Goal: Task Accomplishment & Management: Complete application form

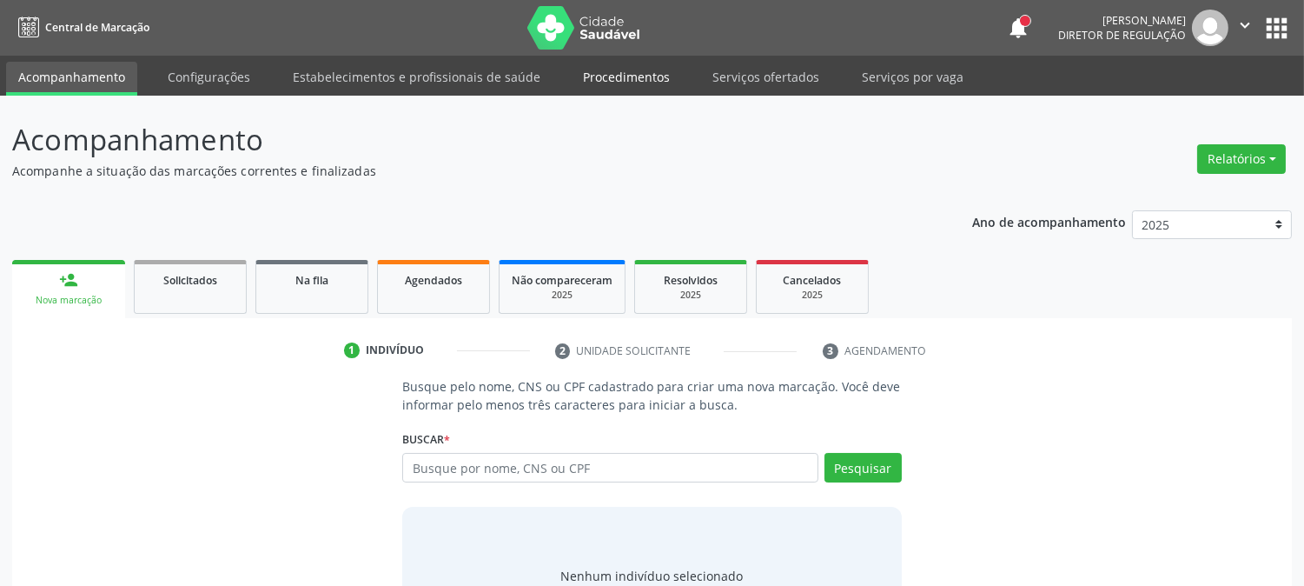
click at [589, 83] on link "Procedimentos" at bounding box center [626, 77] width 111 height 30
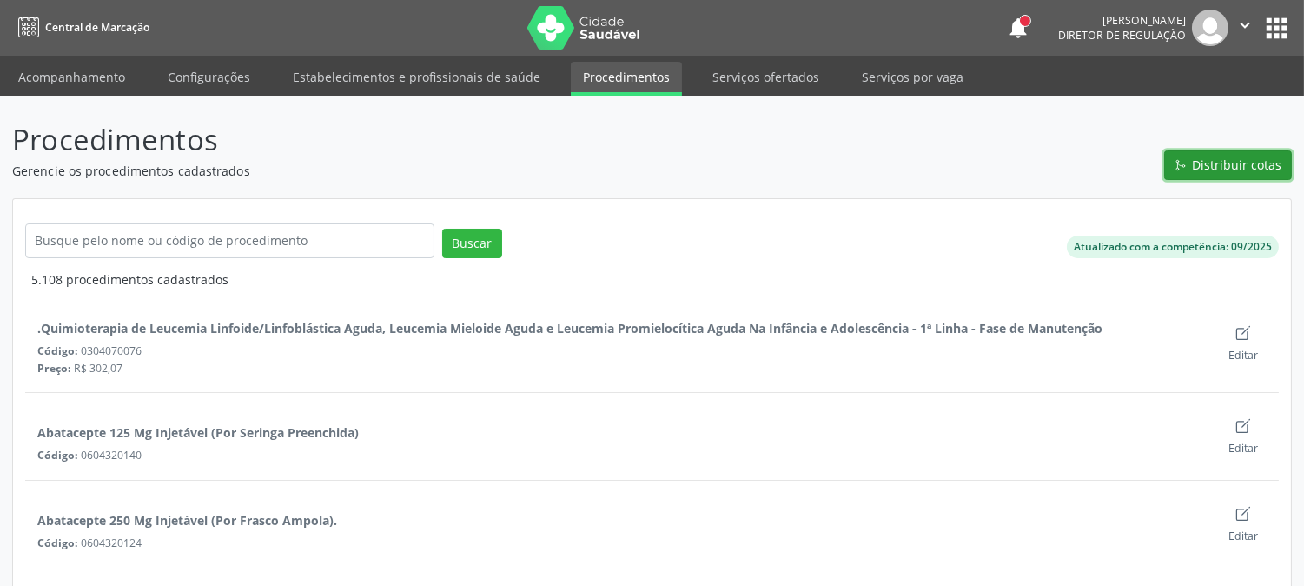
click at [1193, 151] on button "Distribuir cotas" at bounding box center [1228, 165] width 128 height 30
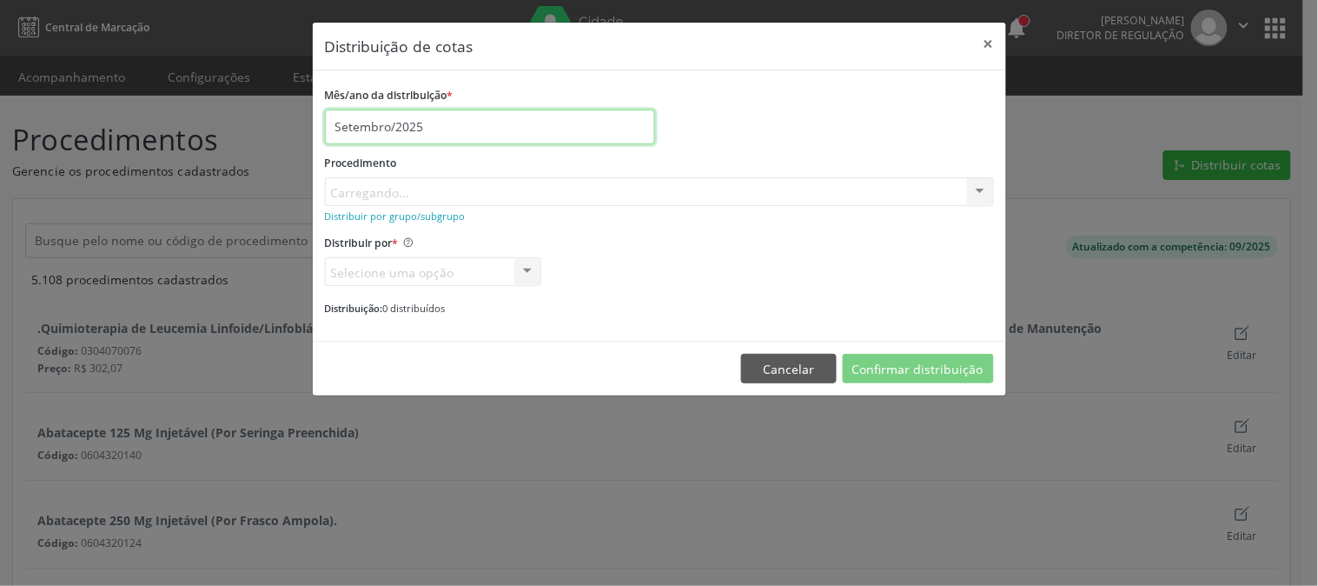
click at [457, 120] on input "Setembro/2025" at bounding box center [490, 126] width 330 height 35
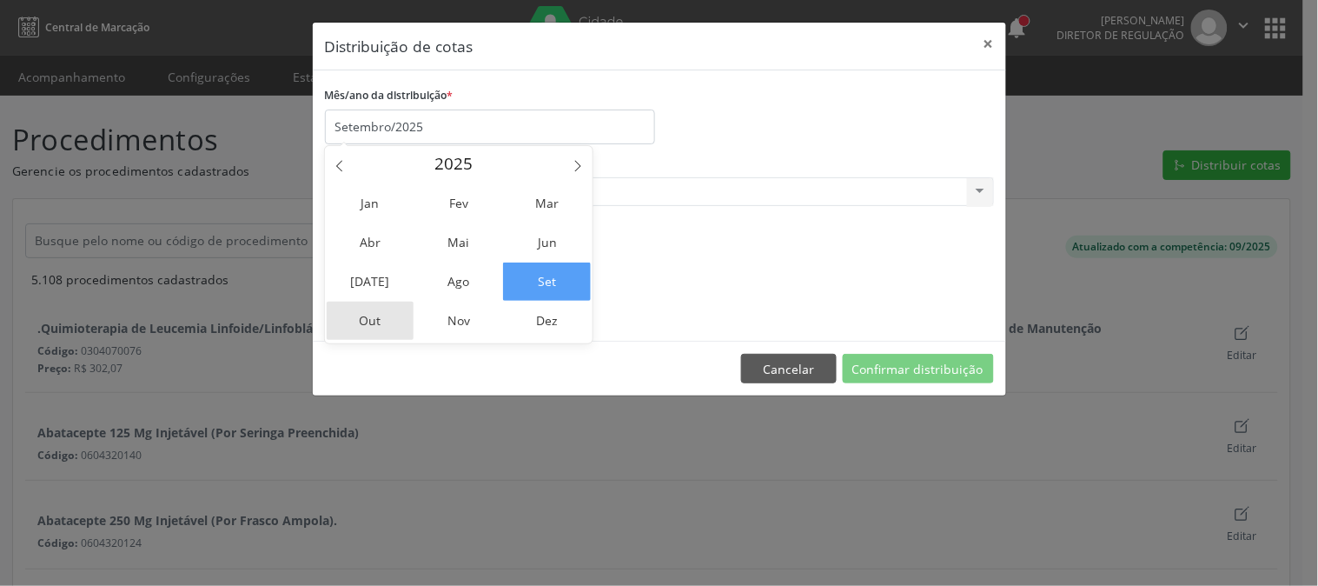
click at [370, 313] on span "Out" at bounding box center [371, 321] width 88 height 38
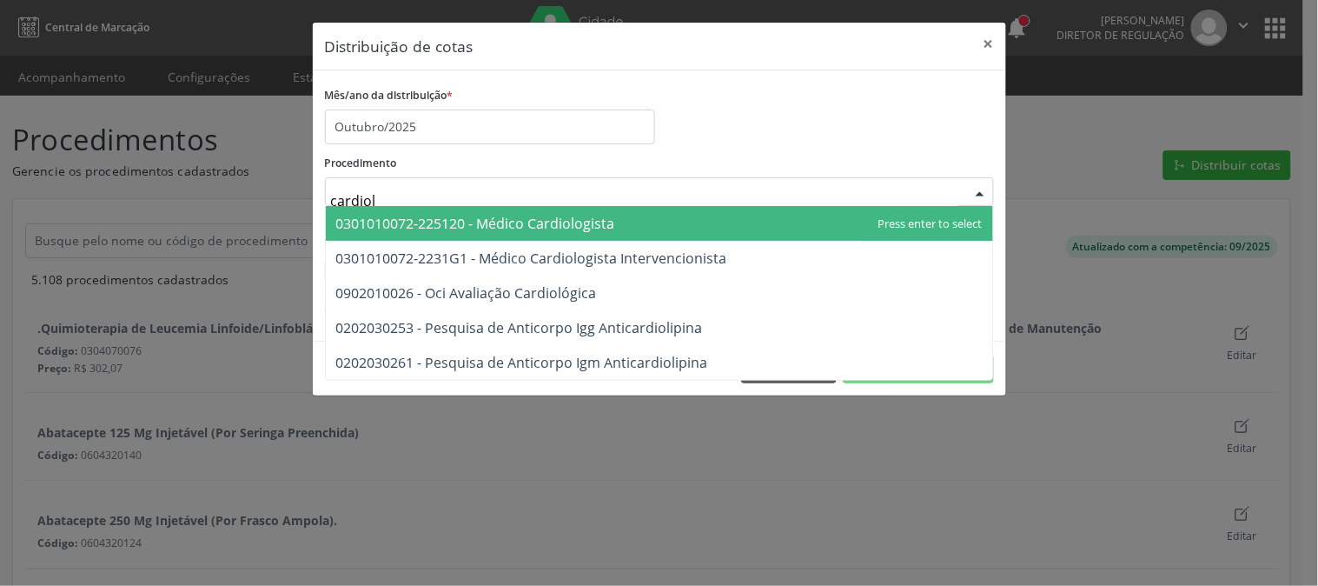
type input "cardiolo"
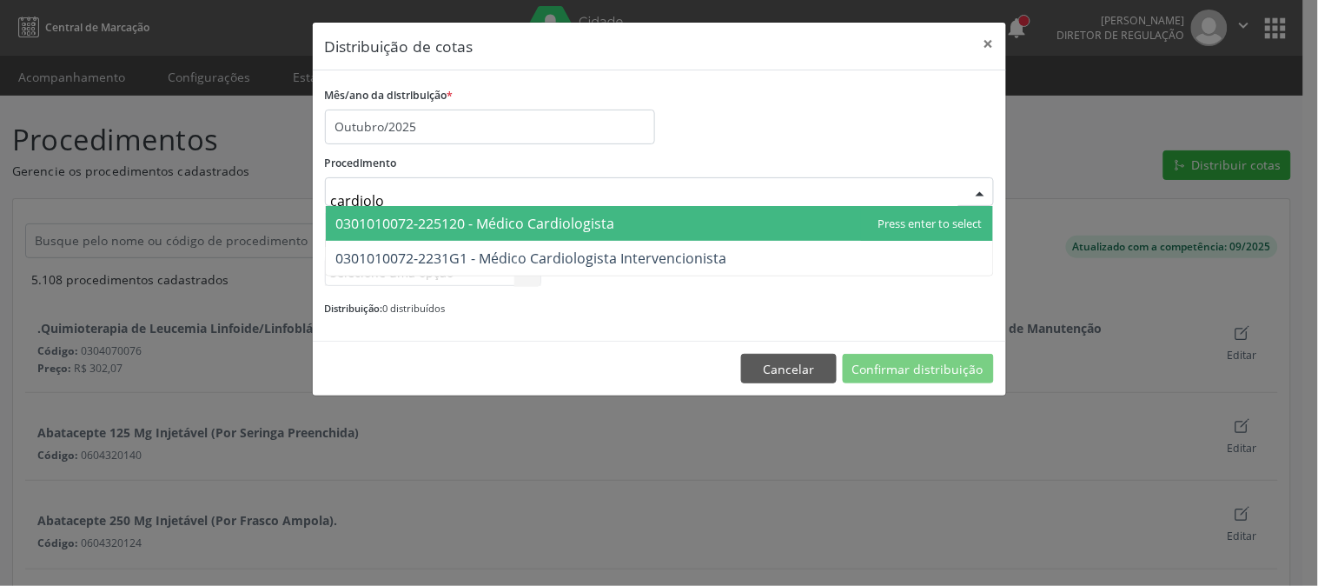
click at [478, 222] on span "0301010072-225120 - Médico Cardiologista" at bounding box center [475, 223] width 279 height 19
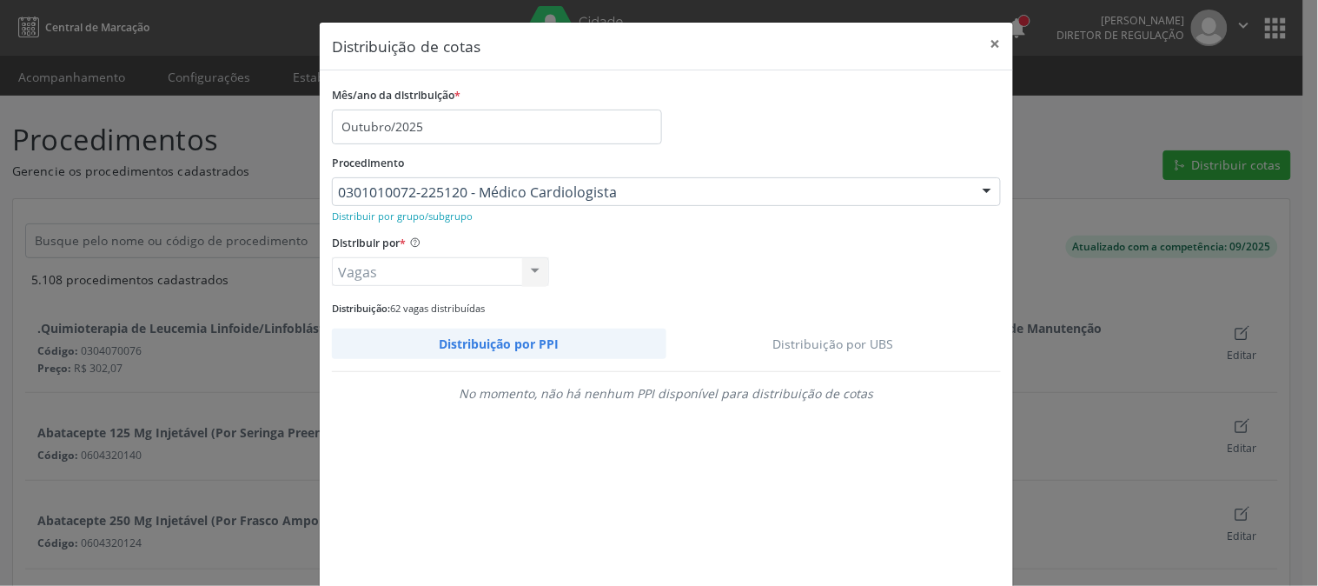
click at [856, 331] on link "Distribuição por UBS" at bounding box center [834, 343] width 335 height 30
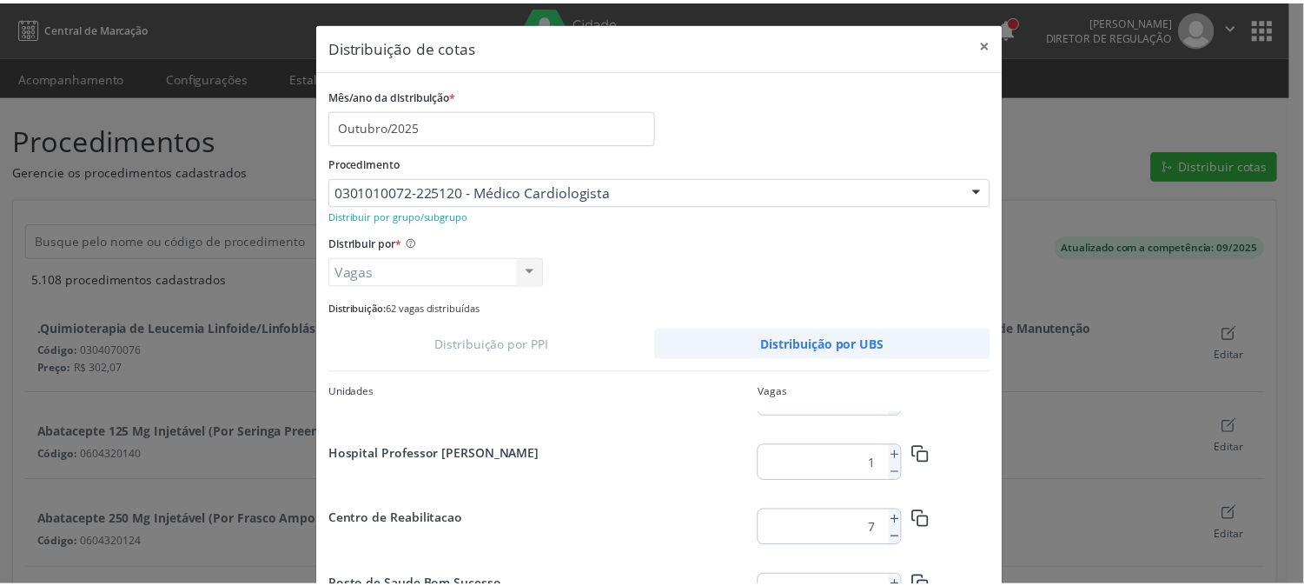
scroll to position [96, 0]
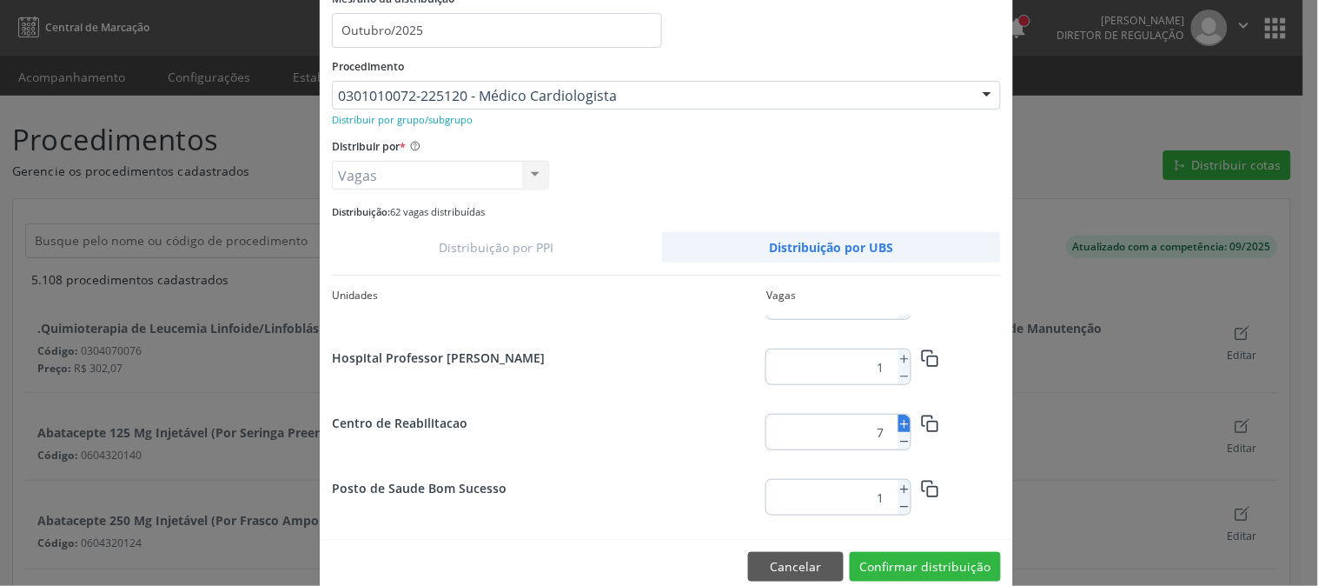
click at [899, 424] on icon at bounding box center [905, 424] width 12 height 12
type input "8"
click at [909, 563] on button "Confirmar distribuição" at bounding box center [925, 567] width 151 height 30
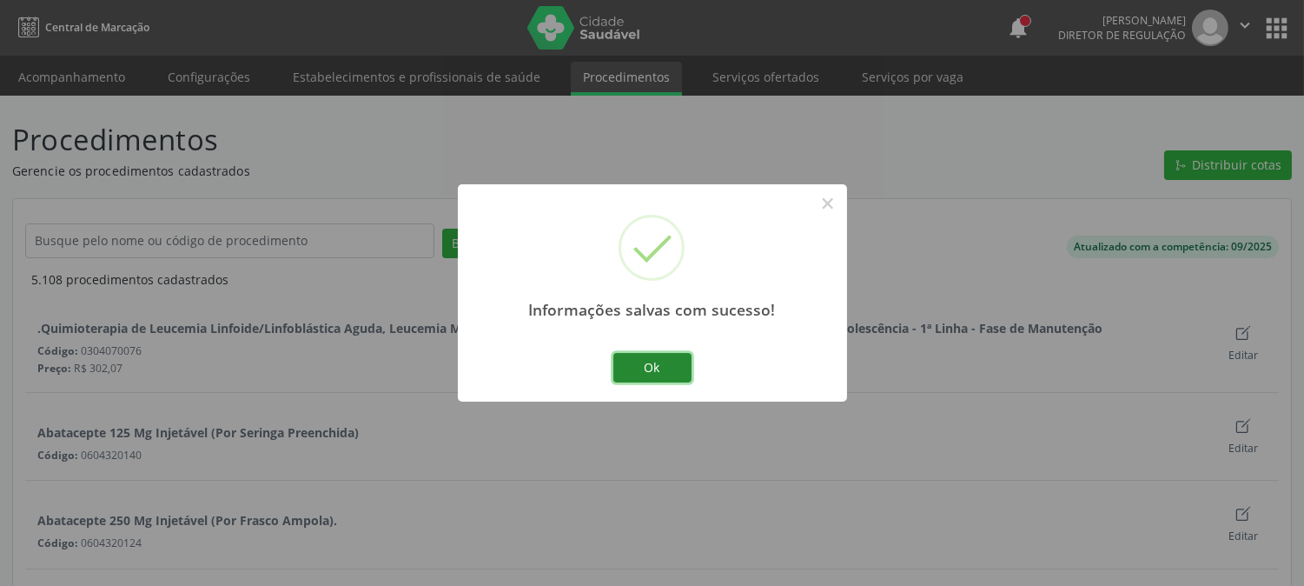
click at [673, 358] on button "Ok" at bounding box center [652, 368] width 78 height 30
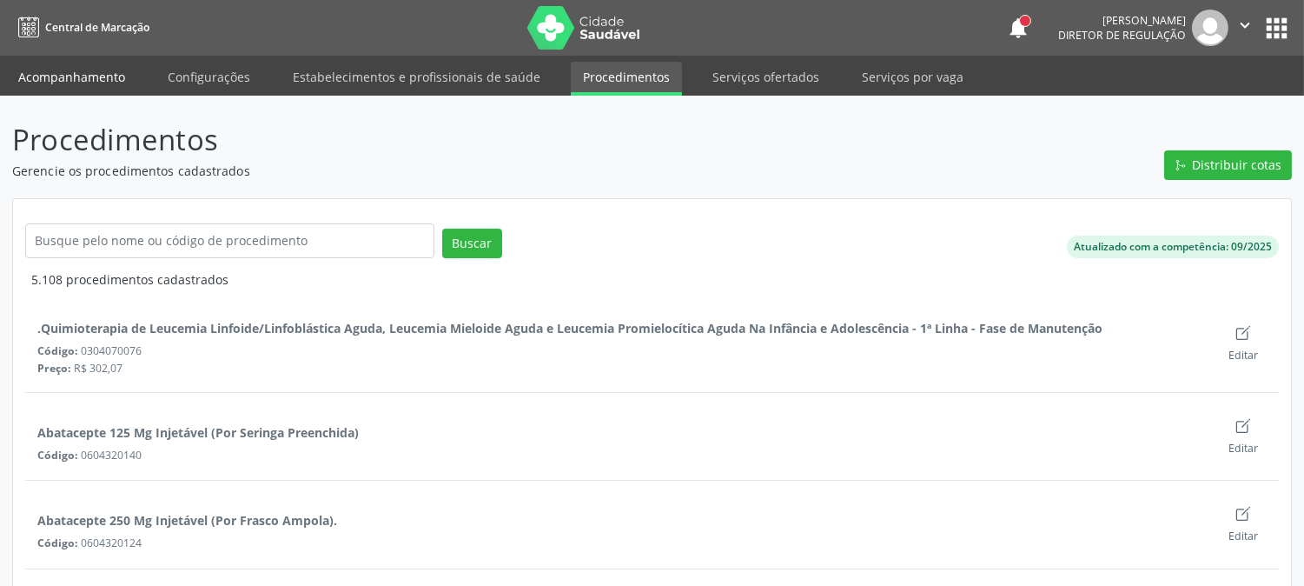
click at [90, 83] on link "Acompanhamento" at bounding box center [71, 77] width 131 height 30
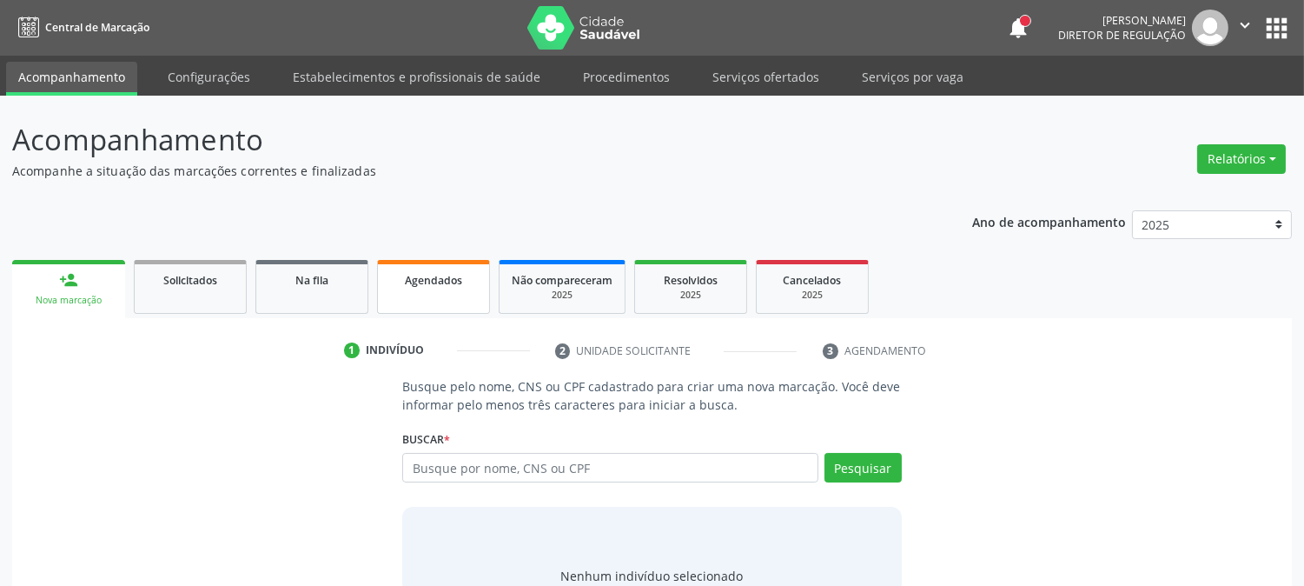
click at [379, 281] on link "Agendados" at bounding box center [433, 287] width 113 height 54
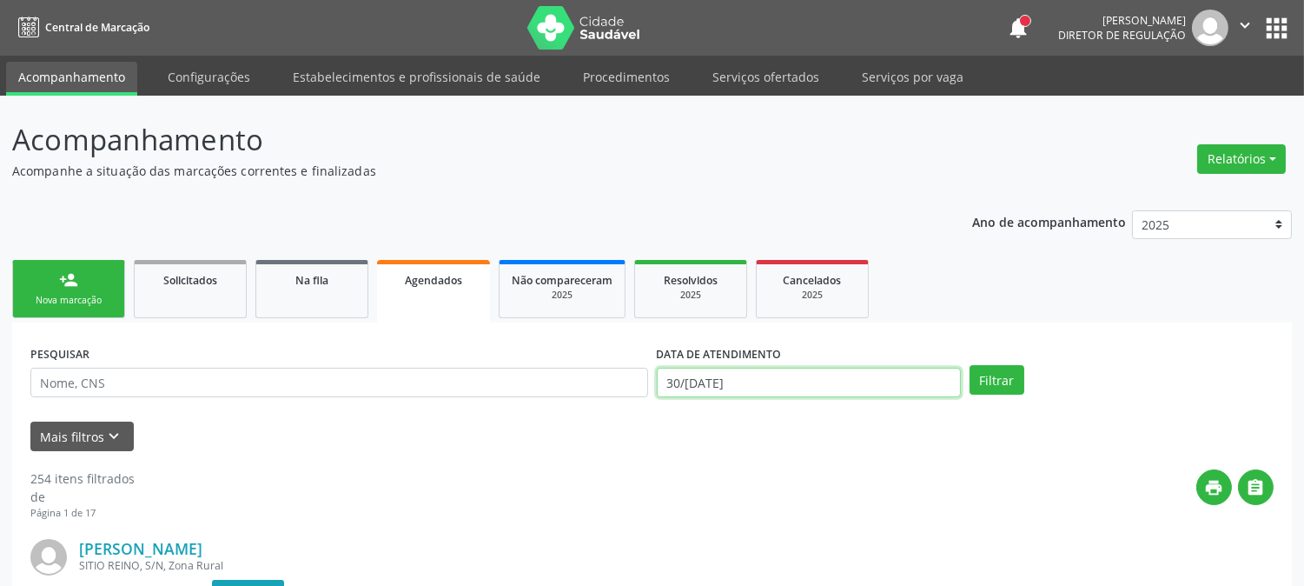
click at [776, 377] on input "30/09/2025" at bounding box center [809, 383] width 304 height 30
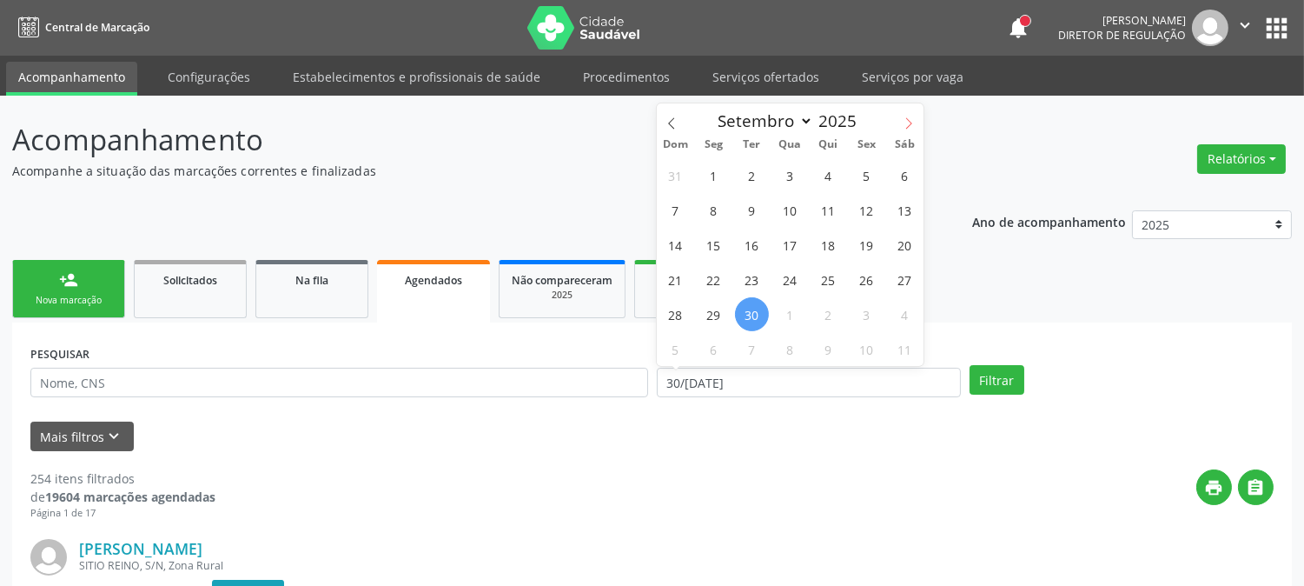
click at [900, 123] on span at bounding box center [909, 118] width 30 height 30
select select "9"
click at [783, 172] on span "1" at bounding box center [790, 175] width 34 height 34
type input "01/10/2025"
click at [783, 172] on span "1" at bounding box center [790, 175] width 34 height 34
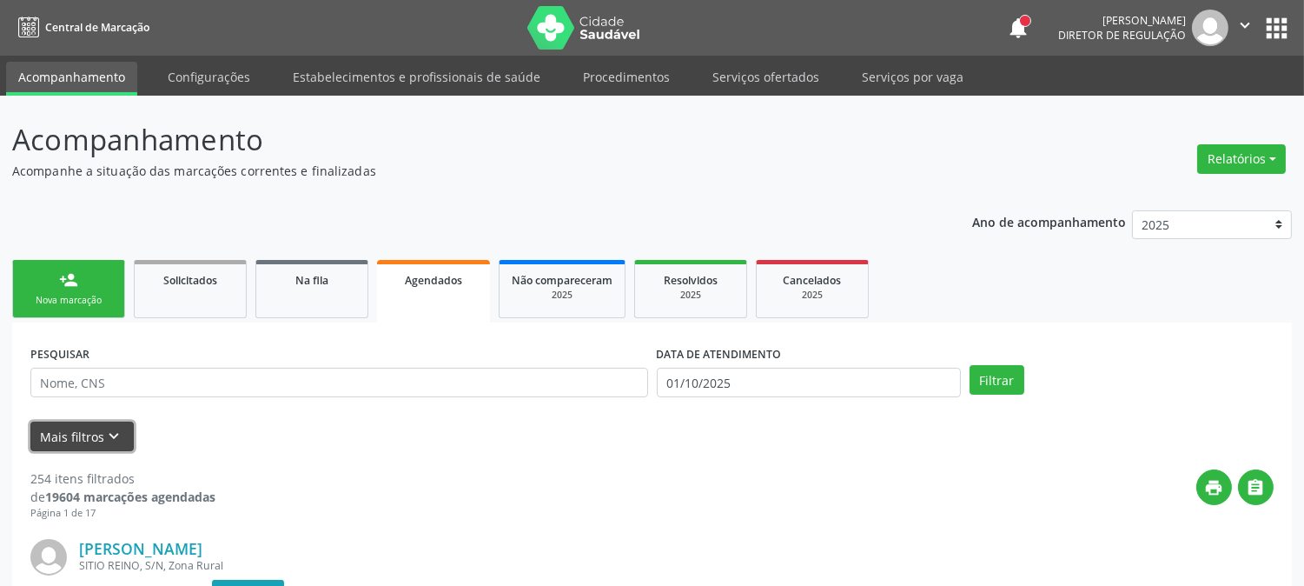
click at [116, 441] on icon "keyboard_arrow_down" at bounding box center [114, 436] width 19 height 19
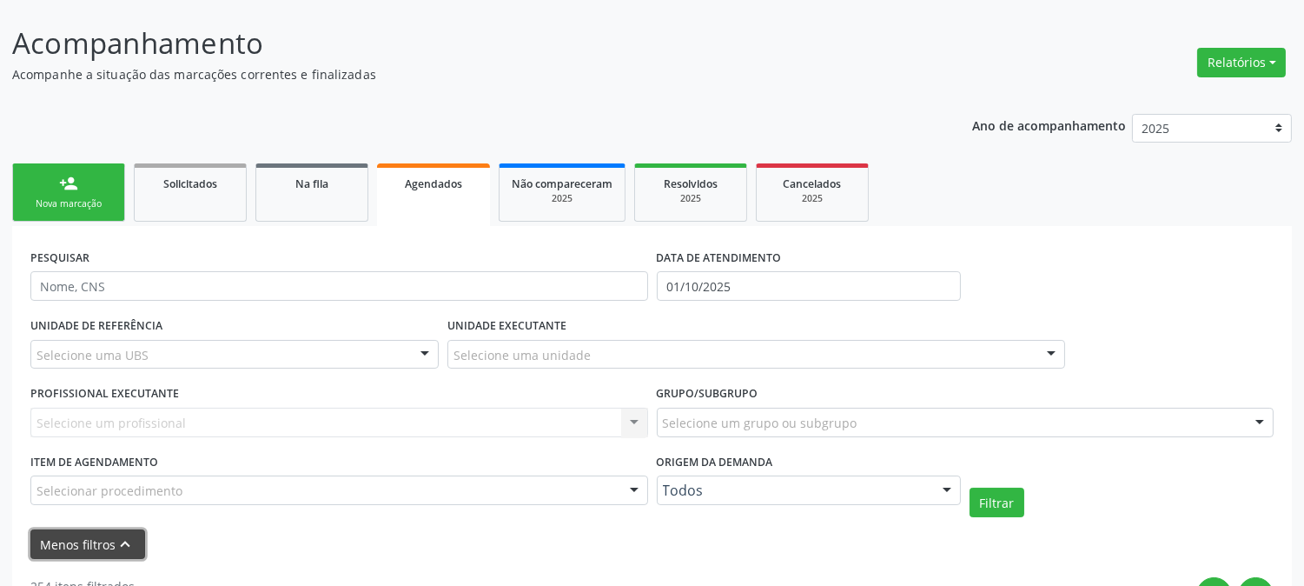
scroll to position [193, 0]
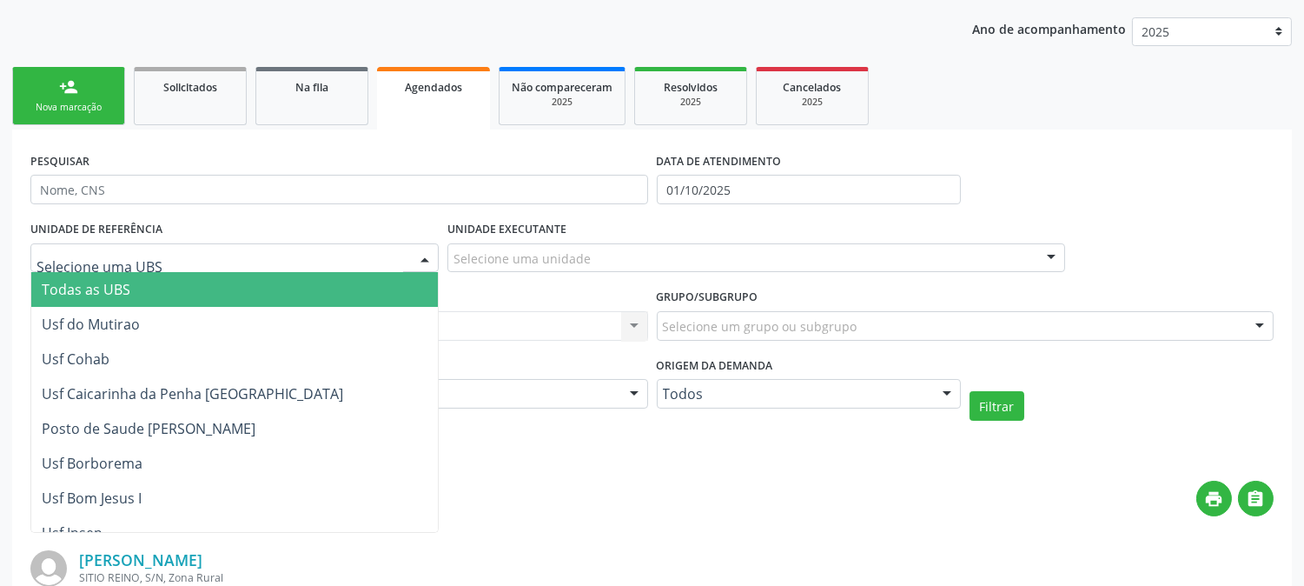
click at [308, 261] on div at bounding box center [234, 258] width 408 height 30
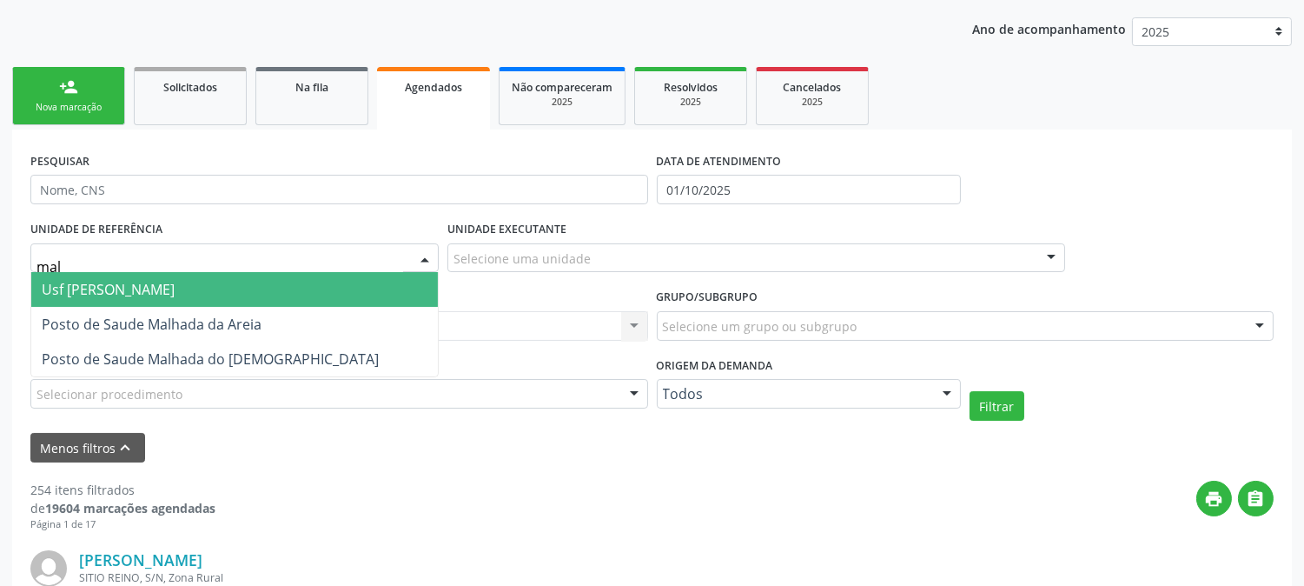
type input "malh"
click at [305, 278] on span "Usf [PERSON_NAME]" at bounding box center [234, 289] width 407 height 35
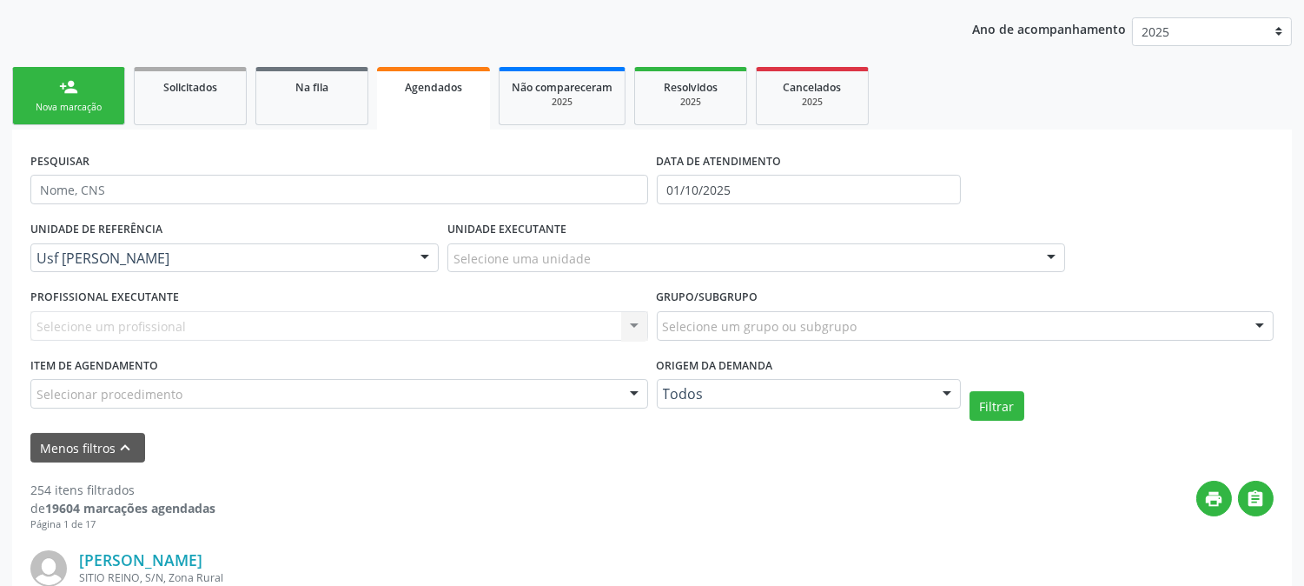
click at [612, 262] on div "Selecione uma unidade" at bounding box center [757, 258] width 618 height 30
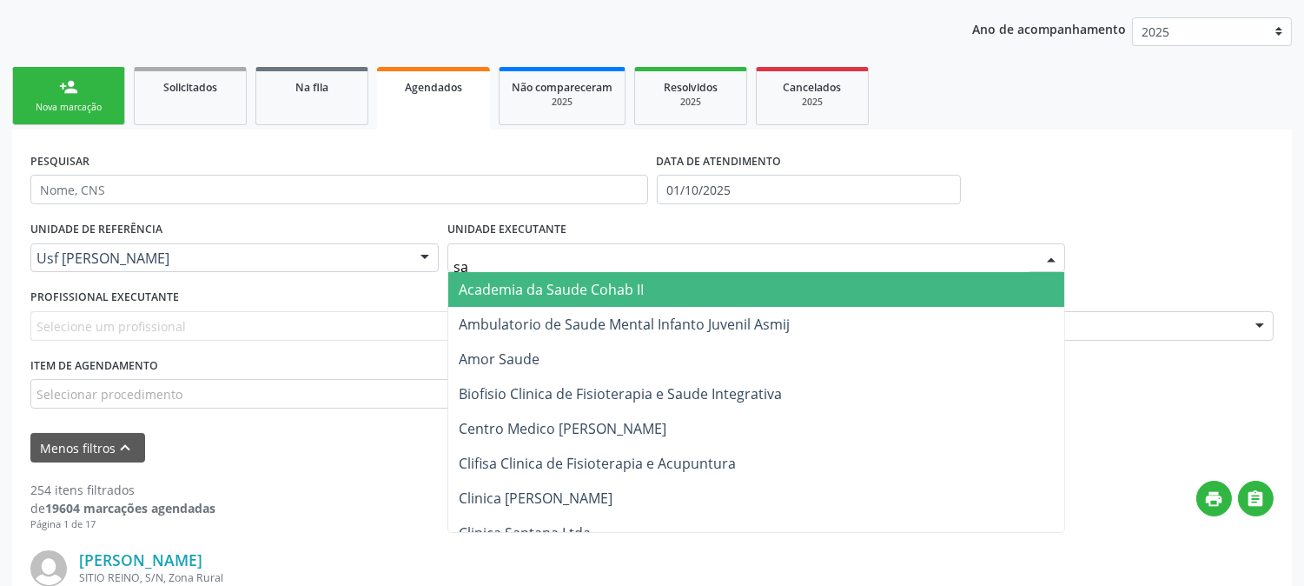
type input "sao"
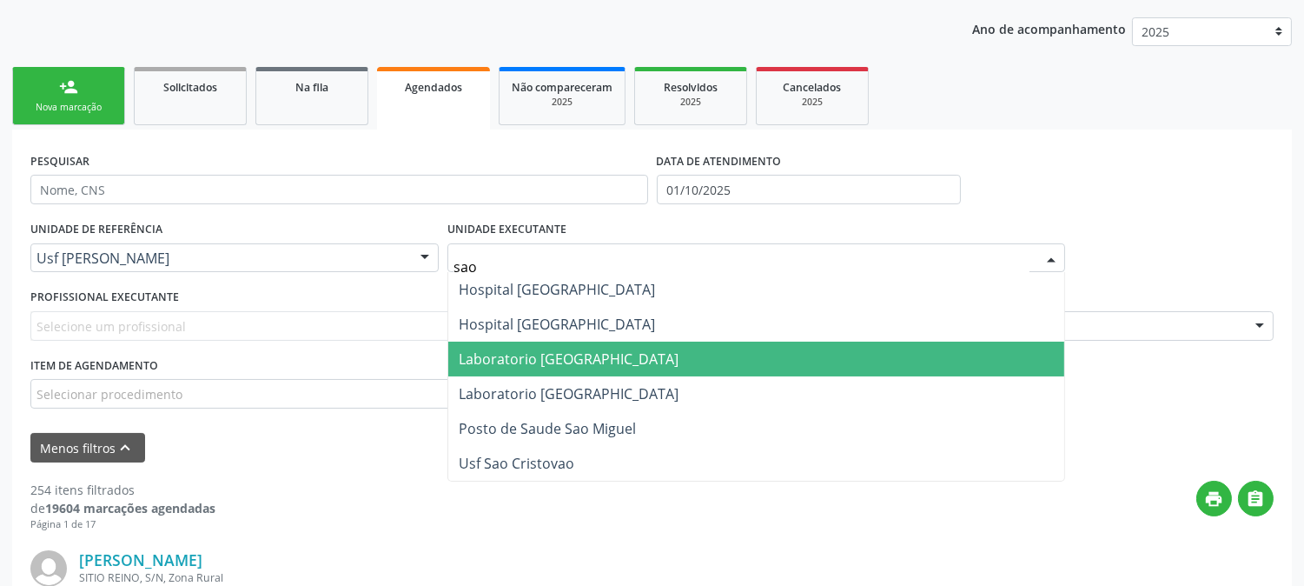
click at [612, 345] on span "Laboratorio [GEOGRAPHIC_DATA]" at bounding box center [756, 359] width 616 height 35
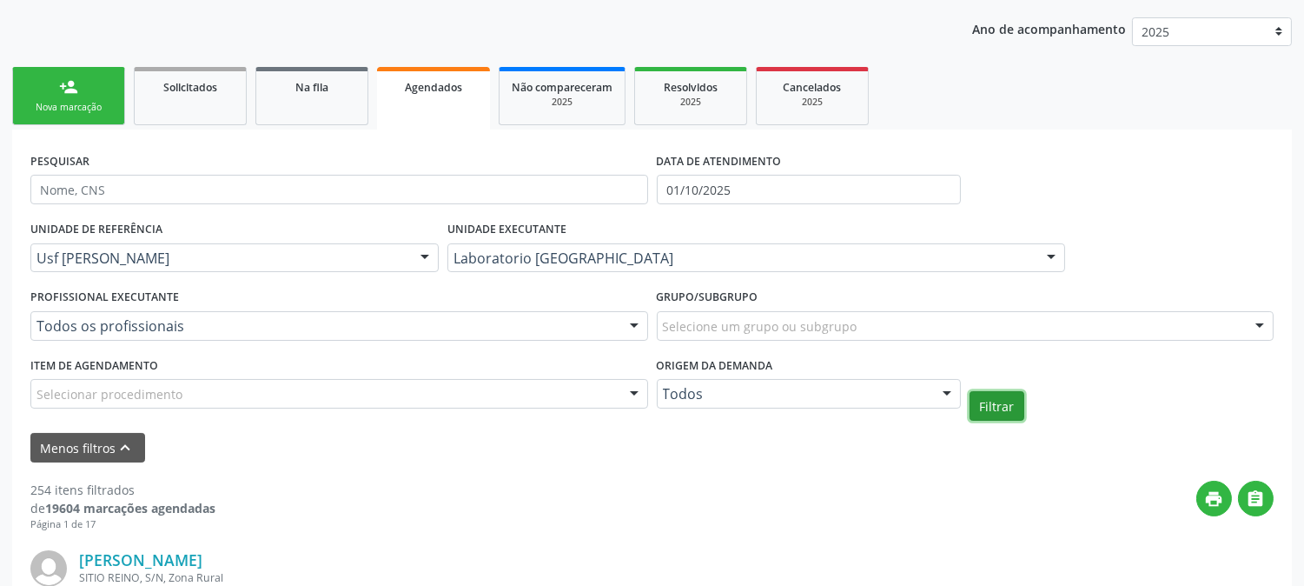
click at [1015, 397] on button "Filtrar" at bounding box center [997, 406] width 55 height 30
click at [1226, 510] on button "print" at bounding box center [1215, 499] width 36 height 36
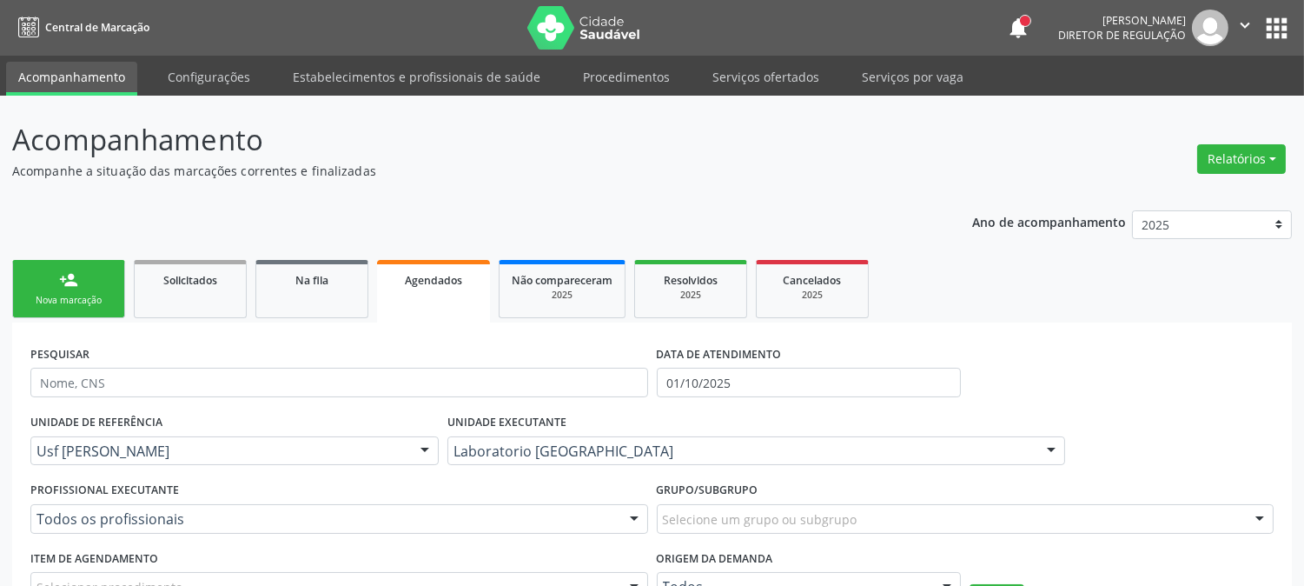
click at [79, 305] on div "Nova marcação" at bounding box center [68, 300] width 87 height 13
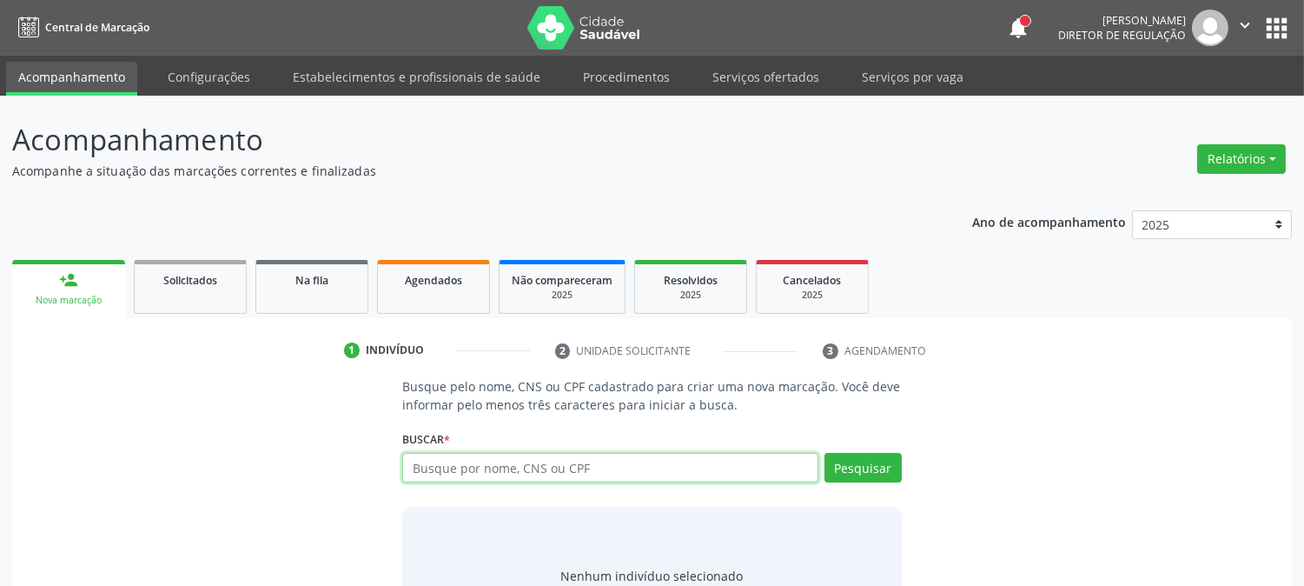
click at [550, 473] on input "text" at bounding box center [609, 468] width 415 height 30
type input "maria juscelia dos san"
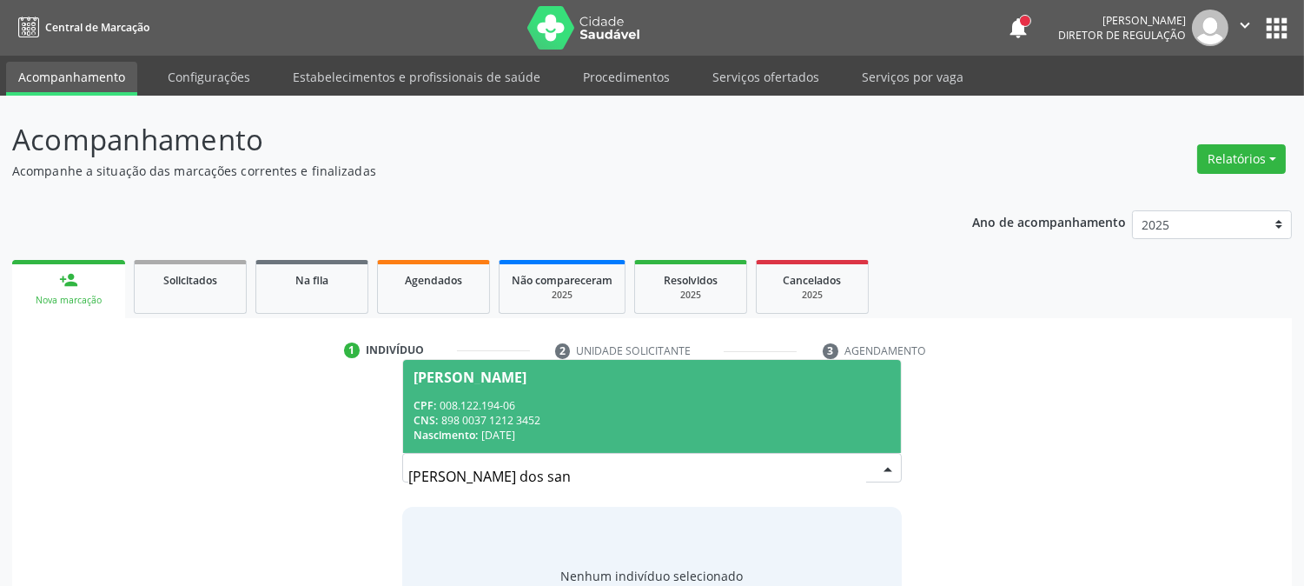
click at [550, 417] on div "CNS: 898 0037 1212 3452" at bounding box center [652, 420] width 476 height 15
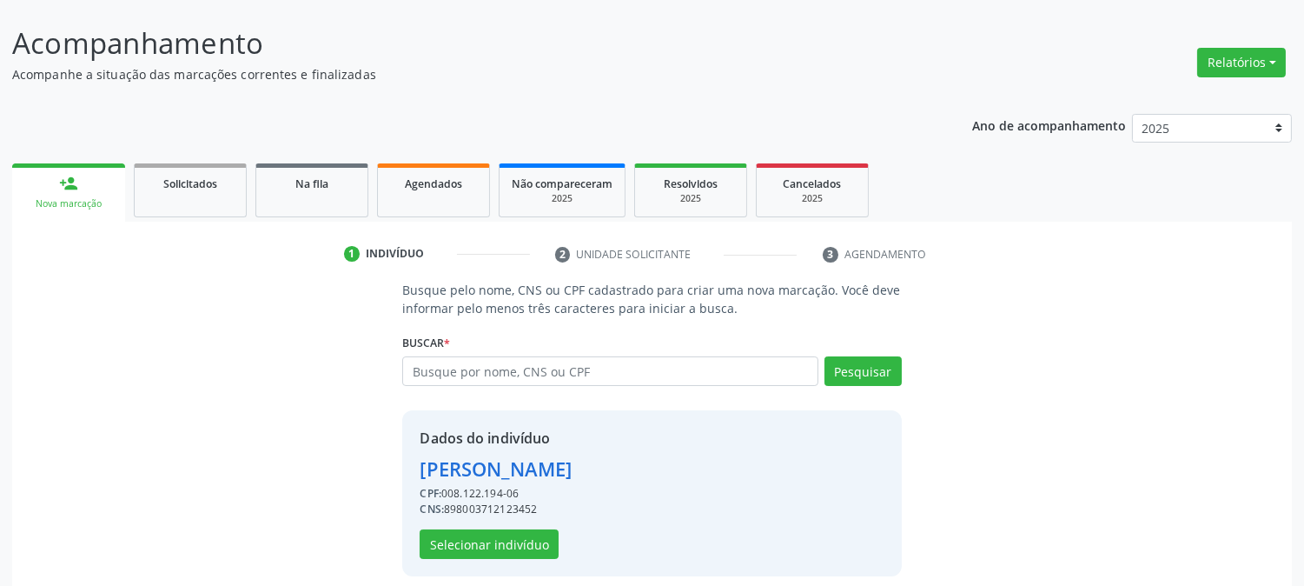
scroll to position [109, 0]
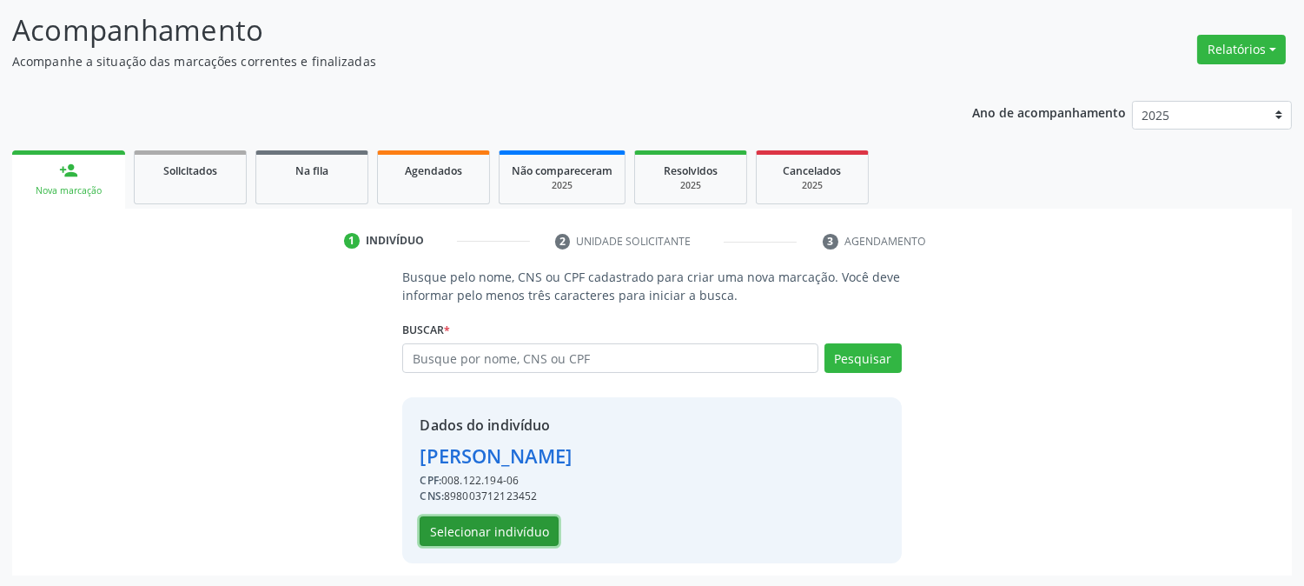
click at [502, 534] on button "Selecionar indivíduo" at bounding box center [489, 531] width 139 height 30
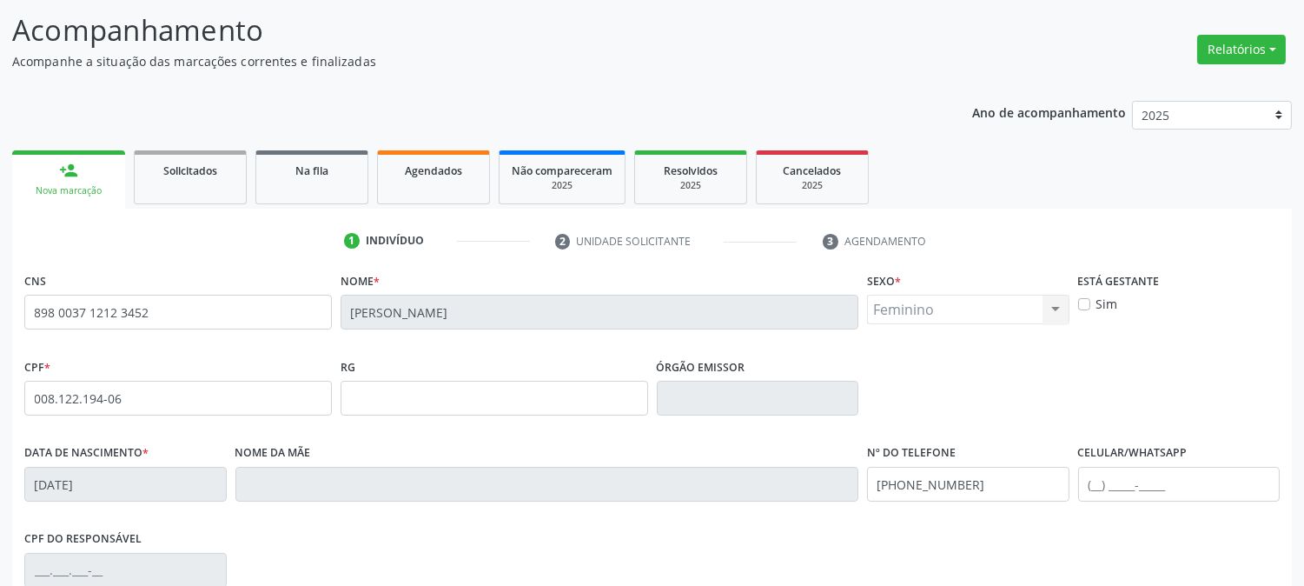
scroll to position [355, 0]
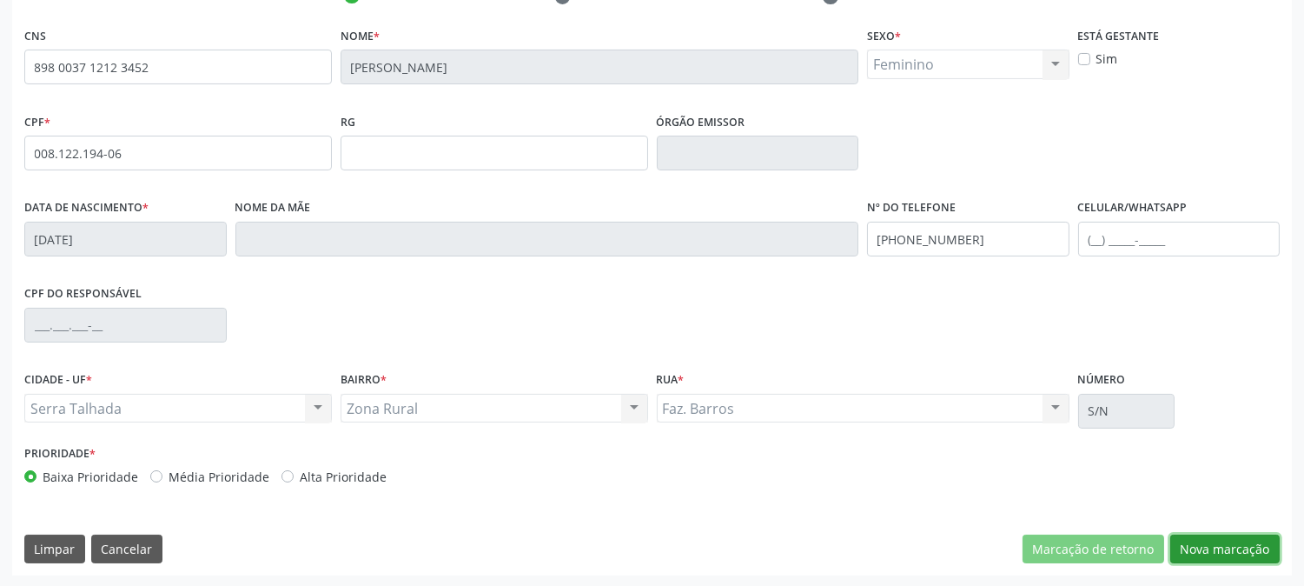
click at [1246, 549] on button "Nova marcação" at bounding box center [1225, 549] width 109 height 30
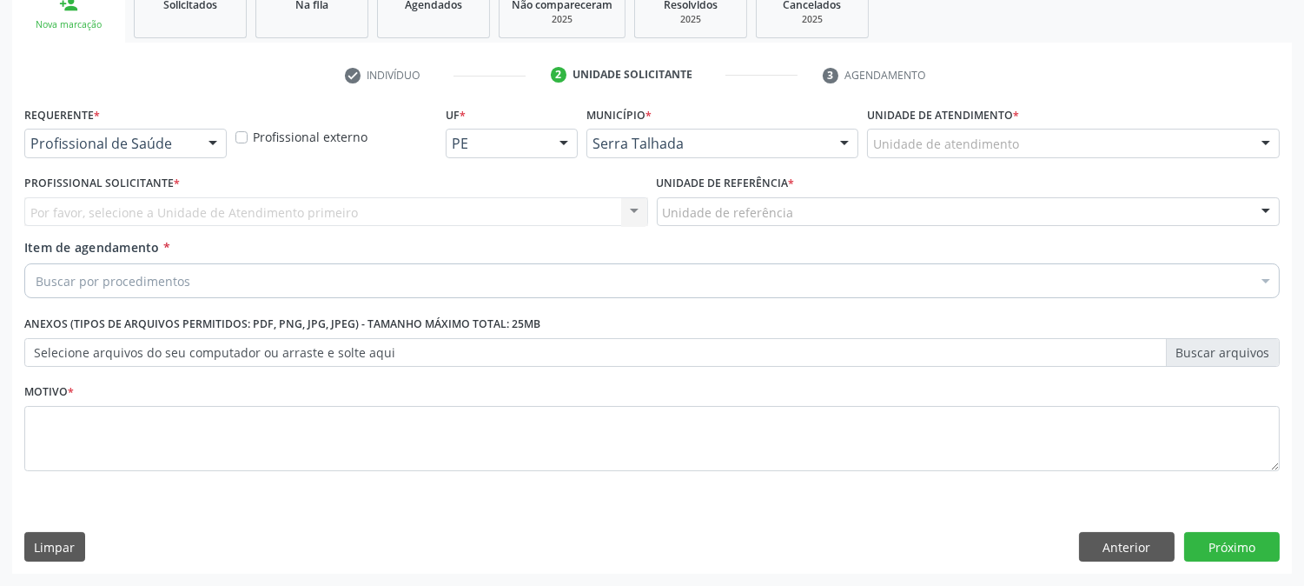
scroll to position [275, 0]
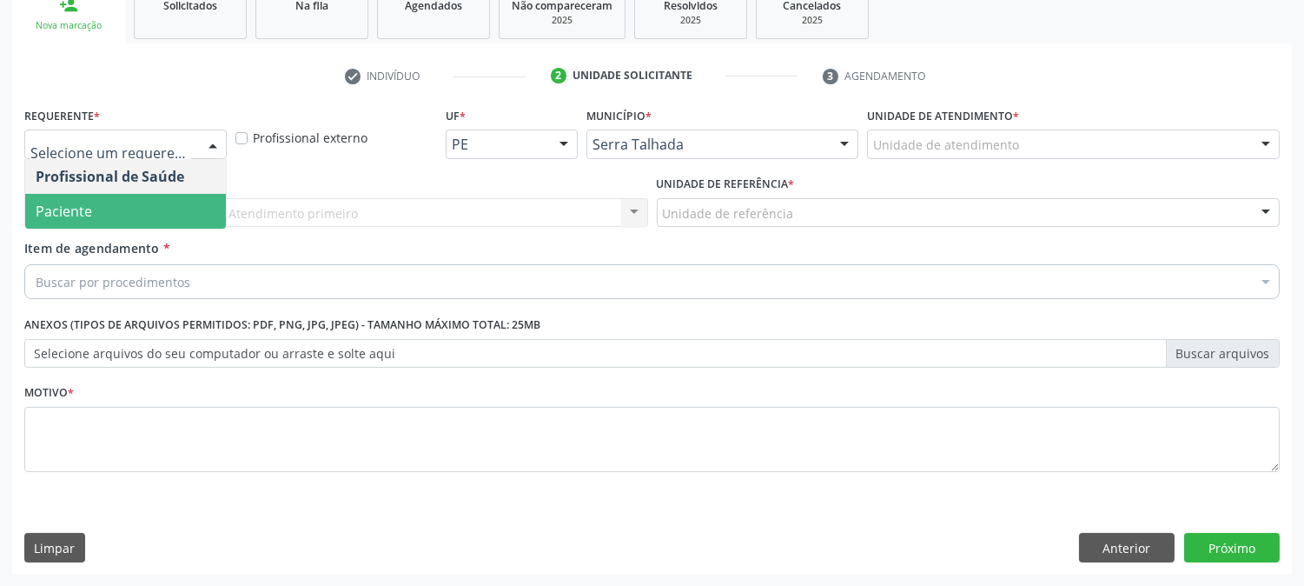
click at [114, 207] on span "Paciente" at bounding box center [125, 211] width 201 height 35
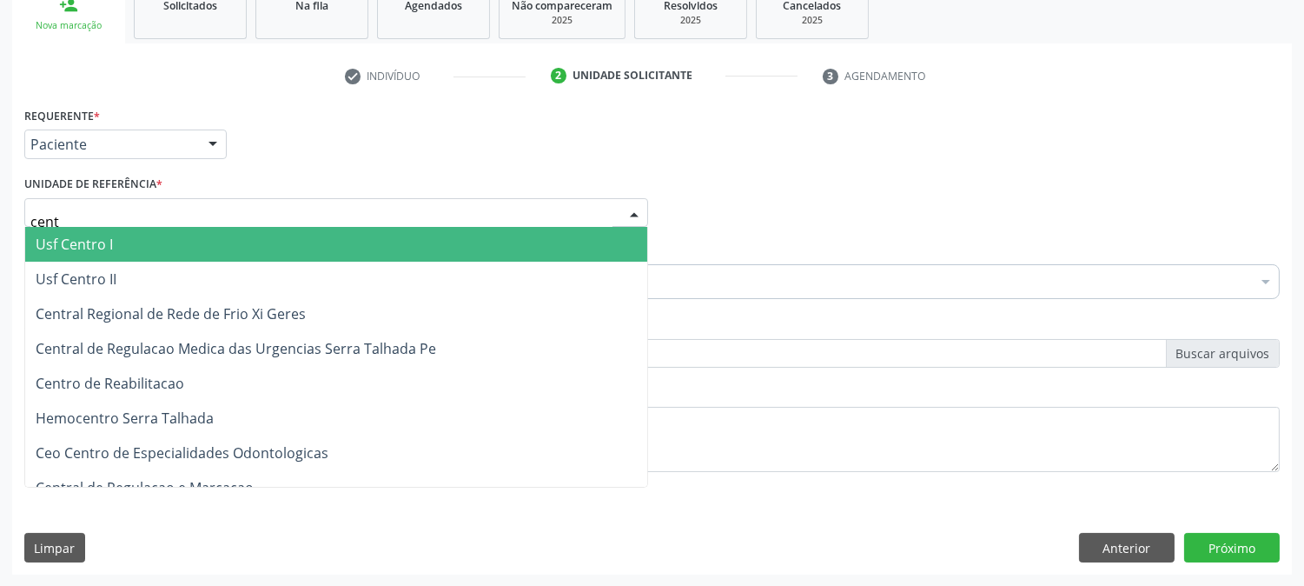
type input "centr"
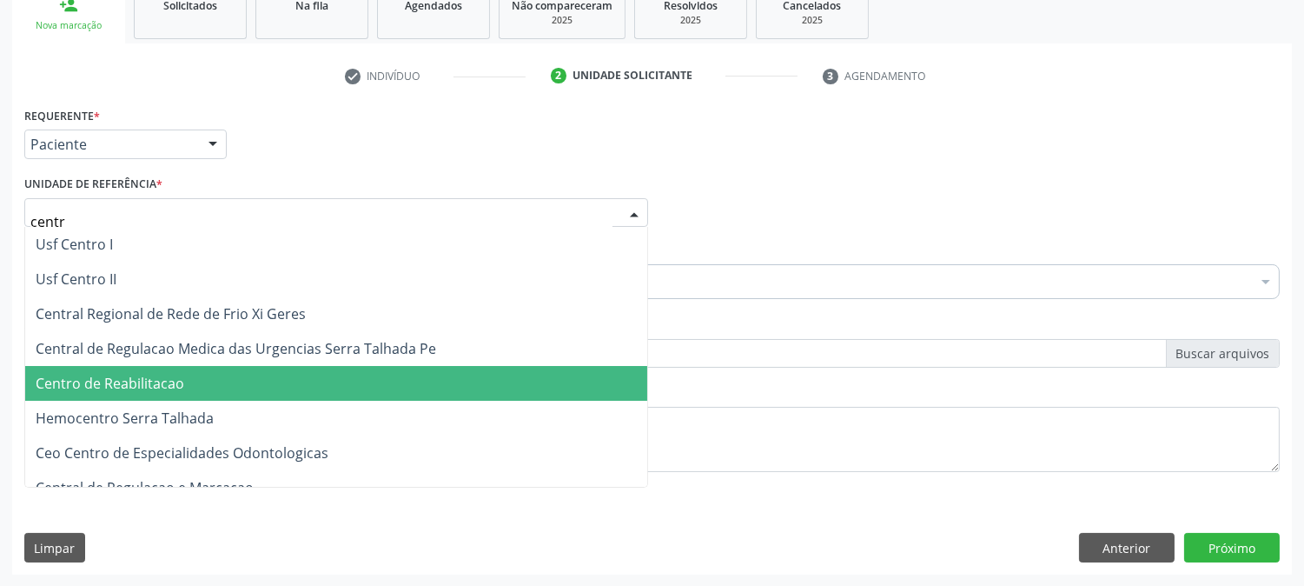
click at [168, 379] on span "Centro de Reabilitacao" at bounding box center [110, 383] width 149 height 19
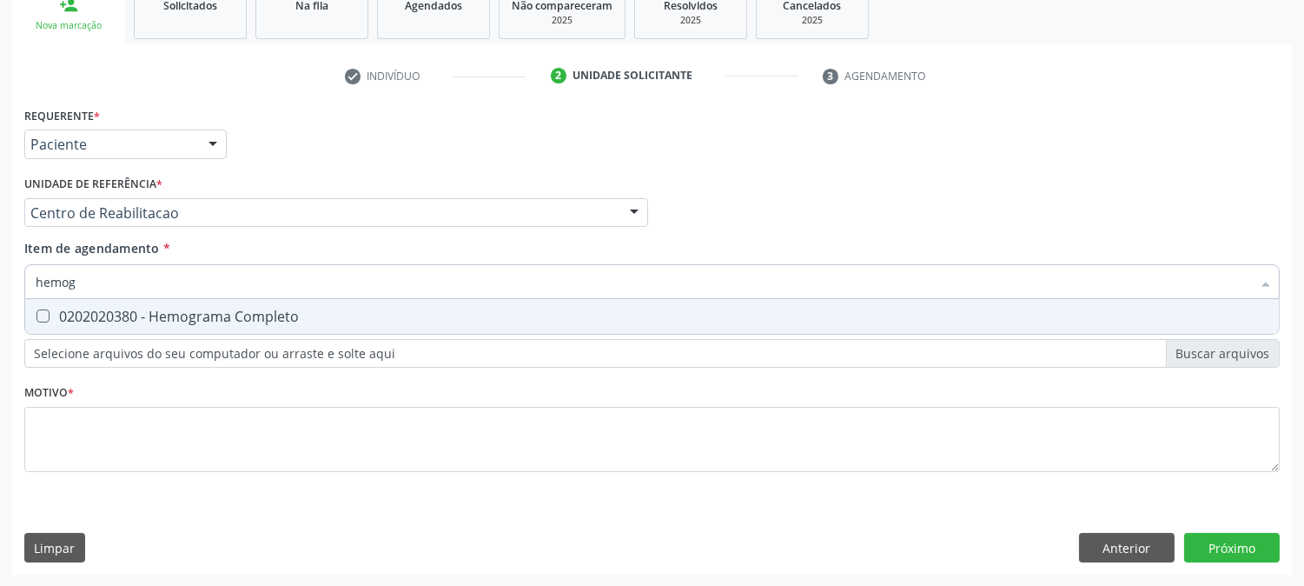
type input "hemogr"
click at [117, 322] on div "0202020380 - Hemograma Completo" at bounding box center [652, 316] width 1233 height 14
checkbox Completo "true"
drag, startPoint x: 109, startPoint y: 288, endPoint x: 0, endPoint y: 282, distance: 108.8
click at [0, 282] on div "Acompanhamento Acompanhe a situação das marcações correntes e finalizadas Relat…" at bounding box center [652, 204] width 1304 height 766
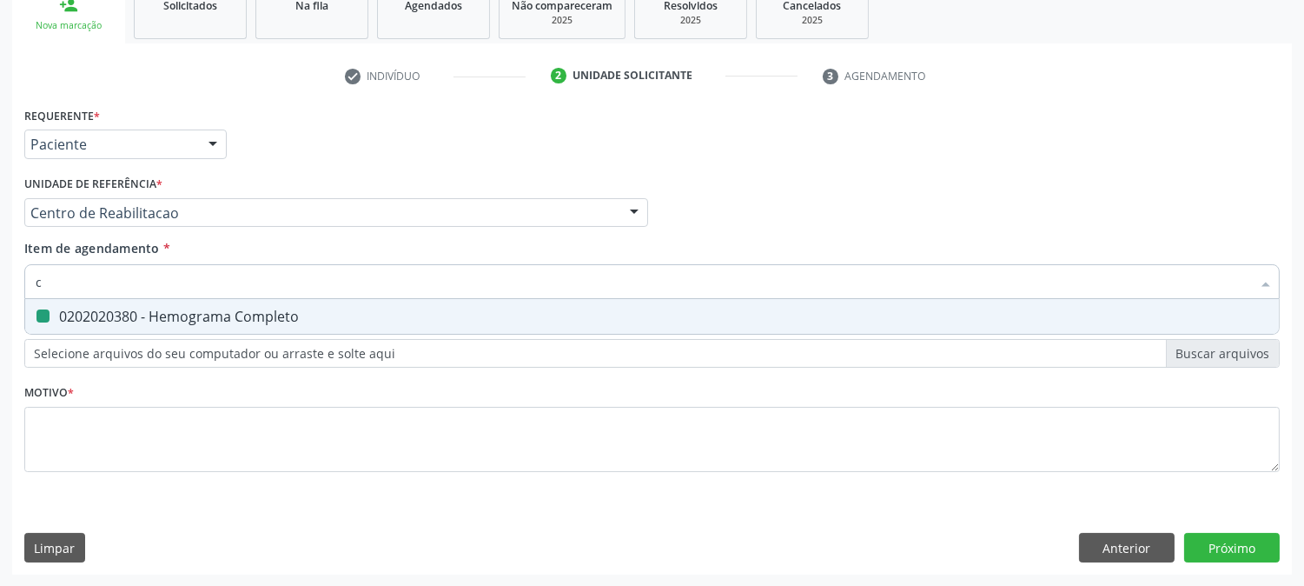
type input "co"
checkbox Completo "false"
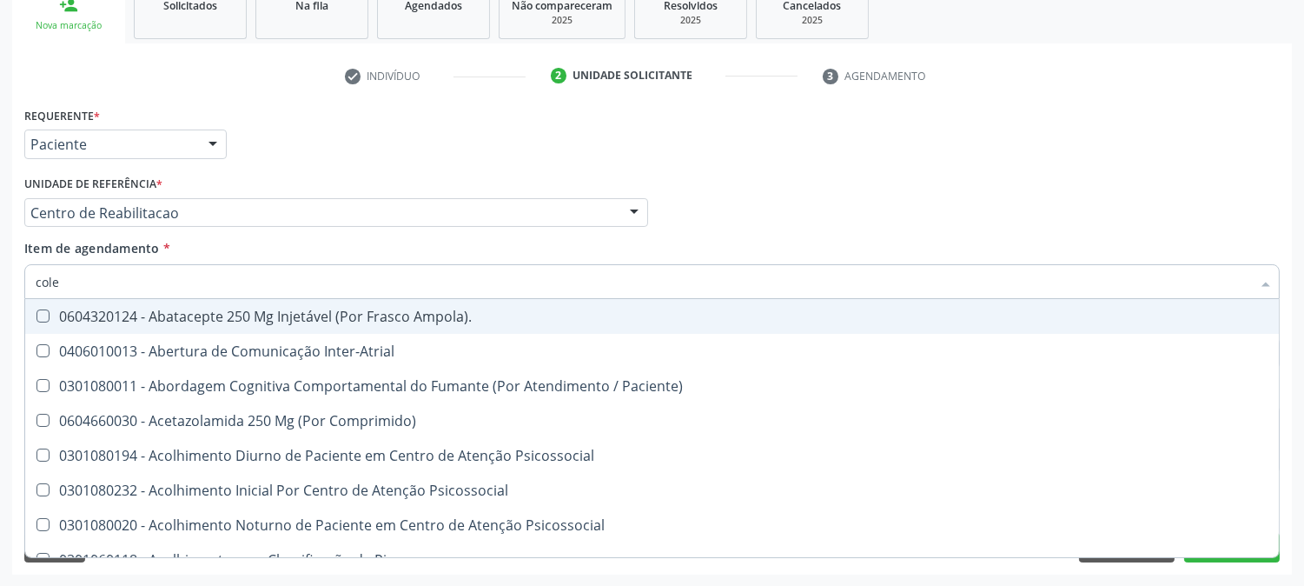
type input "coles"
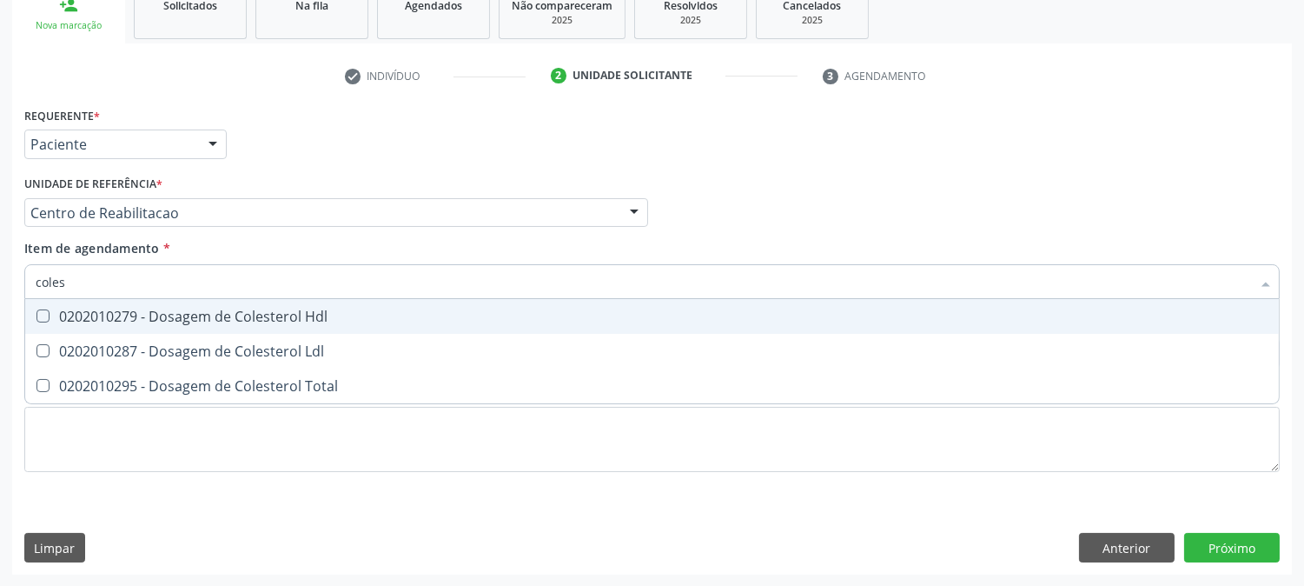
click at [70, 315] on div "0202010279 - Dosagem de Colesterol Hdl" at bounding box center [652, 316] width 1233 height 14
checkbox Hdl "true"
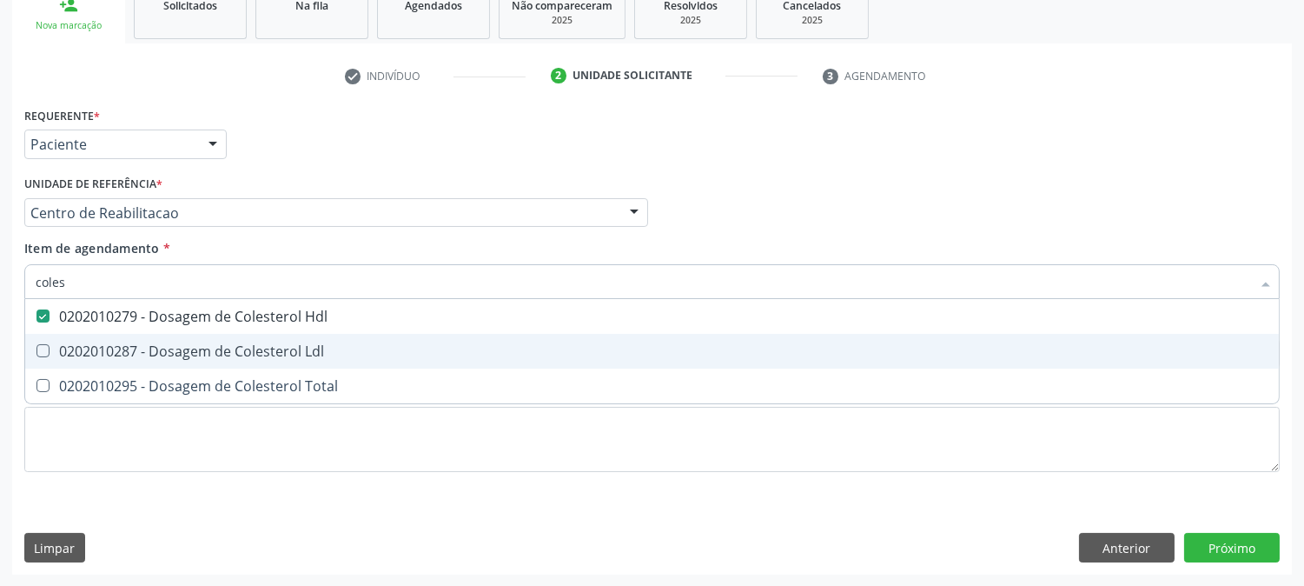
click at [70, 346] on div "0202010287 - Dosagem de Colesterol Ldl" at bounding box center [652, 351] width 1233 height 14
checkbox Ldl "true"
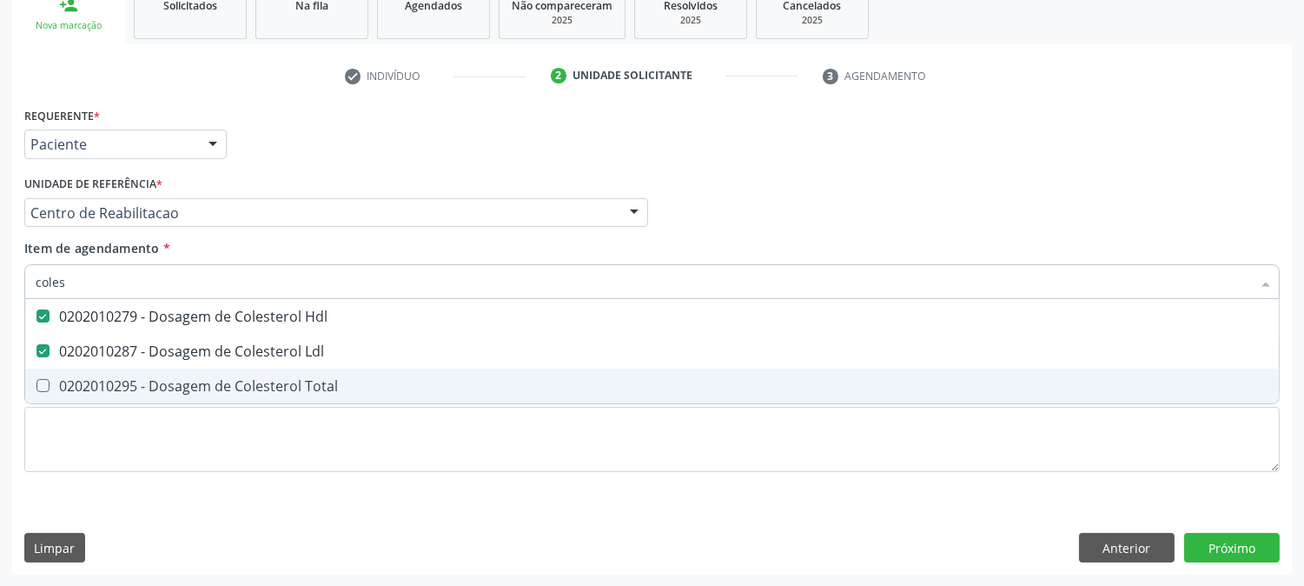
click at [66, 379] on div "0202010295 - Dosagem de Colesterol Total" at bounding box center [652, 386] width 1233 height 14
checkbox Total "true"
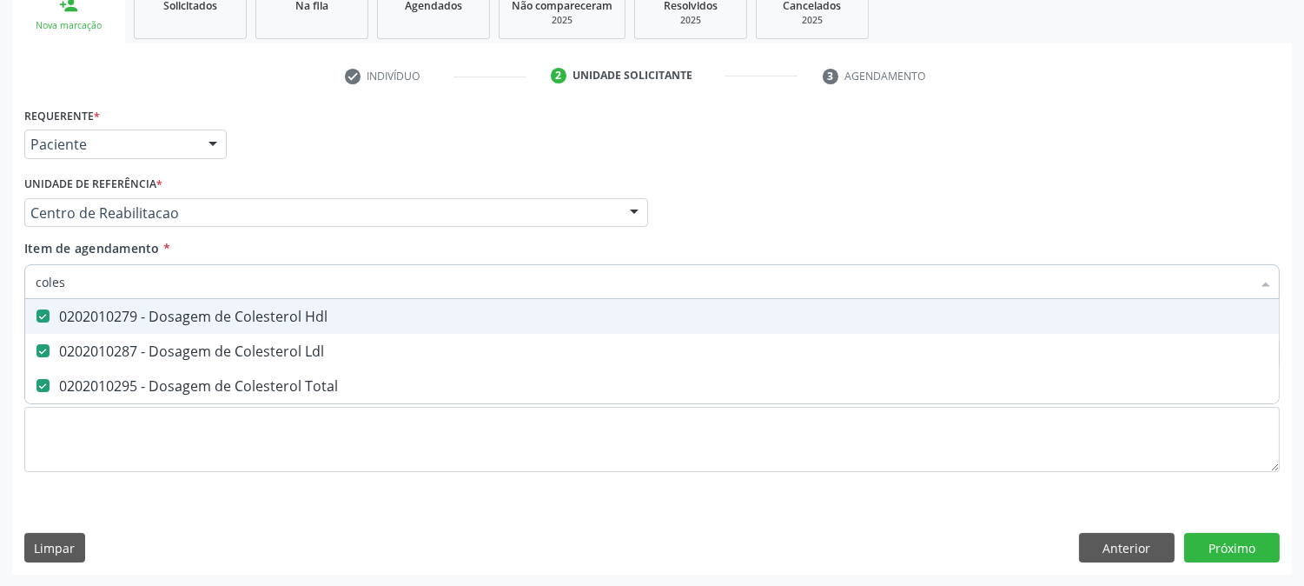
drag, startPoint x: 79, startPoint y: 281, endPoint x: 5, endPoint y: 278, distance: 73.9
click at [5, 278] on div "Acompanhamento Acompanhe a situação das marcações correntes e finalizadas Relat…" at bounding box center [652, 204] width 1304 height 766
type input "cr"
checkbox Hdl "false"
checkbox Ldl "false"
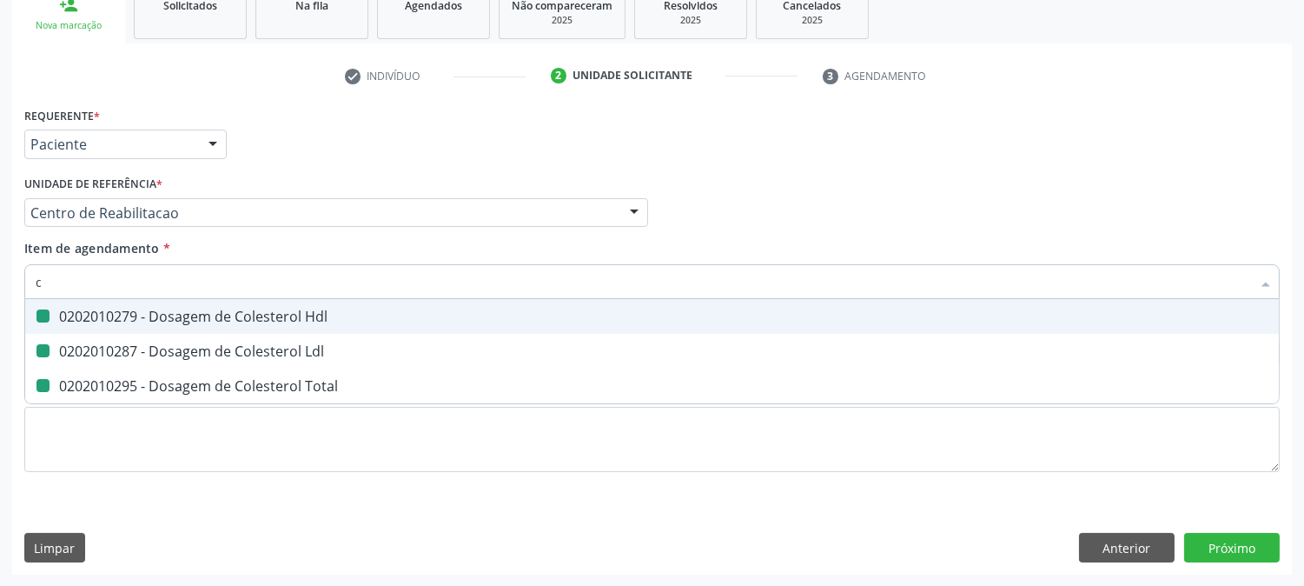
checkbox Total "false"
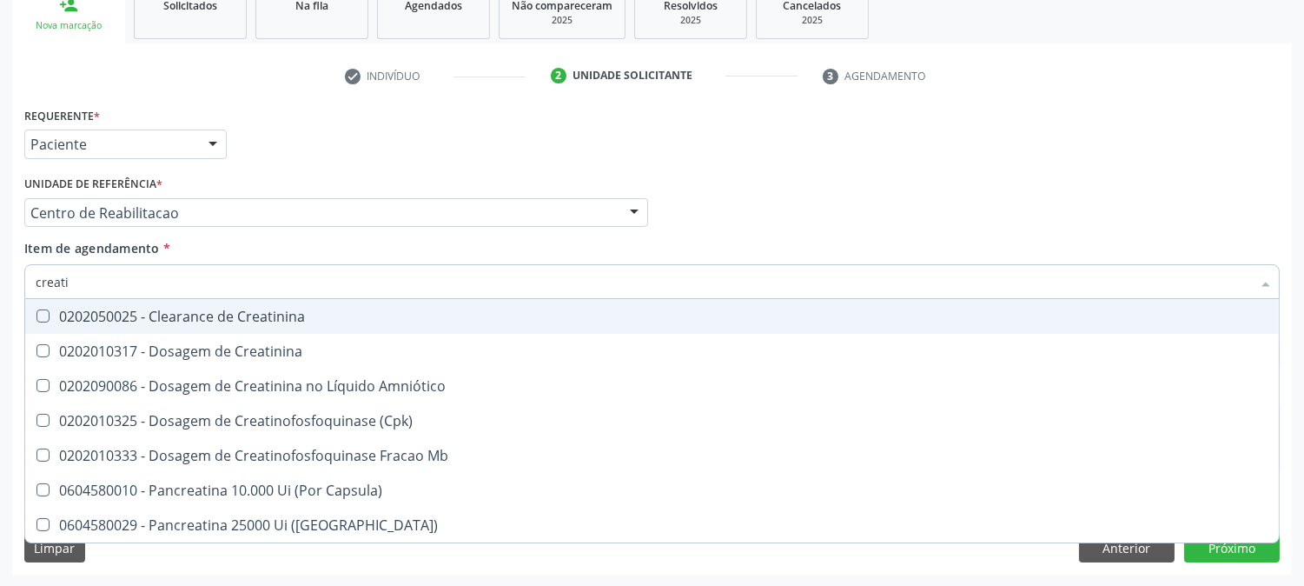
type input "creatin"
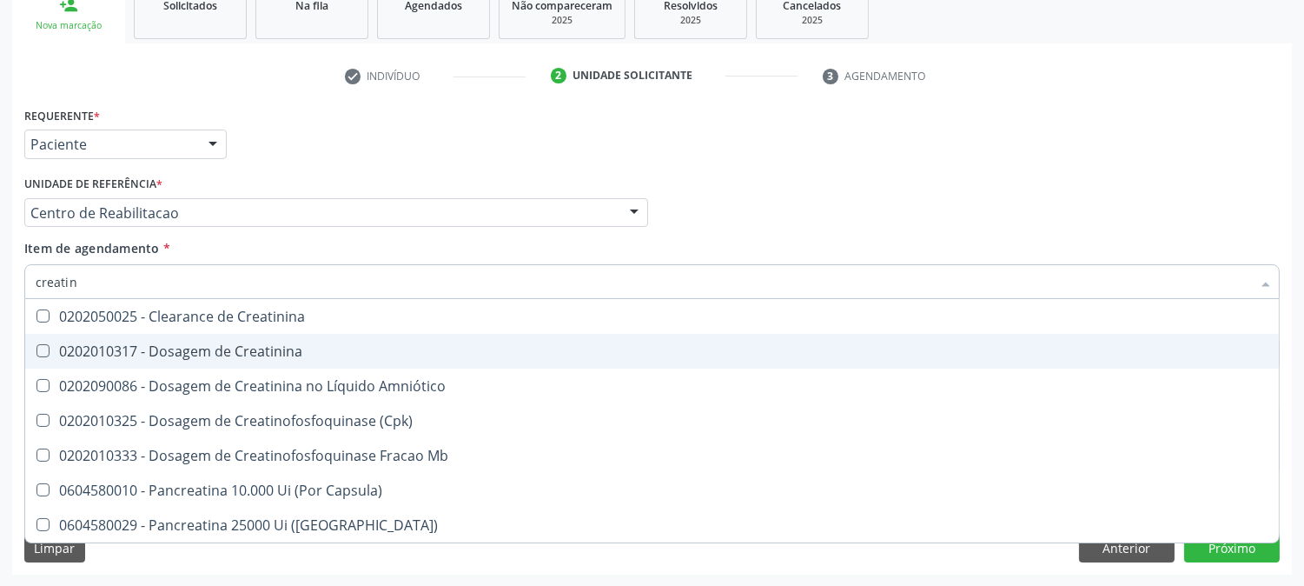
click at [68, 358] on span "0202010317 - Dosagem de Creatinina" at bounding box center [652, 351] width 1254 height 35
checkbox Creatinina "true"
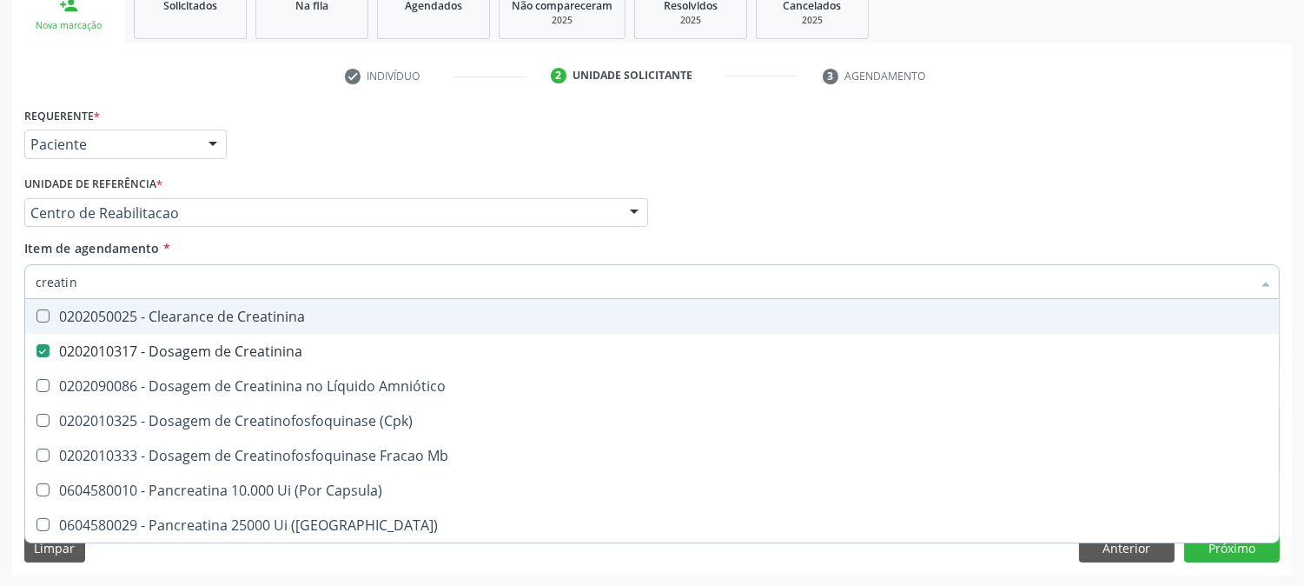
drag, startPoint x: 98, startPoint y: 275, endPoint x: 0, endPoint y: 280, distance: 98.3
click at [0, 280] on div "Acompanhamento Acompanhe a situação das marcações correntes e finalizadas Relat…" at bounding box center [652, 204] width 1304 height 766
type input "tri"
checkbox Creatinina "false"
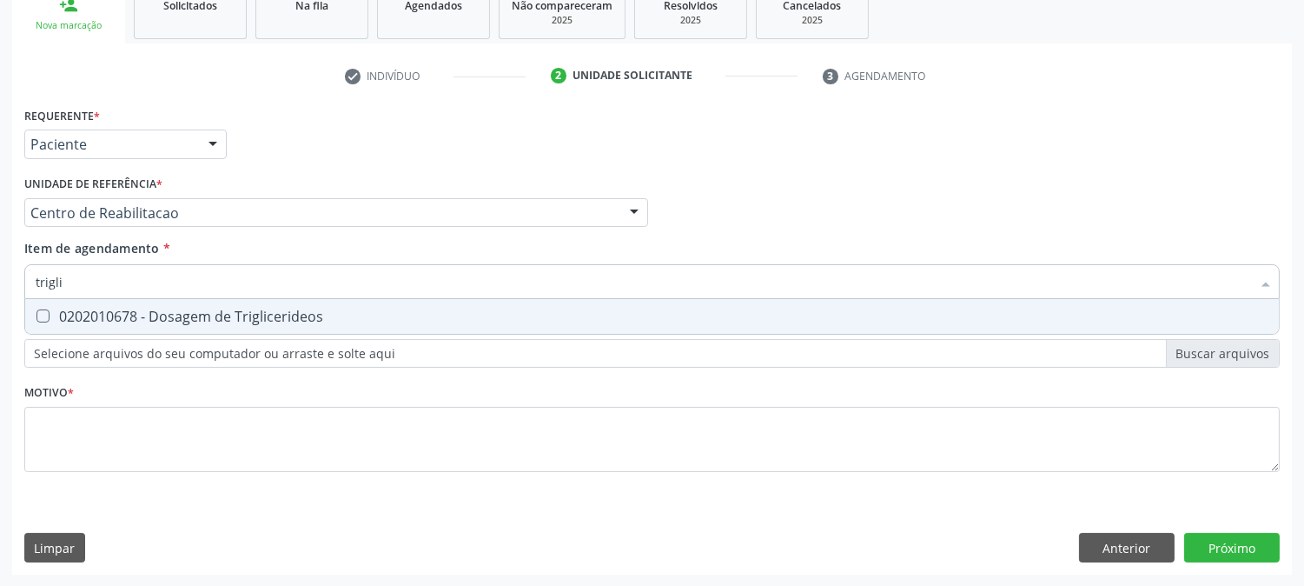
type input "triglic"
click at [155, 317] on div "0202010678 - Dosagem de Triglicerideos" at bounding box center [652, 316] width 1233 height 14
checkbox Triglicerideos "true"
drag, startPoint x: 89, startPoint y: 279, endPoint x: 0, endPoint y: 281, distance: 88.7
click at [0, 281] on div "Acompanhamento Acompanhe a situação das marcações correntes e finalizadas Relat…" at bounding box center [652, 204] width 1304 height 766
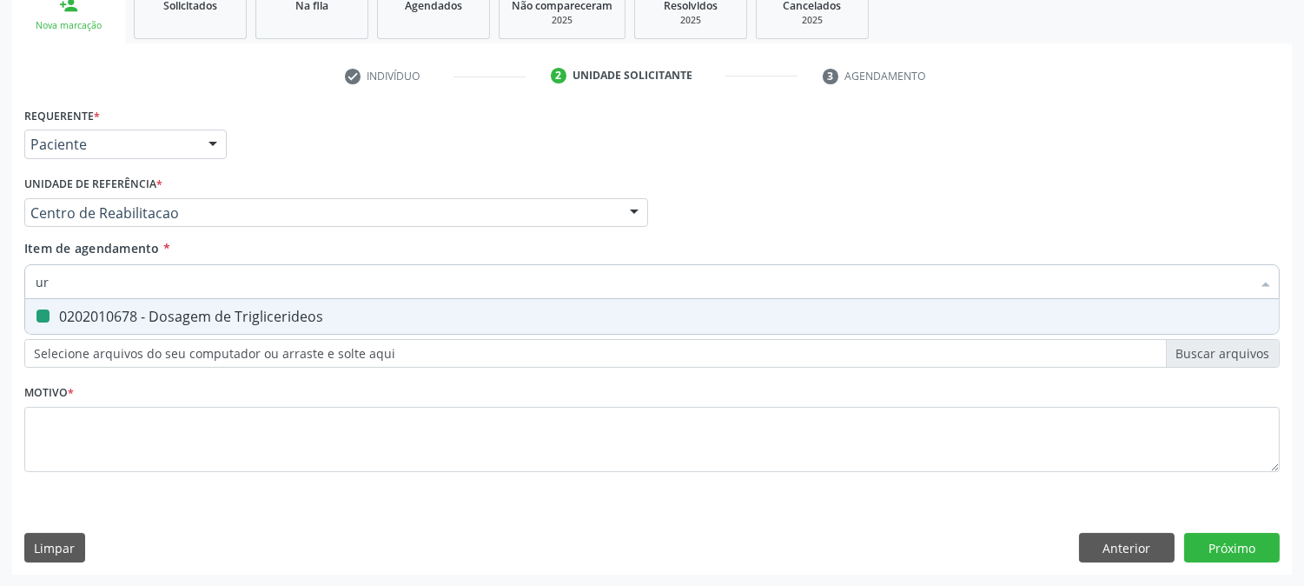
type input "uri"
checkbox Triglicerideos "false"
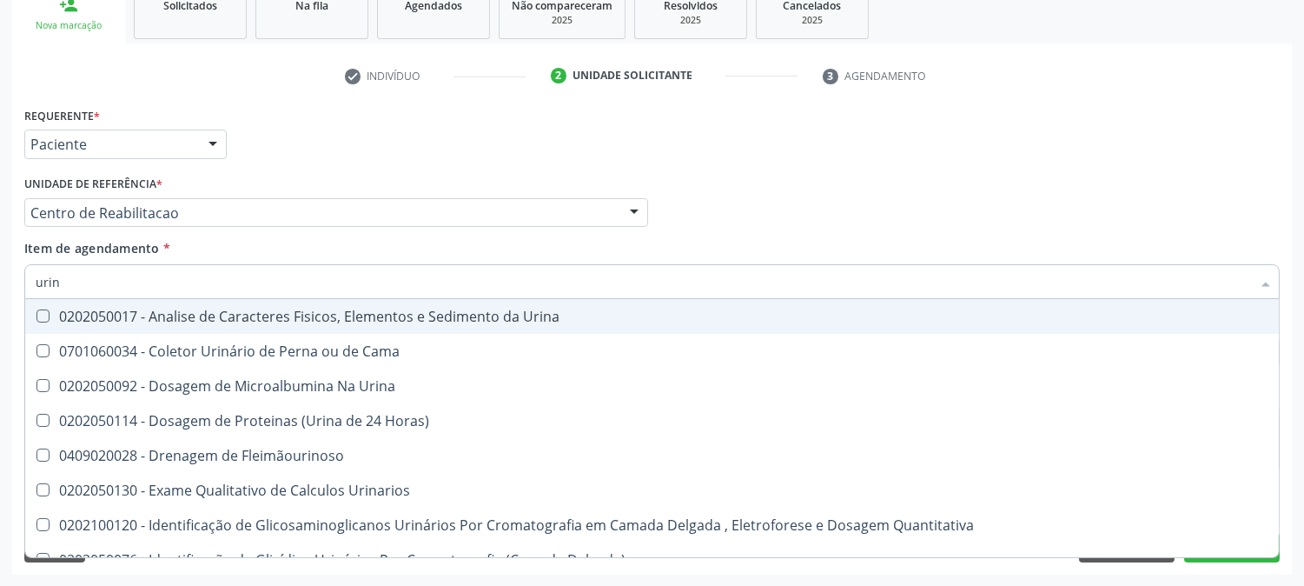
type input "urina"
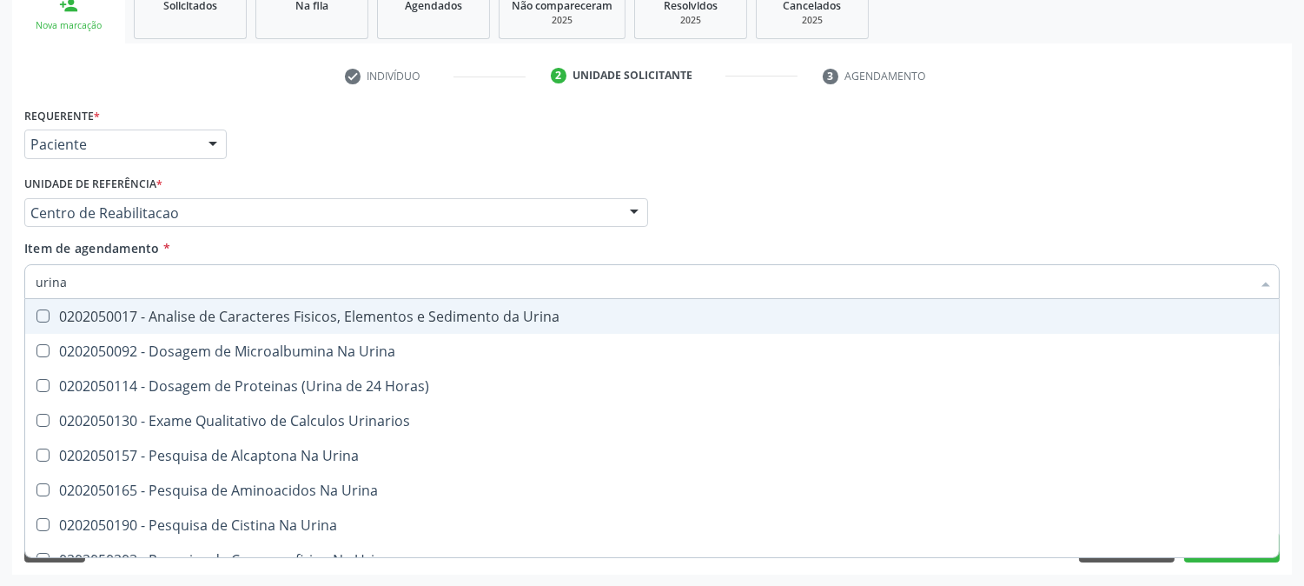
click at [47, 314] on Urina at bounding box center [42, 315] width 13 height 13
click at [36, 314] on Urina "checkbox" at bounding box center [30, 315] width 11 height 11
checkbox Urina "true"
drag, startPoint x: 89, startPoint y: 268, endPoint x: 0, endPoint y: 268, distance: 88.6
click at [0, 268] on div "Acompanhamento Acompanhe a situação das marcações correntes e finalizadas Relat…" at bounding box center [652, 204] width 1304 height 766
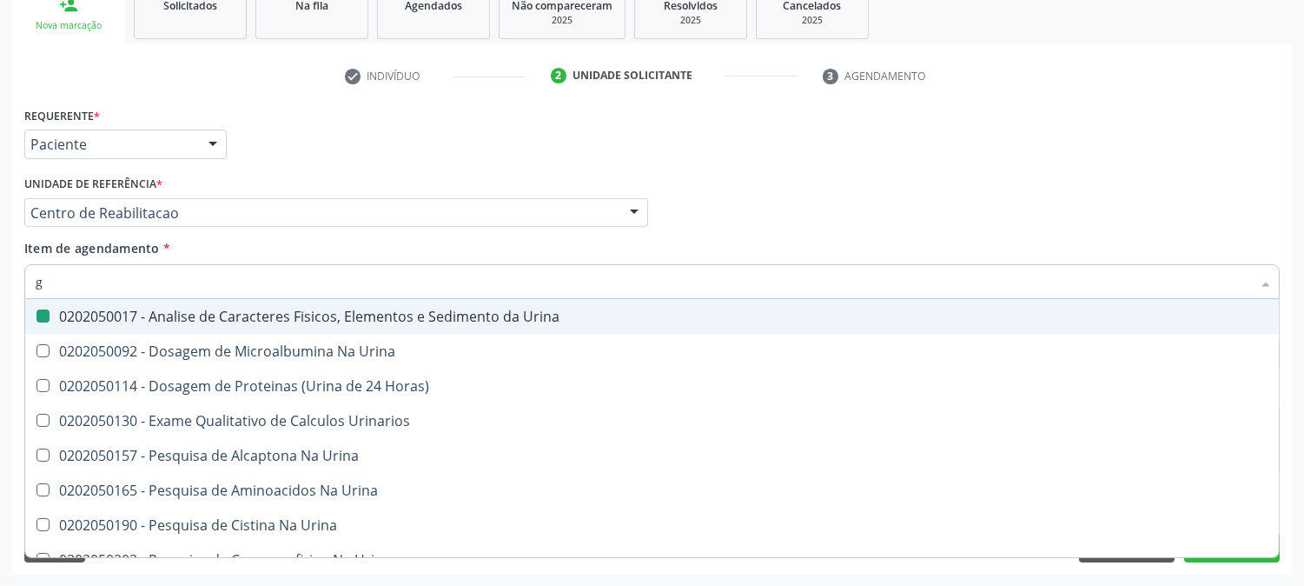
type input "gl"
checkbox Urina "false"
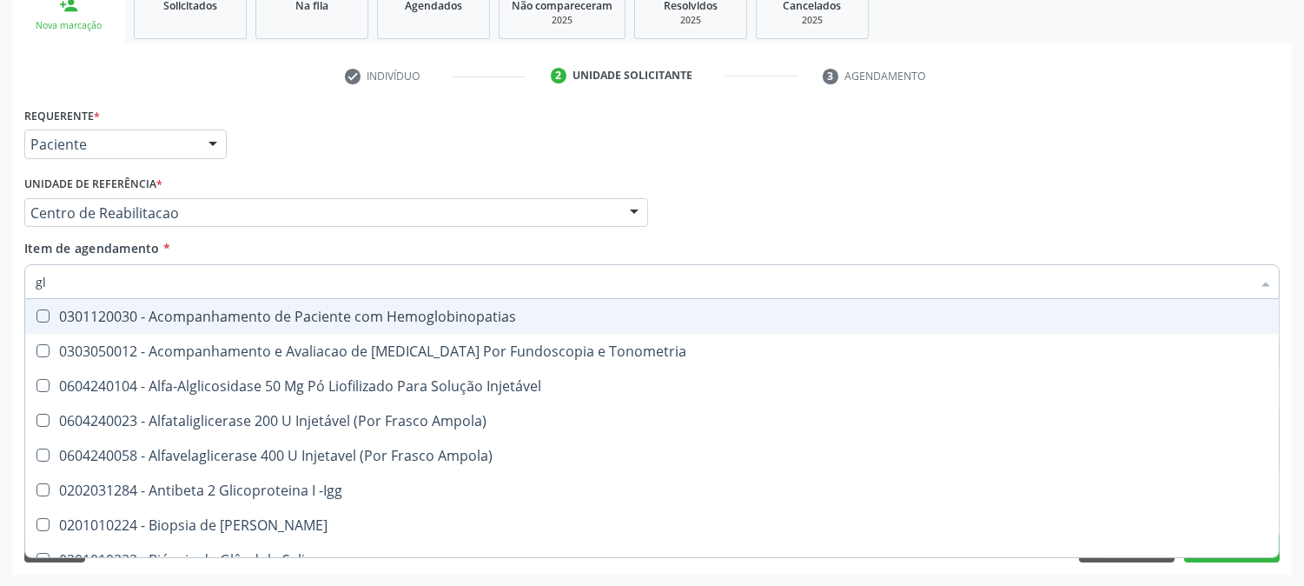
type input "gli"
checkbox Glomerular "true"
type input "glic"
checkbox Tardio\) "true"
checkbox Glomerular "false"
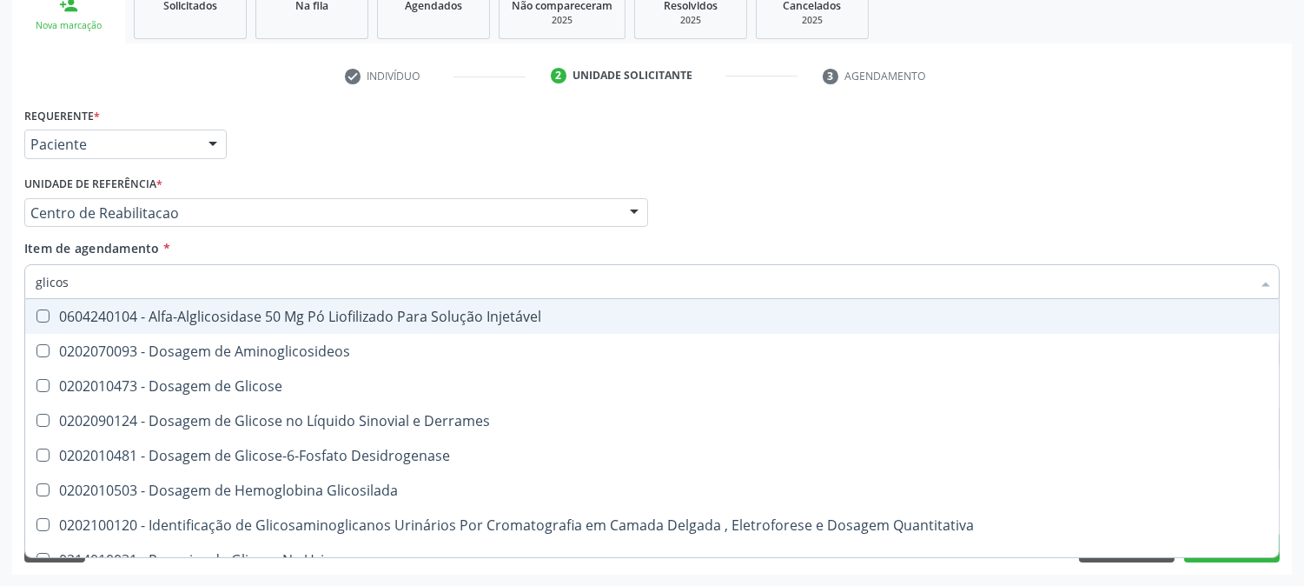
type input "glicose"
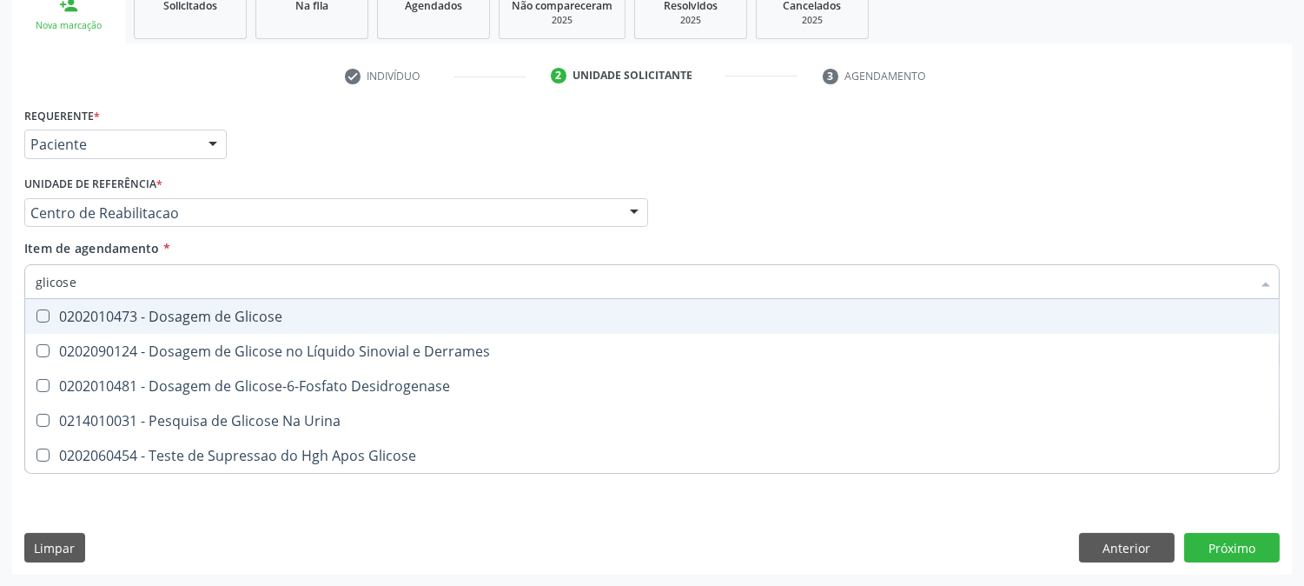
click at [61, 313] on div "0202010473 - Dosagem de Glicose" at bounding box center [652, 316] width 1233 height 14
checkbox Glicose "true"
drag, startPoint x: 84, startPoint y: 272, endPoint x: 30, endPoint y: 272, distance: 53.9
click at [30, 272] on div "glicose" at bounding box center [652, 281] width 1256 height 35
checkbox Glicose "false"
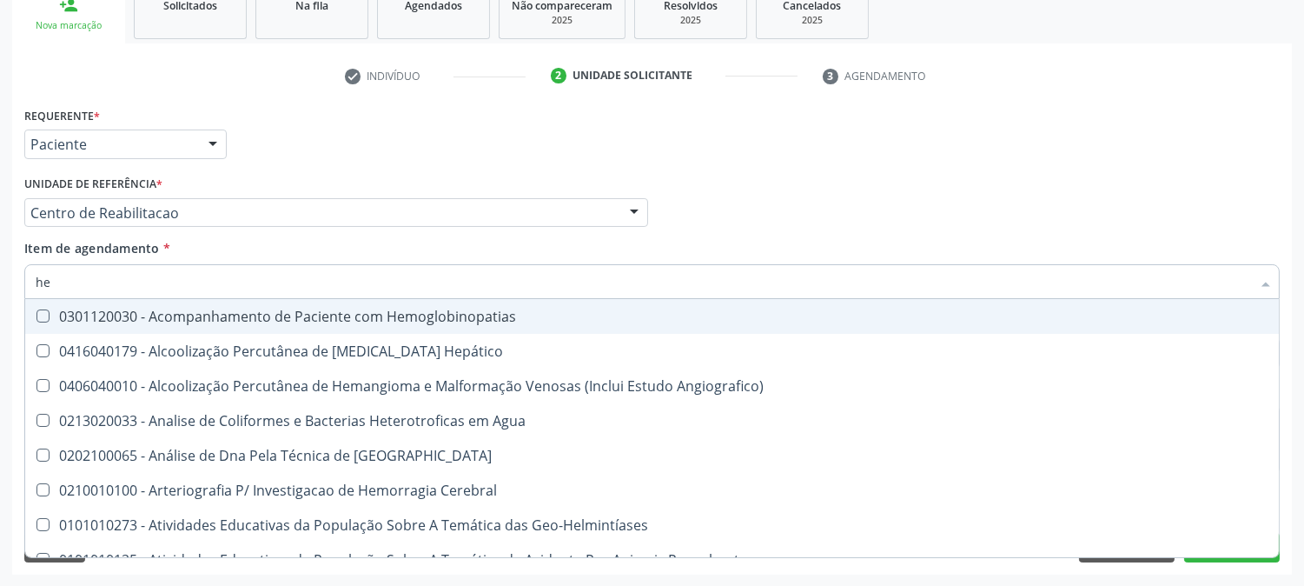
type input "hem"
checkbox II "true"
checkbox Completo "false"
type input "hemo"
checkbox Hemácias "true"
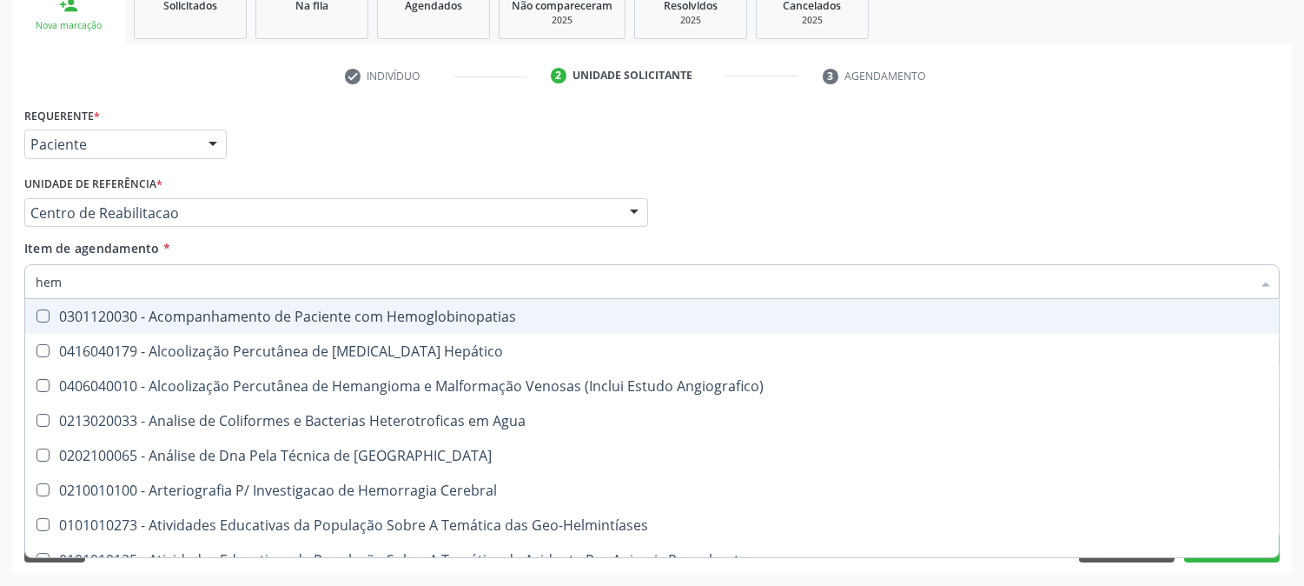
checkbox II "false"
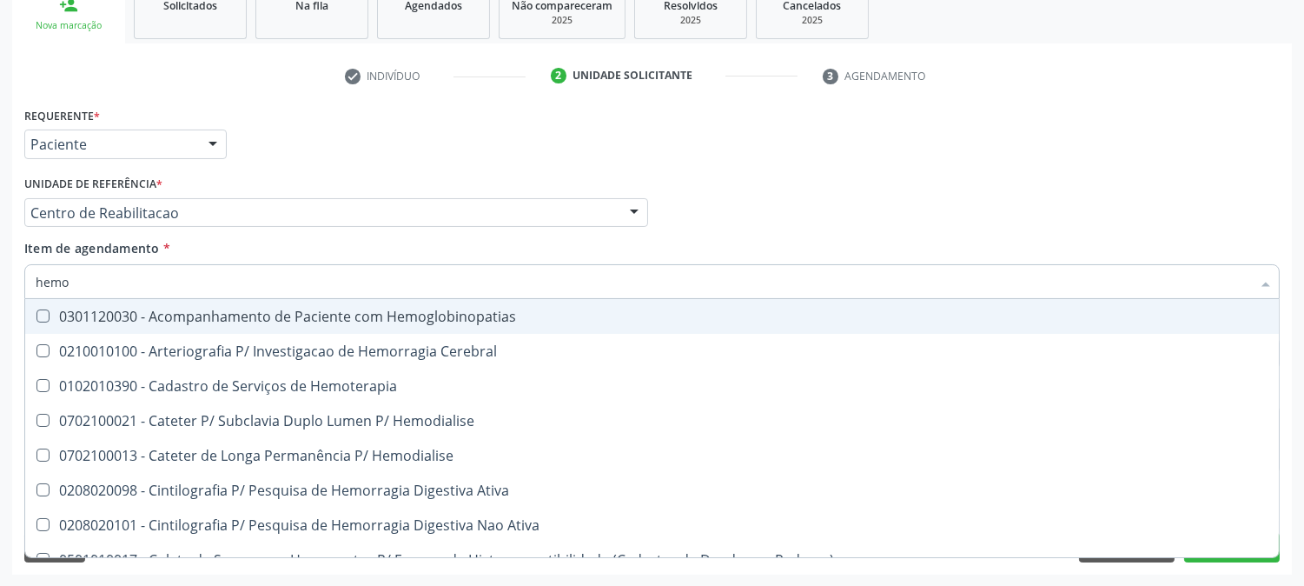
type input "hemog"
checkbox Carboxi-Hemoglobina "true"
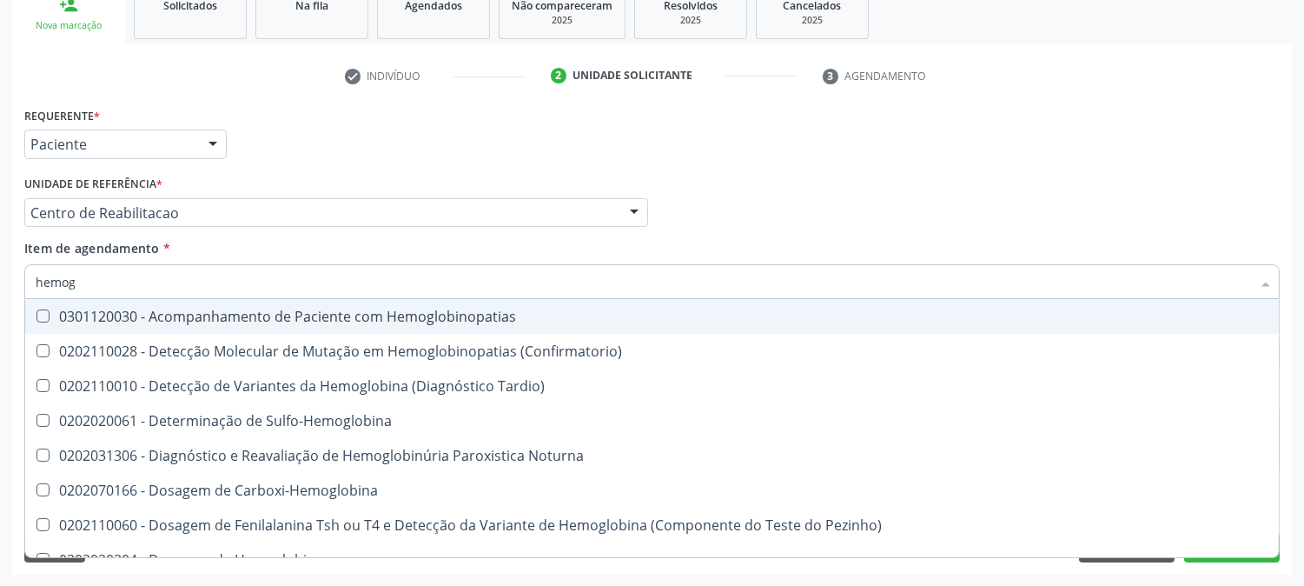
type input "hemogl"
checkbox Completo "false"
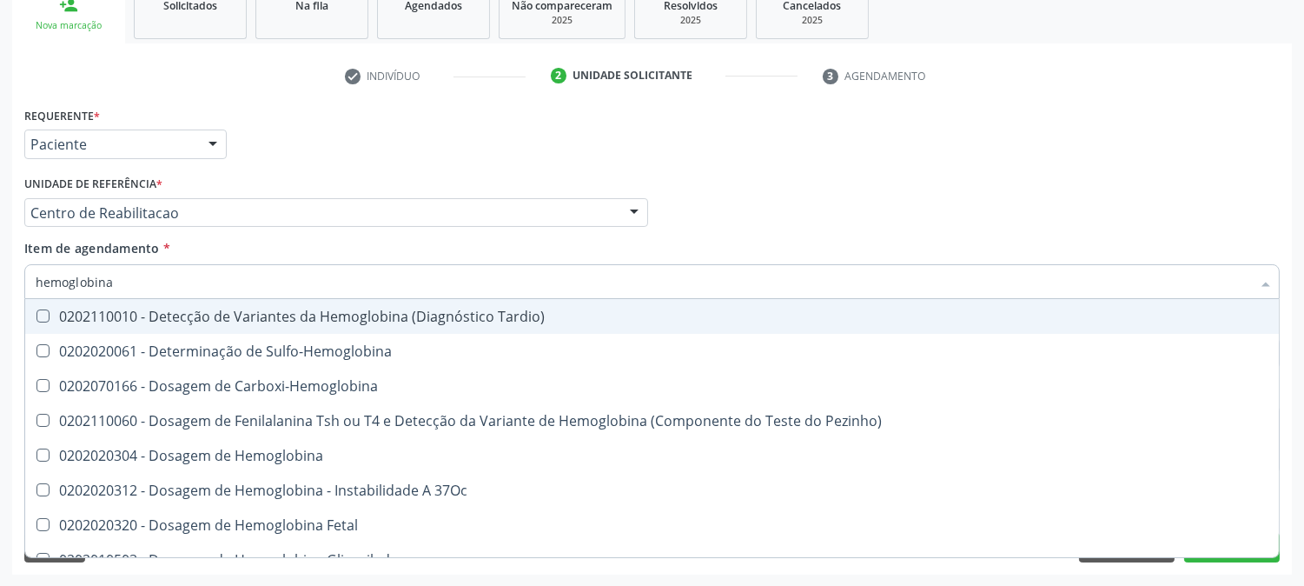
type input "hemoglobina g"
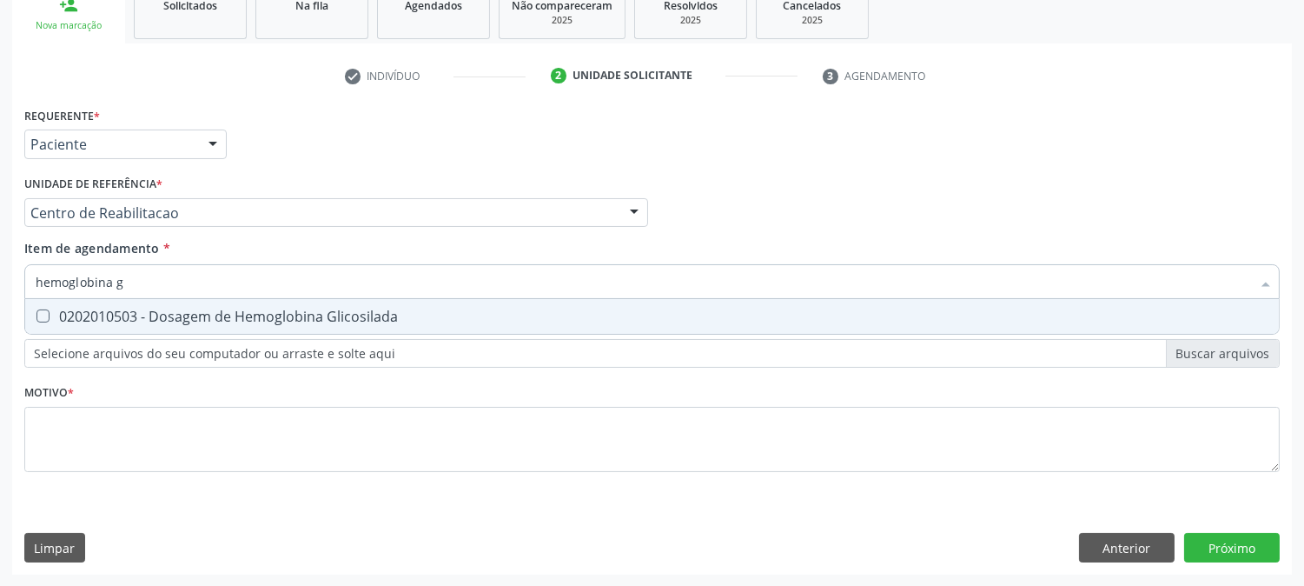
click at [102, 311] on div "0202010503 - Dosagem de Hemoglobina Glicosilada" at bounding box center [652, 316] width 1233 height 14
checkbox Glicosilada "true"
drag, startPoint x: 130, startPoint y: 282, endPoint x: 22, endPoint y: 282, distance: 108.6
click at [22, 282] on div "Item de agendamento * hemoglobina g Desfazer seleção 0202010503 - Dosagem de He…" at bounding box center [652, 272] width 1264 height 67
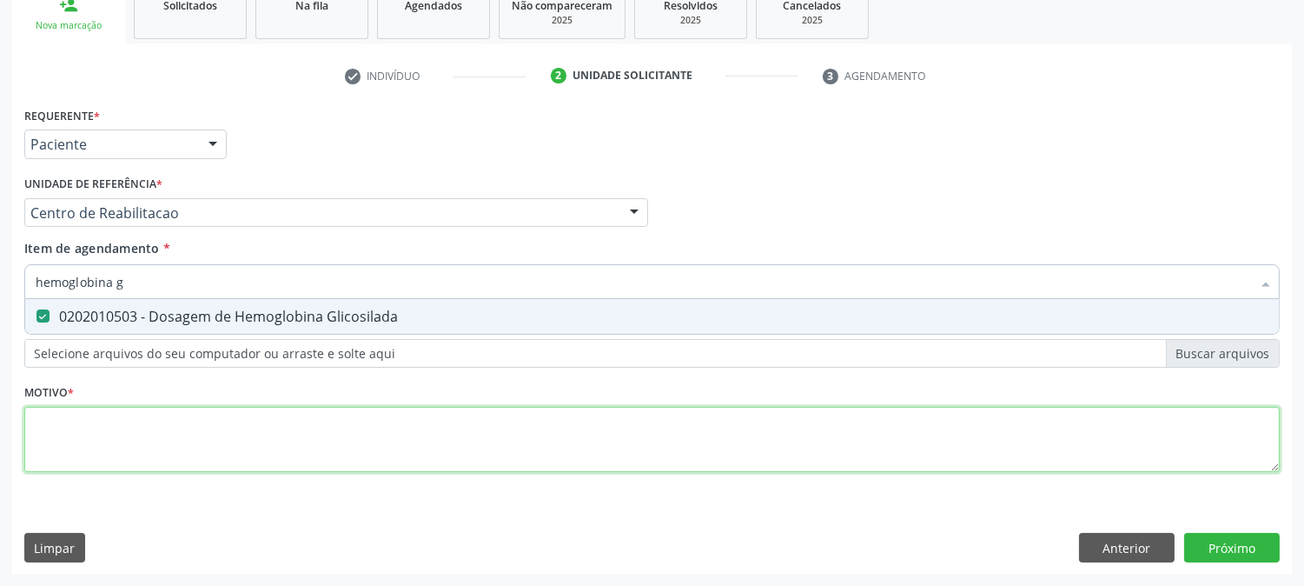
click at [52, 454] on div "Requerente * Paciente Profissional de Saúde Paciente Nenhum resultado encontrad…" at bounding box center [652, 300] width 1256 height 394
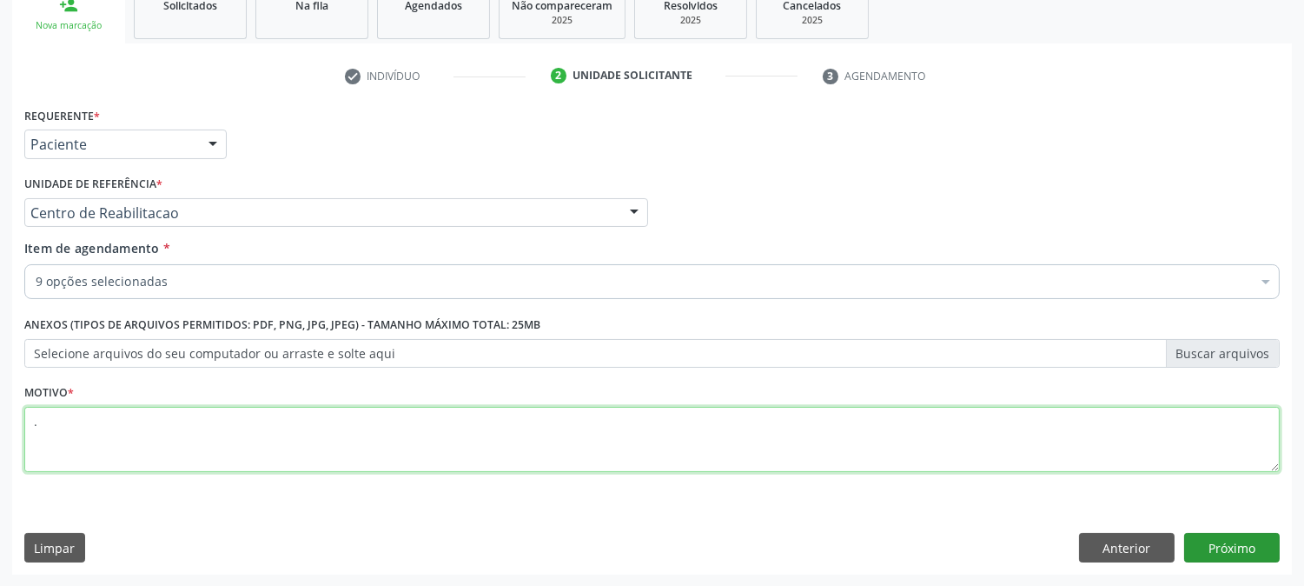
type textarea "."
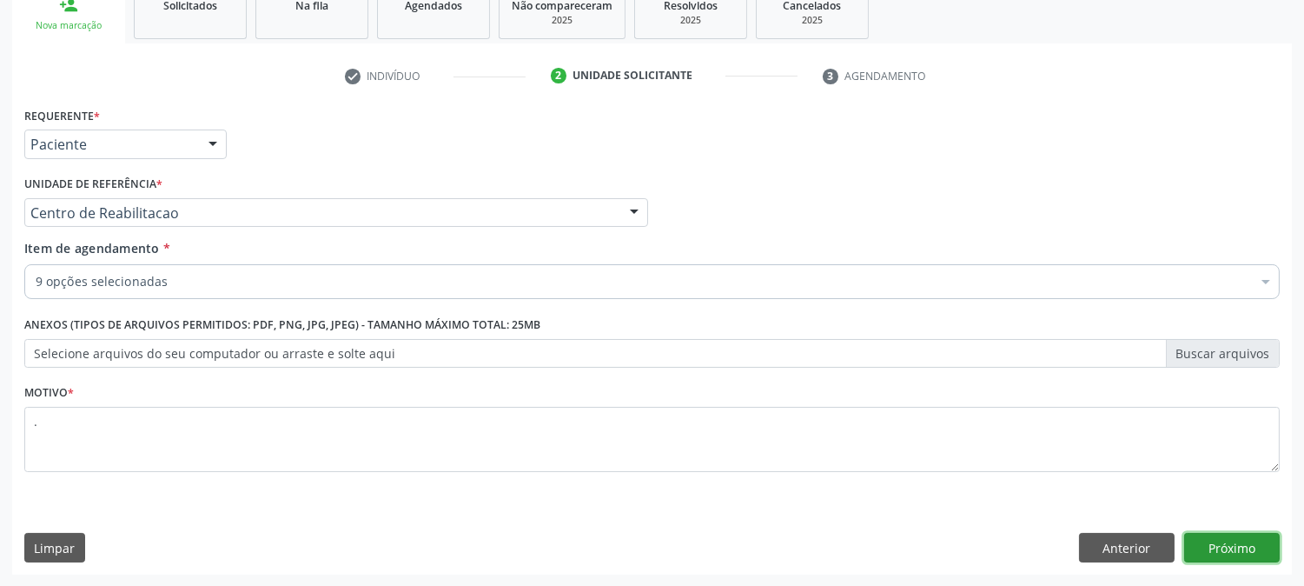
click at [1231, 536] on button "Próximo" at bounding box center [1232, 548] width 96 height 30
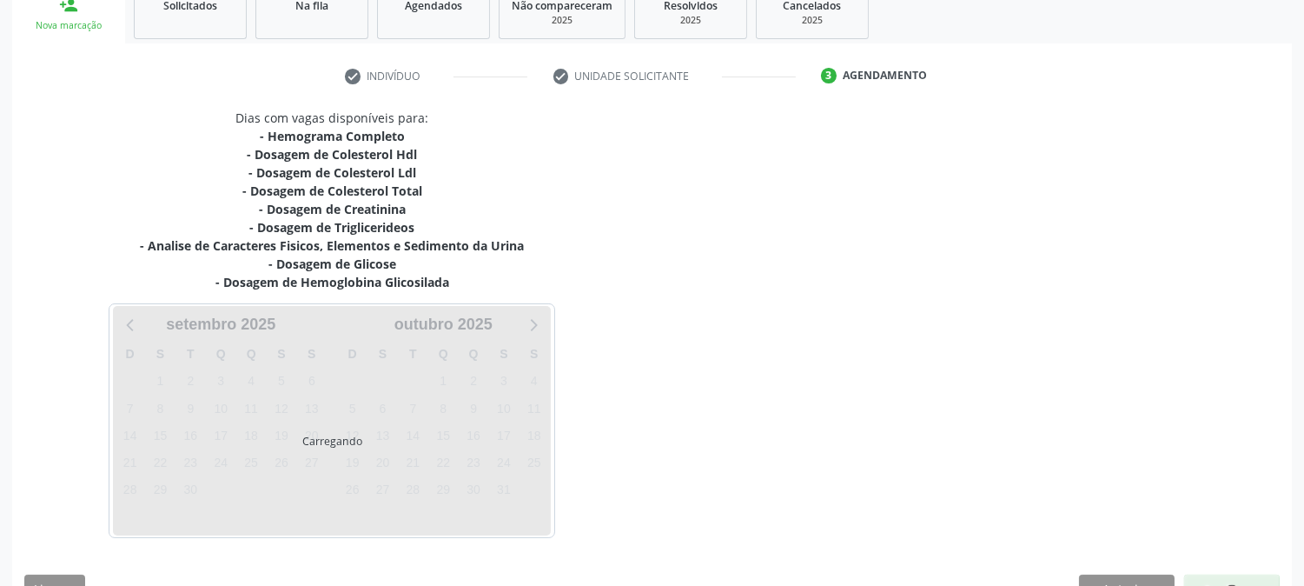
scroll to position [315, 0]
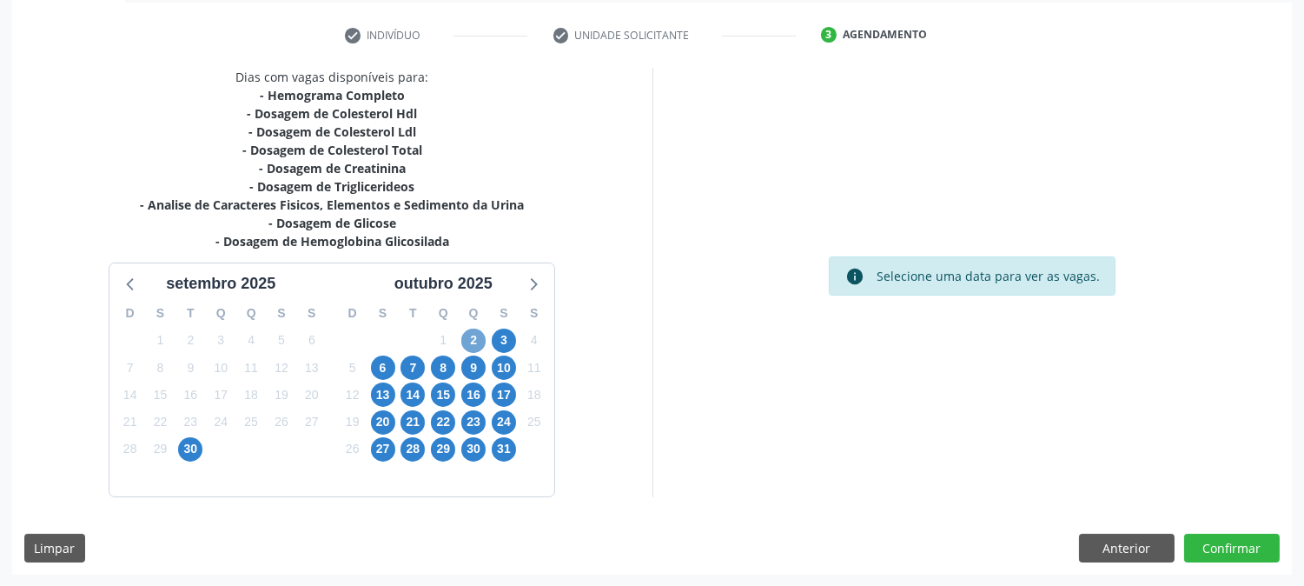
click at [474, 336] on span "2" at bounding box center [473, 340] width 24 height 24
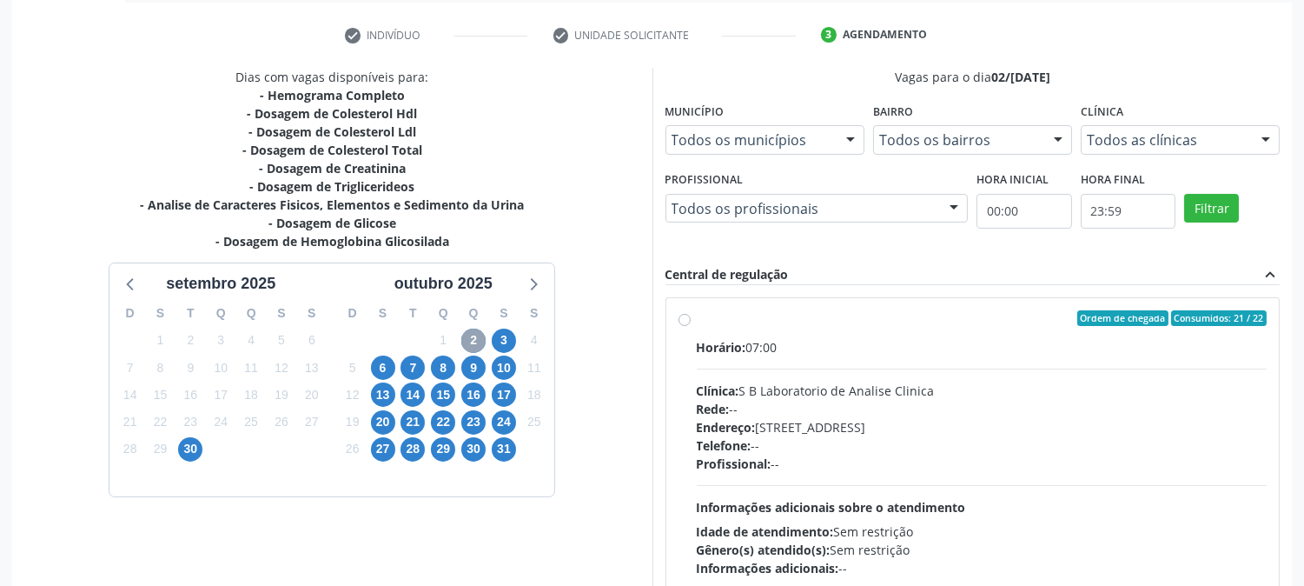
scroll to position [421, 0]
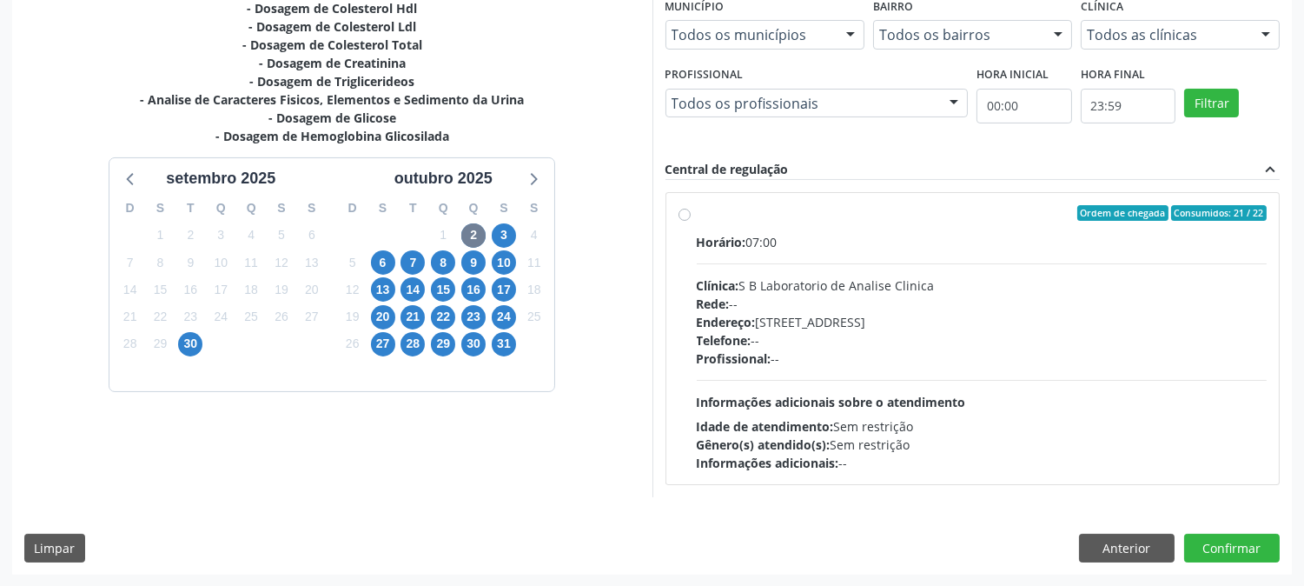
click at [855, 325] on div "Endereço: Casa, nº 679, Centro, Serra Talhada - PE" at bounding box center [982, 322] width 571 height 18
click at [691, 221] on input "Ordem de chegada Consumidos: 21 / 22 Horário: 07:00 Clínica: S B Laboratorio de…" at bounding box center [685, 213] width 12 height 16
radio input "true"
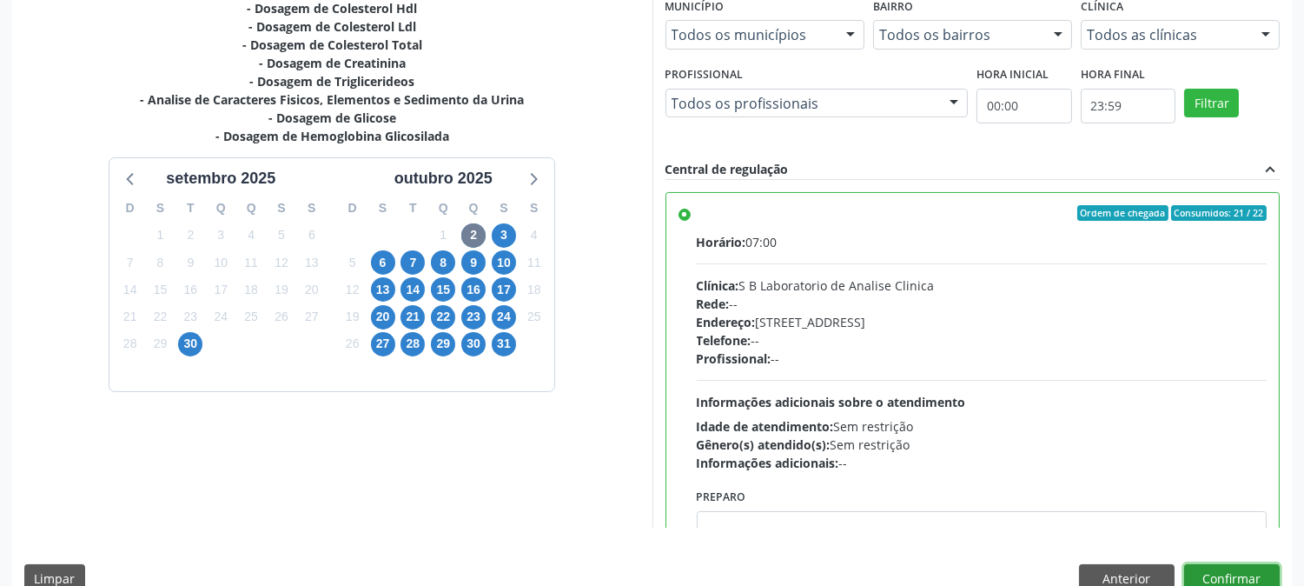
click at [1236, 566] on button "Confirmar" at bounding box center [1232, 579] width 96 height 30
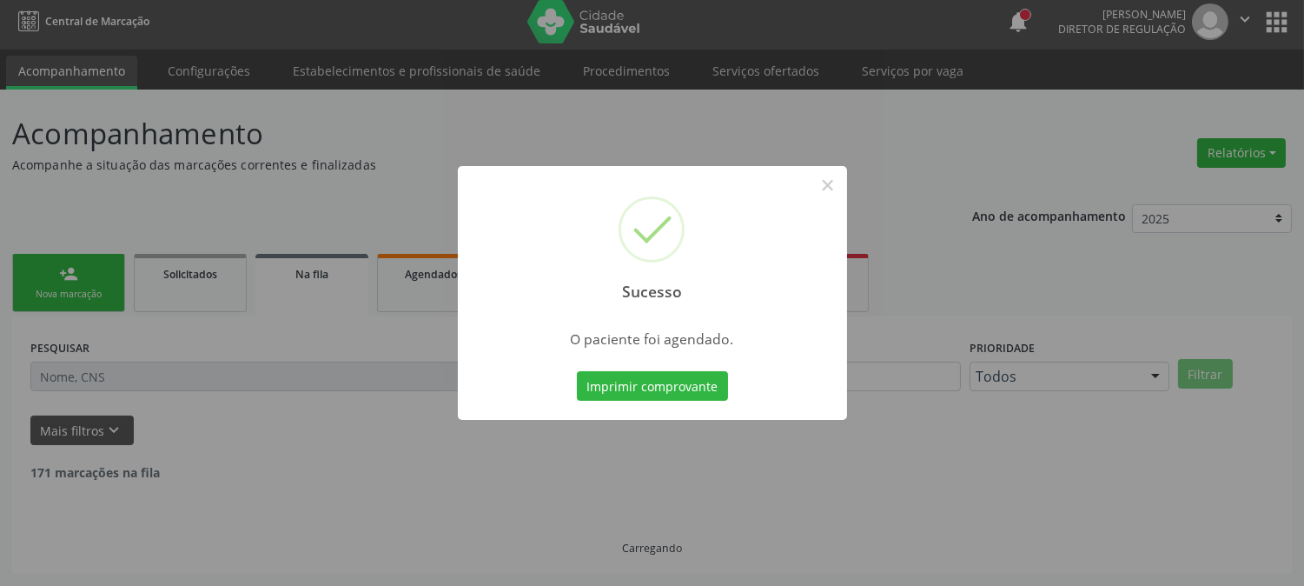
scroll to position [0, 0]
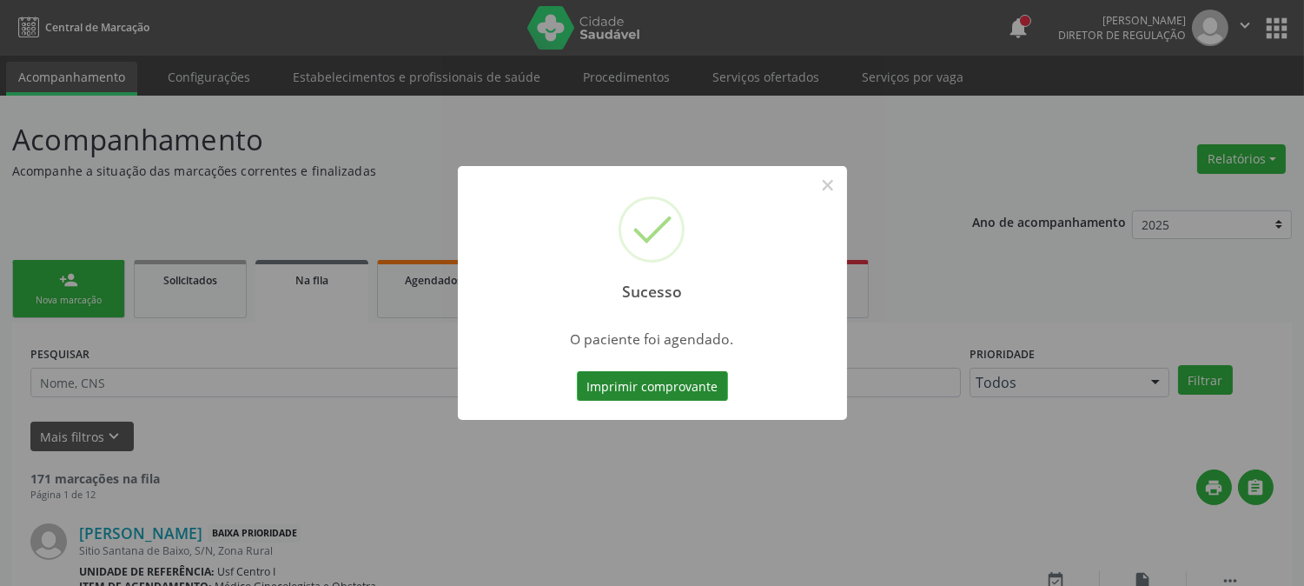
click at [669, 394] on button "Imprimir comprovante" at bounding box center [652, 386] width 151 height 30
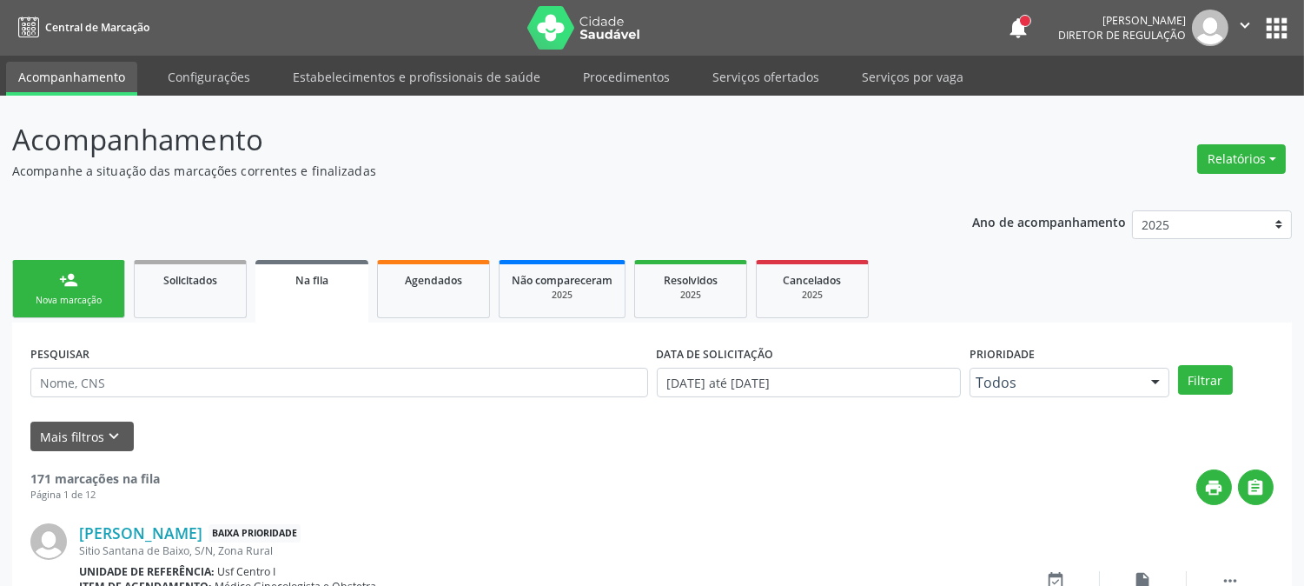
click at [103, 281] on link "person_add Nova marcação" at bounding box center [68, 289] width 113 height 58
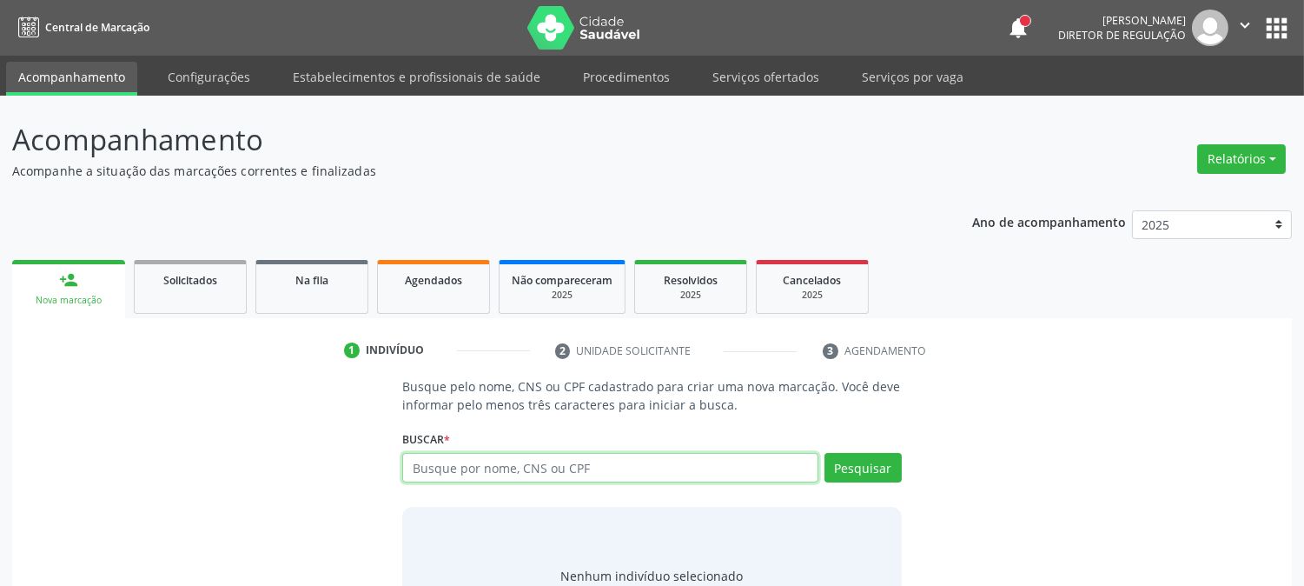
click at [568, 457] on input "text" at bounding box center [609, 468] width 415 height 30
type input "maria juscelia d"
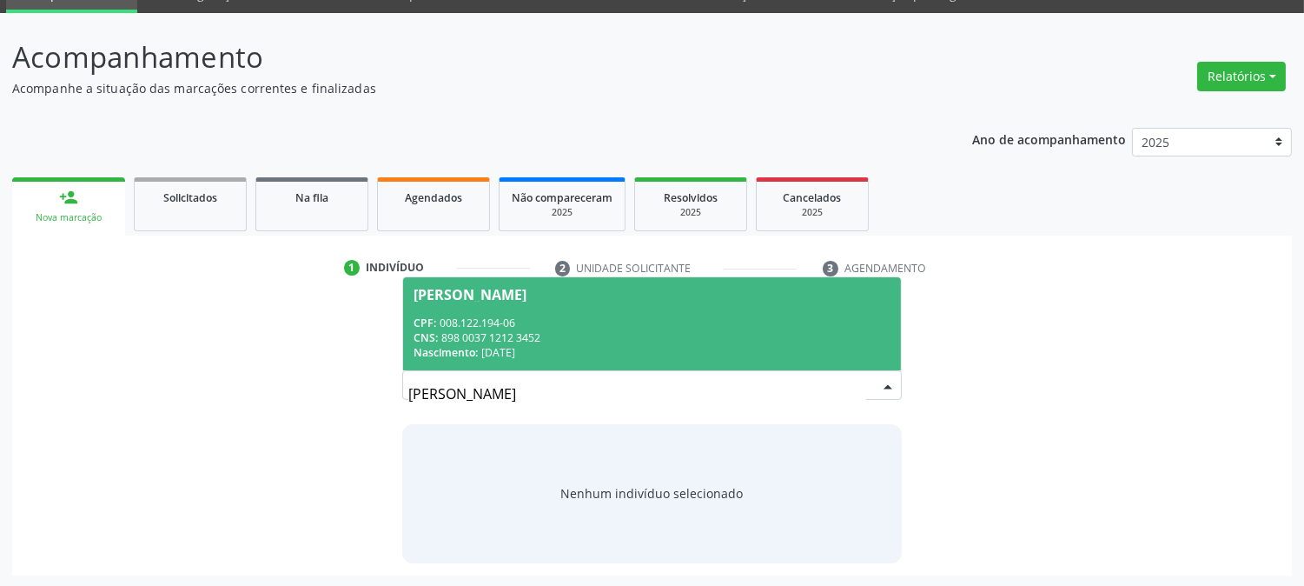
click at [537, 322] on div "CPF: 008.122.194-06" at bounding box center [652, 322] width 476 height 15
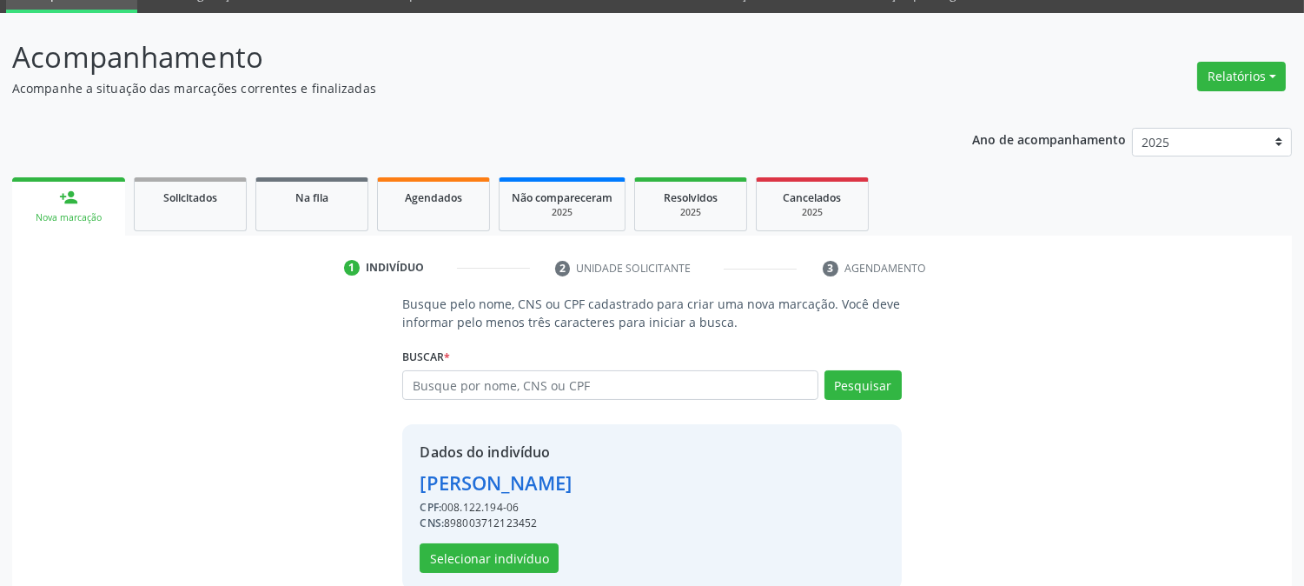
scroll to position [109, 0]
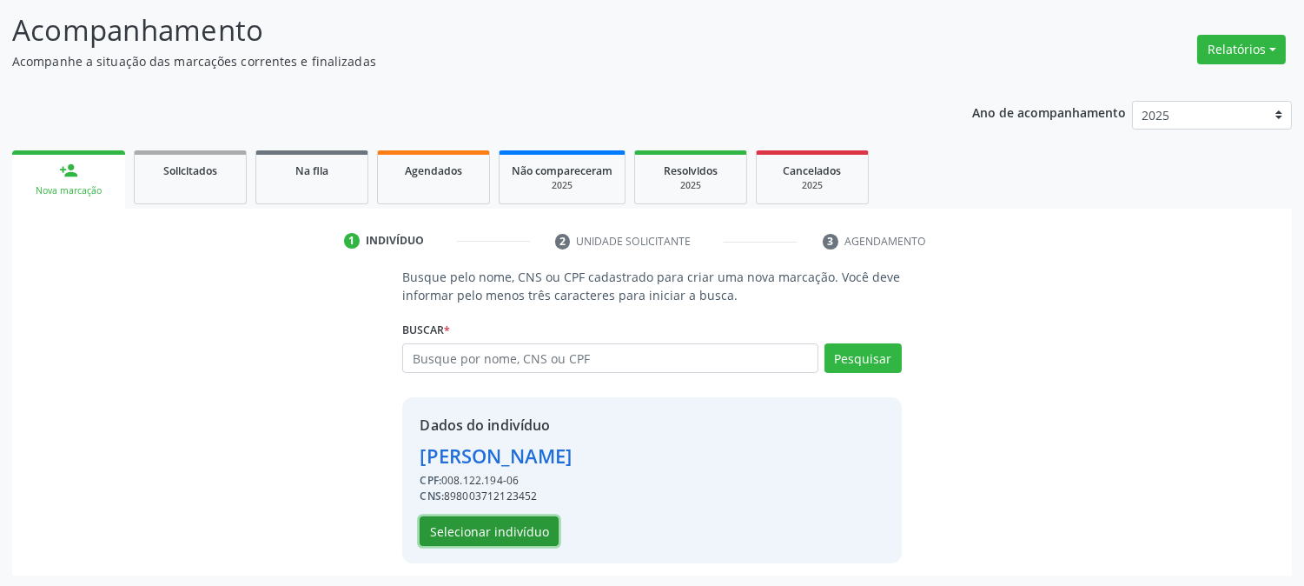
click at [509, 534] on button "Selecionar indivíduo" at bounding box center [489, 531] width 139 height 30
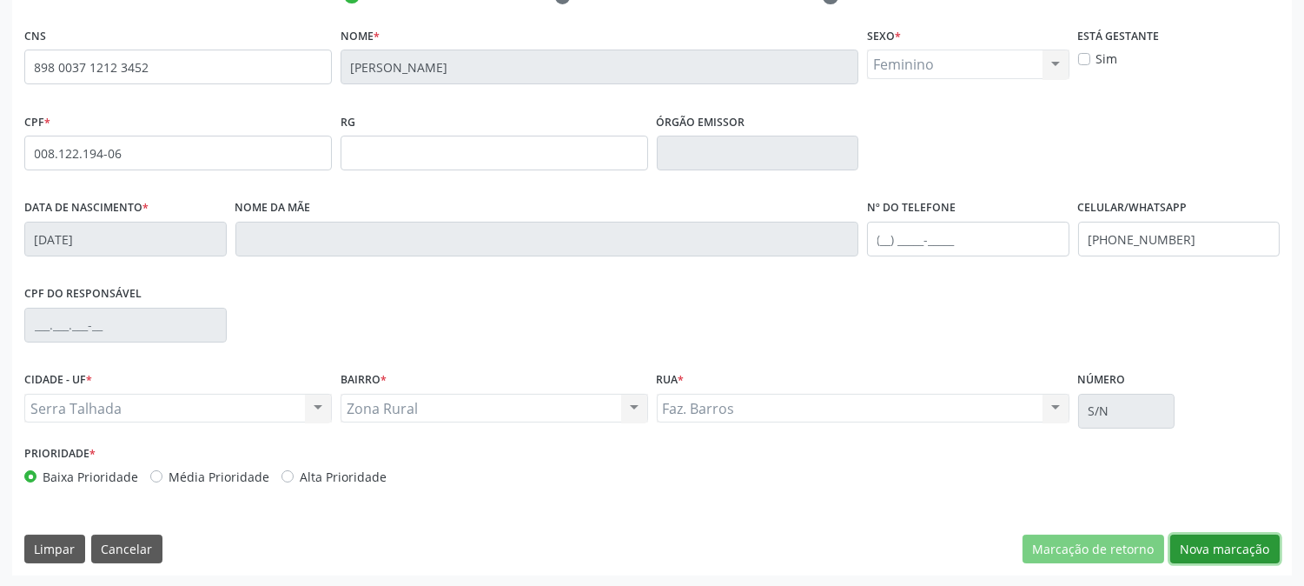
click at [1257, 560] on button "Nova marcação" at bounding box center [1225, 549] width 109 height 30
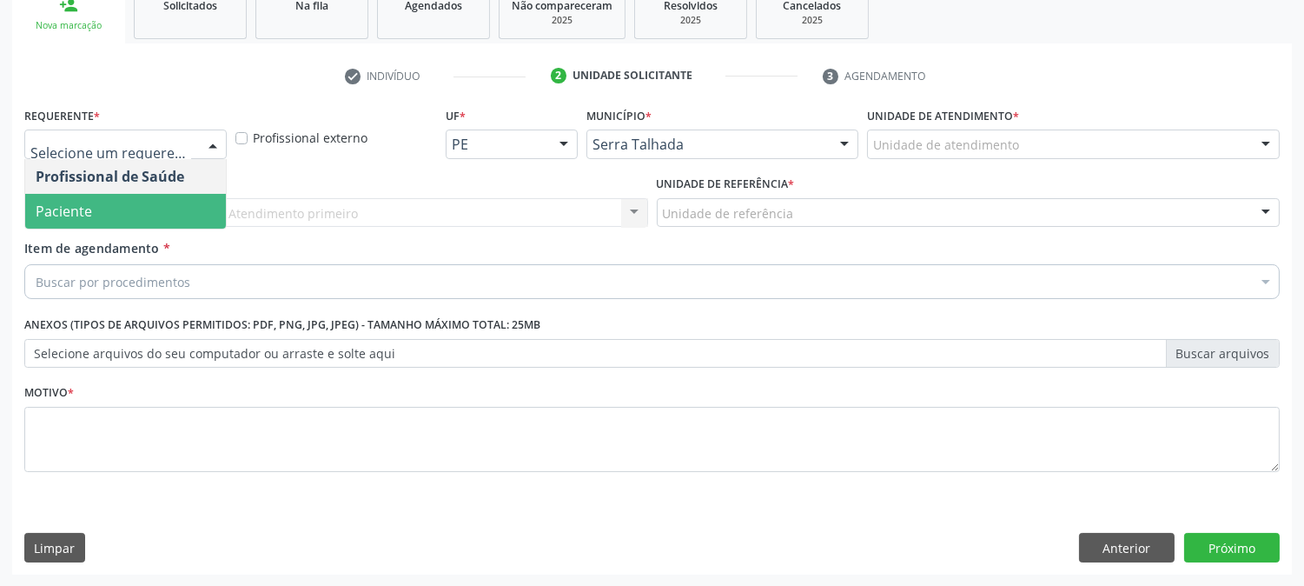
click at [156, 209] on span "Paciente" at bounding box center [125, 211] width 201 height 35
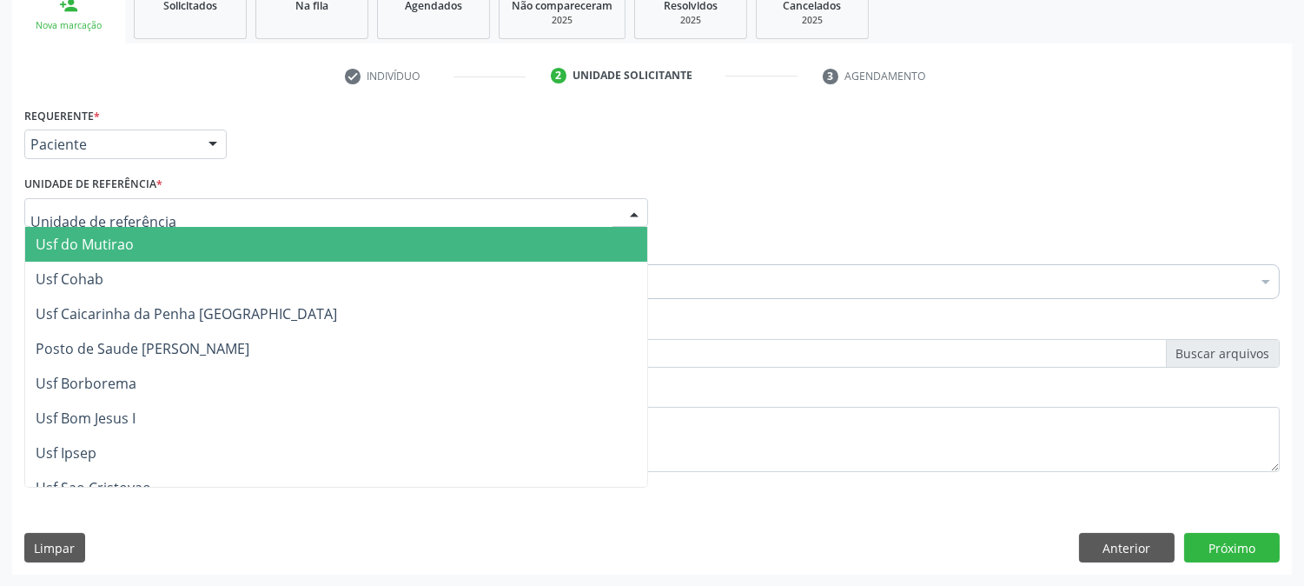
click at [162, 209] on div at bounding box center [336, 213] width 624 height 30
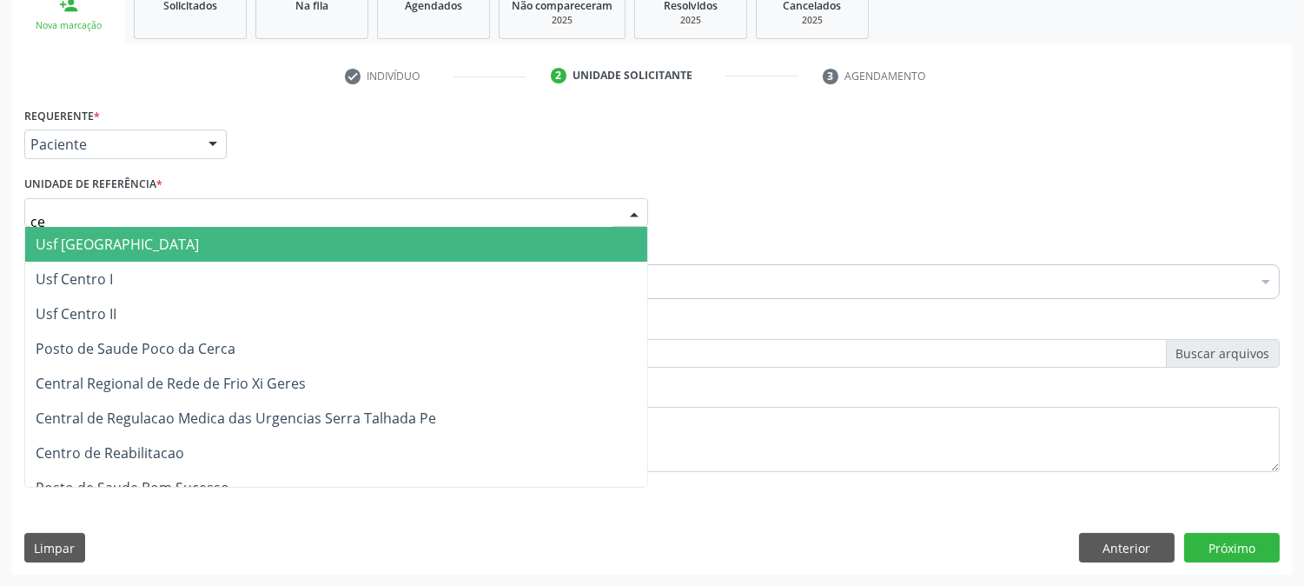
type input "cen"
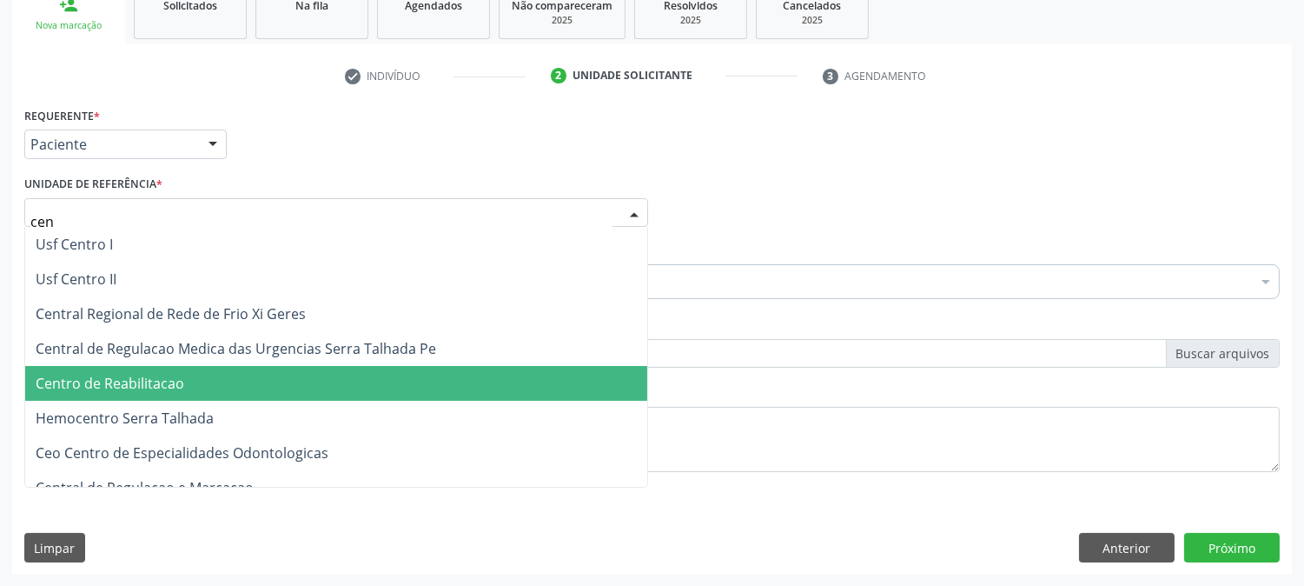
click at [187, 370] on span "Centro de Reabilitacao" at bounding box center [336, 383] width 622 height 35
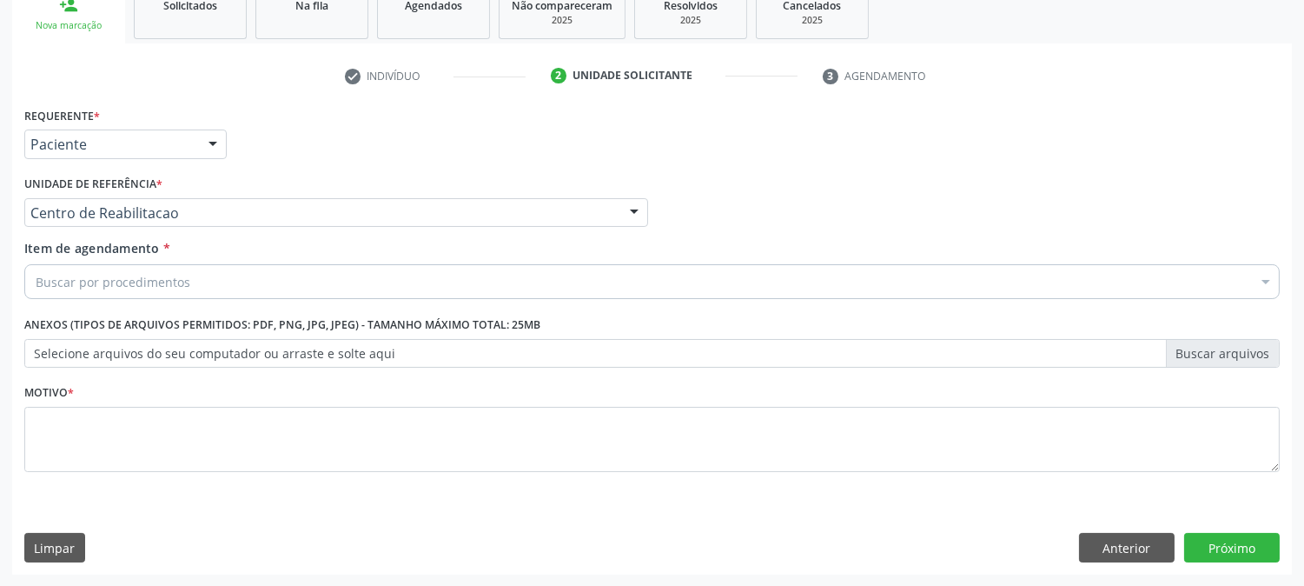
click at [216, 288] on div "Buscar por procedimentos" at bounding box center [652, 281] width 1256 height 35
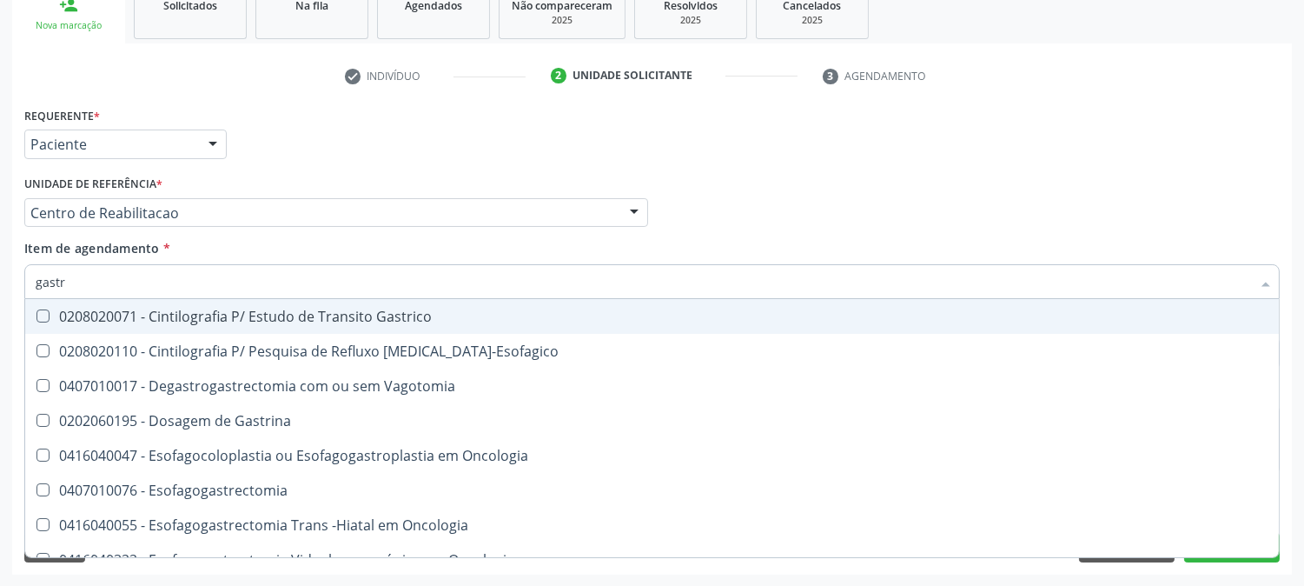
type input "gastro"
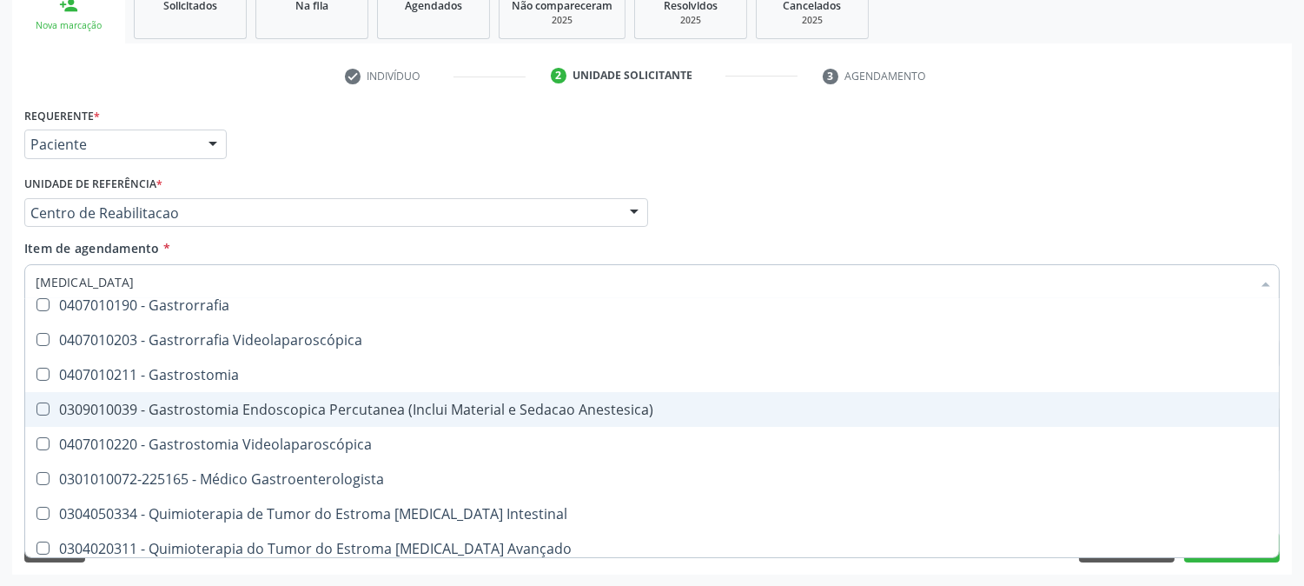
scroll to position [368, 0]
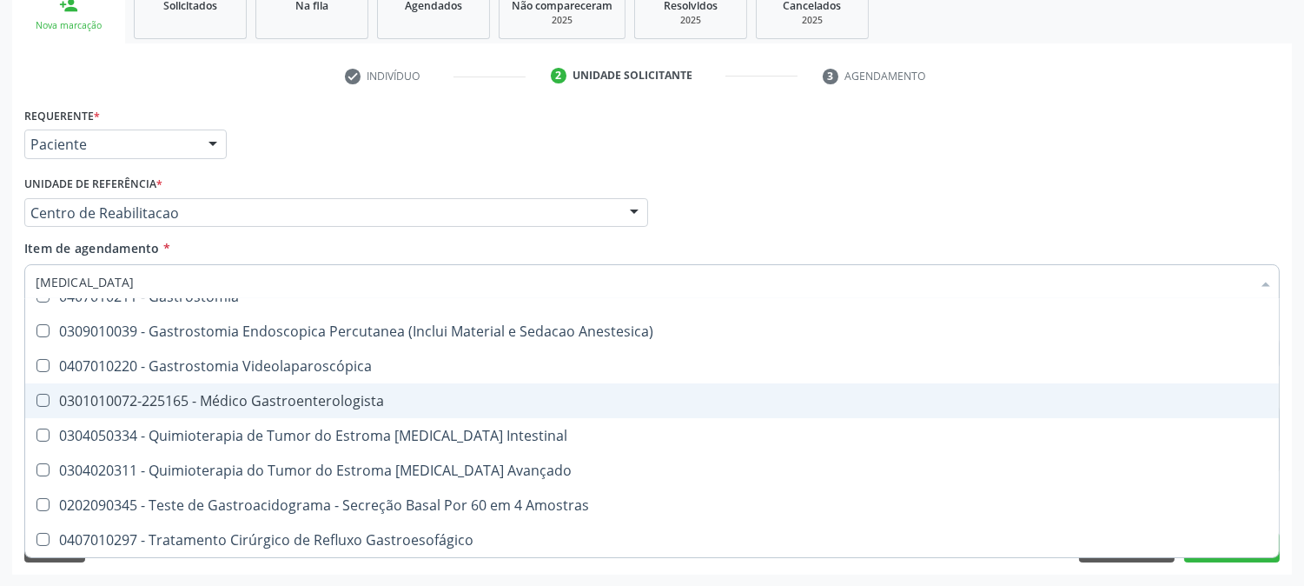
click at [308, 407] on span "0301010072-225165 - Médico Gastroenterologista" at bounding box center [652, 400] width 1254 height 35
checkbox Gastroenterologista "true"
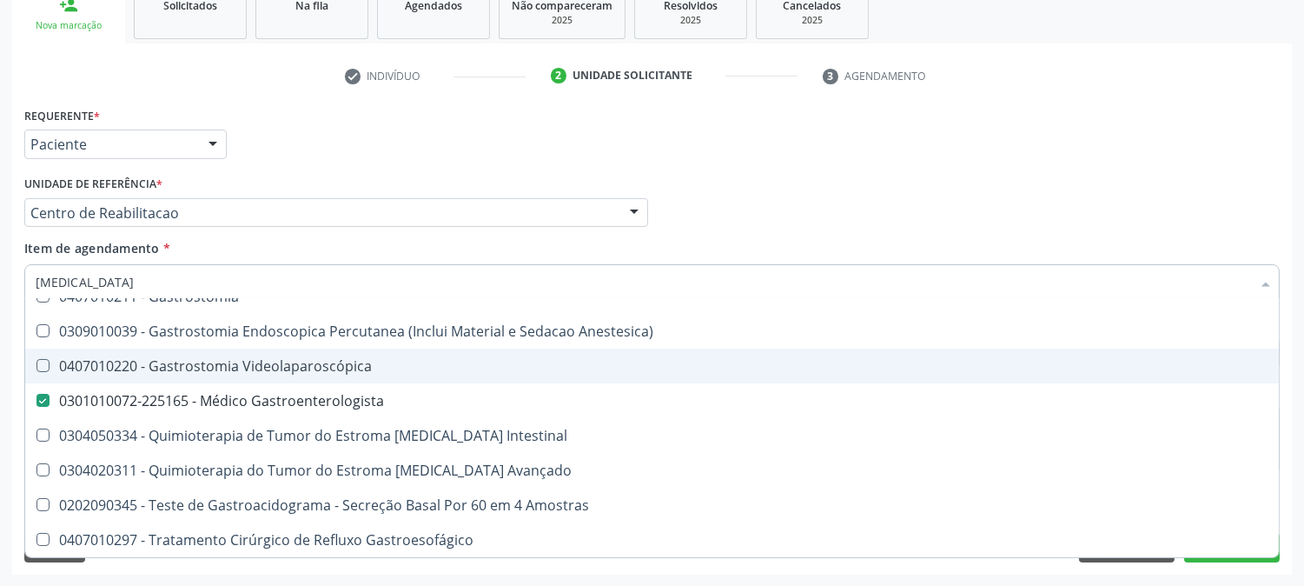
click at [0, 335] on div "Acompanhamento Acompanhe a situação das marcações correntes e finalizadas Relat…" at bounding box center [652, 204] width 1304 height 766
checkbox Vagotomia "true"
checkbox Gastroenterologista "false"
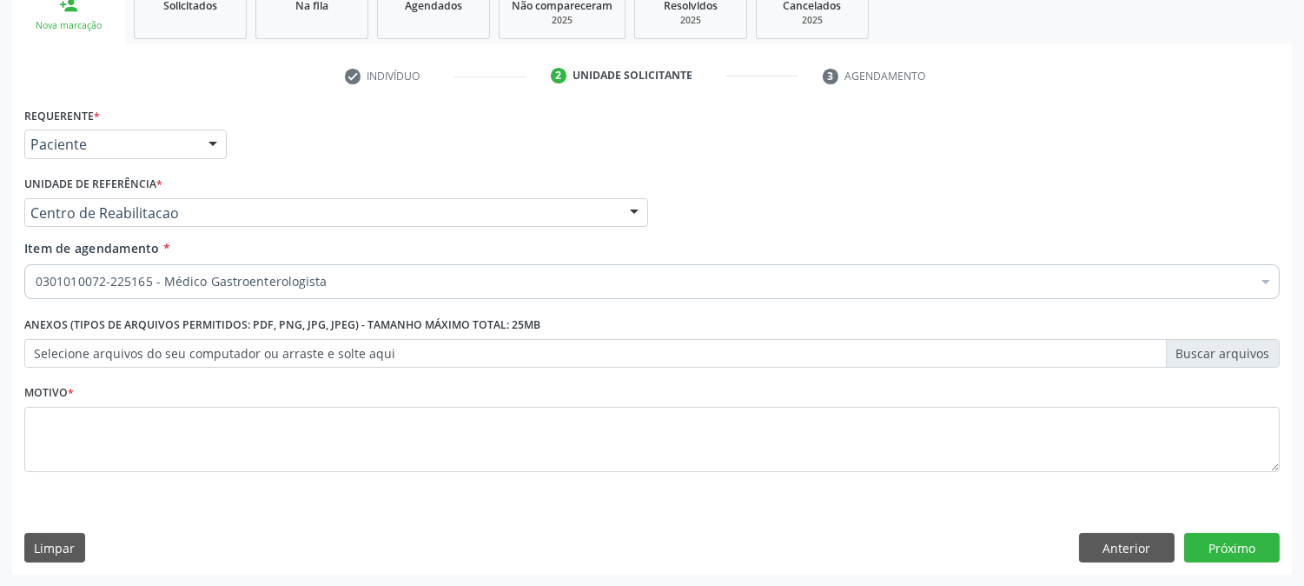
scroll to position [0, 0]
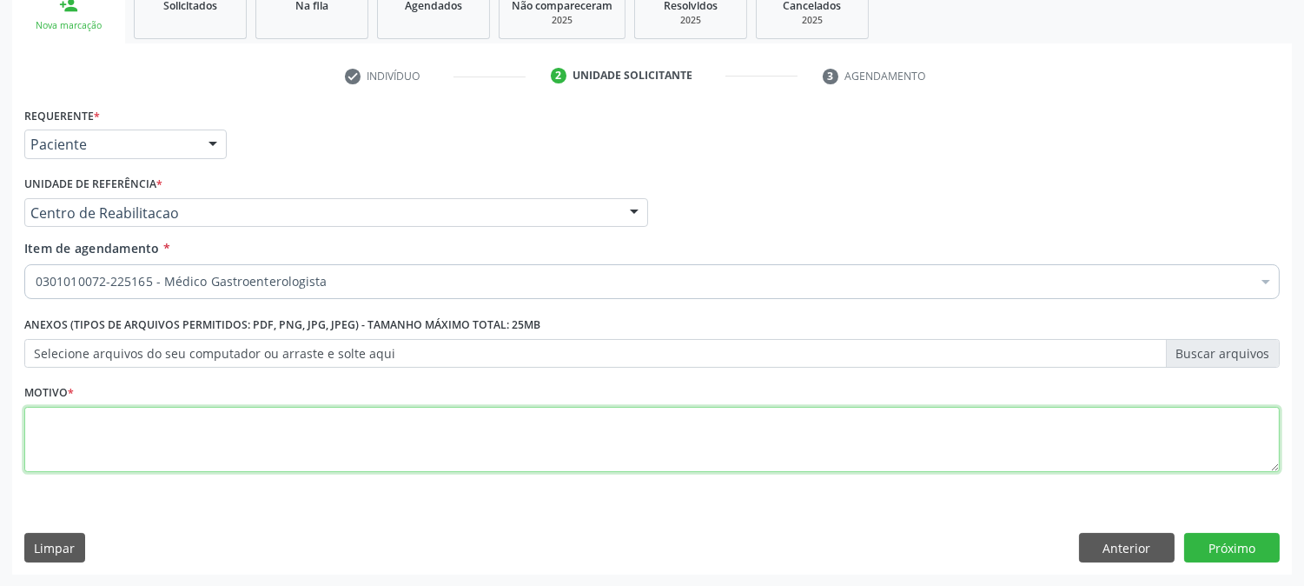
click at [266, 431] on textarea at bounding box center [652, 440] width 1256 height 66
type textarea "."
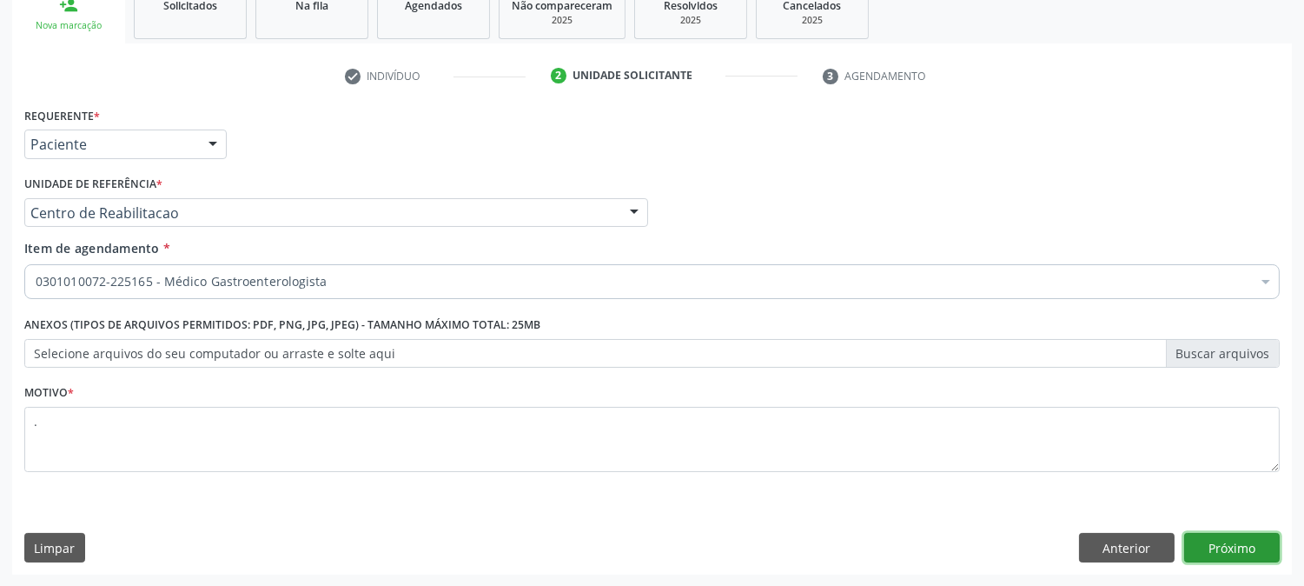
click at [1215, 543] on button "Próximo" at bounding box center [1232, 548] width 96 height 30
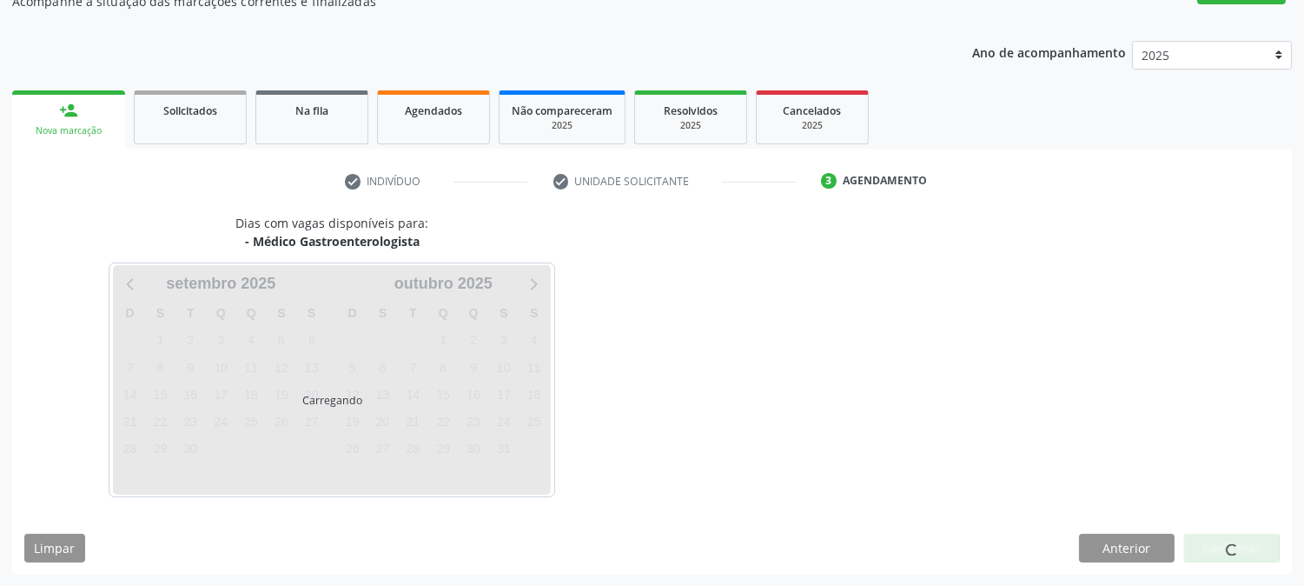
scroll to position [221, 0]
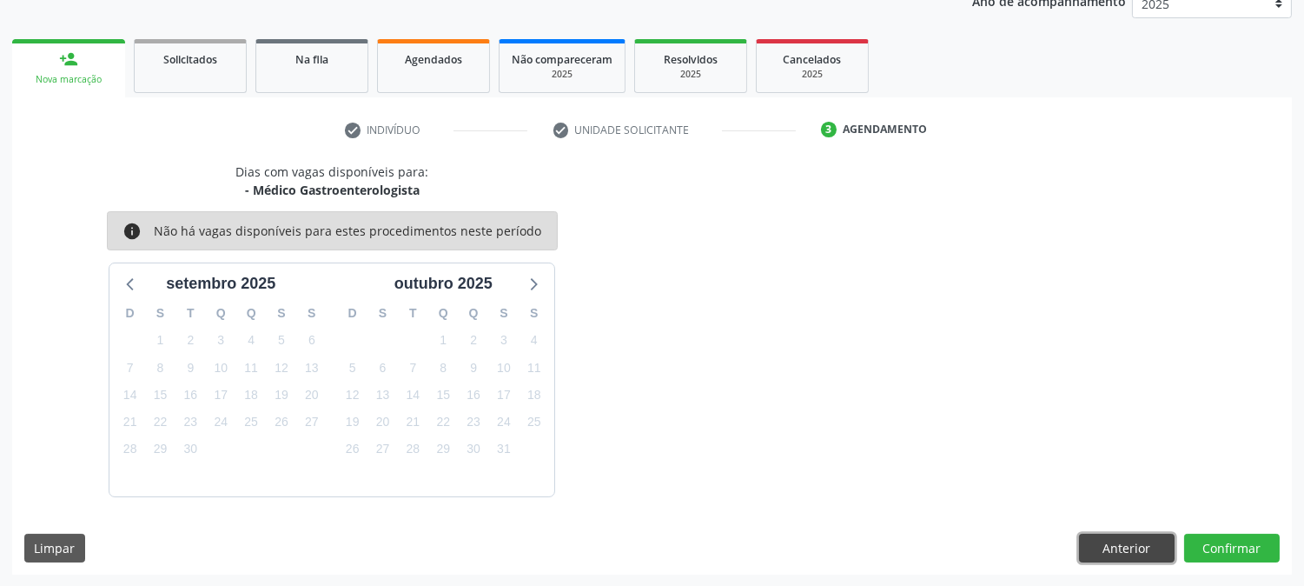
click at [1091, 536] on button "Anterior" at bounding box center [1127, 549] width 96 height 30
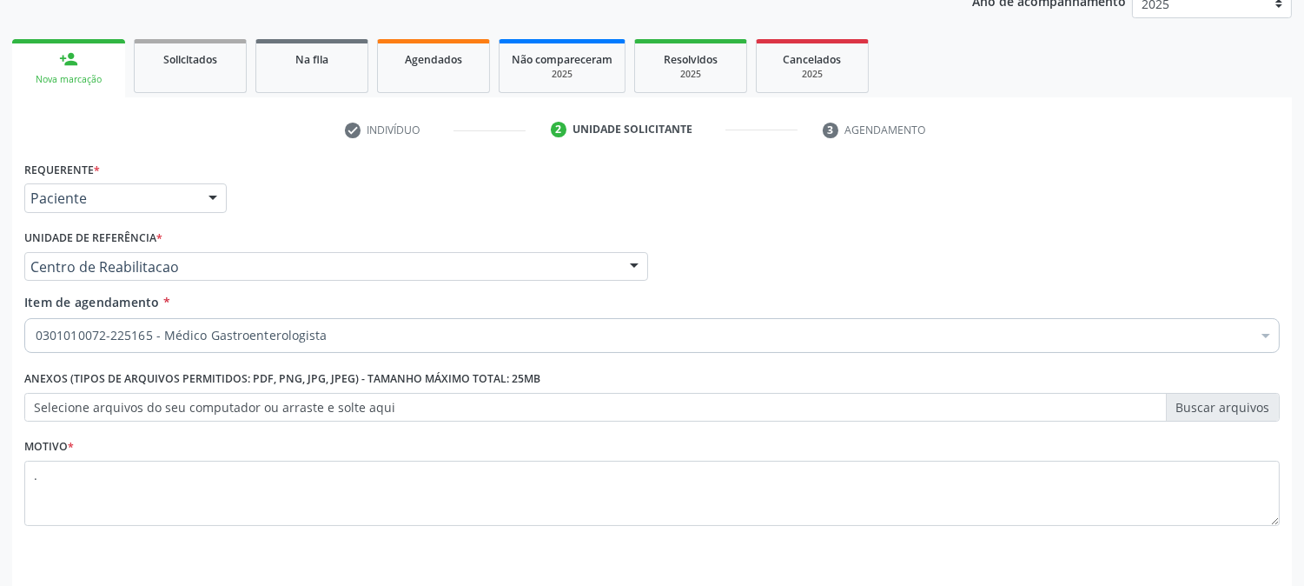
scroll to position [275, 0]
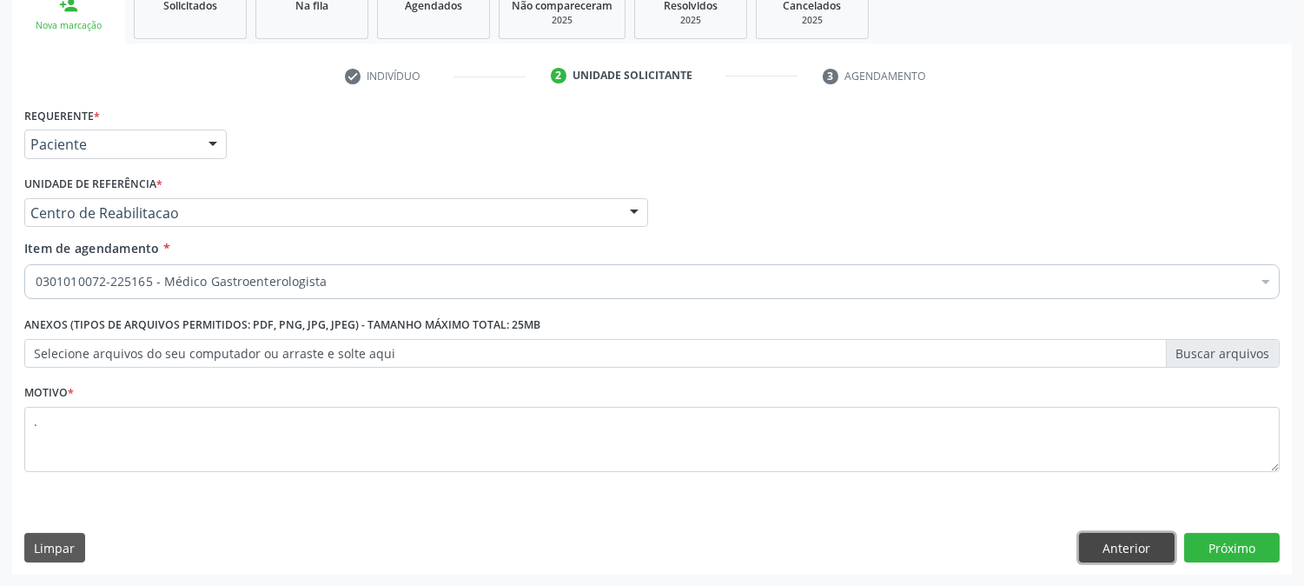
click at [1110, 537] on button "Anterior" at bounding box center [1127, 548] width 96 height 30
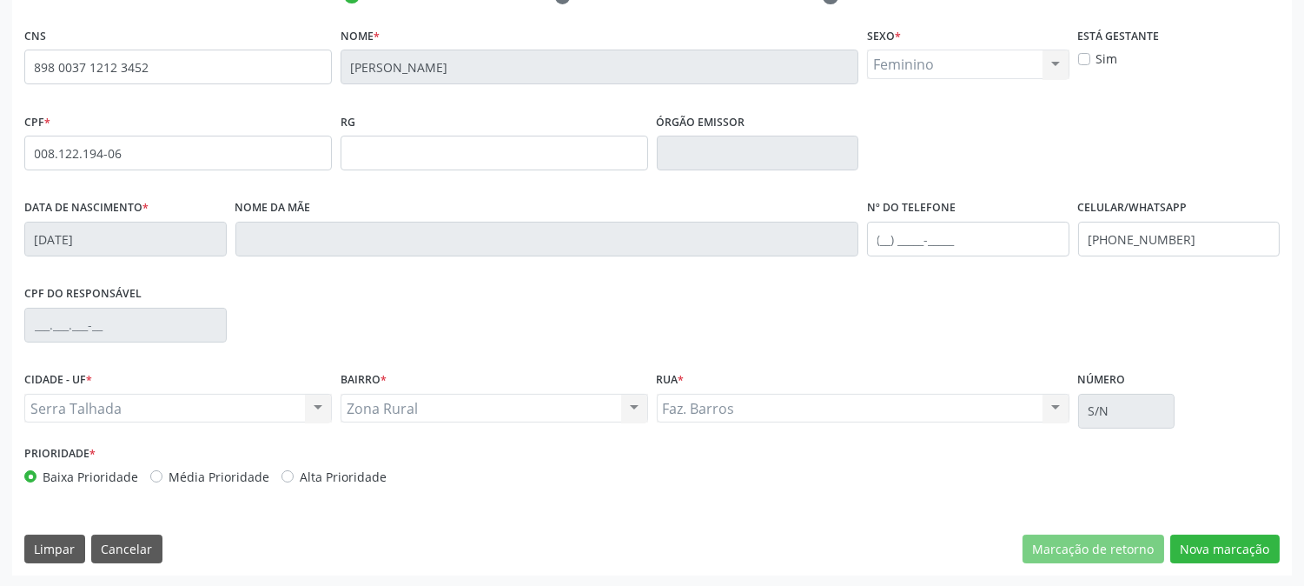
scroll to position [0, 0]
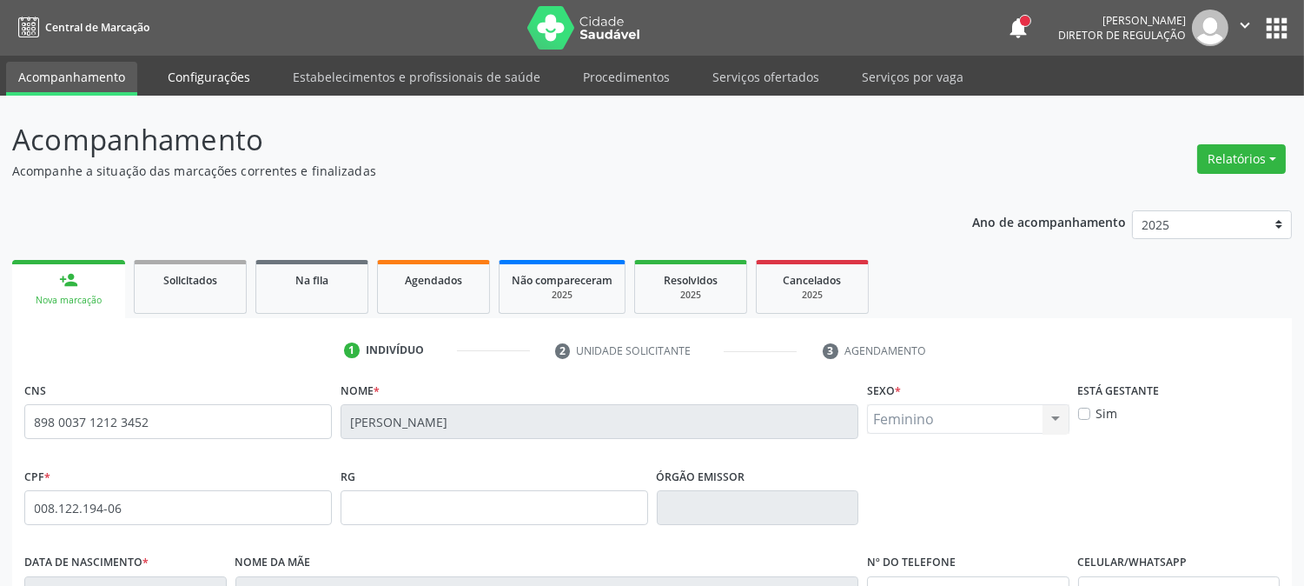
click at [215, 78] on link "Configurações" at bounding box center [209, 77] width 107 height 30
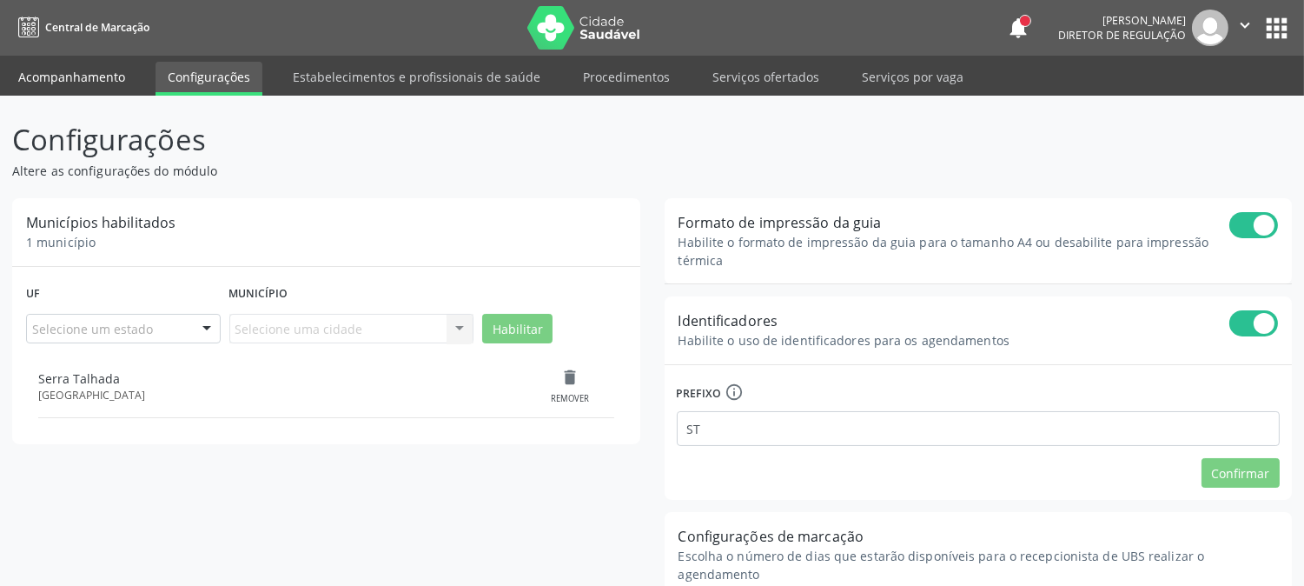
click at [74, 81] on link "Acompanhamento" at bounding box center [71, 77] width 131 height 30
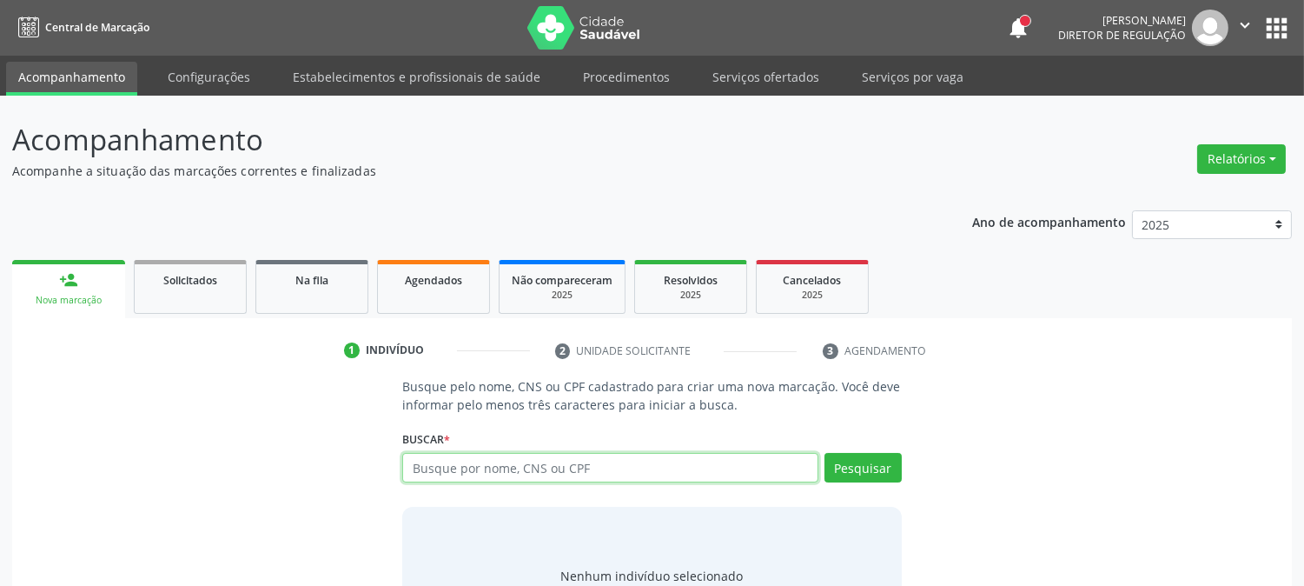
click at [615, 462] on input "text" at bounding box center [609, 468] width 415 height 30
type input "maria viviane silva c"
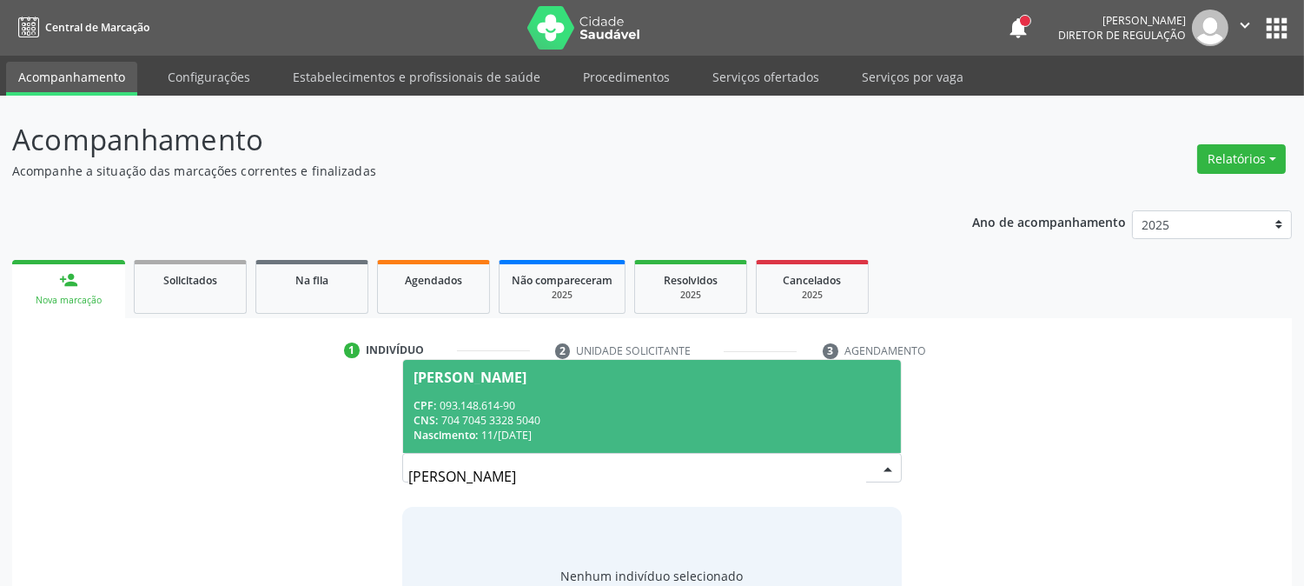
click at [592, 407] on div "CPF: 093.148.614-90" at bounding box center [652, 405] width 476 height 15
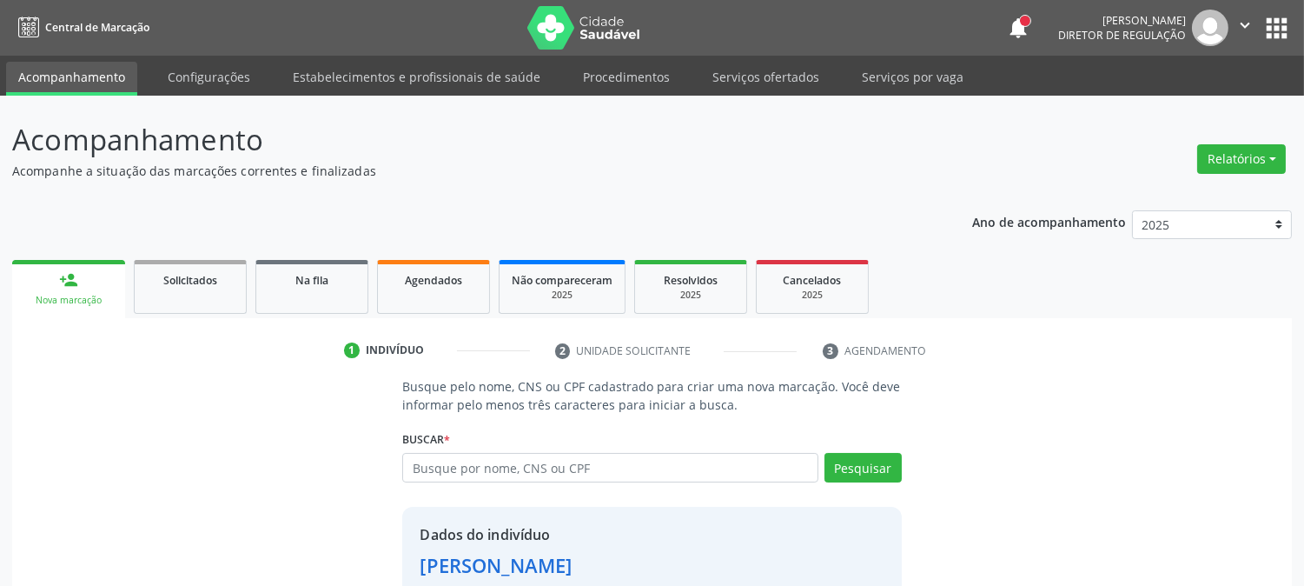
scroll to position [109, 0]
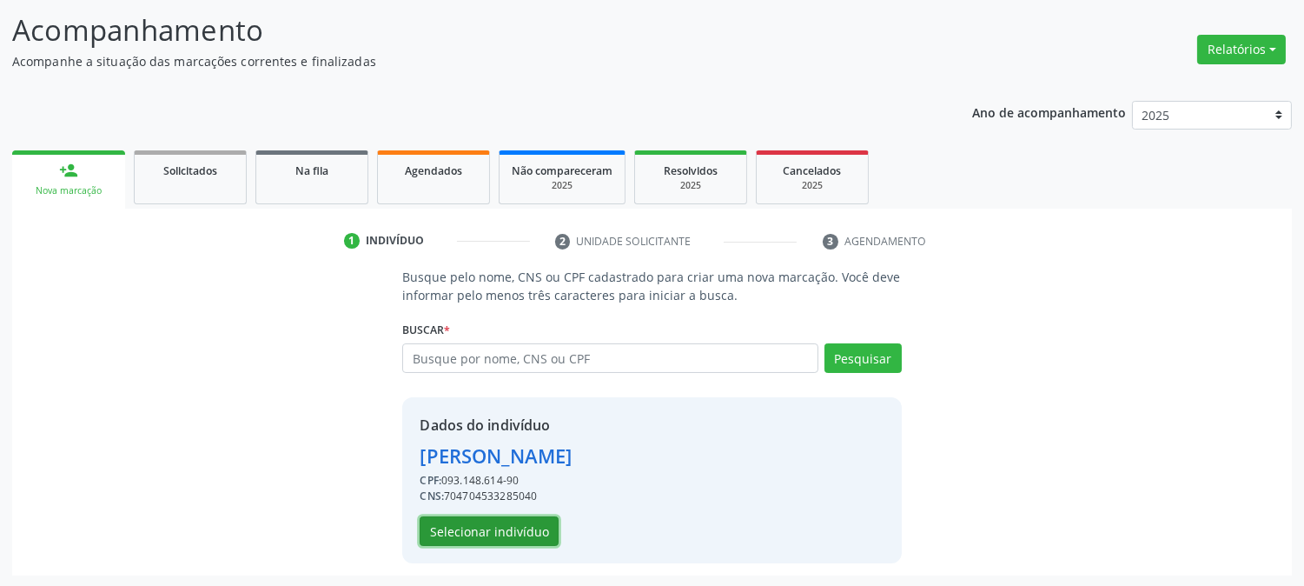
click at [516, 519] on button "Selecionar indivíduo" at bounding box center [489, 531] width 139 height 30
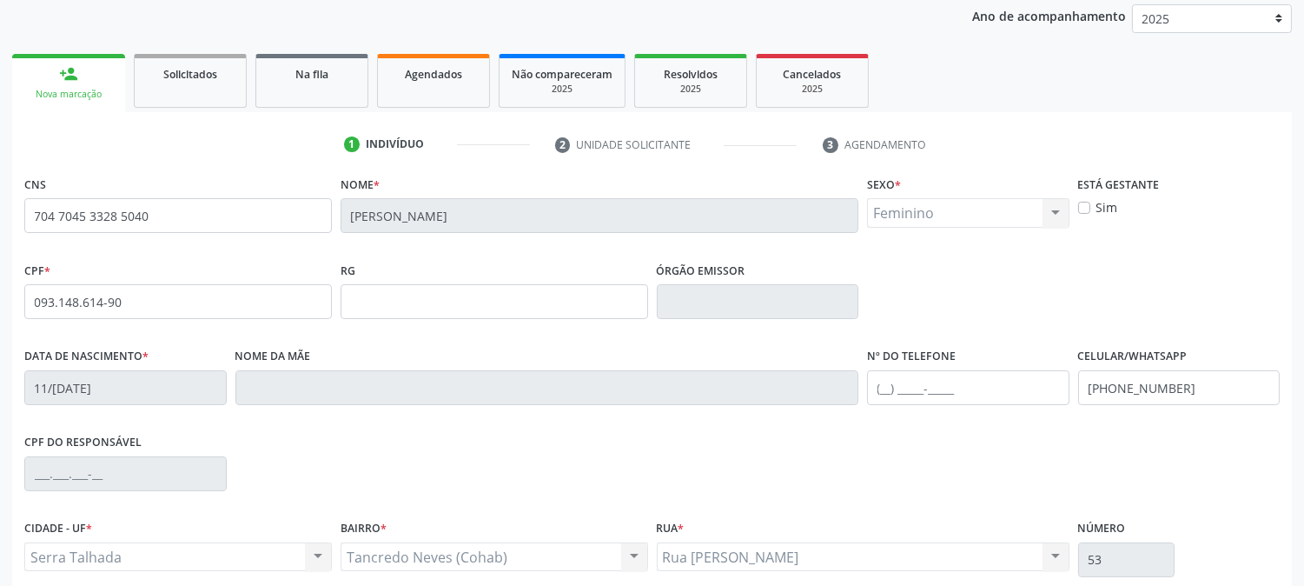
scroll to position [355, 0]
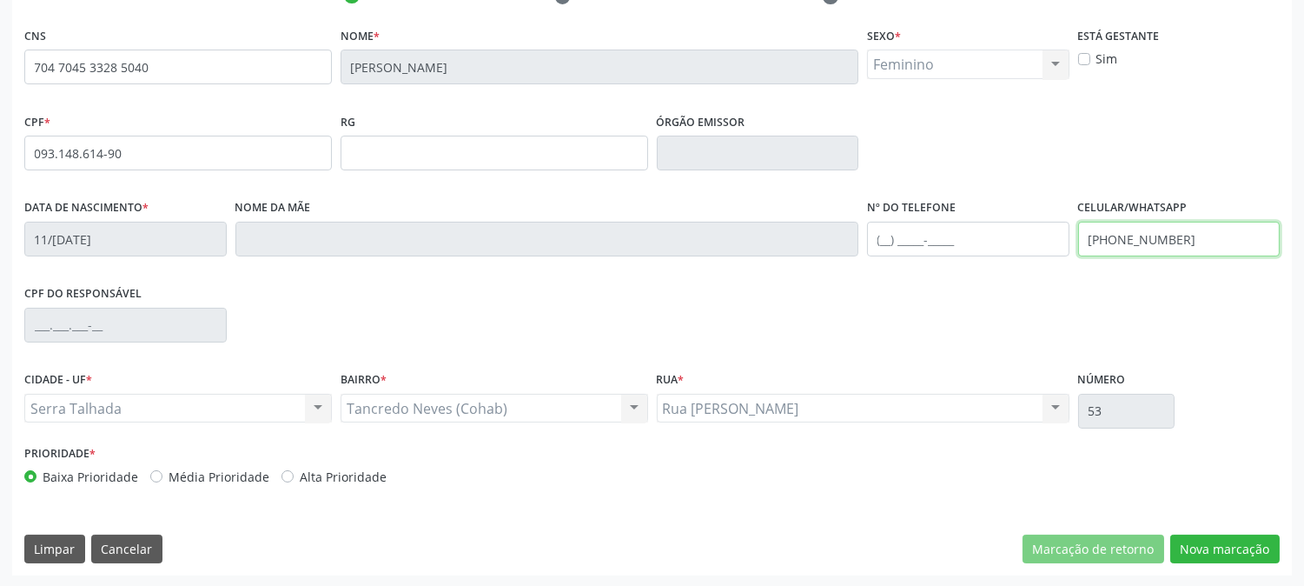
drag, startPoint x: 1126, startPoint y: 229, endPoint x: 1030, endPoint y: 248, distance: 98.2
click at [1030, 248] on div "Data de nascimento * 11/04/1993 Nome da mãe Nº do Telefone Celular/WhatsApp (87…" at bounding box center [652, 238] width 1264 height 86
click at [1238, 541] on button "Nova marcação" at bounding box center [1225, 549] width 109 height 30
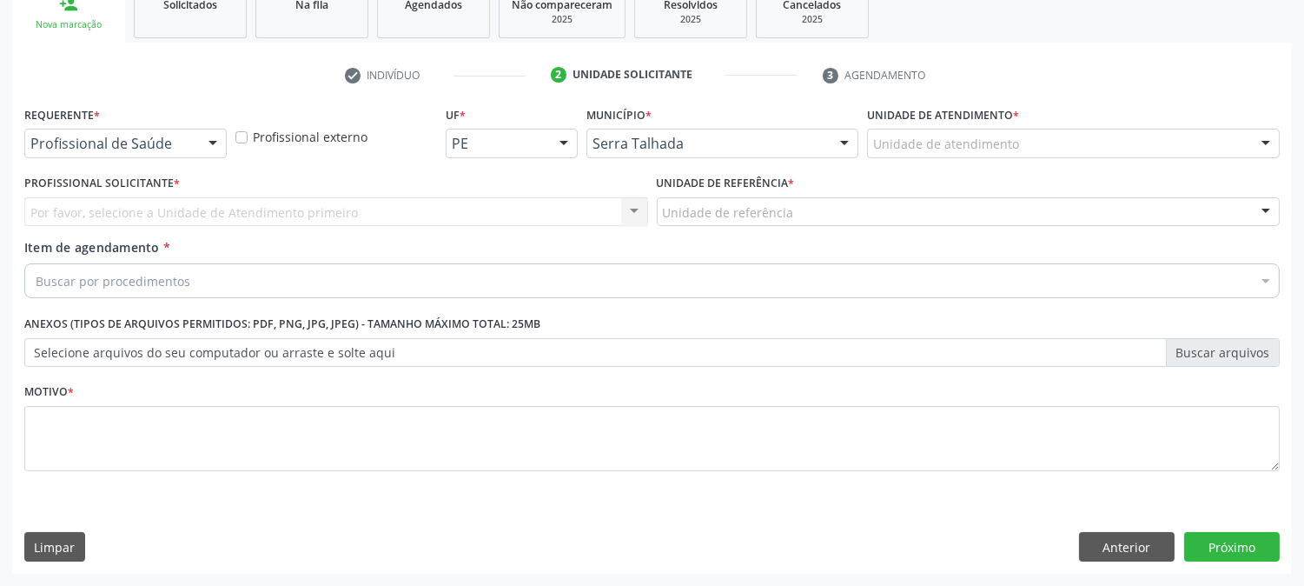
scroll to position [275, 0]
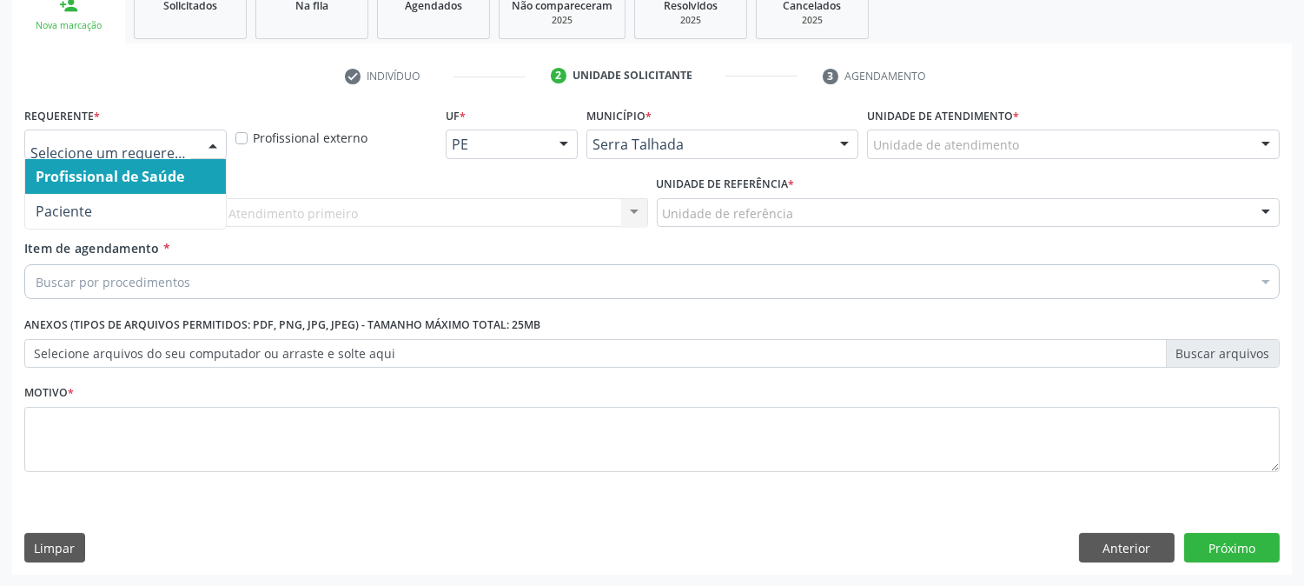
click at [174, 197] on span "Paciente" at bounding box center [125, 211] width 201 height 35
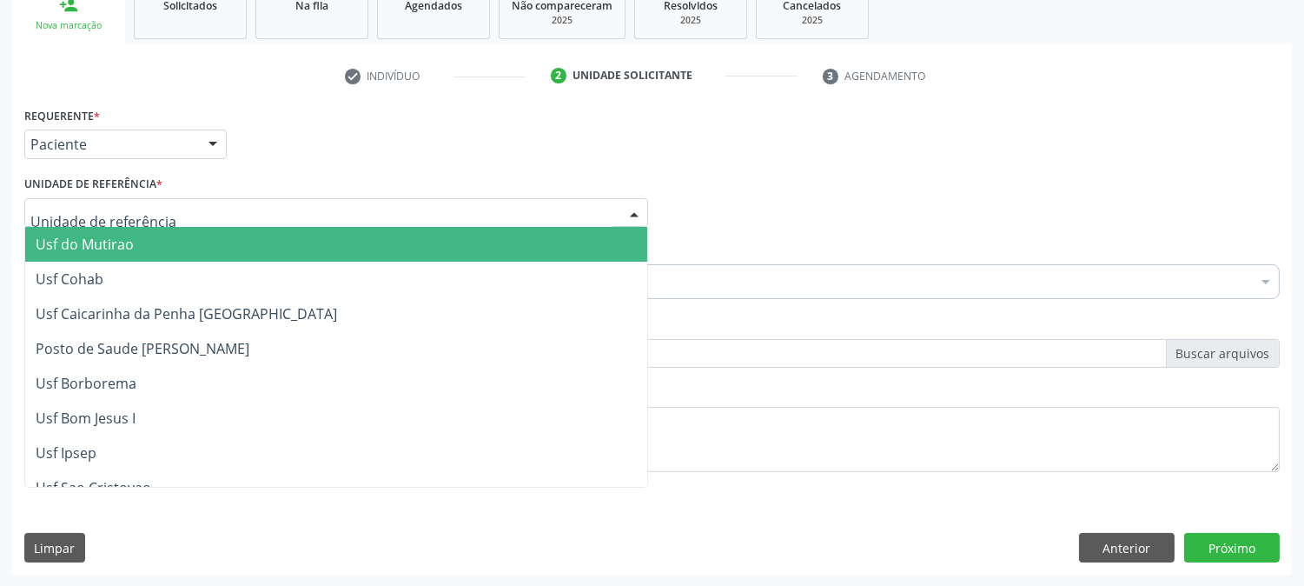
click at [177, 213] on div at bounding box center [336, 213] width 624 height 30
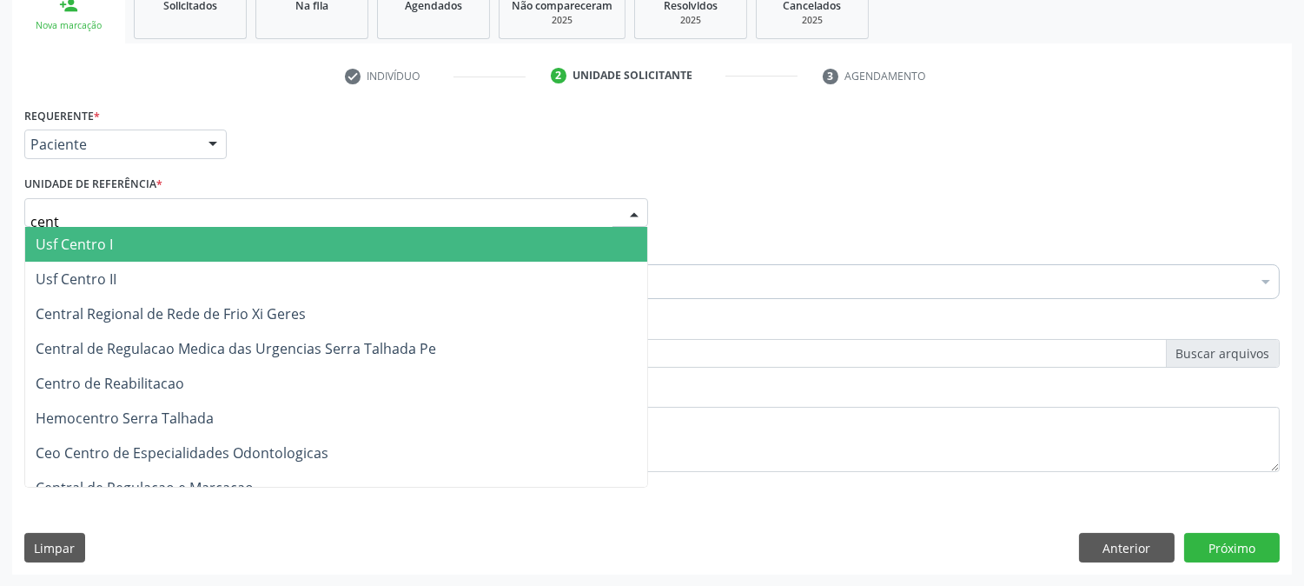
type input "centr"
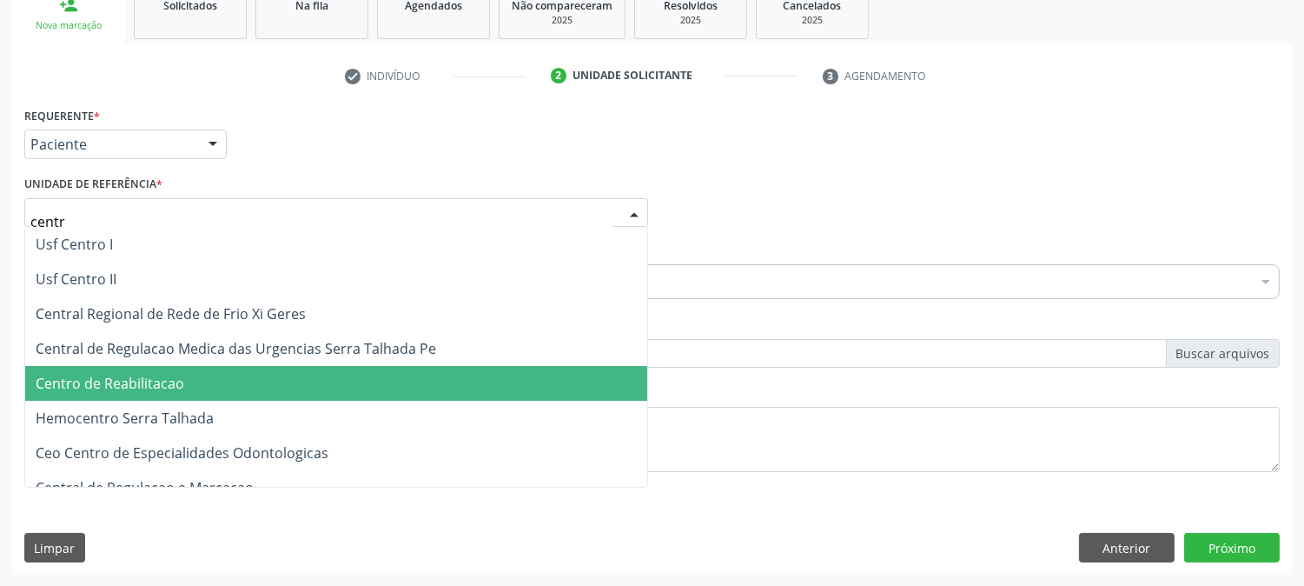
click at [185, 381] on span "Centro de Reabilitacao" at bounding box center [336, 383] width 622 height 35
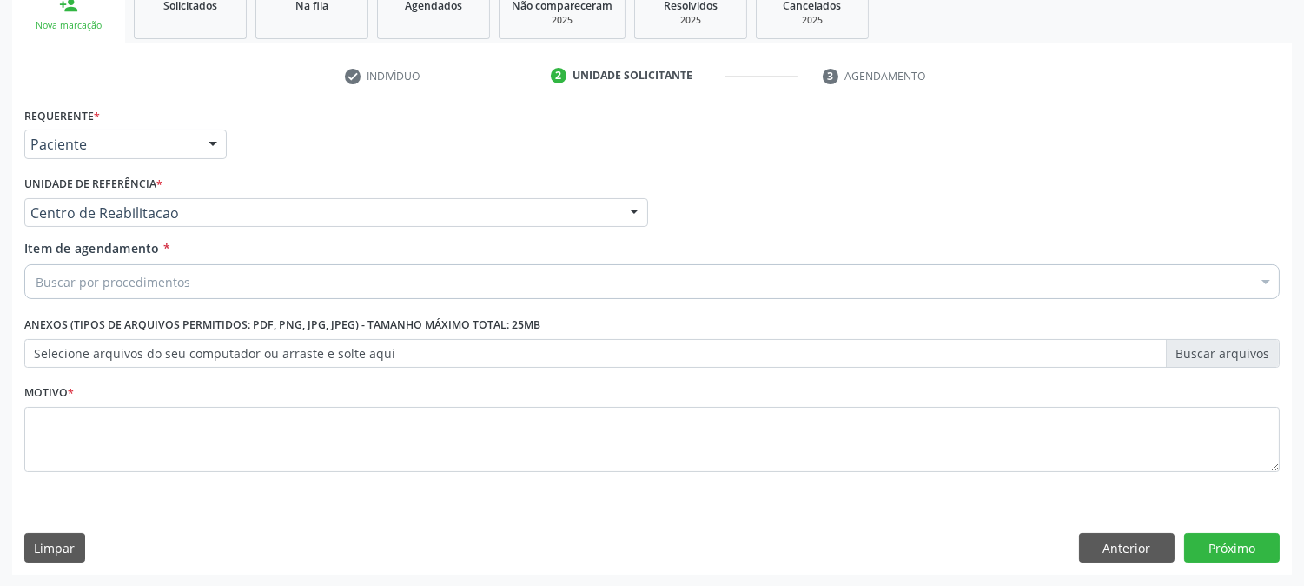
click at [167, 290] on div "Buscar por procedimentos" at bounding box center [652, 281] width 1256 height 35
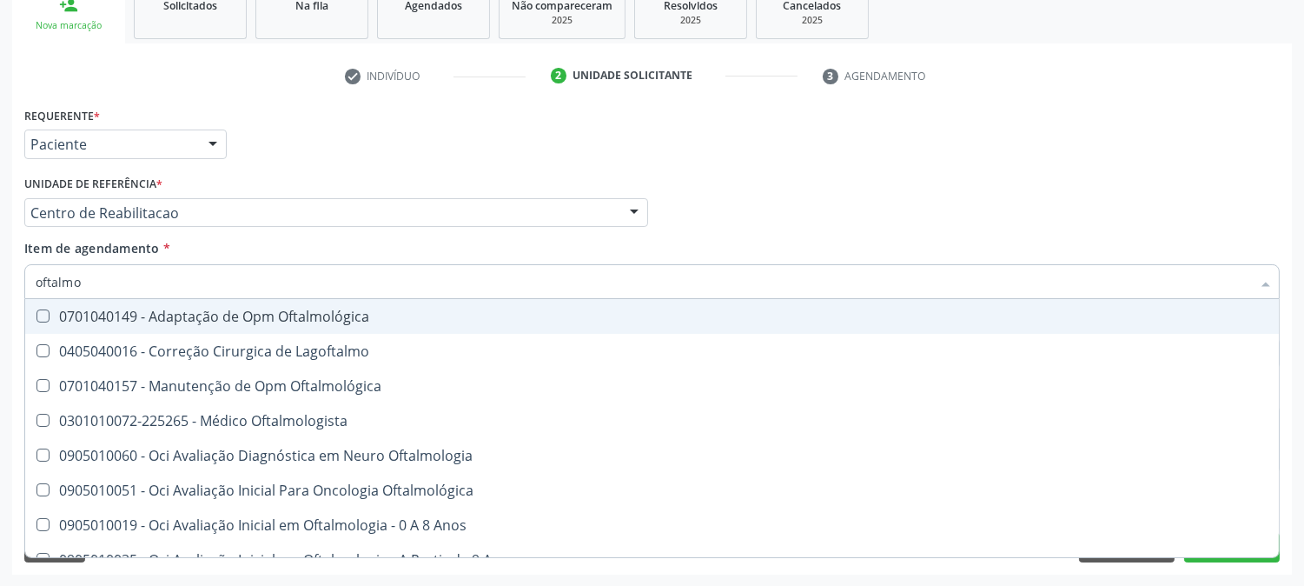
type input "oftalmol"
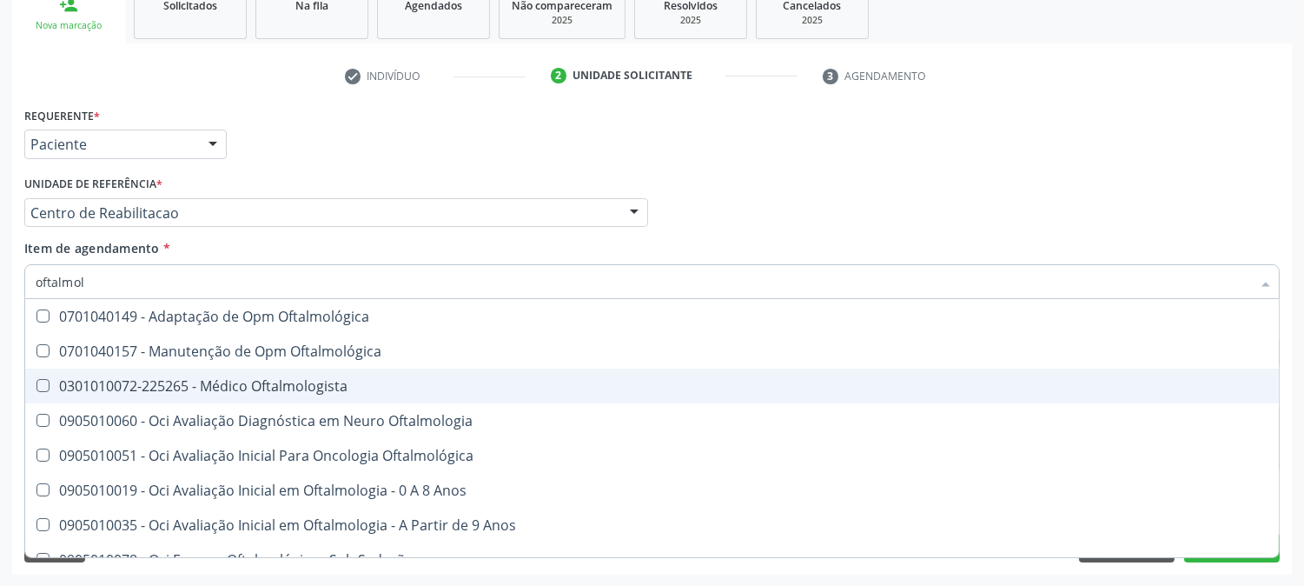
click at [237, 384] on div "0301010072-225265 - Médico Oftalmologista" at bounding box center [652, 386] width 1233 height 14
checkbox Oftalmologista "true"
click at [0, 365] on div "Acompanhamento Acompanhe a situação das marcações correntes e finalizadas Relat…" at bounding box center [652, 204] width 1304 height 766
checkbox Oftalmológica "true"
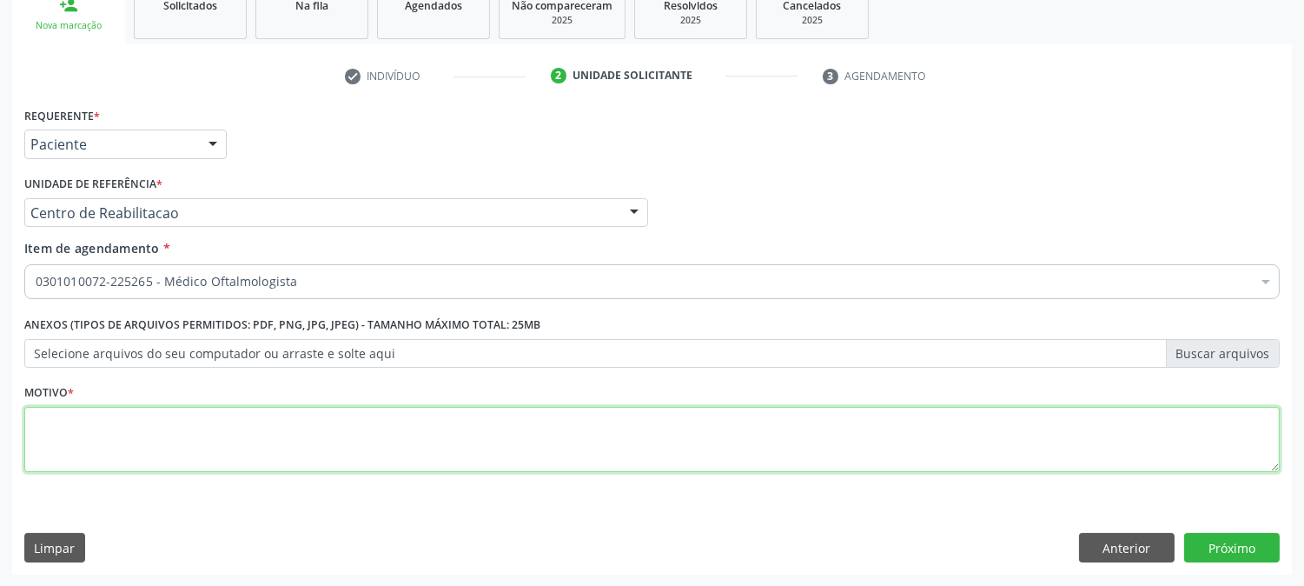
click at [185, 438] on textarea at bounding box center [652, 440] width 1256 height 66
type textarea "."
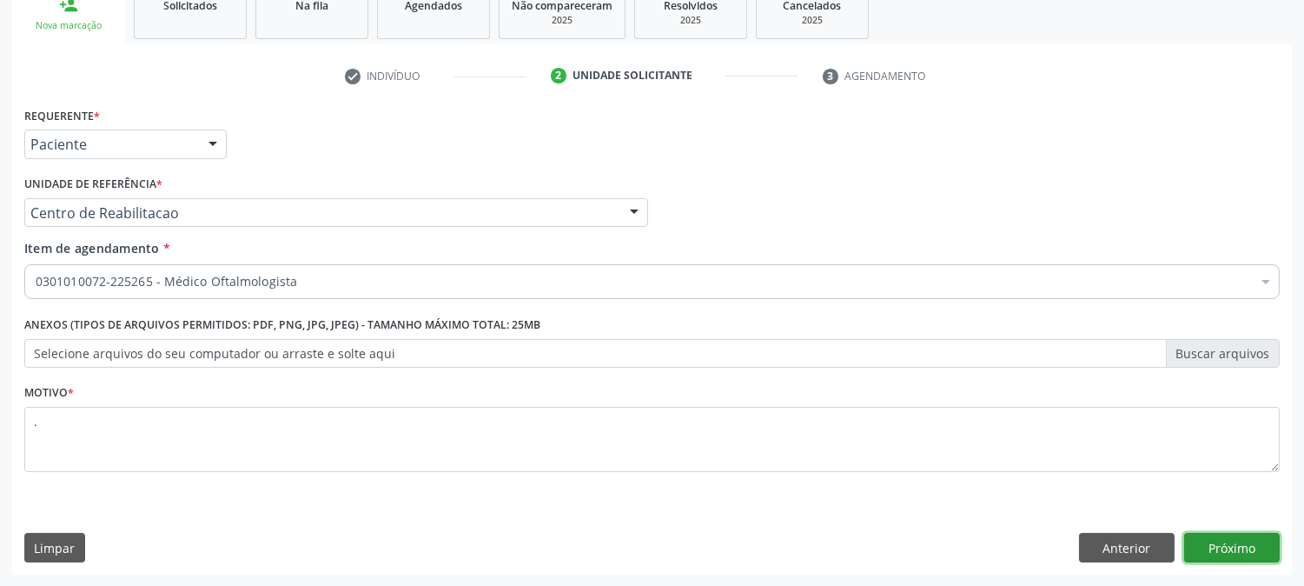
click at [1225, 557] on button "Próximo" at bounding box center [1232, 548] width 96 height 30
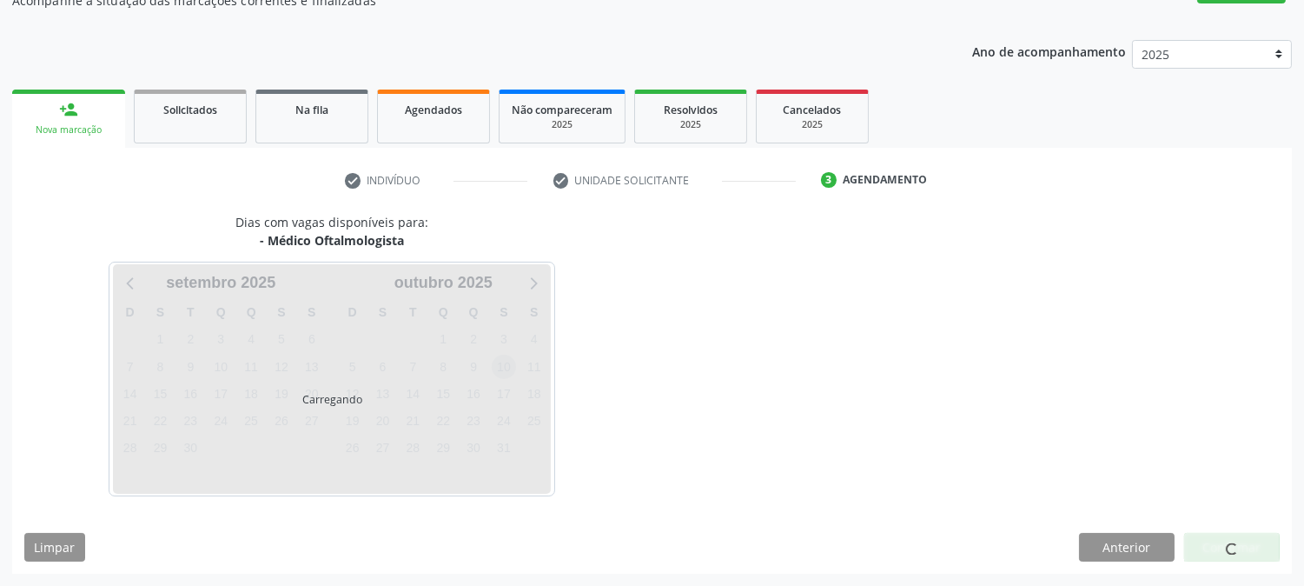
scroll to position [169, 0]
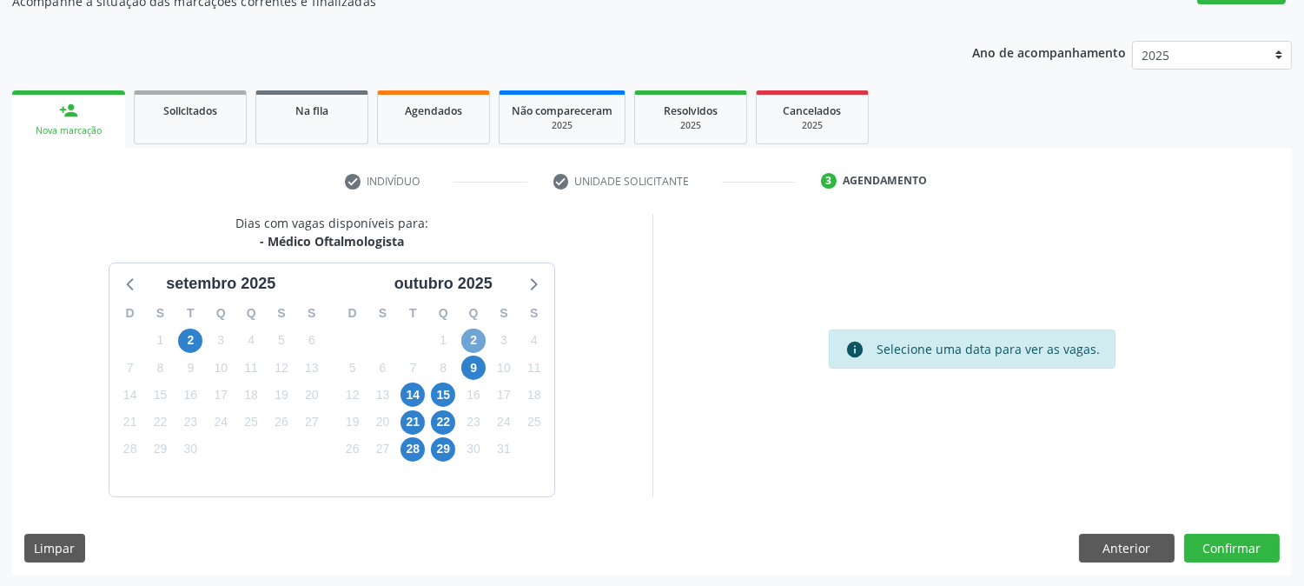
click at [469, 342] on span "2" at bounding box center [473, 340] width 24 height 24
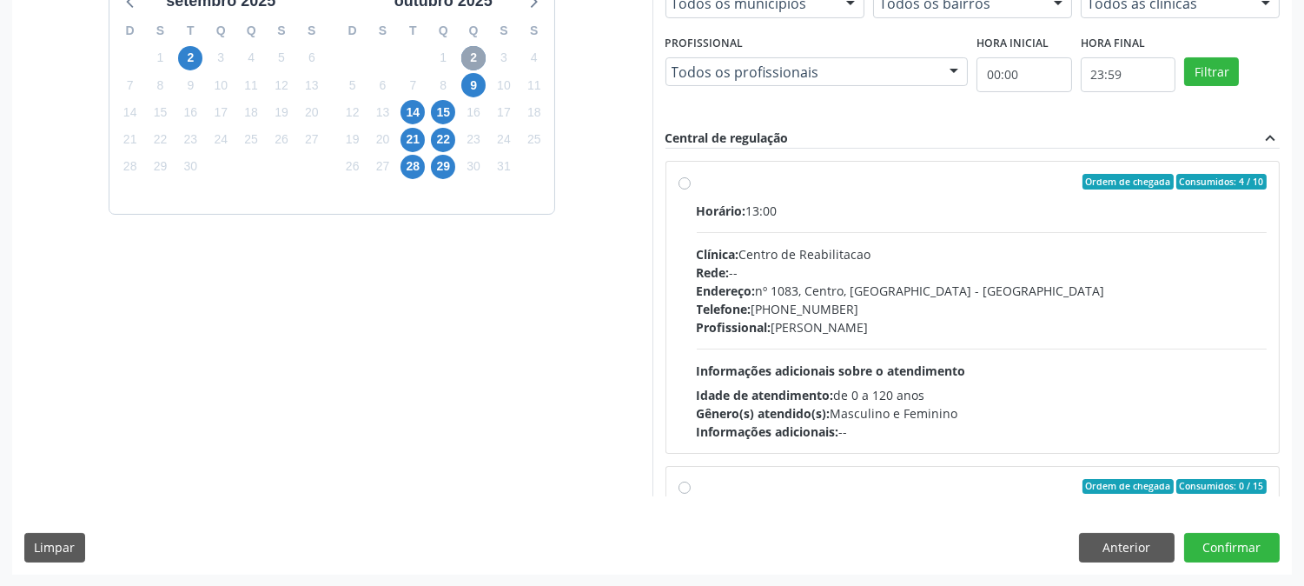
scroll to position [274, 0]
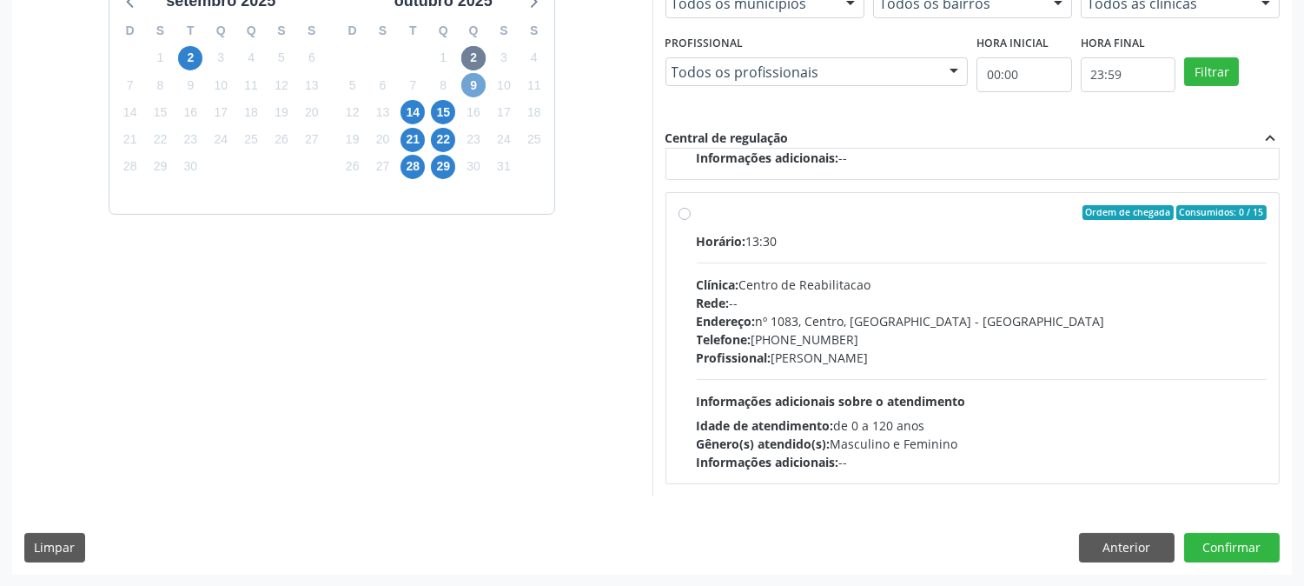
click at [466, 84] on span "9" at bounding box center [473, 85] width 24 height 24
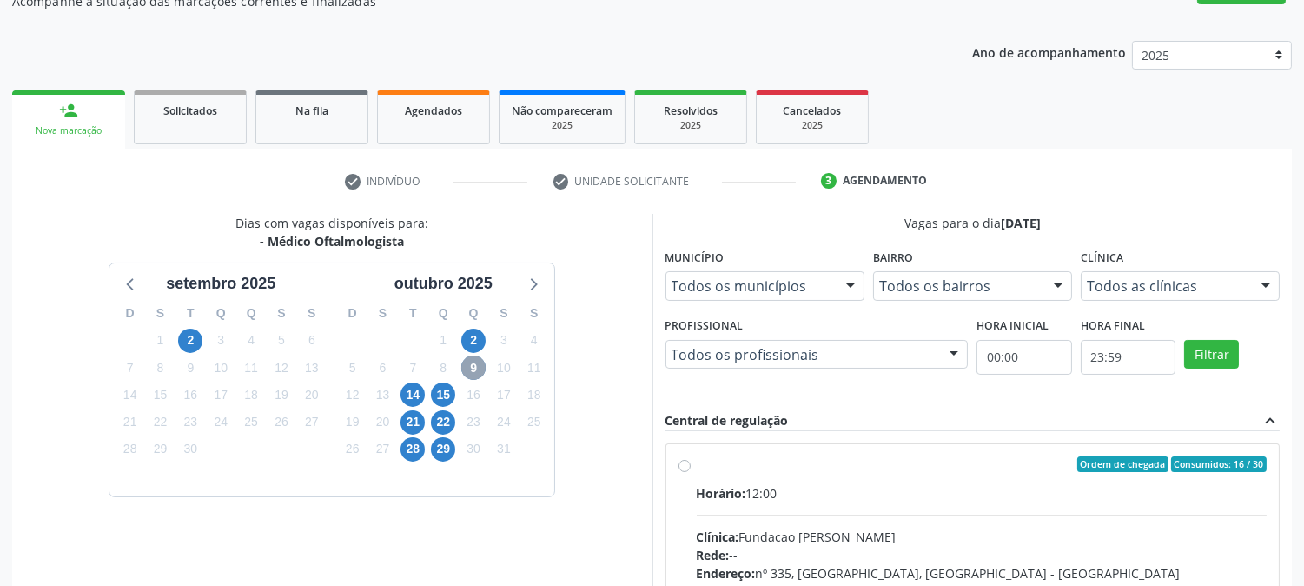
scroll to position [421, 0]
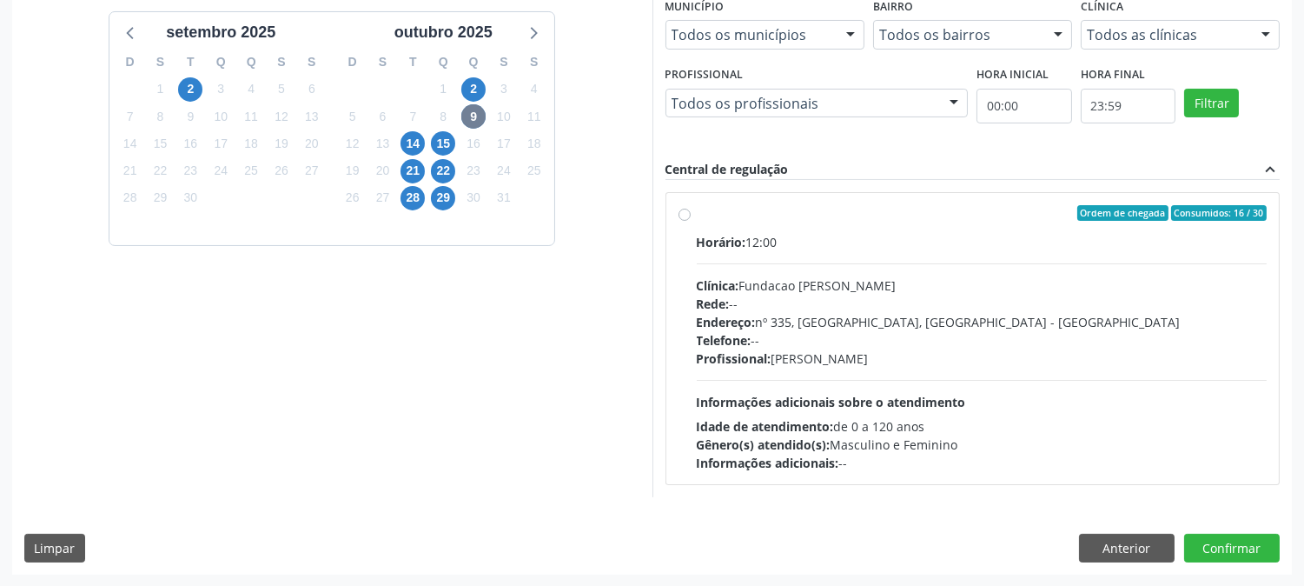
click at [830, 309] on div "Rede: --" at bounding box center [982, 304] width 571 height 18
click at [691, 221] on input "Ordem de chegada Consumidos: 16 / 30 Horário: 12:00 Clínica: Fundacao Altino Ve…" at bounding box center [685, 213] width 12 height 16
radio input "true"
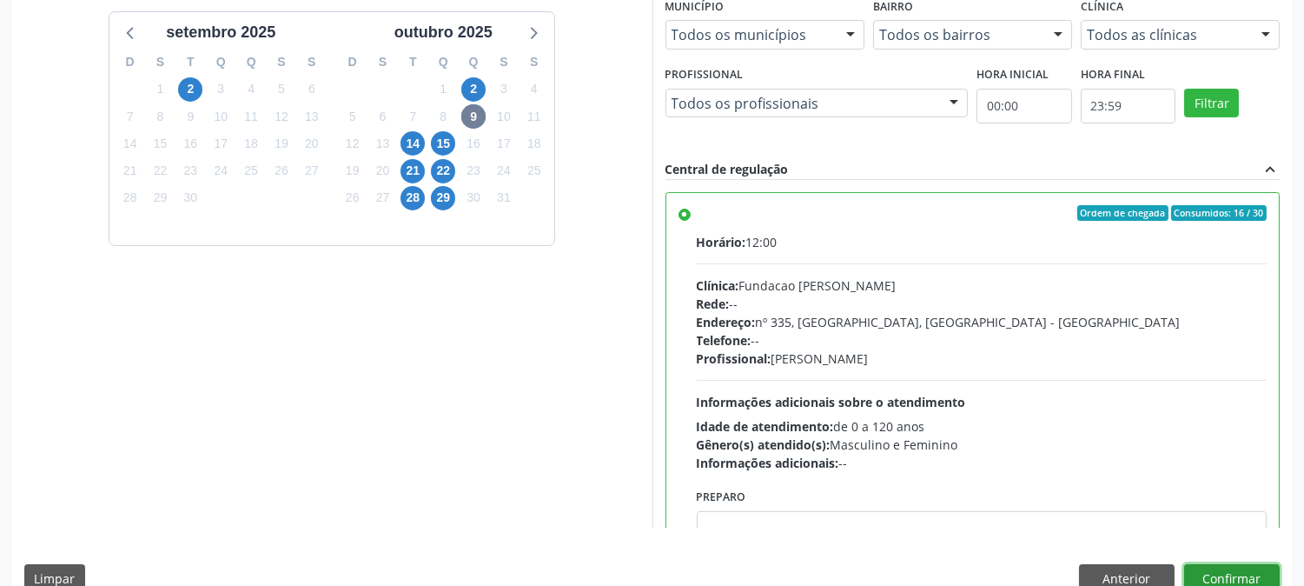
click at [1205, 571] on button "Confirmar" at bounding box center [1232, 579] width 96 height 30
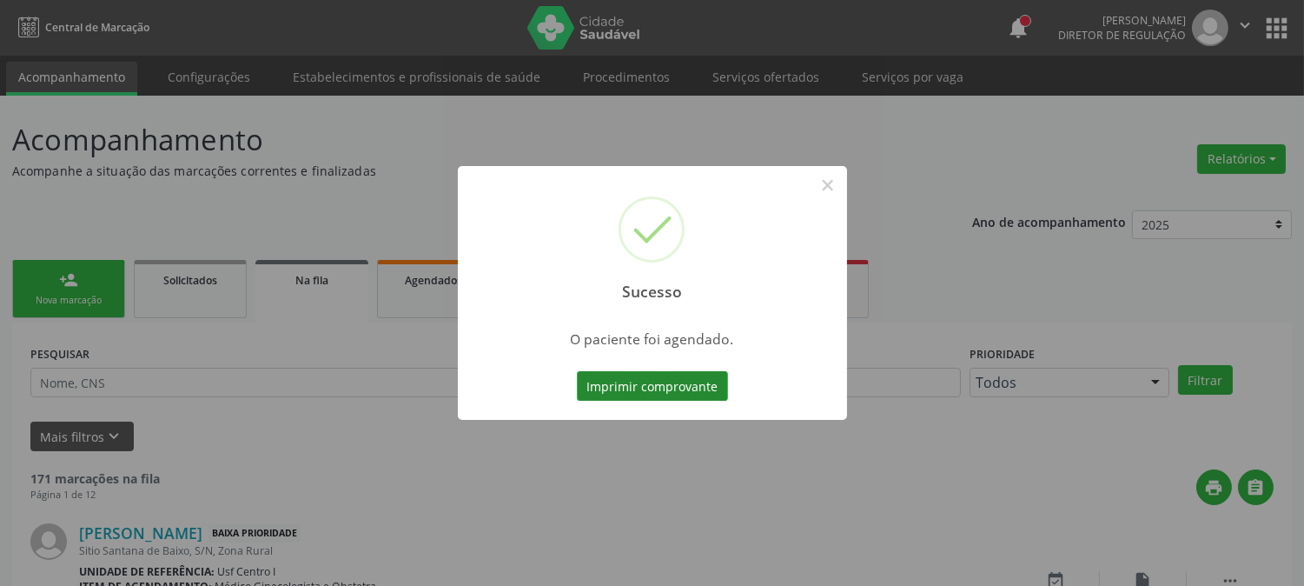
click at [665, 381] on button "Imprimir comprovante" at bounding box center [652, 386] width 151 height 30
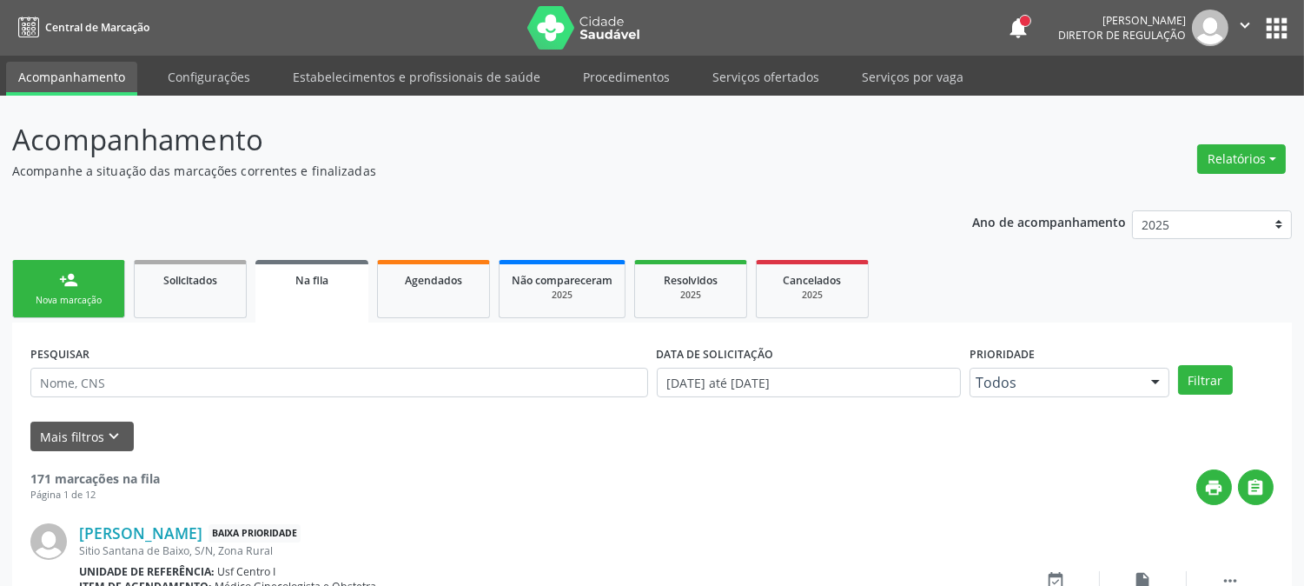
click at [106, 263] on link "person_add Nova marcação" at bounding box center [68, 289] width 113 height 58
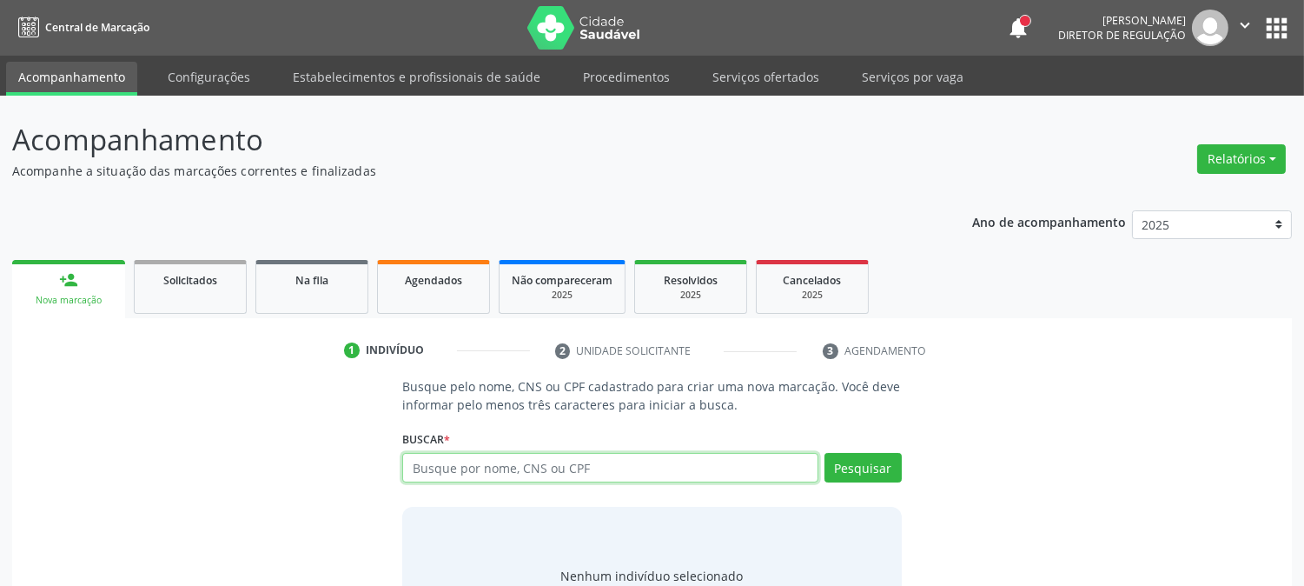
click at [515, 465] on input "text" at bounding box center [609, 468] width 415 height 30
paste input "704 7045 3328 5040"
type input "704 7045 3328 5040"
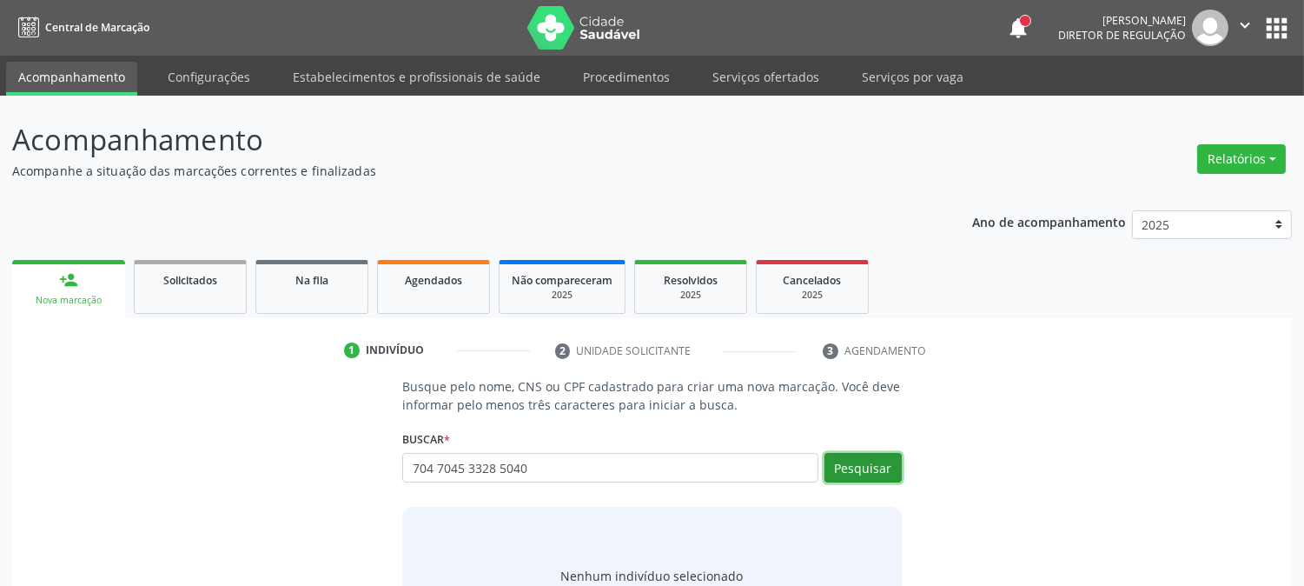
click at [872, 469] on button "Pesquisar" at bounding box center [863, 468] width 77 height 30
type input "704 7045 3328 5040"
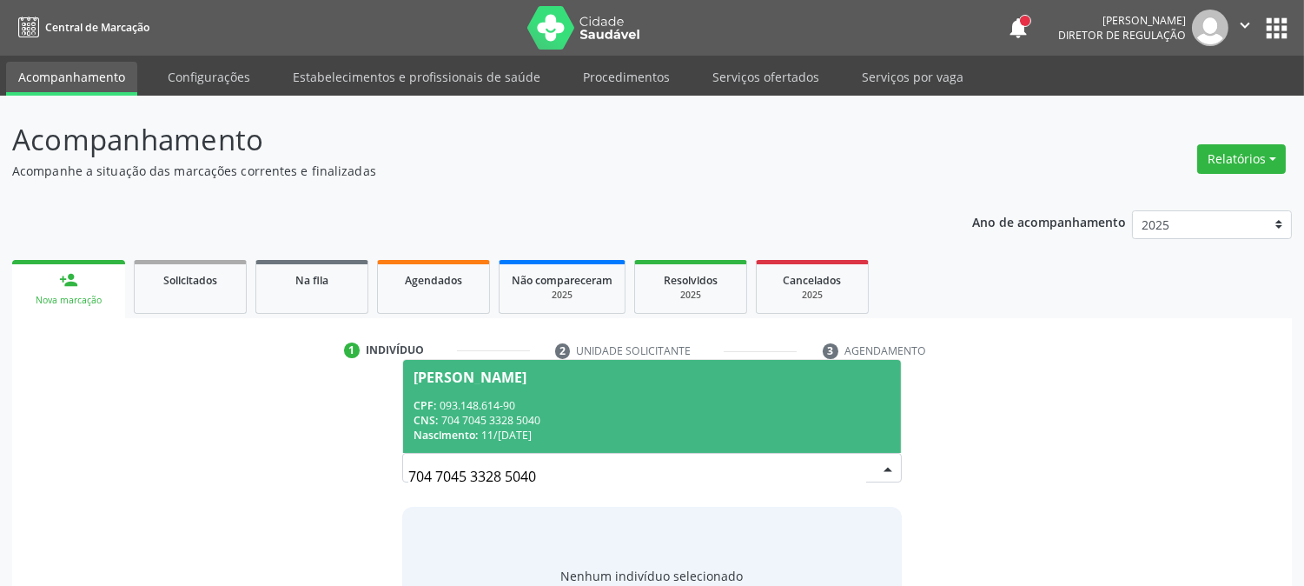
click at [806, 375] on div "Maria Viviane Silva Cavalcante" at bounding box center [652, 377] width 476 height 14
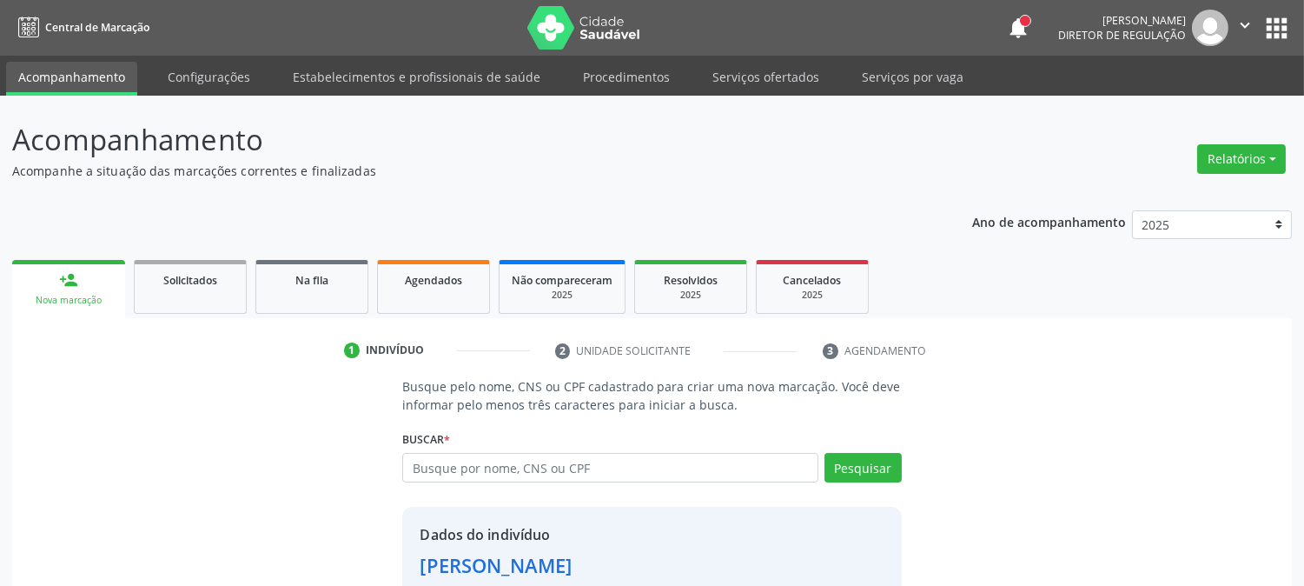
scroll to position [109, 0]
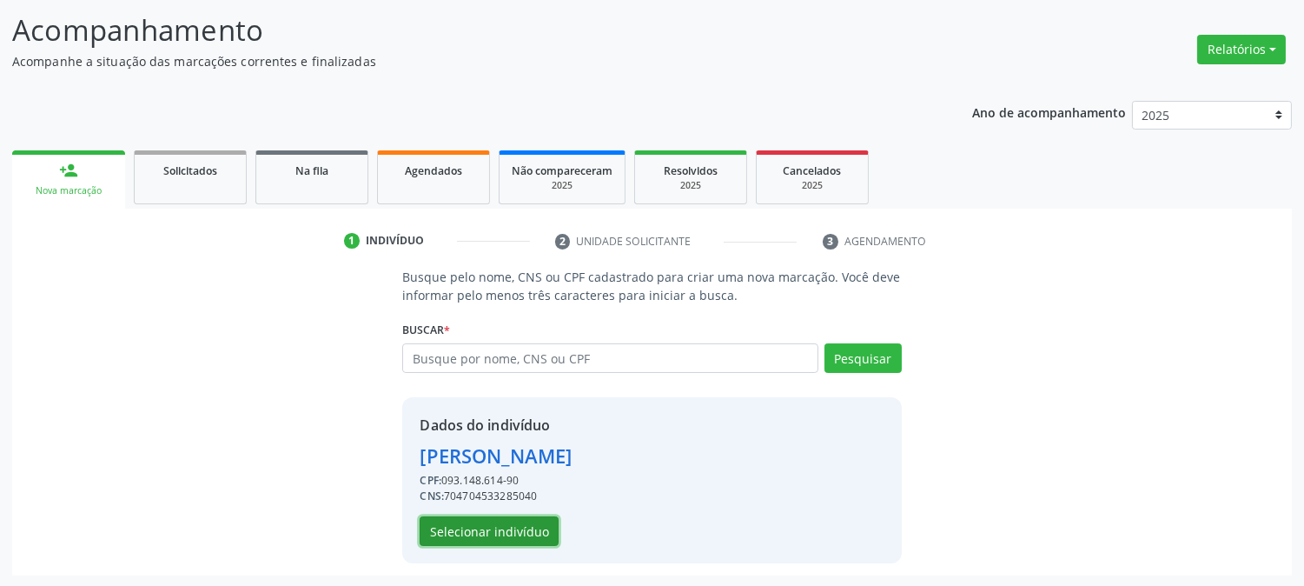
click at [540, 519] on button "Selecionar indivíduo" at bounding box center [489, 531] width 139 height 30
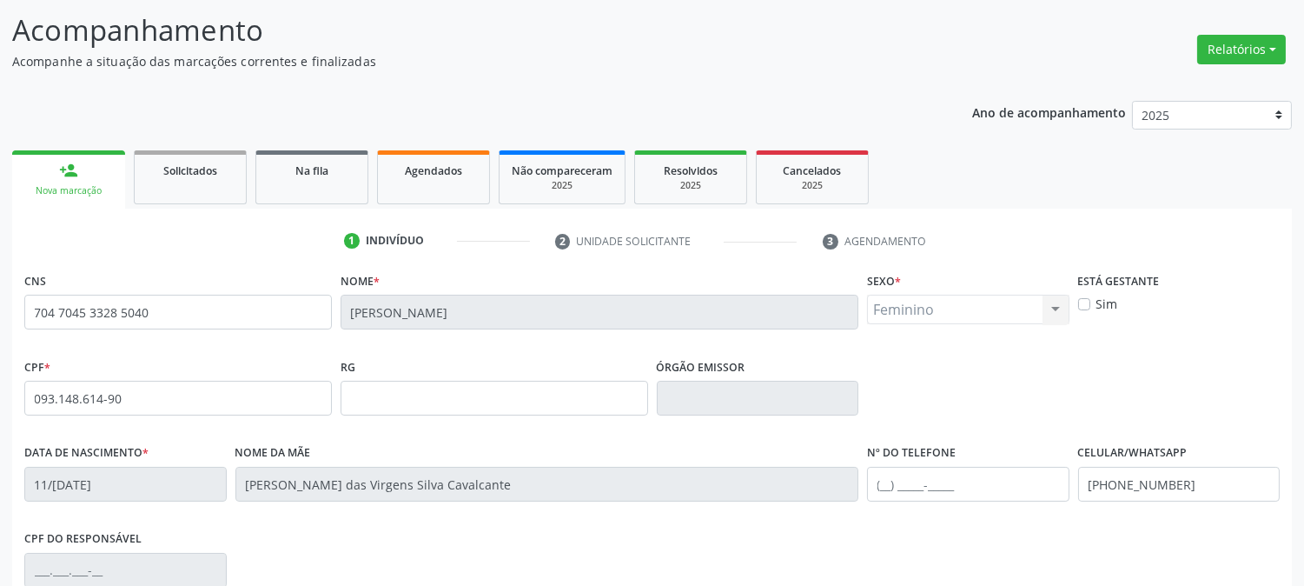
scroll to position [302, 0]
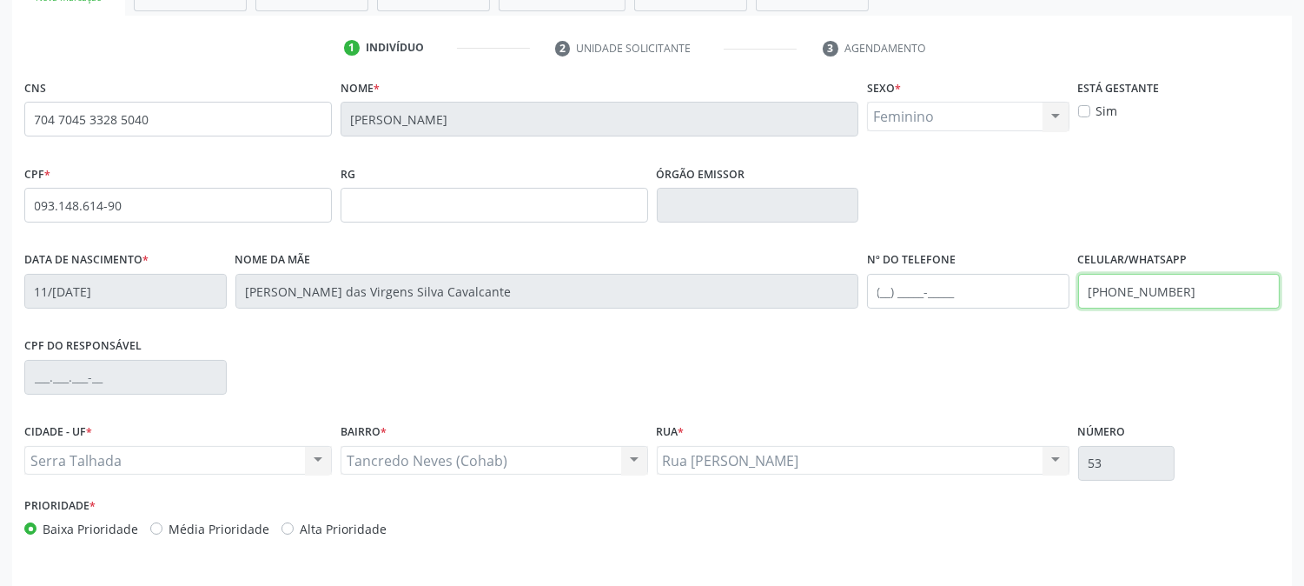
drag, startPoint x: 1177, startPoint y: 300, endPoint x: 966, endPoint y: 317, distance: 211.0
click at [966, 317] on div "Data de nascimento * 11/04/1993 Nome da mãe Maria das Virgens Silva Cavalcante …" at bounding box center [652, 290] width 1264 height 86
click at [1246, 423] on div "CIDADE - UF * Serra Talhada Serra Talhada Nenhum resultado encontrado para: " "…" at bounding box center [652, 456] width 1264 height 74
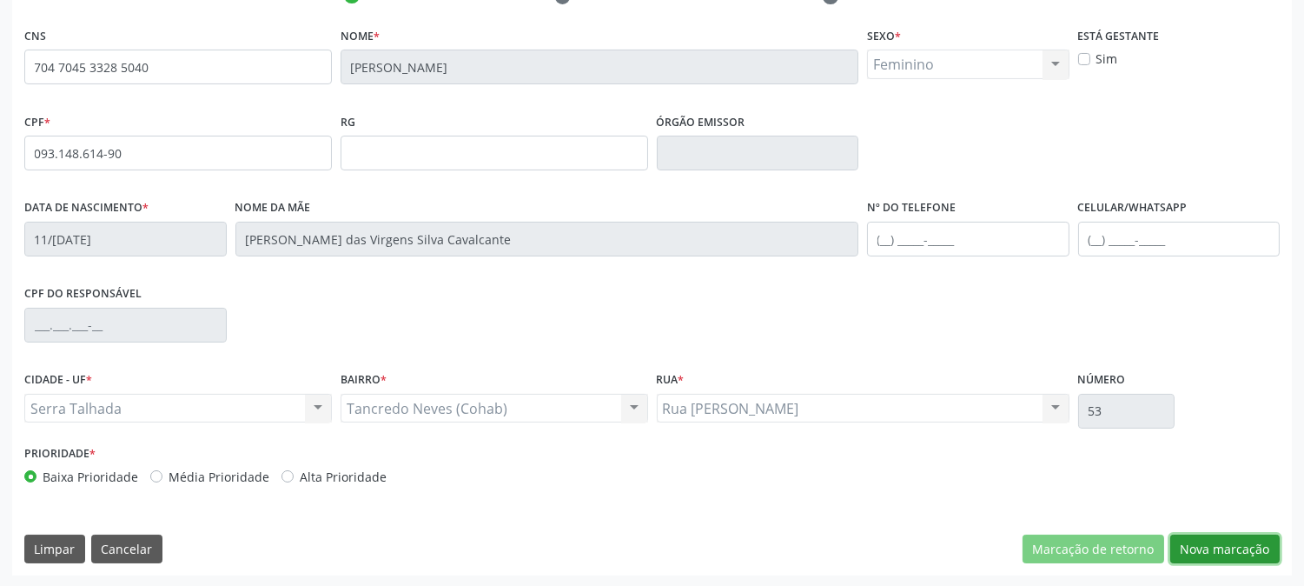
click at [1244, 539] on button "Nova marcação" at bounding box center [1225, 549] width 109 height 30
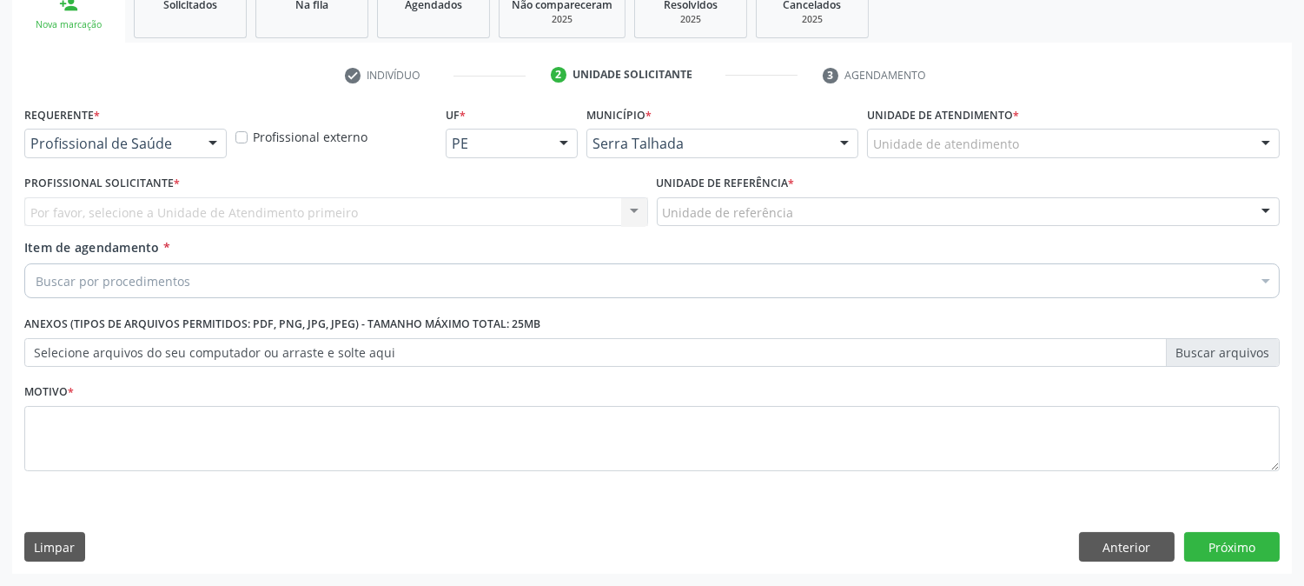
scroll to position [275, 0]
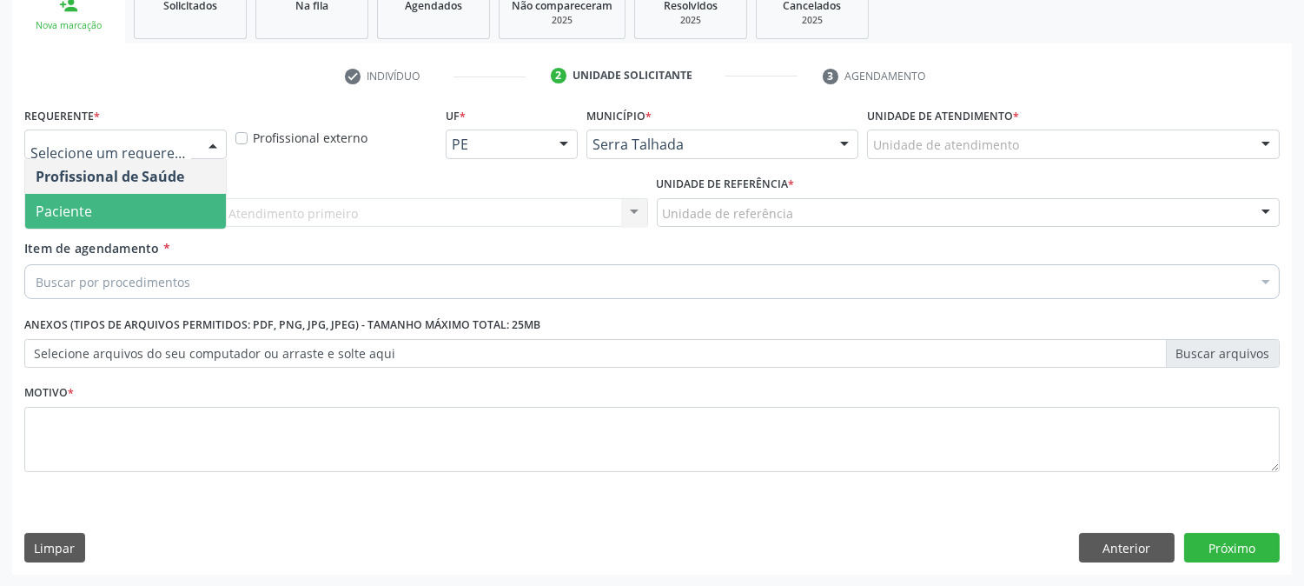
click at [105, 202] on span "Paciente" at bounding box center [125, 211] width 201 height 35
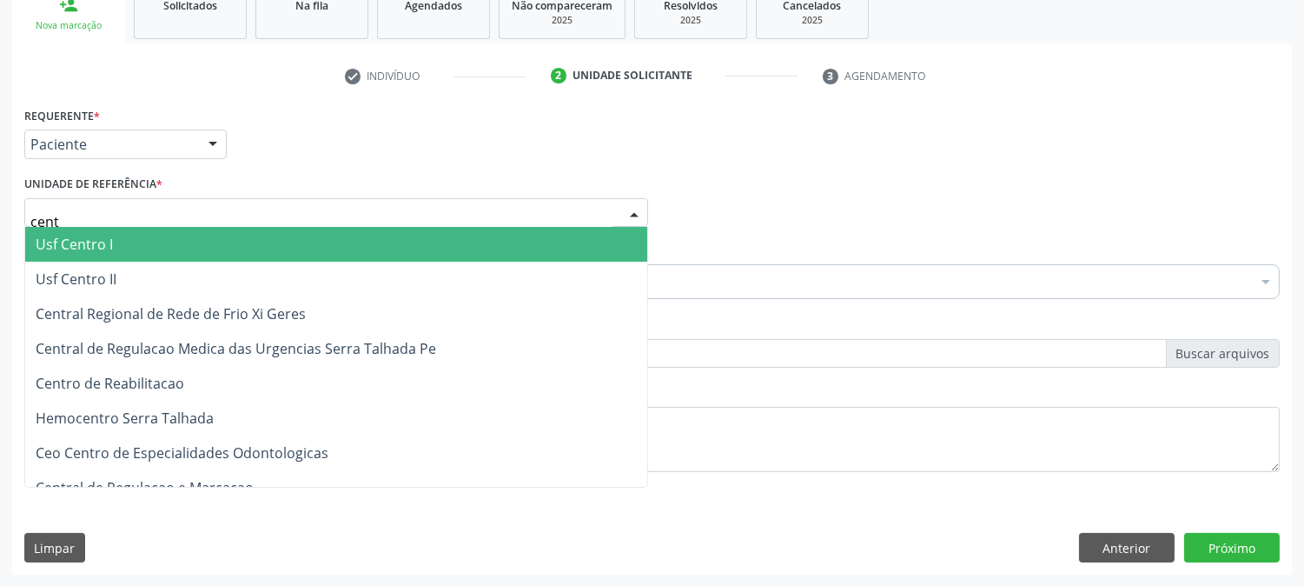
type input "centr"
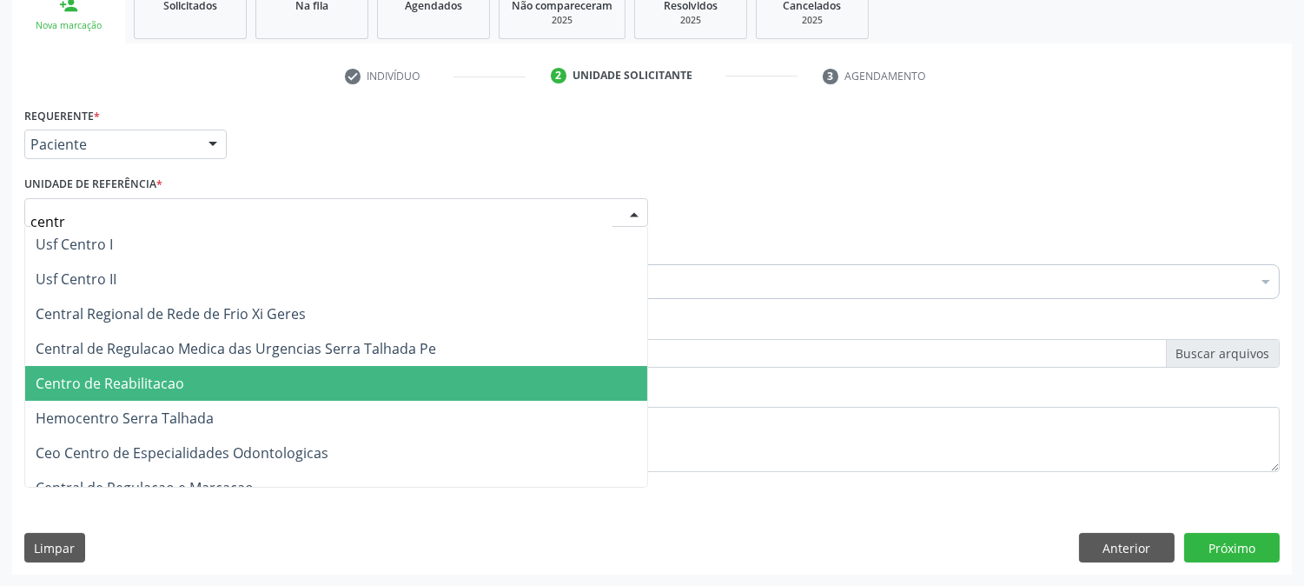
click at [142, 385] on span "Centro de Reabilitacao" at bounding box center [110, 383] width 149 height 19
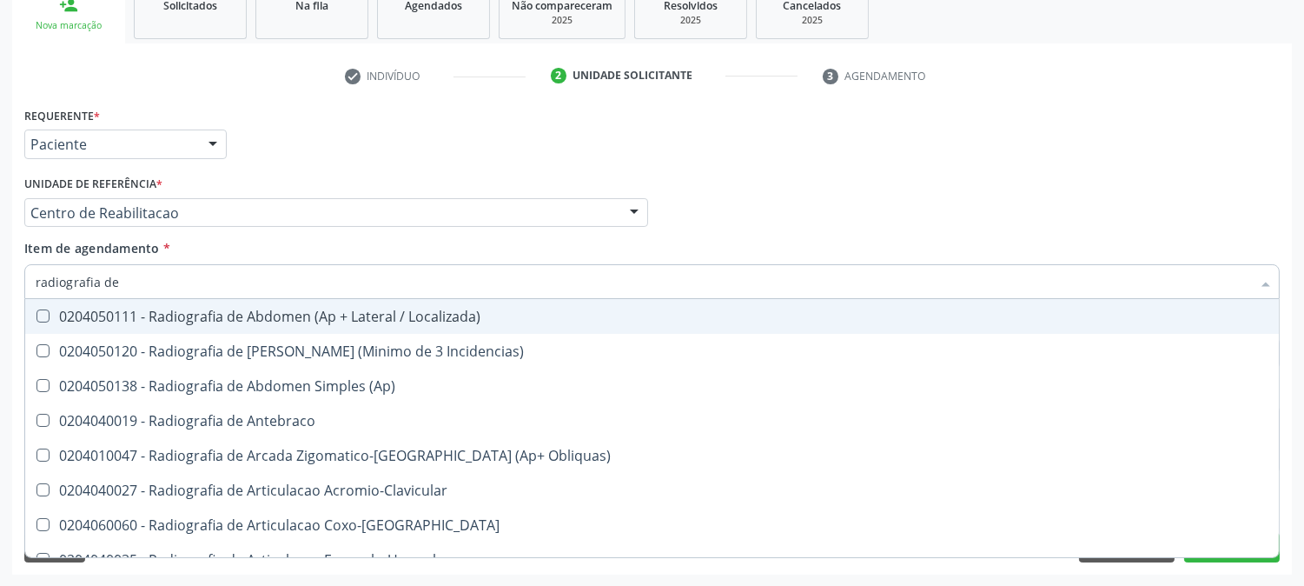
type input "radiografia de j"
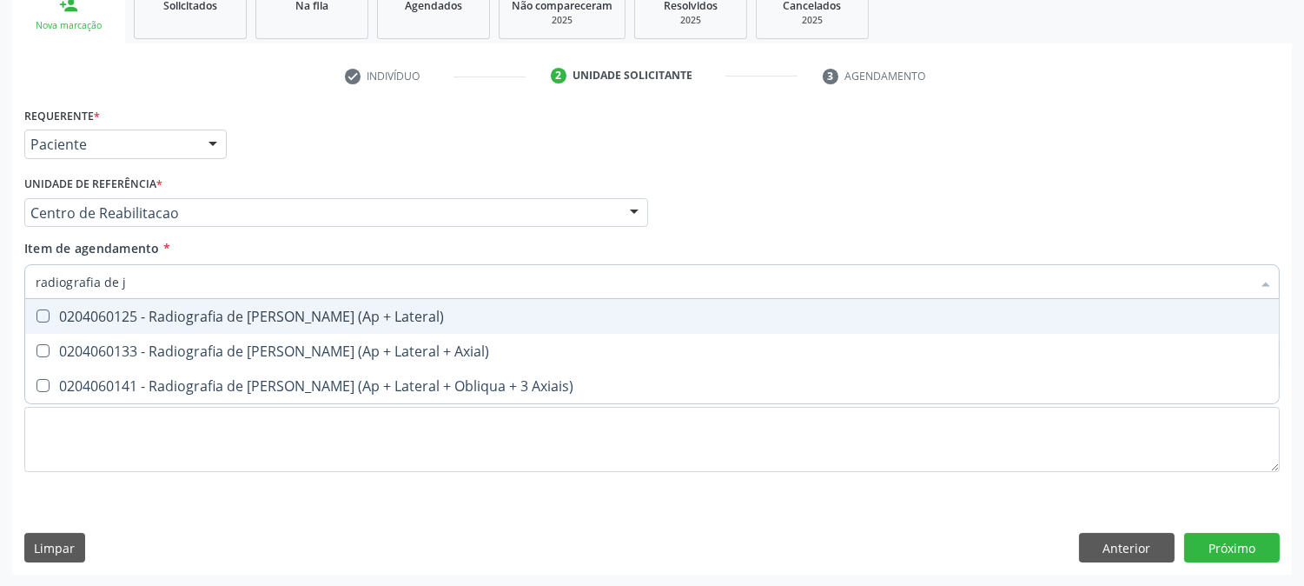
click at [114, 327] on span "0204060125 - Radiografia de [PERSON_NAME] (Ap + Lateral)" at bounding box center [652, 316] width 1254 height 35
checkbox Lateral\) "true"
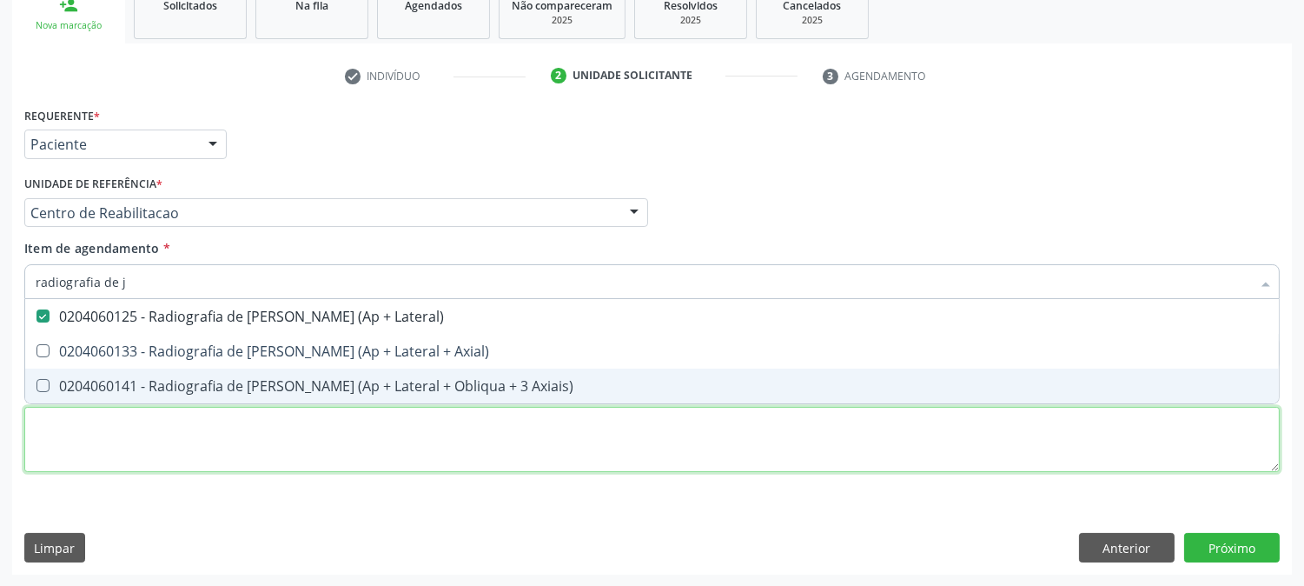
click at [133, 461] on div "Requerente * Paciente Profissional de Saúde Paciente Nenhum resultado encontrad…" at bounding box center [652, 300] width 1256 height 394
checkbox Axial\) "true"
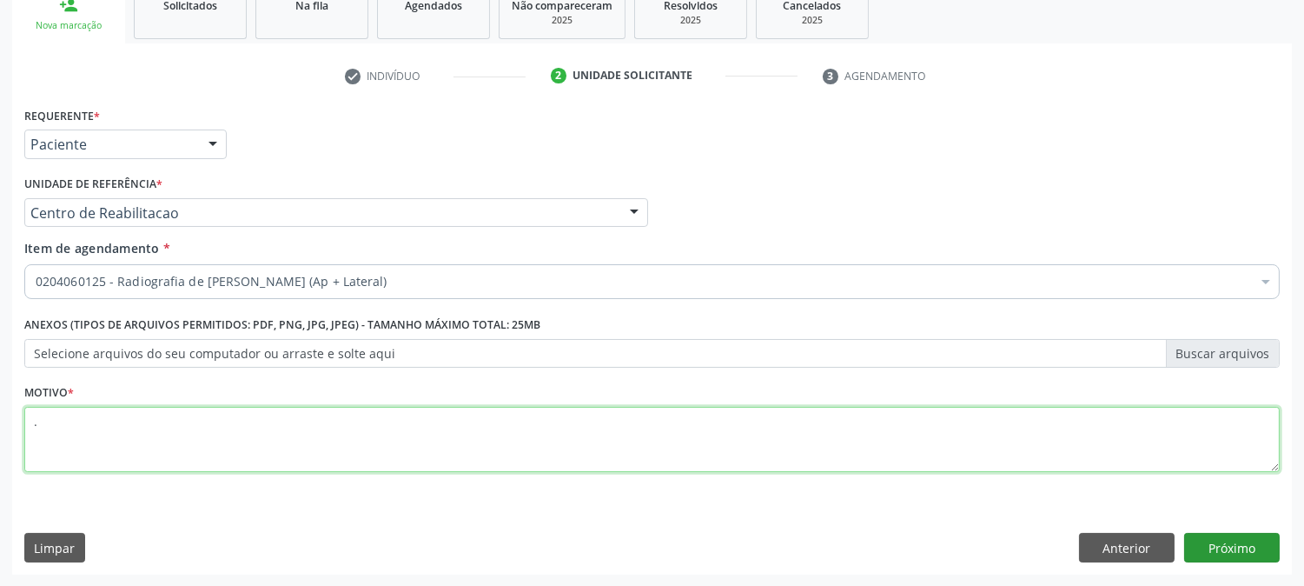
type textarea "."
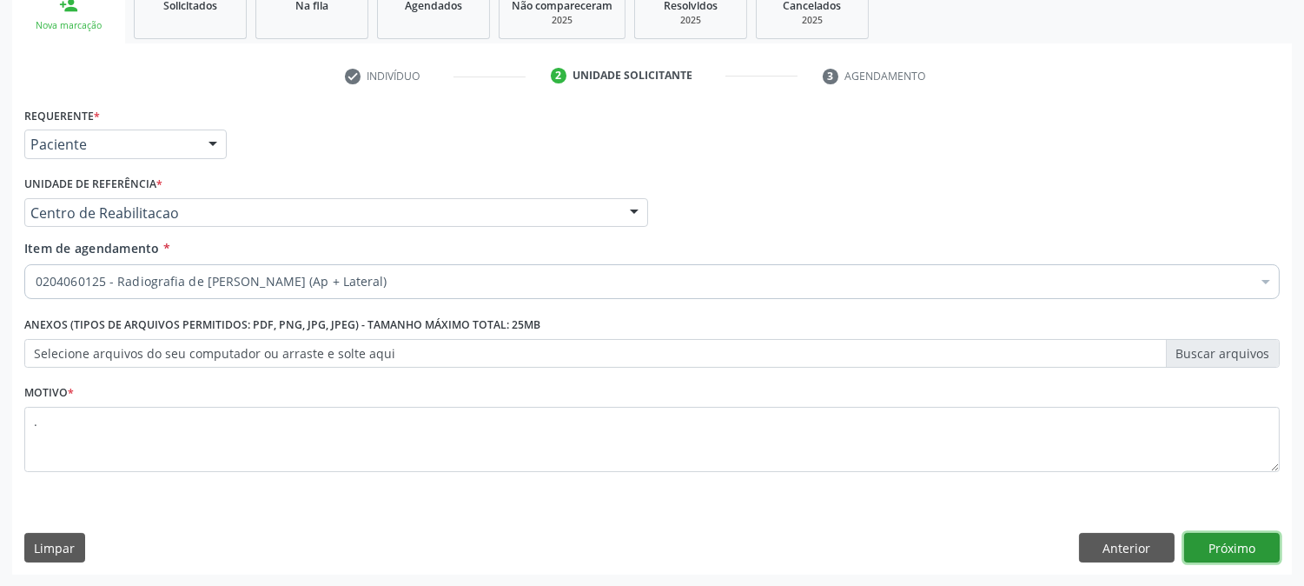
click at [1214, 553] on button "Próximo" at bounding box center [1232, 548] width 96 height 30
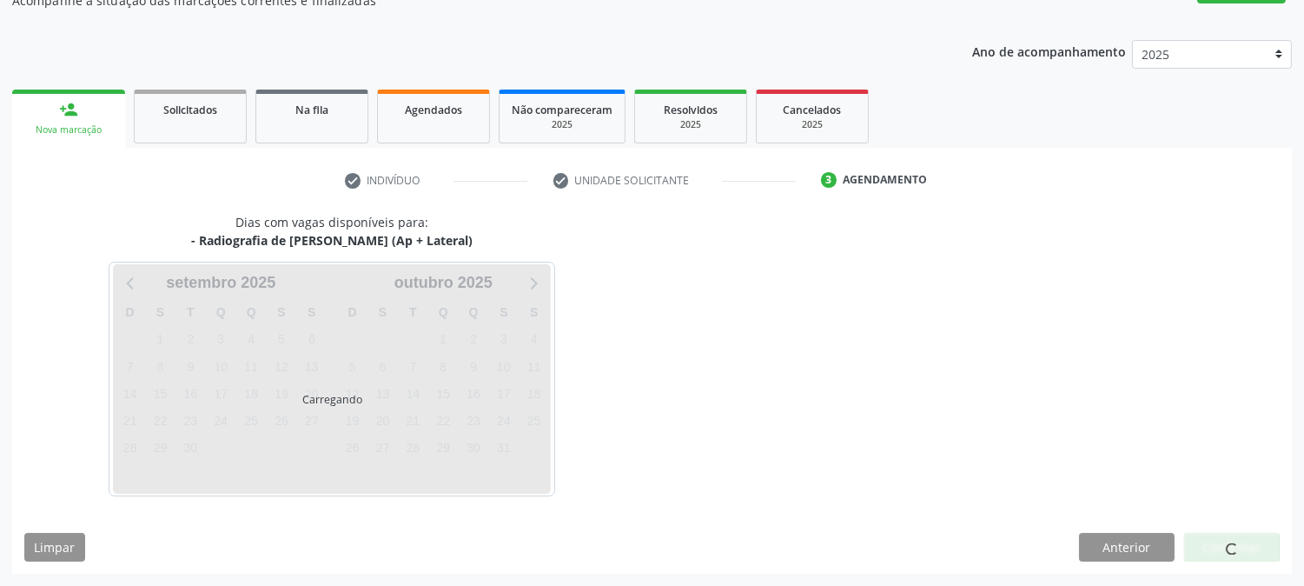
scroll to position [169, 0]
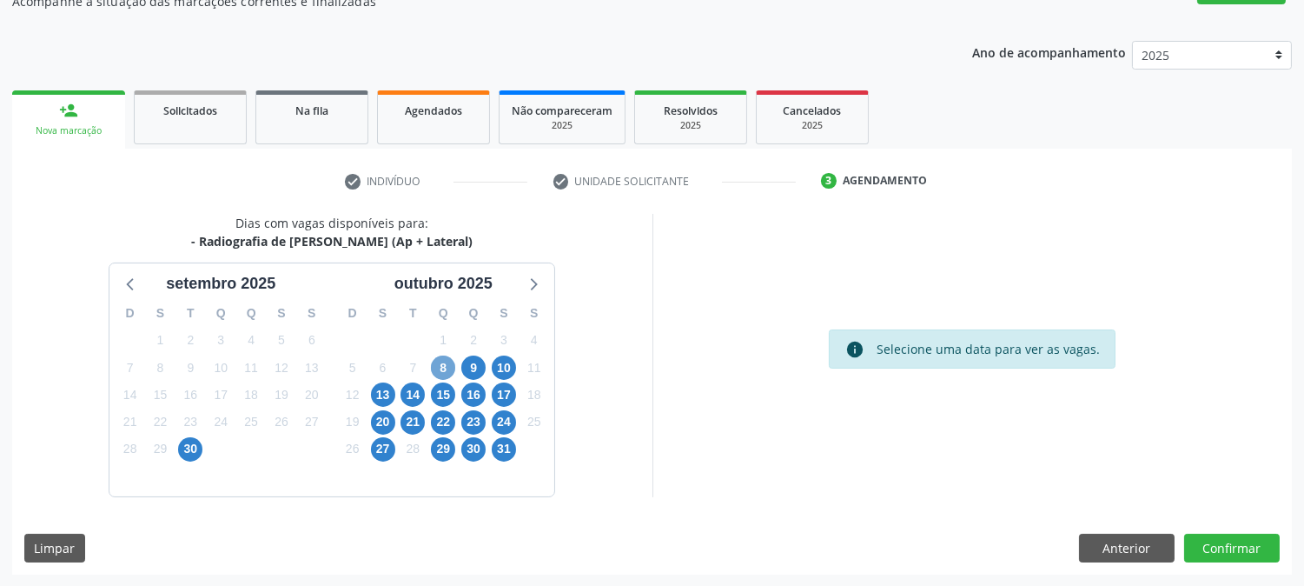
click at [444, 361] on span "8" at bounding box center [443, 367] width 24 height 24
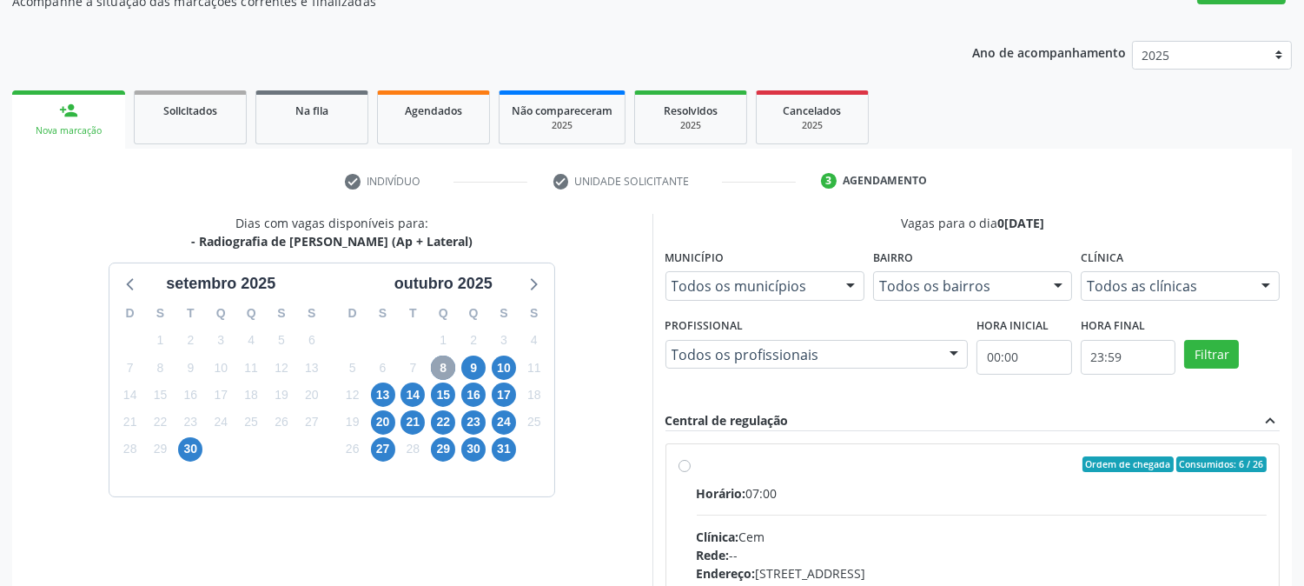
scroll to position [421, 0]
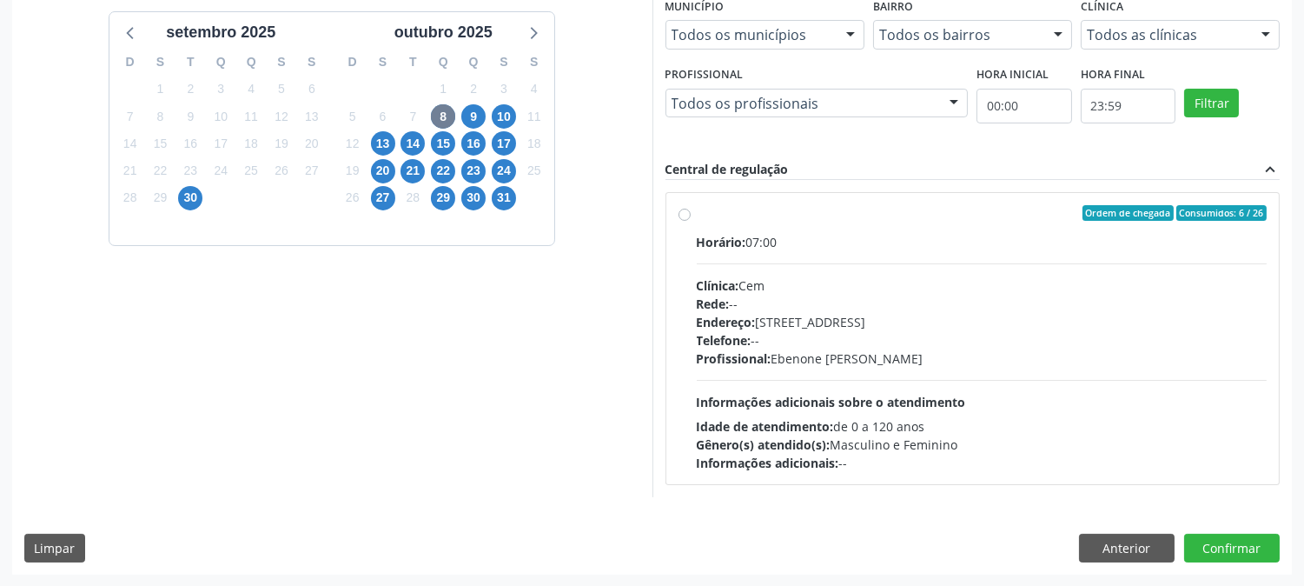
click at [872, 374] on div "Horário: 07:00 Clínica: Cem Rede: -- Endereço: Casa, nº 393, Nossa Senhora da P…" at bounding box center [982, 352] width 571 height 239
click at [691, 221] on input "Ordem de chegada Consumidos: 6 / 26 Horário: 07:00 Clínica: Cem Rede: -- Endere…" at bounding box center [685, 213] width 12 height 16
radio input "true"
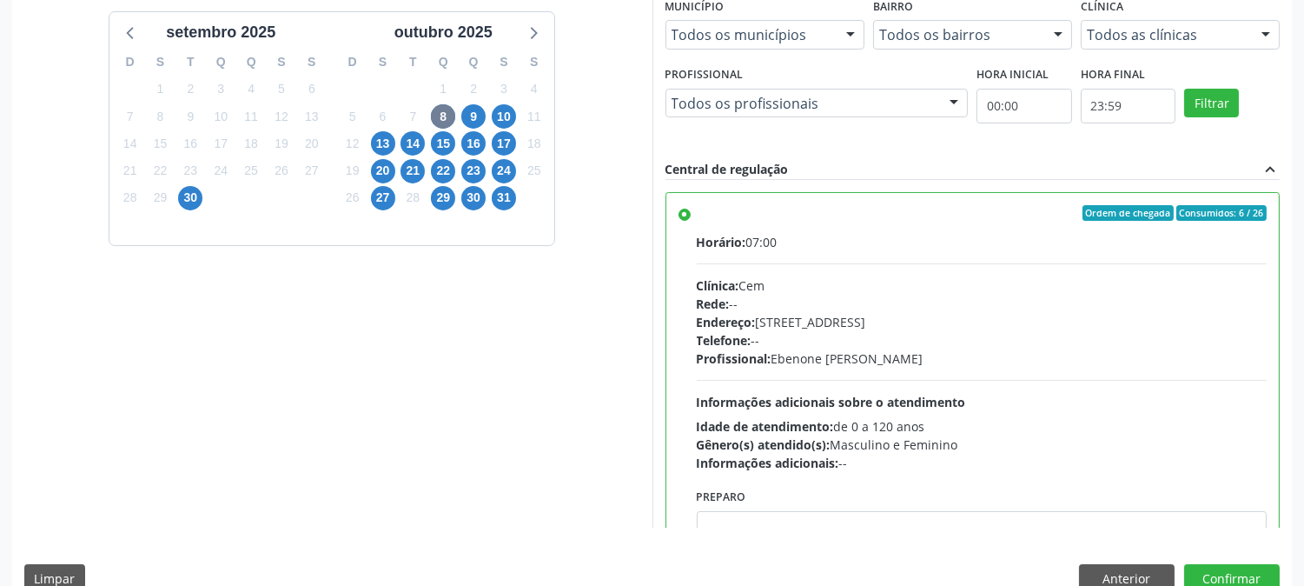
click at [1225, 561] on div "Dias com vagas disponíveis para: - Radiografia de Joelho (Ap + Lateral) setembr…" at bounding box center [652, 284] width 1280 height 642
click at [1225, 566] on button "Confirmar" at bounding box center [1232, 579] width 96 height 30
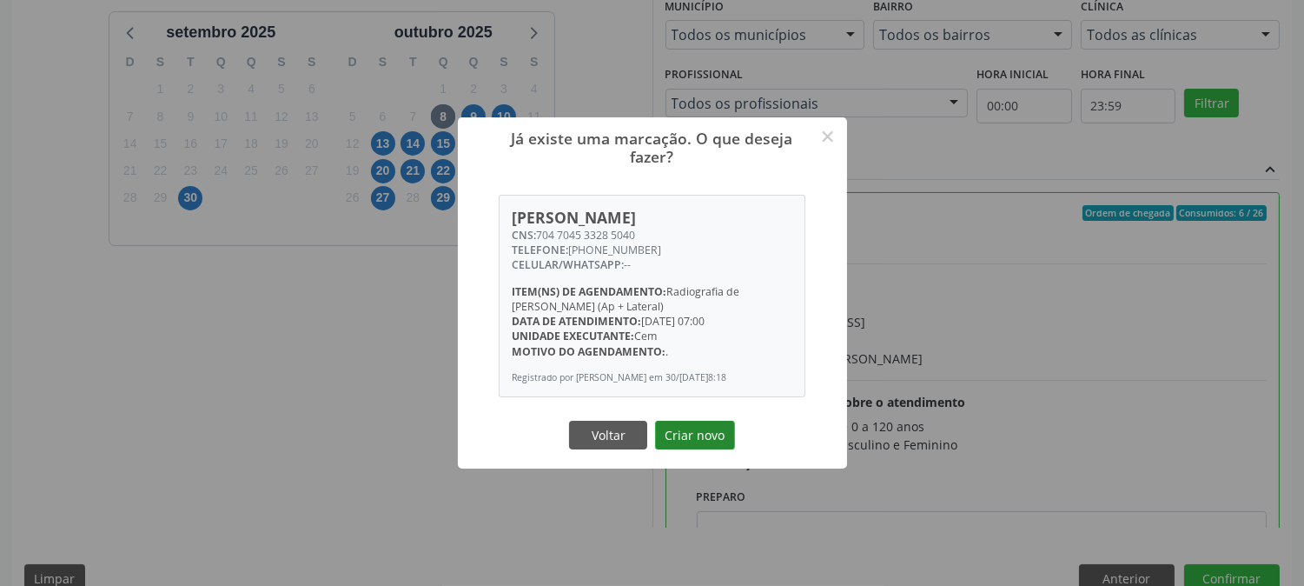
click at [700, 445] on button "Criar novo" at bounding box center [695, 436] width 80 height 30
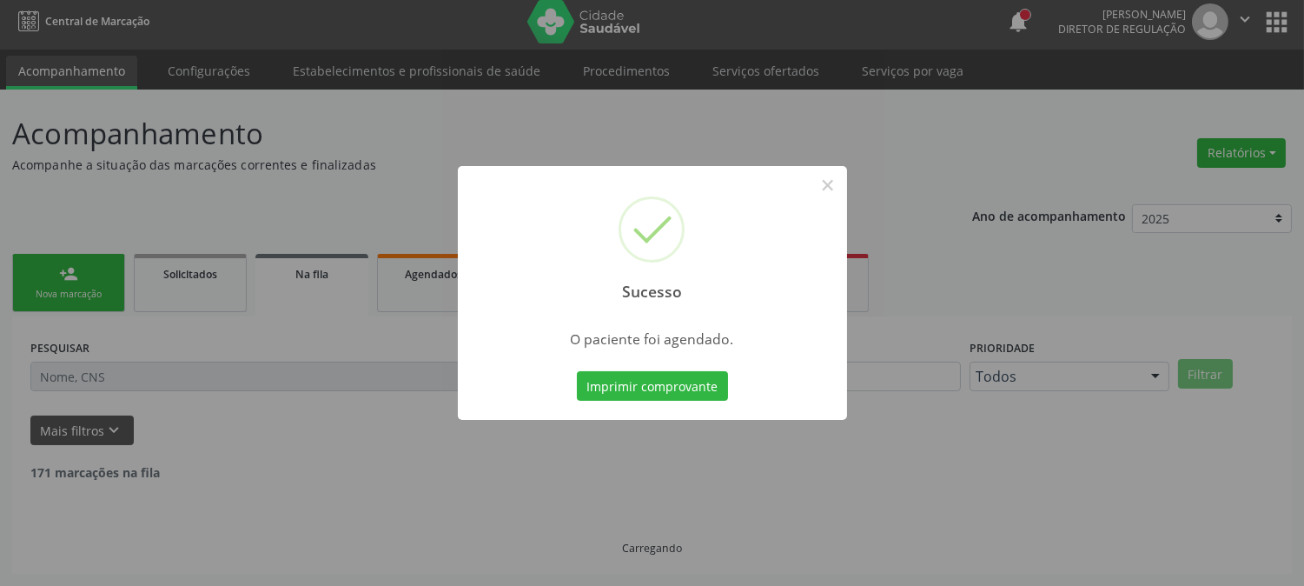
scroll to position [0, 0]
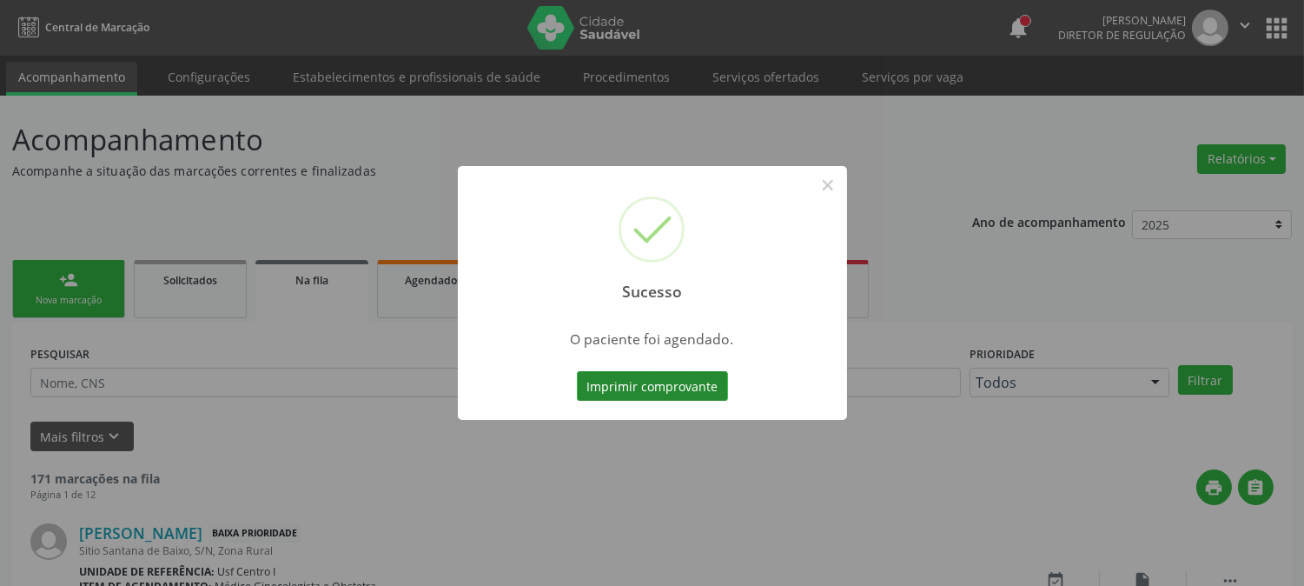
click at [672, 391] on button "Imprimir comprovante" at bounding box center [652, 386] width 151 height 30
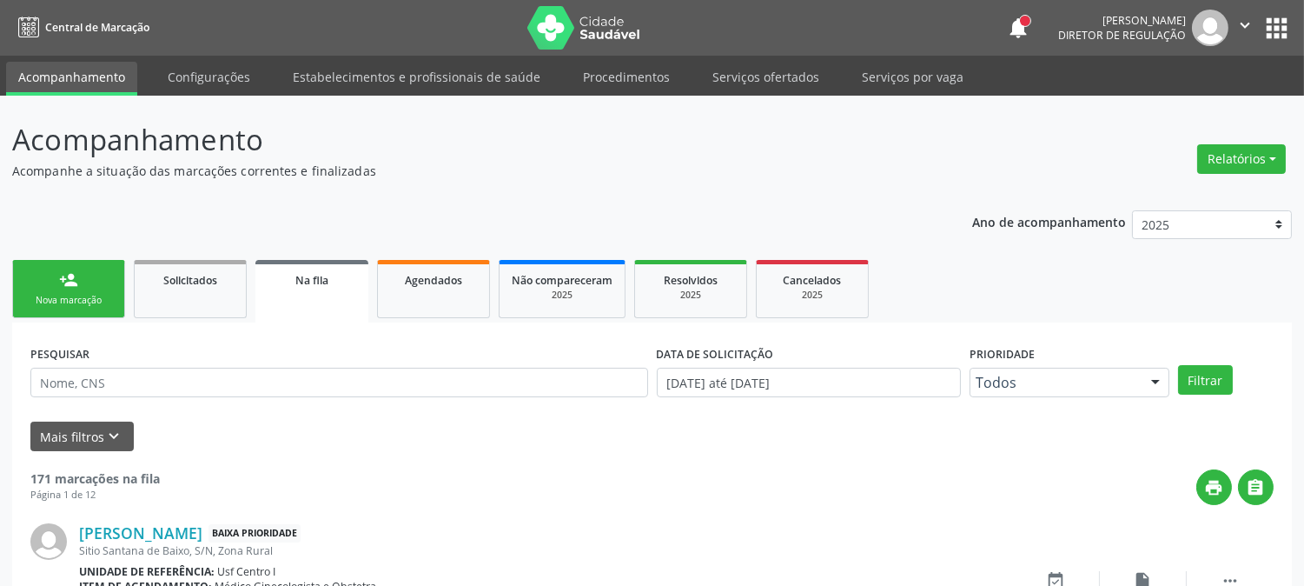
click at [108, 308] on link "person_add Nova marcação" at bounding box center [68, 289] width 113 height 58
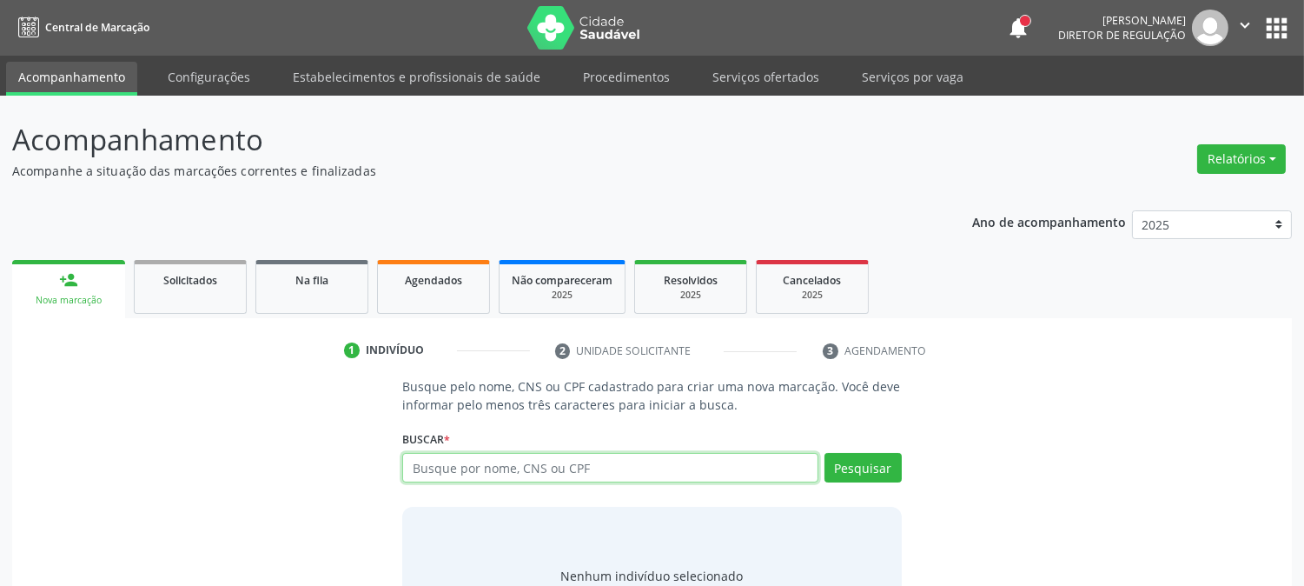
click at [611, 475] on input "text" at bounding box center [609, 468] width 415 height 30
type input "bruna gabriela alves s"
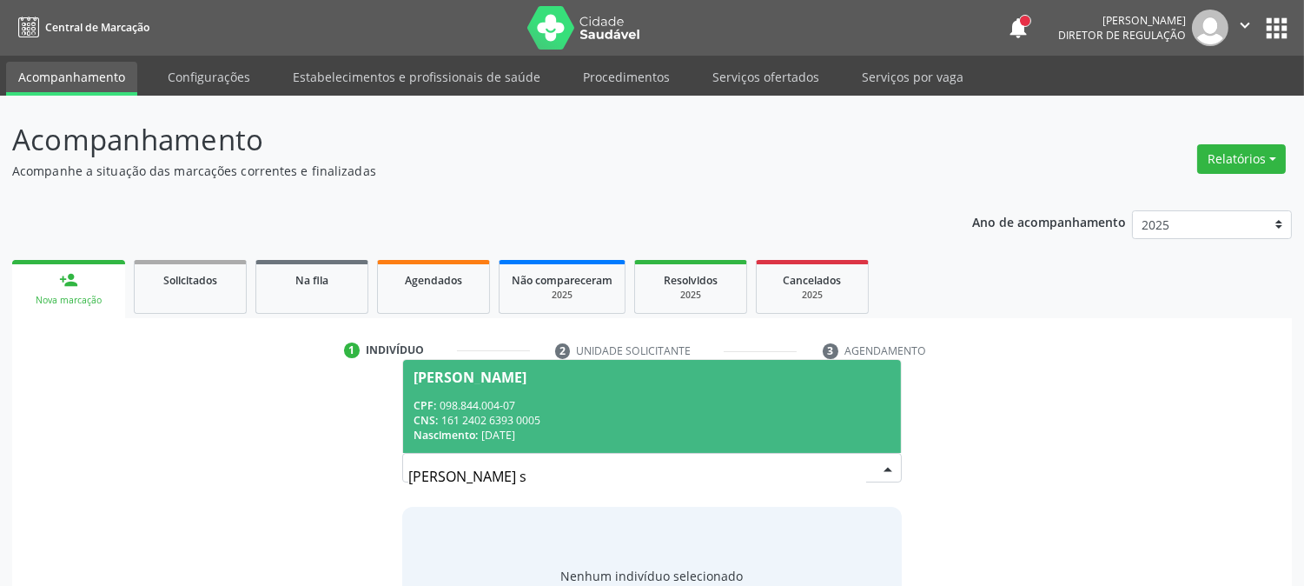
click at [594, 419] on div "CNS: 161 2402 6393 0005" at bounding box center [652, 420] width 476 height 15
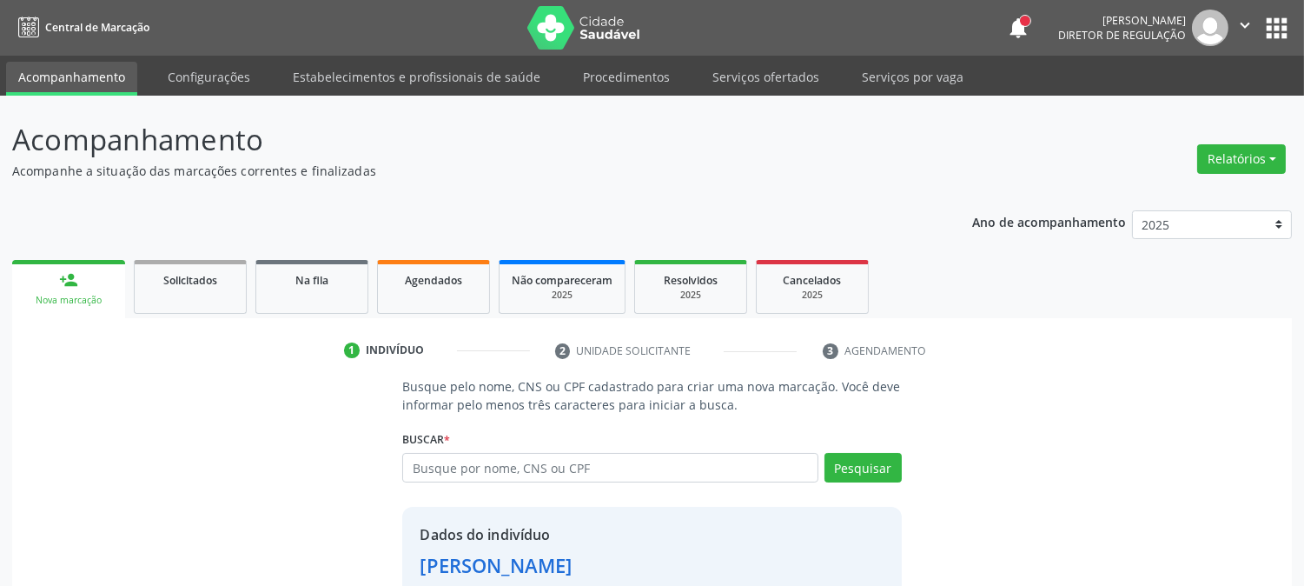
scroll to position [109, 0]
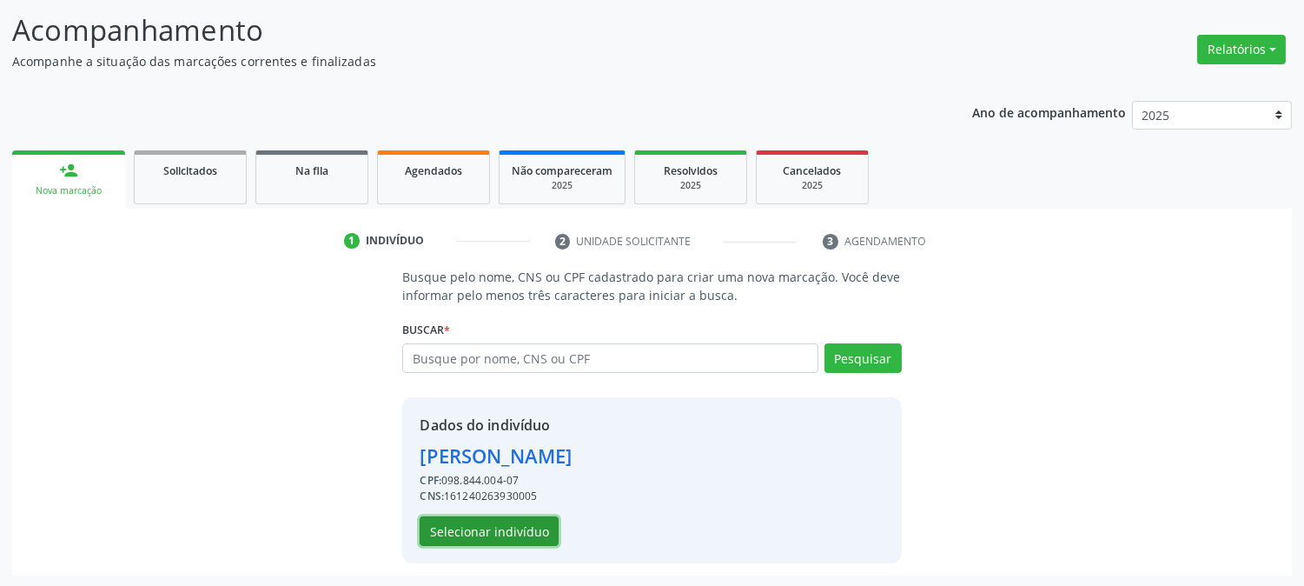
click at [510, 517] on button "Selecionar indivíduo" at bounding box center [489, 531] width 139 height 30
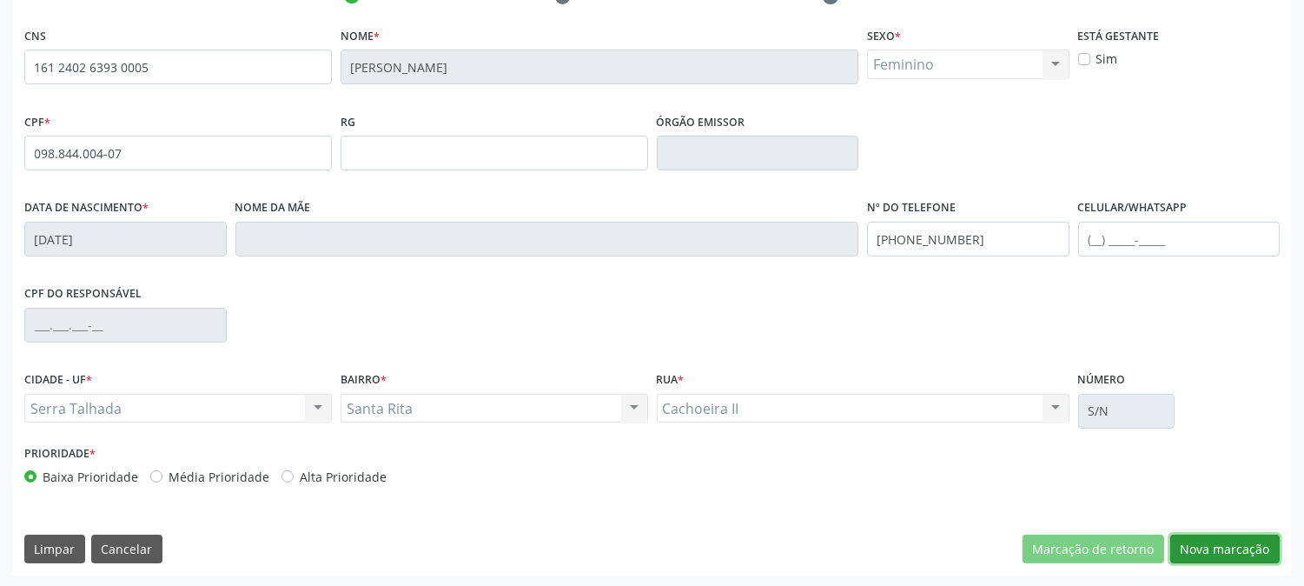
click at [1193, 540] on button "Nova marcação" at bounding box center [1225, 549] width 109 height 30
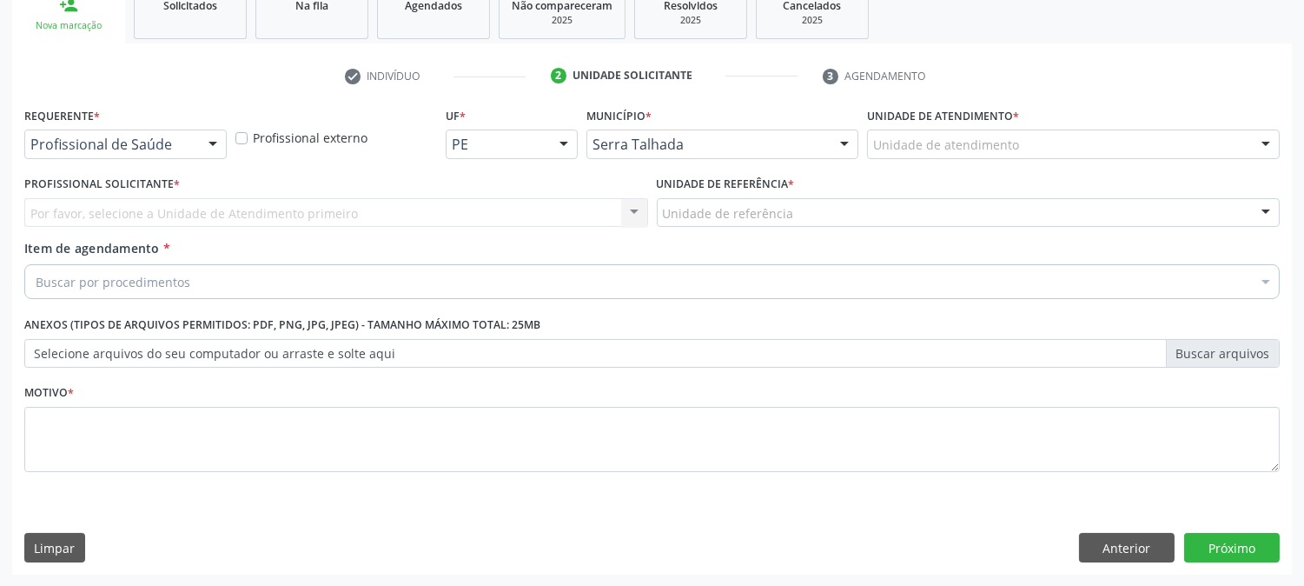
click at [209, 136] on div at bounding box center [213, 145] width 26 height 30
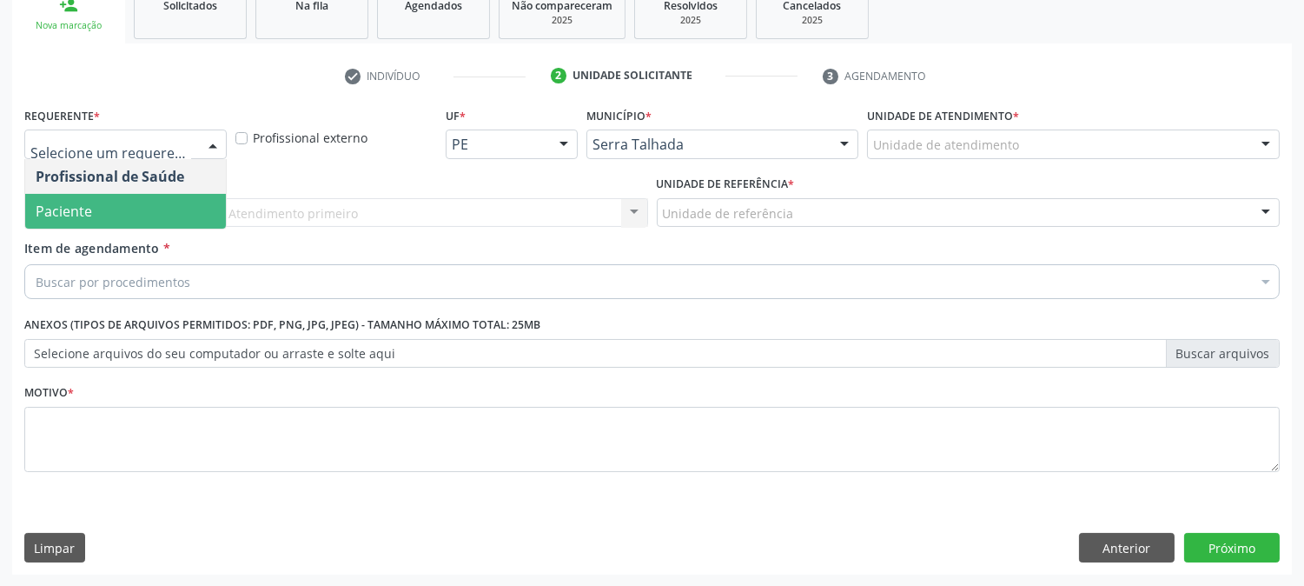
click at [182, 203] on span "Paciente" at bounding box center [125, 211] width 201 height 35
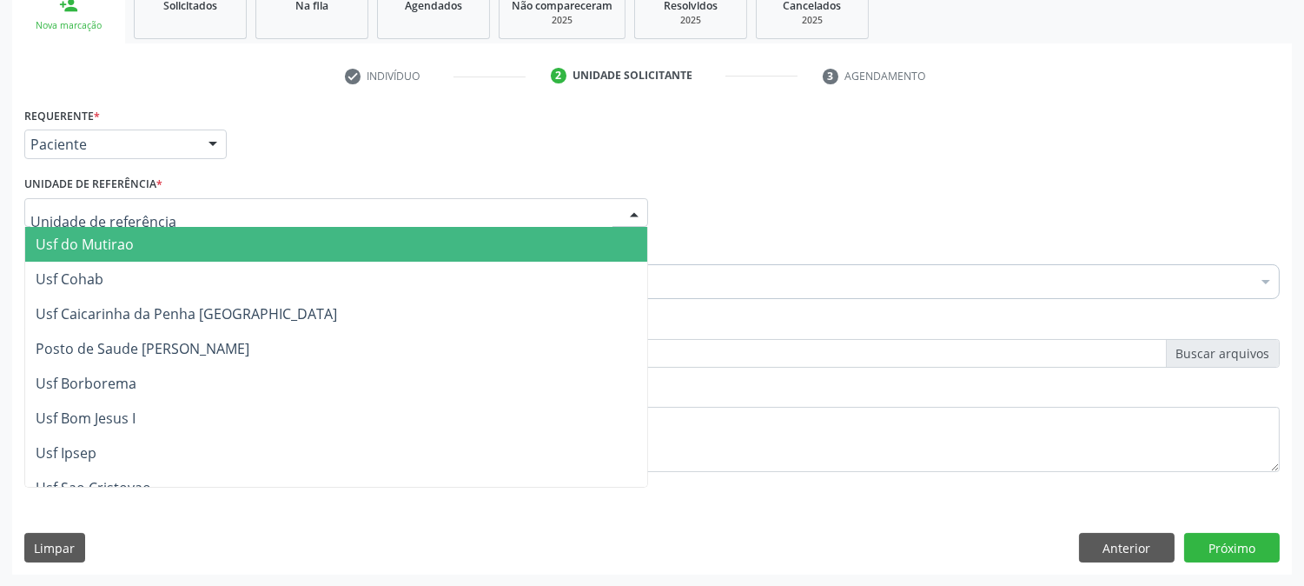
click at [182, 203] on div at bounding box center [336, 213] width 624 height 30
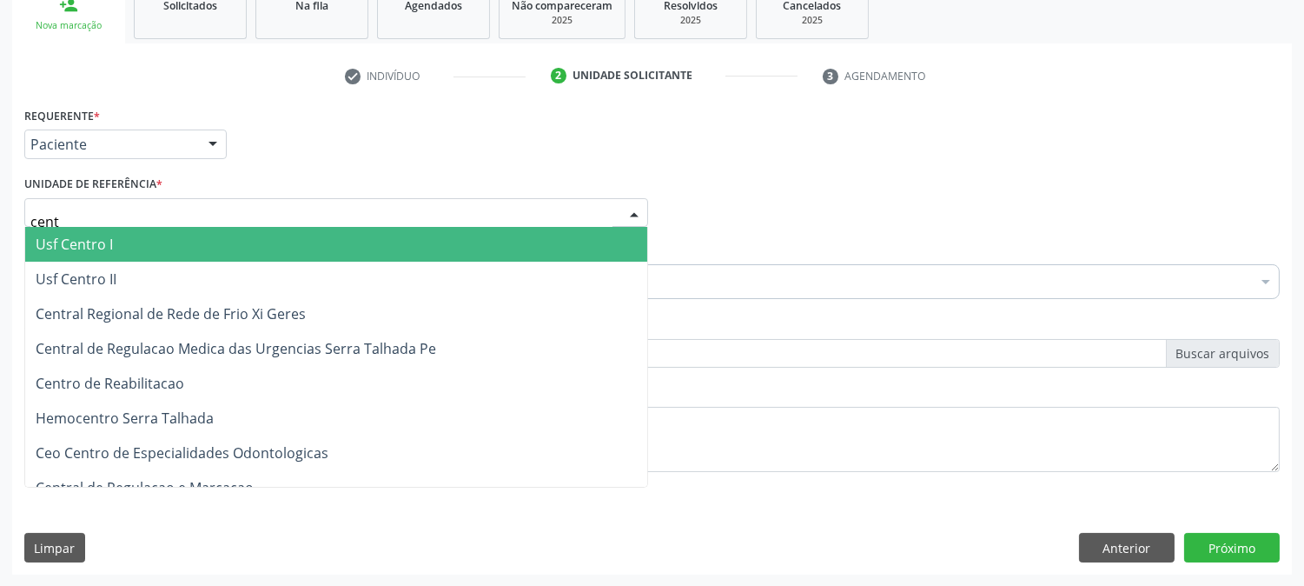
type input "centr"
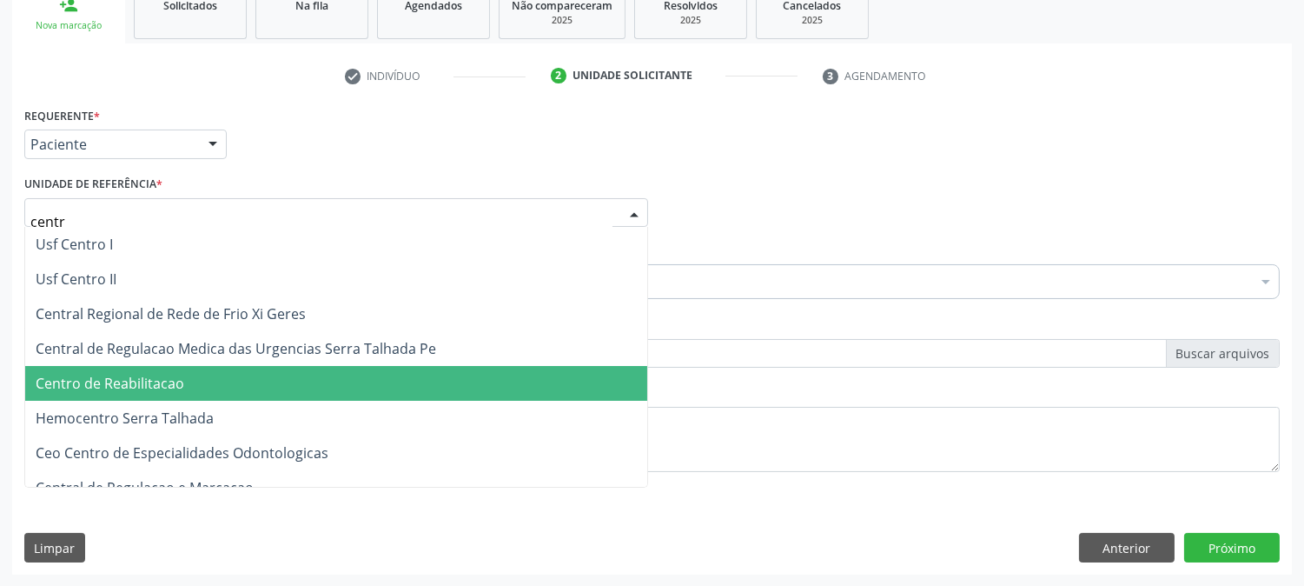
click at [185, 371] on span "Centro de Reabilitacao" at bounding box center [336, 383] width 622 height 35
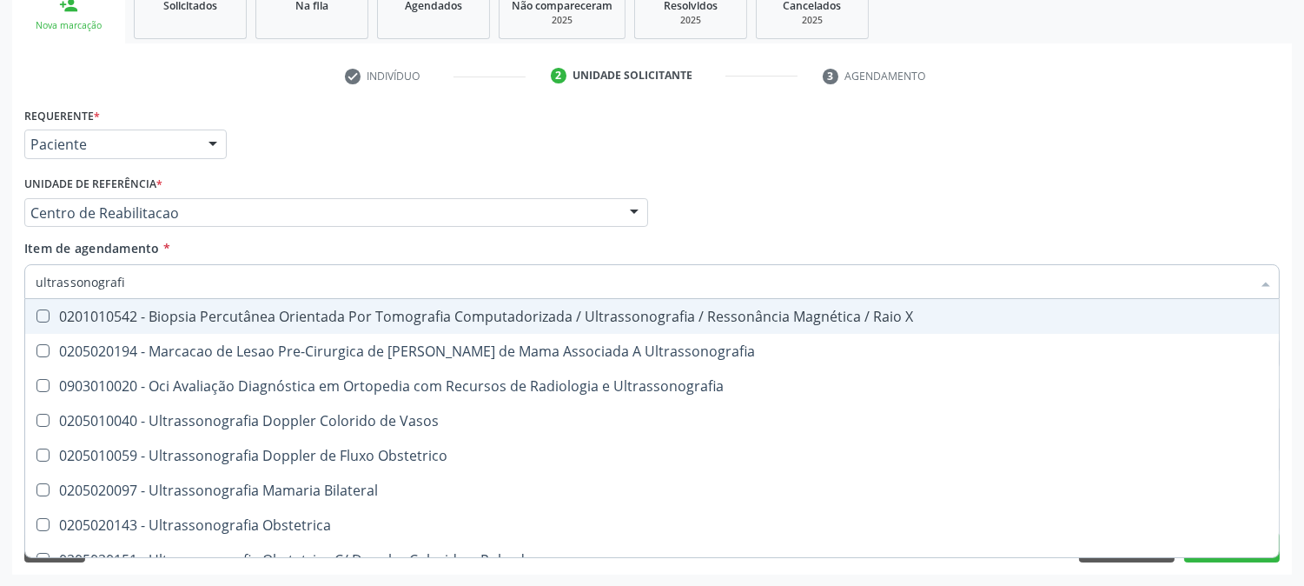
type input "ultrassonografia"
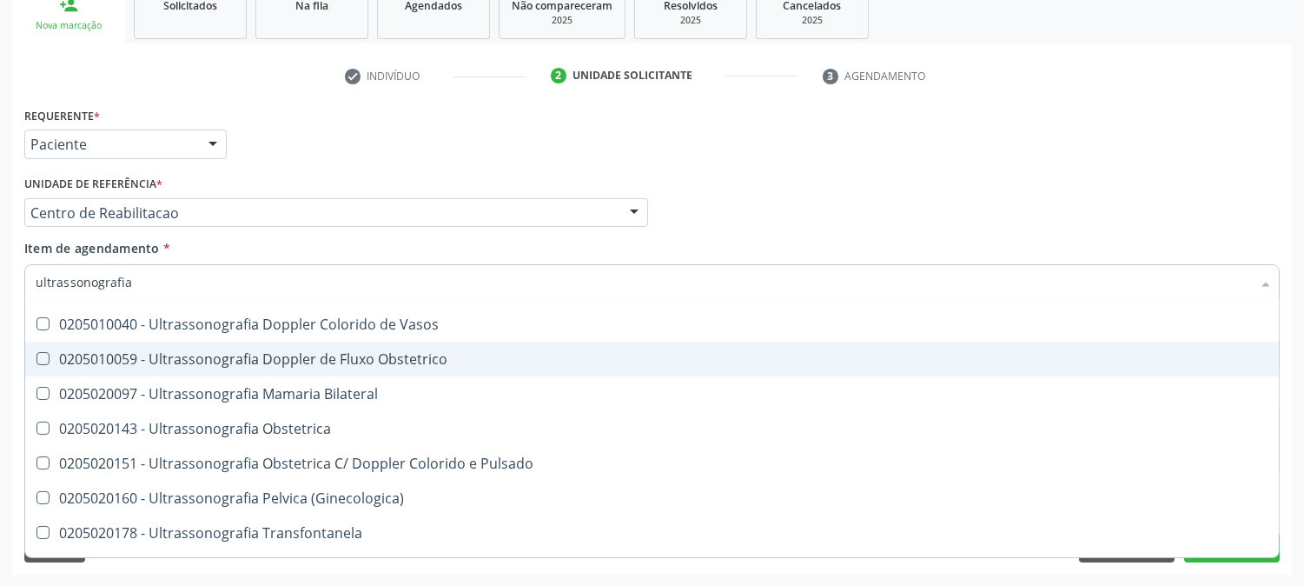
scroll to position [193, 0]
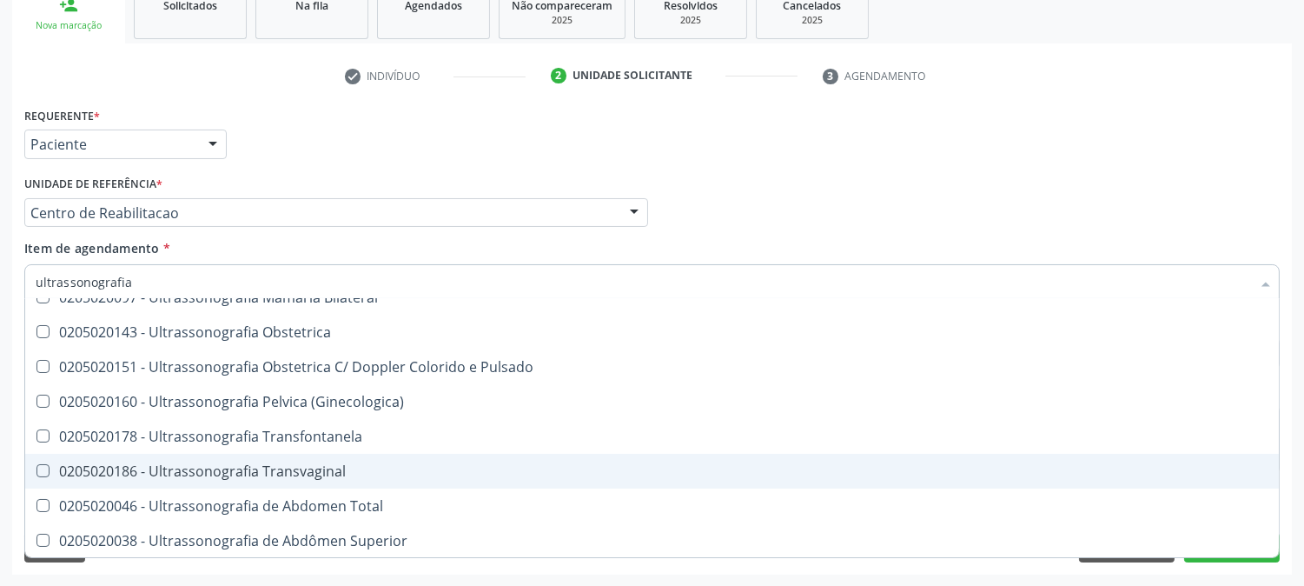
click at [282, 472] on div "0205020186 - Ultrassonografia Transvaginal" at bounding box center [652, 471] width 1233 height 14
checkbox Transvaginal "true"
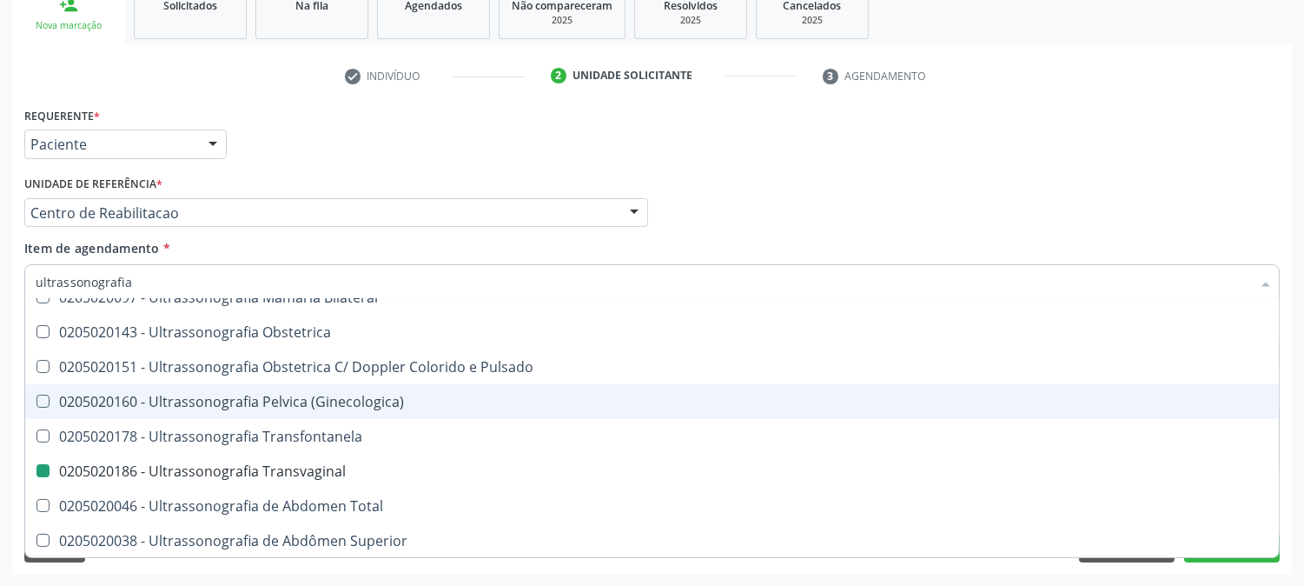
click at [0, 361] on div "Acompanhamento Acompanhe a situação das marcações correntes e finalizadas Relat…" at bounding box center [652, 204] width 1304 height 766
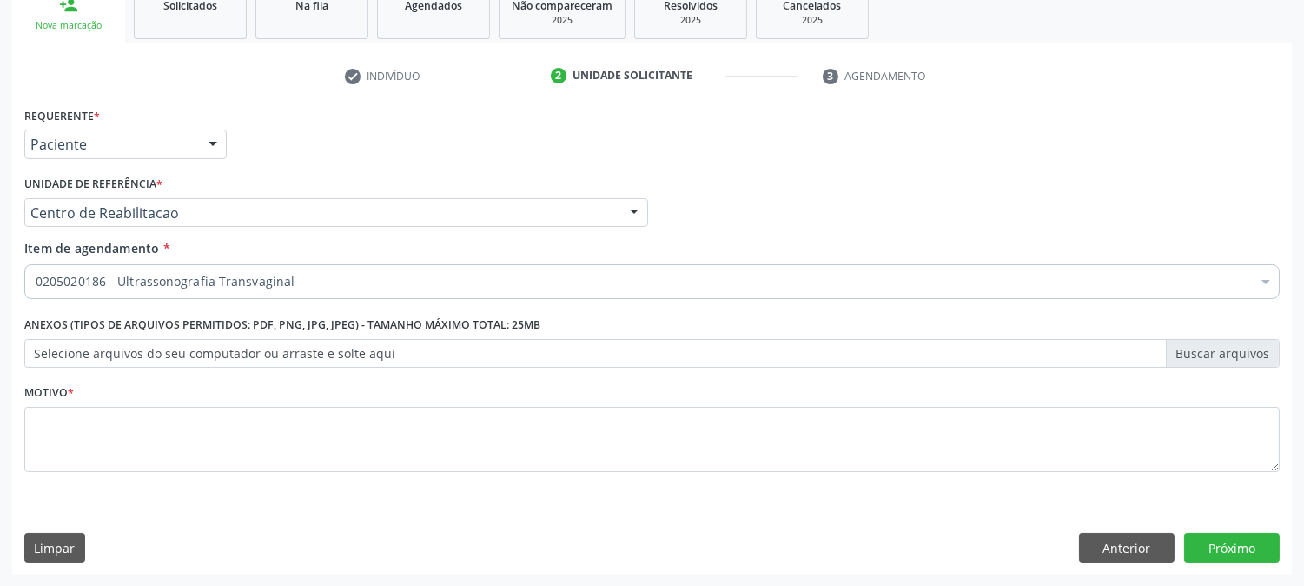
scroll to position [0, 0]
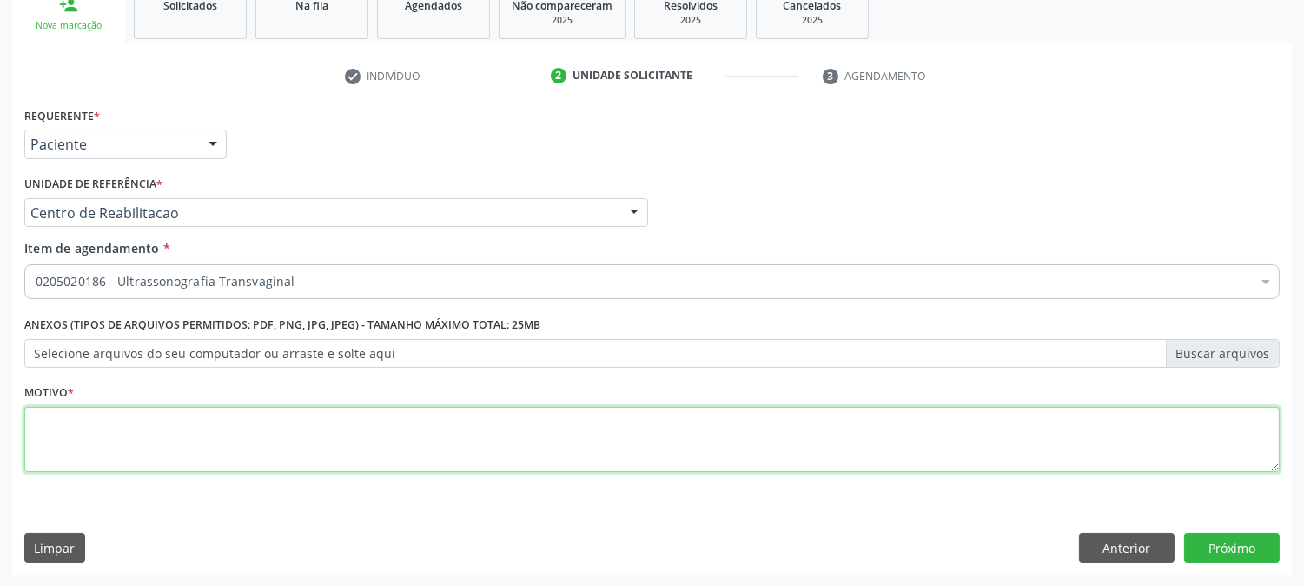
click at [110, 454] on textarea at bounding box center [652, 440] width 1256 height 66
type textarea "."
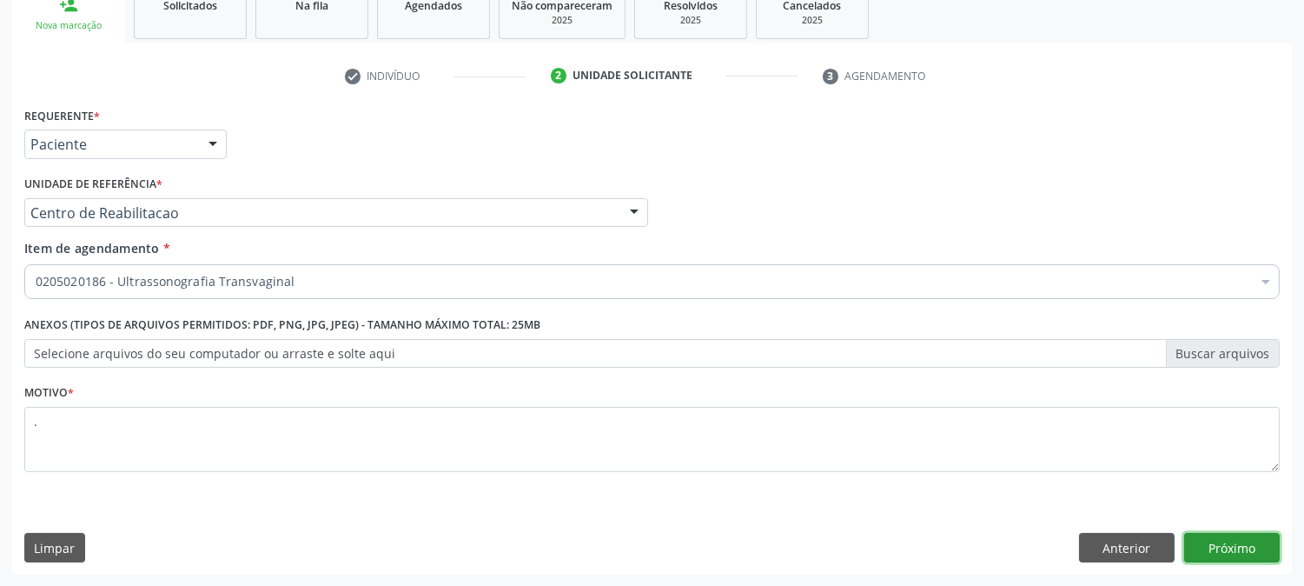
click at [1210, 550] on button "Próximo" at bounding box center [1232, 548] width 96 height 30
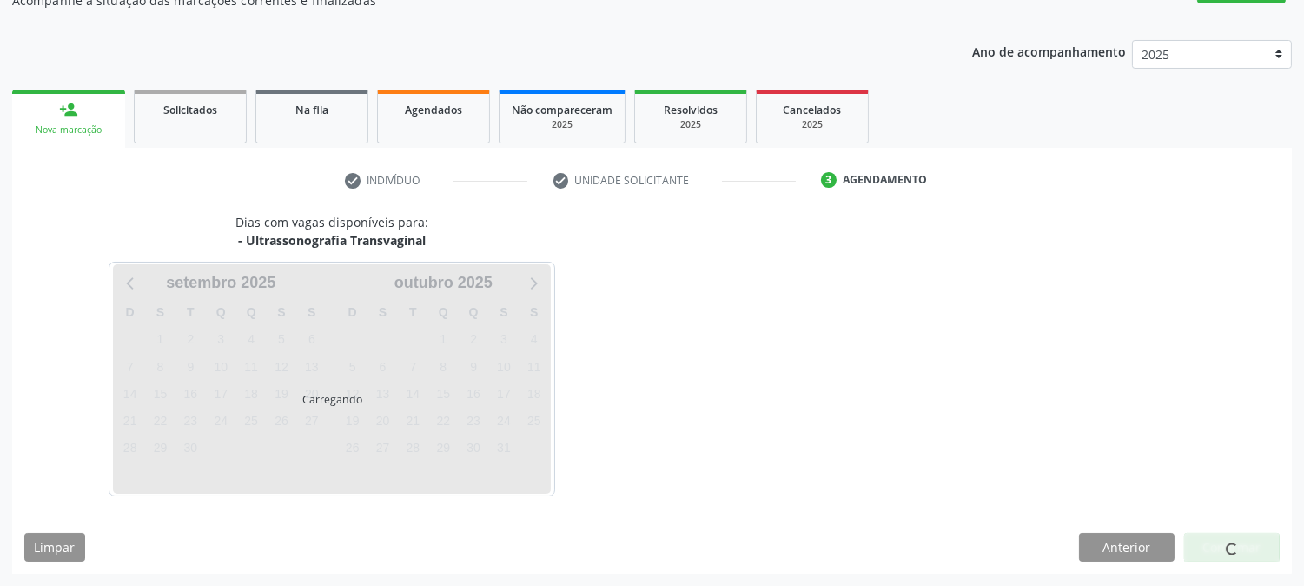
scroll to position [169, 0]
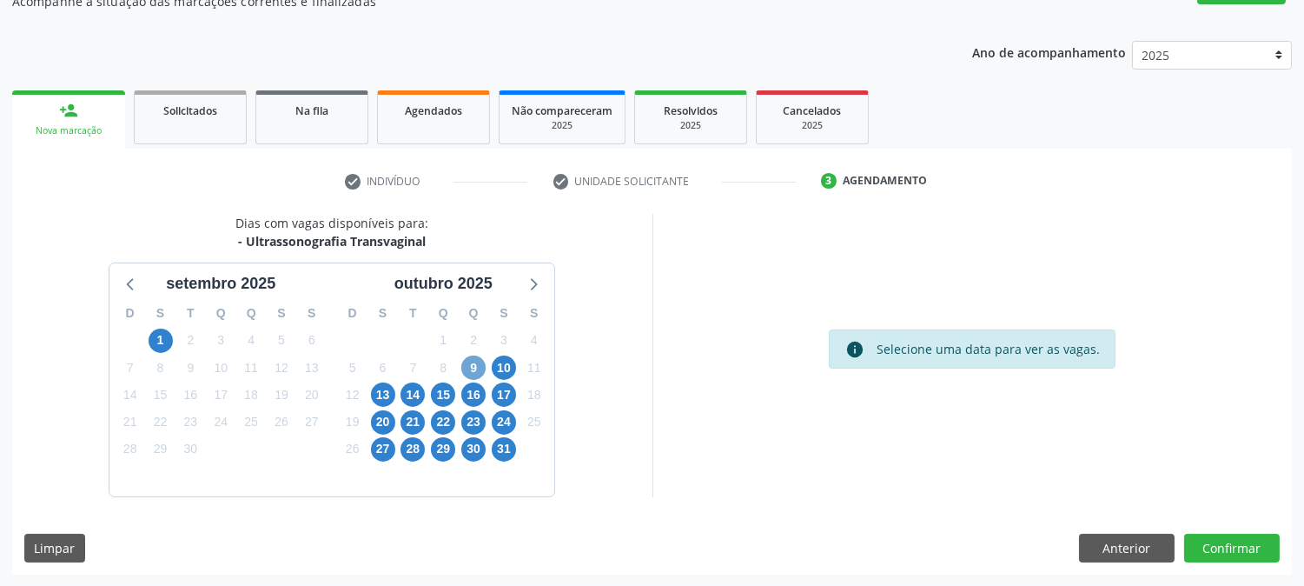
click at [468, 366] on span "9" at bounding box center [473, 367] width 24 height 24
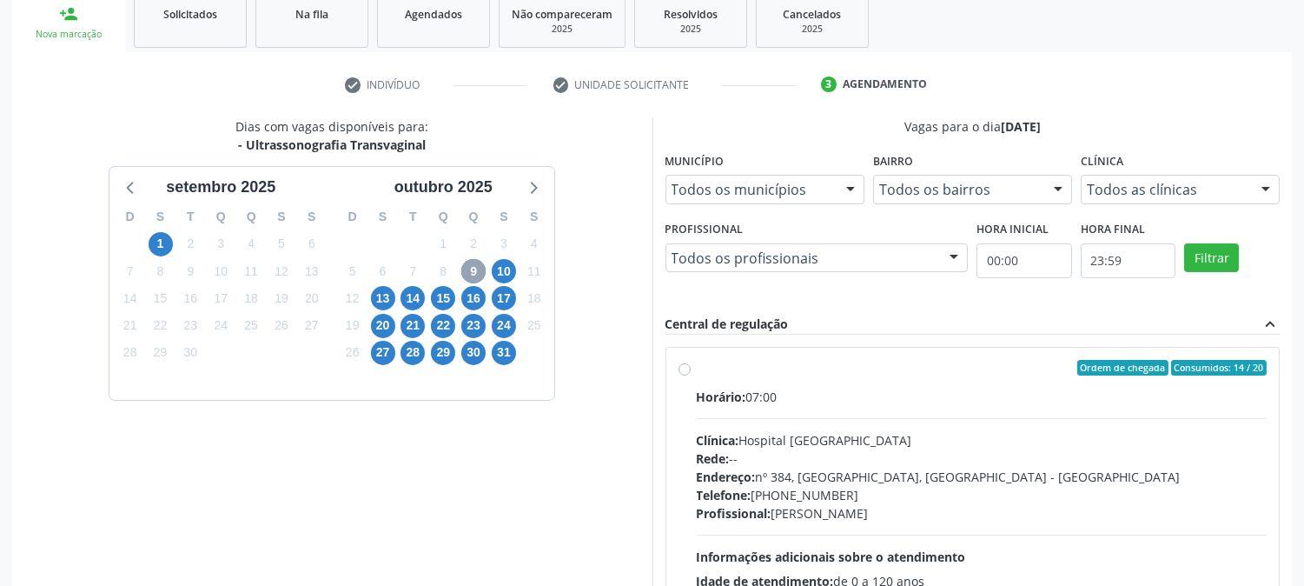
scroll to position [421, 0]
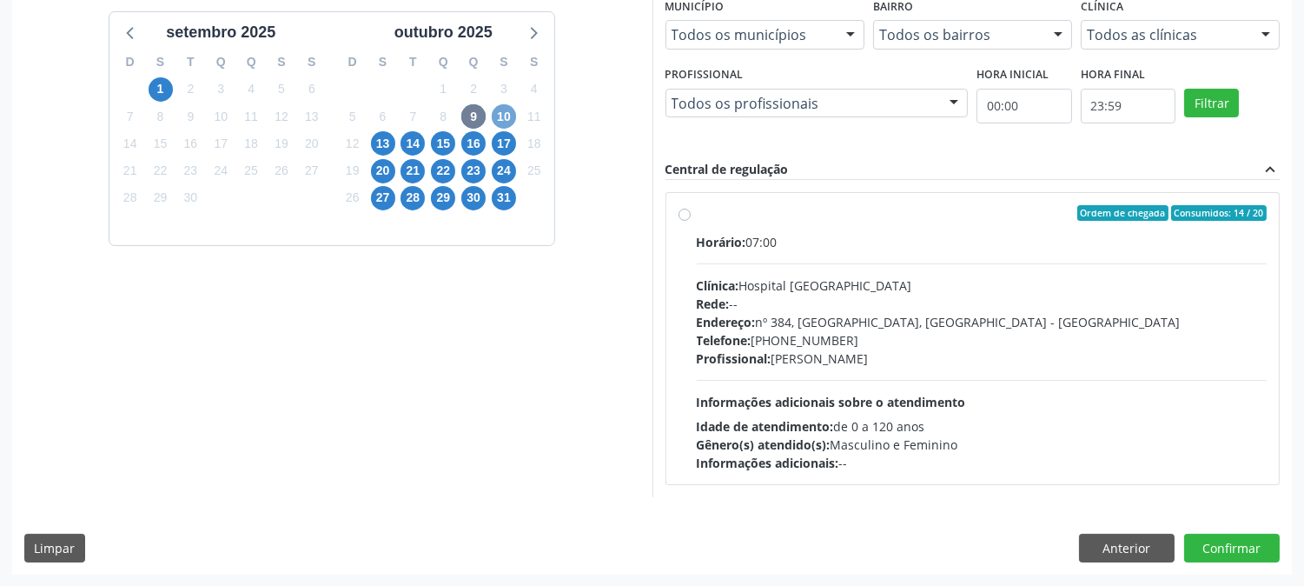
click at [509, 117] on span "10" at bounding box center [504, 116] width 24 height 24
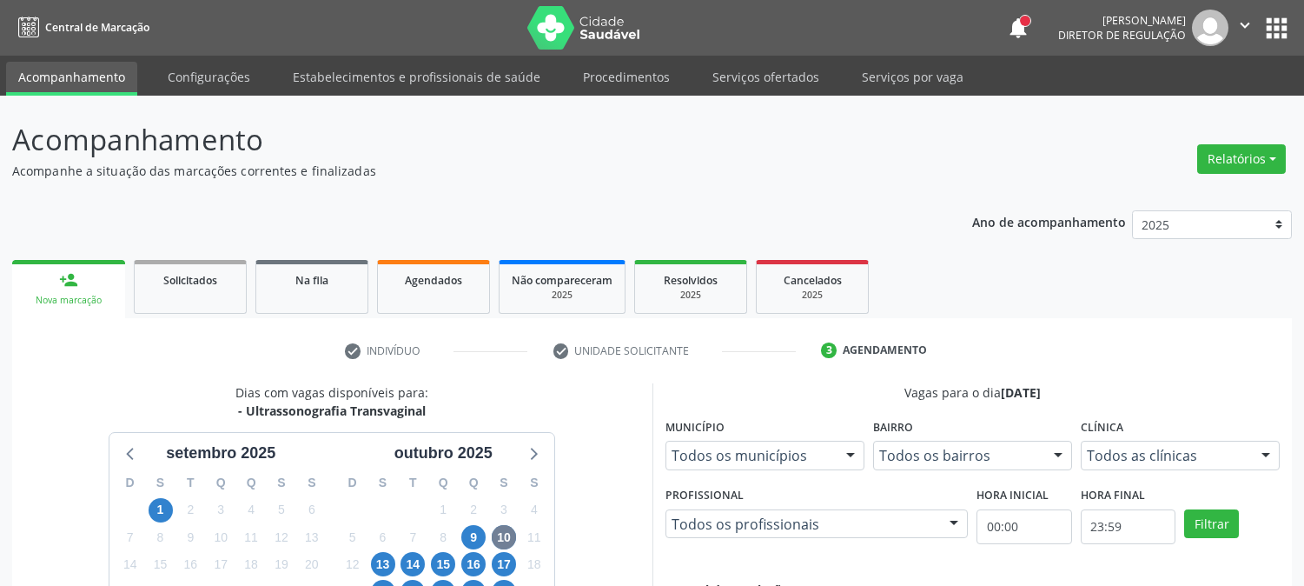
scroll to position [421, 0]
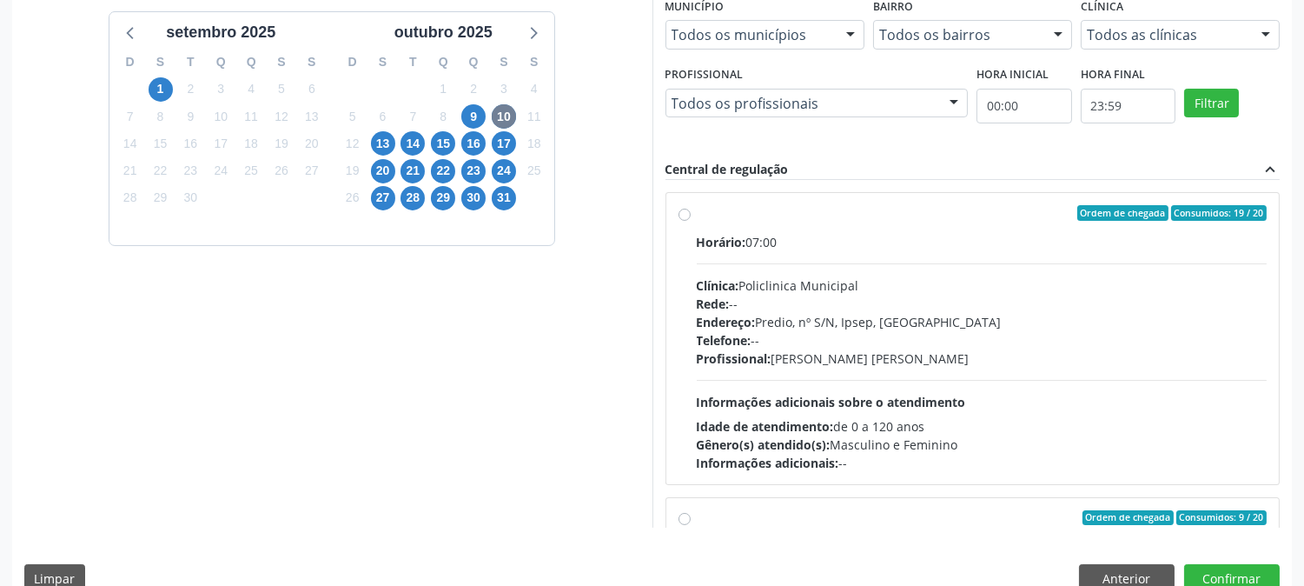
click at [916, 345] on div "Telefone: --" at bounding box center [982, 340] width 571 height 18
click at [691, 221] on input "Ordem de chegada Consumidos: 19 / 20 Horário: 07:00 Clínica: Policlinica Munici…" at bounding box center [685, 213] width 12 height 16
radio input "true"
click at [1244, 572] on button "Confirmar" at bounding box center [1232, 579] width 96 height 30
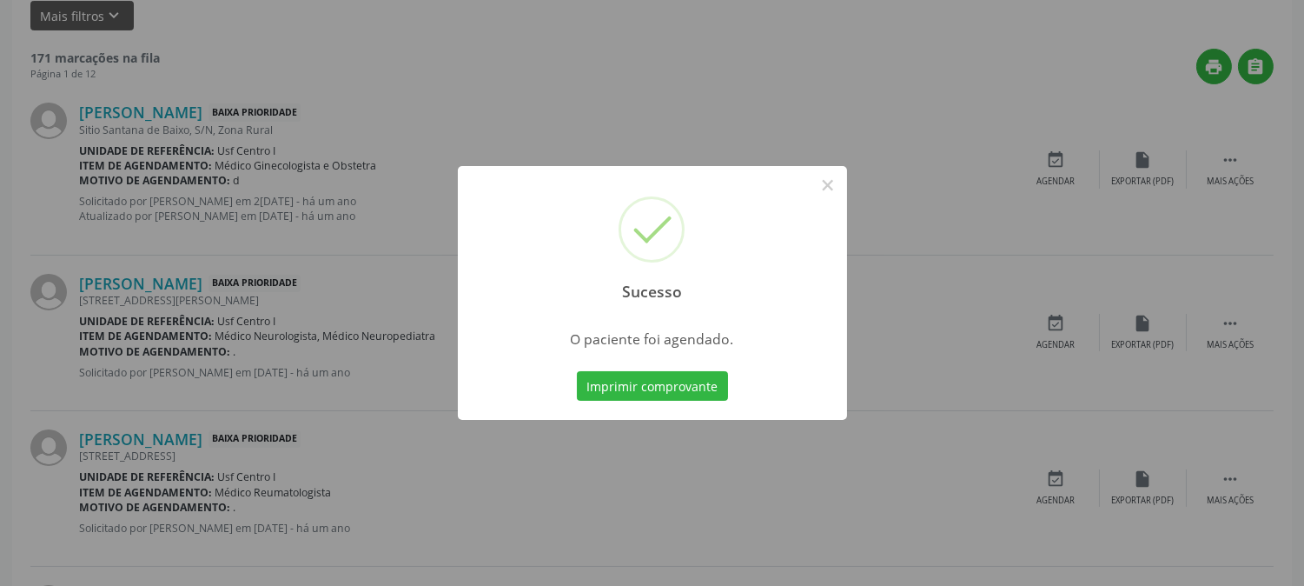
scroll to position [0, 0]
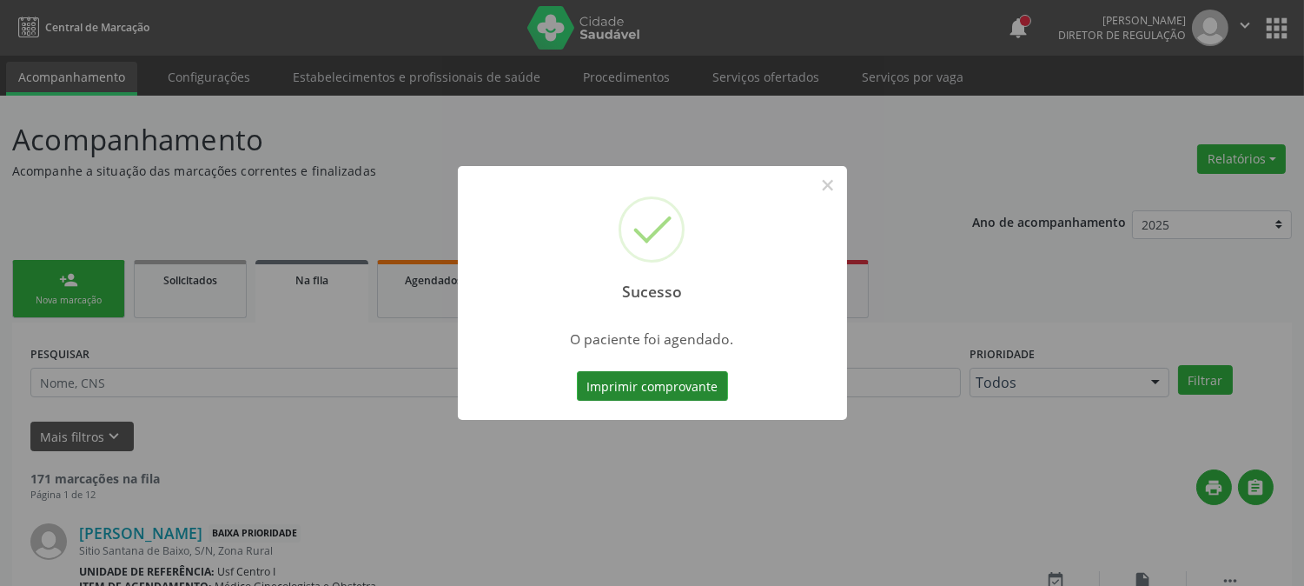
click at [708, 380] on button "Imprimir comprovante" at bounding box center [652, 386] width 151 height 30
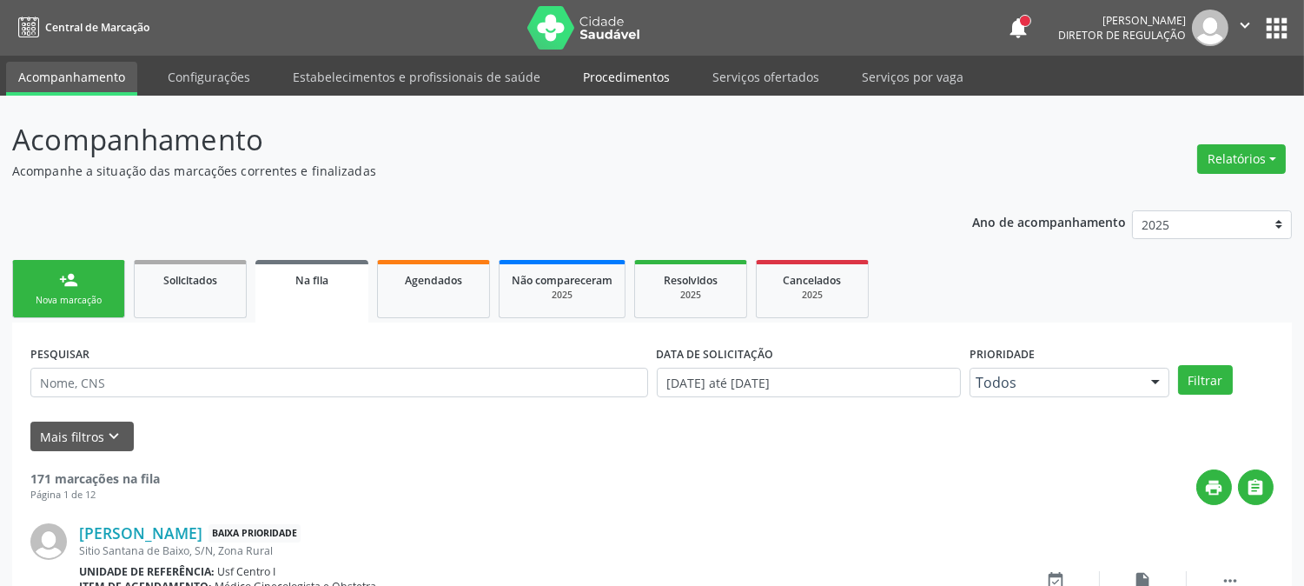
click at [645, 72] on link "Procedimentos" at bounding box center [626, 77] width 111 height 30
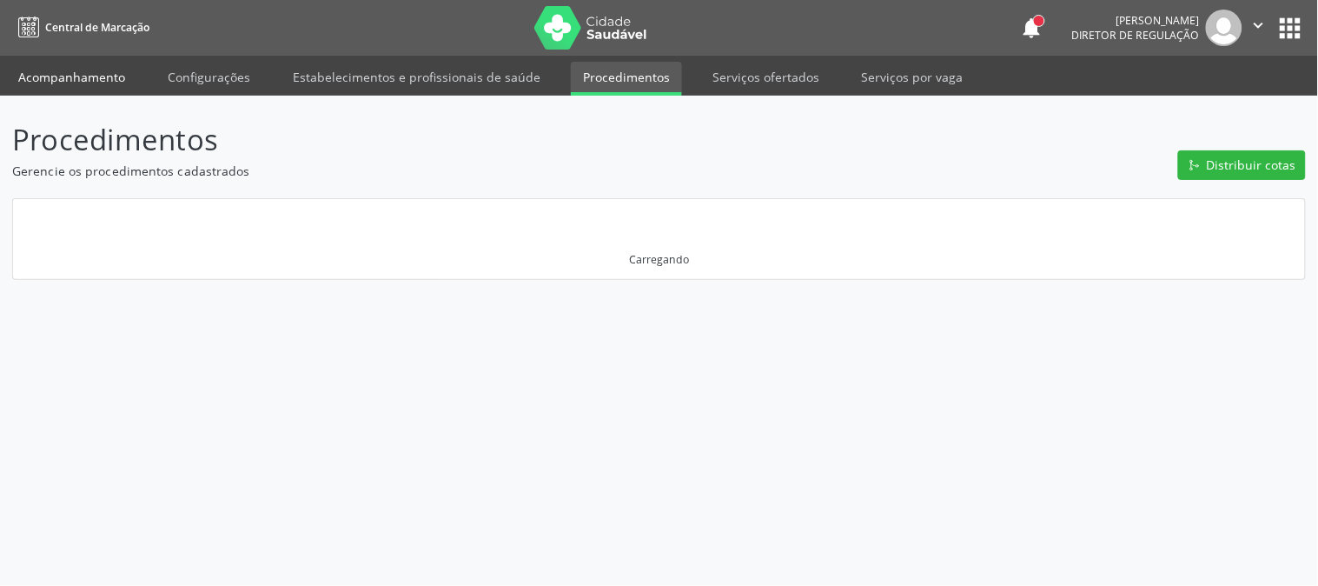
click at [132, 82] on link "Acompanhamento" at bounding box center [71, 77] width 131 height 30
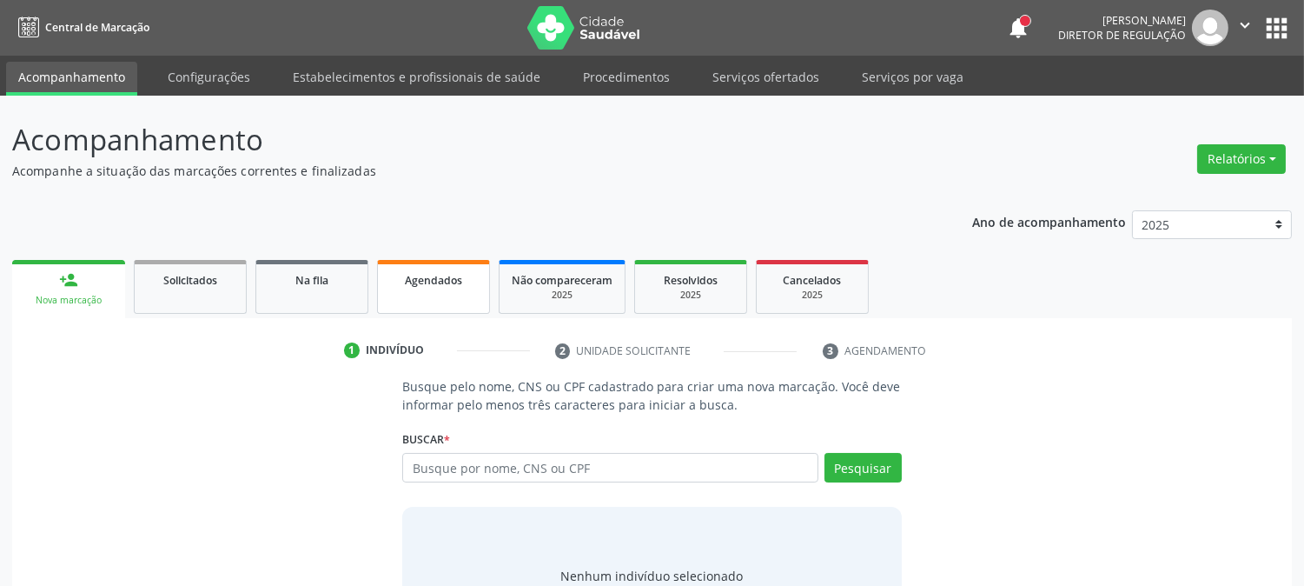
click at [394, 288] on link "Agendados" at bounding box center [433, 287] width 113 height 54
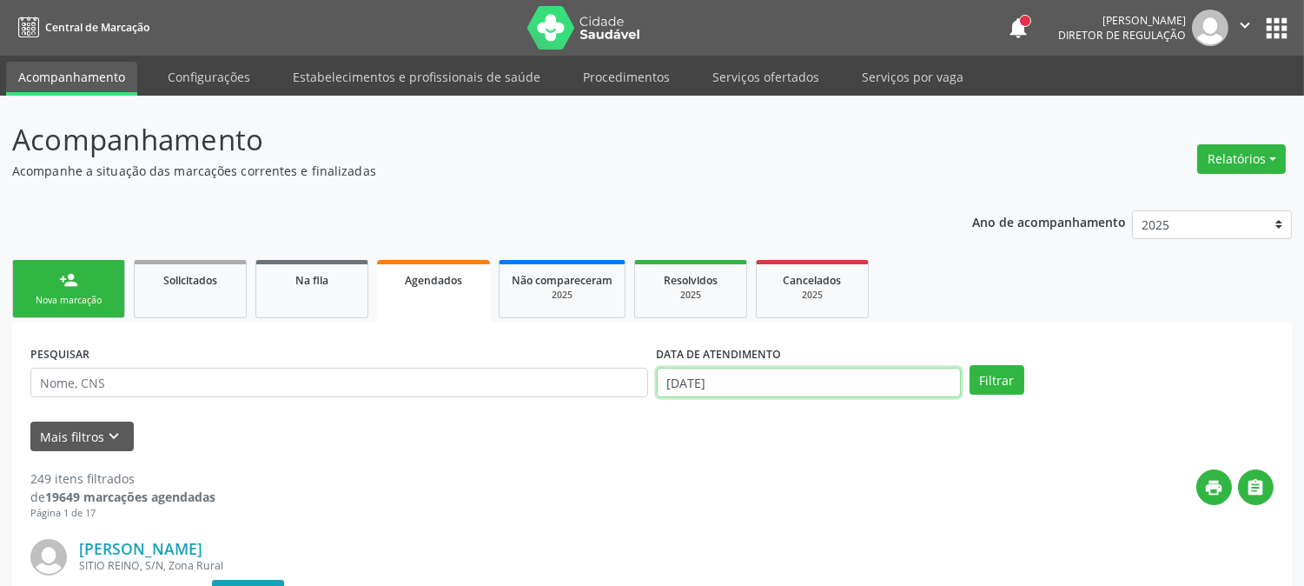
click at [749, 385] on input "30/09/2025" at bounding box center [809, 383] width 304 height 30
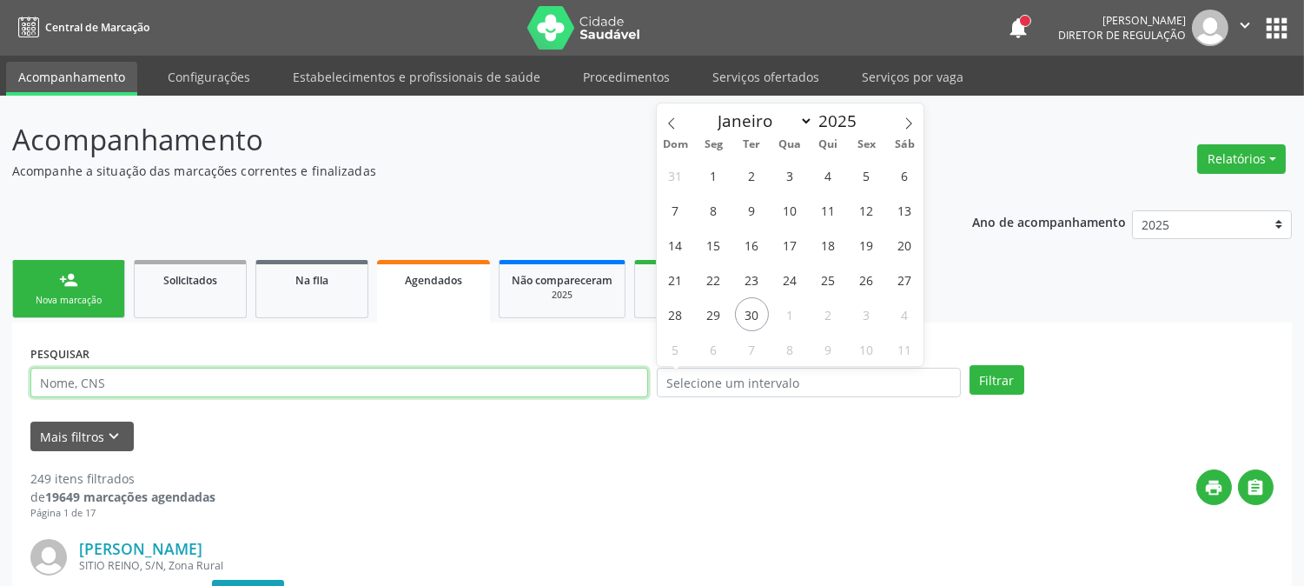
click at [536, 380] on input "text" at bounding box center [339, 383] width 618 height 30
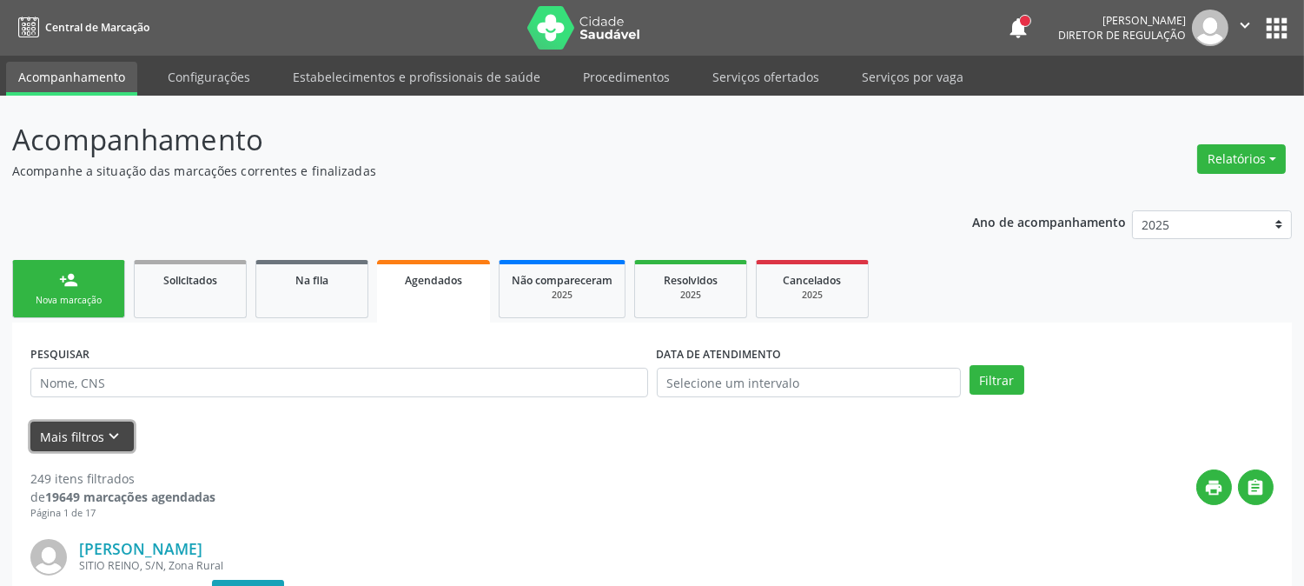
click at [119, 432] on icon "keyboard_arrow_down" at bounding box center [114, 436] width 19 height 19
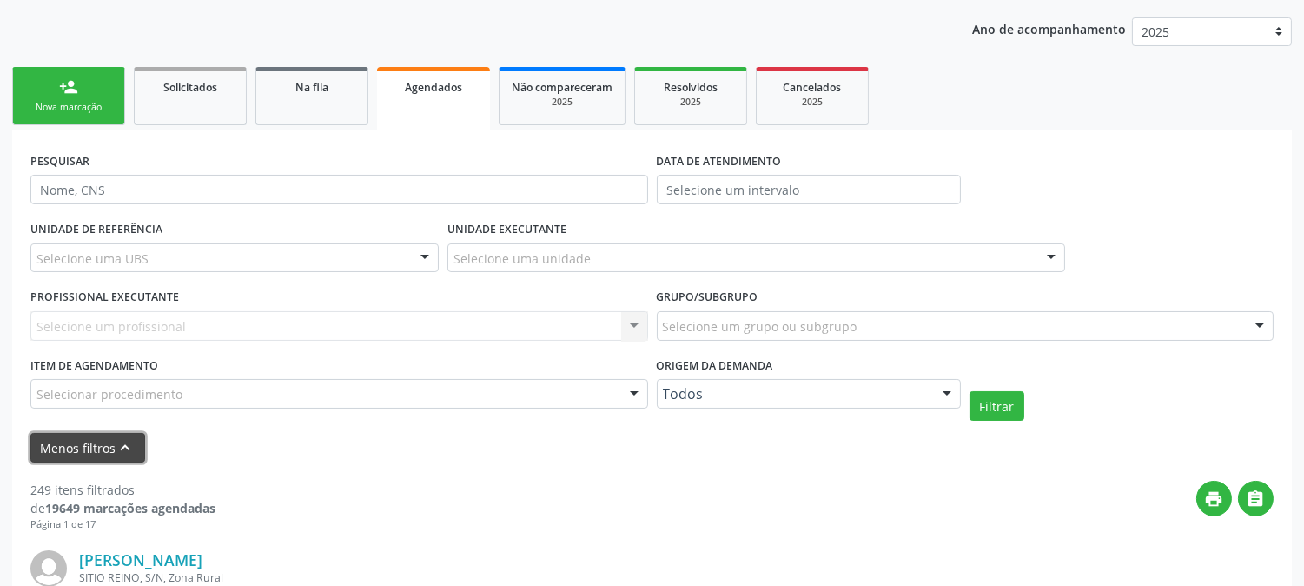
scroll to position [289, 0]
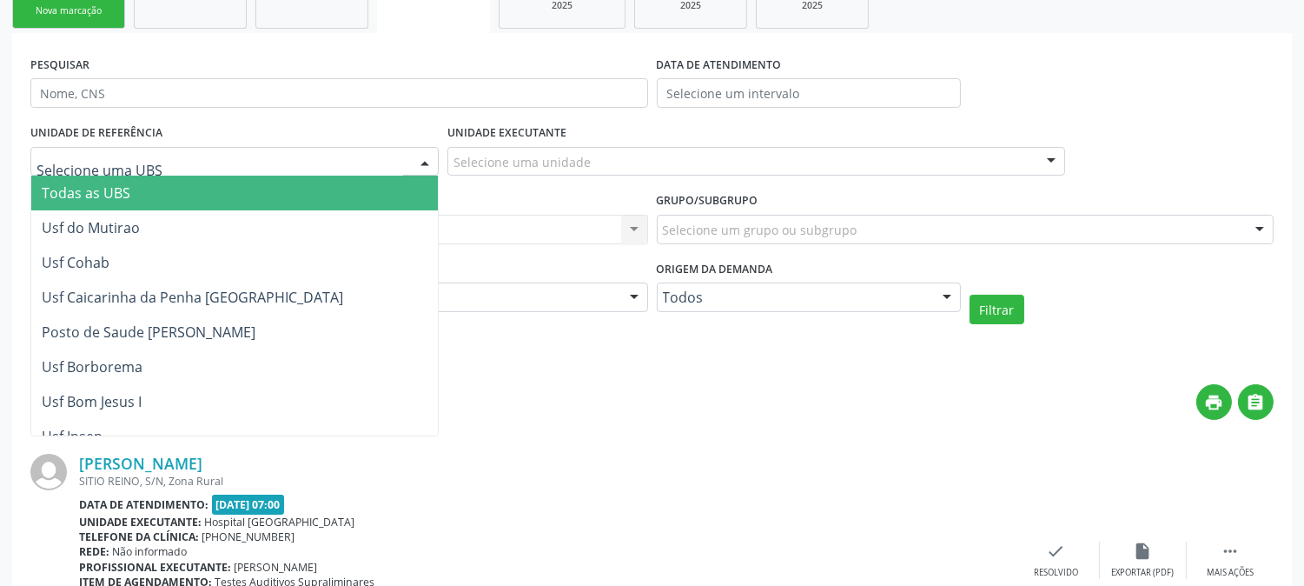
click at [146, 150] on div at bounding box center [234, 162] width 408 height 30
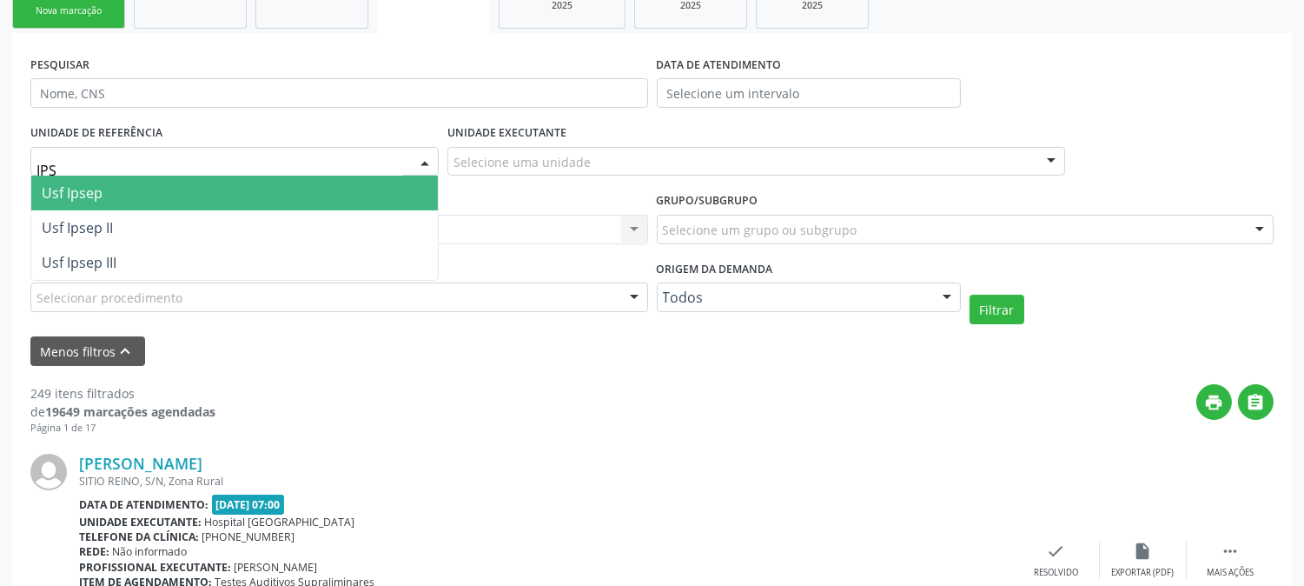
type input "IPSE"
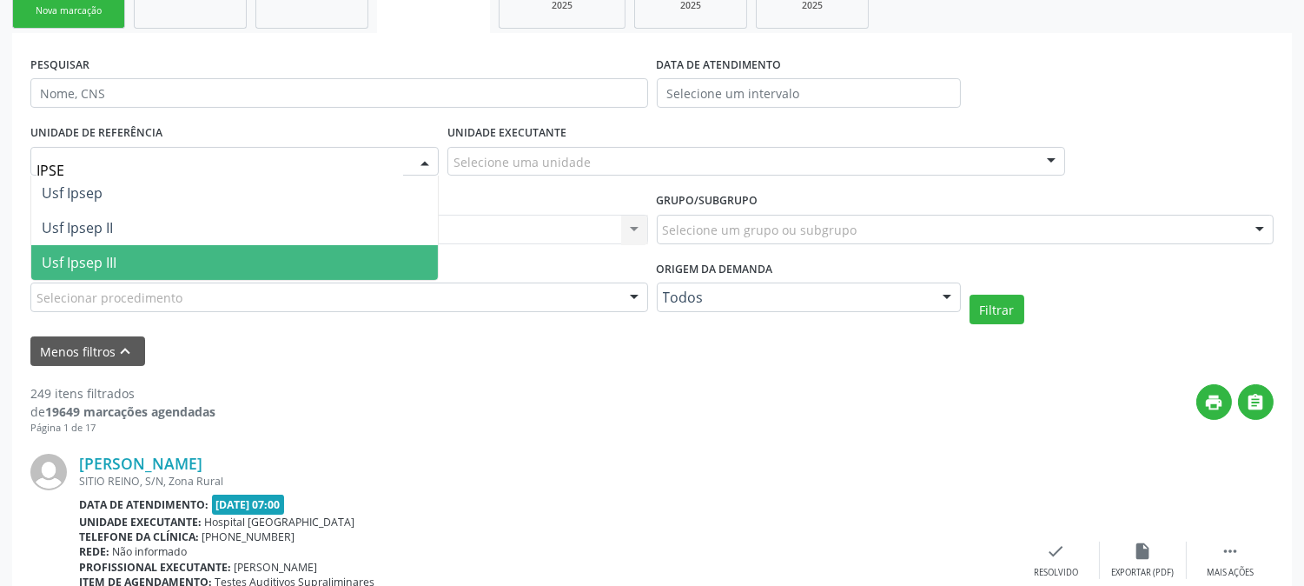
click at [142, 258] on span "Usf Ipsep III" at bounding box center [234, 262] width 407 height 35
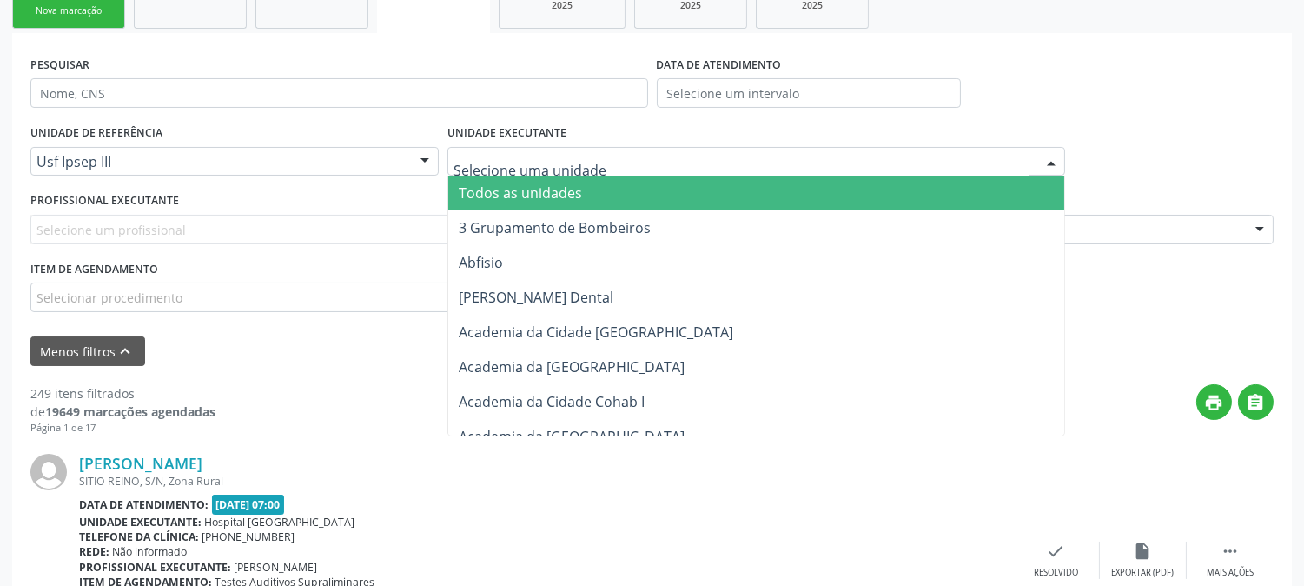
click at [189, 298] on div "Selecionar procedimento" at bounding box center [339, 297] width 618 height 30
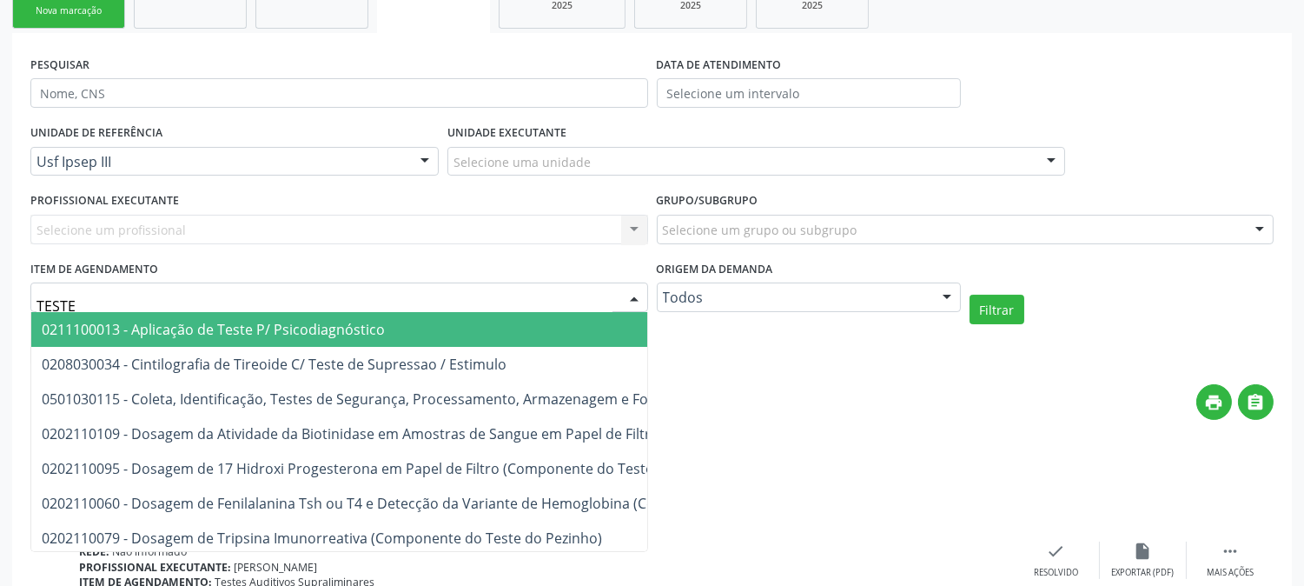
type input "TESTES"
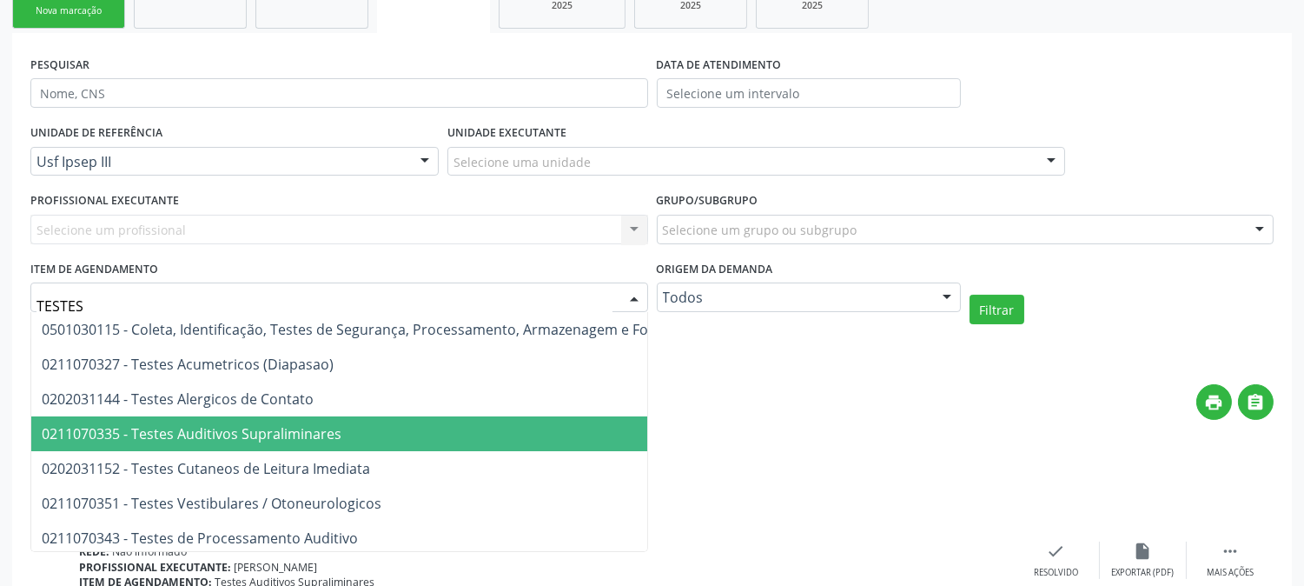
click at [356, 436] on span "0211070335 - Testes Auditivos Supraliminares" at bounding box center [636, 433] width 1210 height 35
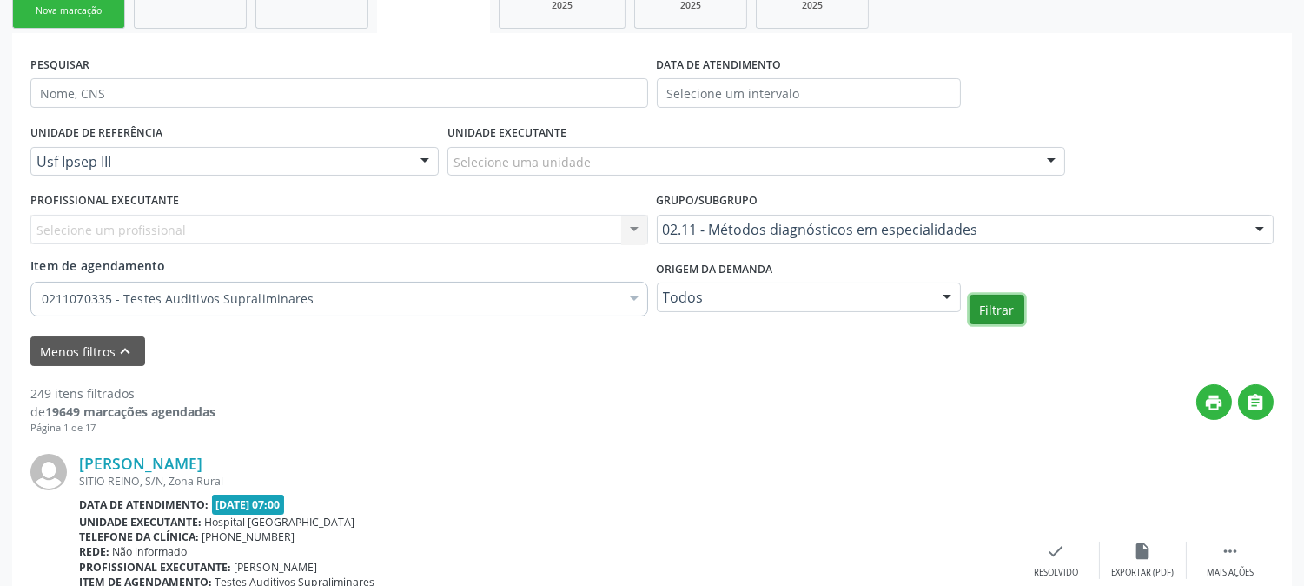
click at [996, 314] on button "Filtrar" at bounding box center [997, 310] width 55 height 30
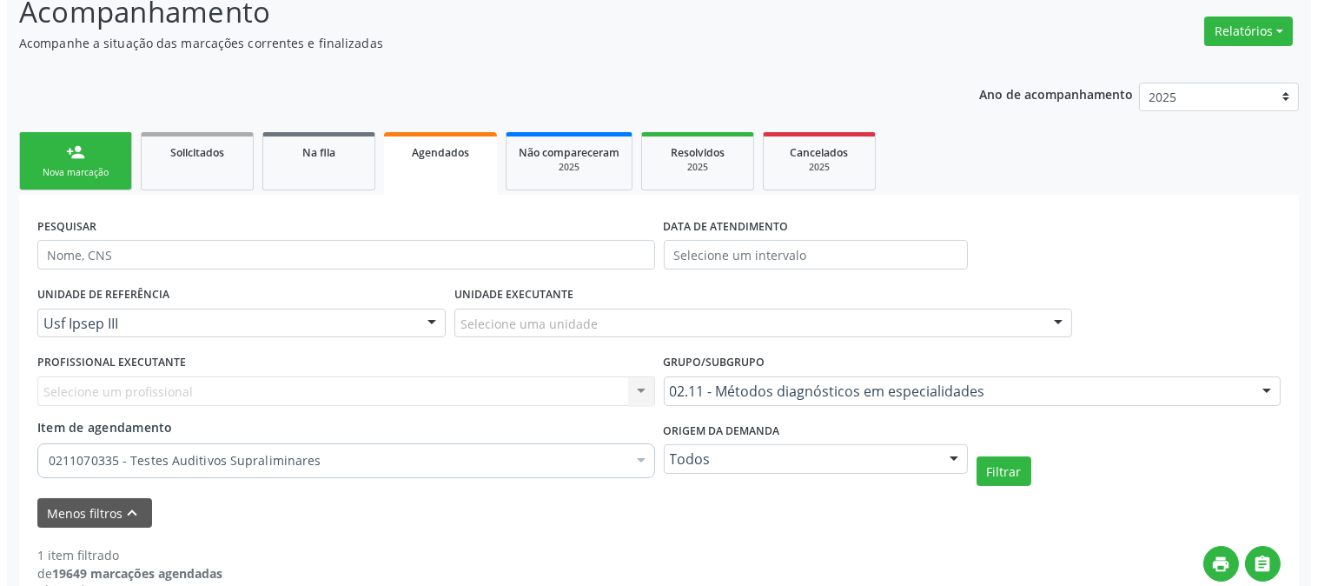
scroll to position [0, 0]
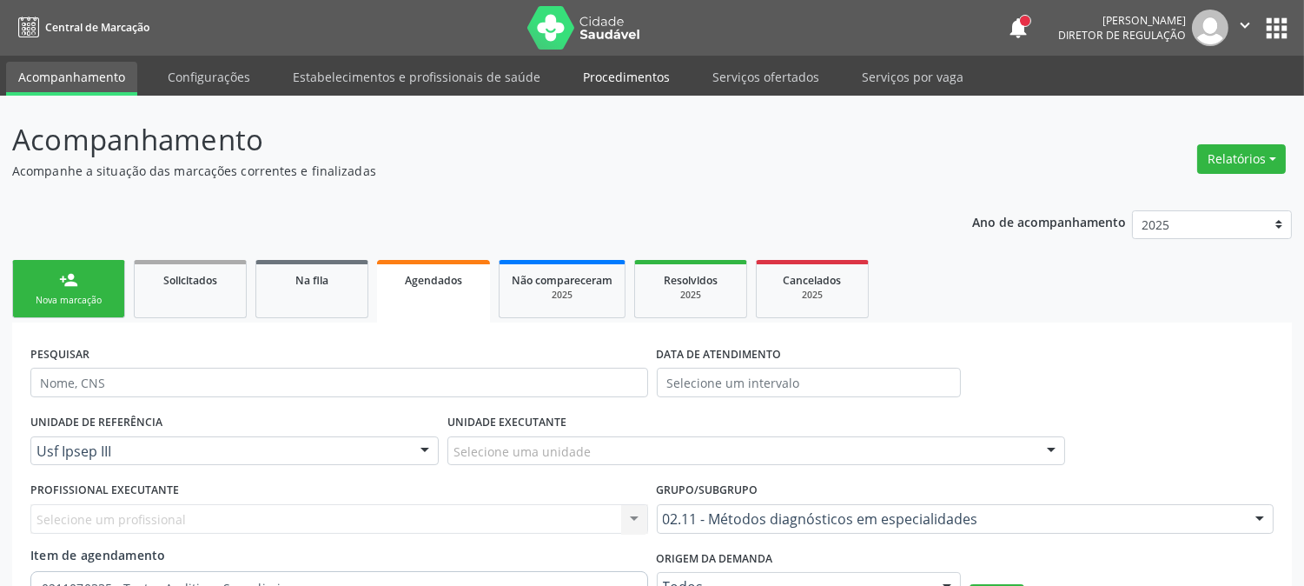
click at [640, 72] on link "Procedimentos" at bounding box center [626, 77] width 111 height 30
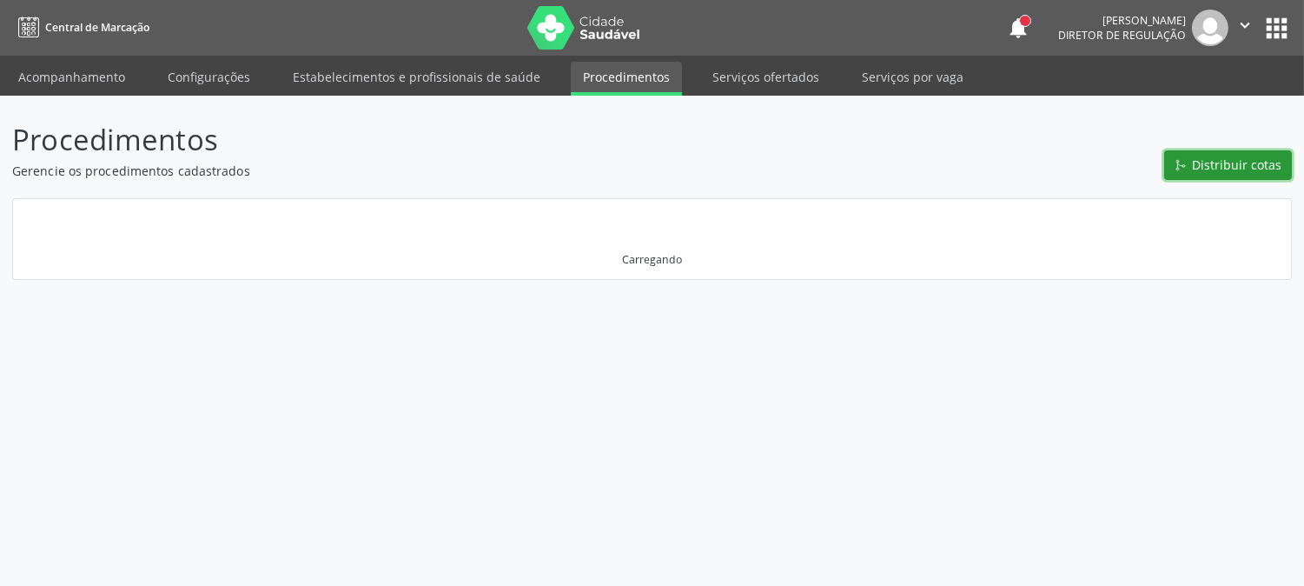
click at [1213, 161] on span "Distribuir cotas" at bounding box center [1238, 165] width 90 height 18
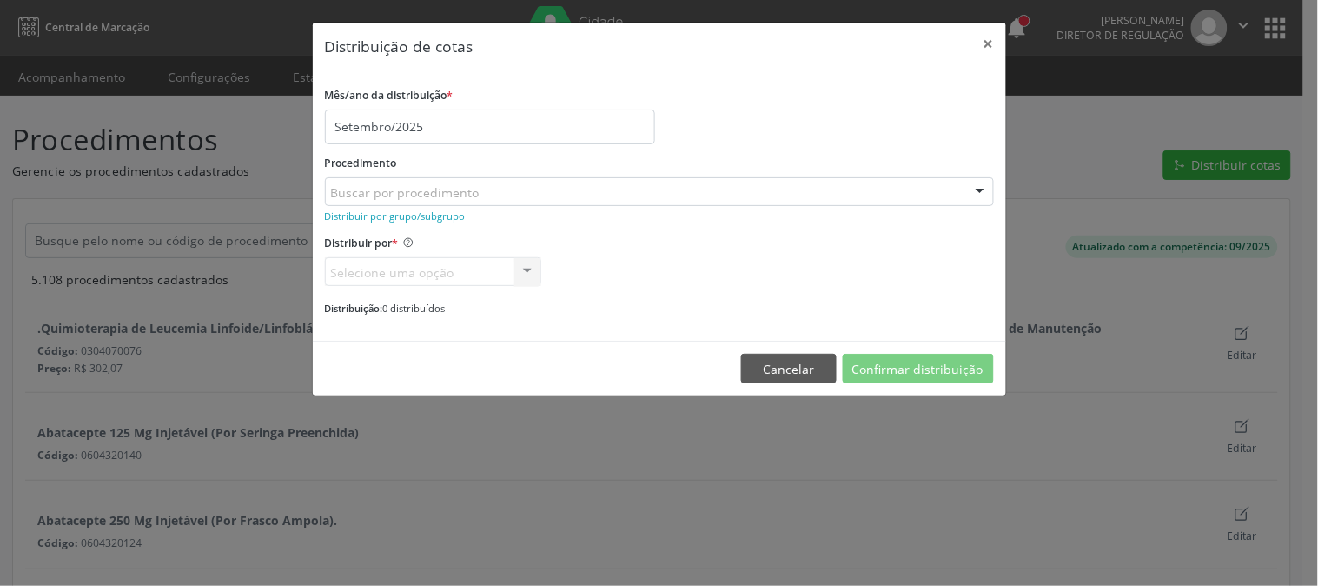
click at [420, 99] on label "Mês/ano da distribuição *" at bounding box center [389, 96] width 129 height 27
click at [430, 130] on input "Setembro/2025" at bounding box center [490, 126] width 330 height 35
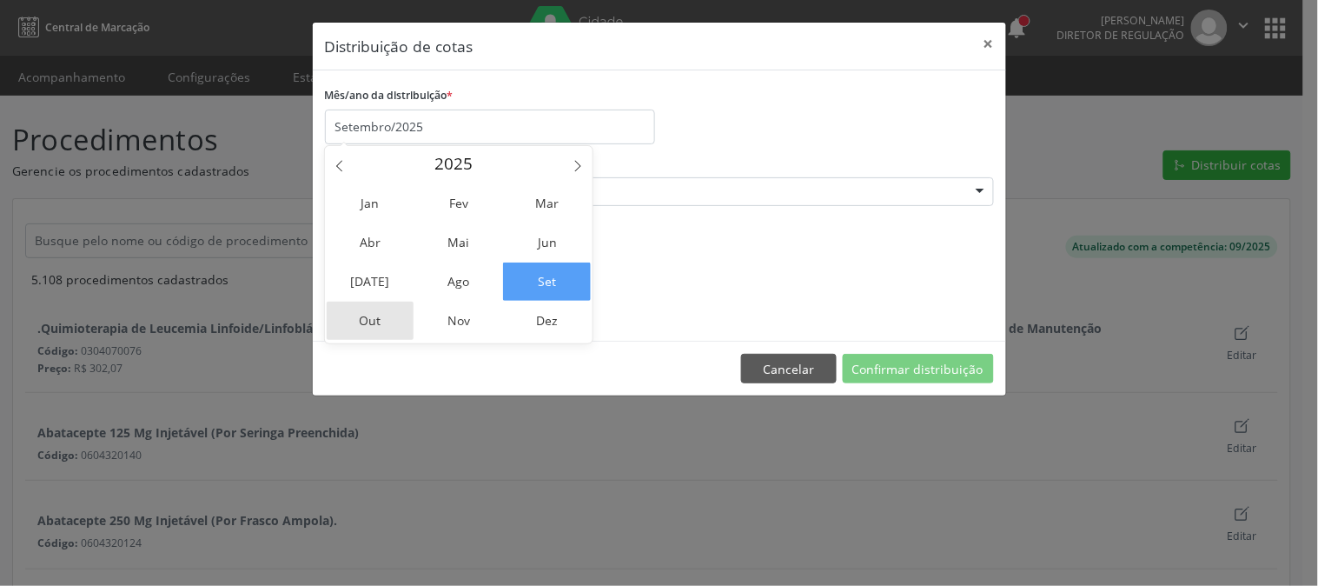
click at [396, 315] on span "Out" at bounding box center [371, 321] width 88 height 38
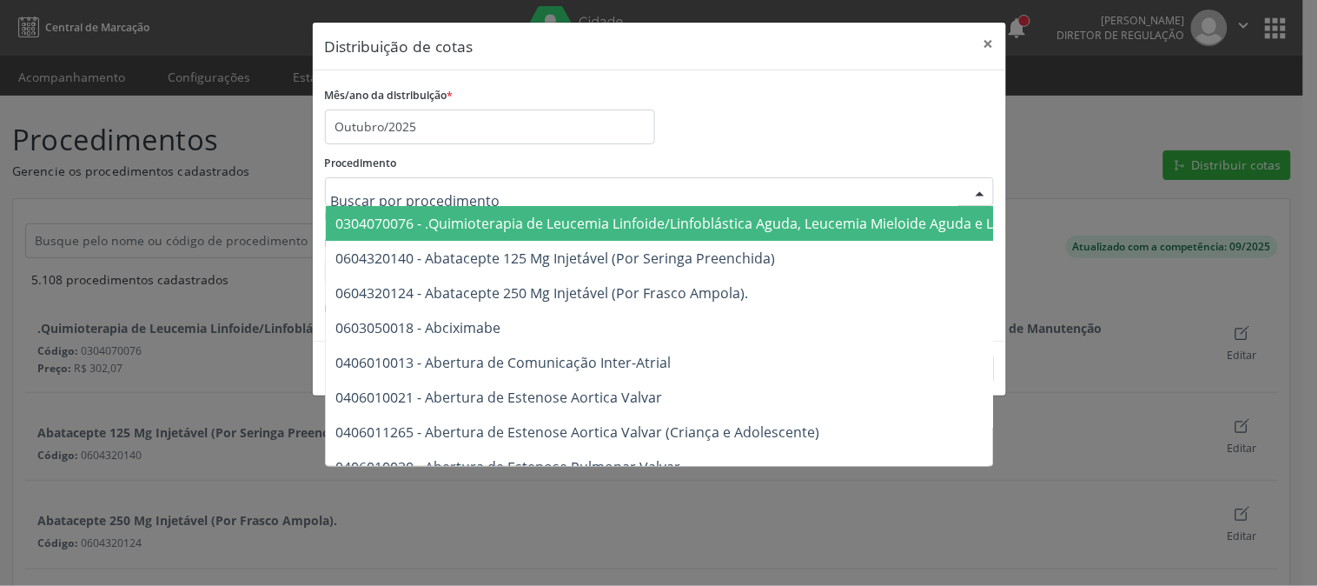
click at [560, 179] on div at bounding box center [659, 192] width 669 height 30
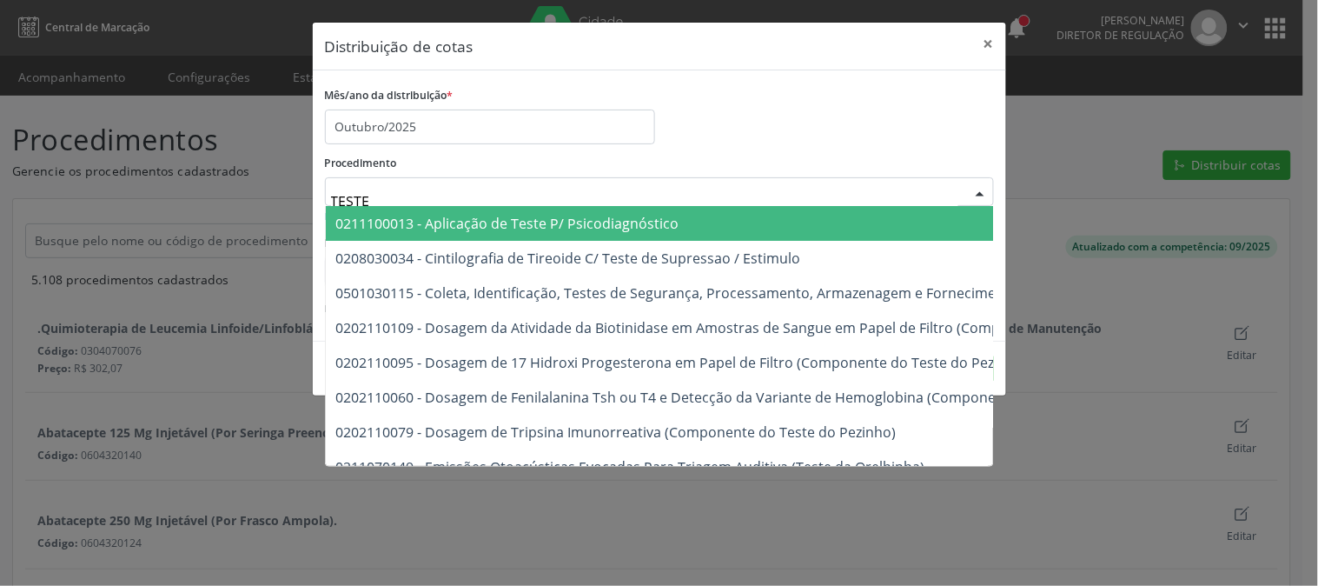
type input "TESTES"
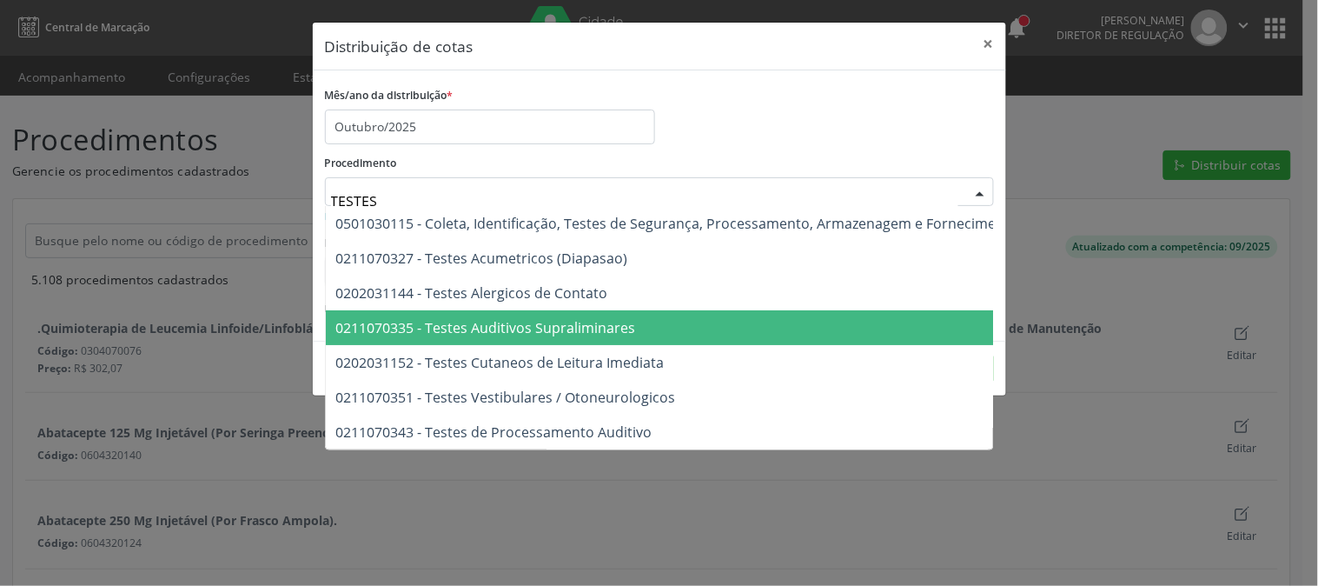
click at [606, 331] on span "0211070335 - Testes Auditivos Supraliminares" at bounding box center [486, 327] width 300 height 19
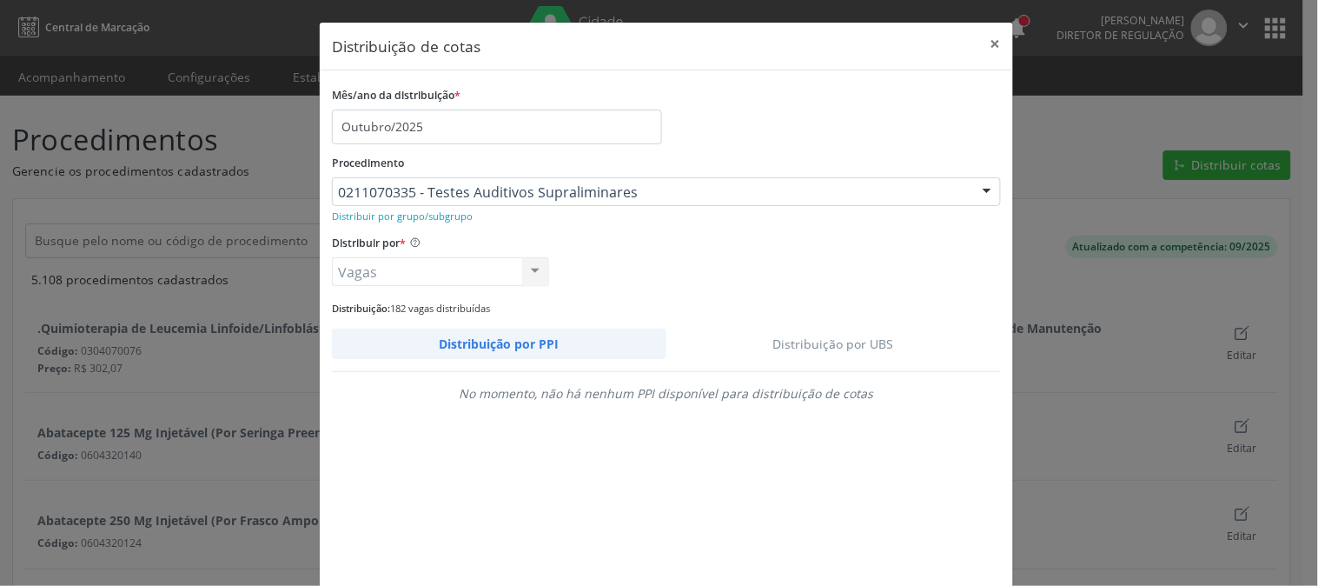
click at [834, 339] on link "Distribuição por UBS" at bounding box center [834, 343] width 335 height 30
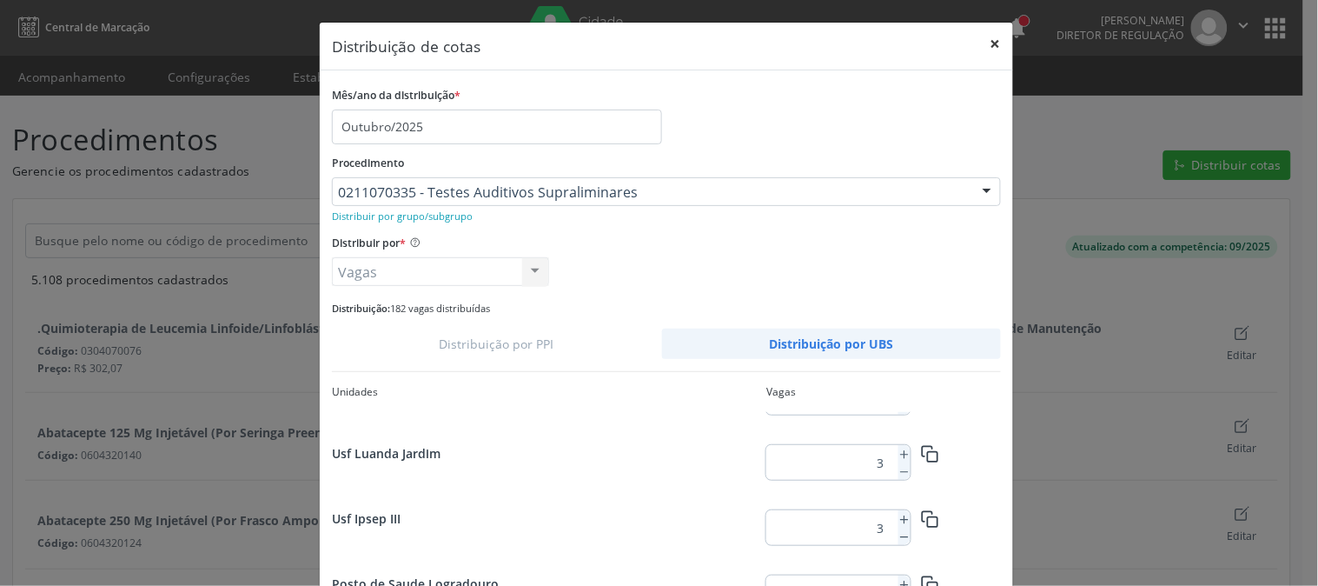
click at [993, 50] on button "×" at bounding box center [995, 44] width 35 height 43
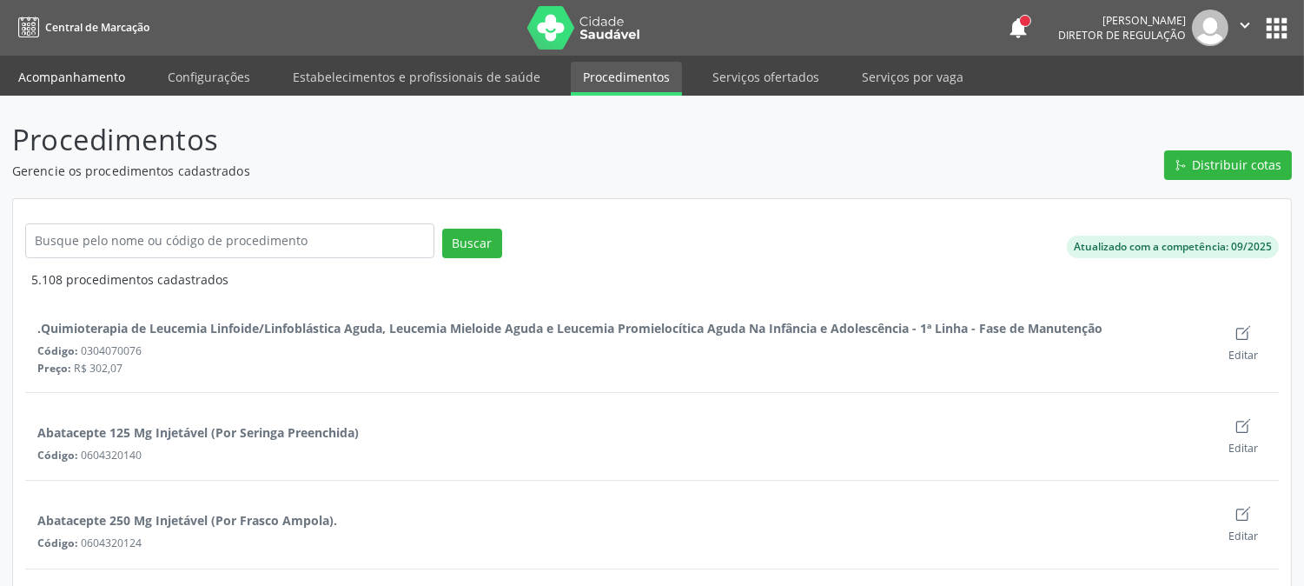
click at [113, 80] on link "Acompanhamento" at bounding box center [71, 77] width 131 height 30
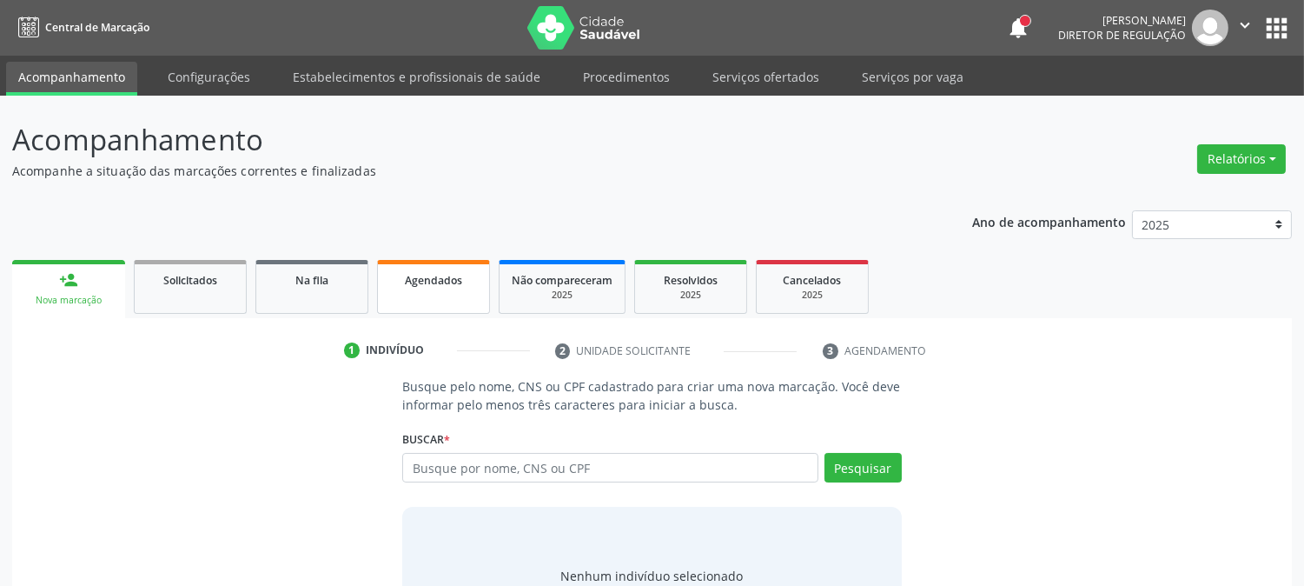
click at [454, 296] on link "Agendados" at bounding box center [433, 287] width 113 height 54
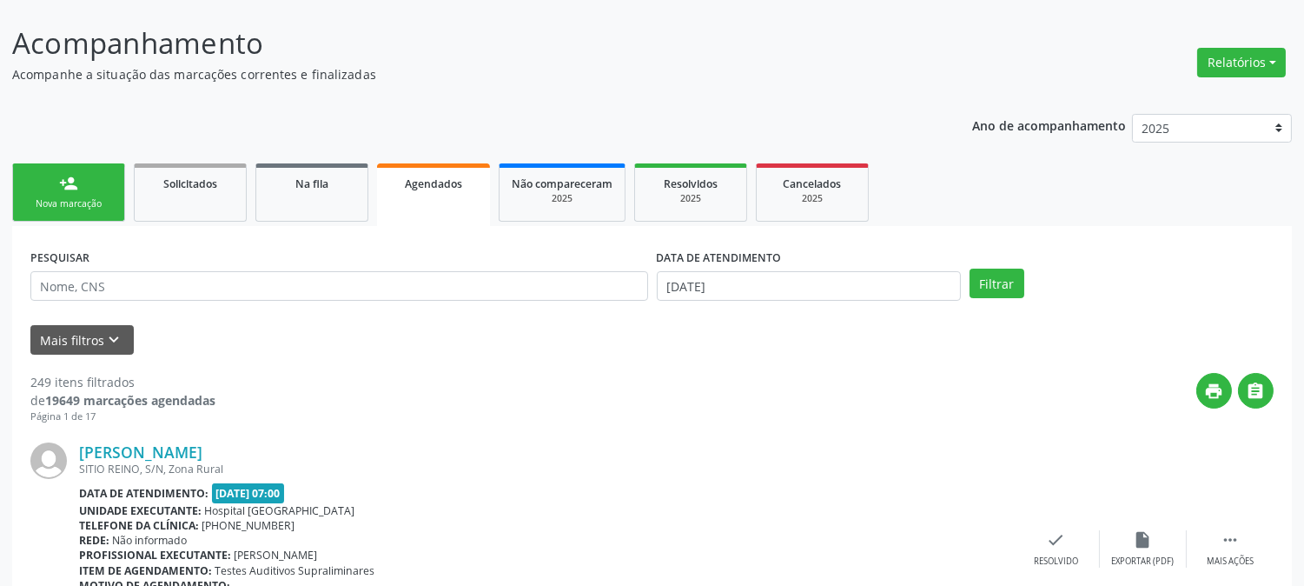
scroll to position [289, 0]
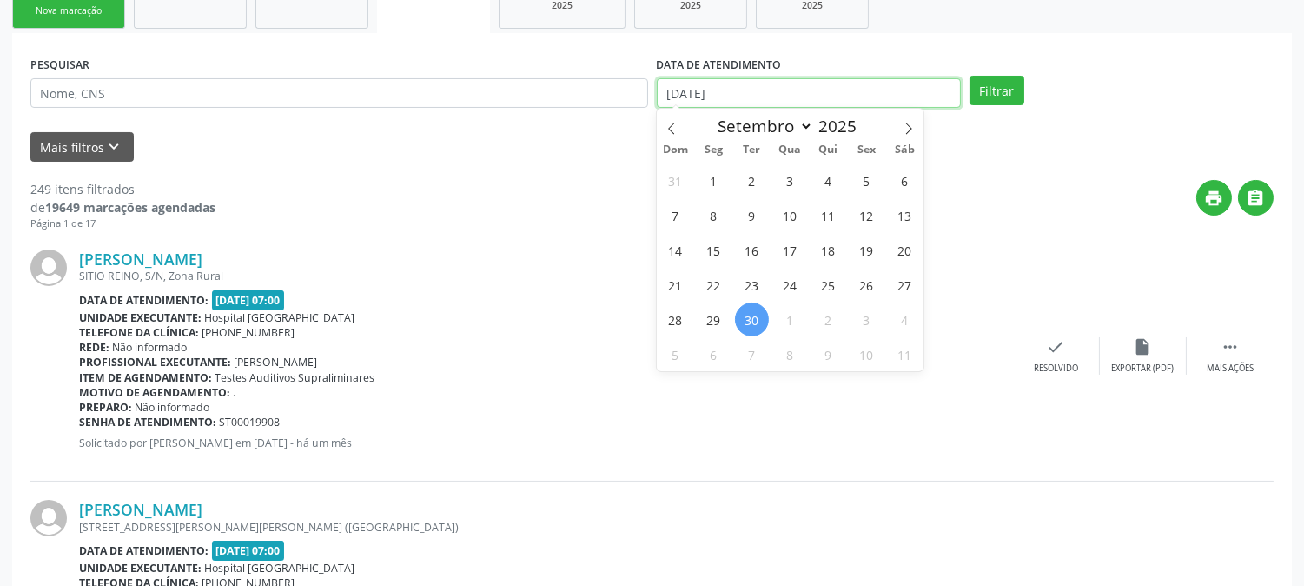
click at [766, 88] on input "30/09/2025" at bounding box center [809, 93] width 304 height 30
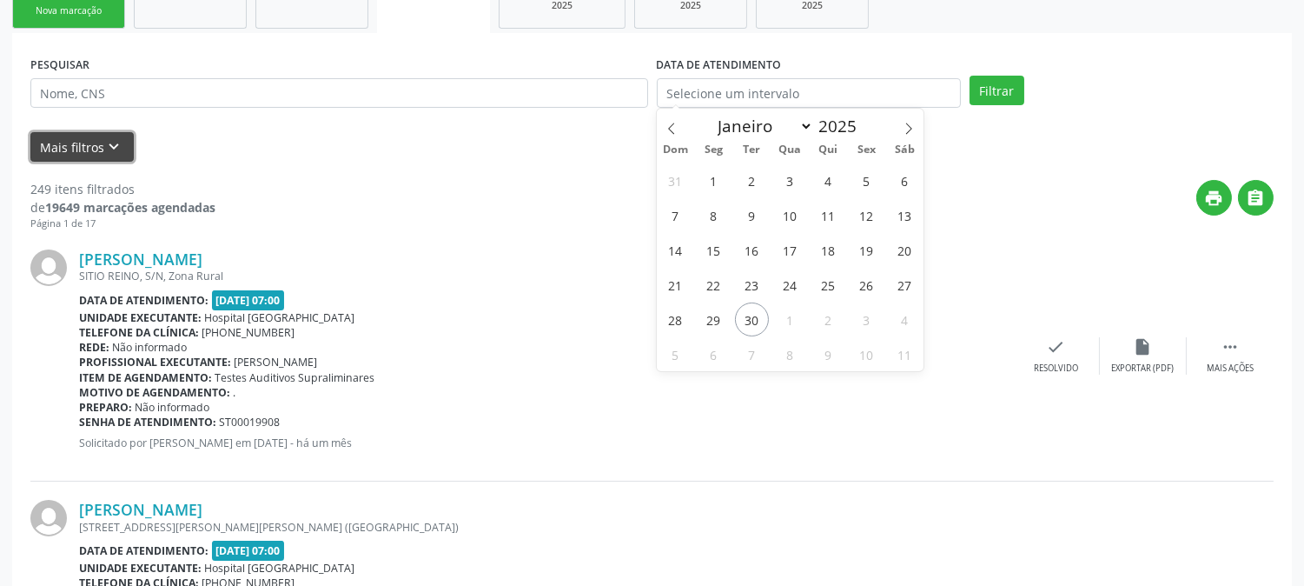
click at [91, 151] on button "Mais filtros keyboard_arrow_down" at bounding box center [81, 147] width 103 height 30
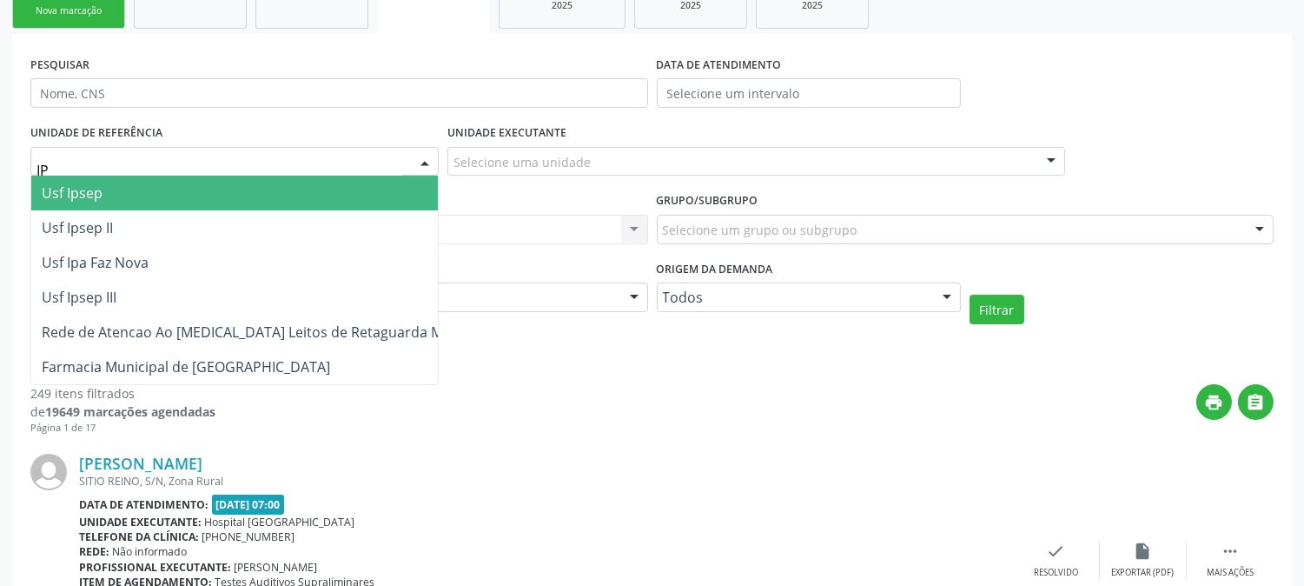
type input "IPS"
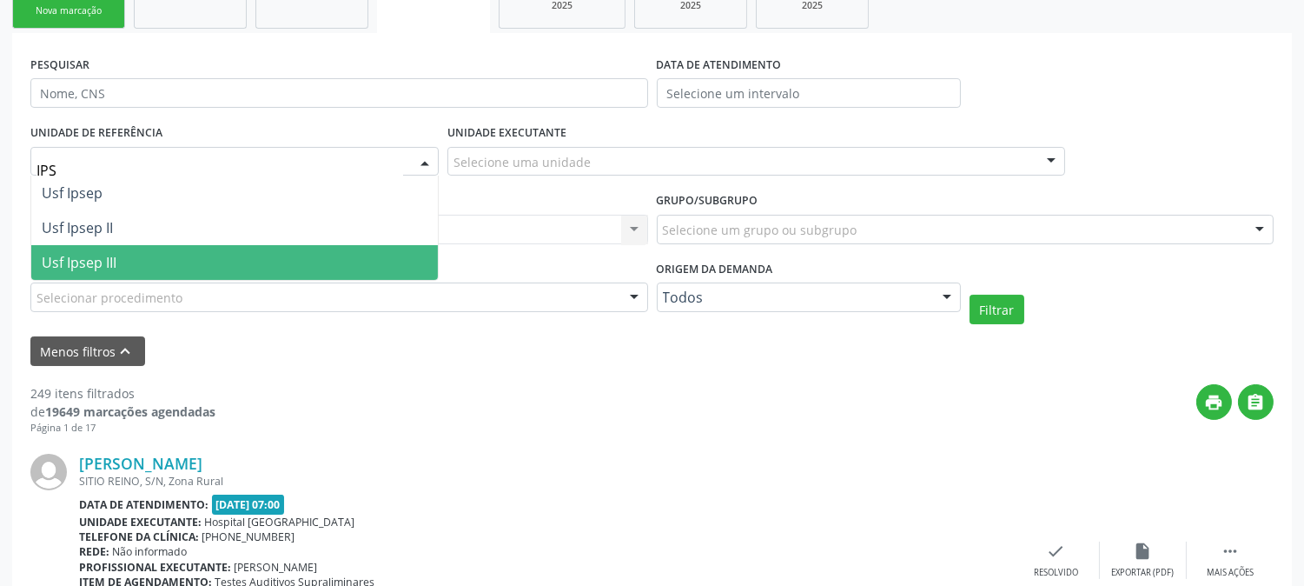
click at [137, 247] on span "Usf Ipsep III" at bounding box center [234, 262] width 407 height 35
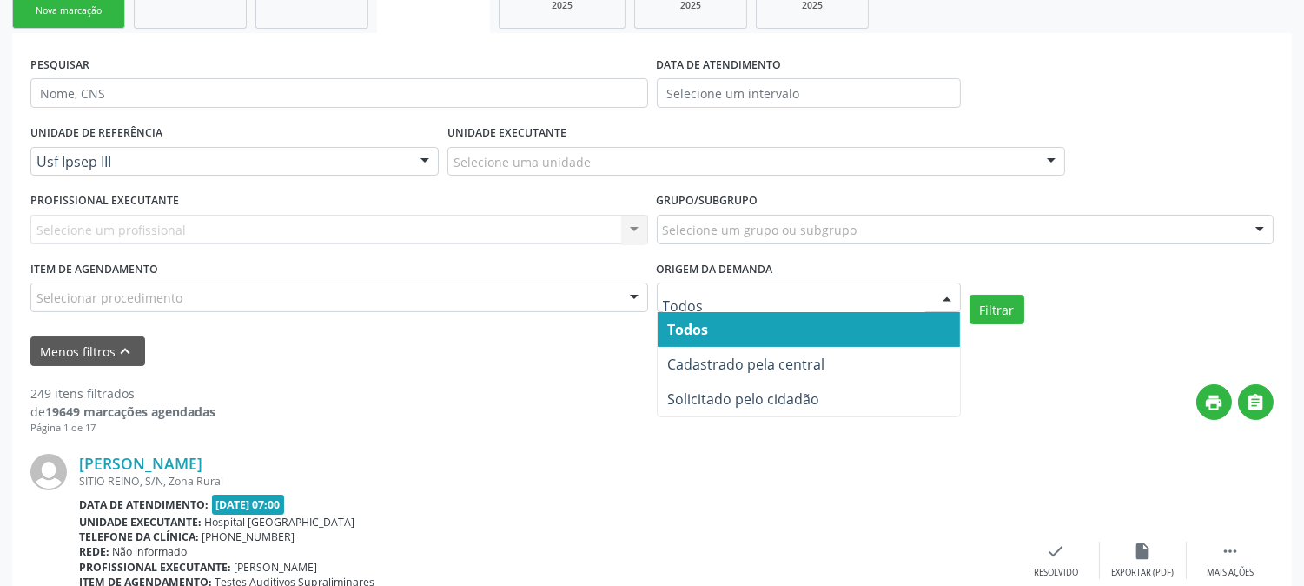
click at [736, 297] on input "text" at bounding box center [794, 305] width 262 height 35
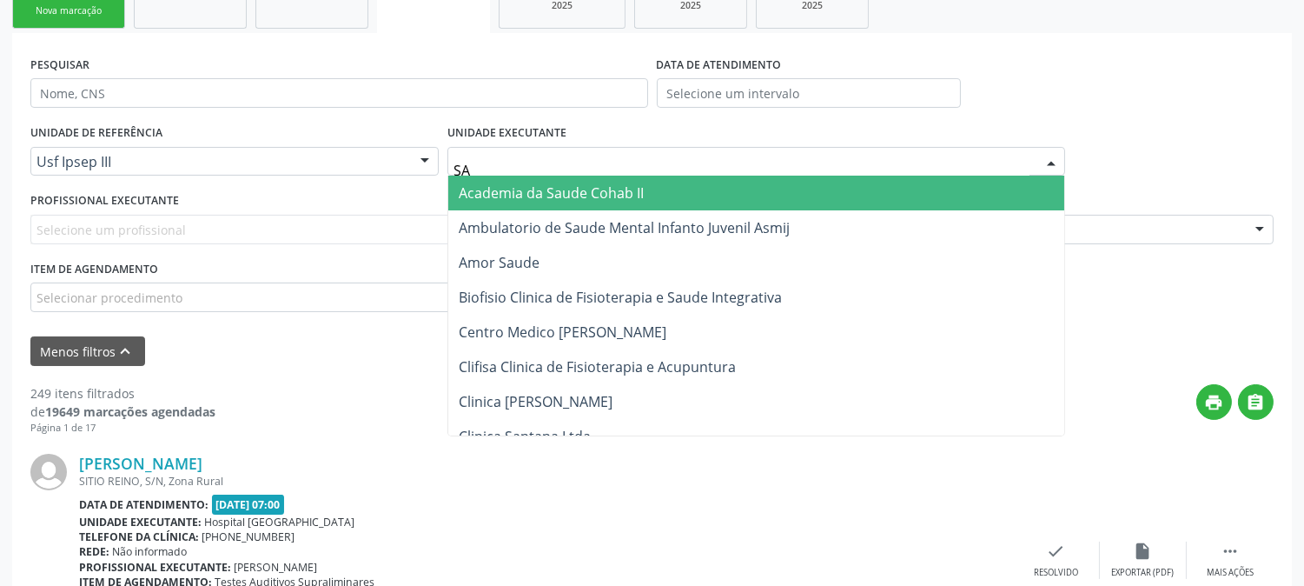
type input "SAO"
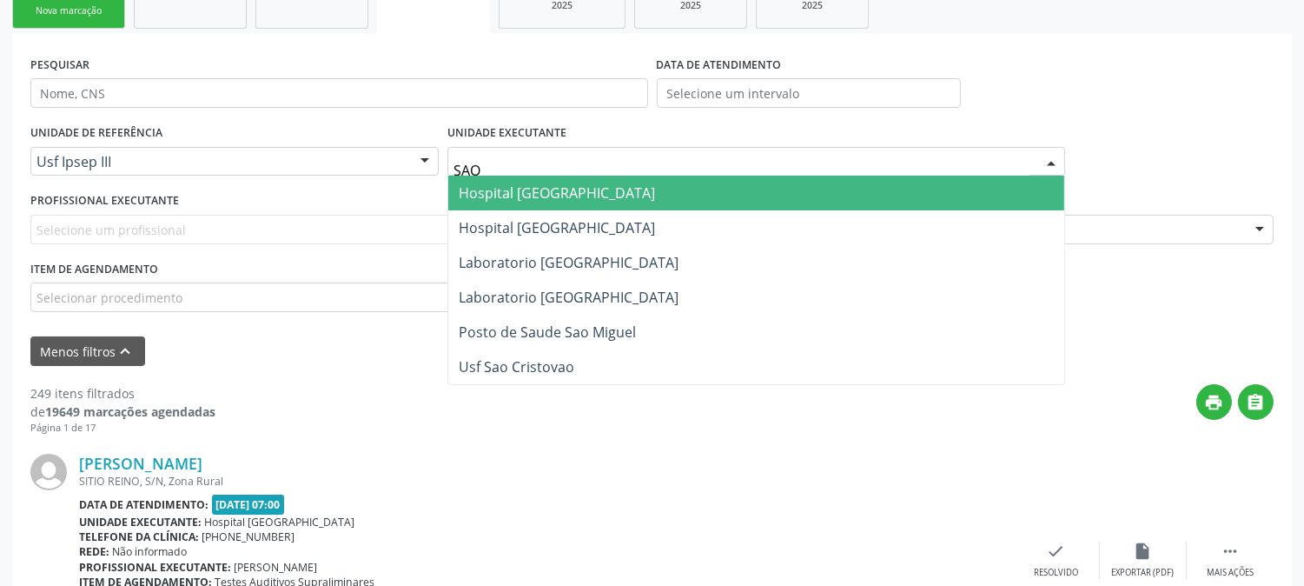
click at [536, 202] on span "Hospital [GEOGRAPHIC_DATA]" at bounding box center [756, 193] width 616 height 35
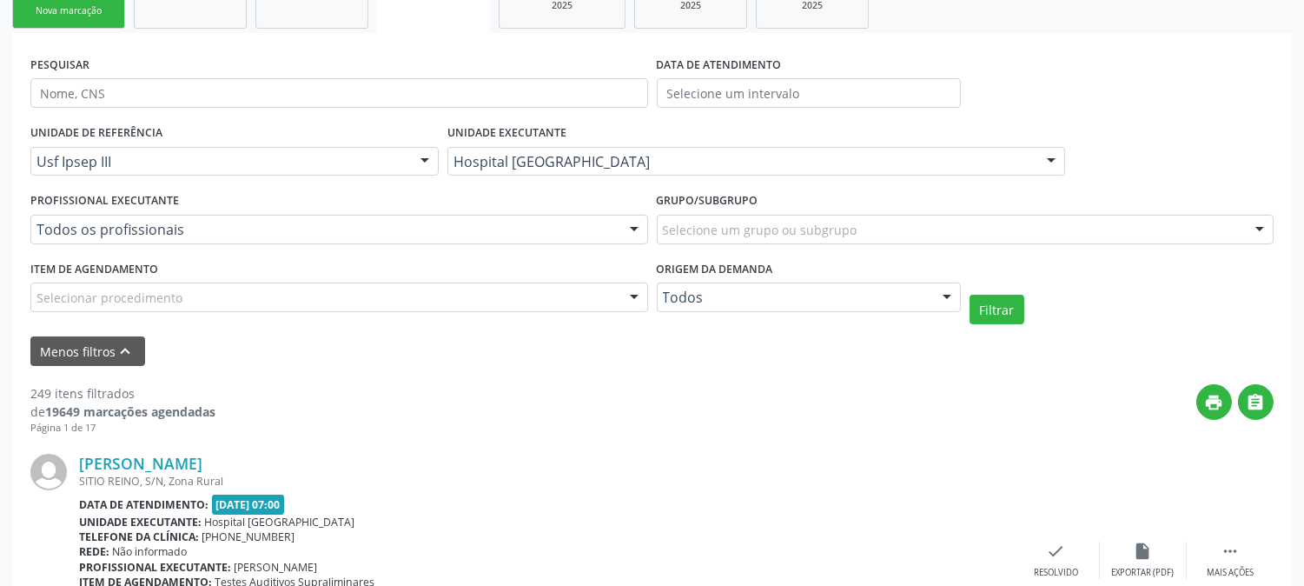
click at [346, 292] on div "Selecionar procedimento" at bounding box center [339, 297] width 618 height 30
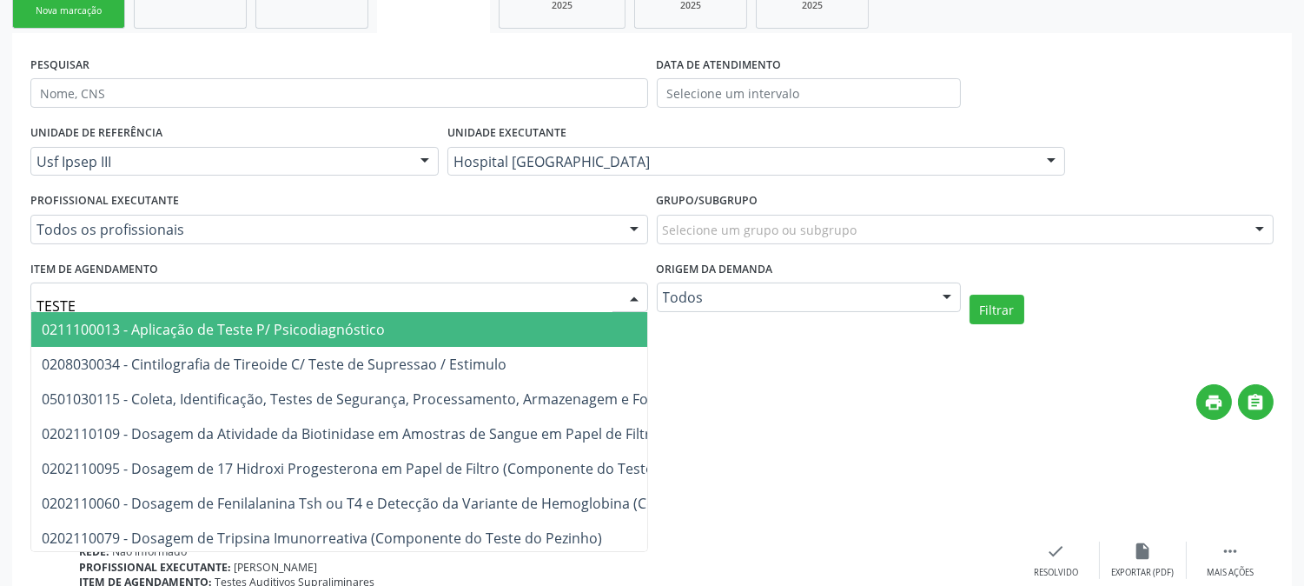
type input "TESTES"
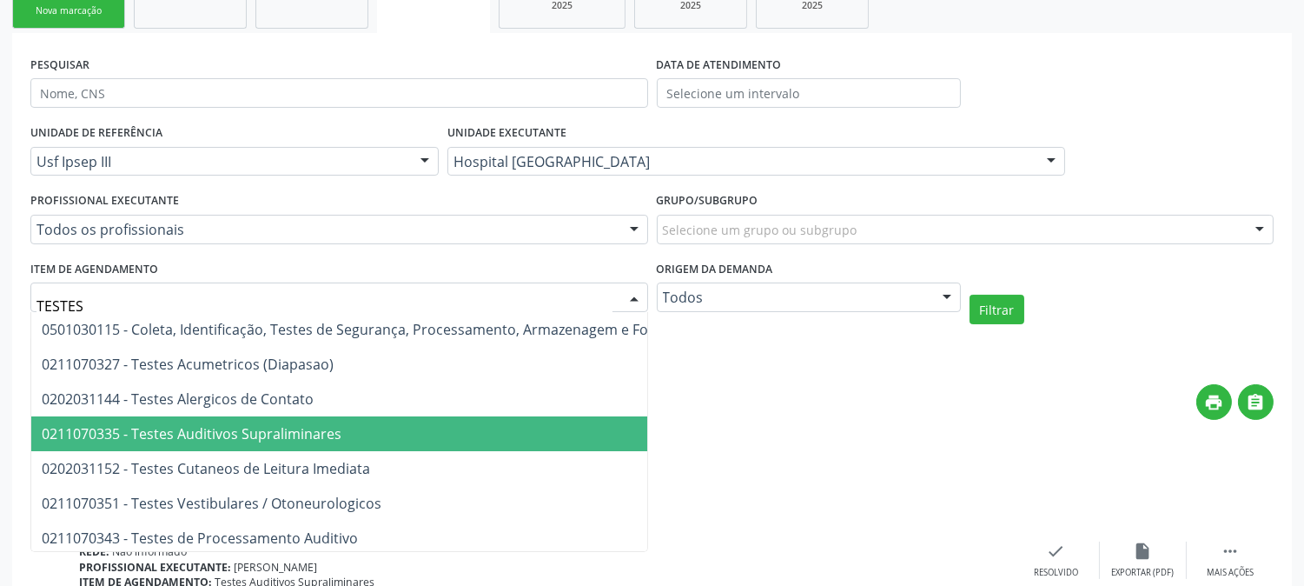
click at [332, 424] on span "0211070335 - Testes Auditivos Supraliminares" at bounding box center [192, 433] width 300 height 19
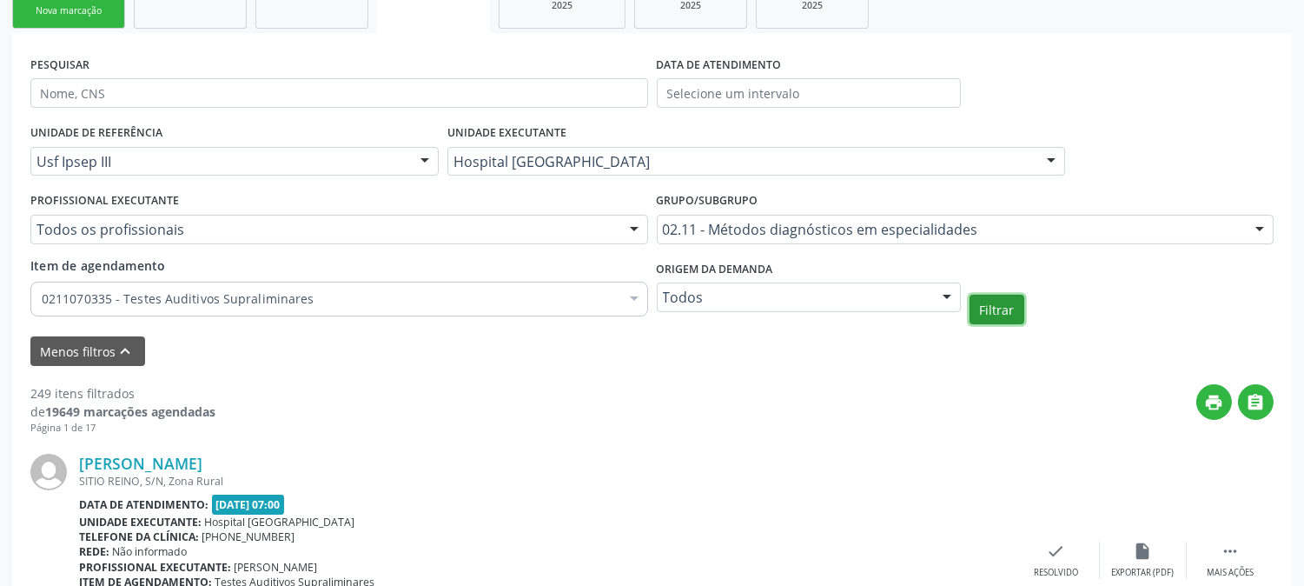
click at [978, 305] on button "Filtrar" at bounding box center [997, 310] width 55 height 30
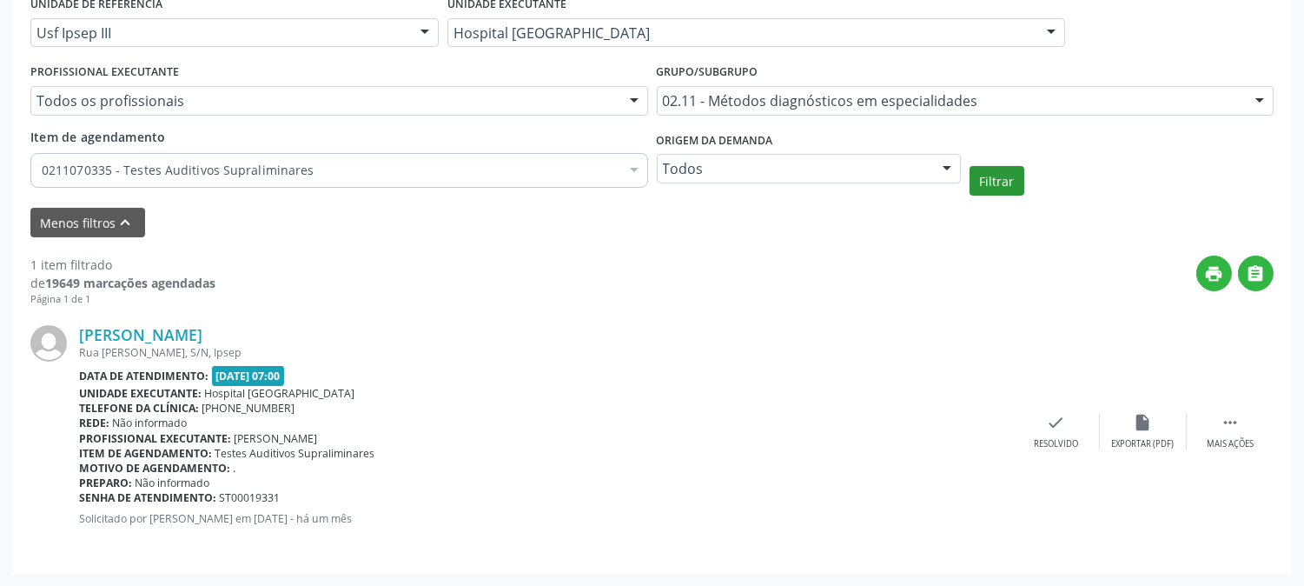
scroll to position [224, 0]
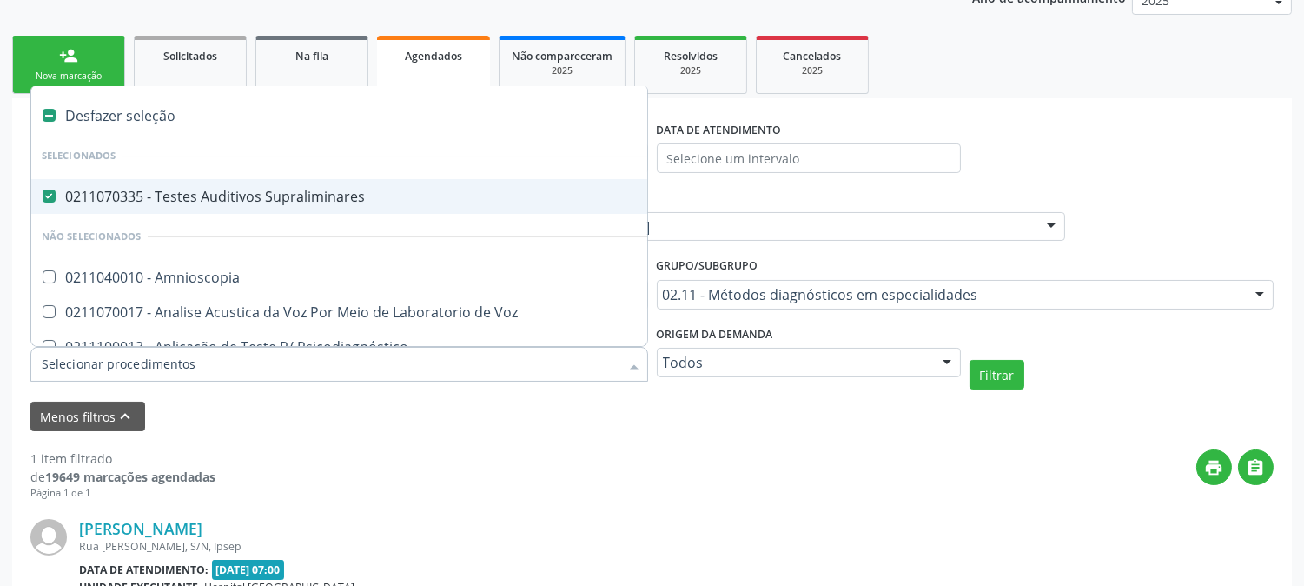
click at [189, 189] on div "0211070335 - Testes Auditivos Supraliminares" at bounding box center [436, 196] width 789 height 14
checkbox Supraliminares "false"
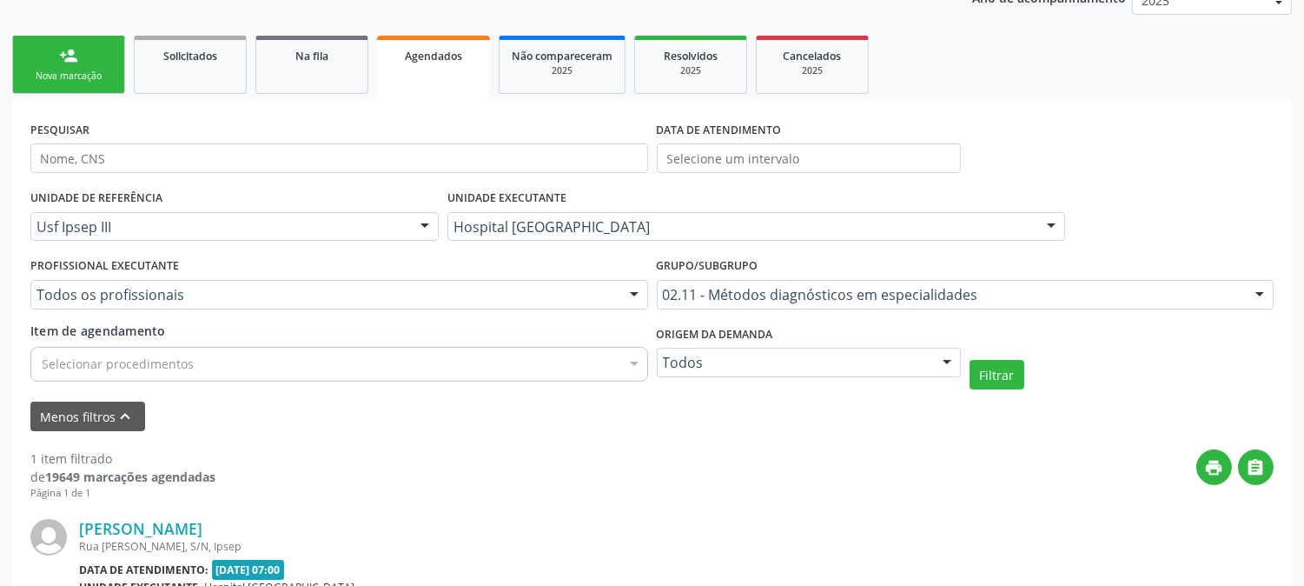
click at [780, 521] on div "Radassa Francelino Soares da Silva" at bounding box center [546, 528] width 934 height 19
click at [788, 152] on input "text" at bounding box center [809, 158] width 304 height 30
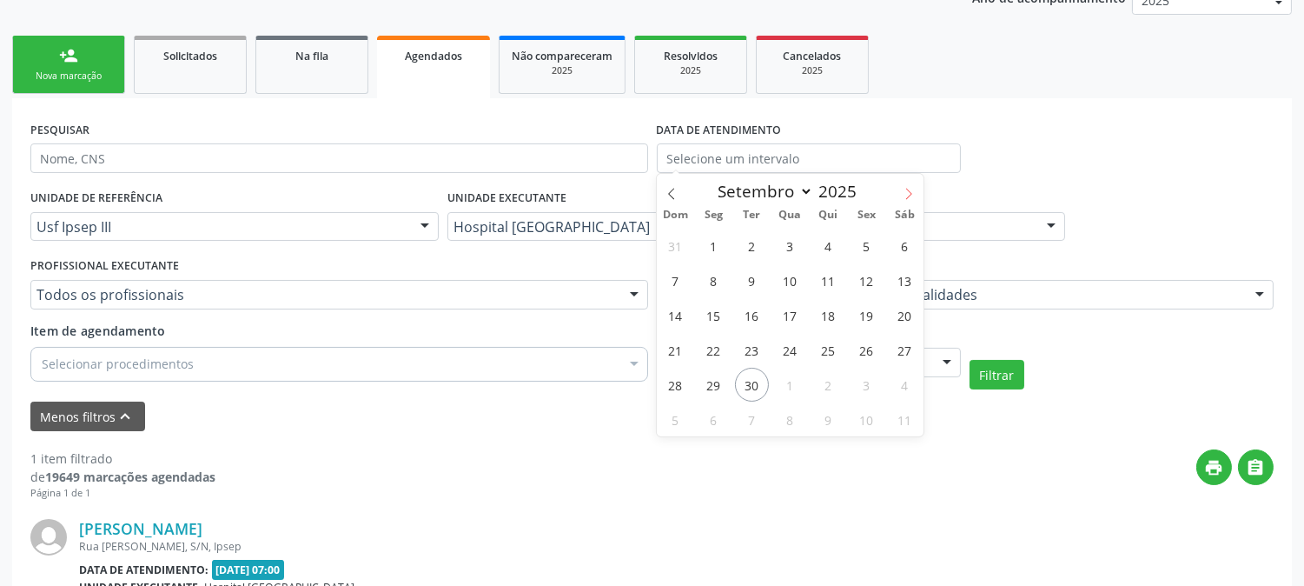
click at [919, 194] on span at bounding box center [909, 189] width 30 height 30
select select "9"
click at [792, 249] on span "1" at bounding box center [790, 246] width 34 height 34
type input "01/10/2025"
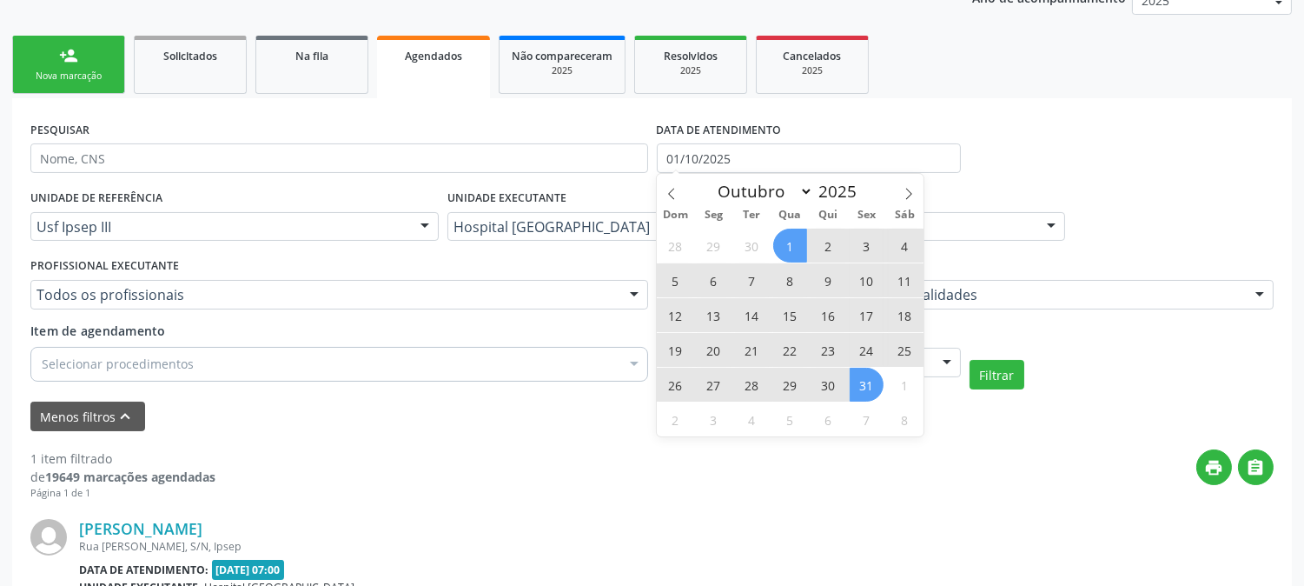
click at [865, 388] on span "31" at bounding box center [867, 385] width 34 height 34
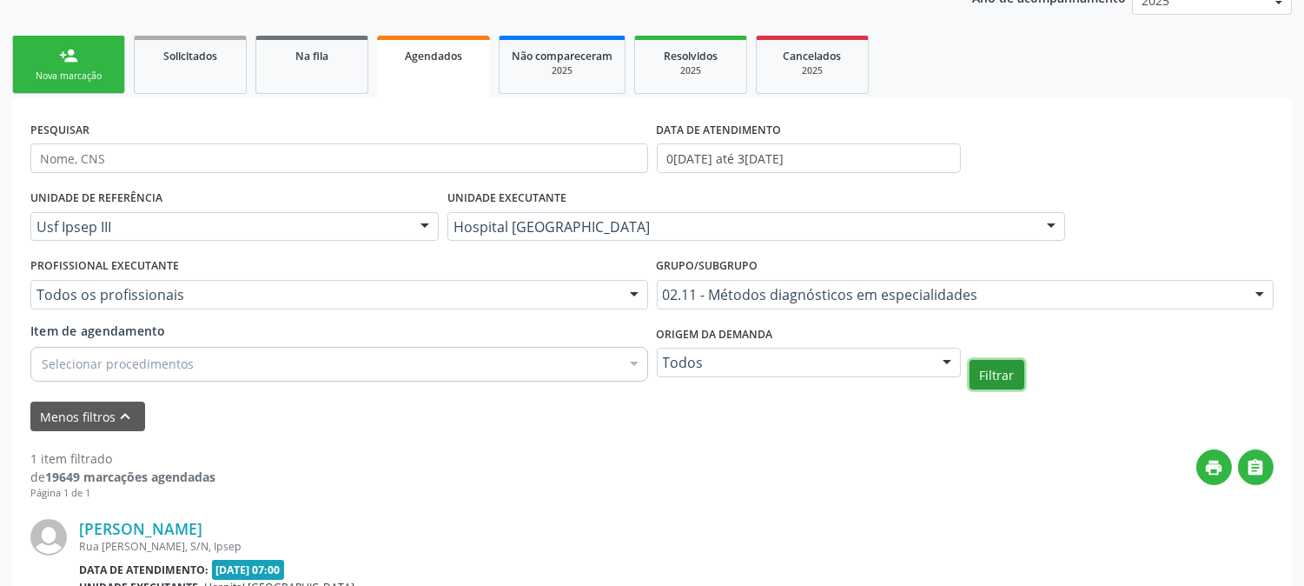
click at [994, 367] on button "Filtrar" at bounding box center [997, 375] width 55 height 30
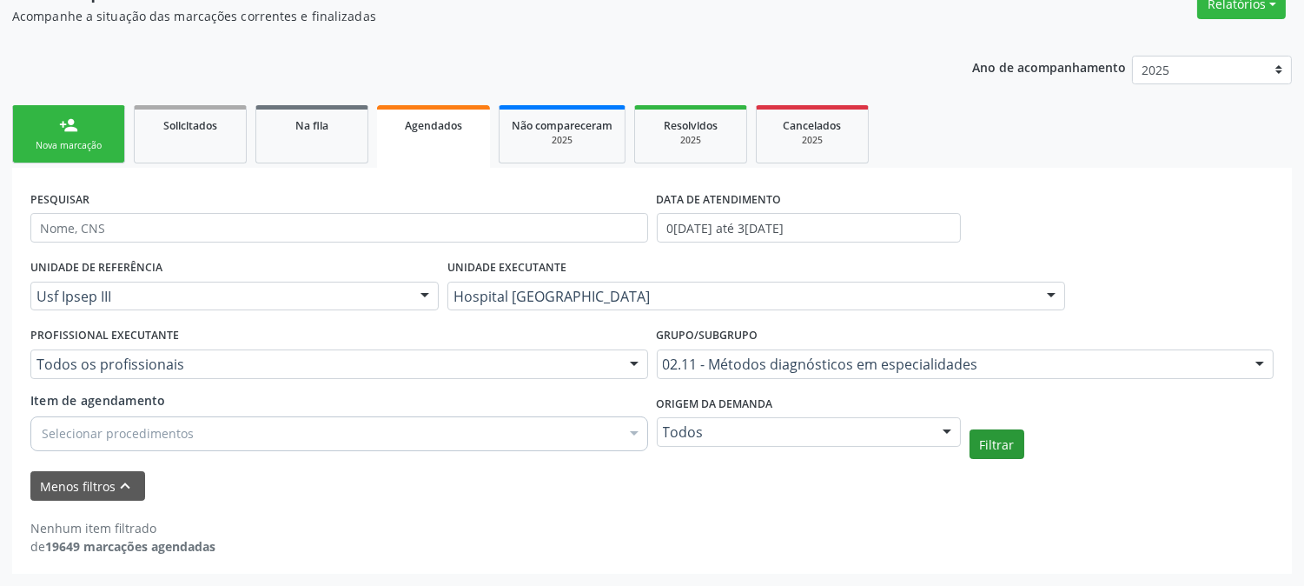
scroll to position [154, 0]
click at [704, 372] on div "02.11 - Métodos diagnósticos em especialidades" at bounding box center [966, 365] width 618 height 30
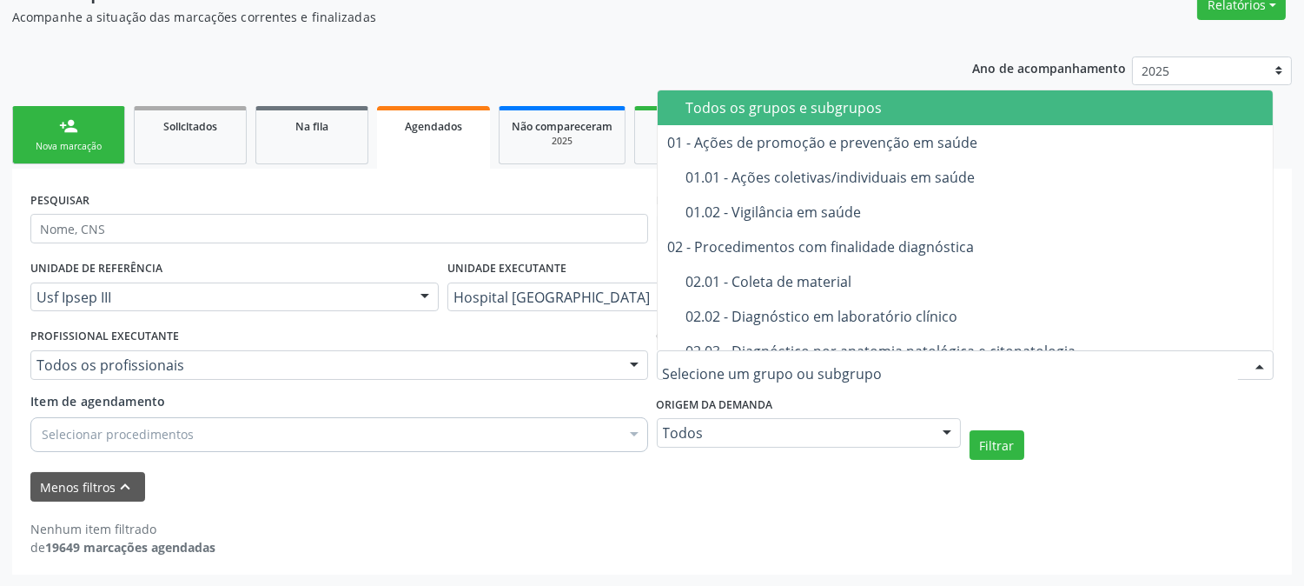
click at [784, 104] on div "Todos os grupos e subgrupos" at bounding box center [979, 108] width 587 height 14
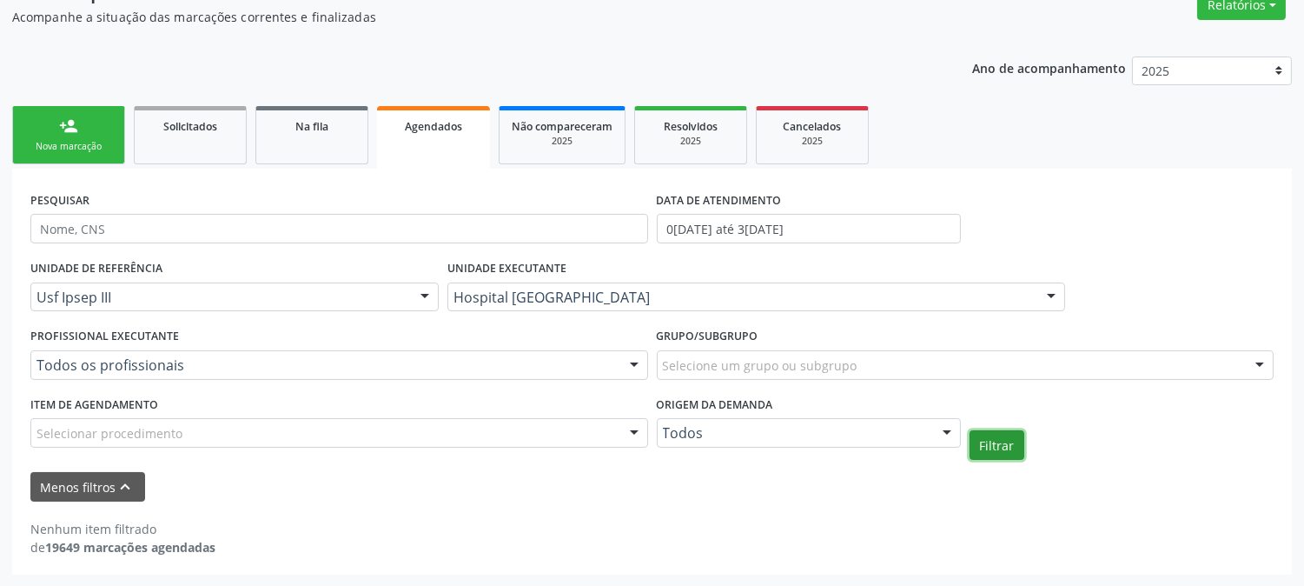
click at [1018, 447] on button "Filtrar" at bounding box center [997, 445] width 55 height 30
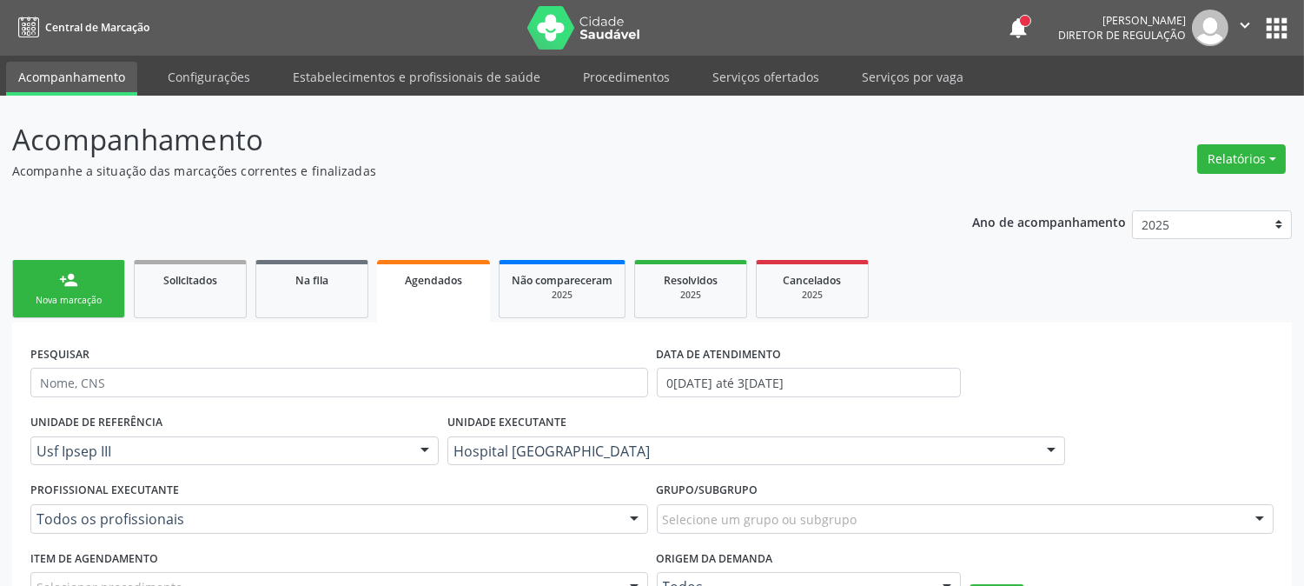
scroll to position [193, 0]
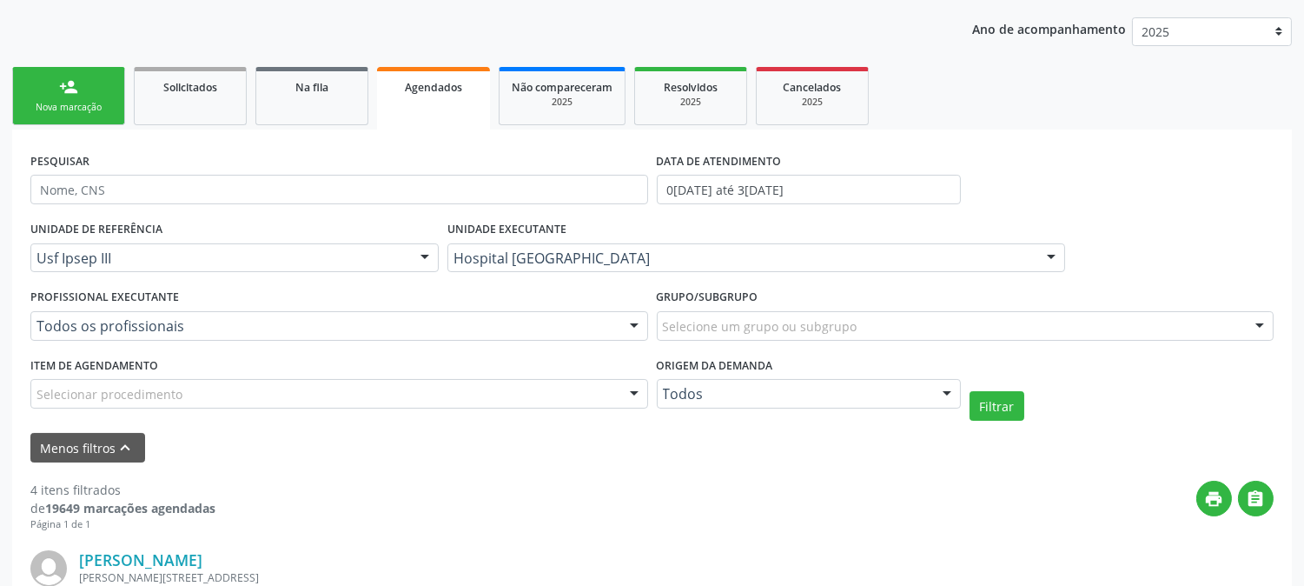
click at [94, 72] on link "person_add Nova marcação" at bounding box center [68, 96] width 113 height 58
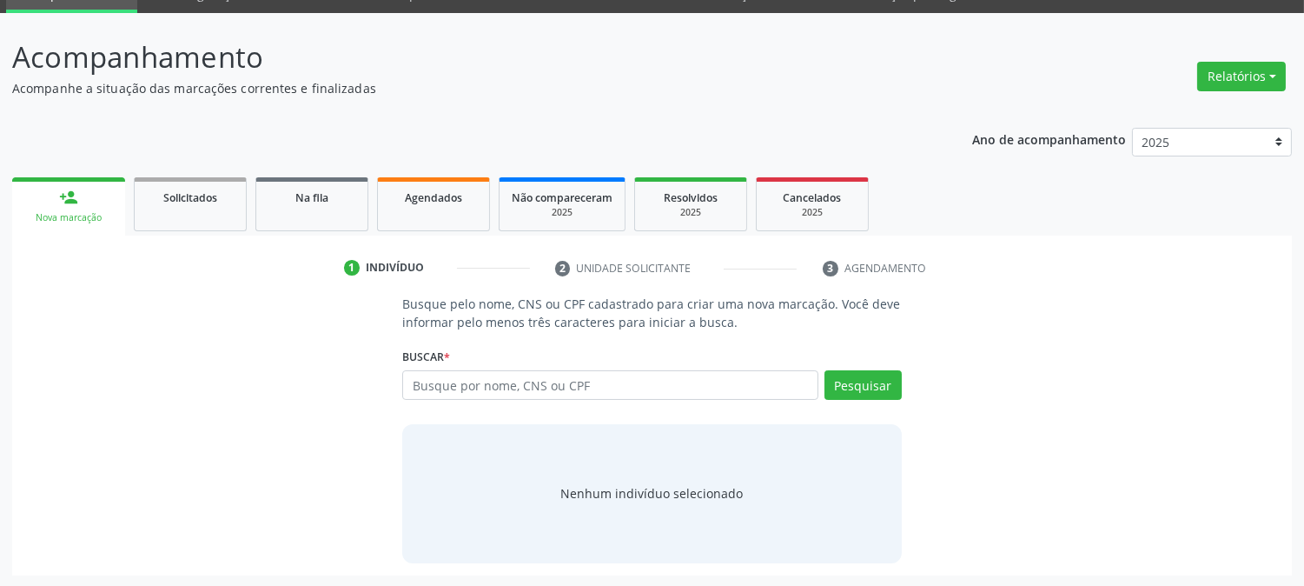
scroll to position [0, 0]
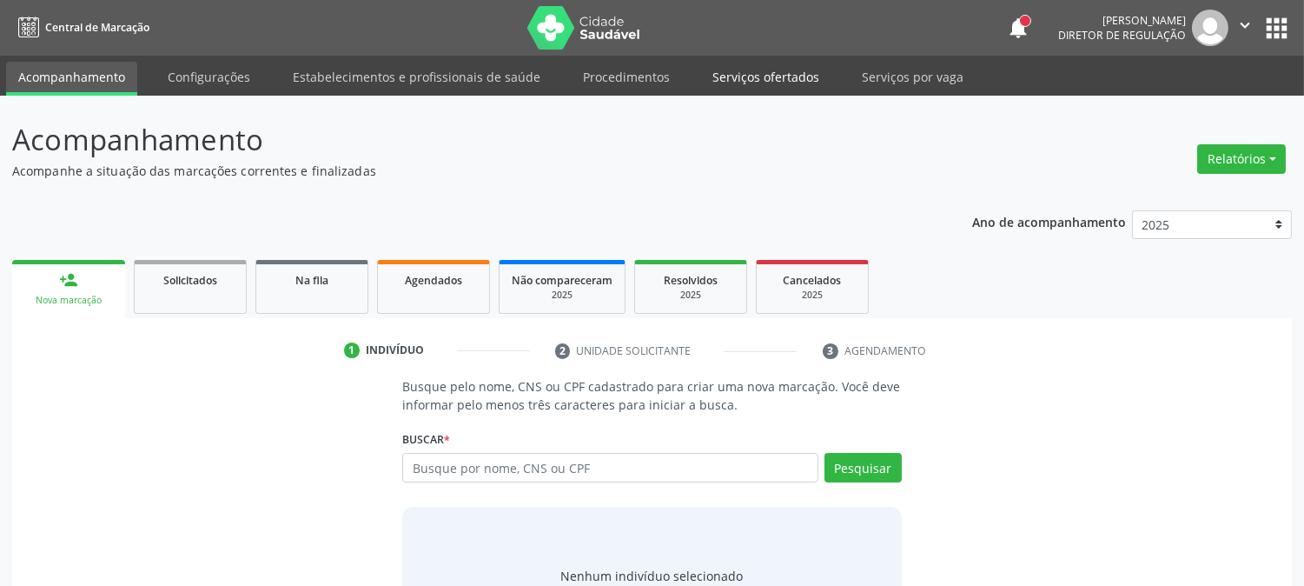
click at [733, 83] on link "Serviços ofertados" at bounding box center [765, 77] width 131 height 30
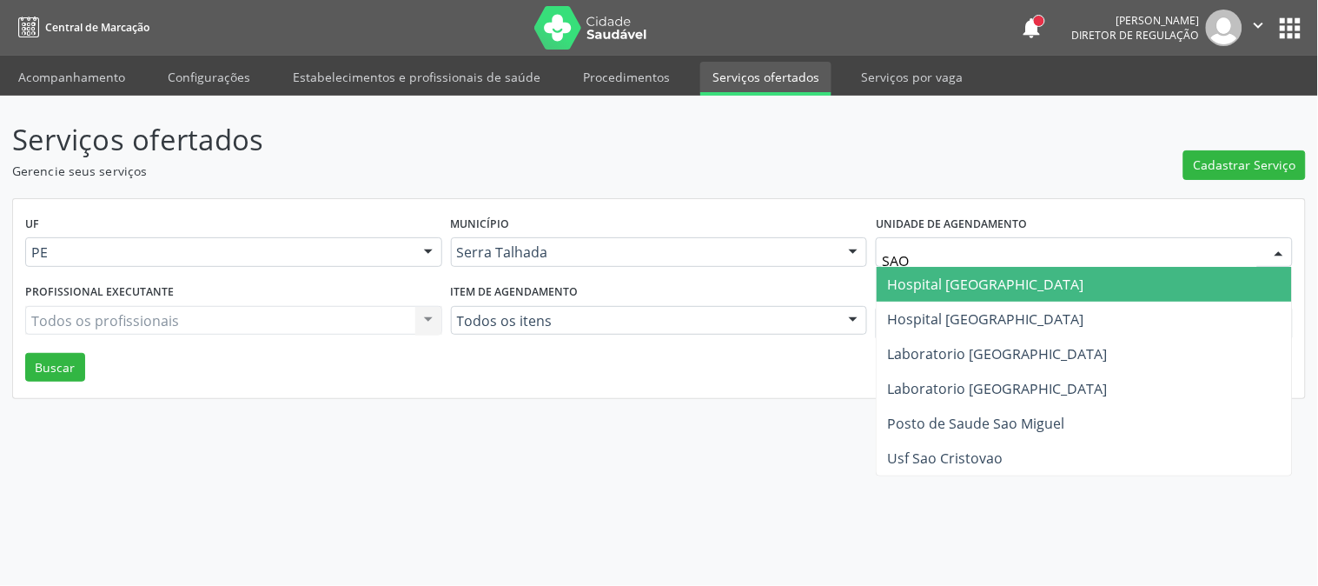
type input "SAO F"
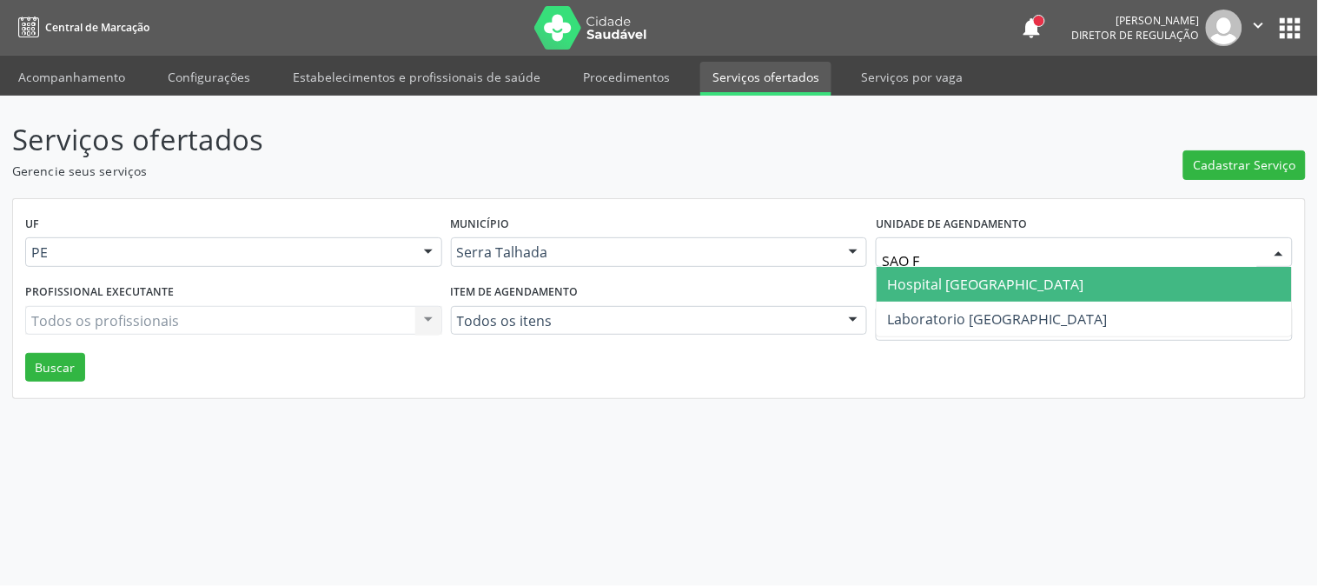
click at [937, 284] on span "Hospital [GEOGRAPHIC_DATA]" at bounding box center [985, 284] width 196 height 19
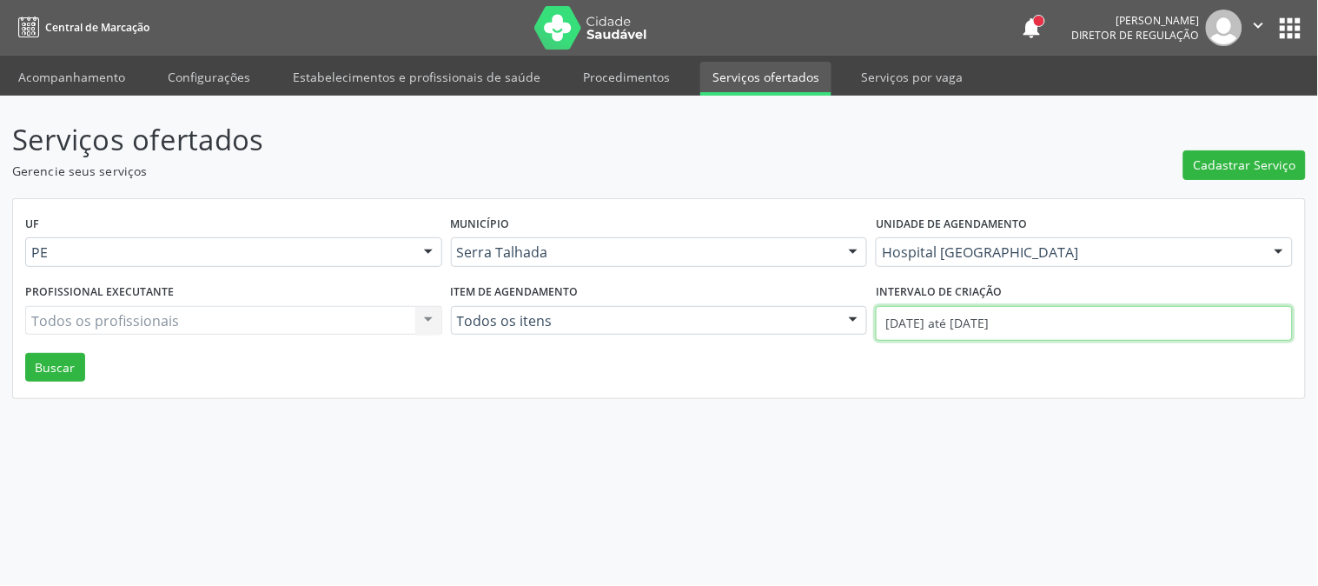
click at [941, 314] on input "0[DATE] até 3[DATE]" at bounding box center [1084, 323] width 417 height 35
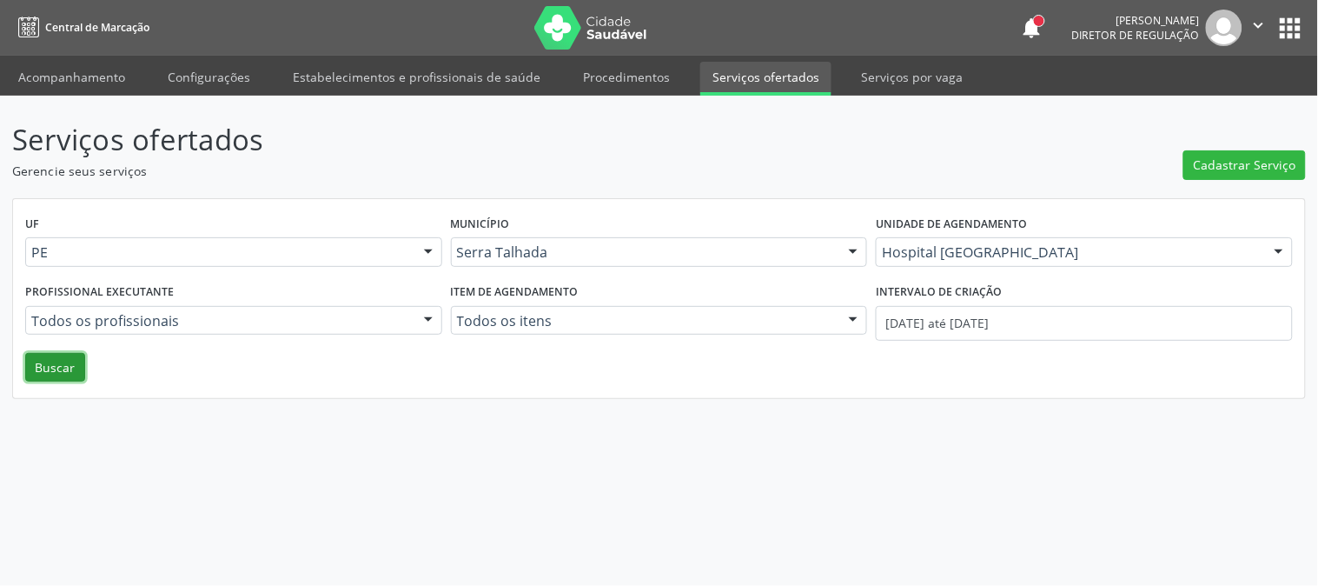
click at [71, 368] on button "Buscar" at bounding box center [55, 368] width 60 height 30
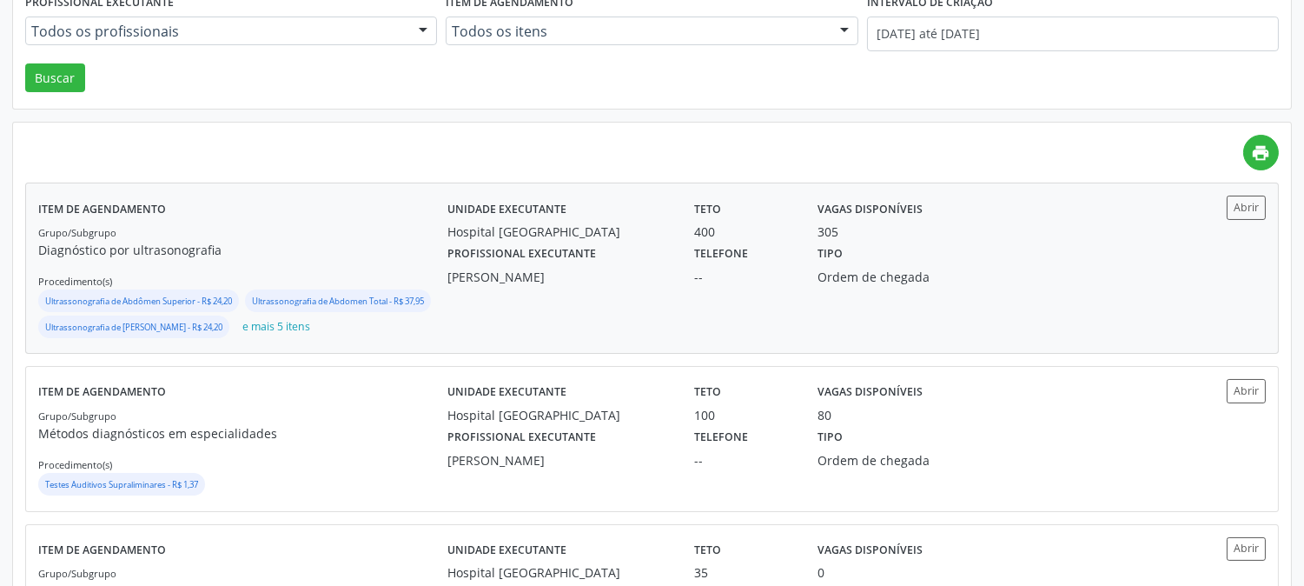
scroll to position [386, 0]
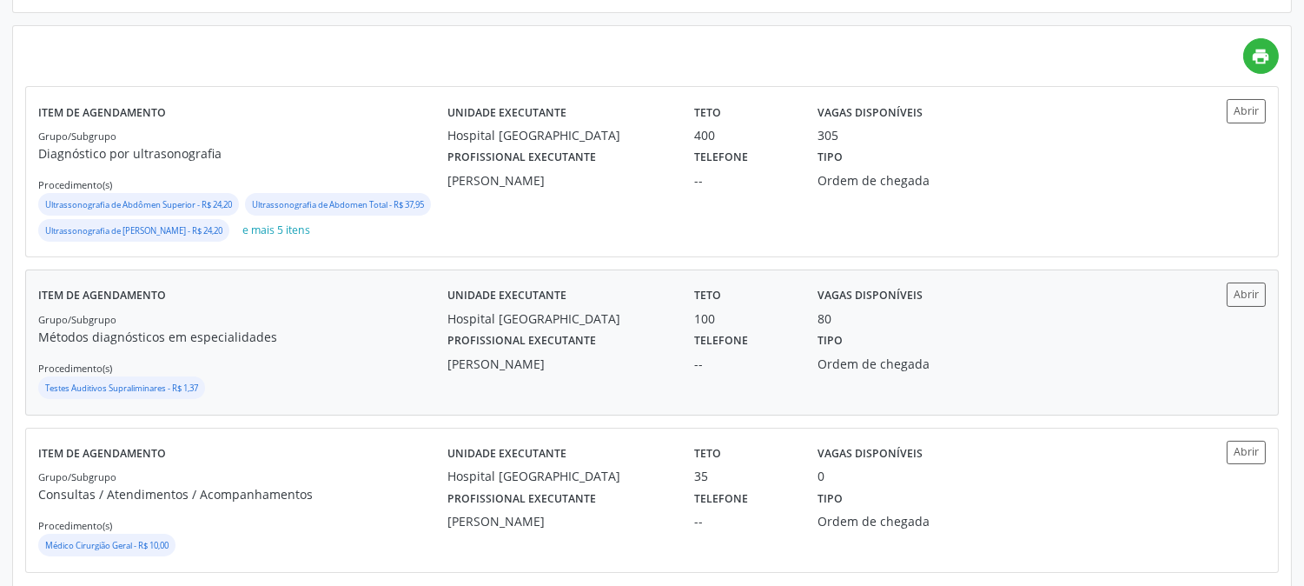
click at [387, 380] on div "Grupo/Subgrupo Métodos diagnósticos em especialidades Procedimento(s) Testes Au…" at bounding box center [242, 355] width 409 height 93
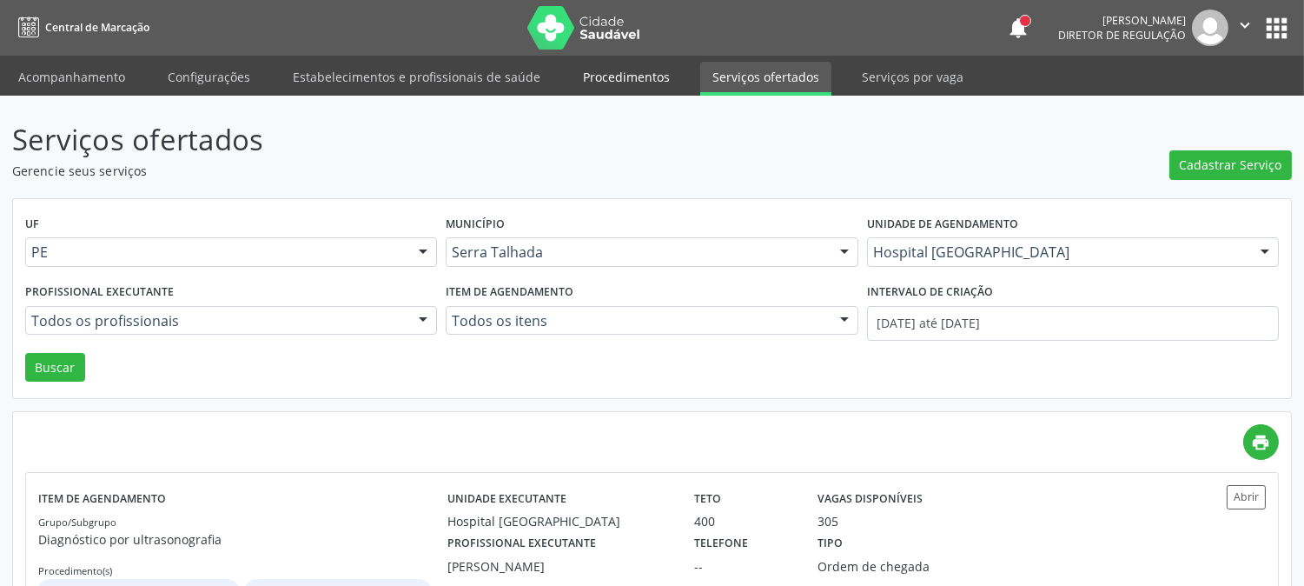
click at [580, 82] on link "Procedimentos" at bounding box center [626, 77] width 111 height 30
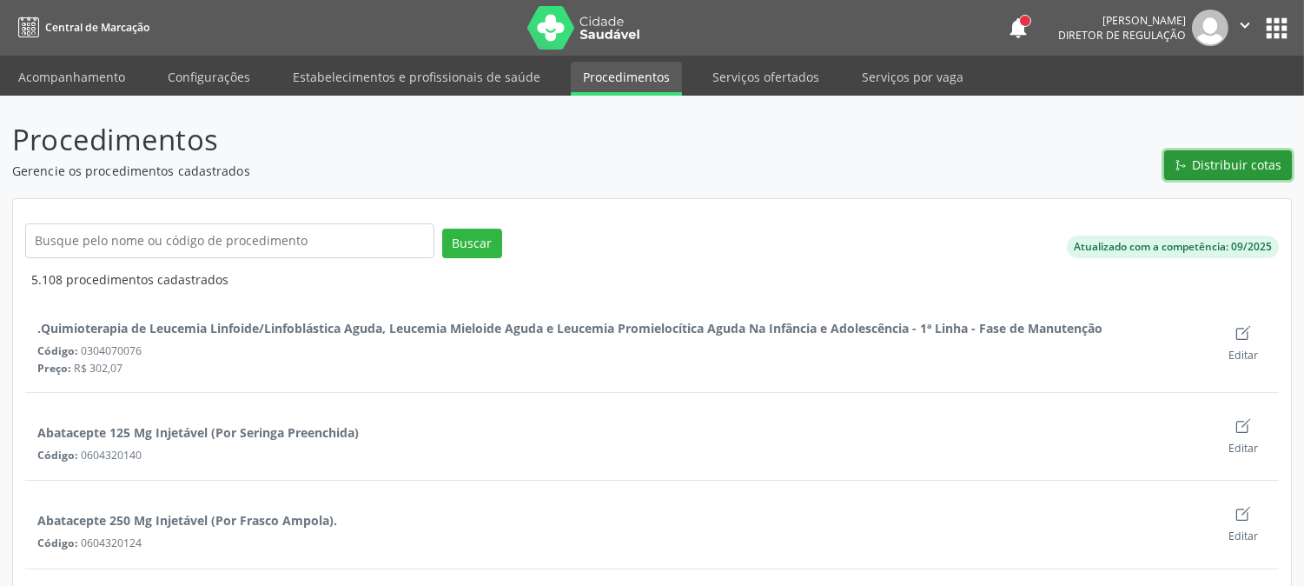
click at [1231, 175] on button "Distribuir cotas" at bounding box center [1228, 165] width 128 height 30
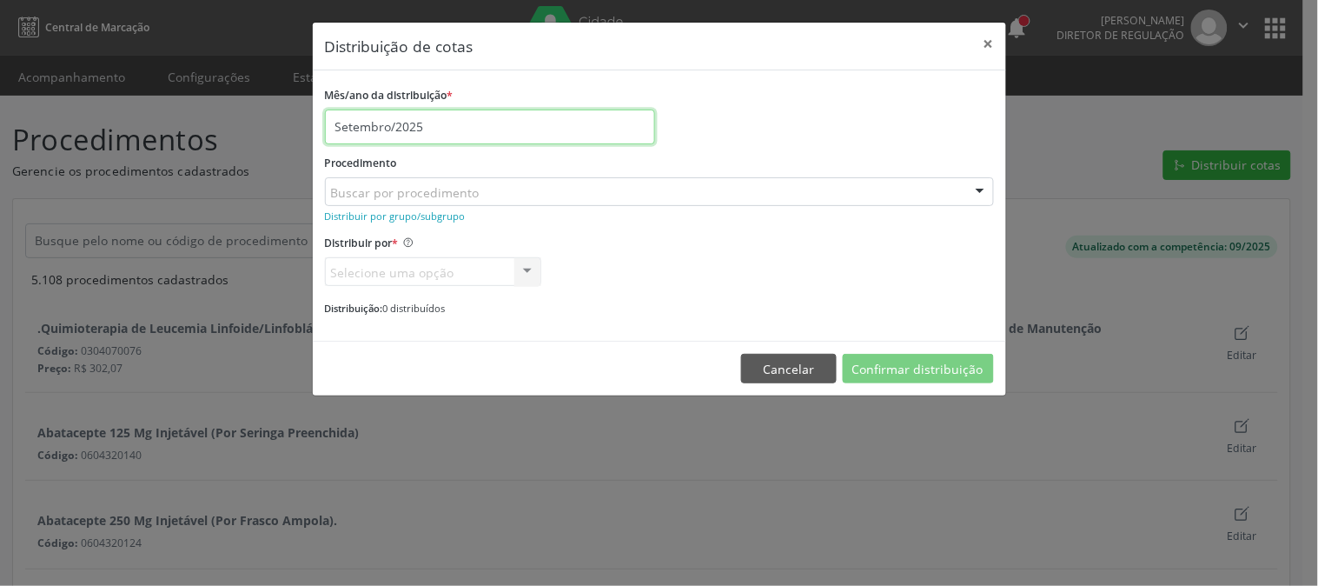
click at [482, 122] on input "Setembro/2025" at bounding box center [490, 126] width 330 height 35
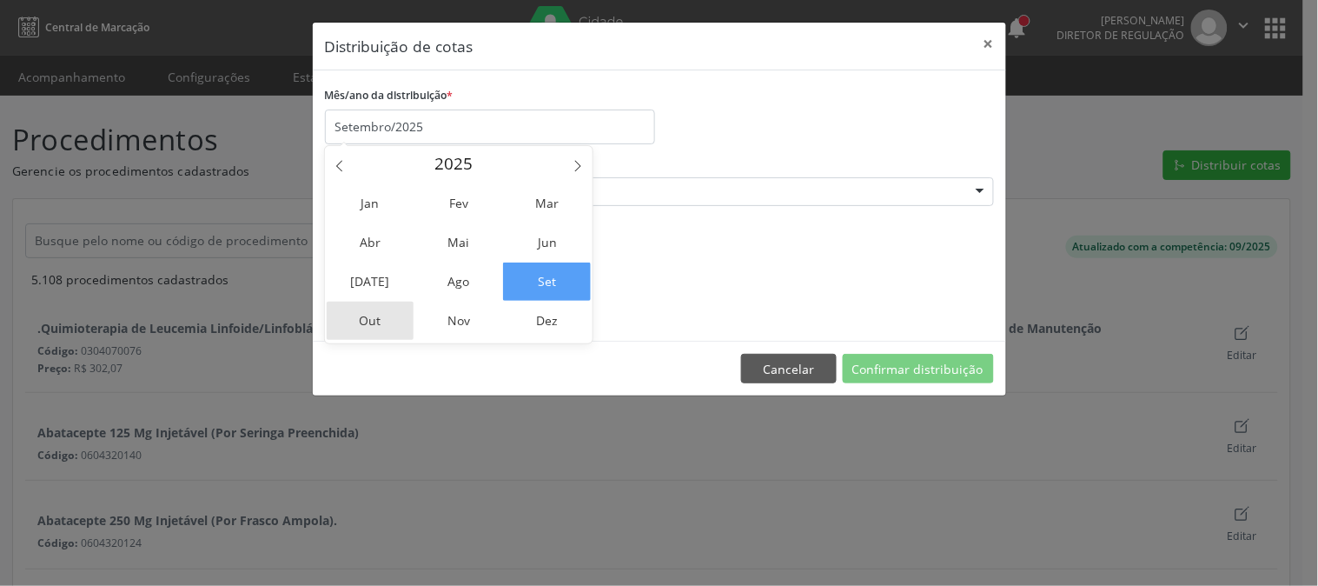
click at [363, 317] on span "Out" at bounding box center [371, 321] width 88 height 38
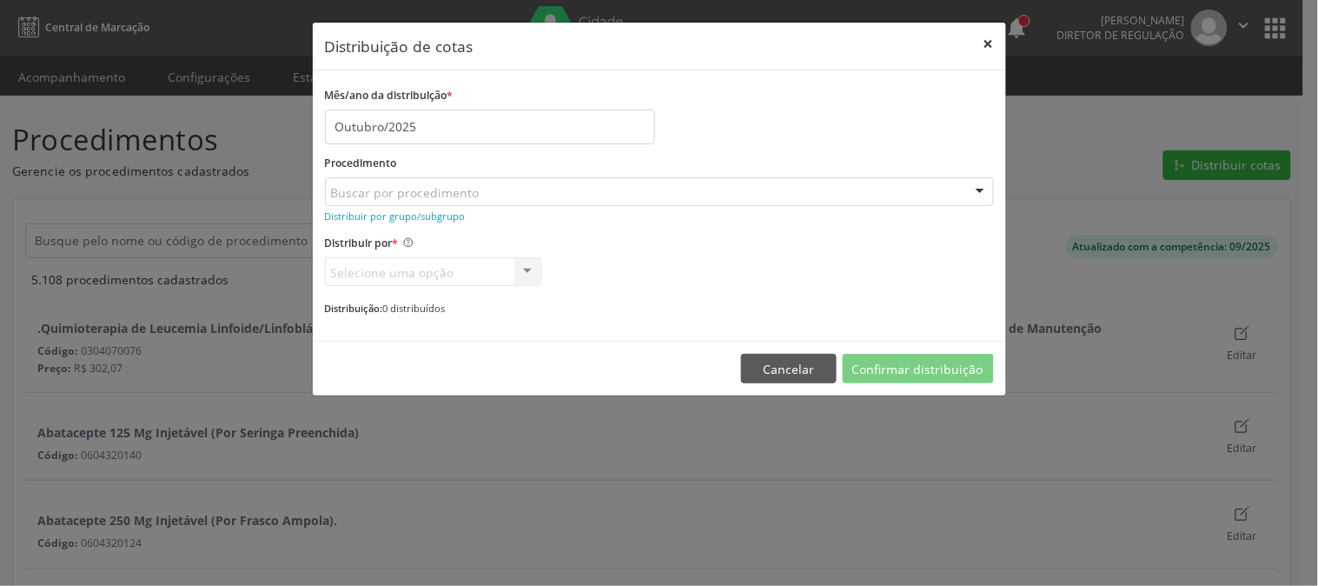
click at [987, 44] on button "×" at bounding box center [989, 44] width 35 height 43
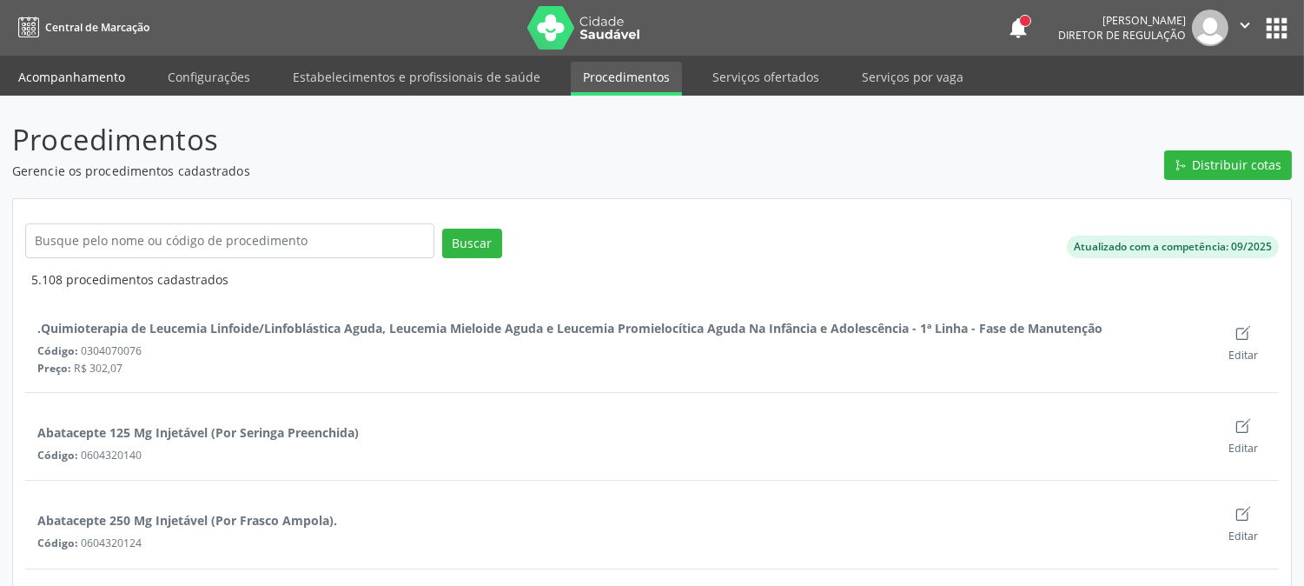
click at [55, 70] on link "Acompanhamento" at bounding box center [71, 77] width 131 height 30
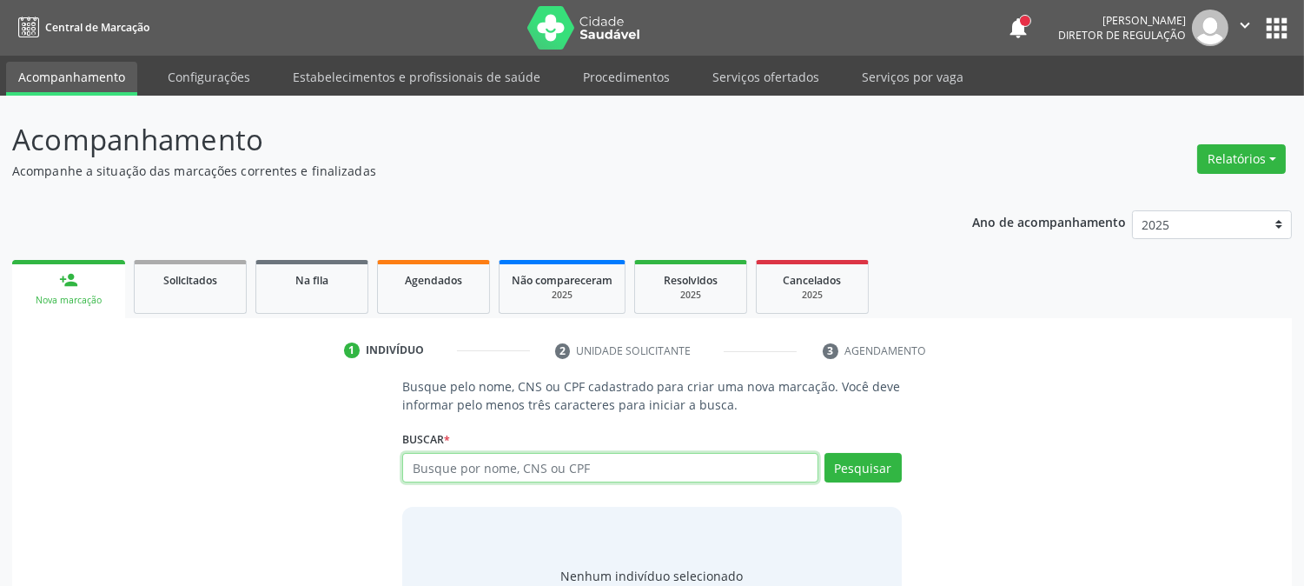
click at [437, 461] on input "text" at bounding box center [609, 468] width 415 height 30
type input "AGNALDO FELIX DA SILVA"
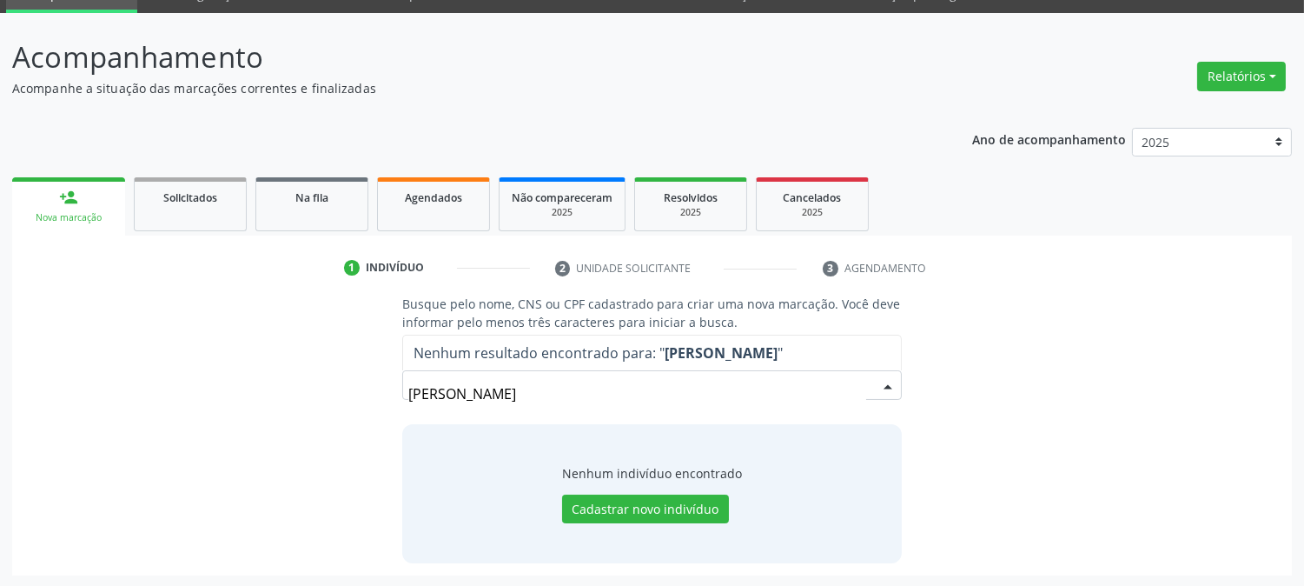
drag, startPoint x: 595, startPoint y: 401, endPoint x: 346, endPoint y: 395, distance: 249.4
click at [346, 395] on div "Busque pelo nome, CNS ou CPF cadastrado para criar uma nova marcação. Você deve…" at bounding box center [652, 429] width 1256 height 268
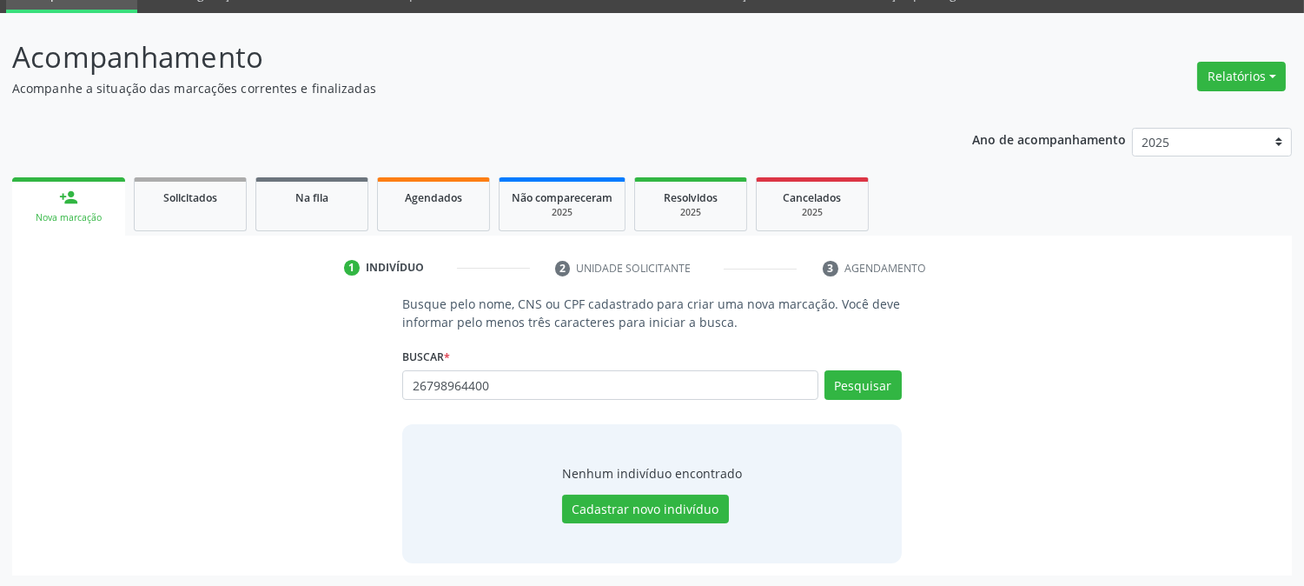
type input "26798964400"
click at [853, 379] on button "Pesquisar" at bounding box center [863, 385] width 77 height 30
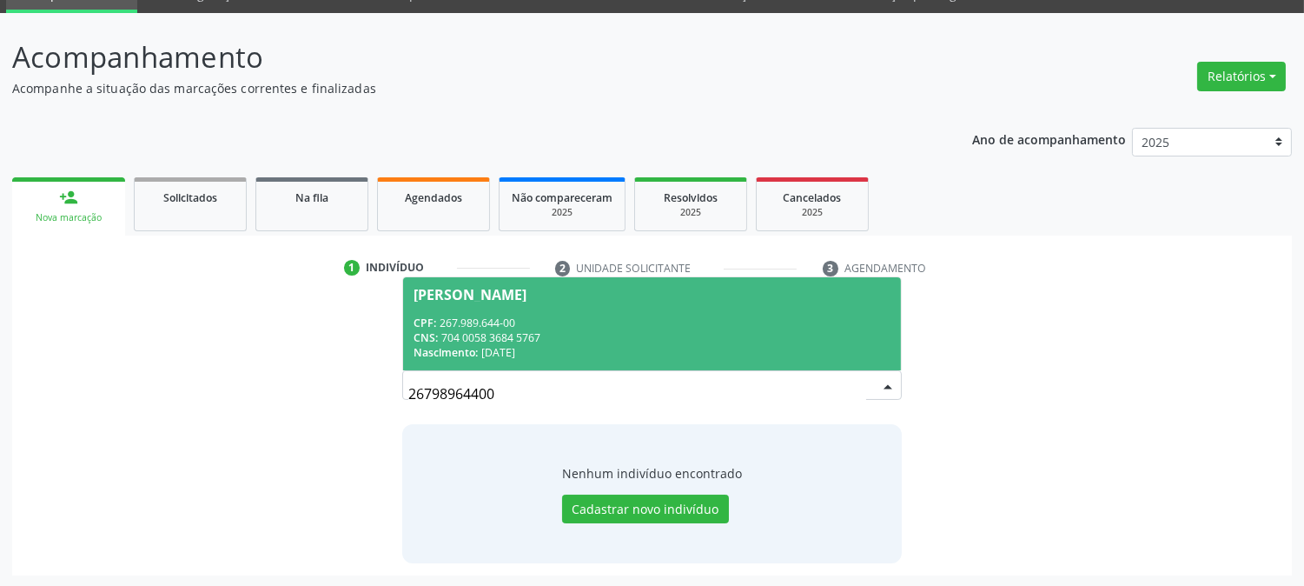
click at [554, 308] on span "Agnaldo Felix Vieira CPF: 267.989.644-00 CNS: 704 0058 3684 5767 Nascimento: 08…" at bounding box center [651, 323] width 497 height 93
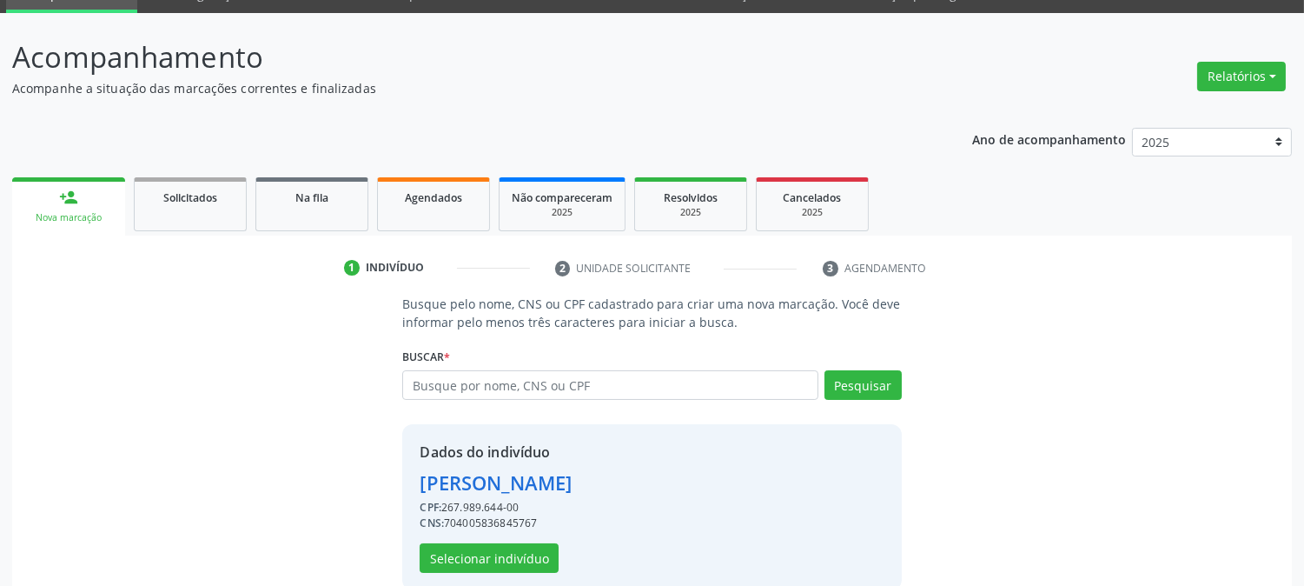
scroll to position [109, 0]
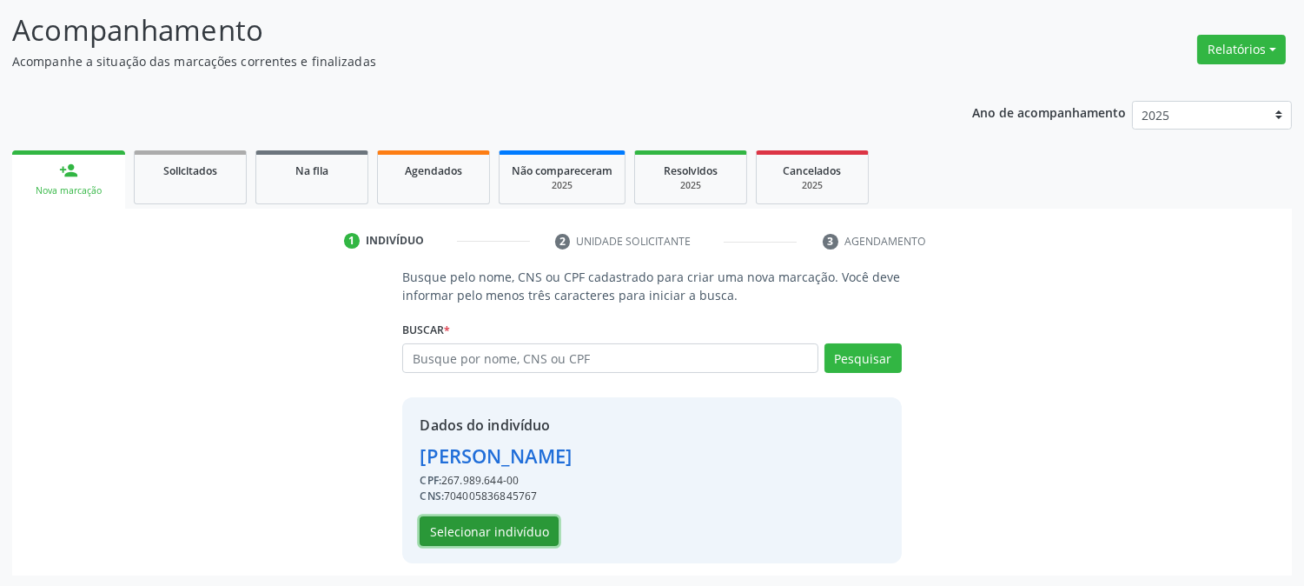
click at [517, 531] on button "Selecionar indivíduo" at bounding box center [489, 531] width 139 height 30
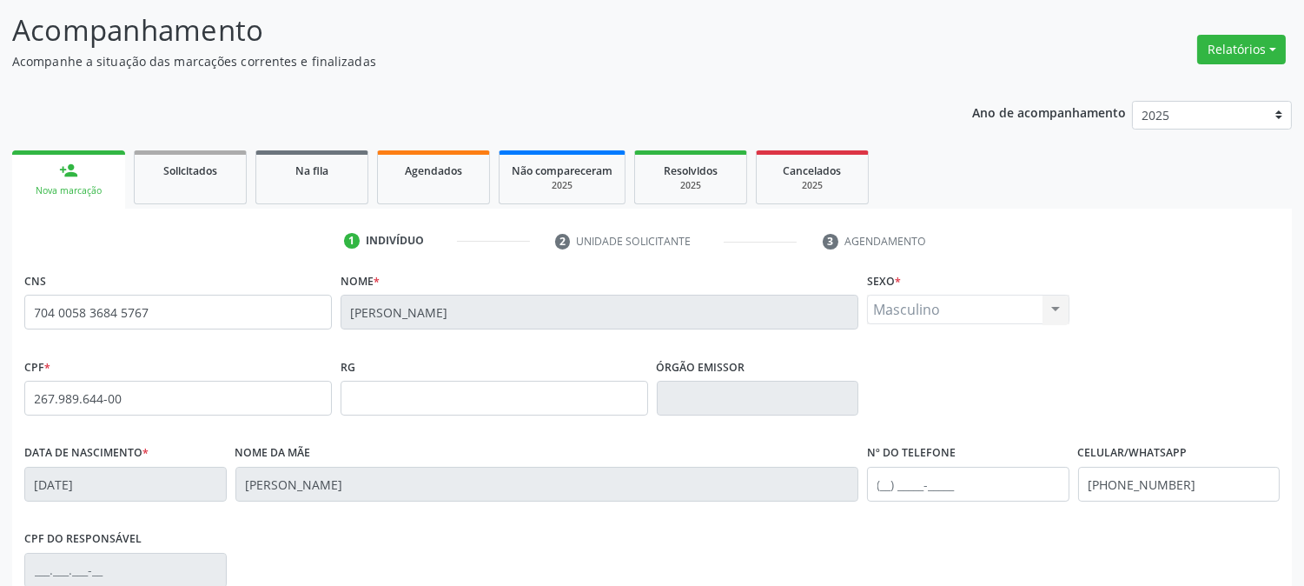
scroll to position [355, 0]
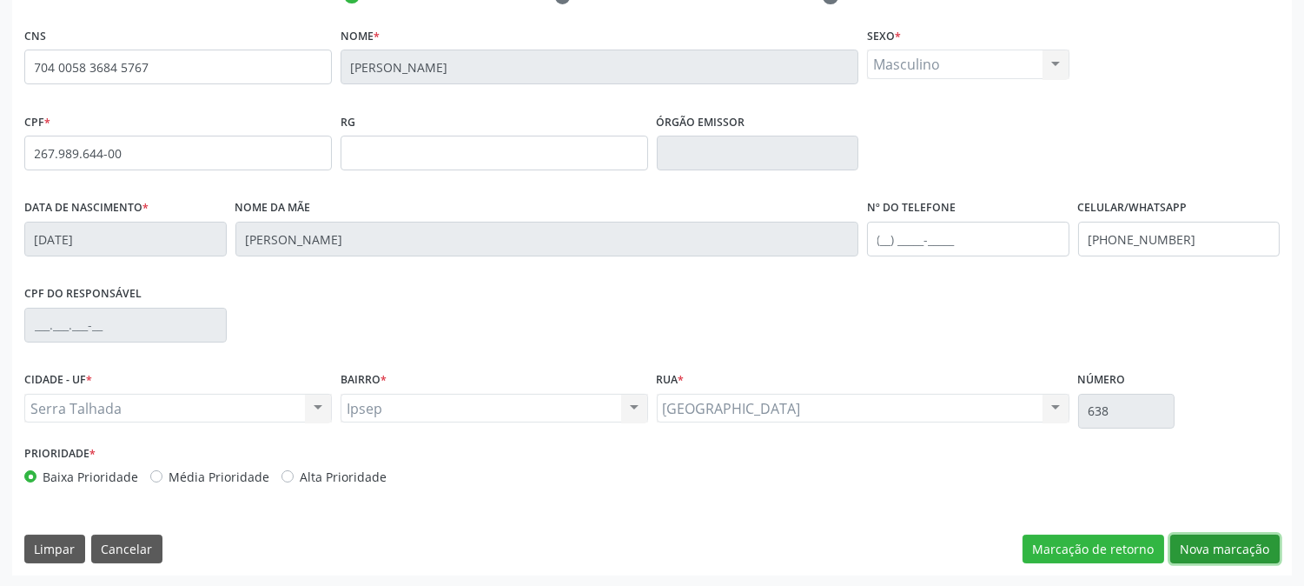
click at [1197, 543] on button "Nova marcação" at bounding box center [1225, 549] width 109 height 30
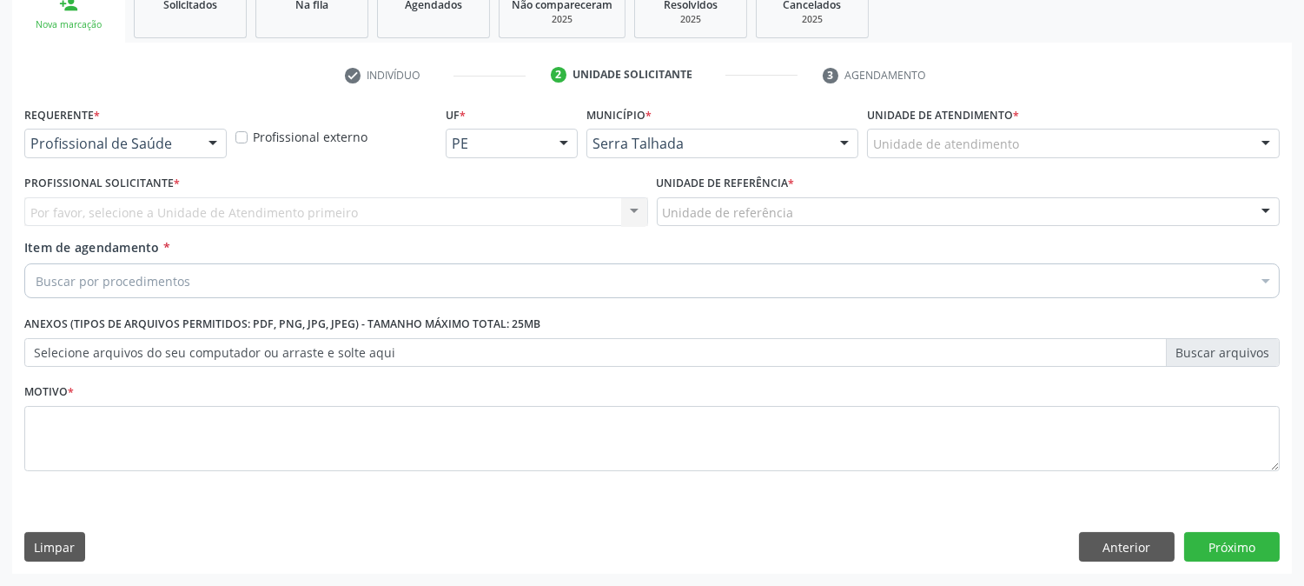
scroll to position [275, 0]
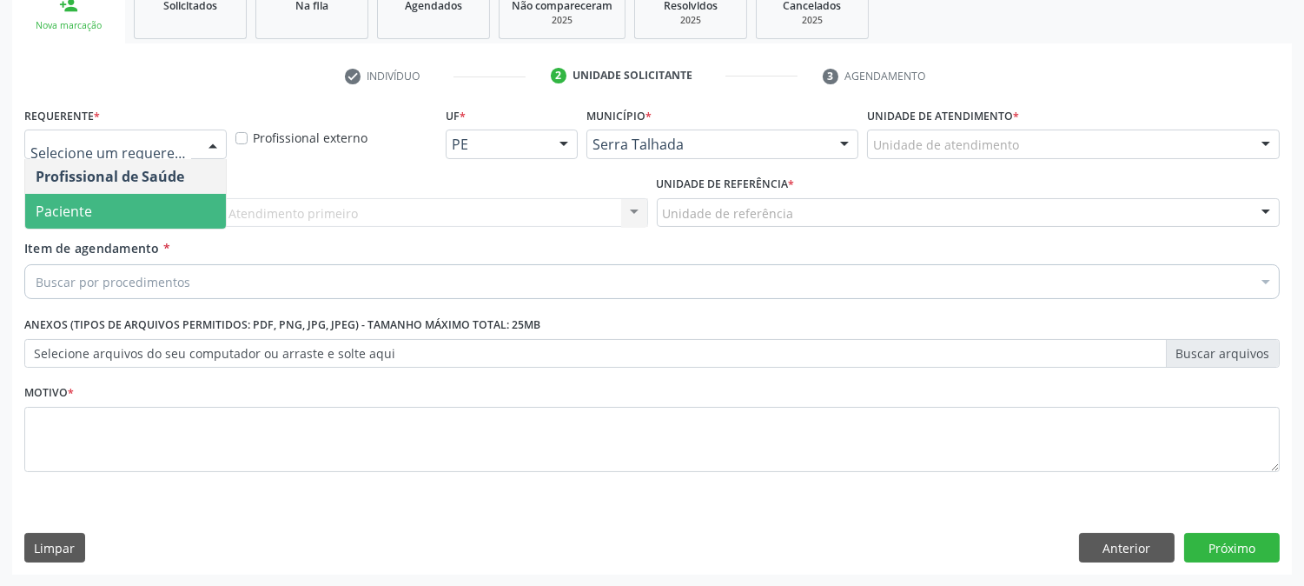
click at [96, 212] on span "Paciente" at bounding box center [125, 211] width 201 height 35
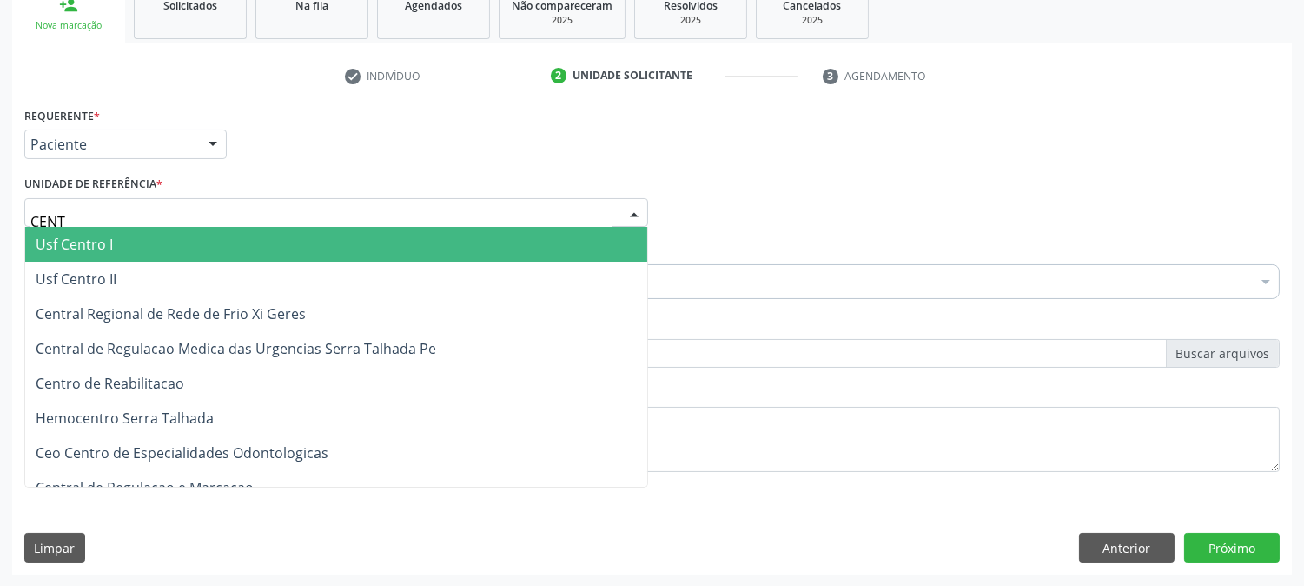
type input "CENTR"
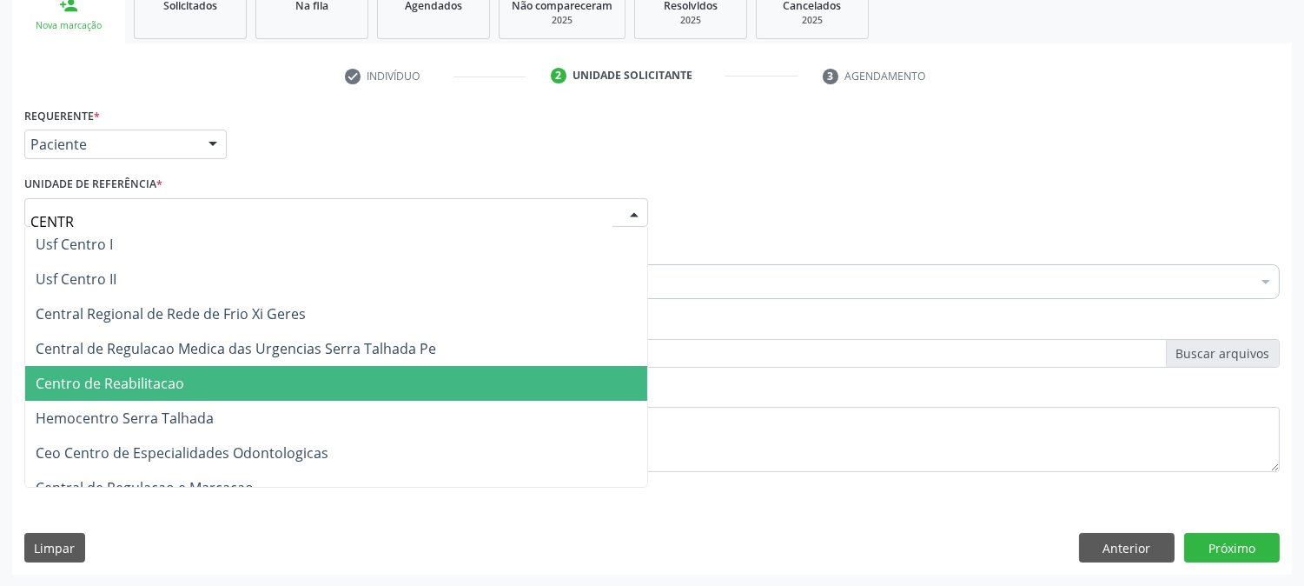
click at [118, 377] on span "Centro de Reabilitacao" at bounding box center [110, 383] width 149 height 19
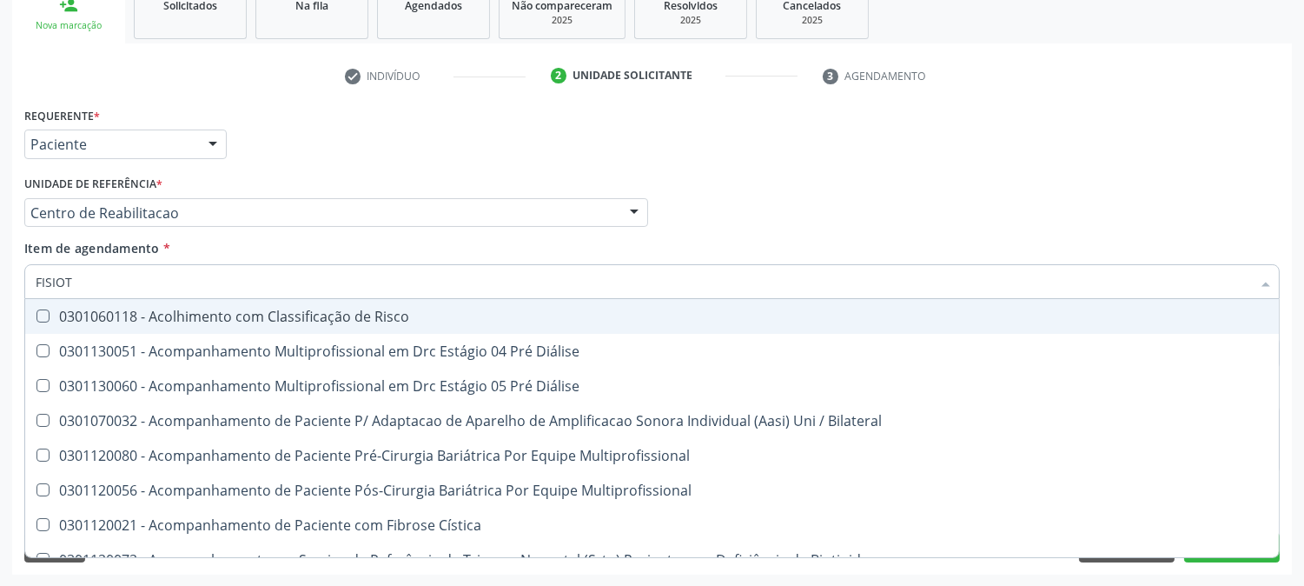
type input "FISIOTE"
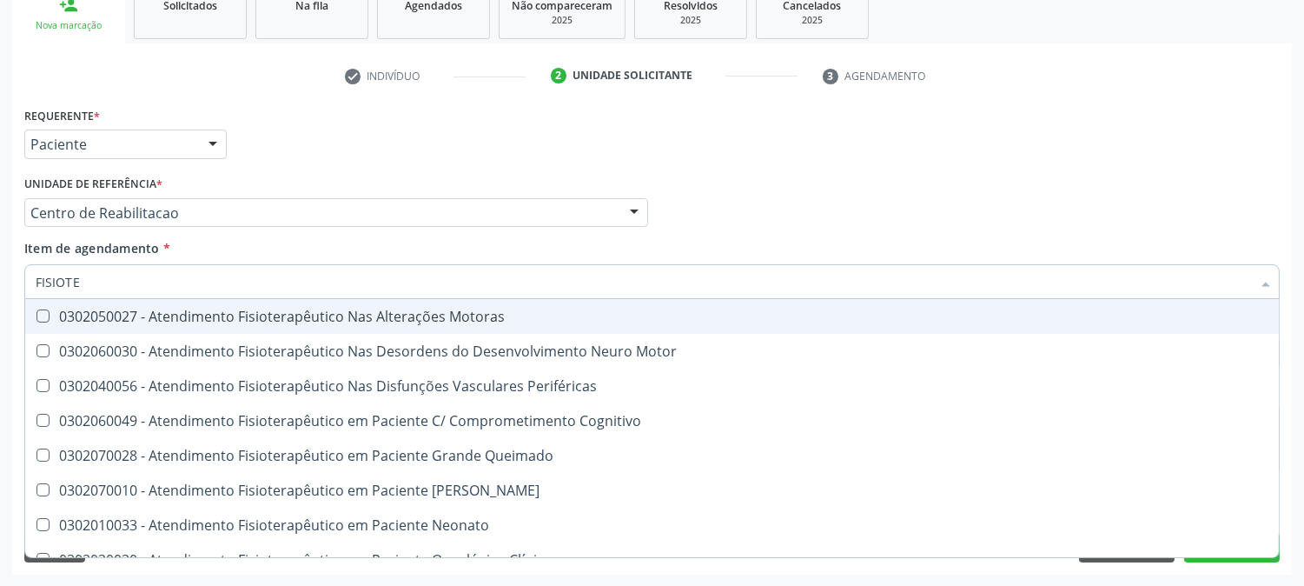
click at [143, 310] on div "0302050027 - Atendimento Fisioterapêutico Nas Alterações Motoras" at bounding box center [652, 316] width 1233 height 14
checkbox Motoras "true"
click at [0, 271] on div "Acompanhamento Acompanhe a situação das marcações correntes e finalizadas Relat…" at bounding box center [652, 204] width 1304 height 766
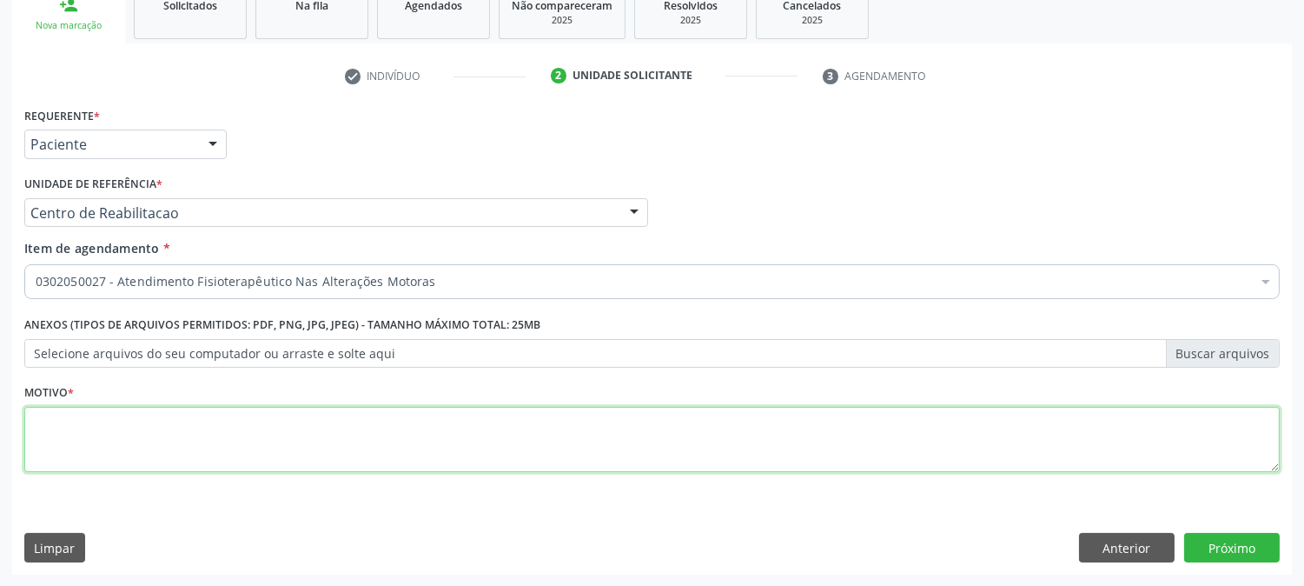
click at [159, 423] on textarea at bounding box center [652, 440] width 1256 height 66
type textarea "."
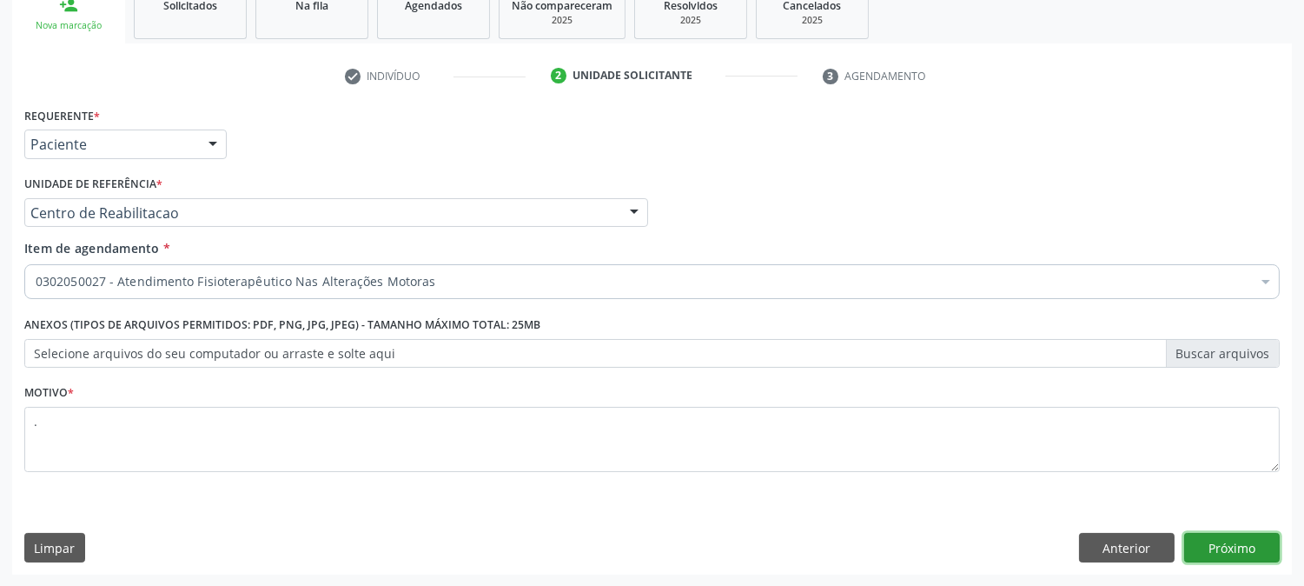
click at [1228, 535] on button "Próximo" at bounding box center [1232, 548] width 96 height 30
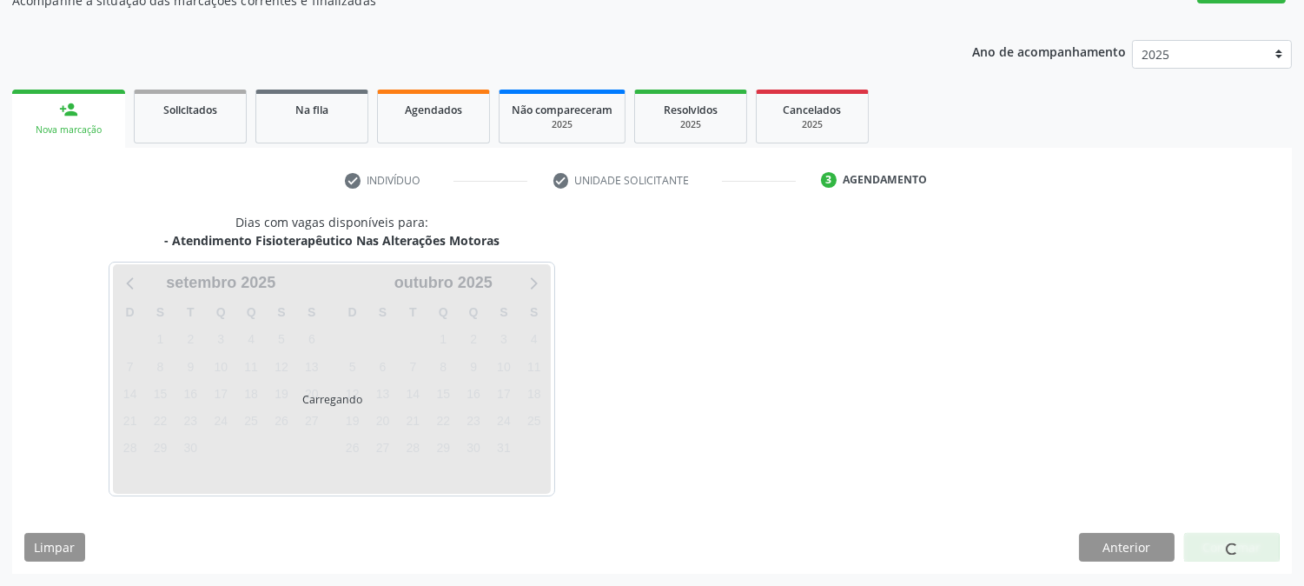
scroll to position [169, 0]
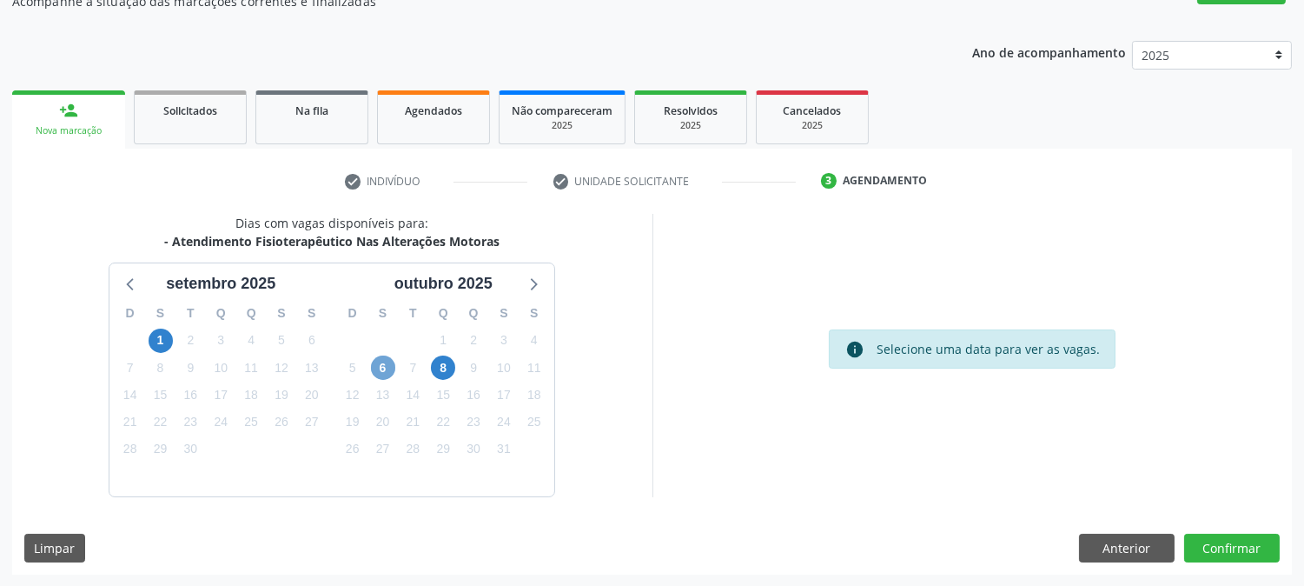
click at [394, 368] on span "6" at bounding box center [383, 367] width 24 height 24
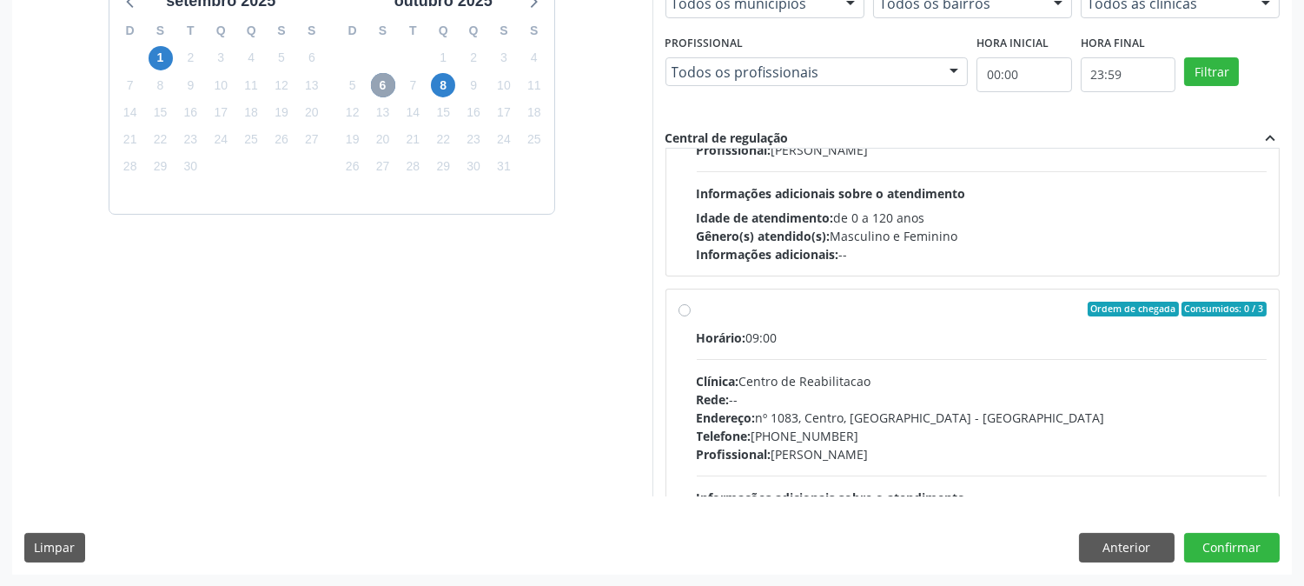
scroll to position [0, 0]
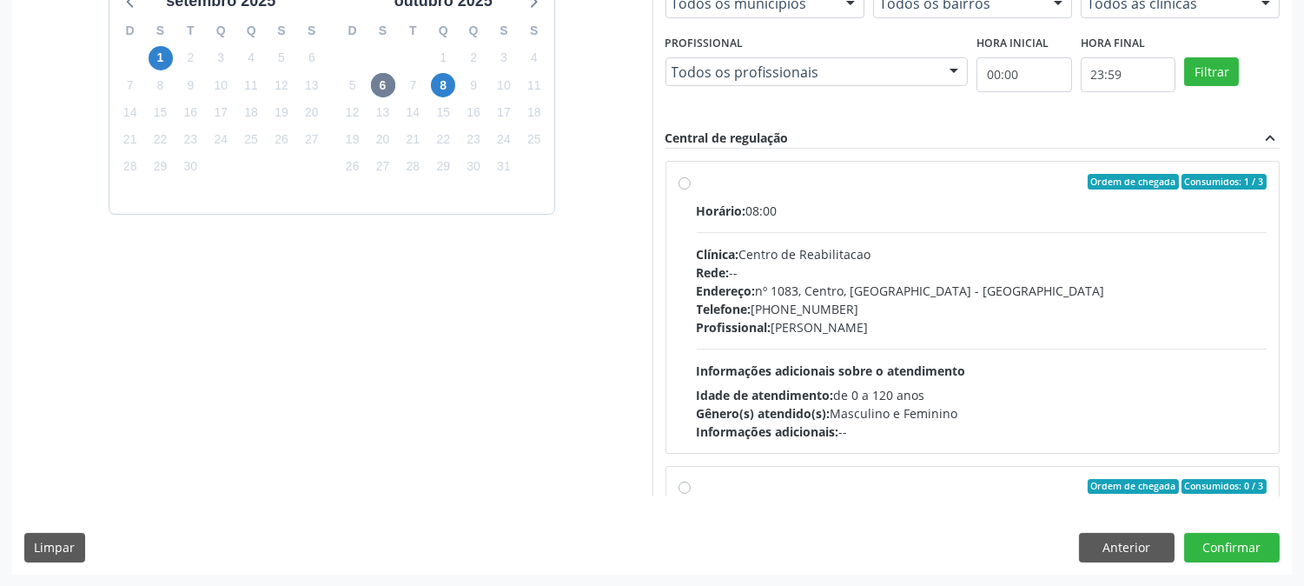
click at [886, 273] on div "Rede: --" at bounding box center [982, 272] width 571 height 18
click at [691, 189] on input "Ordem de chegada Consumidos: 1 / 3 Horário: 08:00 Clínica: Centro de Reabilitac…" at bounding box center [685, 182] width 12 height 16
radio input "true"
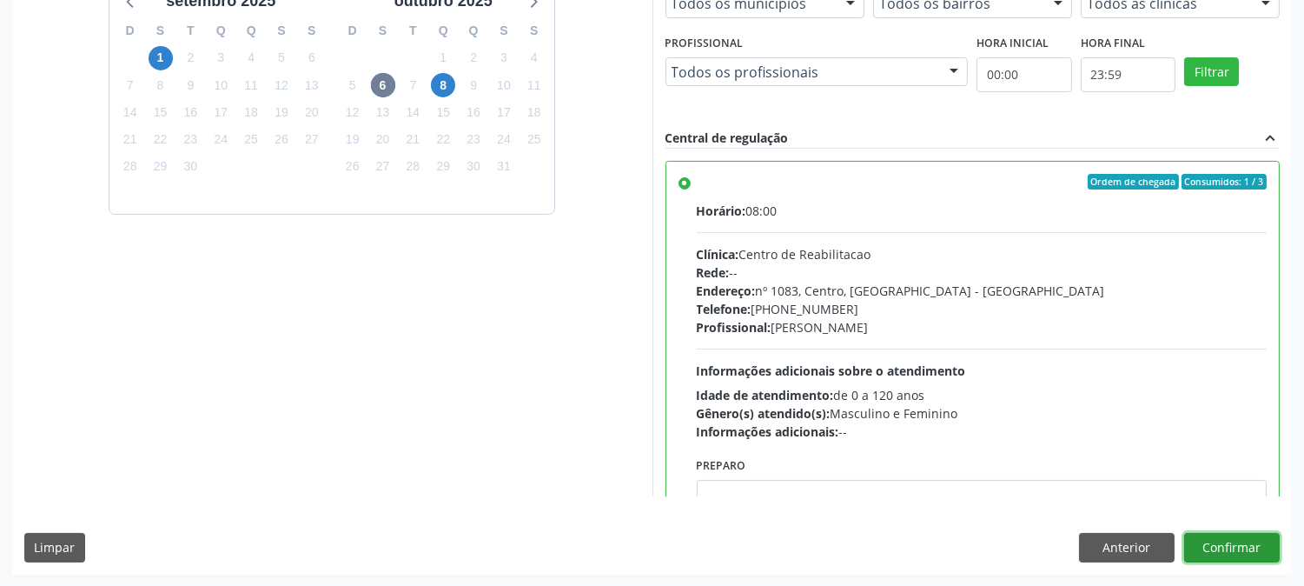
click at [1220, 551] on button "Confirmar" at bounding box center [1232, 548] width 96 height 30
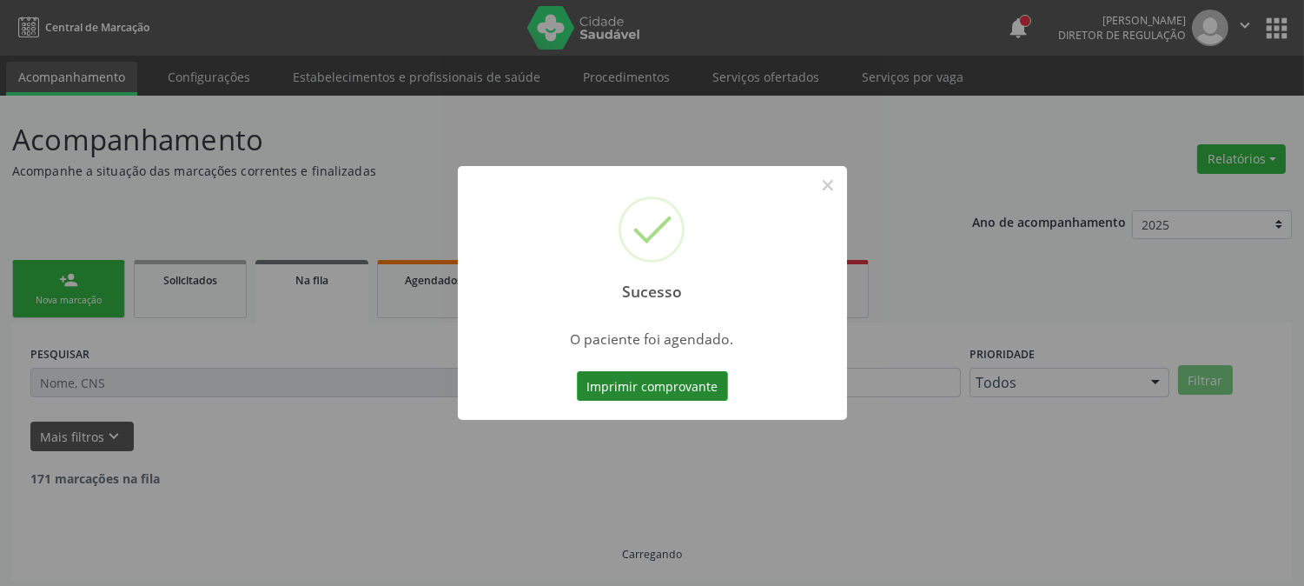
click at [657, 381] on button "Imprimir comprovante" at bounding box center [652, 386] width 151 height 30
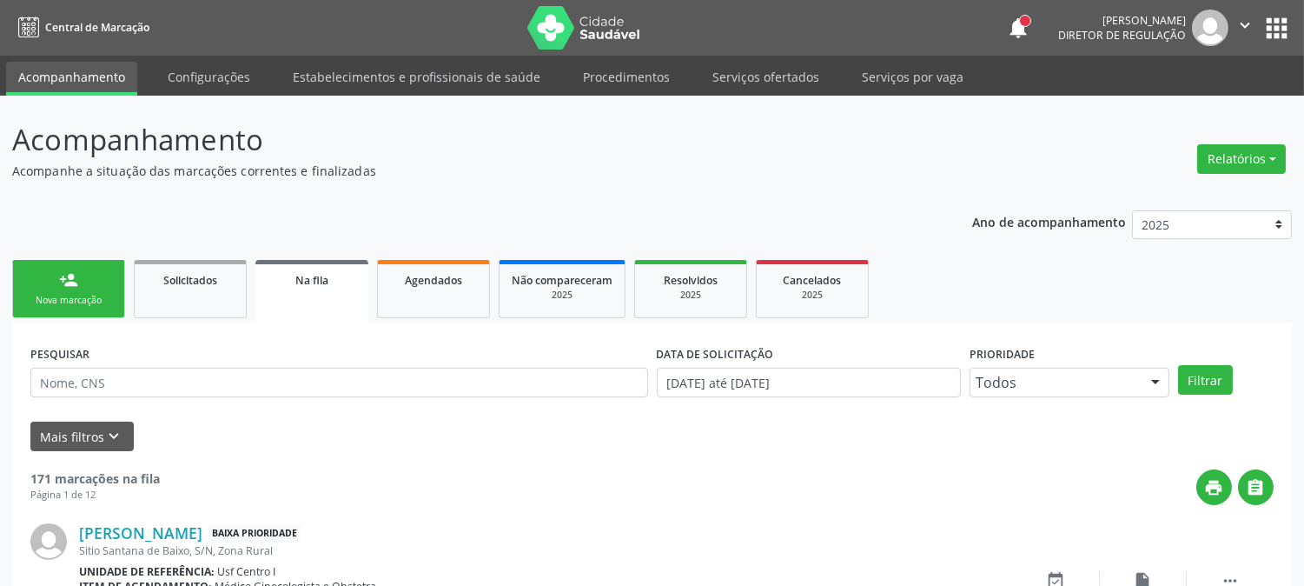
click at [35, 294] on div "Nova marcação" at bounding box center [68, 300] width 87 height 13
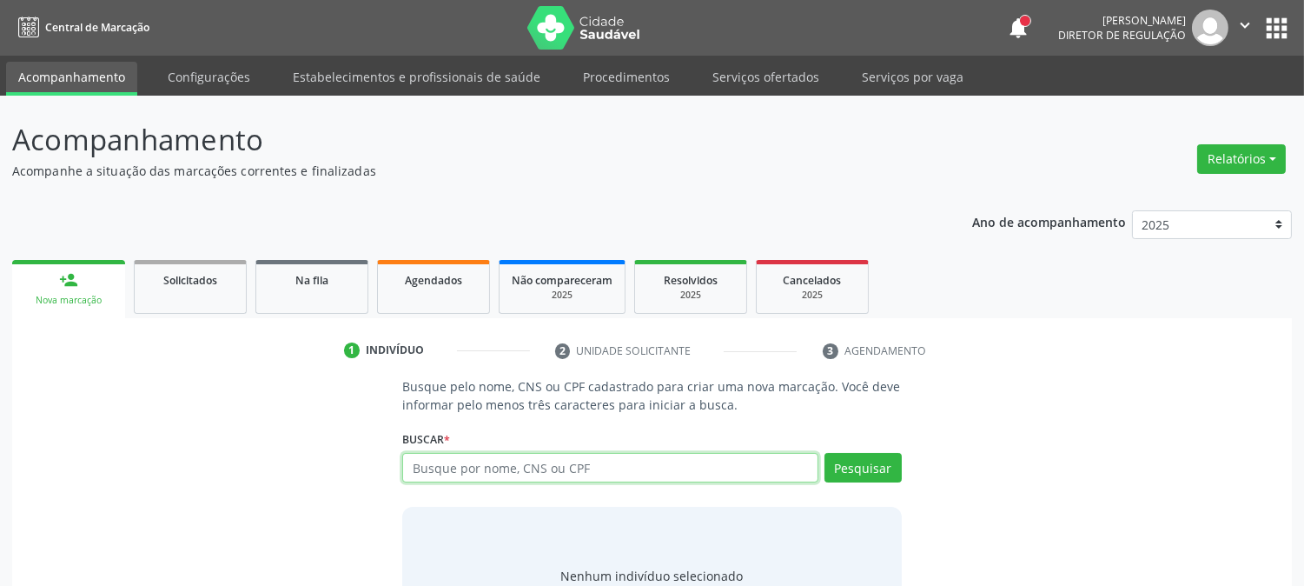
click at [440, 468] on input "text" at bounding box center [609, 468] width 415 height 30
type input "THAYN"
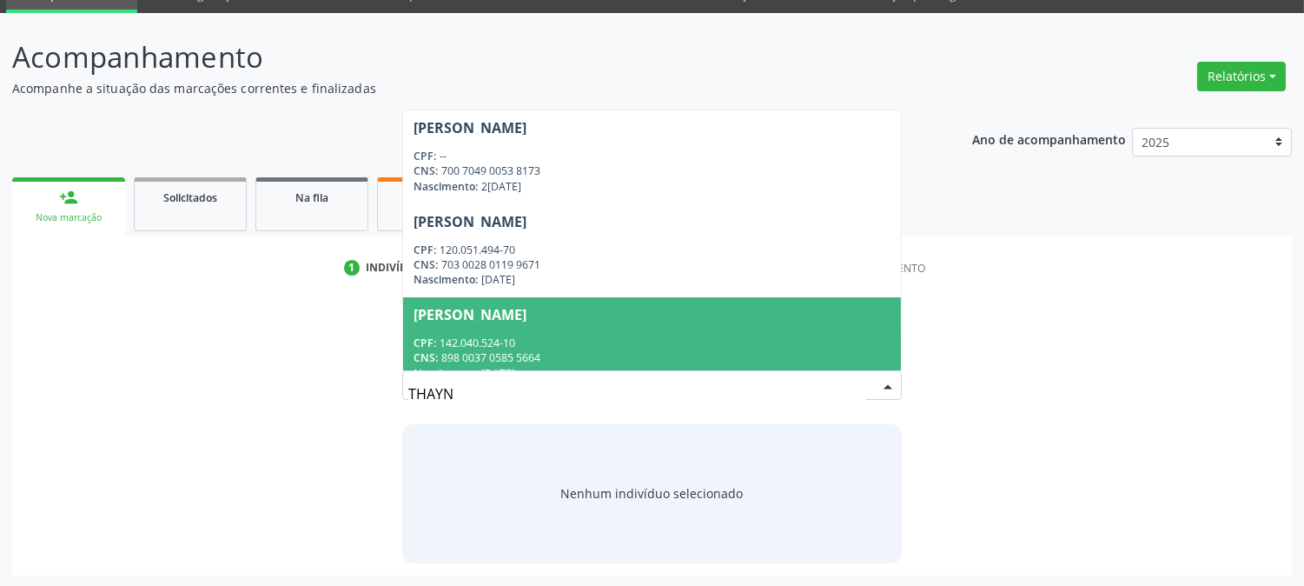
click at [525, 326] on span "Estephany Thayna Freire Vieira Moraes CPF: 142.040.524-10 CNS: 898 0037 0585 56…" at bounding box center [651, 343] width 497 height 93
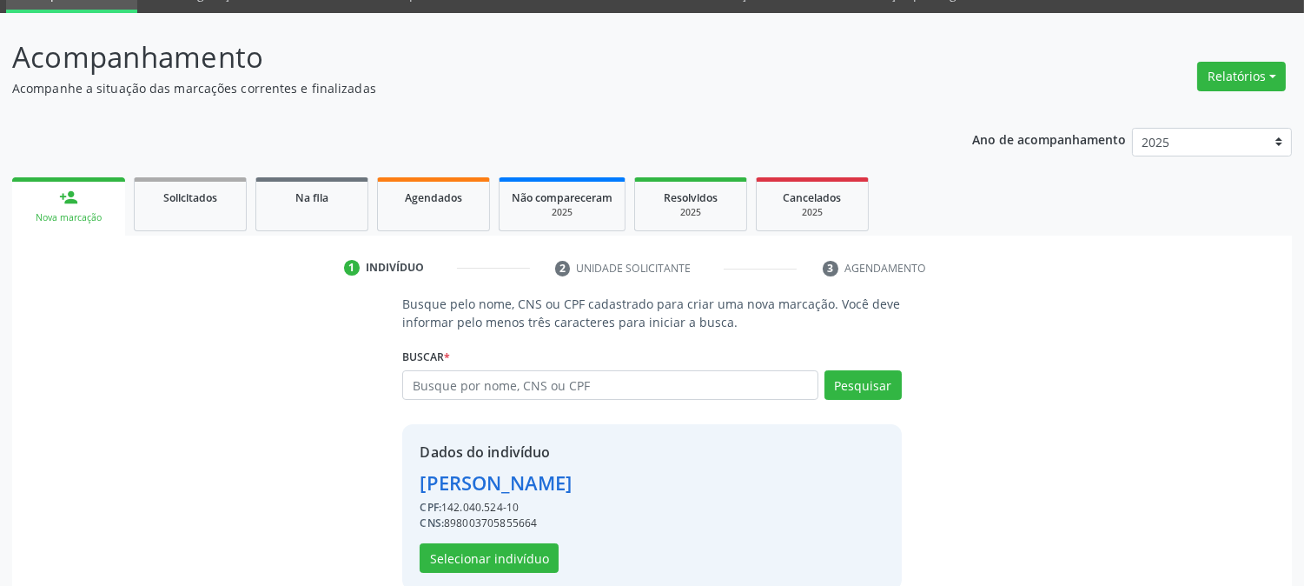
scroll to position [109, 0]
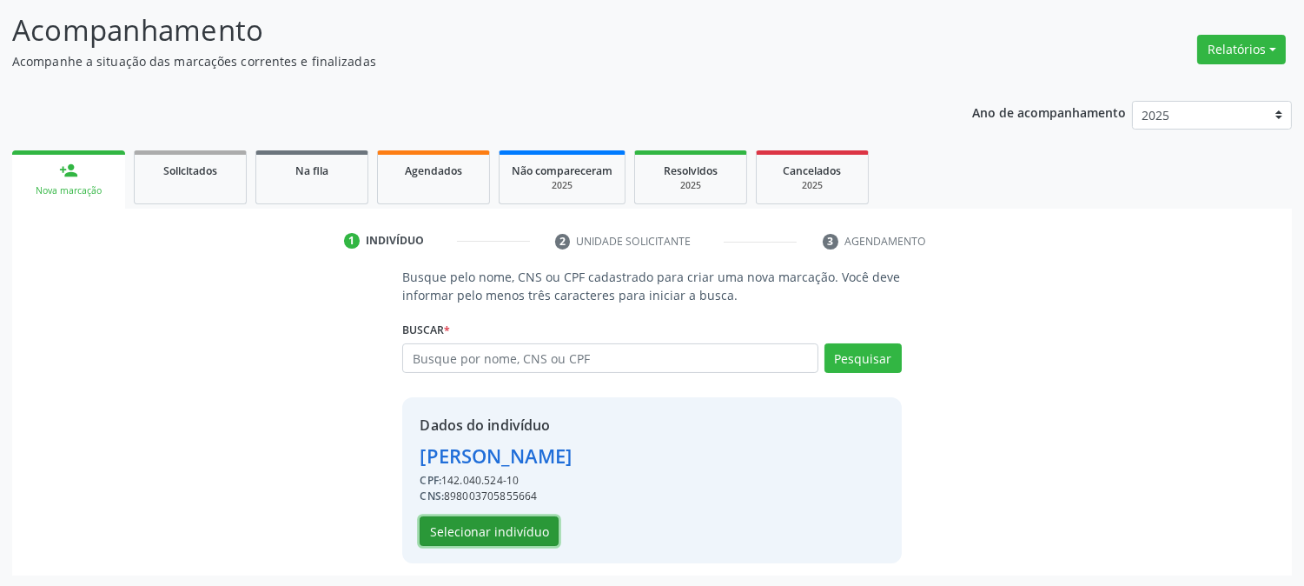
click at [501, 533] on button "Selecionar indivíduo" at bounding box center [489, 531] width 139 height 30
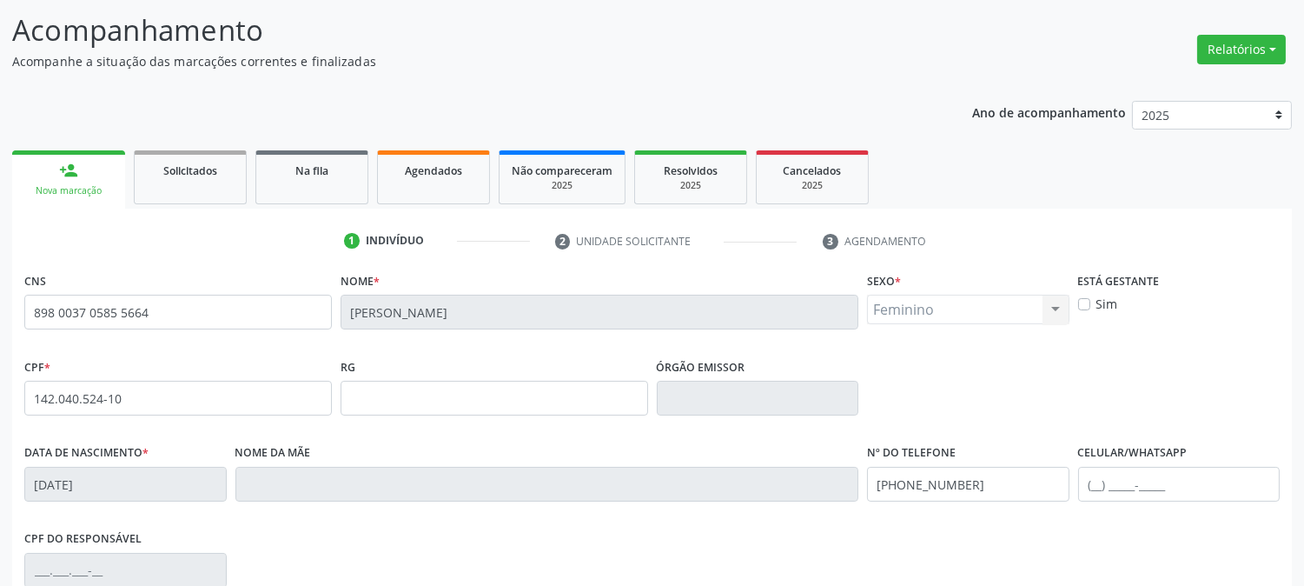
scroll to position [355, 0]
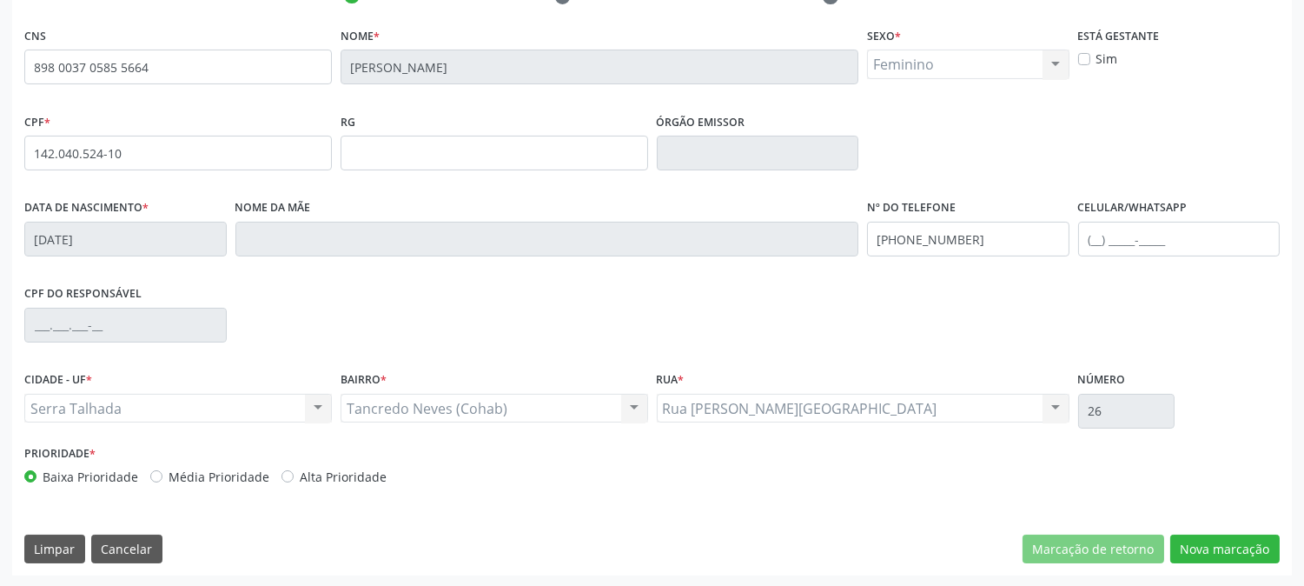
click at [1224, 528] on div "CNS 898 0037 0585 5664 Nome * Estephany Thayna Freire Vieira Moraes Sexo * Femi…" at bounding box center [652, 299] width 1280 height 553
click at [1223, 548] on button "Nova marcação" at bounding box center [1225, 549] width 109 height 30
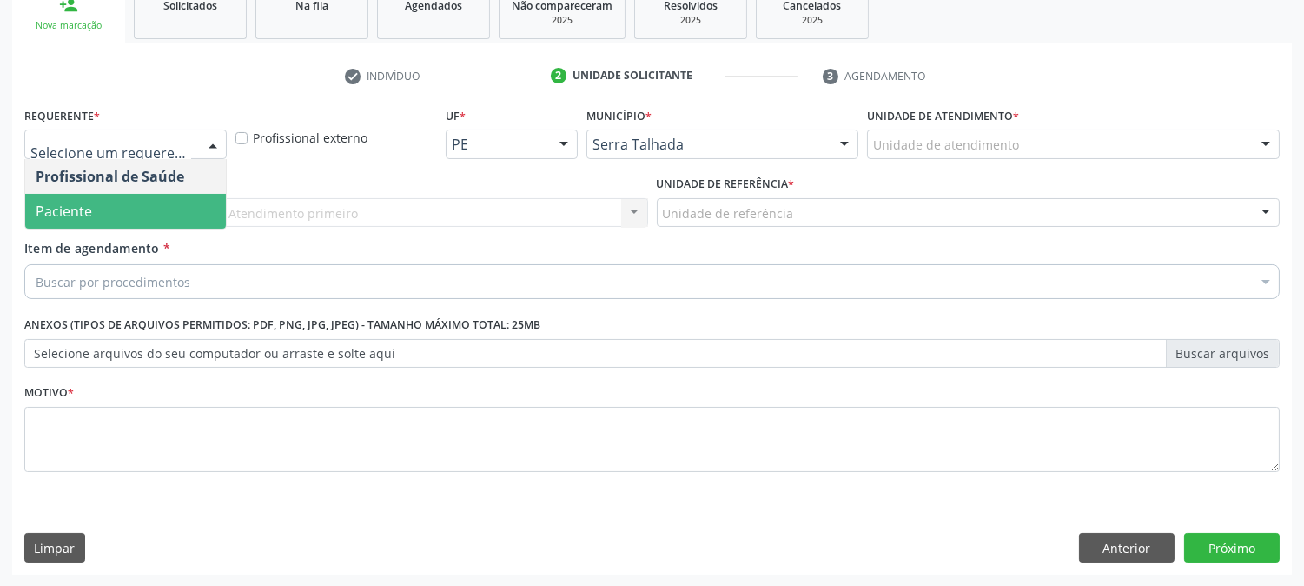
click at [162, 207] on span "Paciente" at bounding box center [125, 211] width 201 height 35
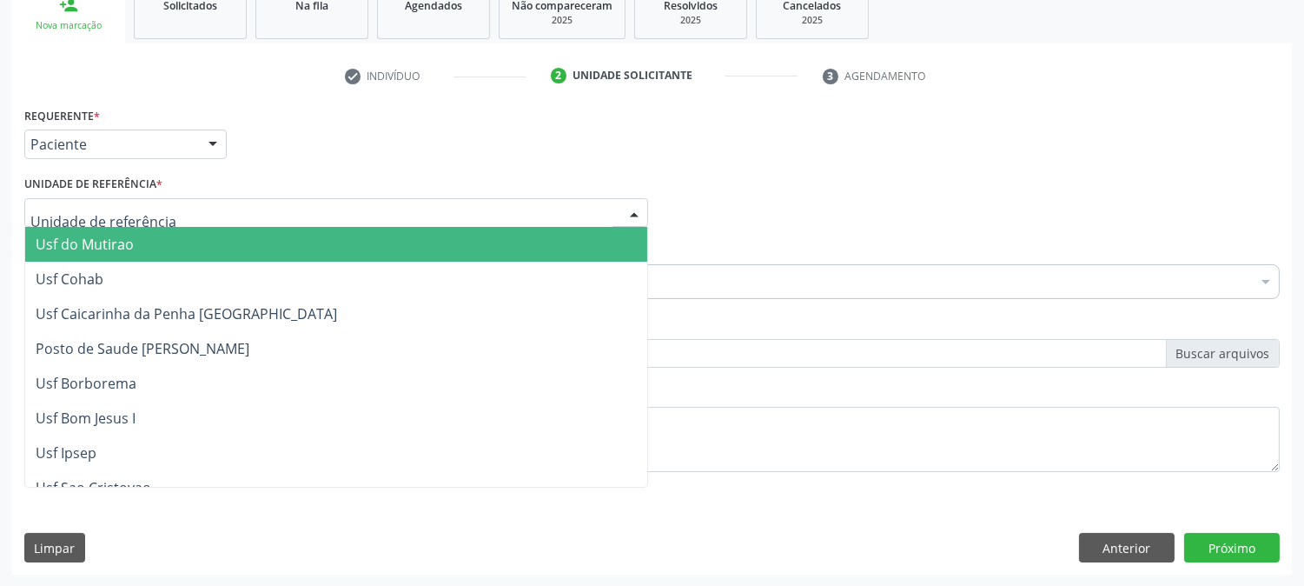
click at [162, 207] on div at bounding box center [336, 213] width 624 height 30
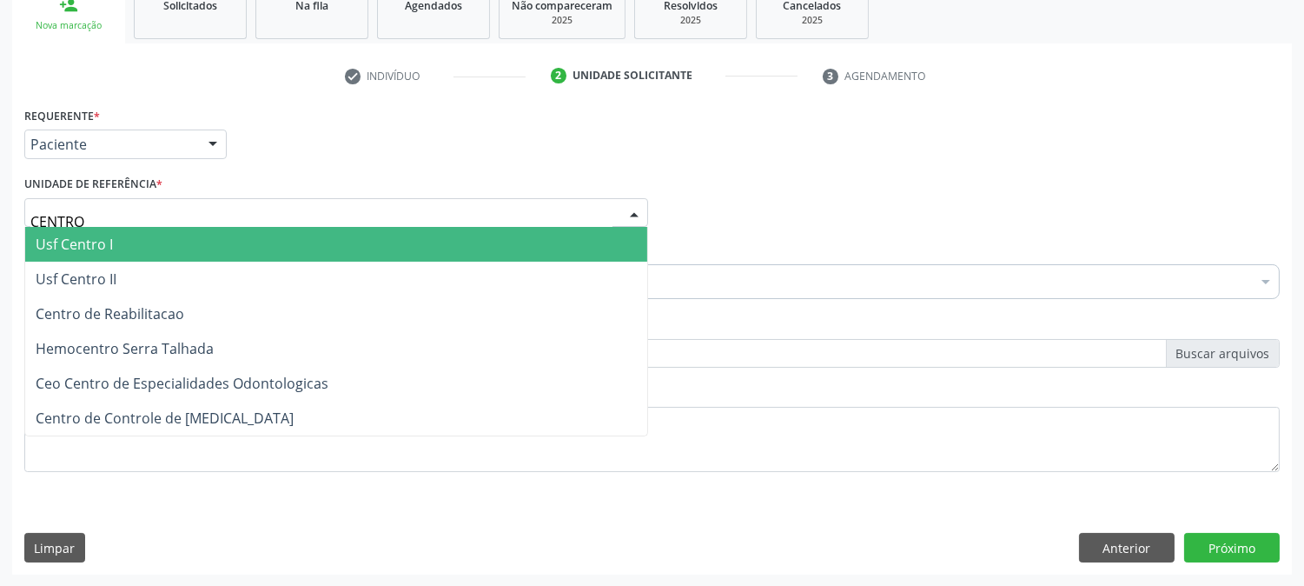
type input "CENTRO"
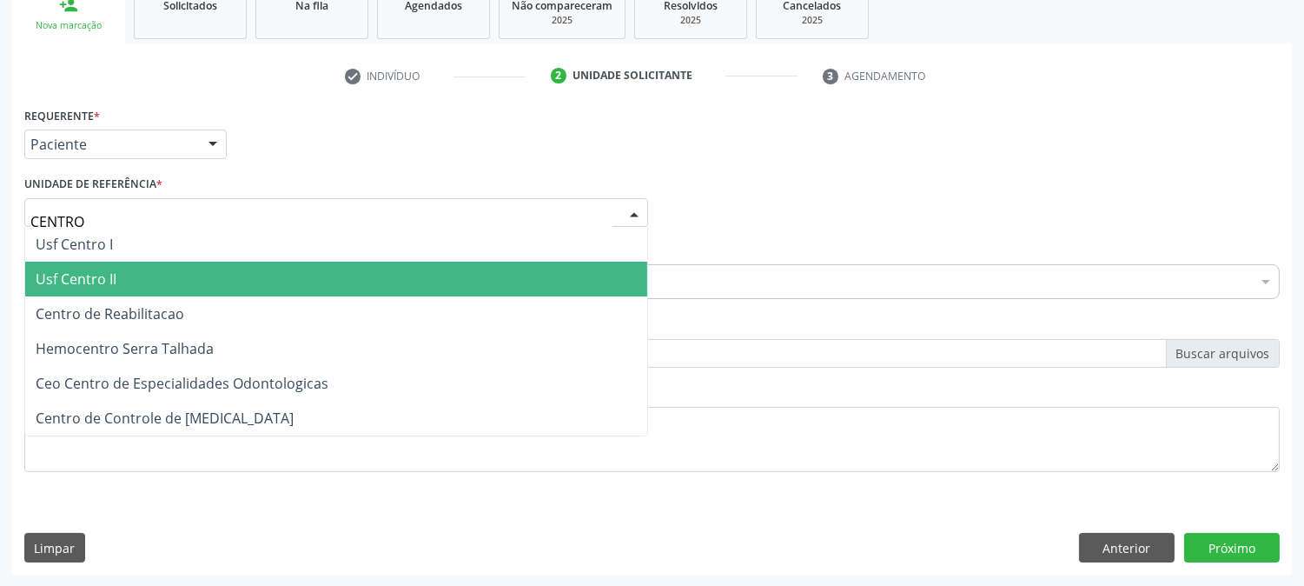
click at [175, 296] on span "Centro de Reabilitacao" at bounding box center [336, 313] width 622 height 35
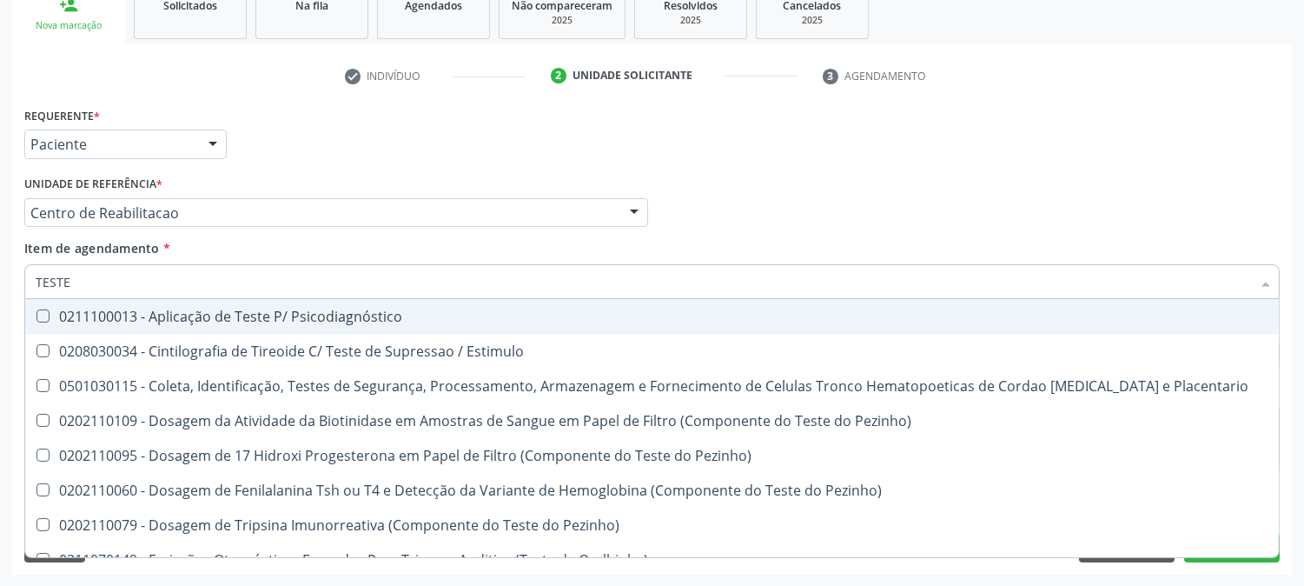
type input "TESTES"
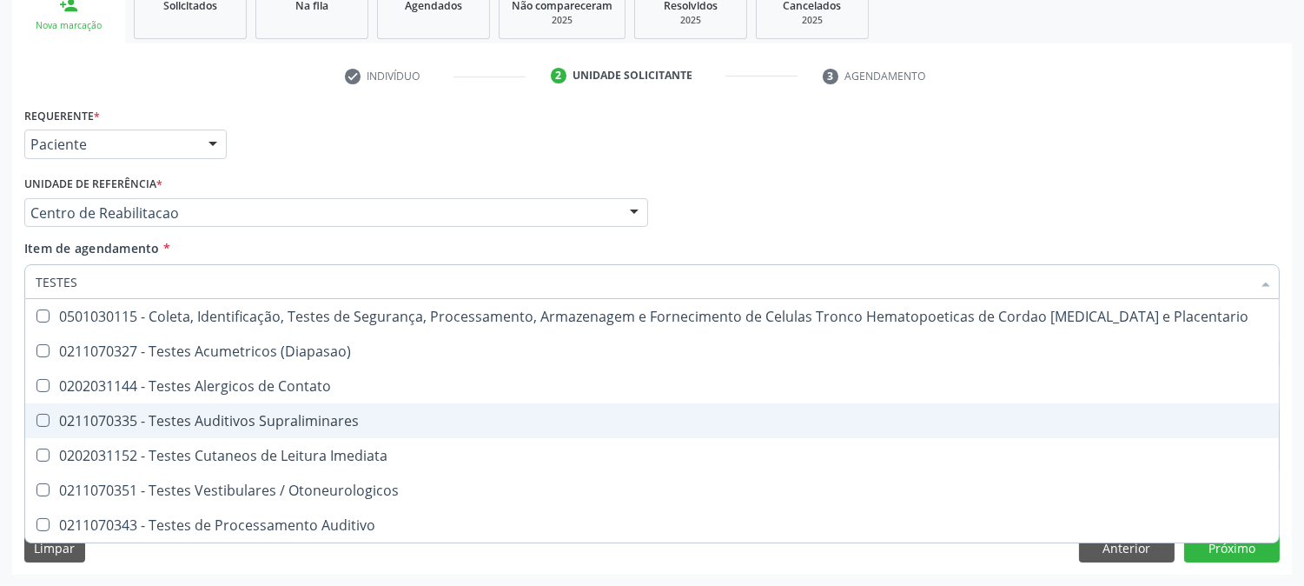
click at [216, 414] on div "0211070335 - Testes Auditivos Supraliminares" at bounding box center [652, 421] width 1233 height 14
checkbox Supraliminares "true"
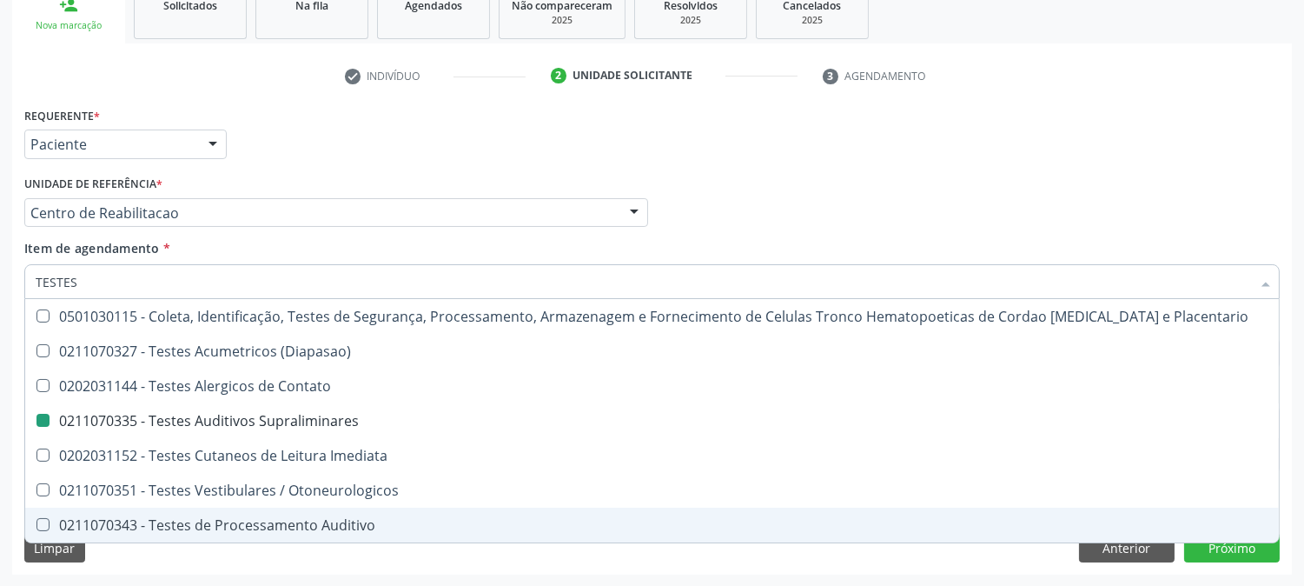
click at [216, 561] on div "Requerente * Paciente Profissional de Saúde Paciente Nenhum resultado encontrad…" at bounding box center [652, 339] width 1280 height 472
checkbox \(Diapasao\) "true"
checkbox Supraliminares "false"
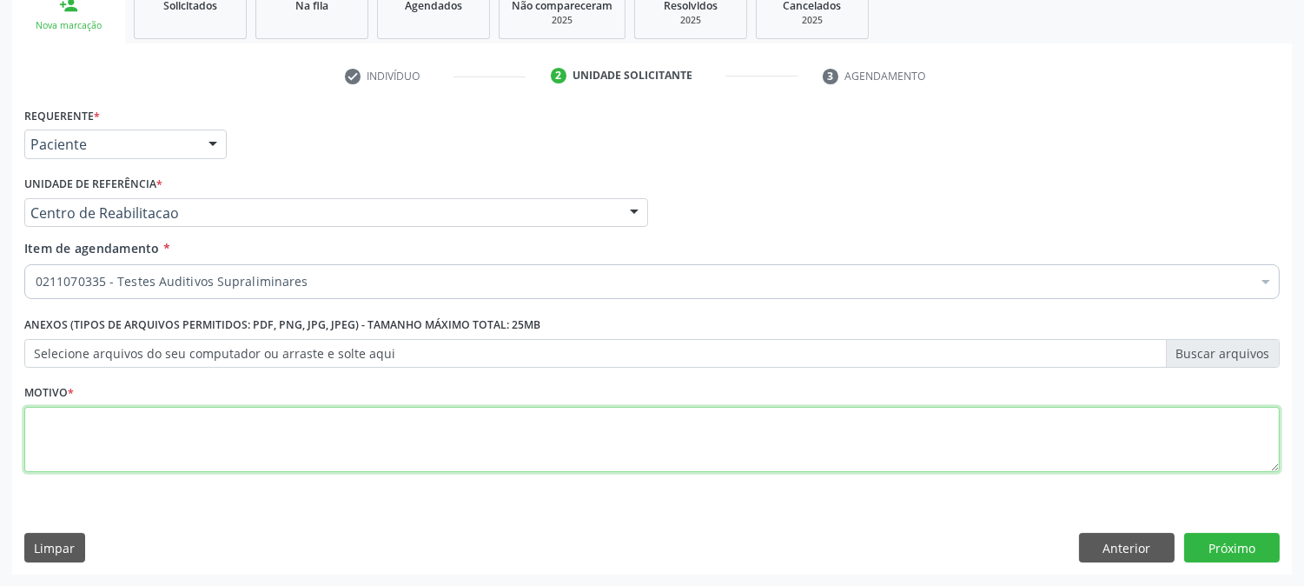
click at [232, 454] on textarea at bounding box center [652, 440] width 1256 height 66
type textarea "."
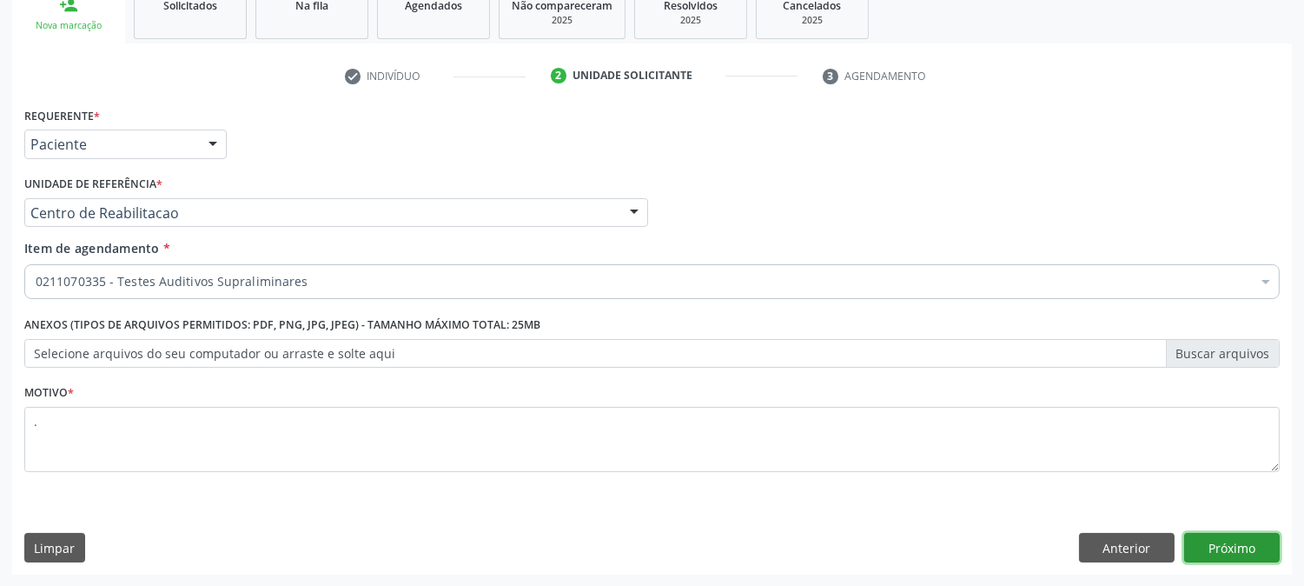
click at [1204, 534] on button "Próximo" at bounding box center [1232, 548] width 96 height 30
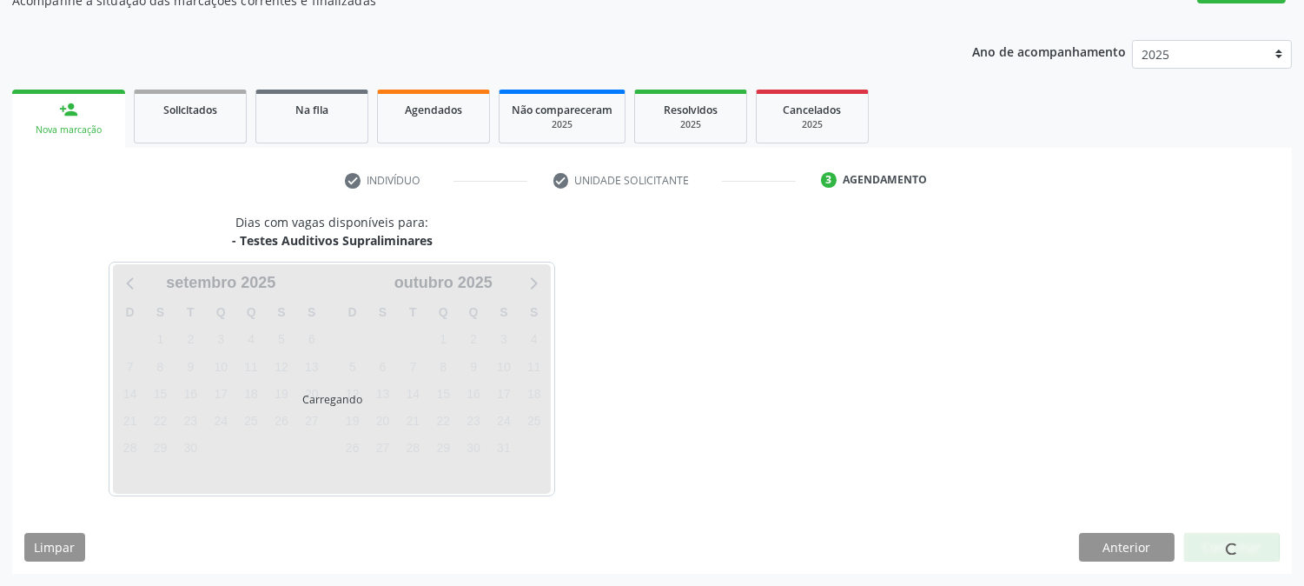
scroll to position [169, 0]
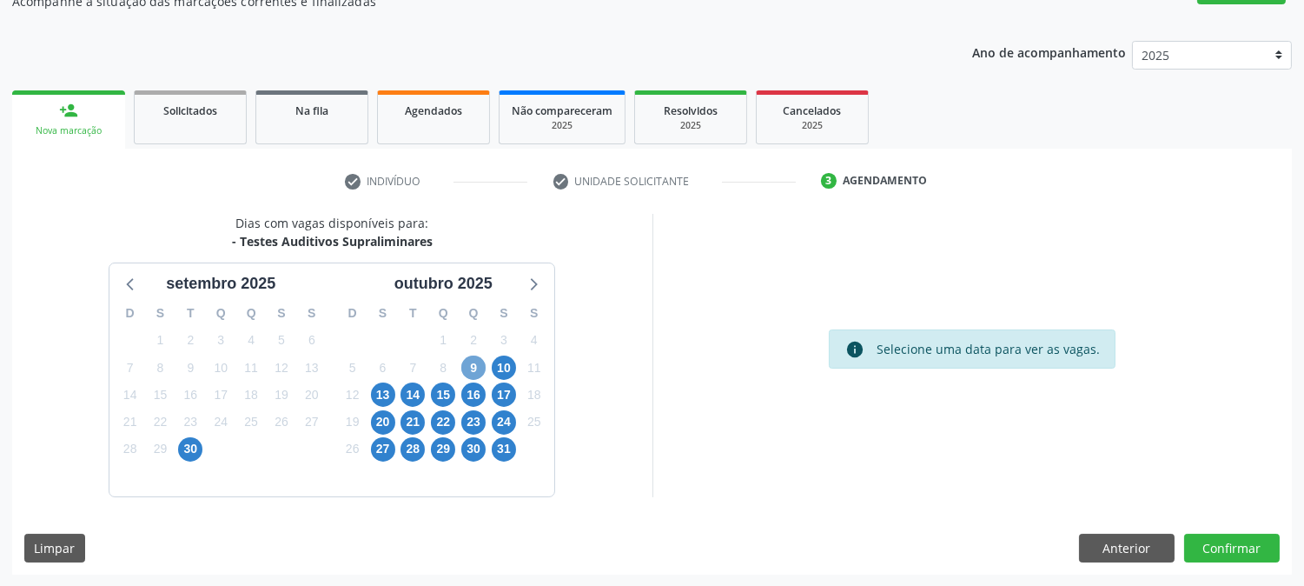
click at [470, 367] on span "9" at bounding box center [473, 367] width 24 height 24
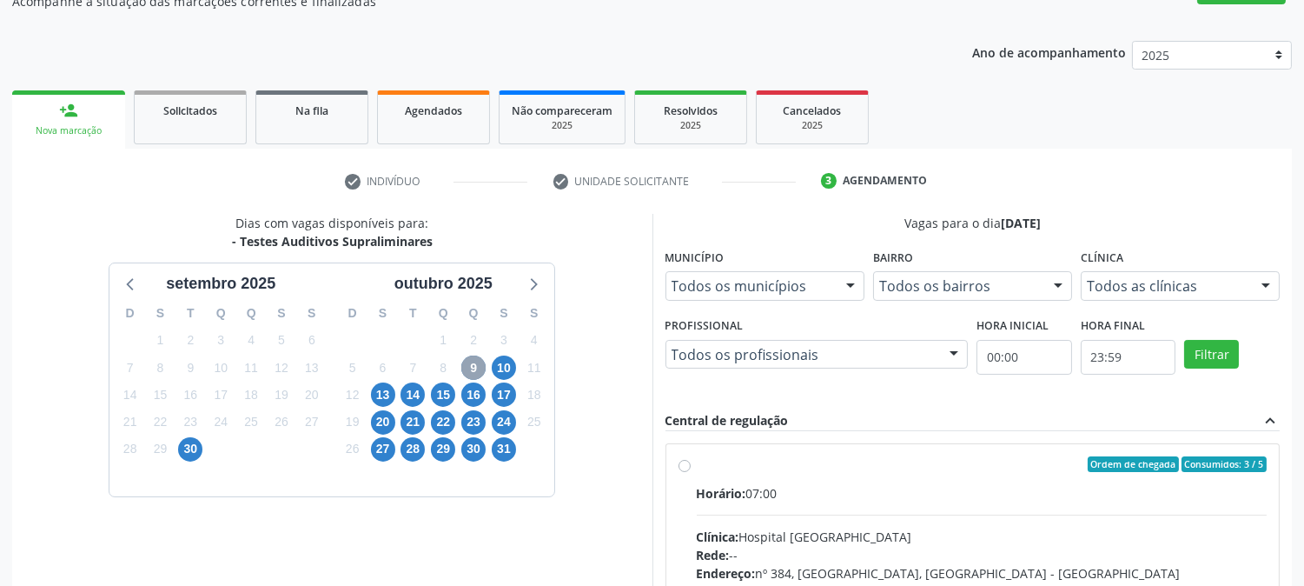
scroll to position [421, 0]
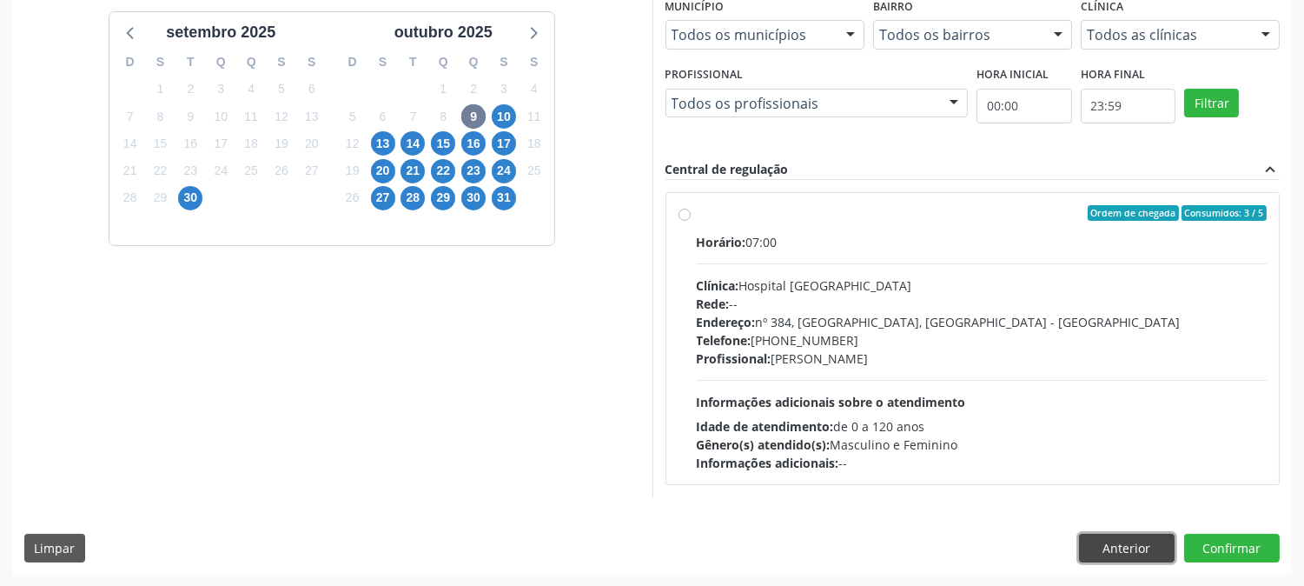
click at [1118, 541] on button "Anterior" at bounding box center [1127, 549] width 96 height 30
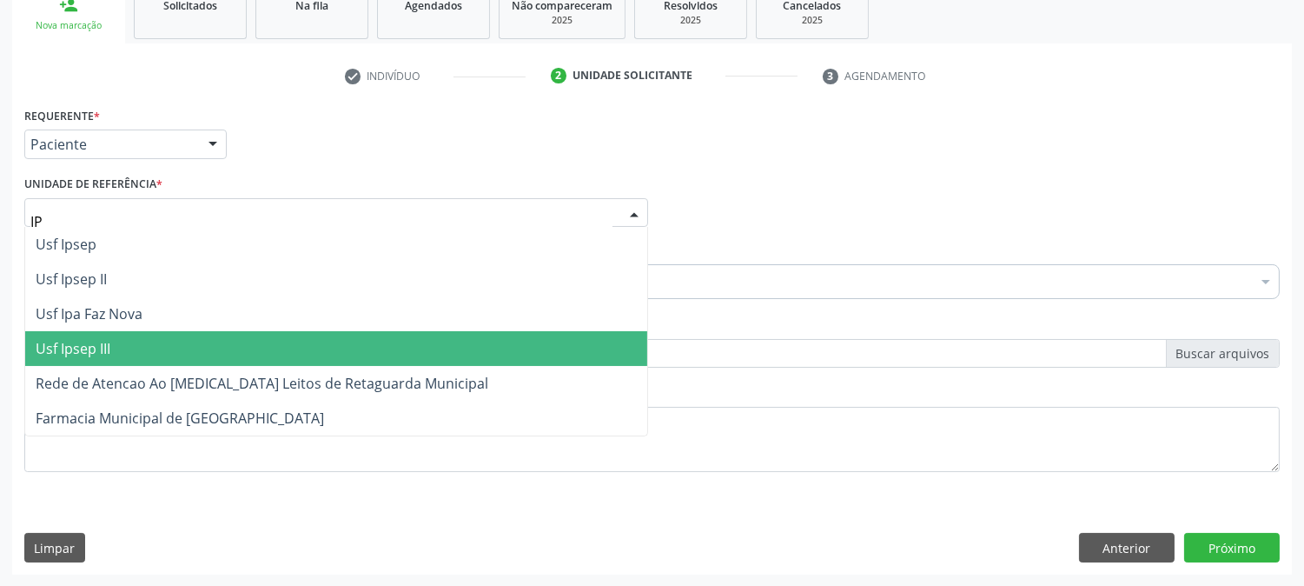
click at [202, 334] on span "Usf Ipsep III" at bounding box center [336, 348] width 622 height 35
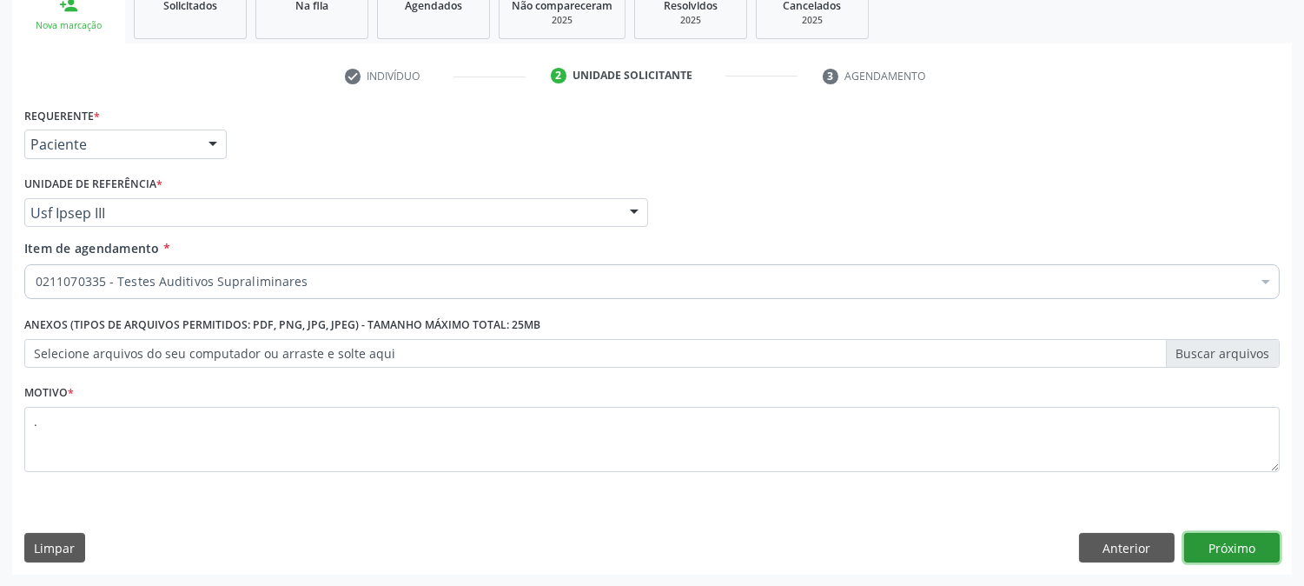
click at [1217, 554] on button "Próximo" at bounding box center [1232, 548] width 96 height 30
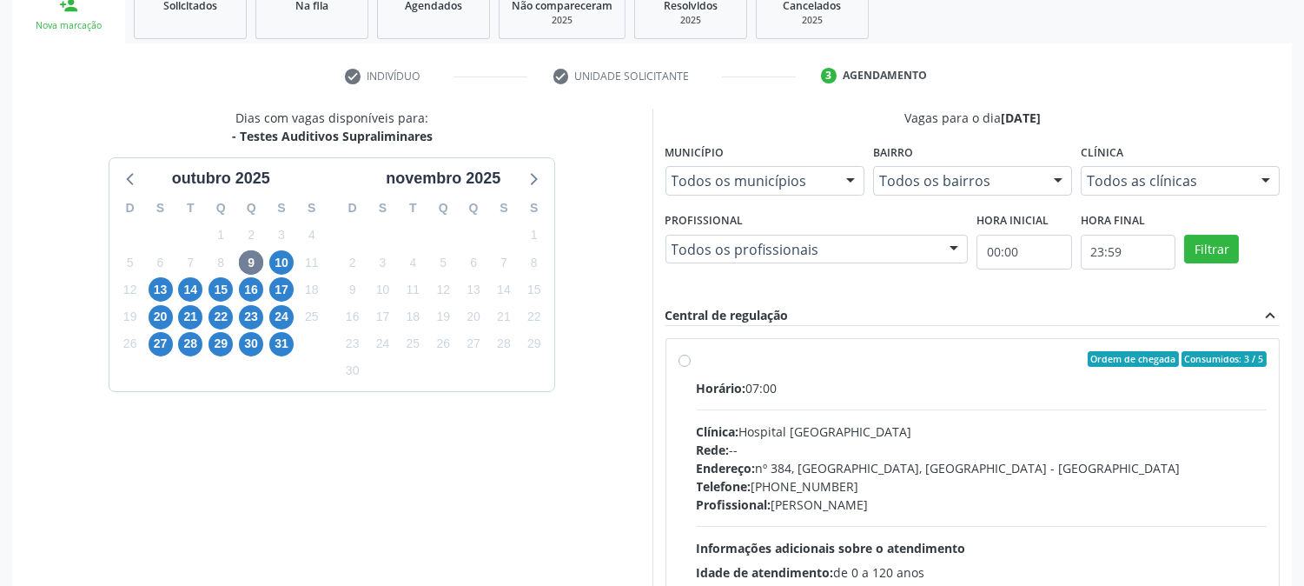
scroll to position [421, 0]
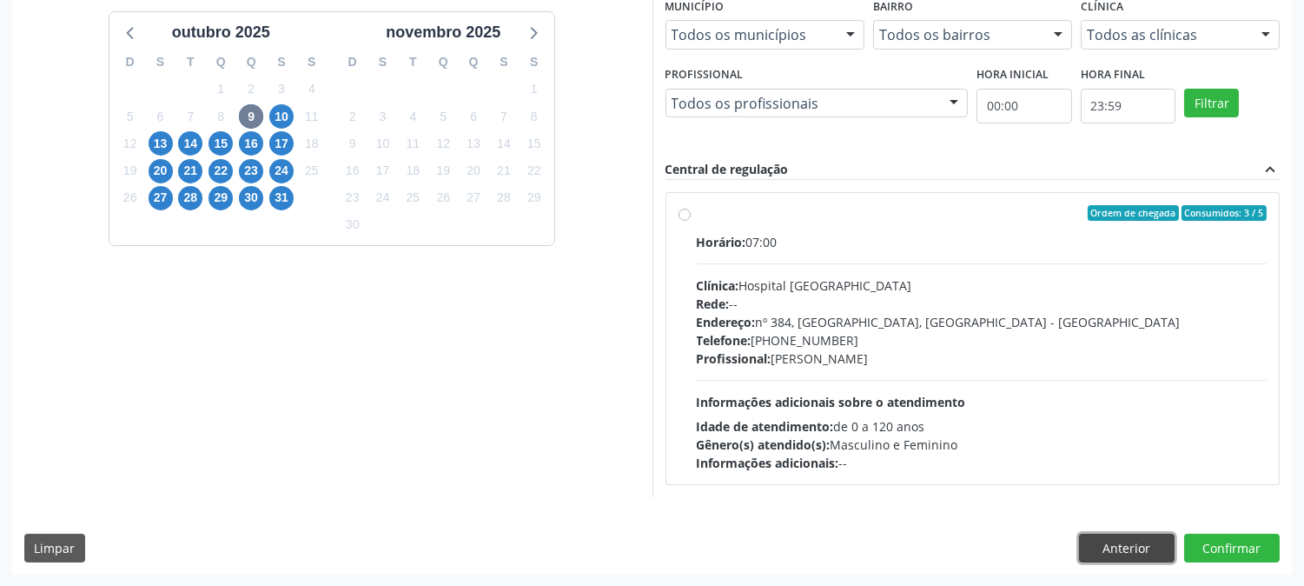
click at [1106, 540] on button "Anterior" at bounding box center [1127, 549] width 96 height 30
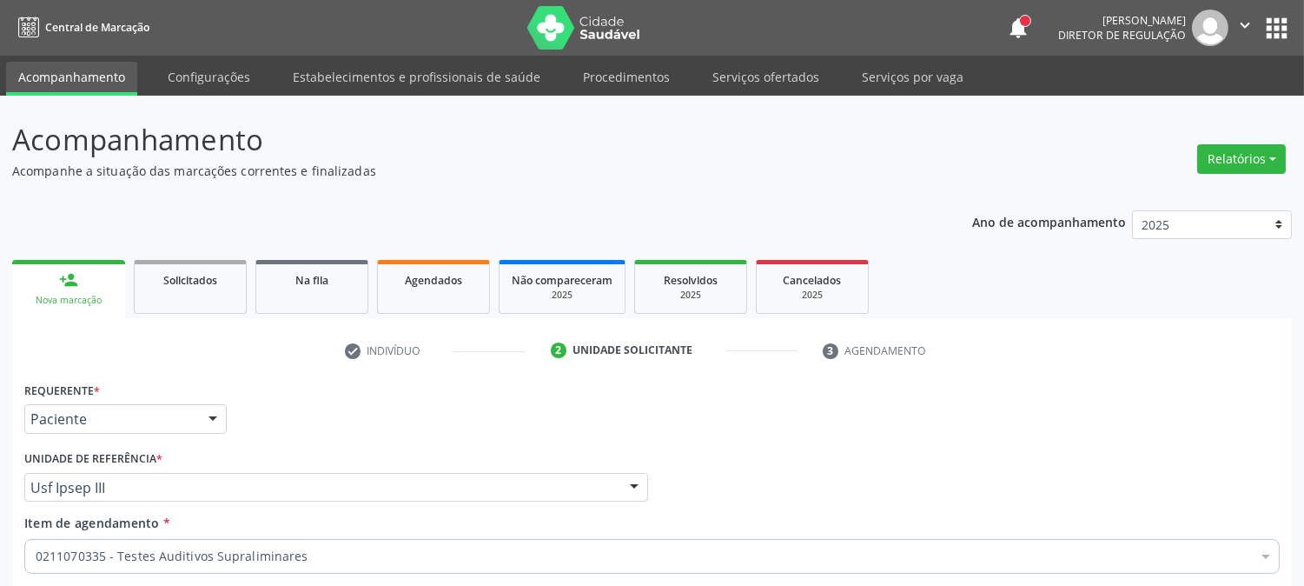
scroll to position [275, 0]
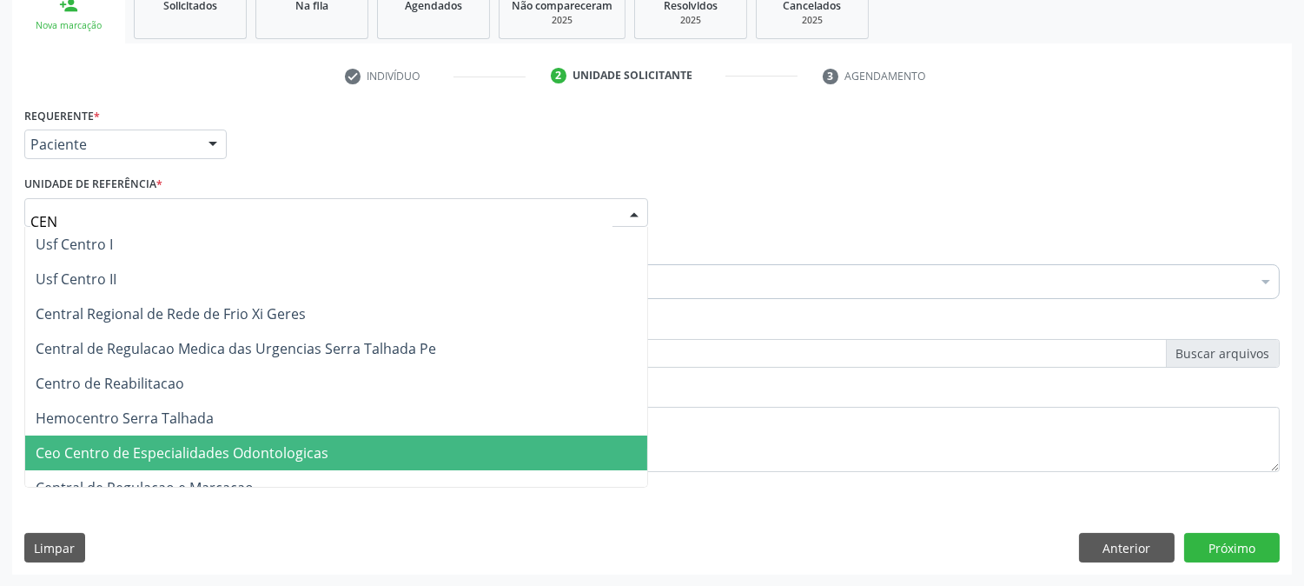
type input "CENT"
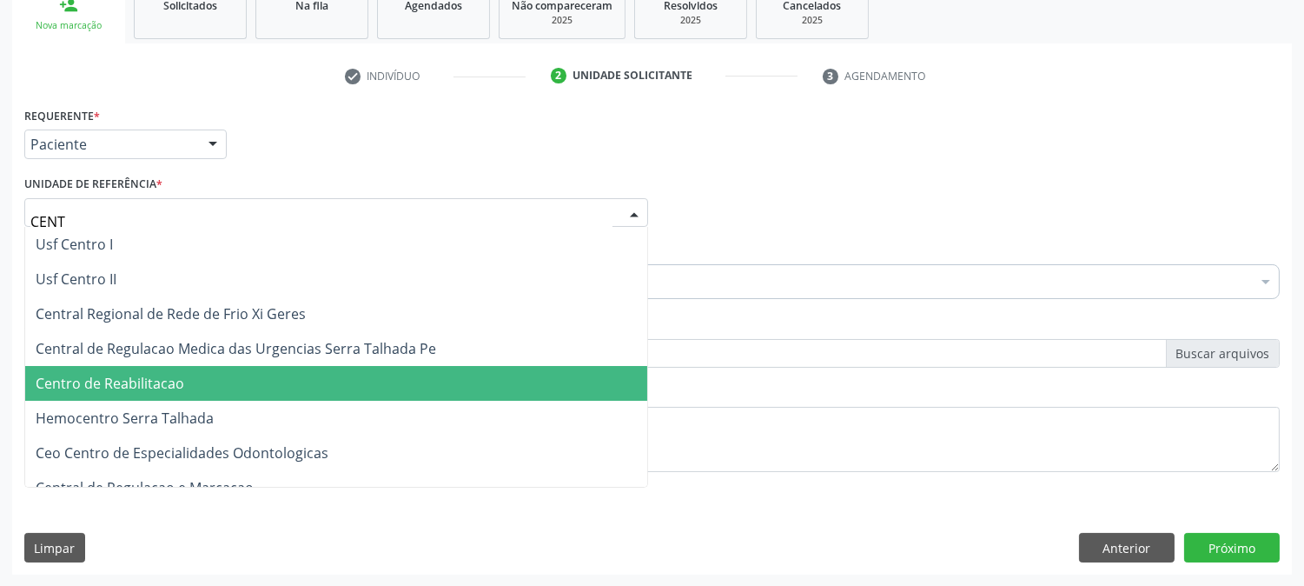
click at [226, 388] on span "Centro de Reabilitacao" at bounding box center [336, 383] width 622 height 35
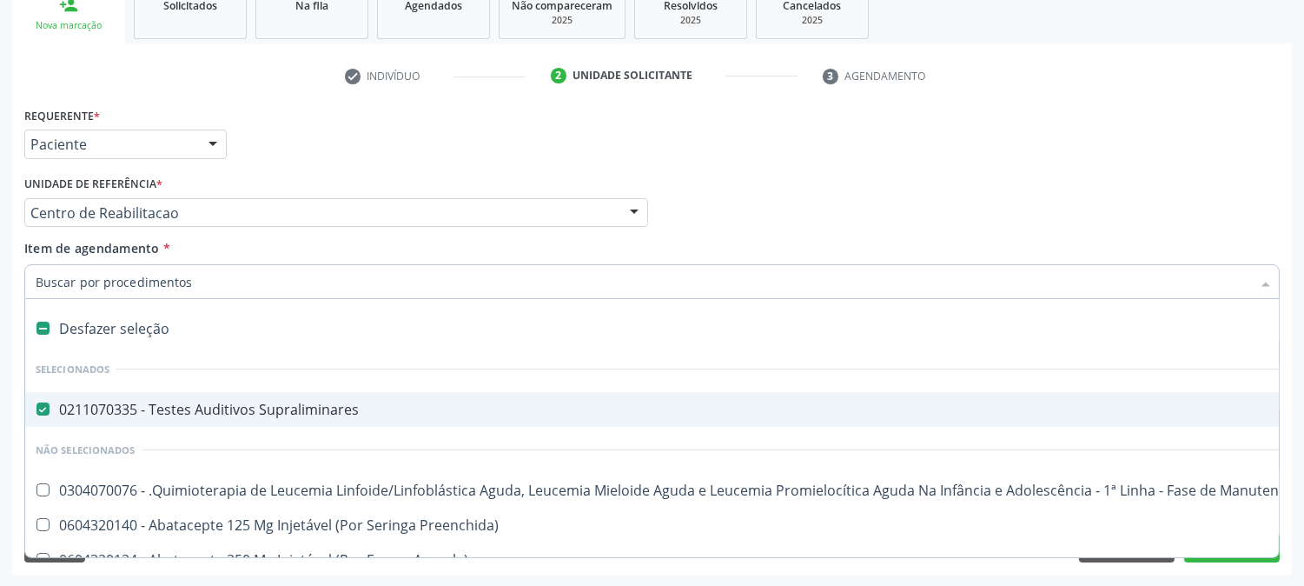
click at [184, 408] on div "0211070335 - Testes Auditivos Supraliminares" at bounding box center [712, 409] width 1353 height 14
checkbox Supraliminares "false"
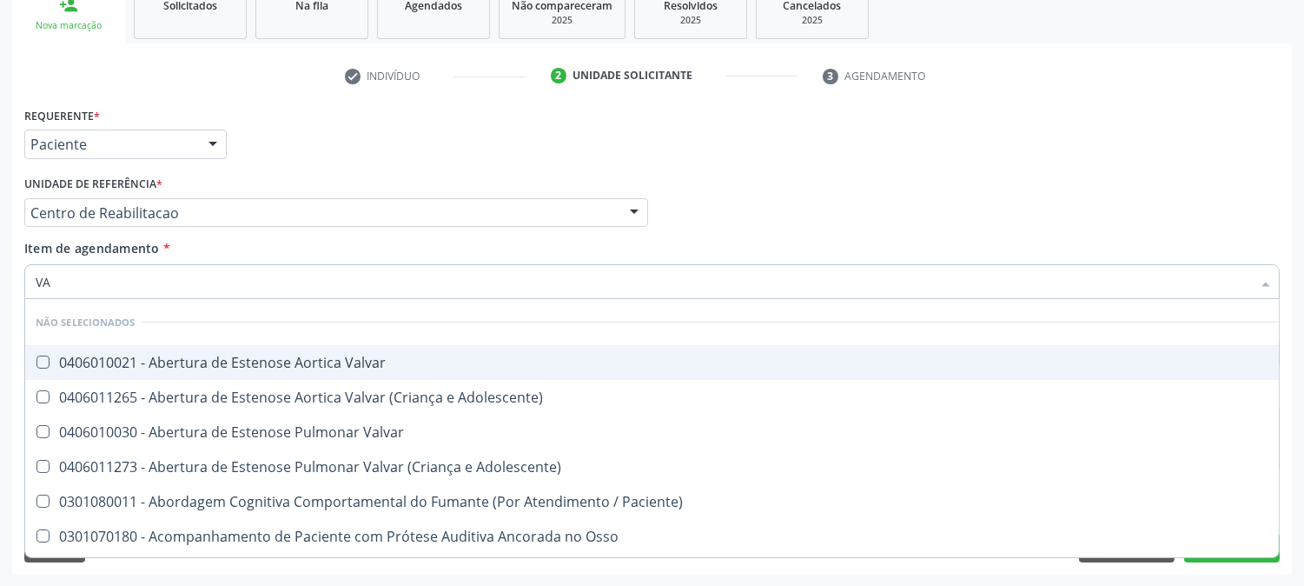
type input "V"
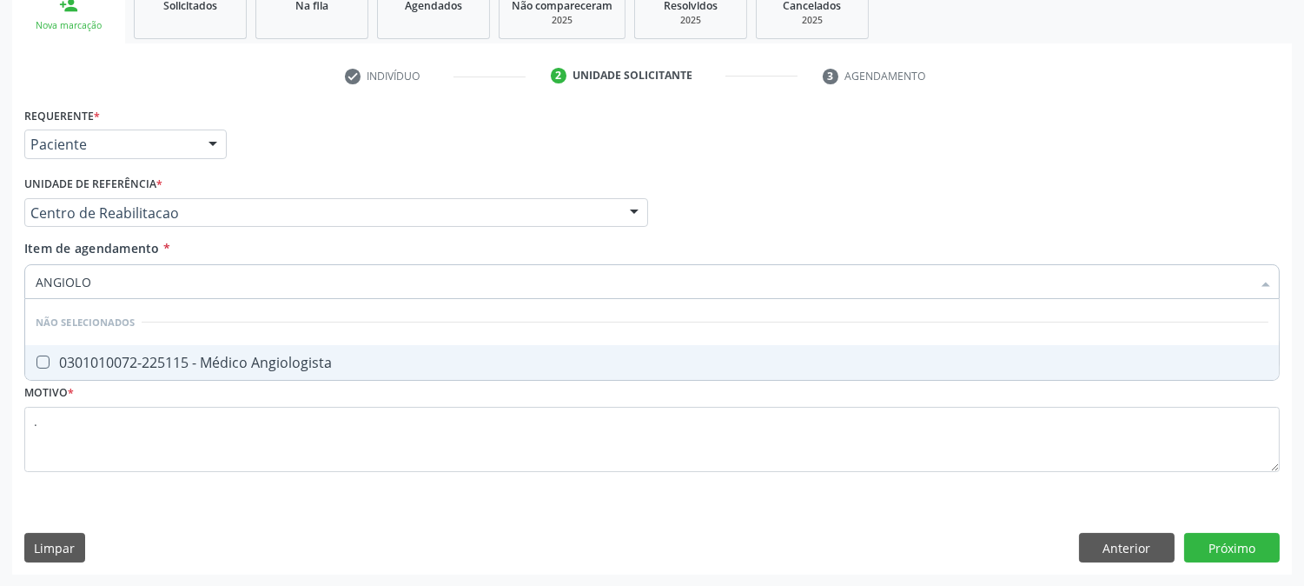
type input "ANGIOLOG"
click at [205, 368] on div "0301010072-225115 - Médico Angiologista" at bounding box center [652, 362] width 1233 height 14
checkbox Angiologista "true"
click at [1228, 548] on div "Requerente * Paciente Profissional de Saúde Paciente Nenhum resultado encontrad…" at bounding box center [652, 339] width 1280 height 472
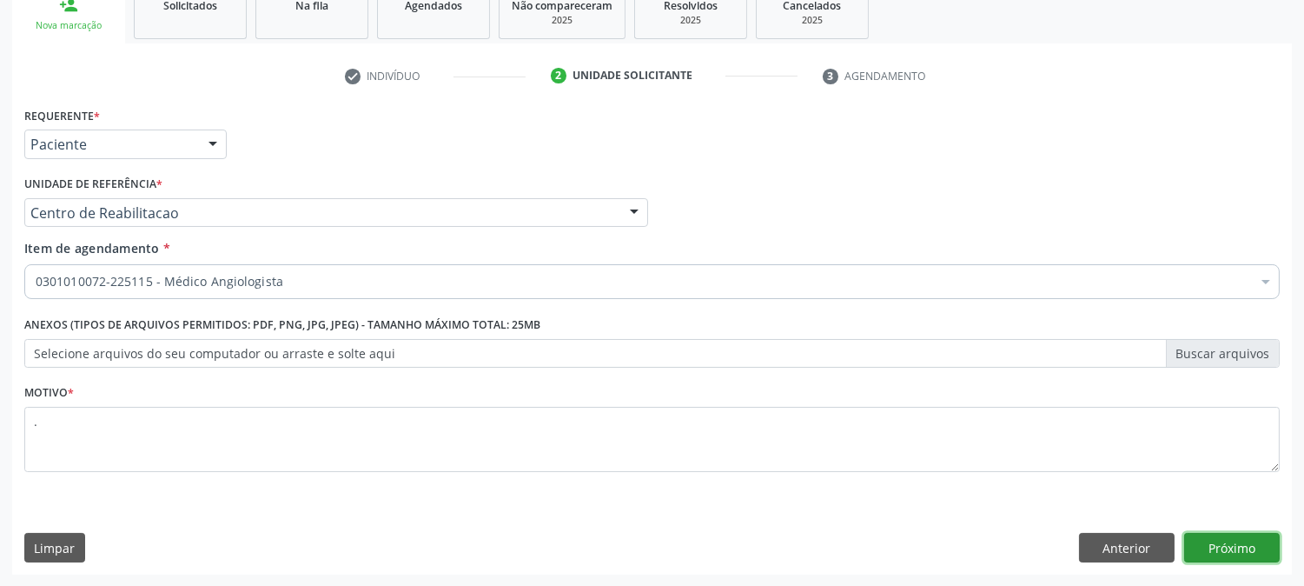
click at [1222, 546] on button "Próximo" at bounding box center [1232, 548] width 96 height 30
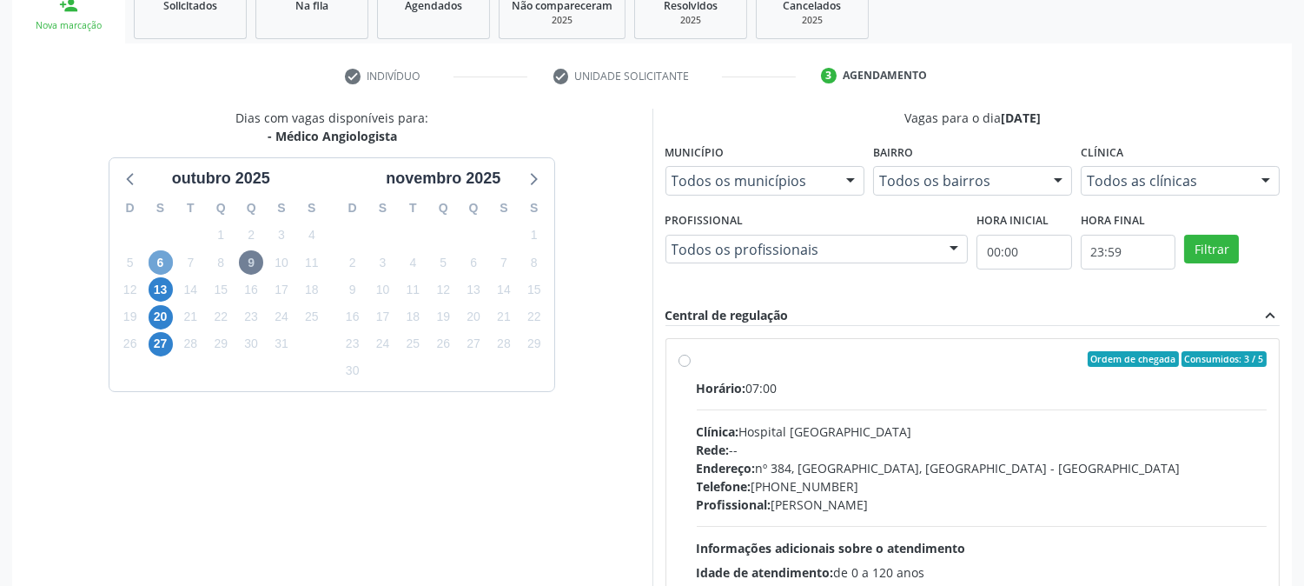
click at [152, 265] on span "6" at bounding box center [161, 262] width 24 height 24
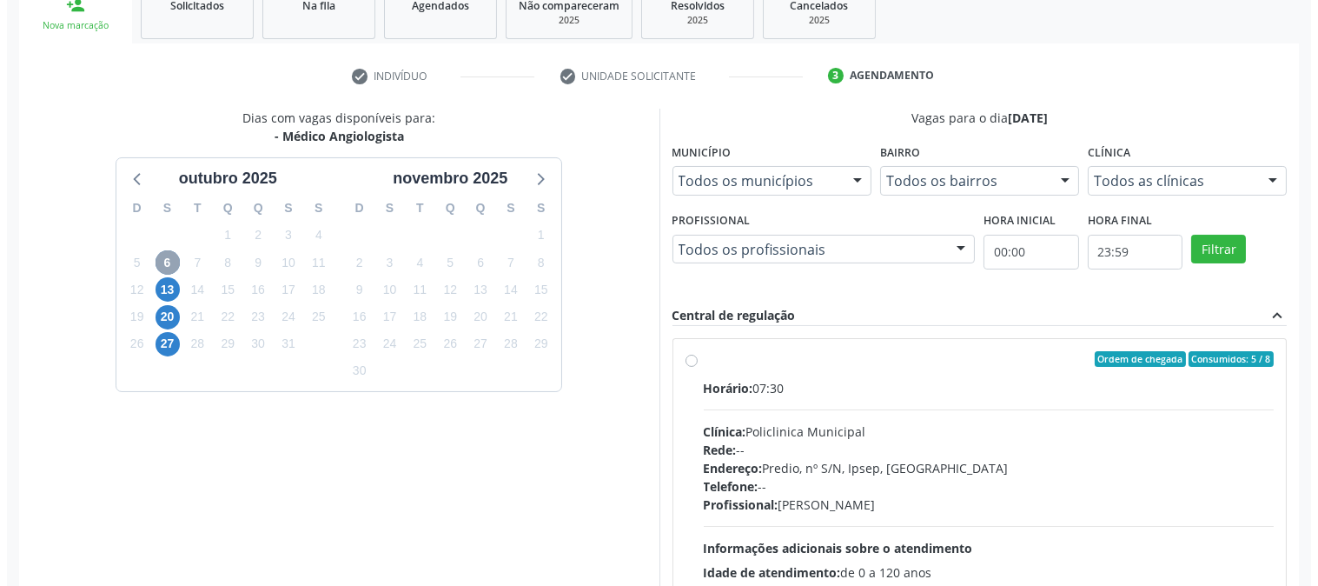
scroll to position [0, 0]
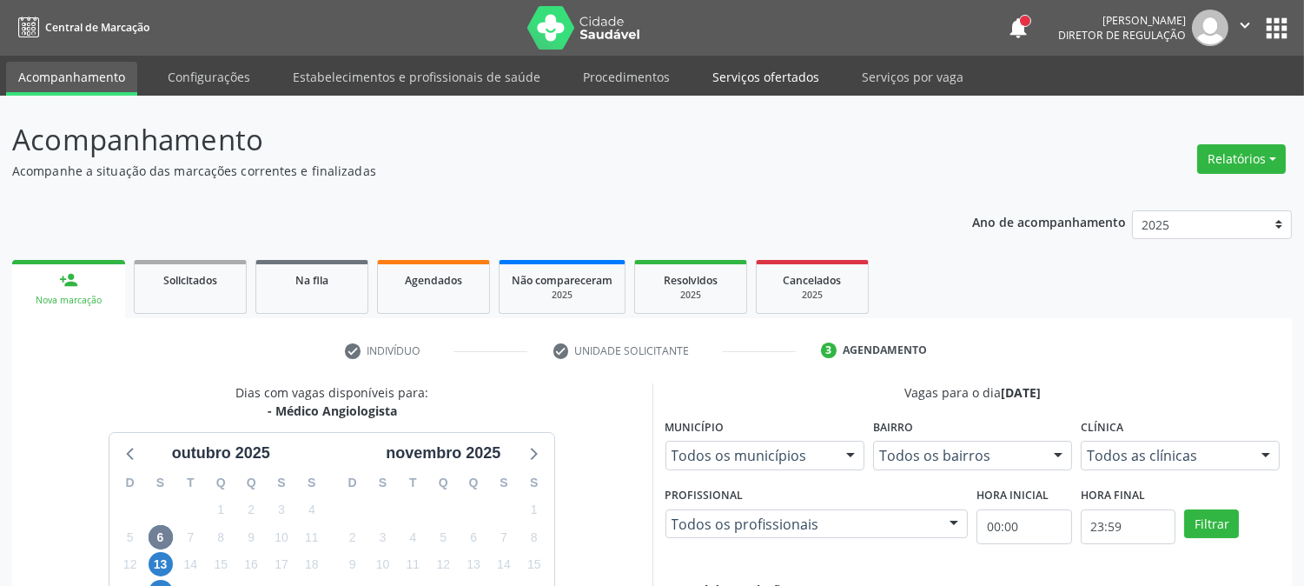
click at [734, 76] on link "Serviços ofertados" at bounding box center [765, 77] width 131 height 30
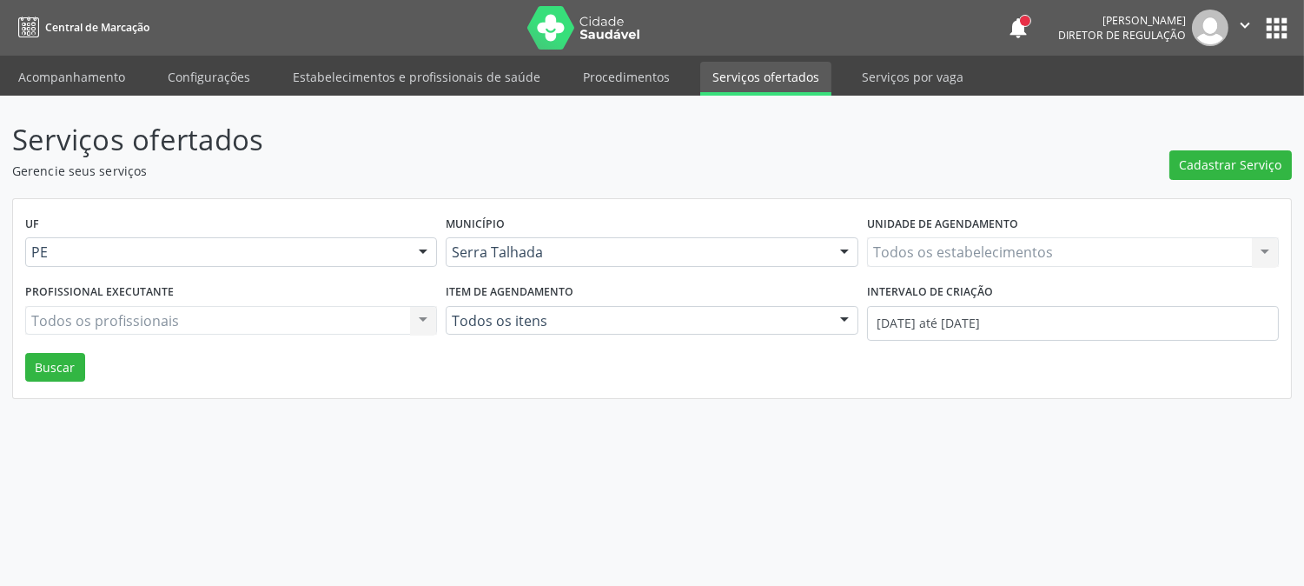
click at [666, 68] on link "Procedimentos" at bounding box center [626, 77] width 111 height 30
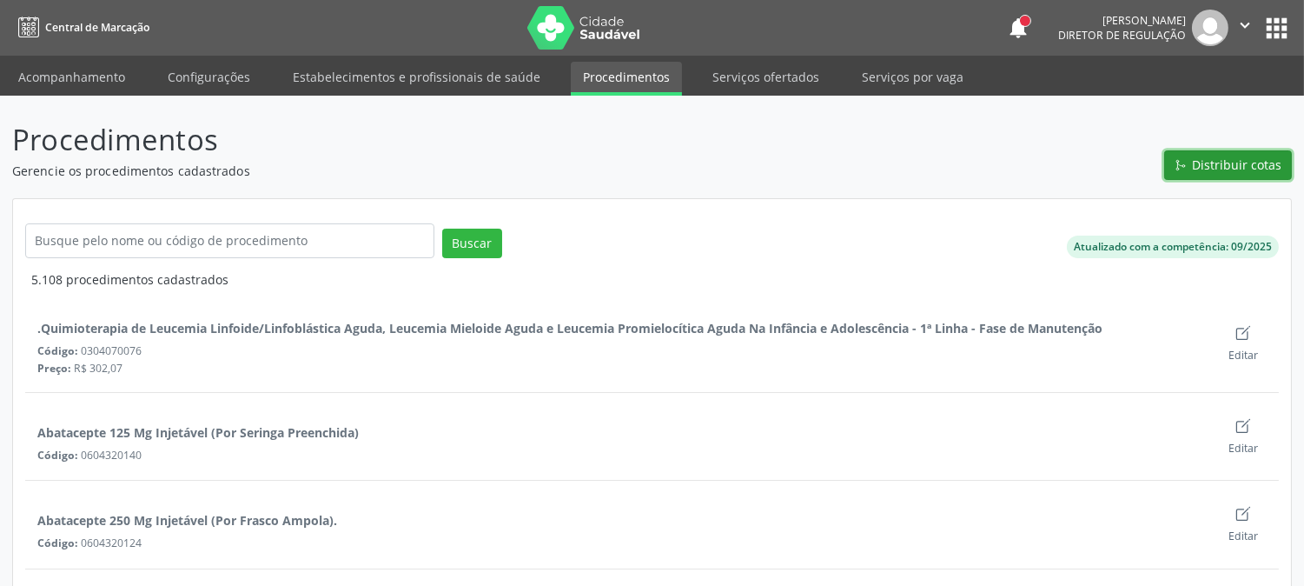
click at [1225, 163] on span "Distribuir cotas" at bounding box center [1238, 165] width 90 height 18
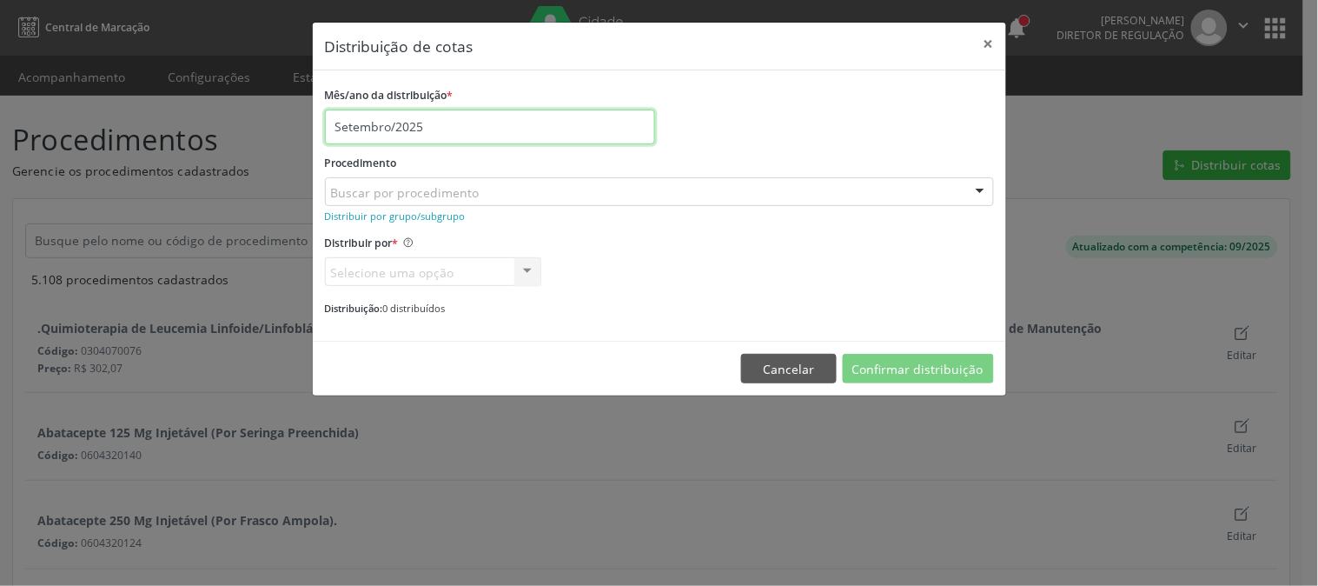
click at [571, 127] on input "Setembro/2025" at bounding box center [490, 126] width 330 height 35
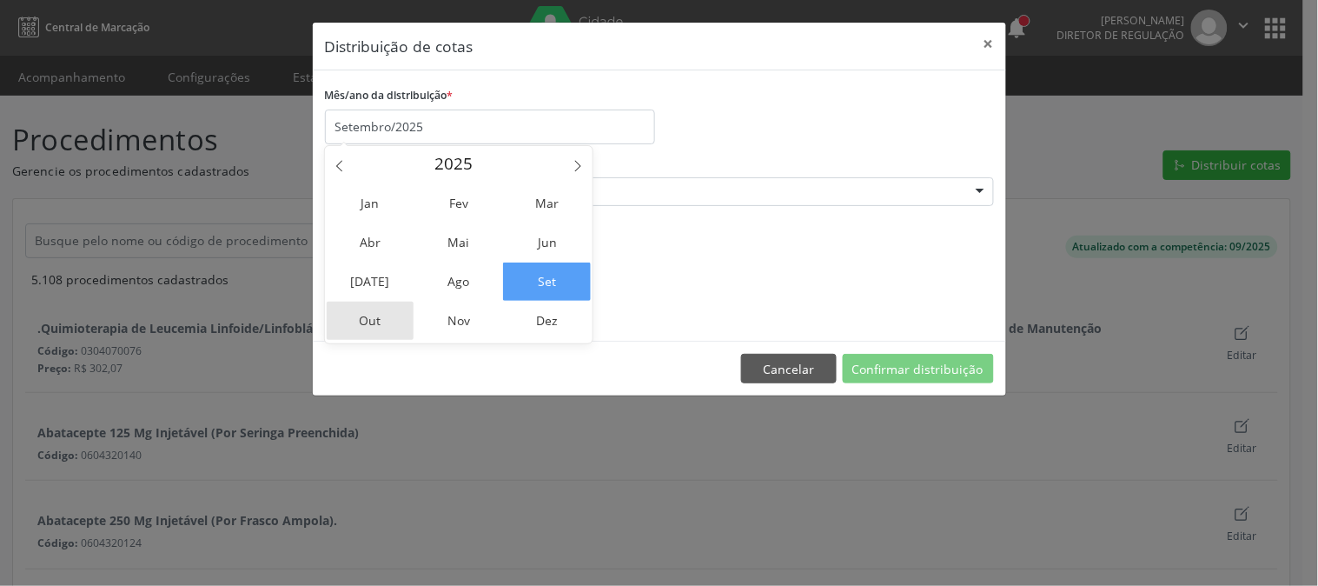
click at [357, 313] on span "Out" at bounding box center [371, 321] width 88 height 38
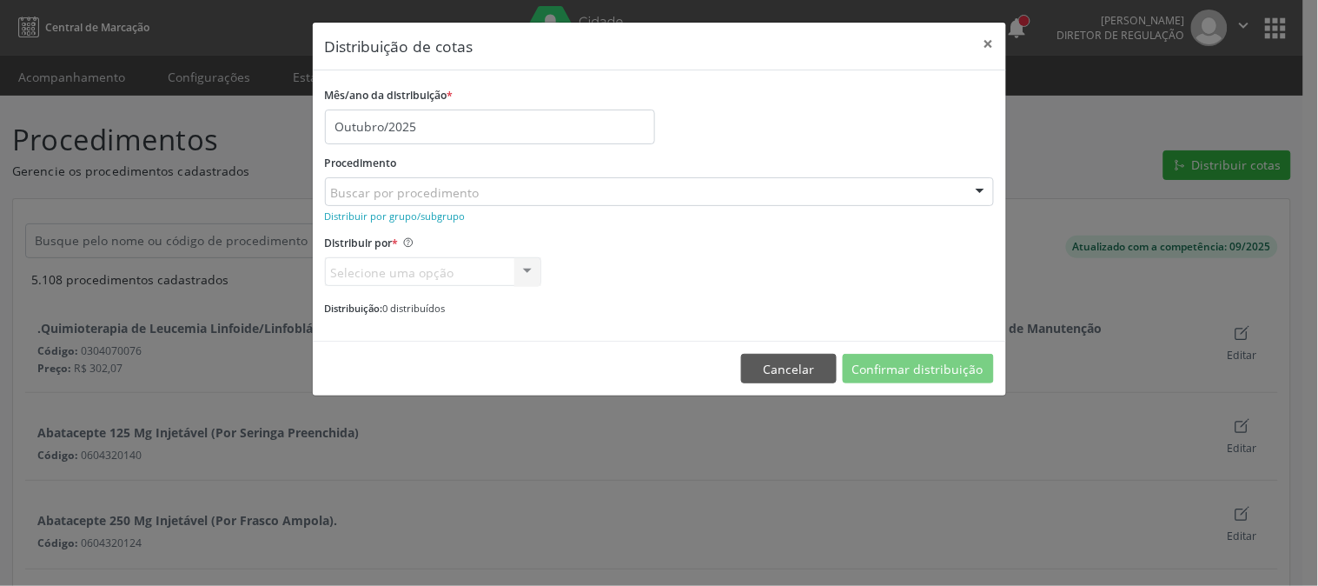
click at [680, 197] on div "Buscar por procedimento" at bounding box center [659, 192] width 669 height 30
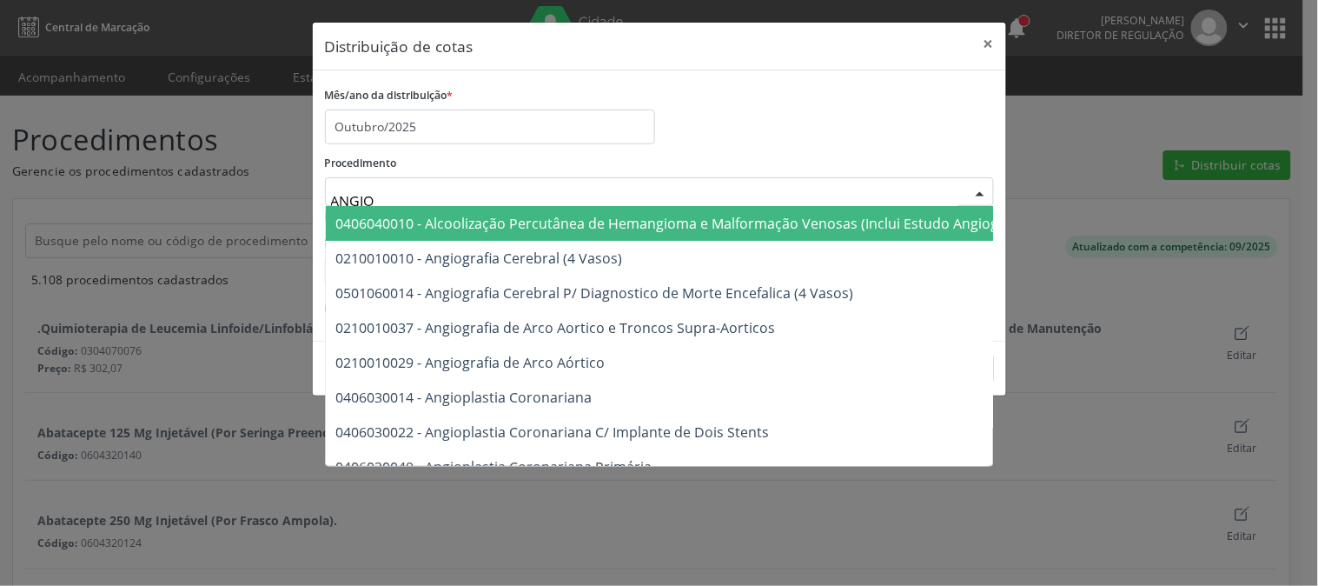
type input "ANGIOL"
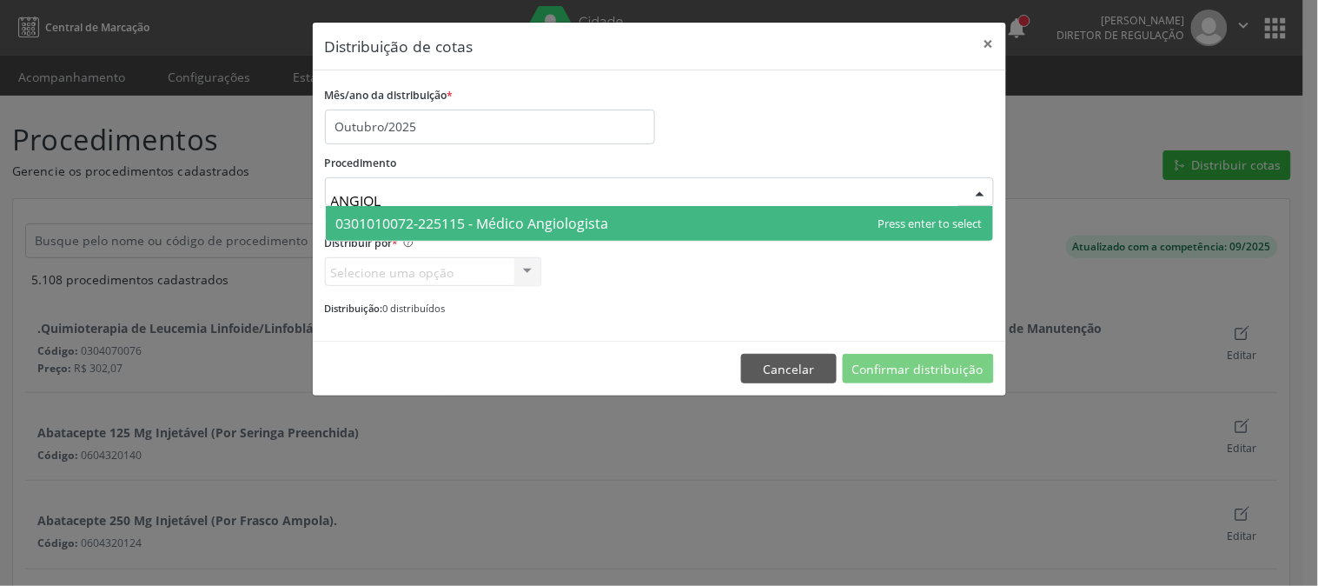
click at [671, 218] on span "0301010072-225115 - Médico Angiologista" at bounding box center [659, 223] width 667 height 35
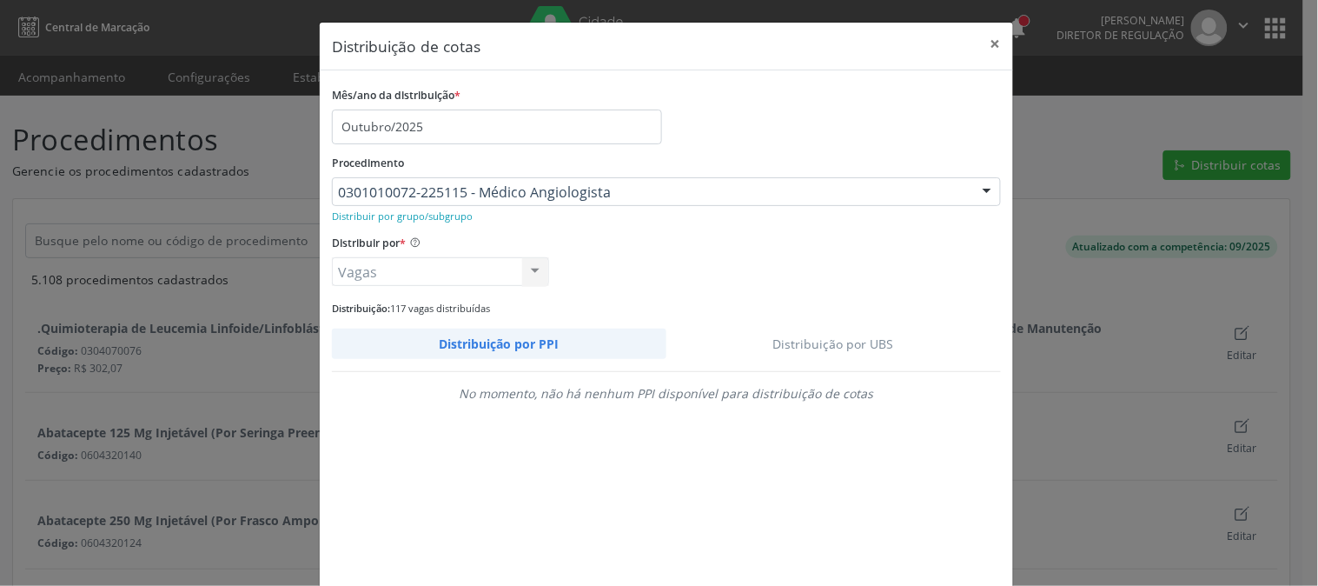
click at [850, 340] on link "Distribuição por UBS" at bounding box center [834, 343] width 335 height 30
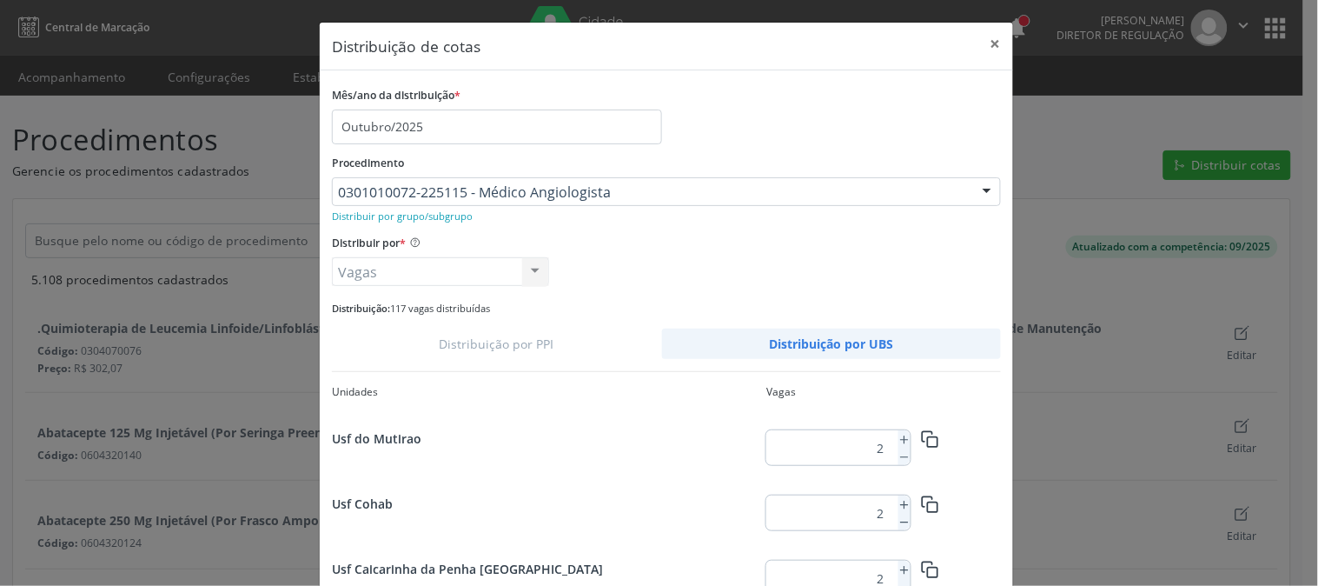
scroll to position [962, 0]
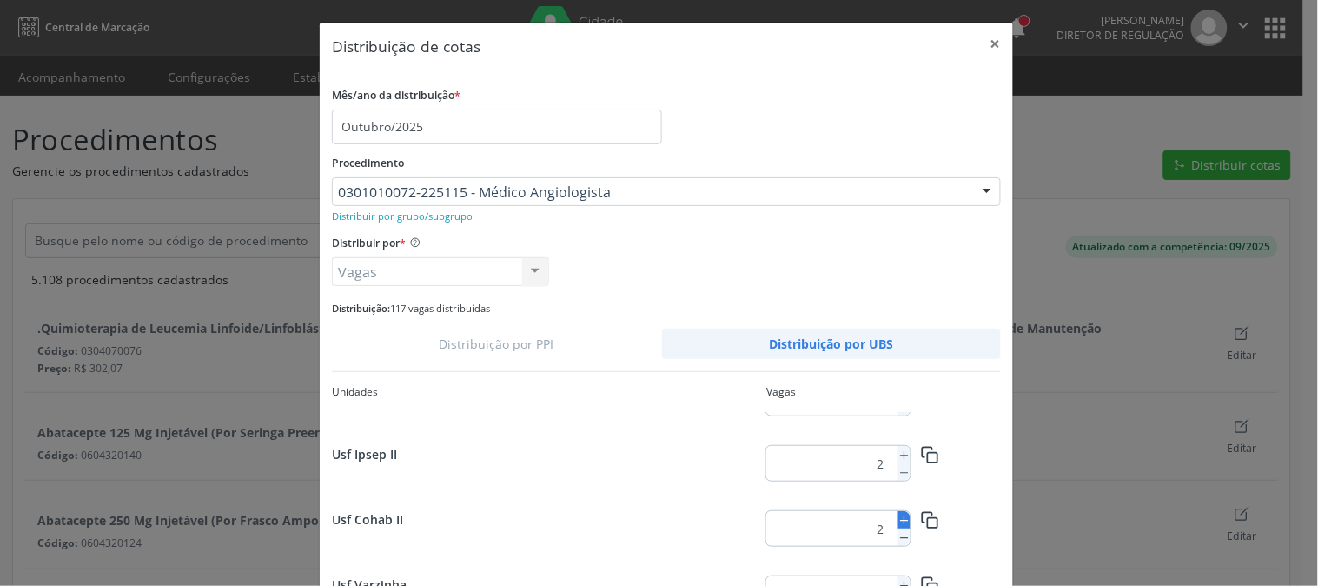
click at [901, 521] on line at bounding box center [904, 521] width 7 height 0
type input "3"
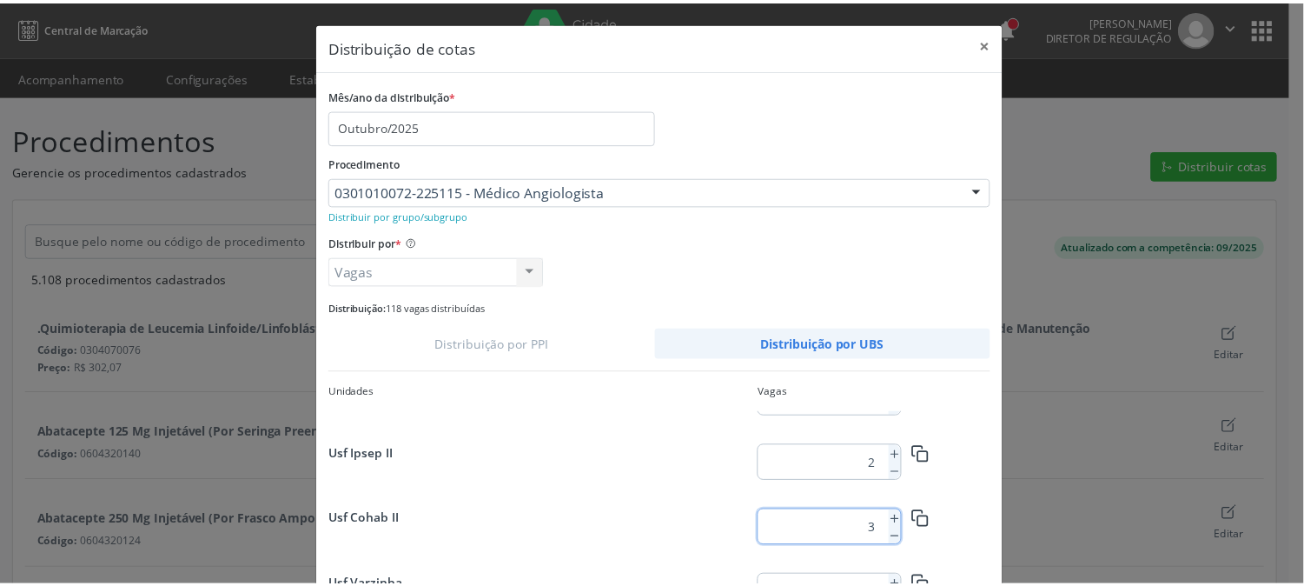
scroll to position [126, 0]
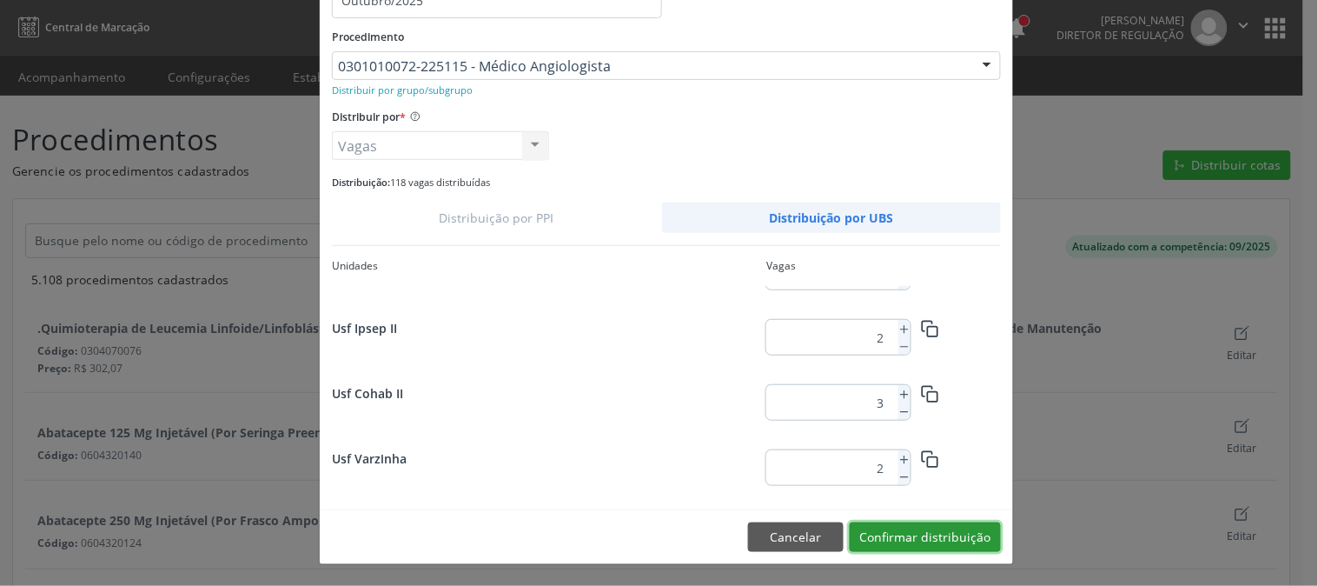
click at [952, 528] on button "Confirmar distribuição" at bounding box center [925, 537] width 151 height 30
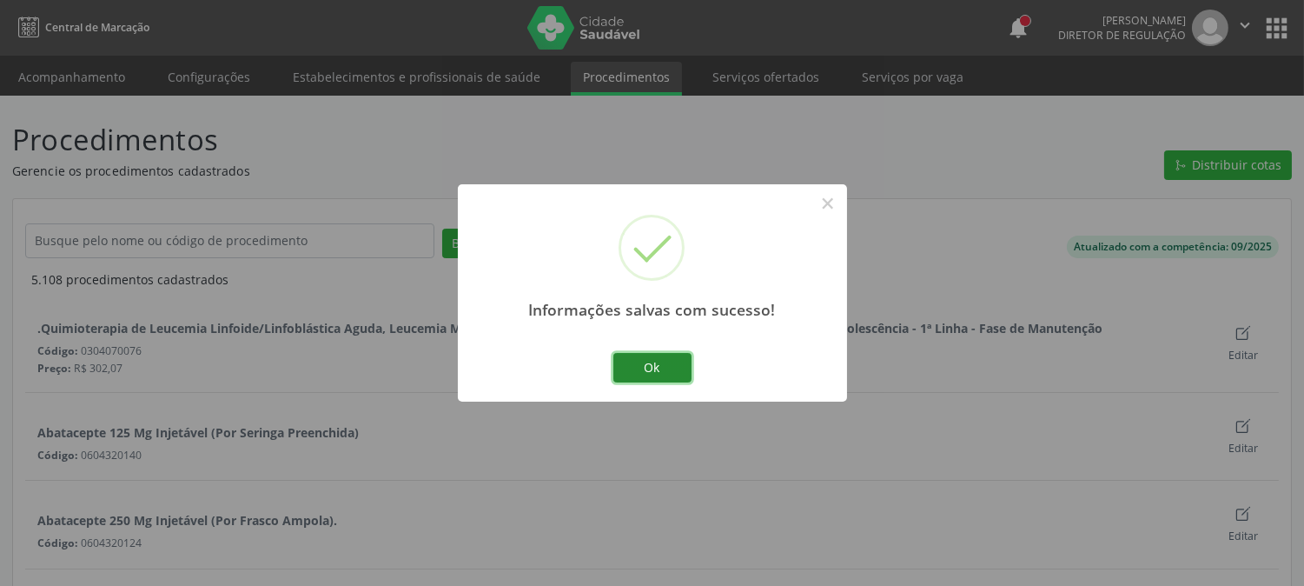
click at [637, 355] on button "Ok" at bounding box center [652, 368] width 78 height 30
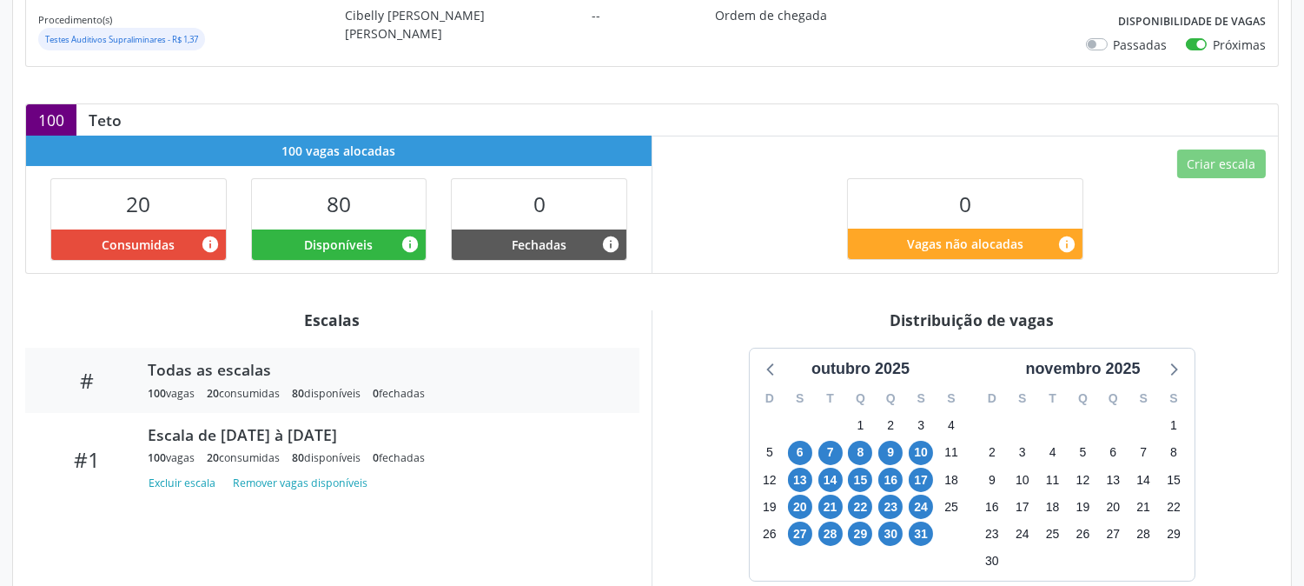
scroll to position [400, 0]
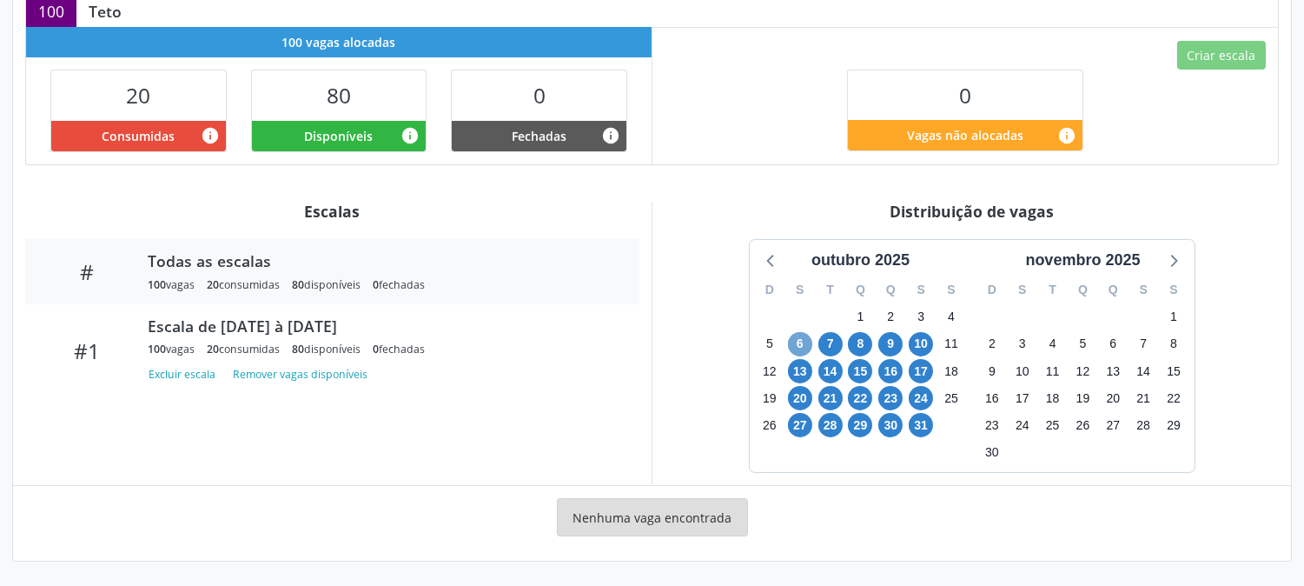
click at [803, 342] on span "6" at bounding box center [800, 344] width 24 height 24
click at [912, 421] on span "31" at bounding box center [921, 425] width 24 height 24
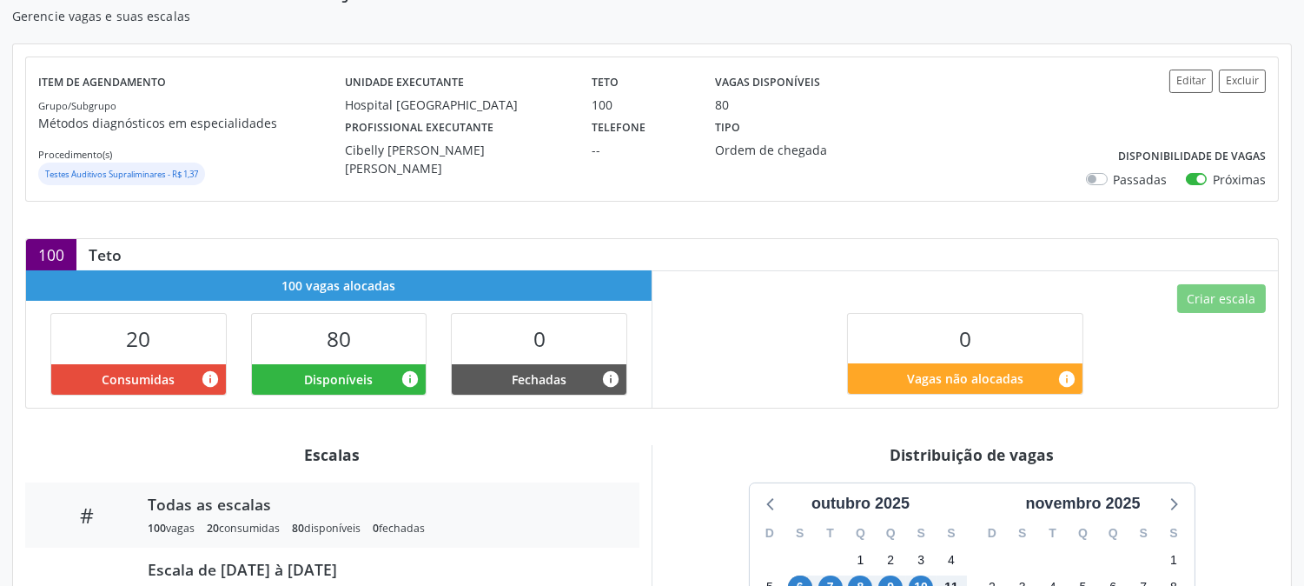
scroll to position [0, 0]
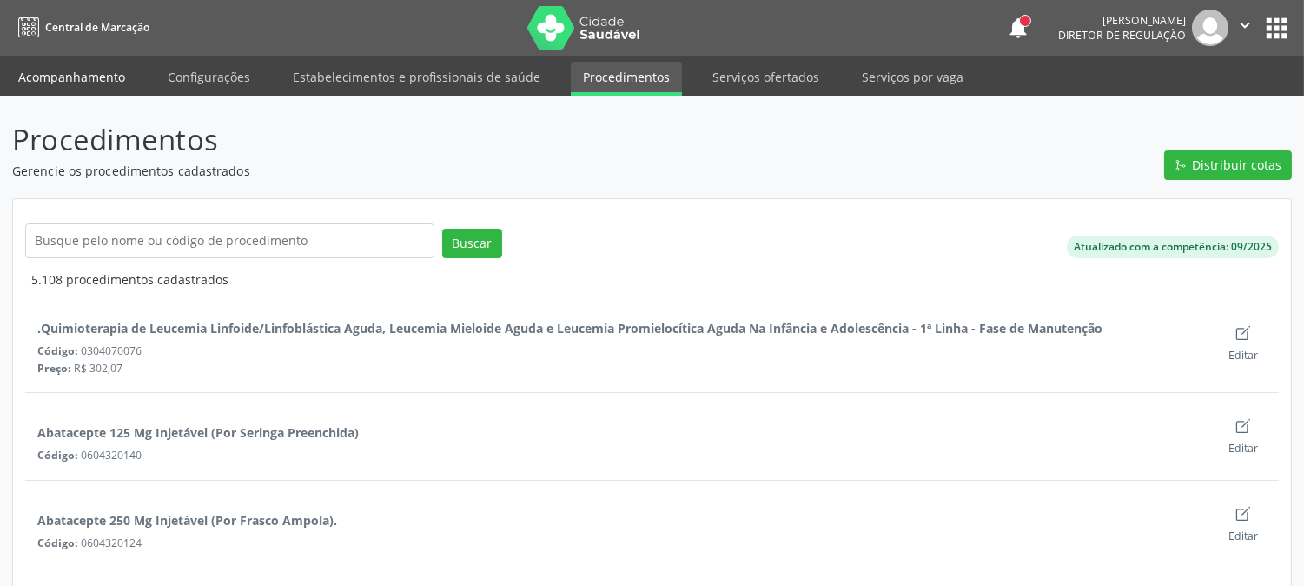
click at [83, 68] on link "Acompanhamento" at bounding box center [71, 77] width 131 height 30
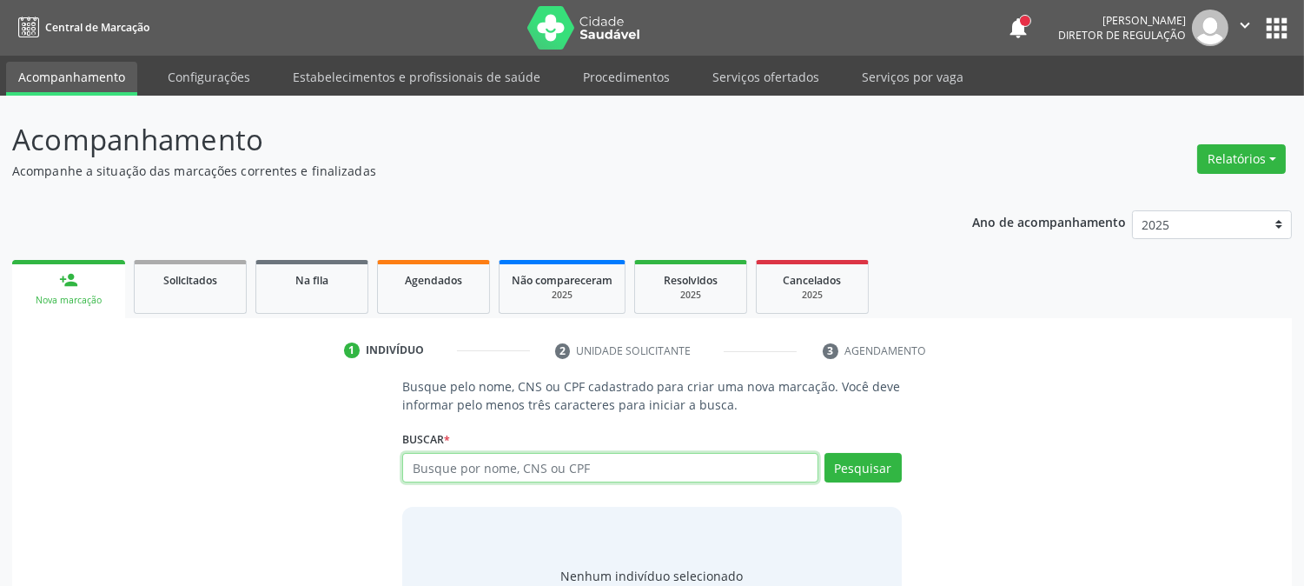
click at [553, 475] on input "text" at bounding box center [609, 468] width 415 height 30
click at [583, 457] on input "text" at bounding box center [609, 468] width 415 height 30
type input "898003492049496"
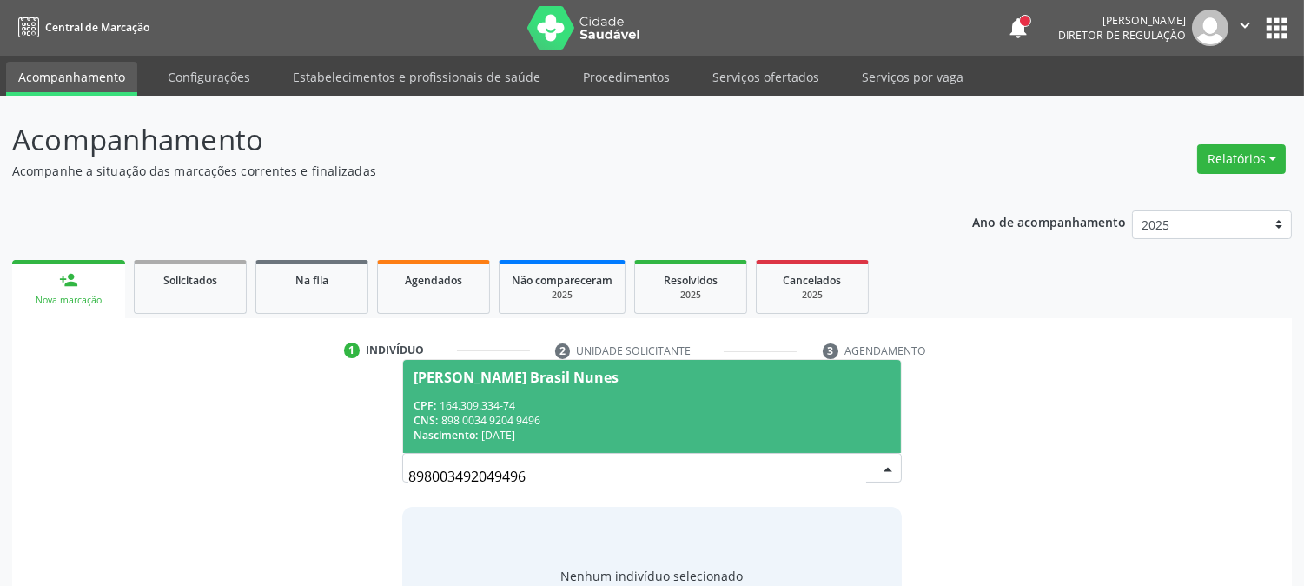
click at [565, 403] on div "CPF: 164.309.334-74" at bounding box center [652, 405] width 476 height 15
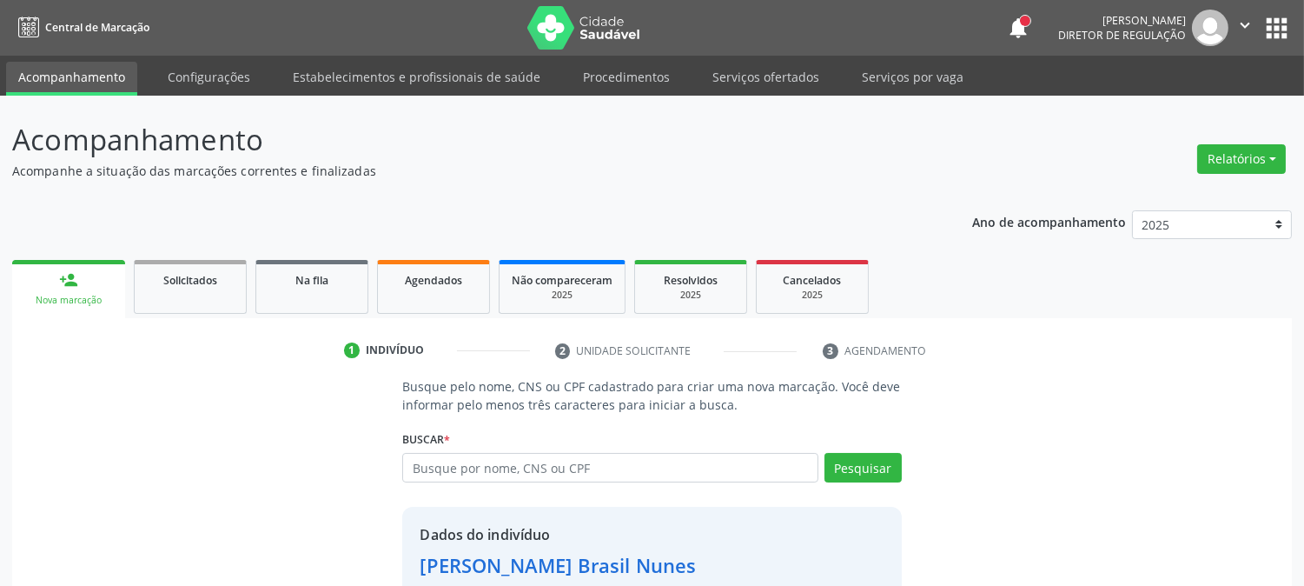
scroll to position [109, 0]
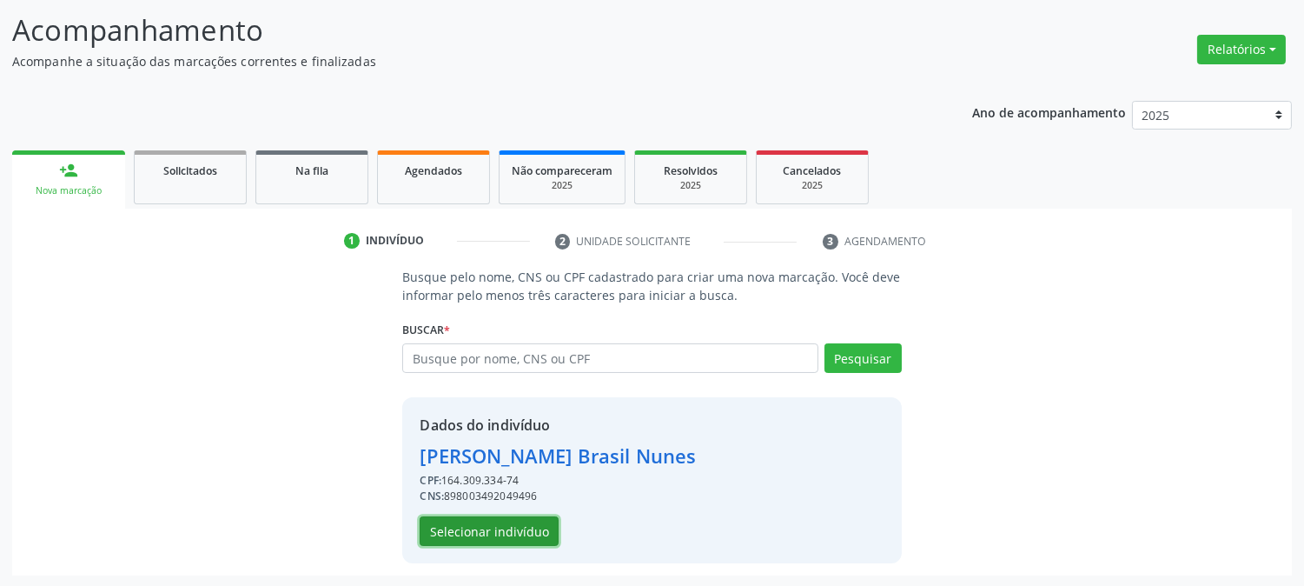
click at [532, 530] on button "Selecionar indivíduo" at bounding box center [489, 531] width 139 height 30
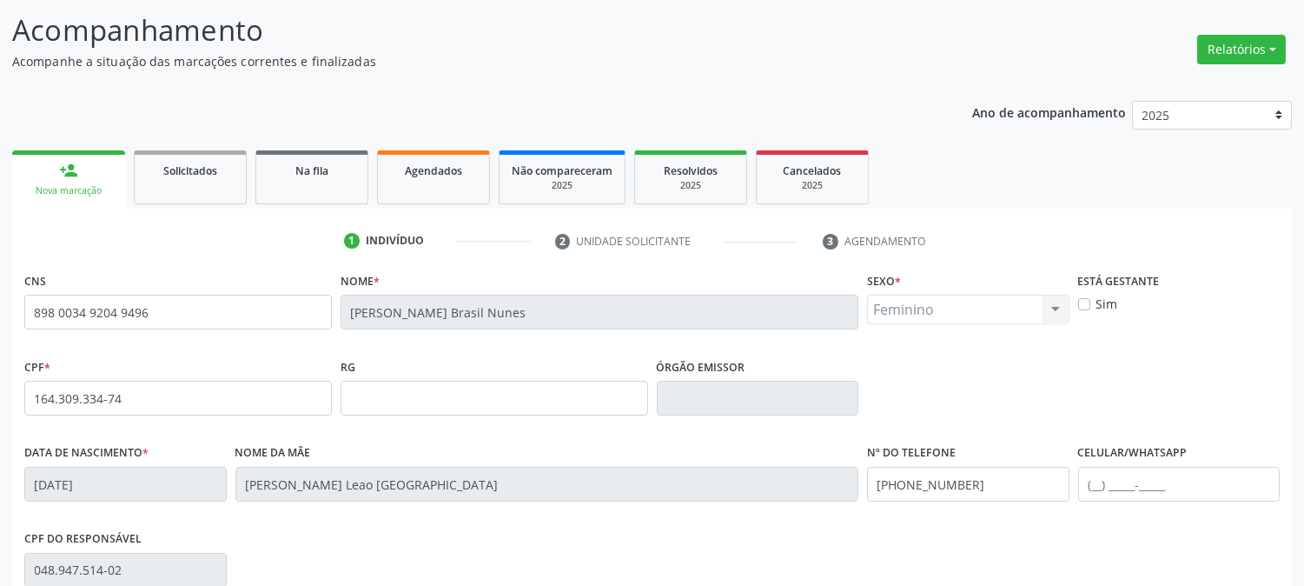
scroll to position [355, 0]
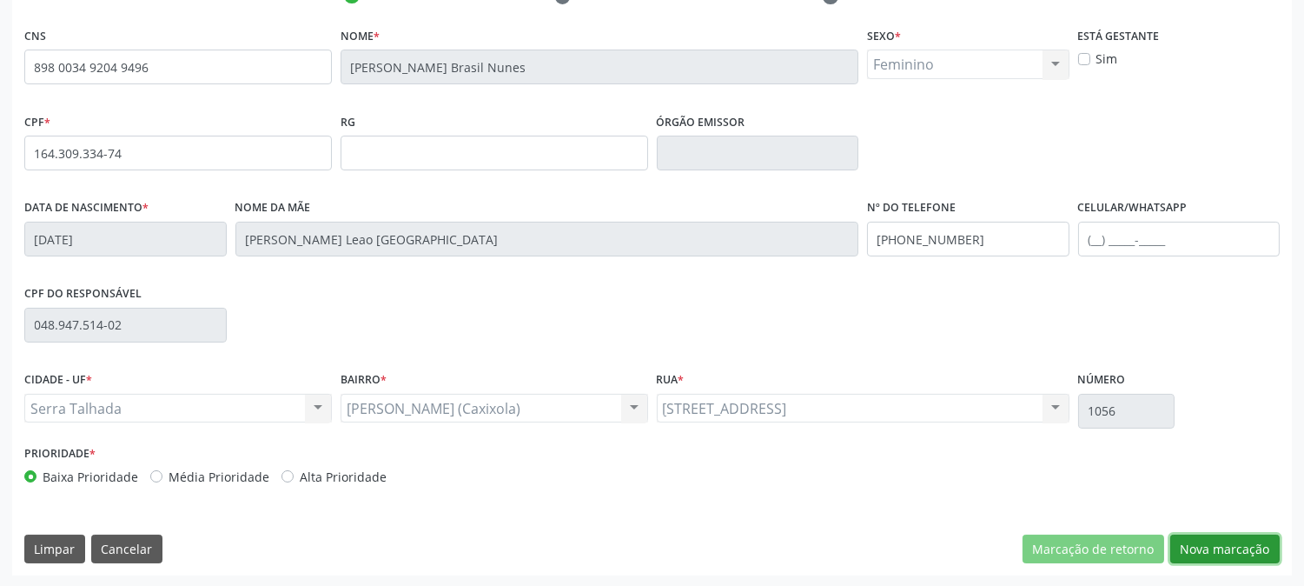
click at [1192, 553] on button "Nova marcação" at bounding box center [1225, 549] width 109 height 30
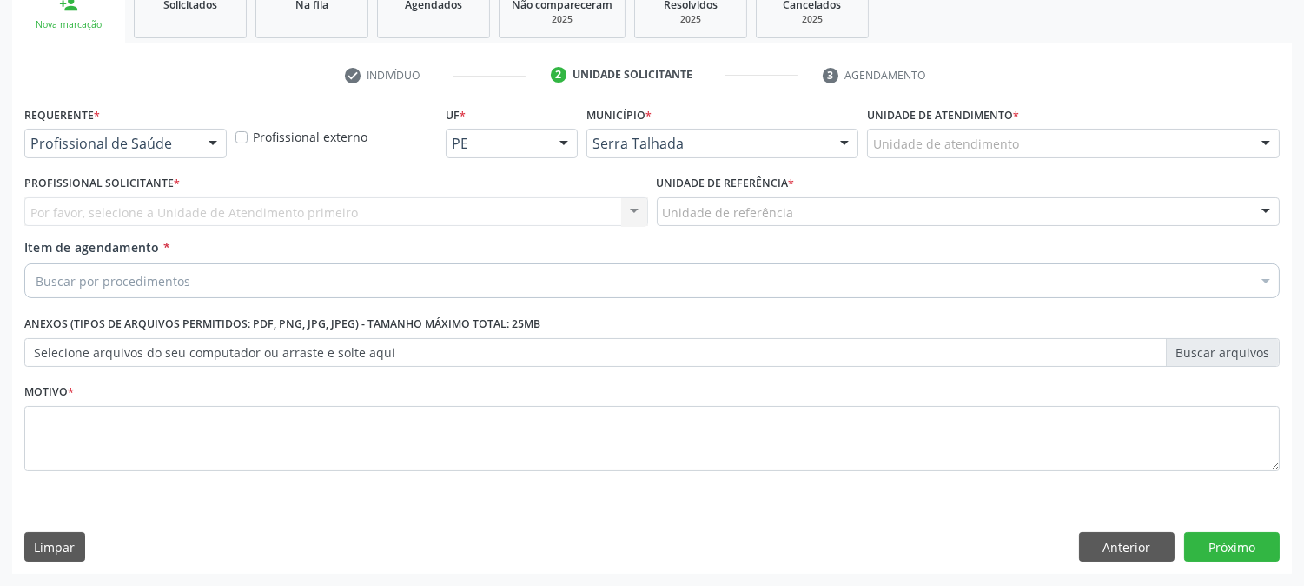
scroll to position [275, 0]
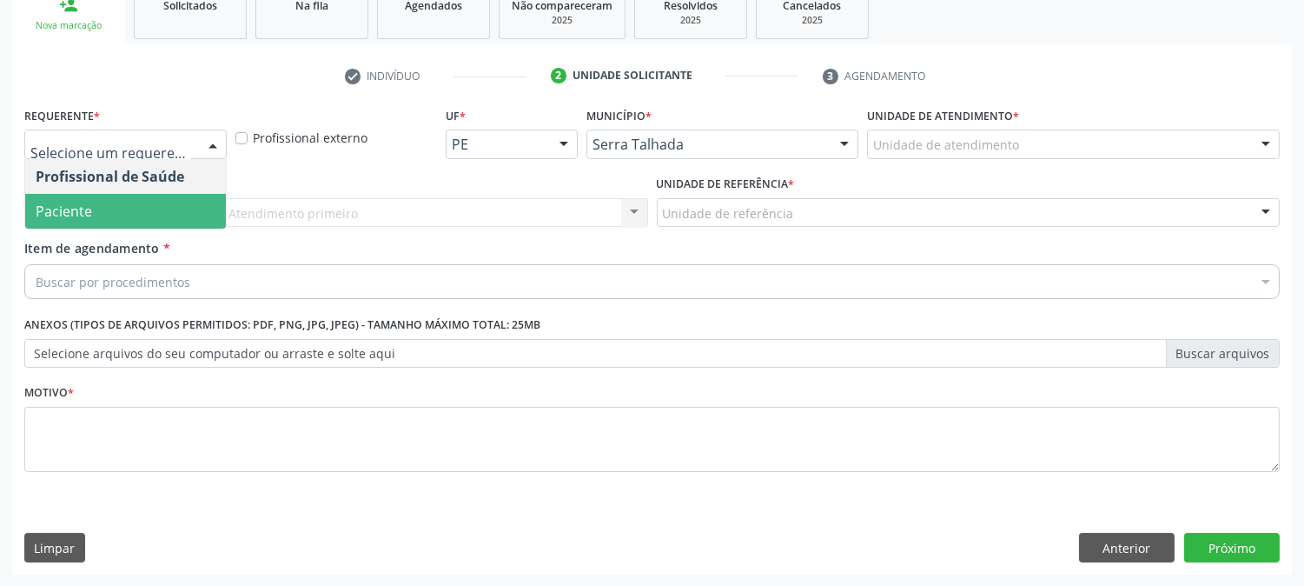
click at [156, 211] on span "Paciente" at bounding box center [125, 211] width 201 height 35
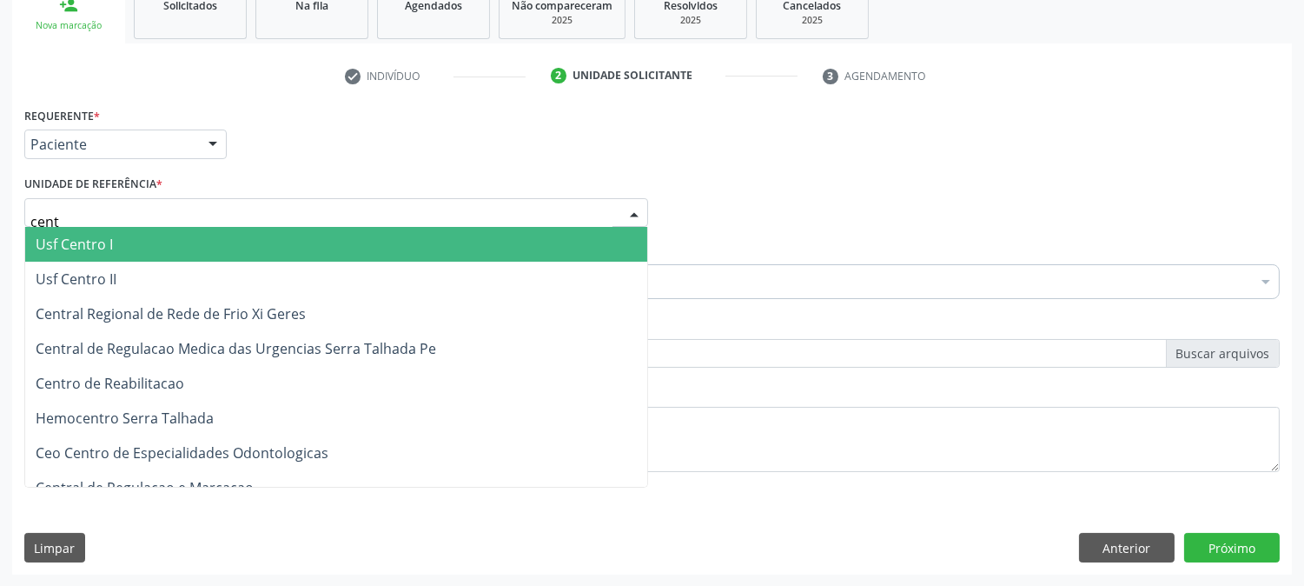
type input "centr"
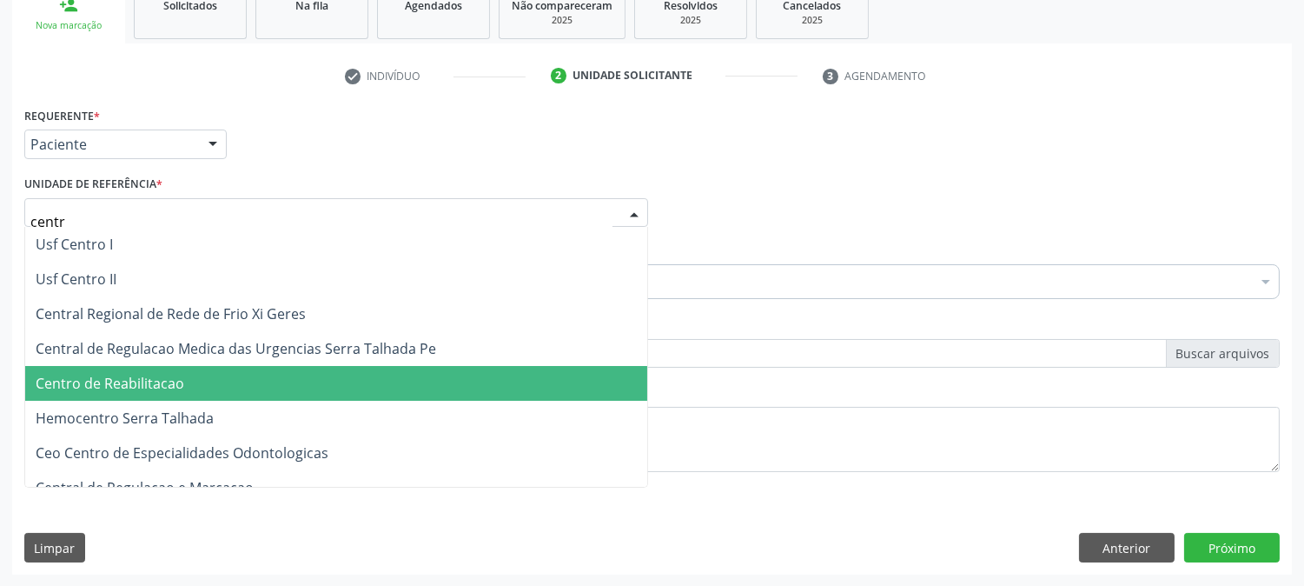
click at [189, 385] on span "Centro de Reabilitacao" at bounding box center [336, 383] width 622 height 35
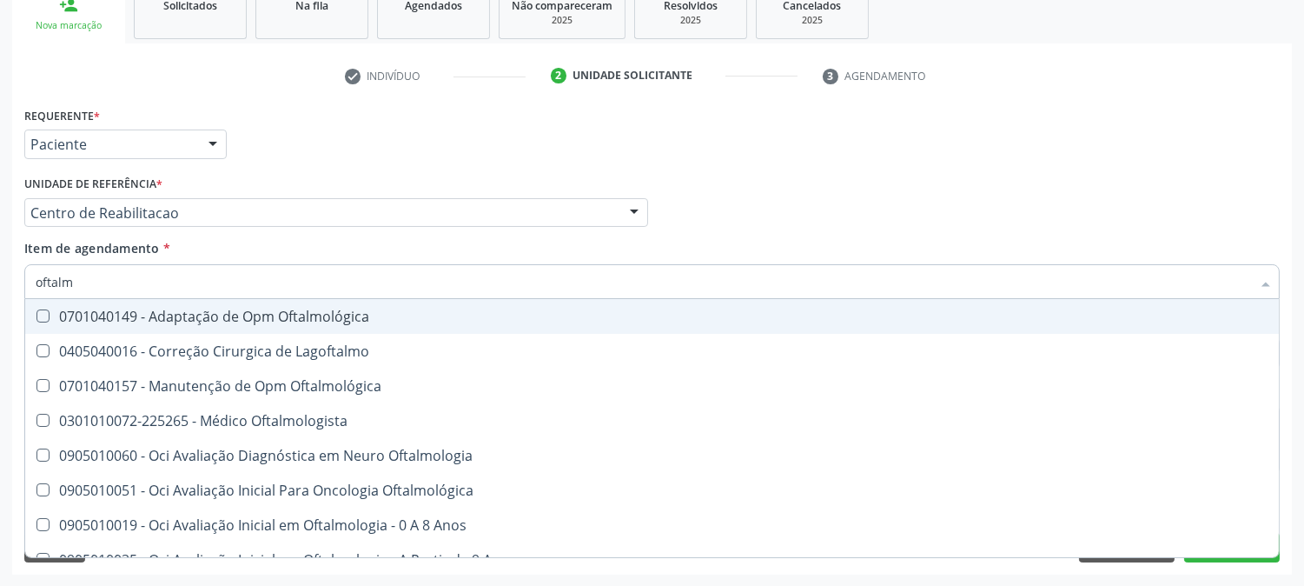
type input "oftalmo"
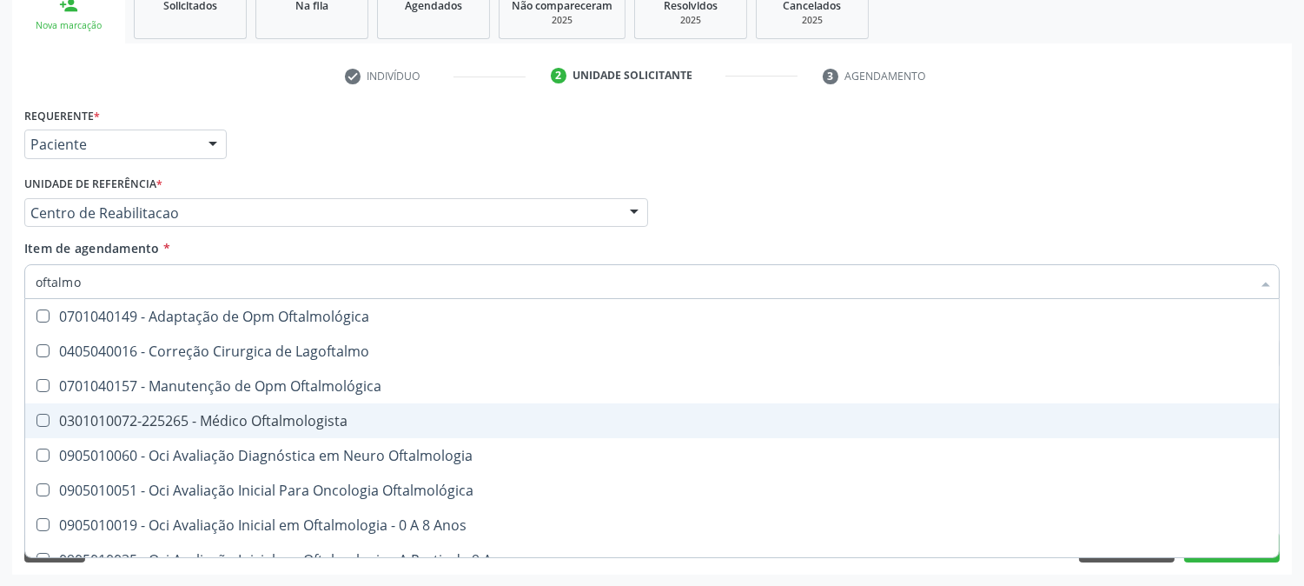
click at [307, 414] on div "0301010072-225265 - Médico Oftalmologista" at bounding box center [652, 421] width 1233 height 14
checkbox Oftalmologista "true"
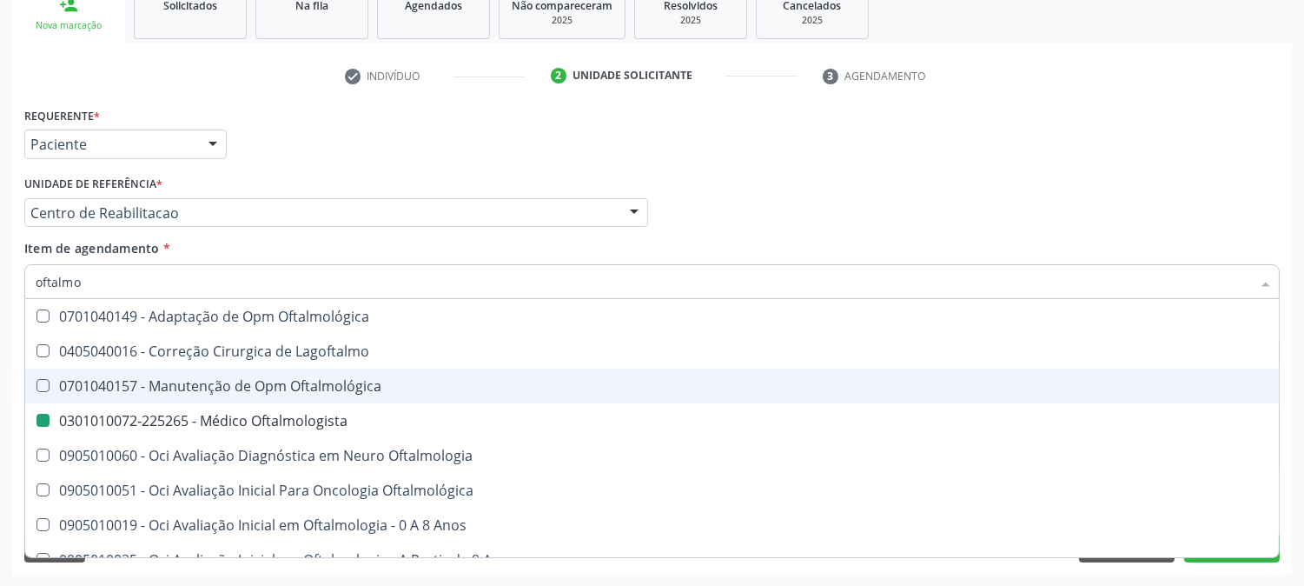
click at [0, 362] on div "Acompanhamento Acompanhe a situação das marcações correntes e finalizadas Relat…" at bounding box center [652, 204] width 1304 height 766
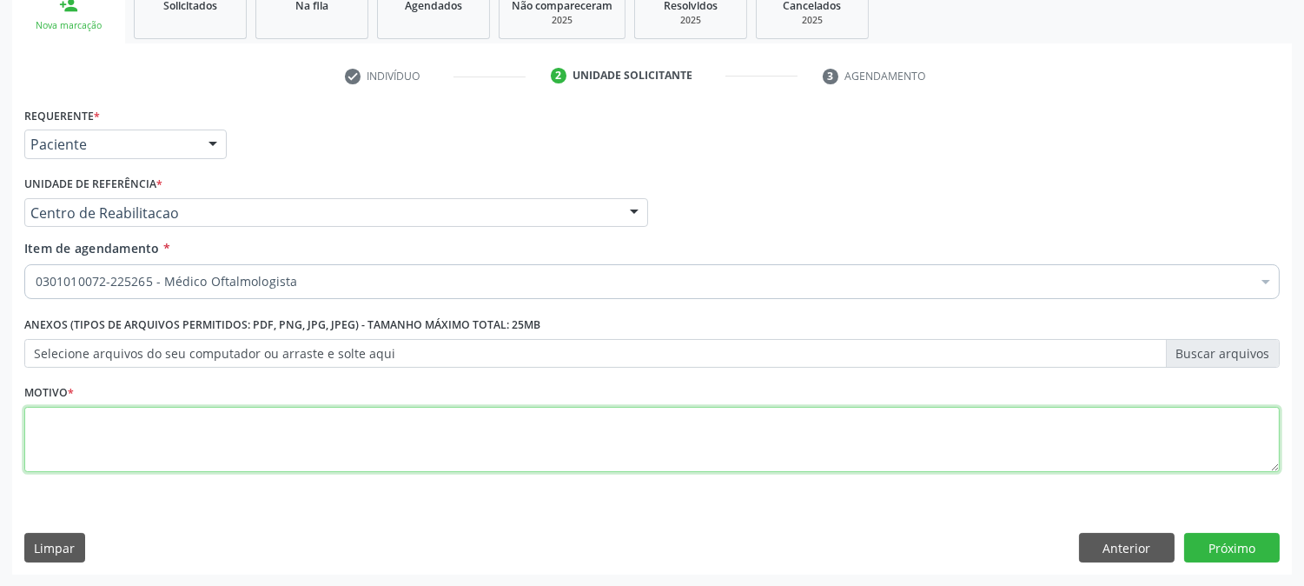
click at [178, 421] on textarea at bounding box center [652, 440] width 1256 height 66
type textarea "."
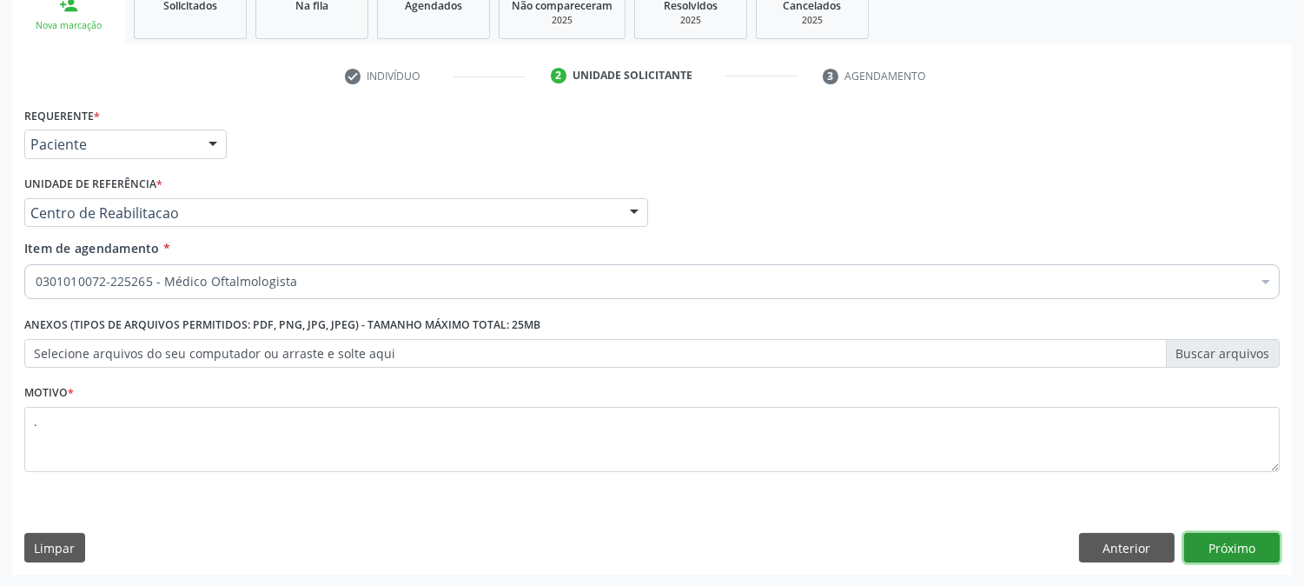
click at [1239, 546] on button "Próximo" at bounding box center [1232, 548] width 96 height 30
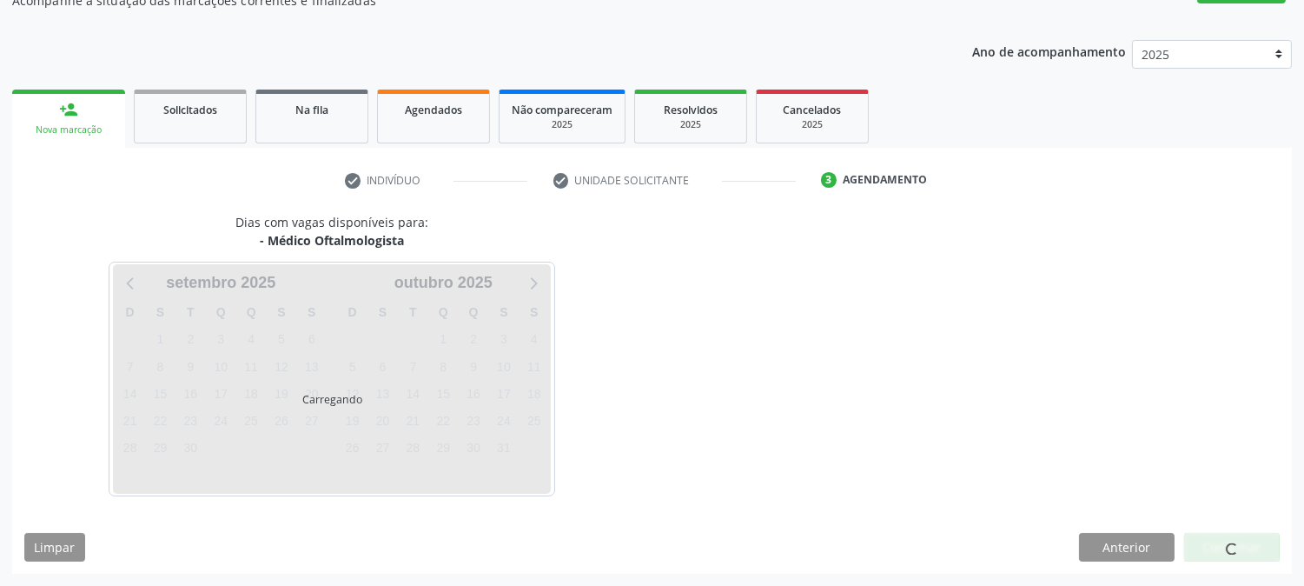
scroll to position [169, 0]
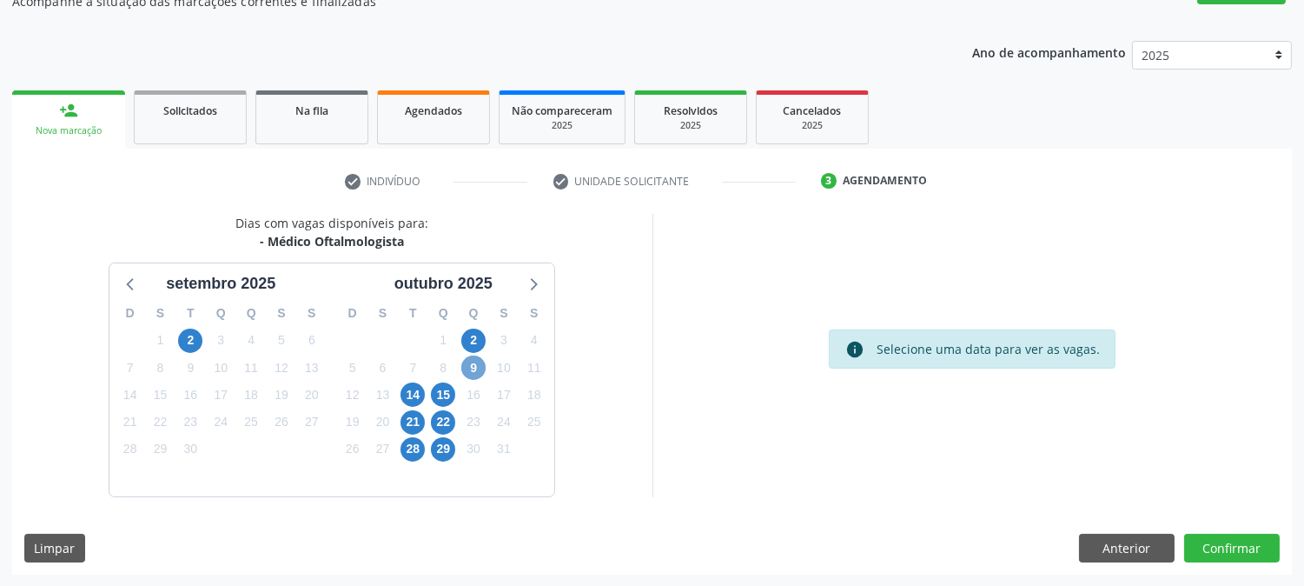
click at [469, 369] on span "9" at bounding box center [473, 367] width 24 height 24
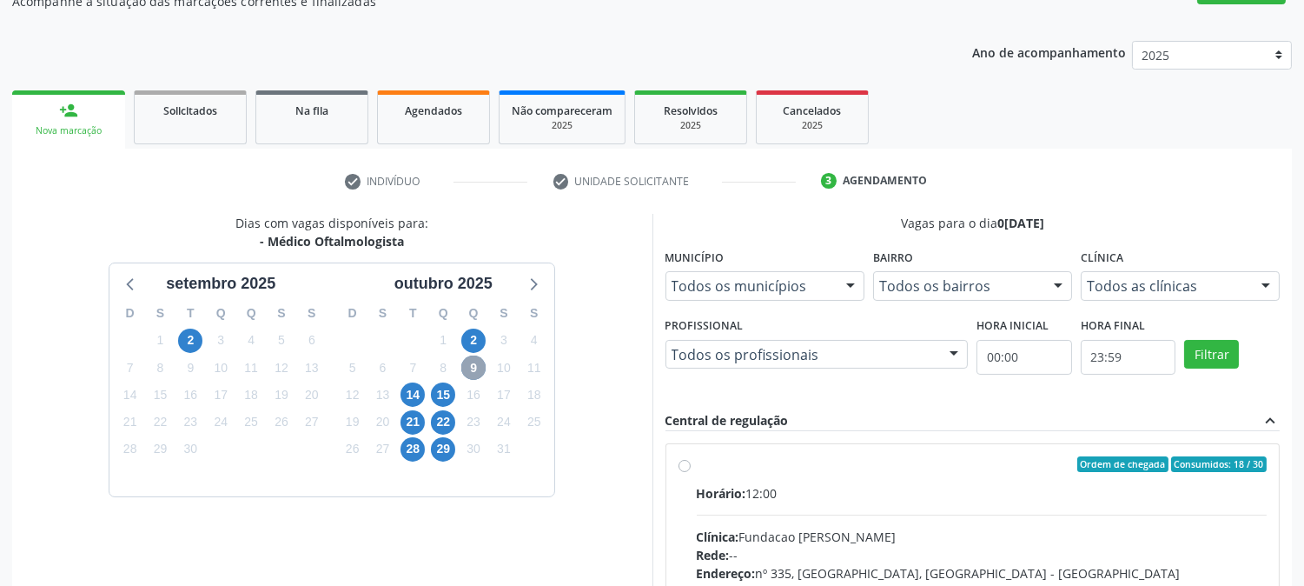
scroll to position [421, 0]
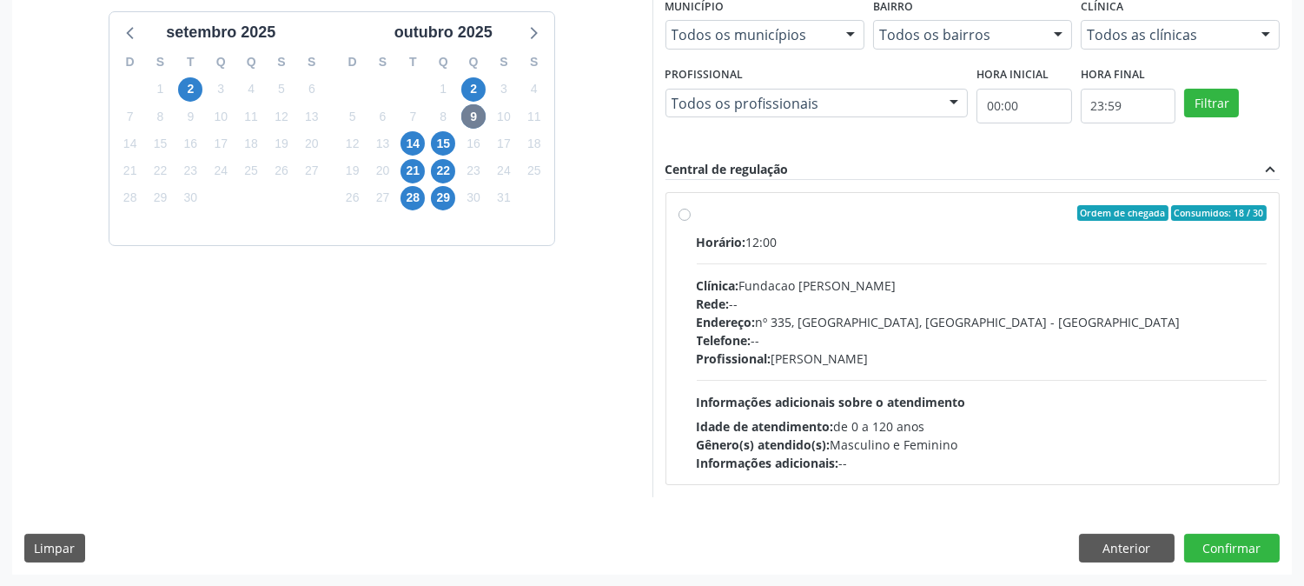
click at [778, 389] on div "Horário: 12:00 Clínica: Fundacao Altino Ventura Rede: -- Endereço: nº 335, Noss…" at bounding box center [982, 352] width 571 height 239
click at [691, 221] on input "Ordem de chegada Consumidos: 18 / 30 Horário: 12:00 Clínica: Fundacao Altino Ve…" at bounding box center [685, 213] width 12 height 16
radio input "true"
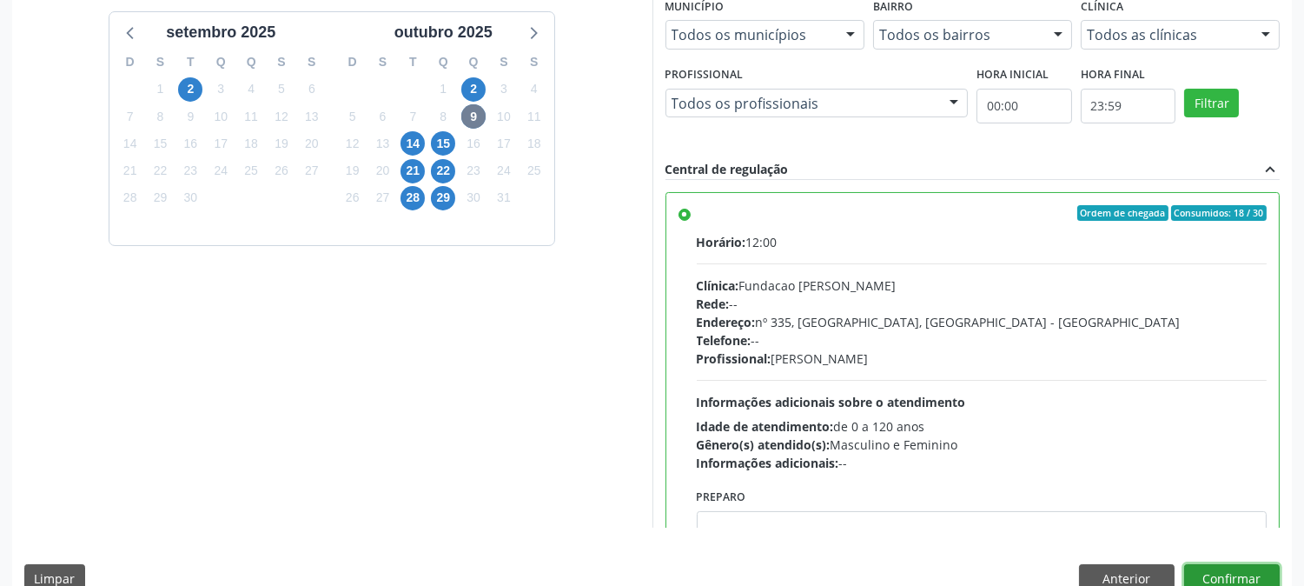
click at [1260, 572] on button "Confirmar" at bounding box center [1232, 579] width 96 height 30
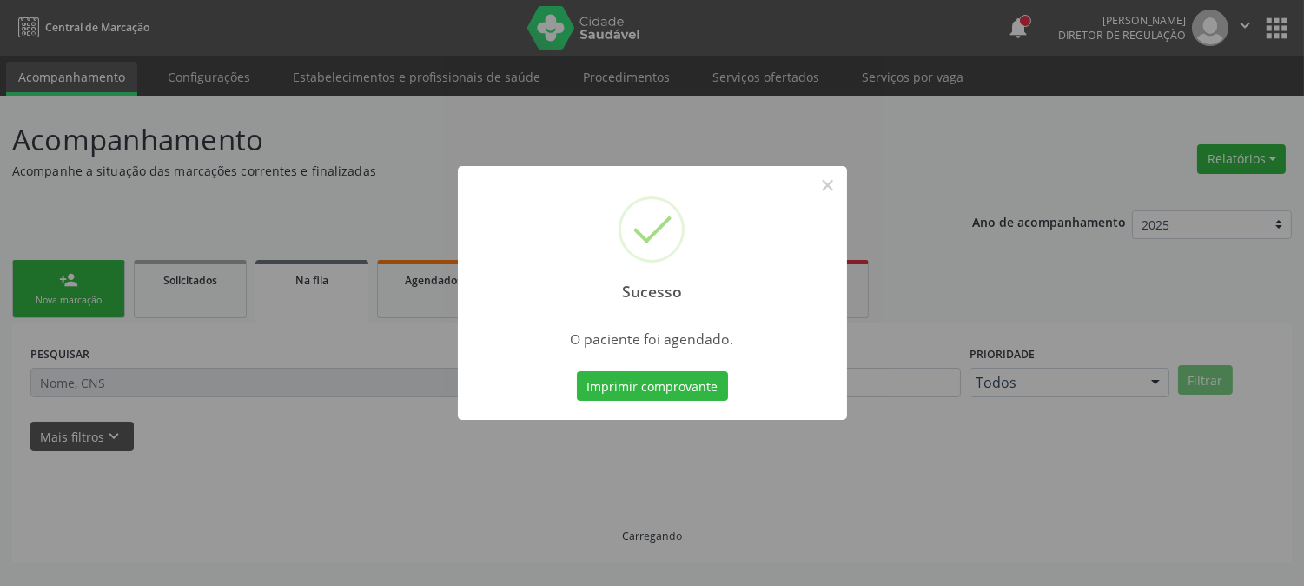
scroll to position [0, 0]
click at [606, 386] on button "Imprimir comprovante" at bounding box center [652, 386] width 151 height 30
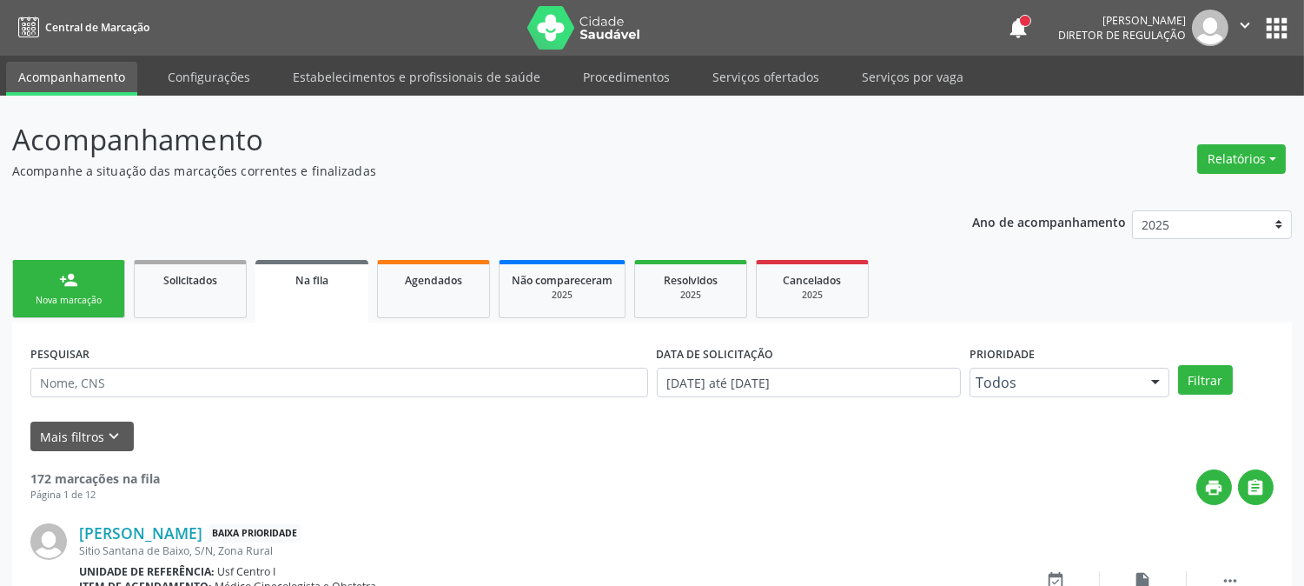
click at [97, 269] on link "person_add Nova marcação" at bounding box center [68, 289] width 113 height 58
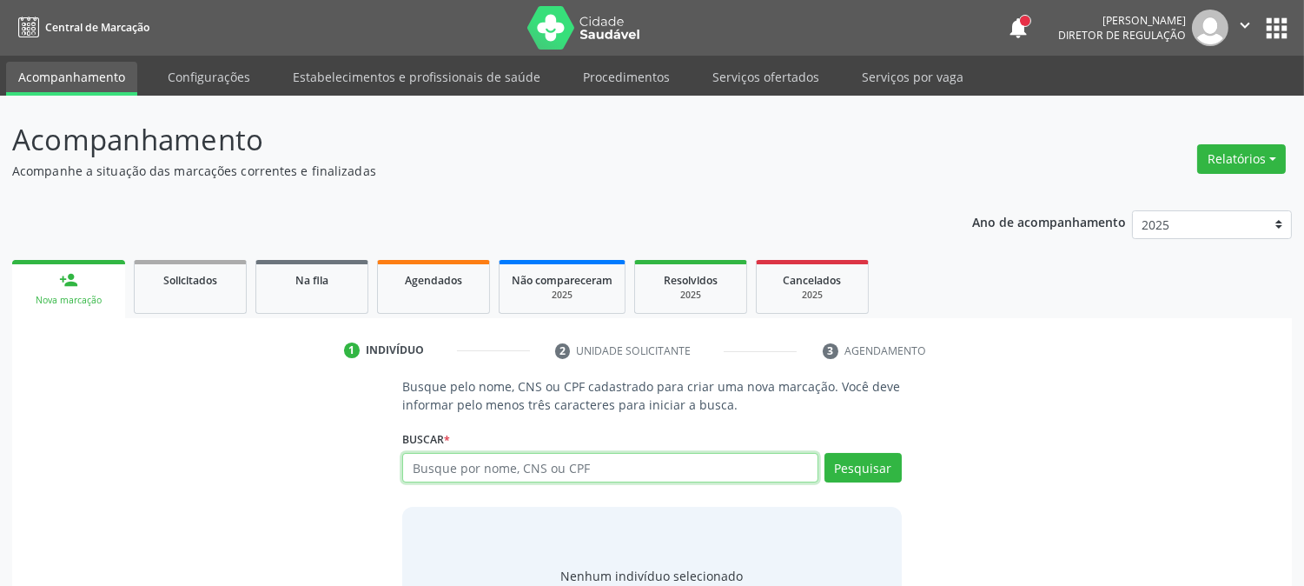
click at [498, 465] on input "text" at bounding box center [609, 468] width 415 height 30
type input "209136028620004"
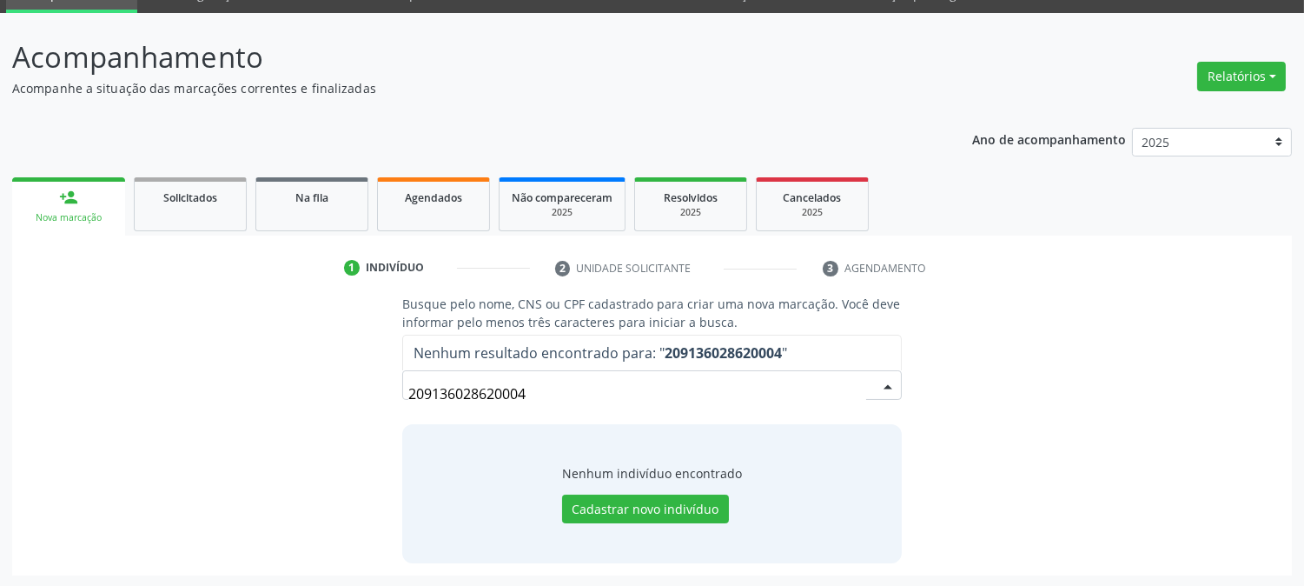
drag, startPoint x: 552, startPoint y: 396, endPoint x: 297, endPoint y: 381, distance: 255.1
click at [298, 381] on div "Busque pelo nome, CNS ou CPF cadastrado para criar uma nova marcação. Você deve…" at bounding box center [652, 429] width 1256 height 268
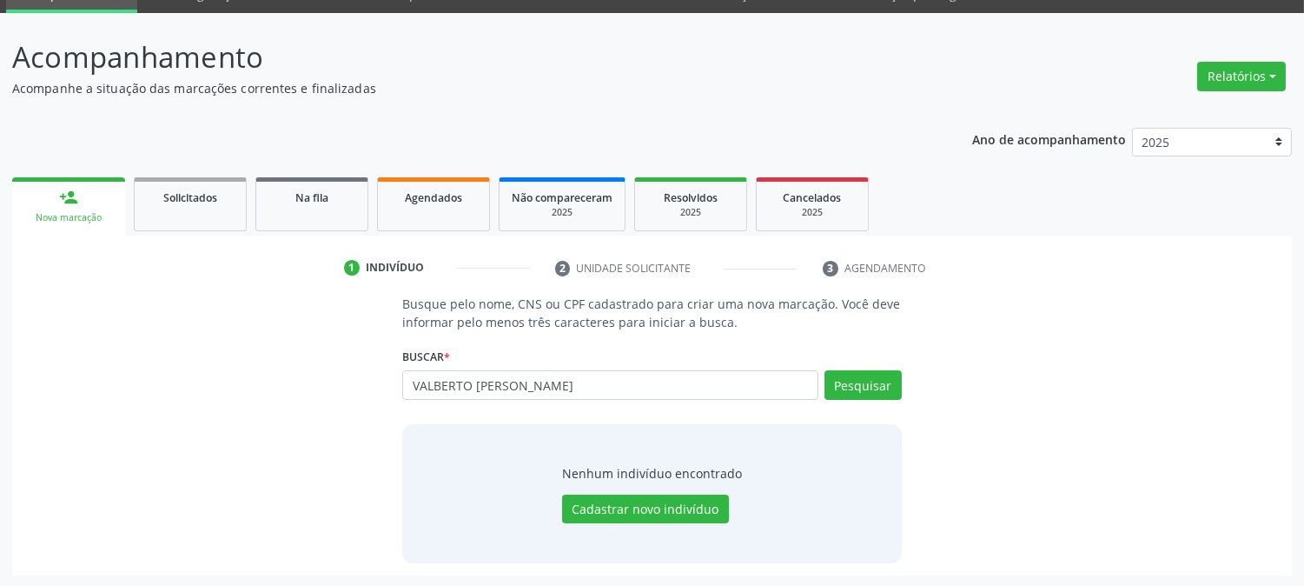
type input "VALBERTO JOSE DE M"
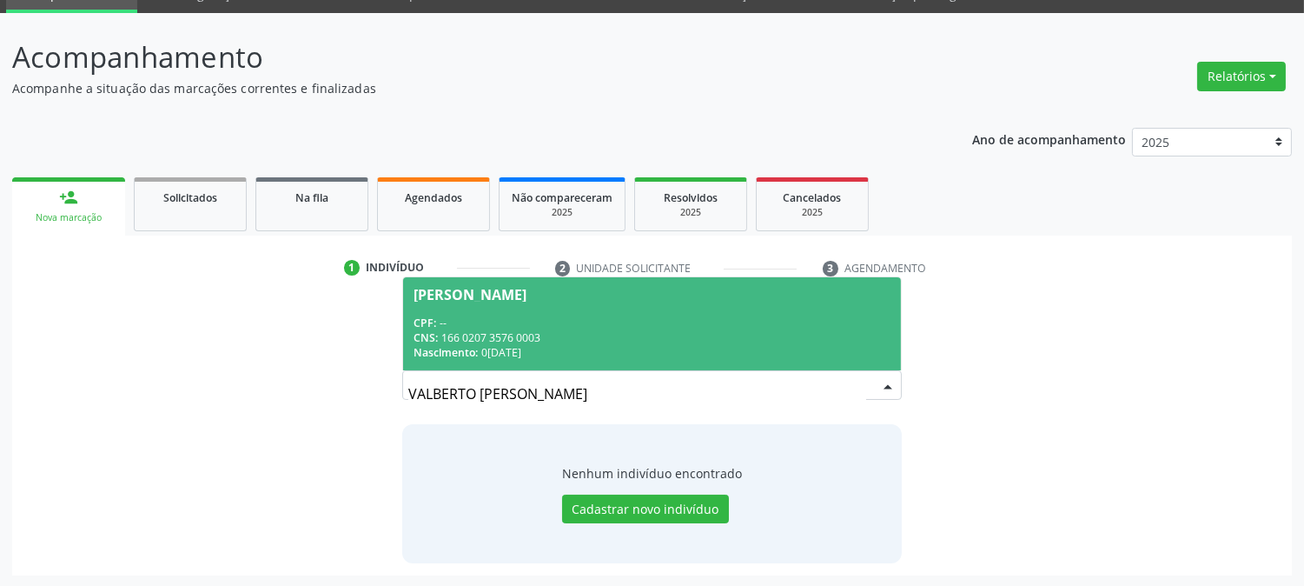
click at [553, 322] on div "CPF: --" at bounding box center [652, 322] width 476 height 15
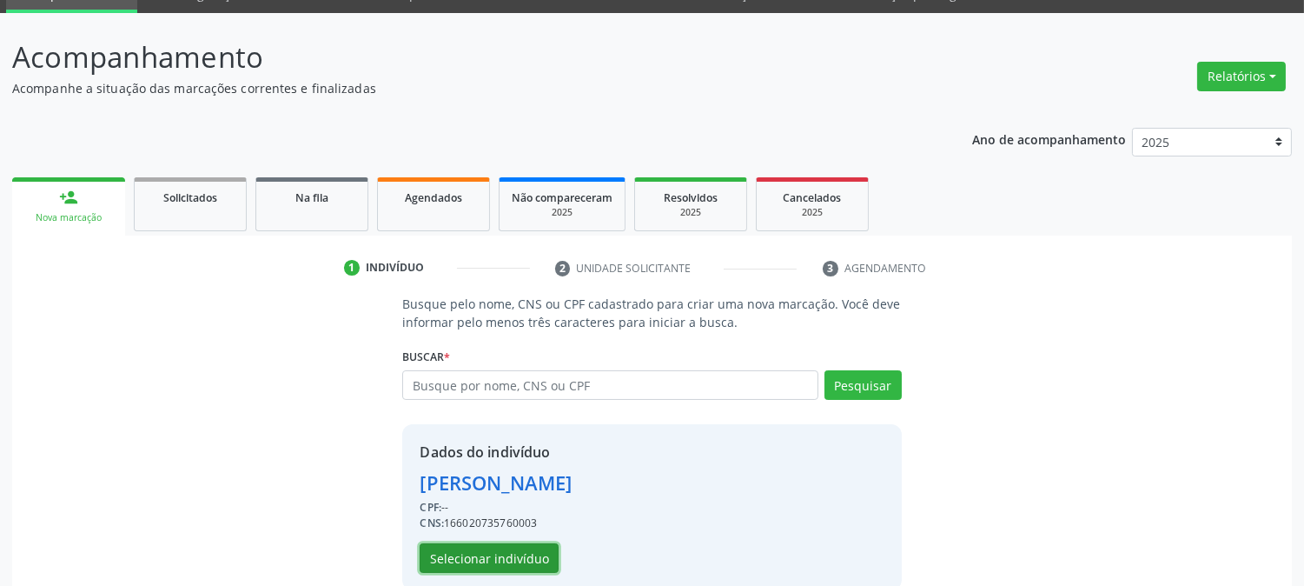
click at [469, 560] on button "Selecionar indivíduo" at bounding box center [489, 558] width 139 height 30
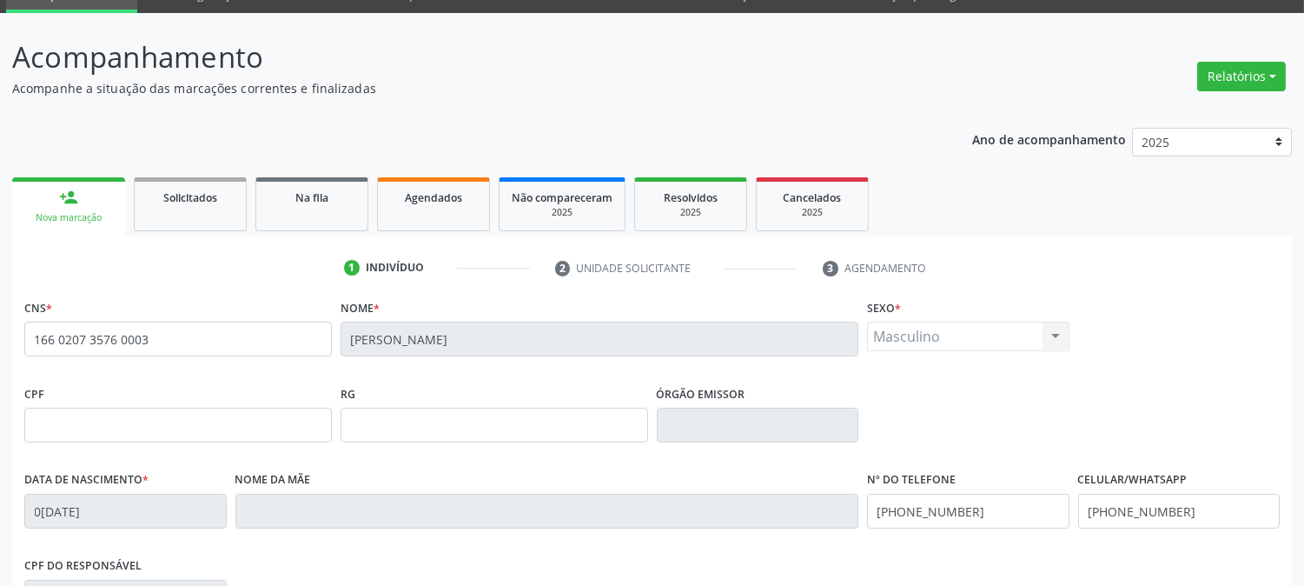
scroll to position [355, 0]
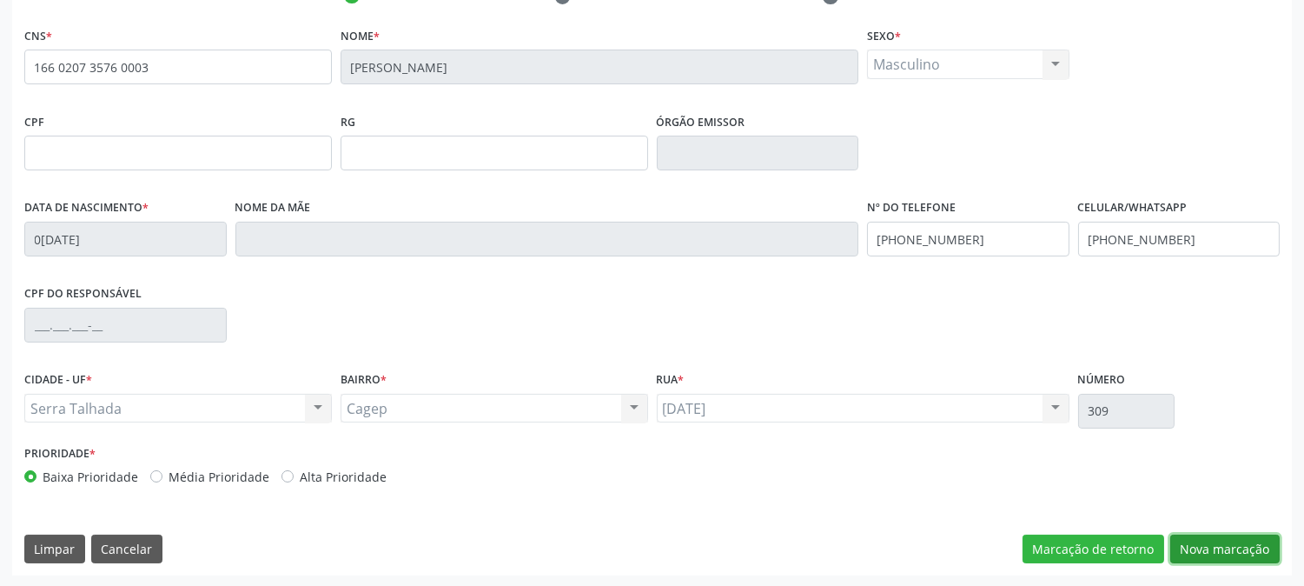
click at [1203, 547] on button "Nova marcação" at bounding box center [1225, 549] width 109 height 30
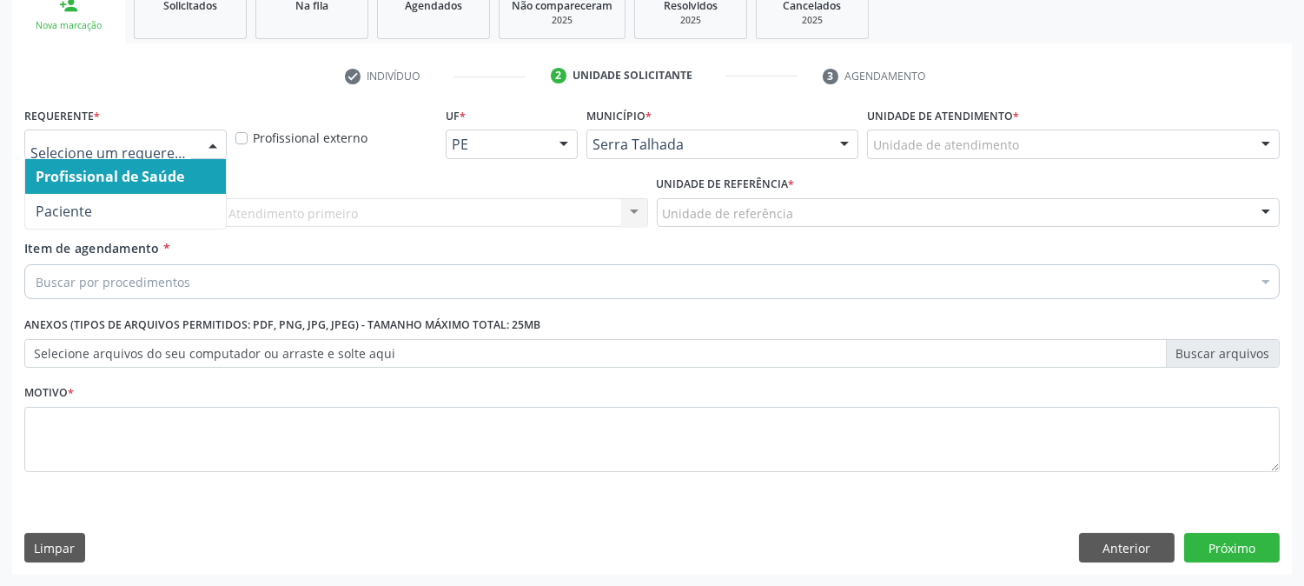
click at [187, 129] on div at bounding box center [125, 144] width 202 height 30
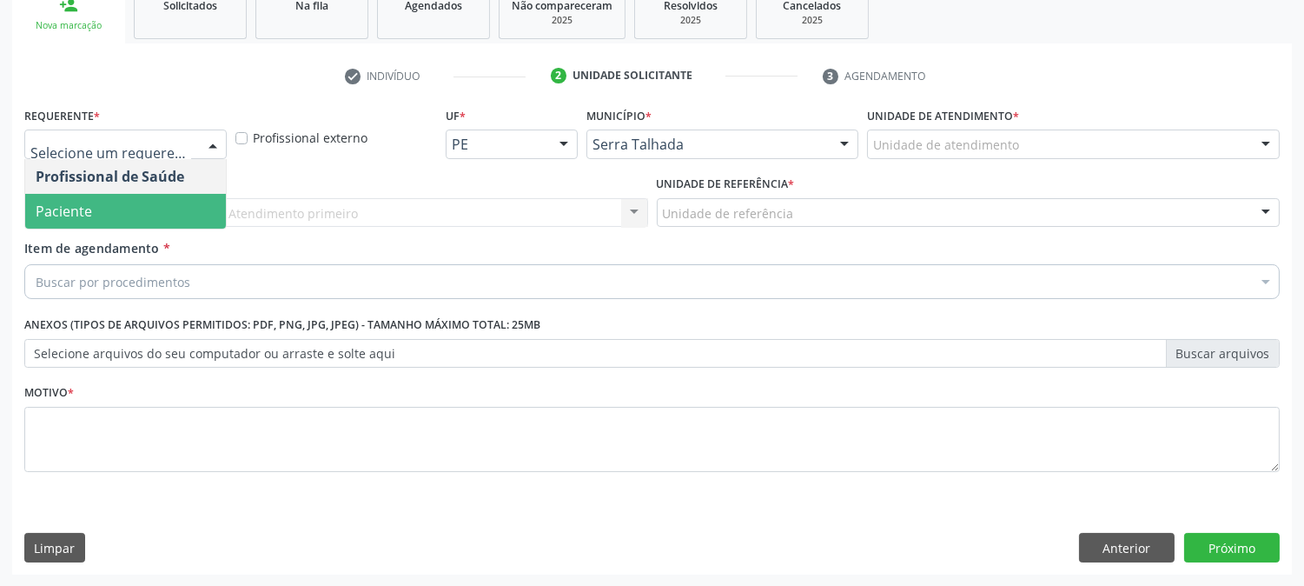
click at [137, 196] on span "Paciente" at bounding box center [125, 211] width 201 height 35
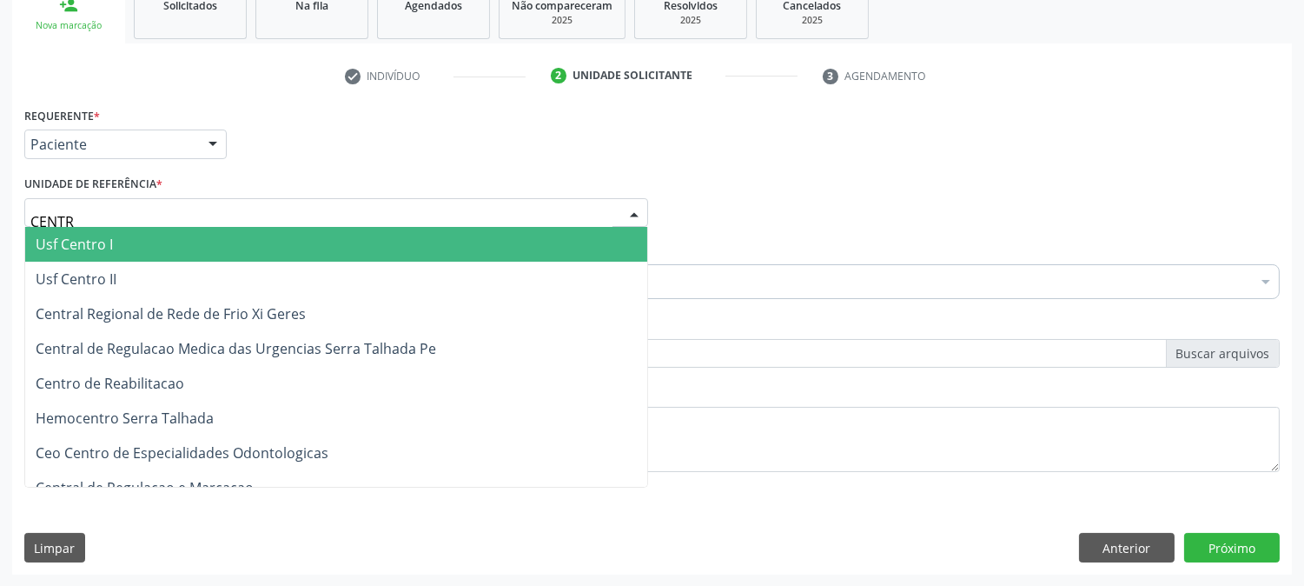
type input "CENTRO"
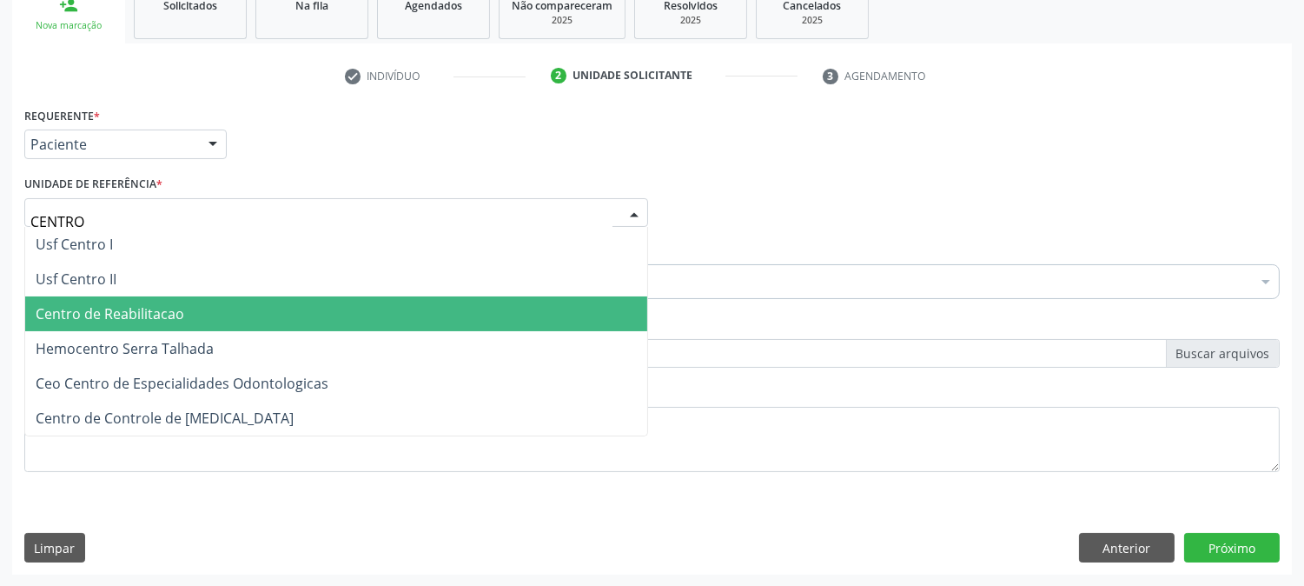
click at [155, 310] on span "Centro de Reabilitacao" at bounding box center [110, 313] width 149 height 19
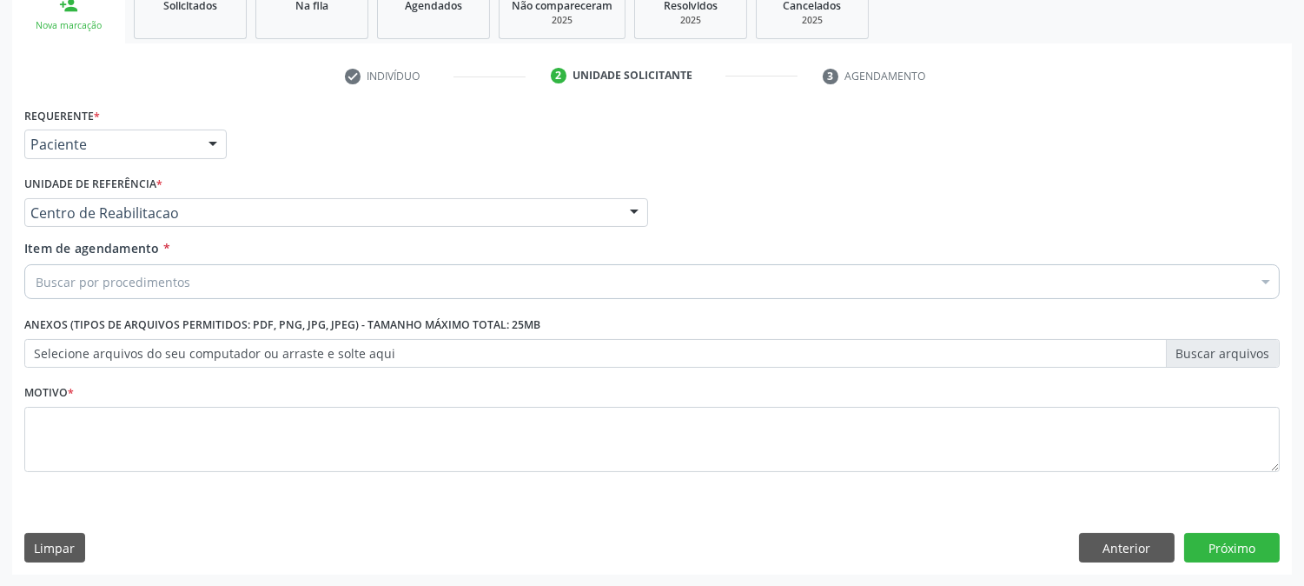
click at [262, 294] on div "Buscar por procedimentos" at bounding box center [652, 281] width 1256 height 35
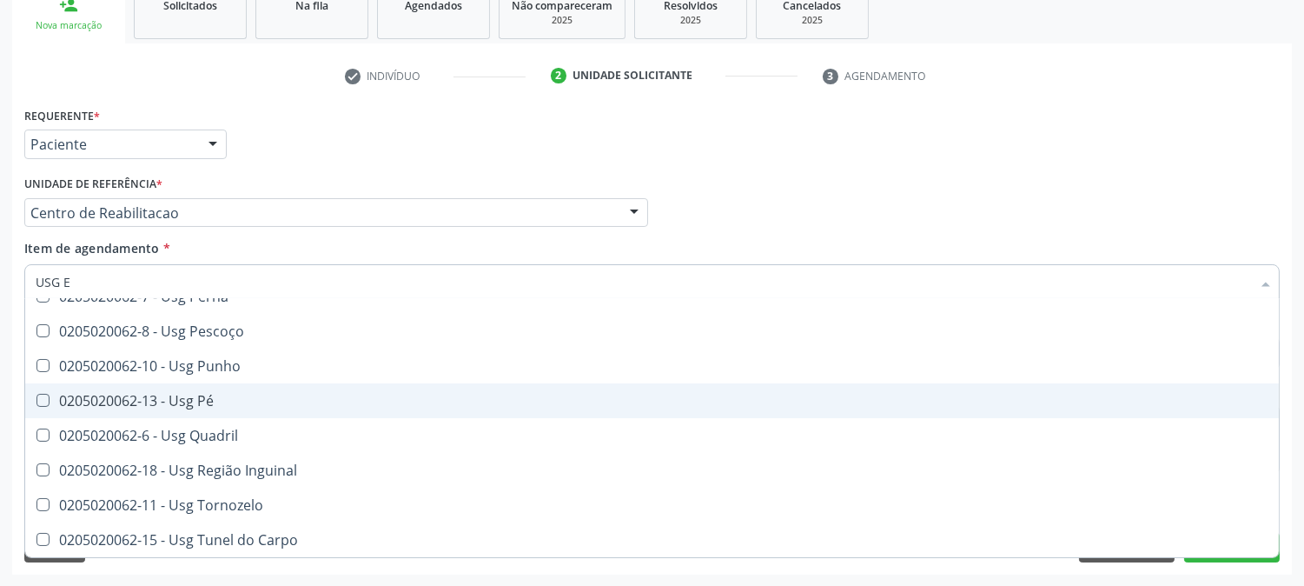
scroll to position [0, 0]
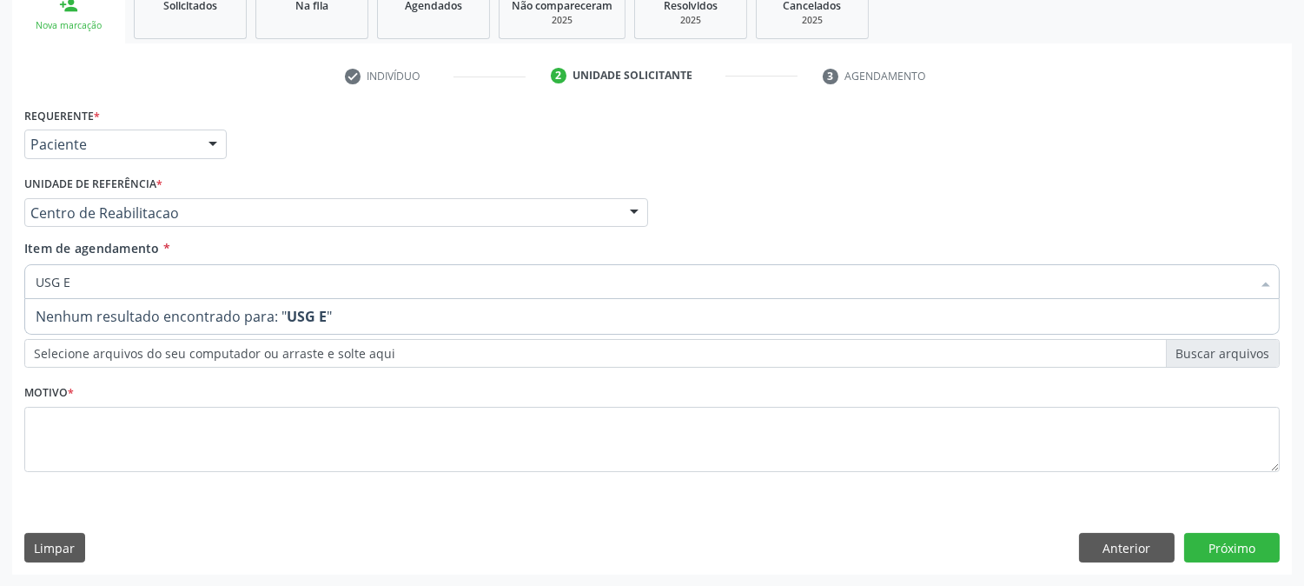
type input "USG"
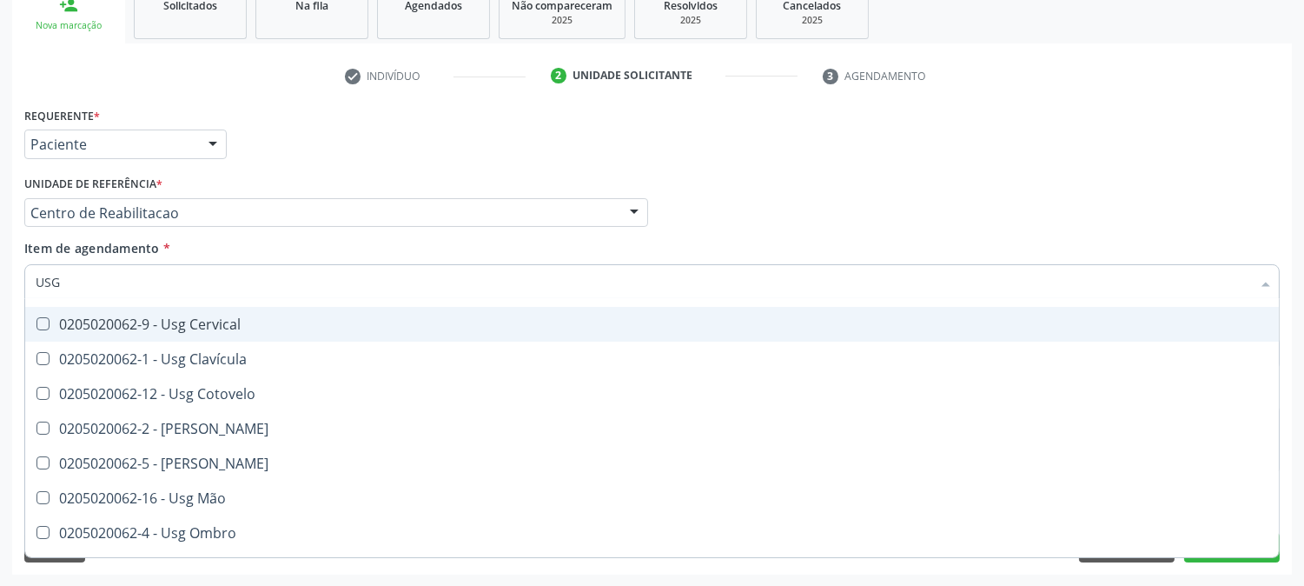
scroll to position [193, 0]
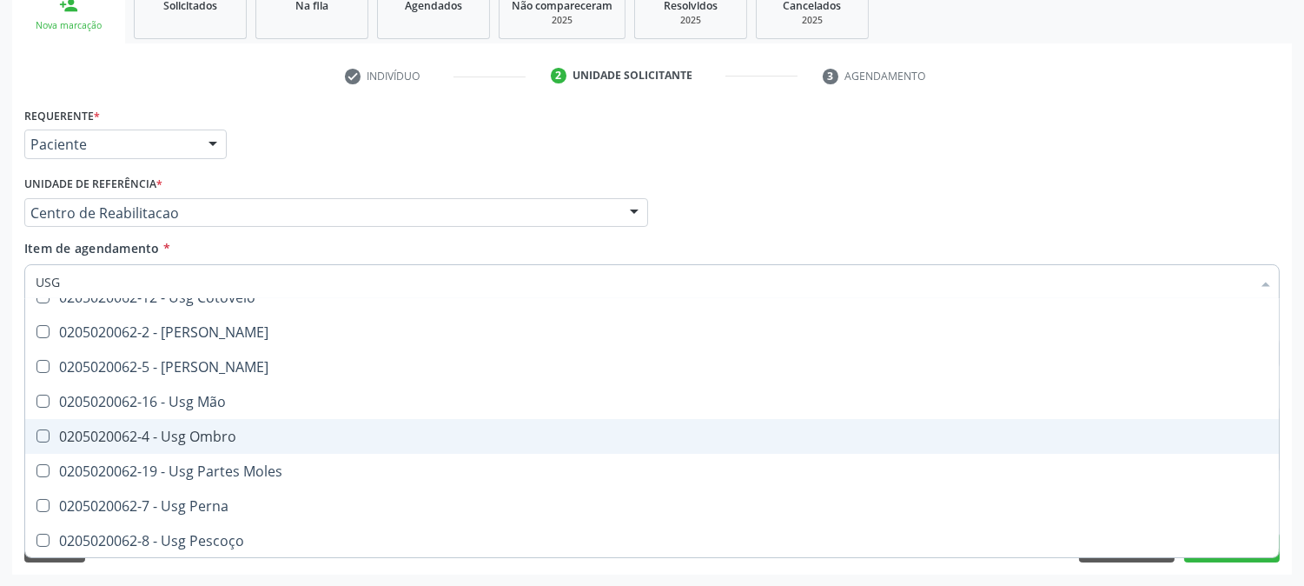
click at [288, 424] on span "0205020062-4 - Usg Ombro" at bounding box center [652, 436] width 1254 height 35
checkbox Ombro "true"
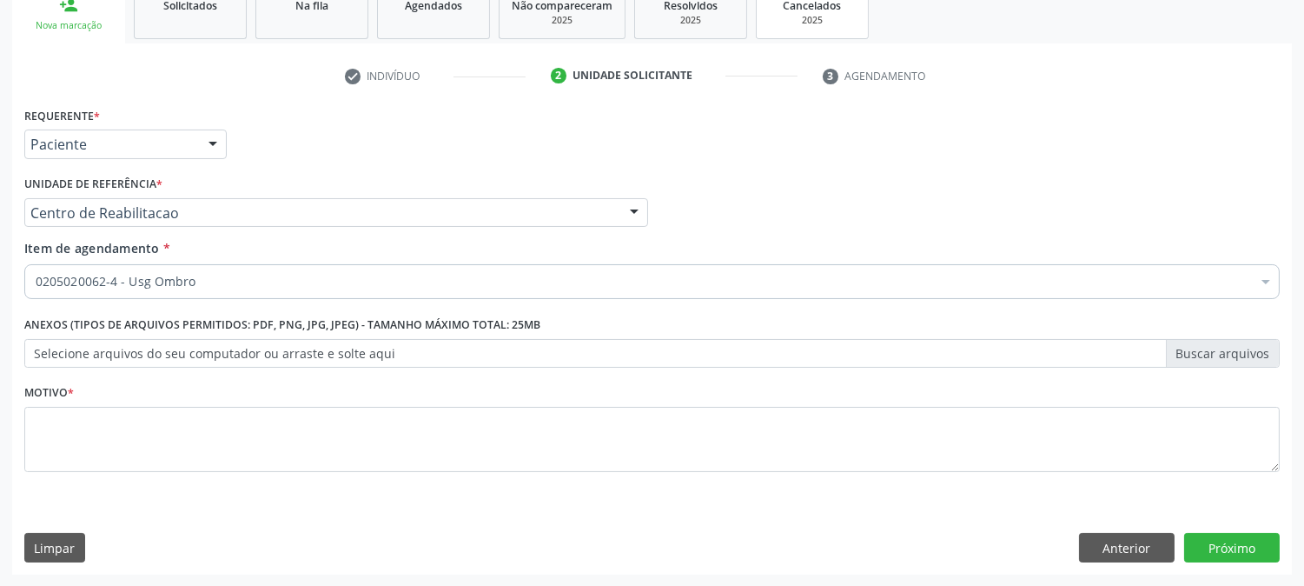
checkbox Ombro "true"
checkbox Adolescente\) "false"
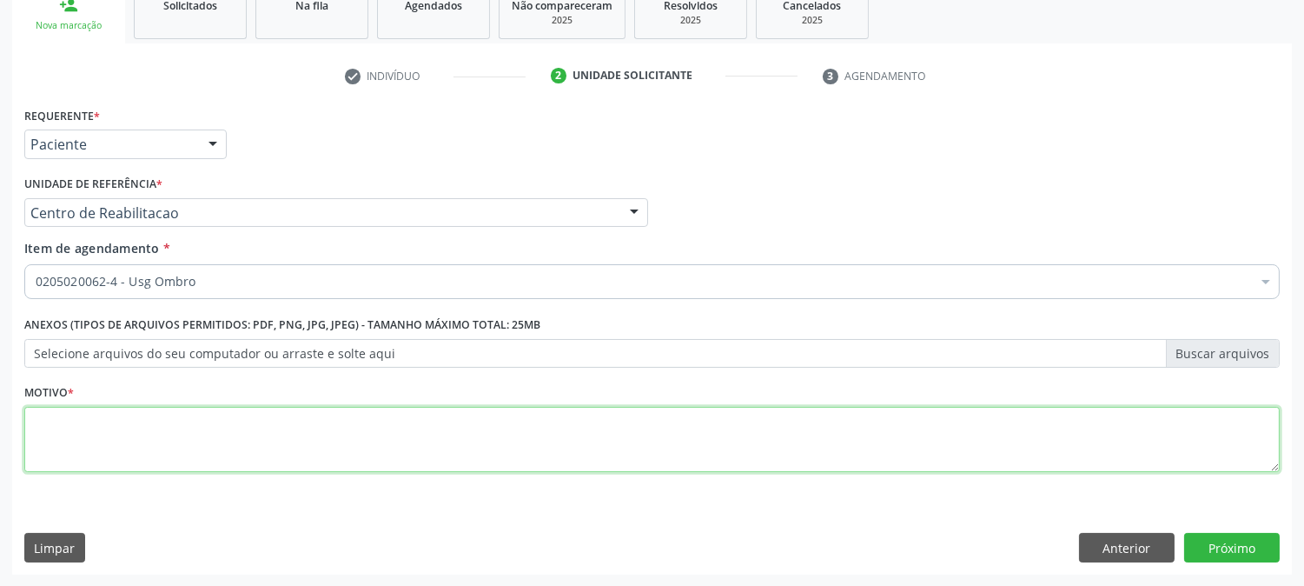
click at [380, 430] on textarea at bounding box center [652, 440] width 1256 height 66
type textarea "."
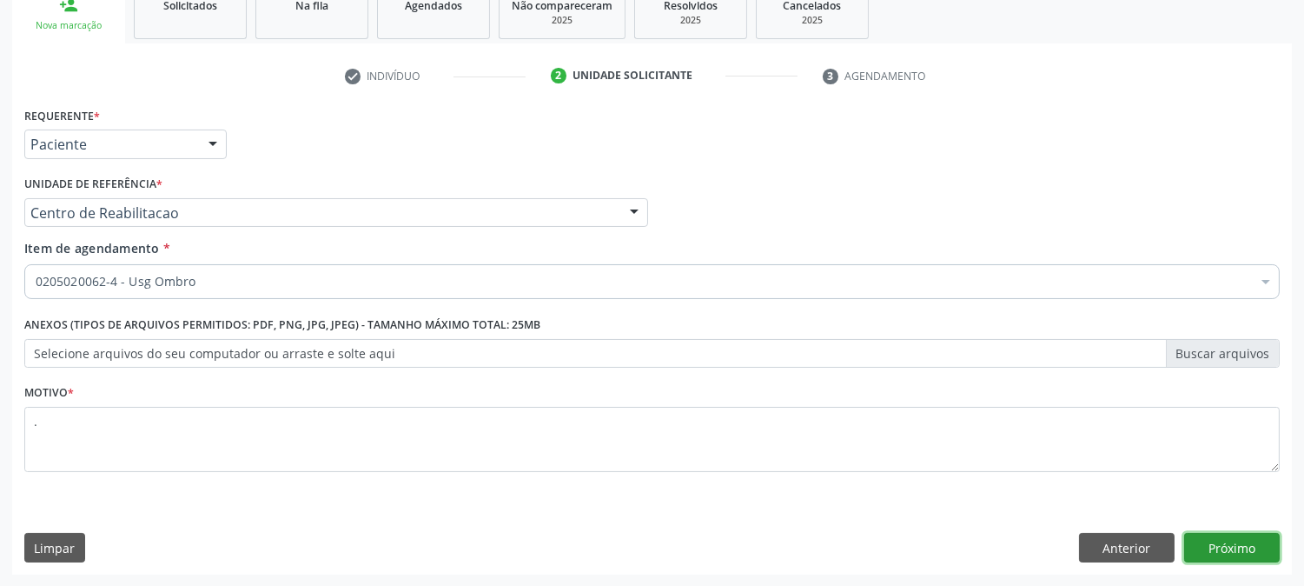
click at [1225, 539] on button "Próximo" at bounding box center [1232, 548] width 96 height 30
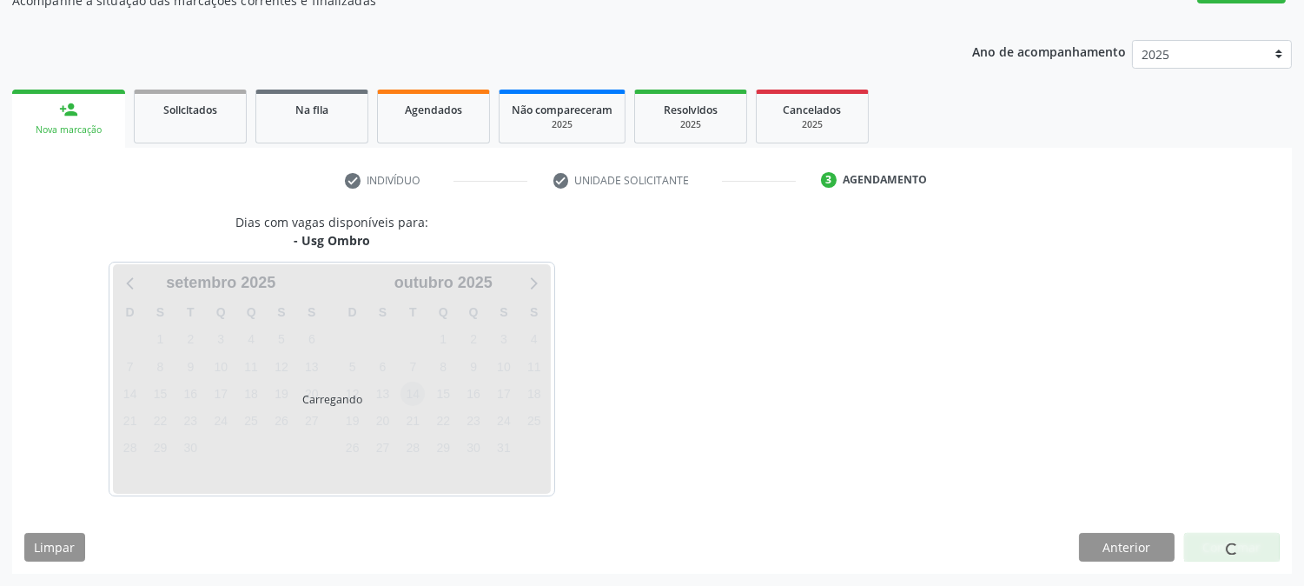
scroll to position [169, 0]
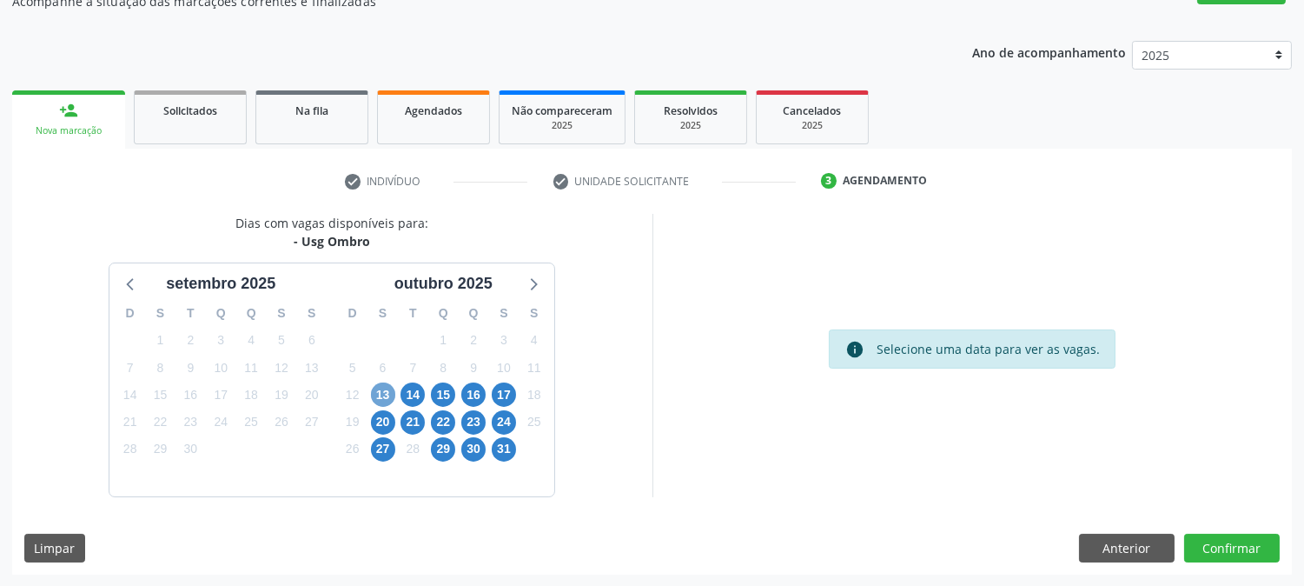
click at [383, 395] on span "13" at bounding box center [383, 394] width 24 height 24
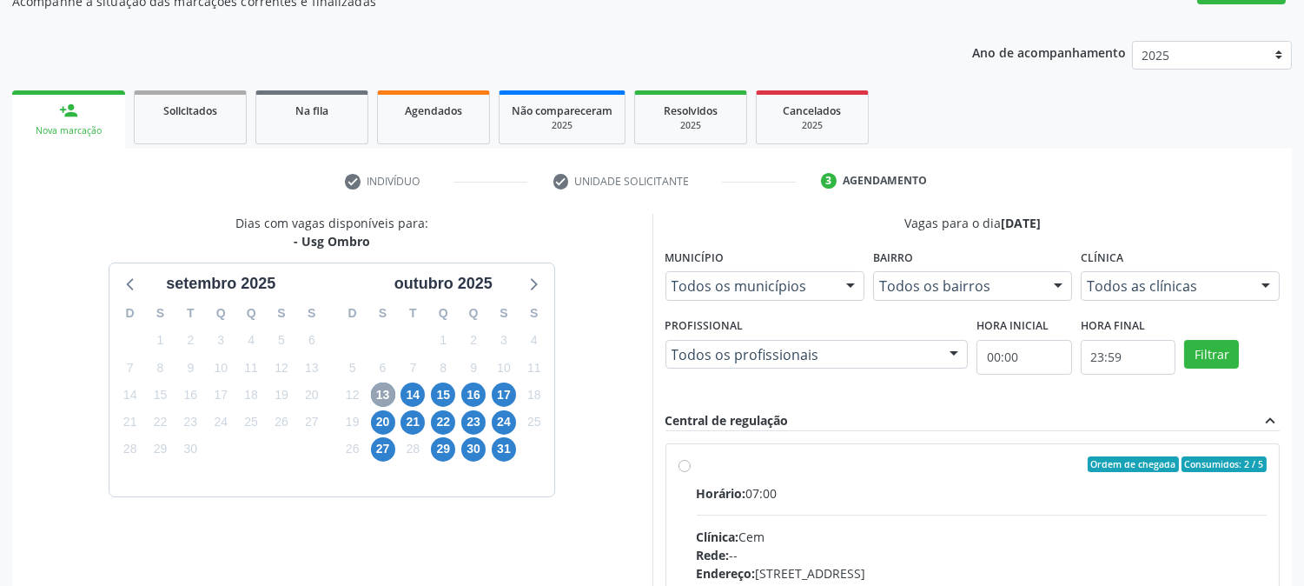
scroll to position [421, 0]
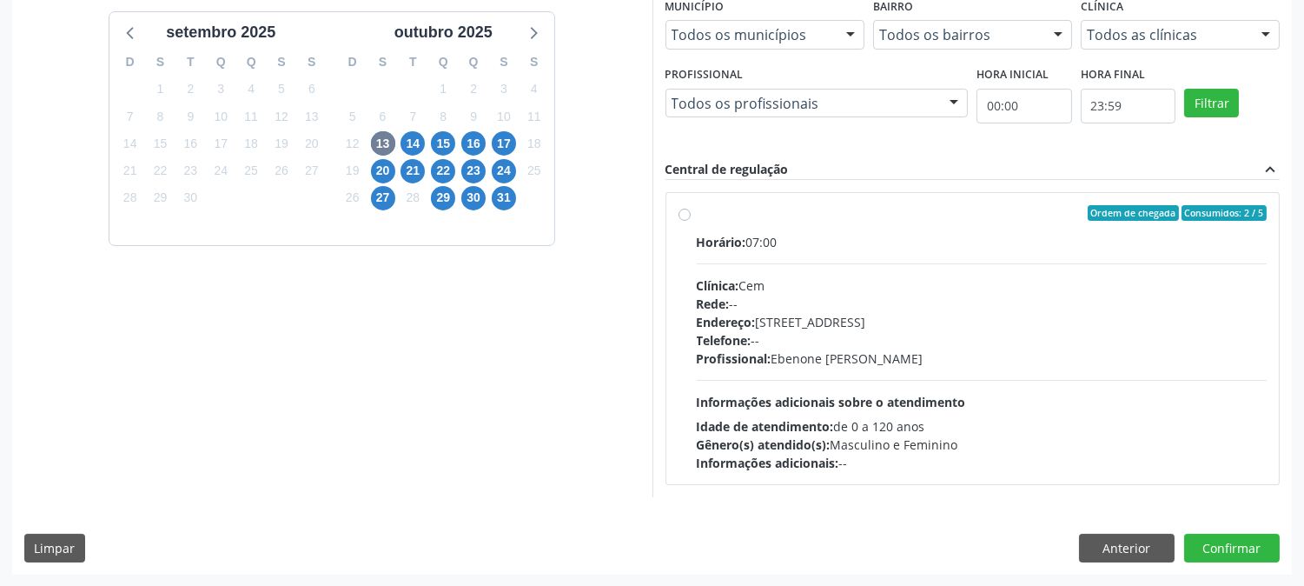
click at [896, 339] on div "Telefone: --" at bounding box center [982, 340] width 571 height 18
click at [691, 221] on input "Ordem de chegada Consumidos: 2 / 5 Horário: 07:00 Clínica: Cem Rede: -- Endereç…" at bounding box center [685, 213] width 12 height 16
radio input "true"
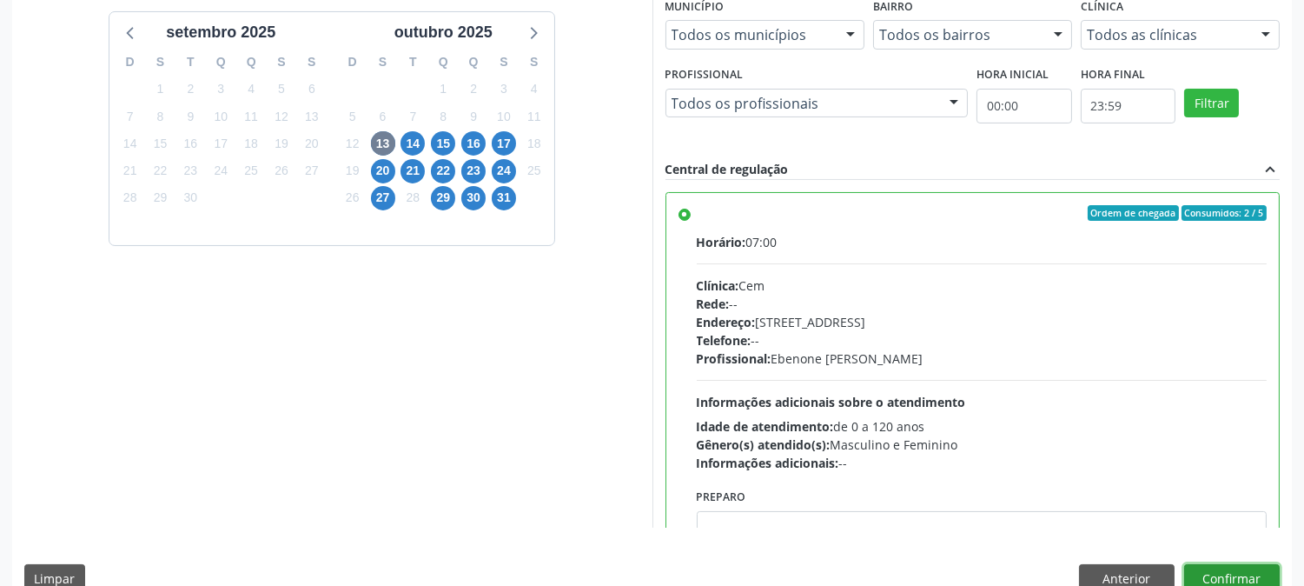
click at [1213, 576] on button "Confirmar" at bounding box center [1232, 579] width 96 height 30
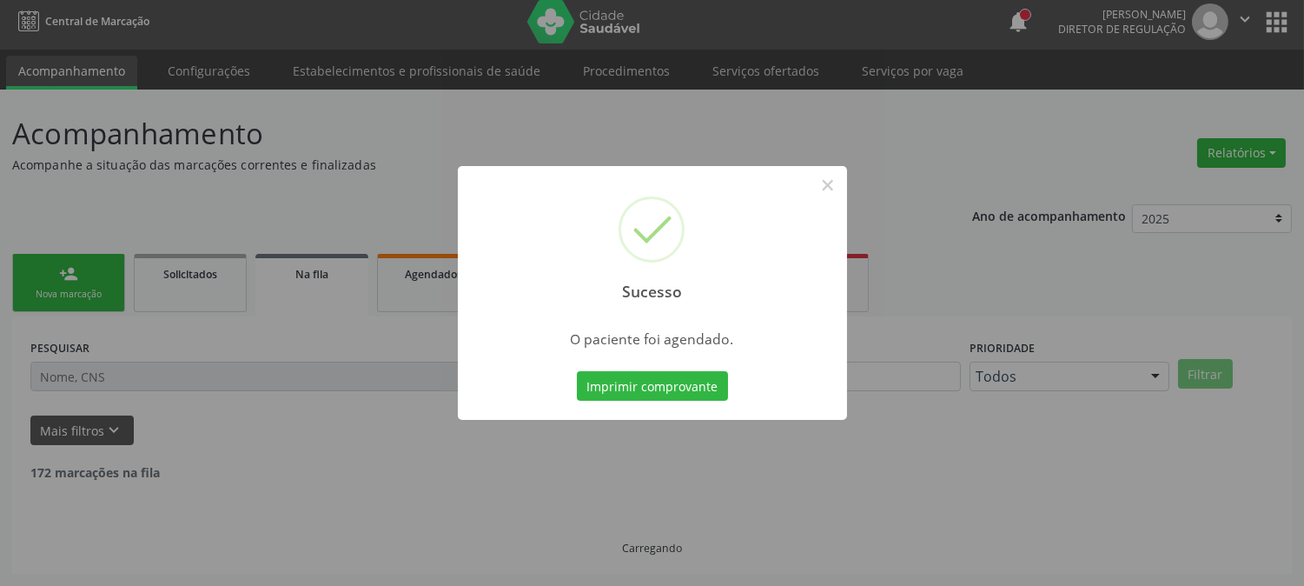
scroll to position [0, 0]
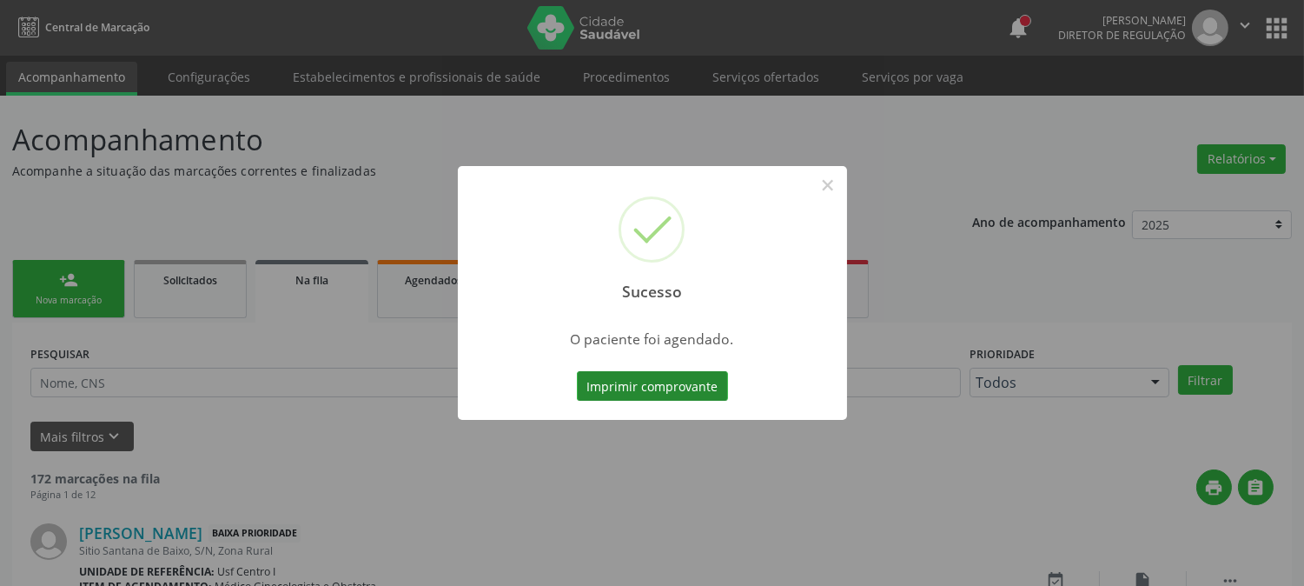
click at [598, 384] on button "Imprimir comprovante" at bounding box center [652, 386] width 151 height 30
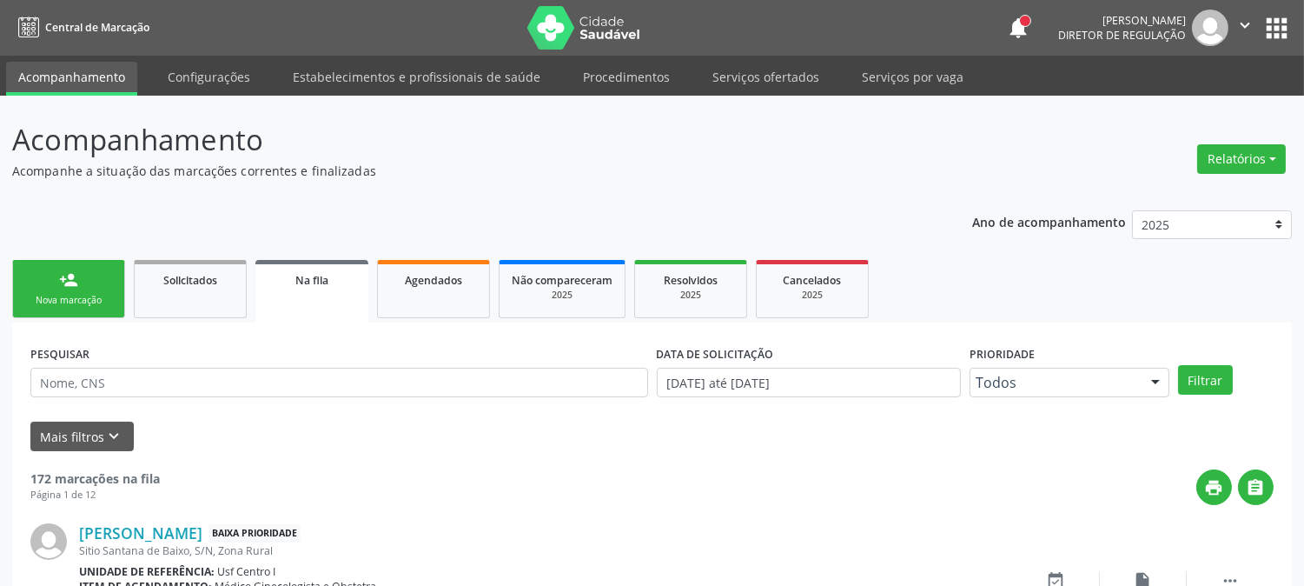
click at [82, 282] on link "person_add Nova marcação" at bounding box center [68, 289] width 113 height 58
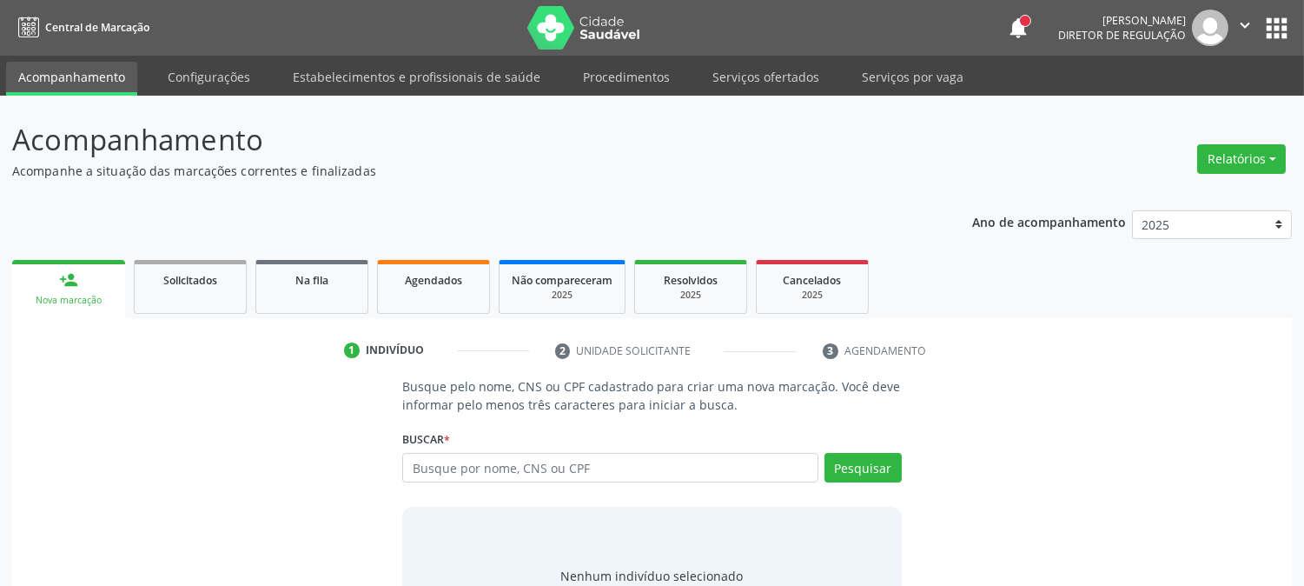
click at [550, 488] on div "Busque por nome, CNS ou CPF Nenhum resultado encontrado para: " " Digite nome, …" at bounding box center [651, 474] width 499 height 42
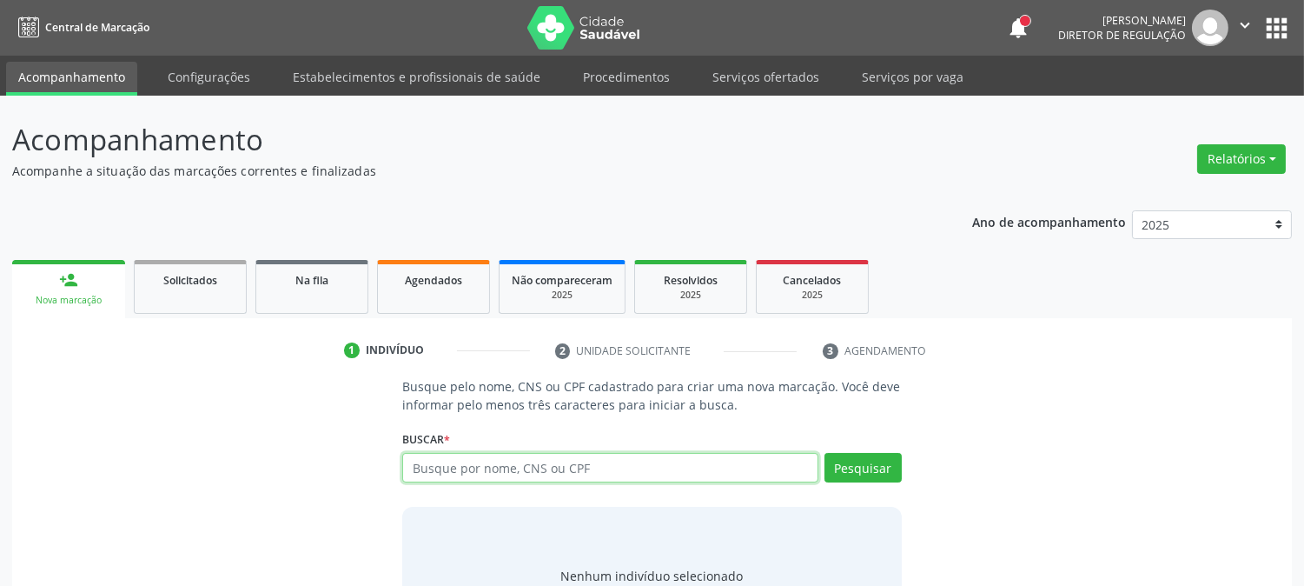
click at [542, 467] on input "text" at bounding box center [609, 468] width 415 height 30
paste input "166 0207 3576 0003"
type input "166 0207 3576 0003"
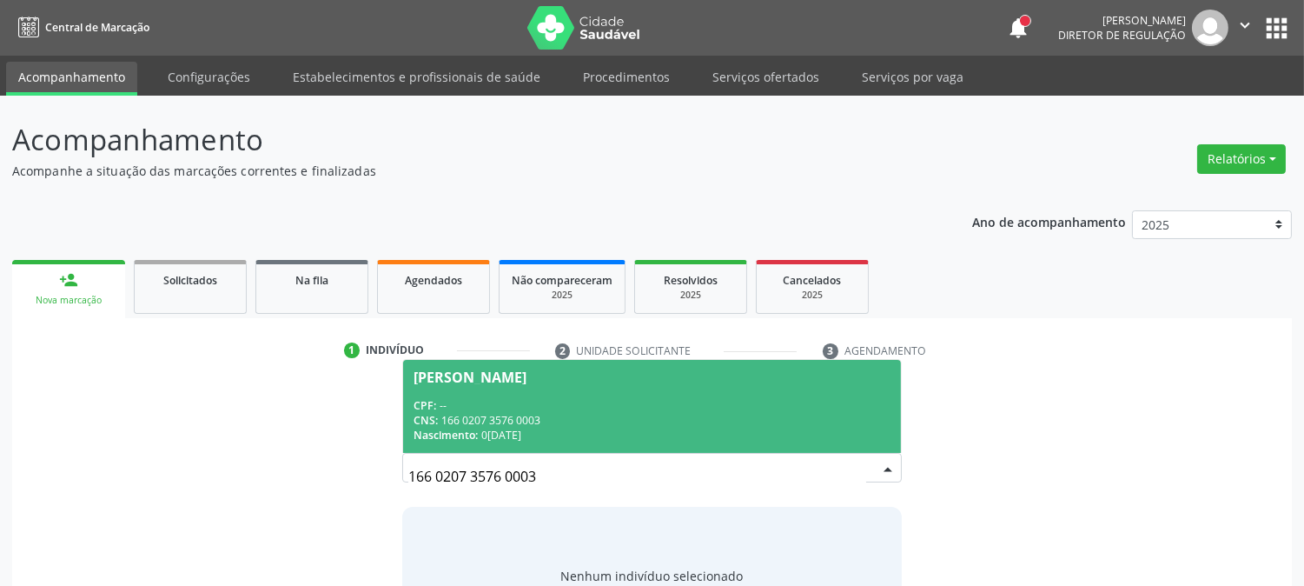
click at [542, 401] on div "CPF: --" at bounding box center [652, 405] width 476 height 15
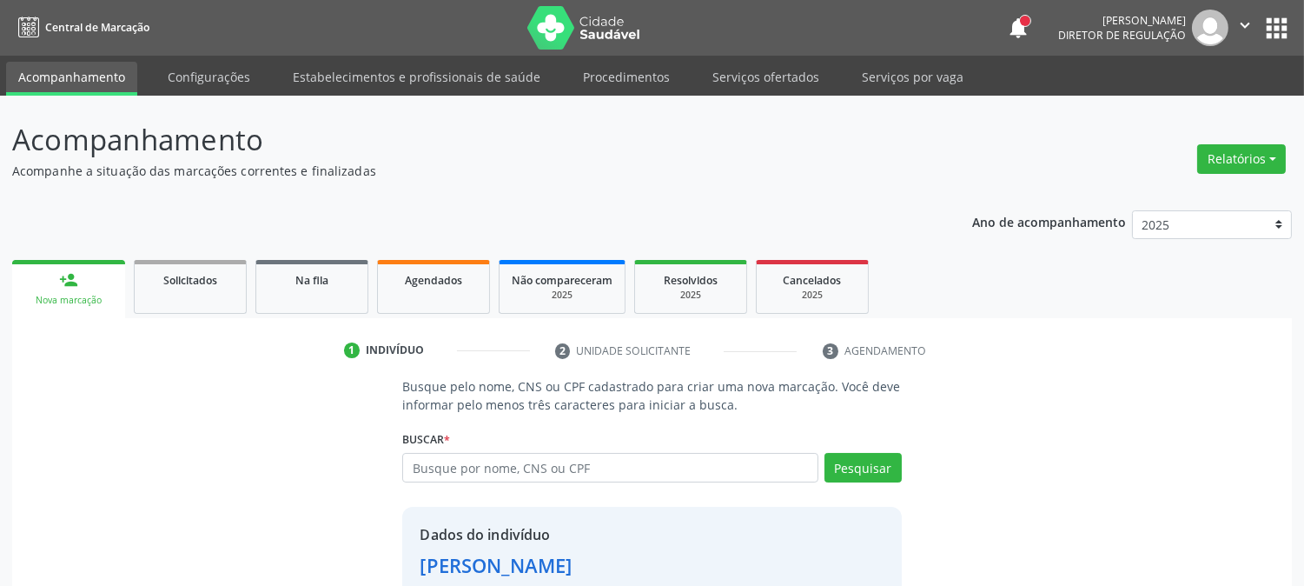
scroll to position [109, 0]
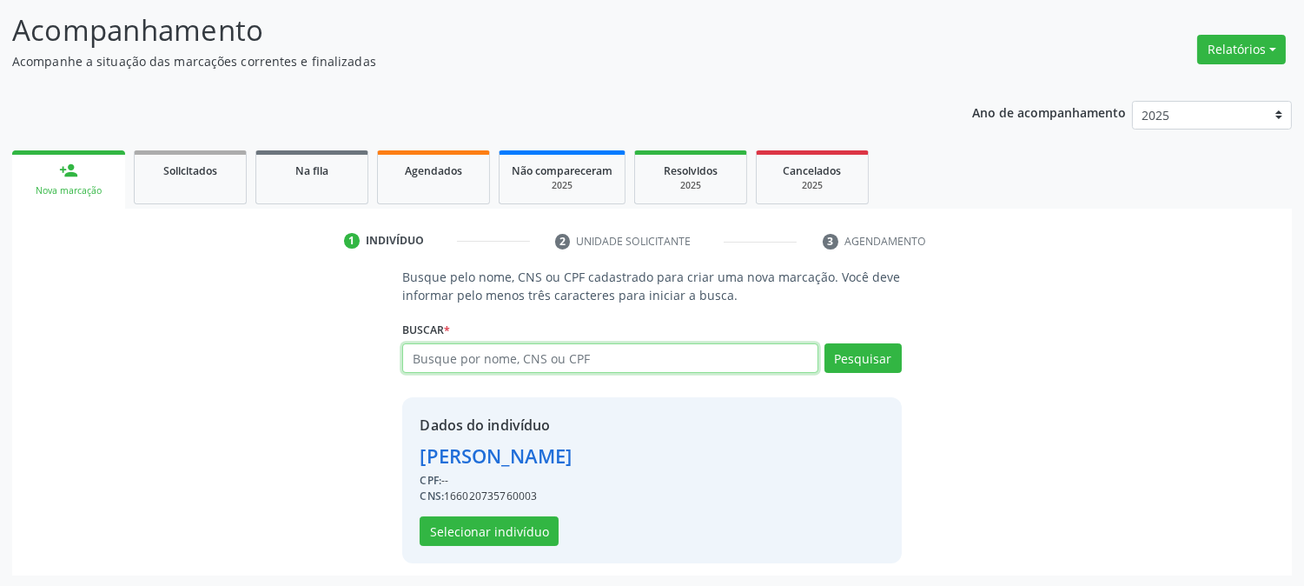
click at [518, 348] on input "text" at bounding box center [609, 358] width 415 height 30
type input "izabel tavora"
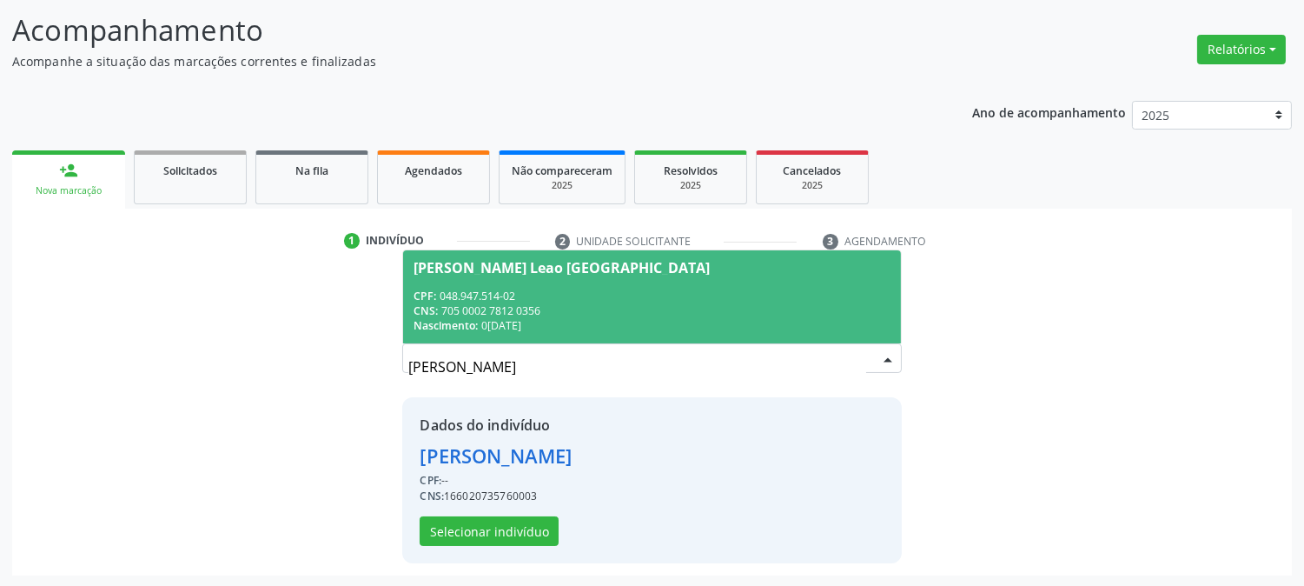
click at [518, 307] on div "CNS: 705 0002 7812 0356" at bounding box center [652, 310] width 476 height 15
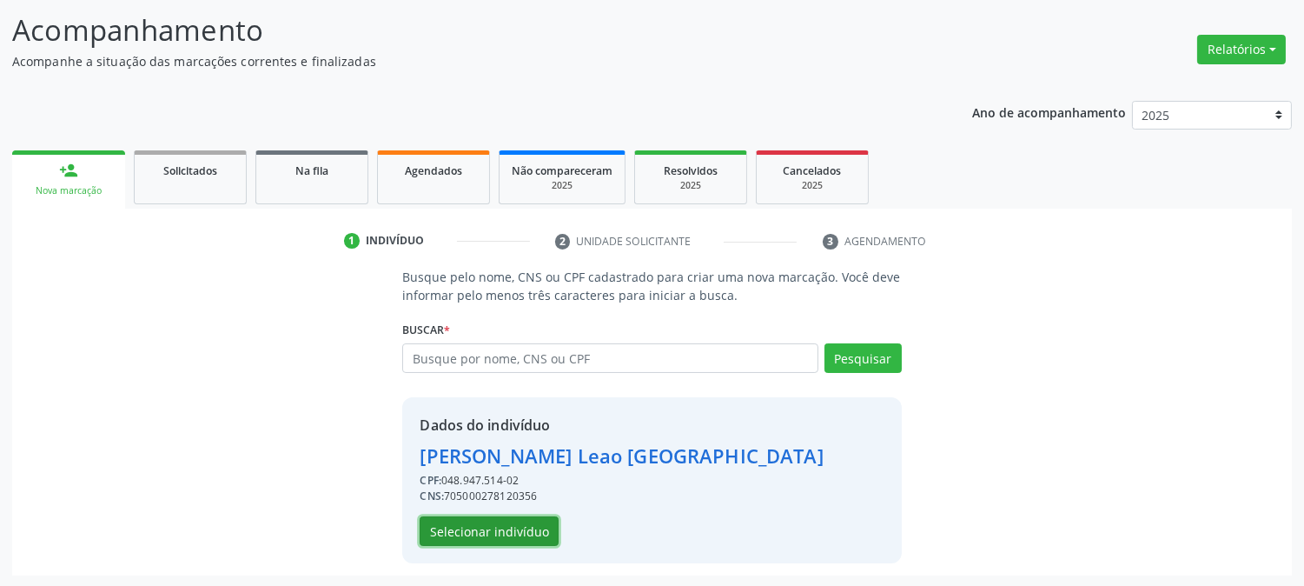
click at [467, 530] on button "Selecionar indivíduo" at bounding box center [489, 531] width 139 height 30
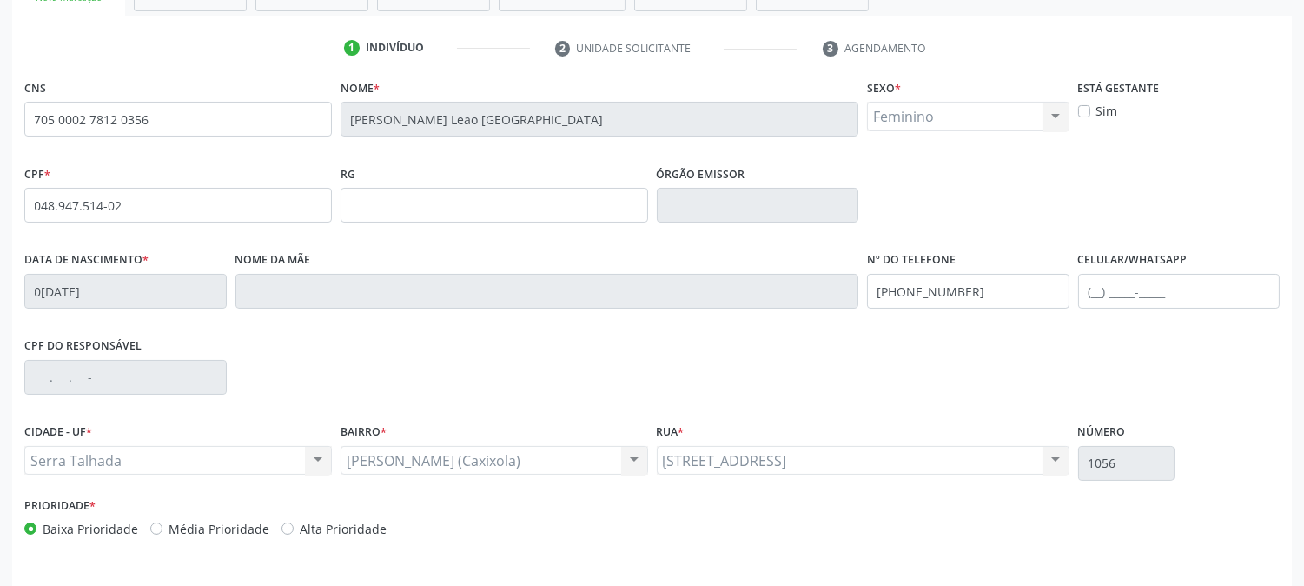
scroll to position [355, 0]
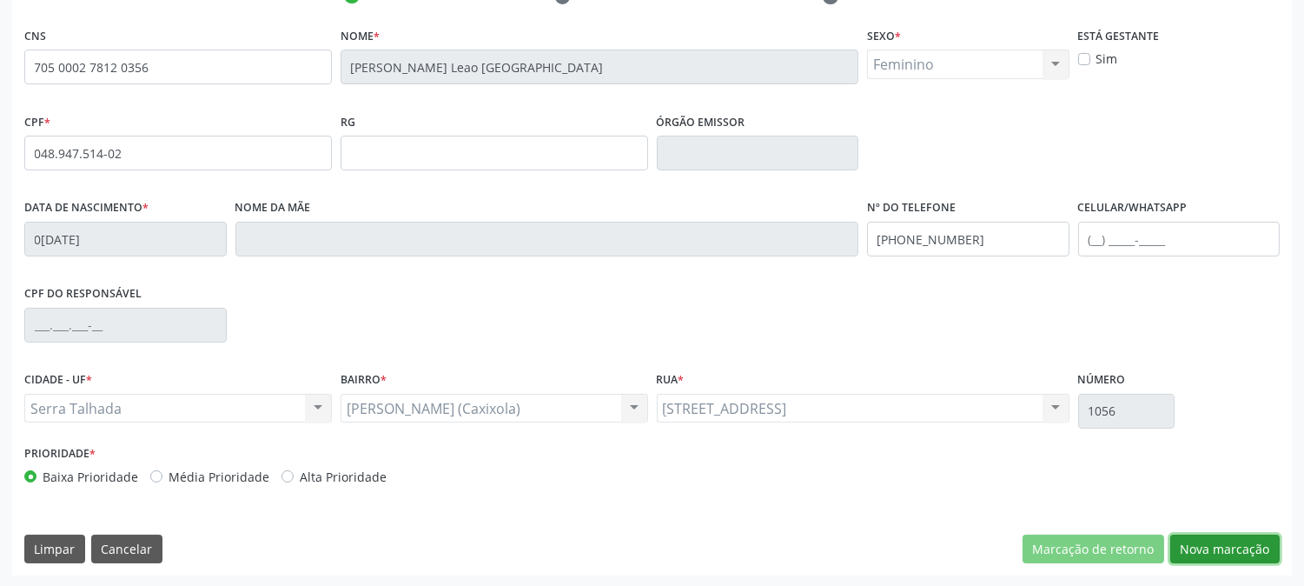
click at [1209, 536] on button "Nova marcação" at bounding box center [1225, 549] width 109 height 30
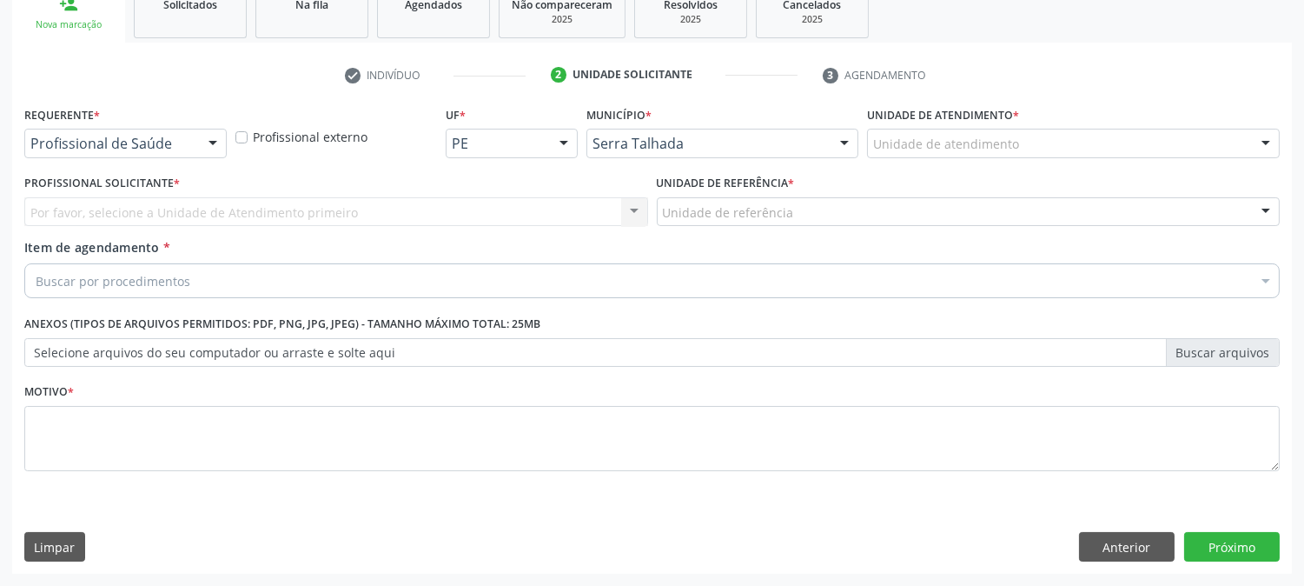
scroll to position [275, 0]
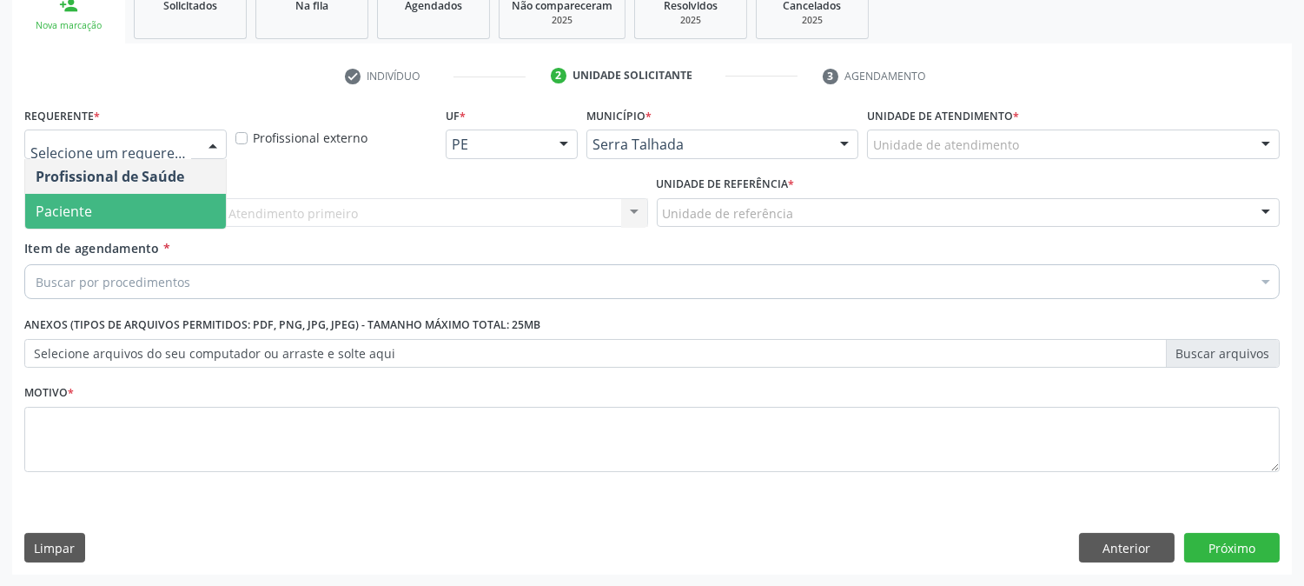
click at [116, 202] on span "Paciente" at bounding box center [125, 211] width 201 height 35
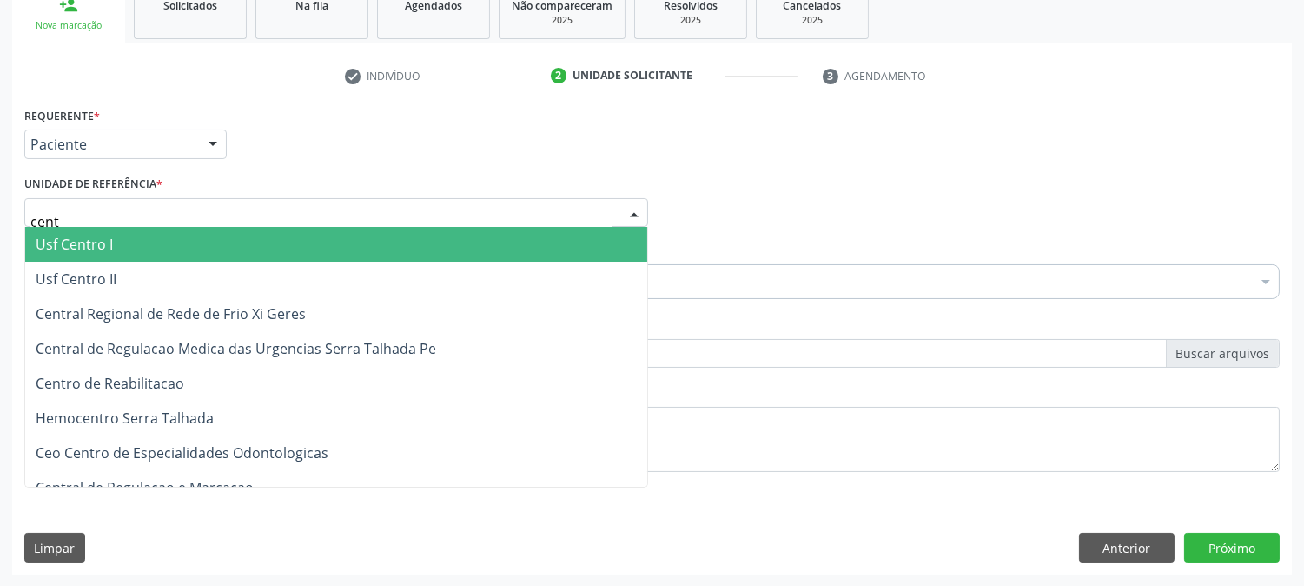
type input "centr"
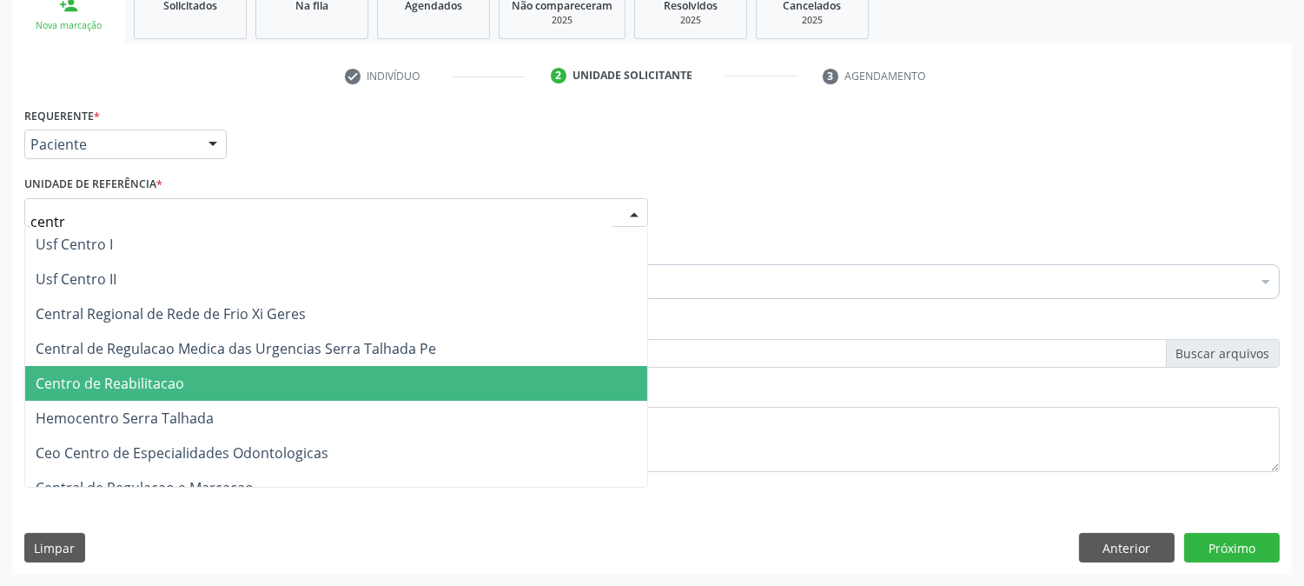
click at [145, 369] on span "Centro de Reabilitacao" at bounding box center [336, 383] width 622 height 35
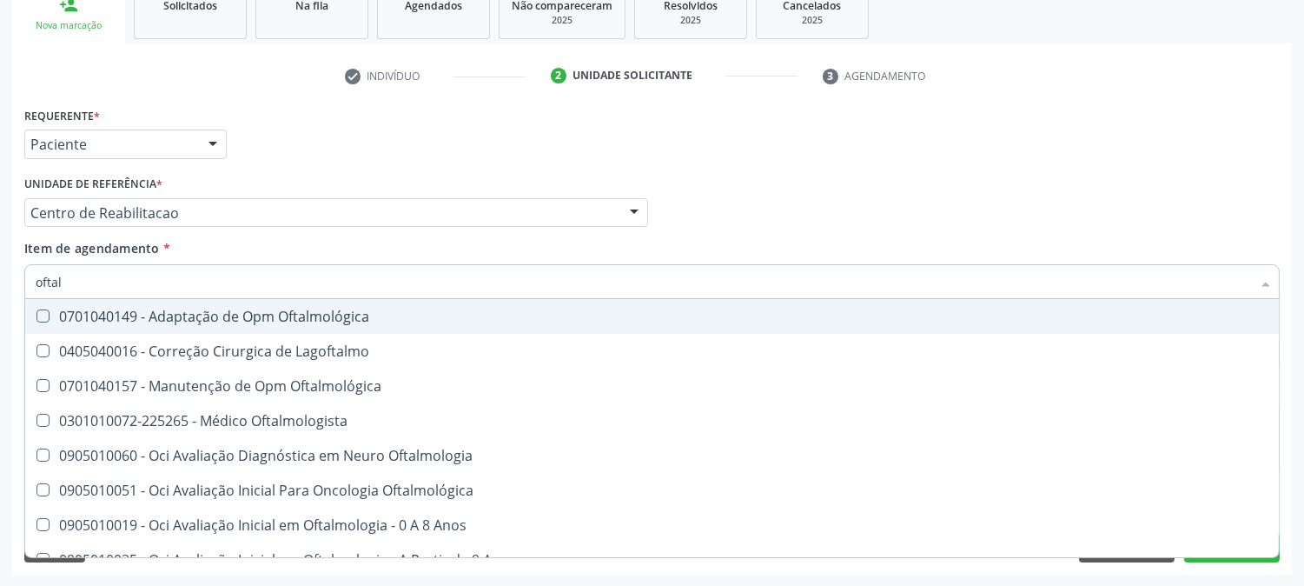
type input "oftalm"
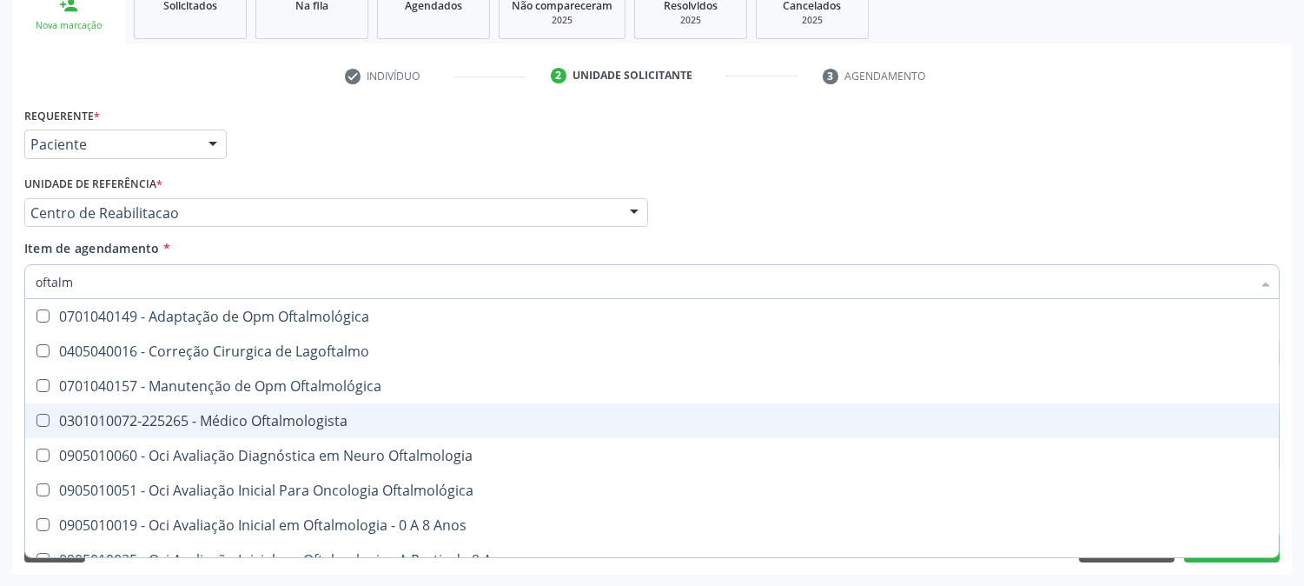
click at [136, 407] on span "0301010072-225265 - Médico Oftalmologista" at bounding box center [652, 420] width 1254 height 35
checkbox Oftalmologista "true"
click at [0, 375] on div "Acompanhamento Acompanhe a situação das marcações correntes e finalizadas Relat…" at bounding box center [652, 204] width 1304 height 766
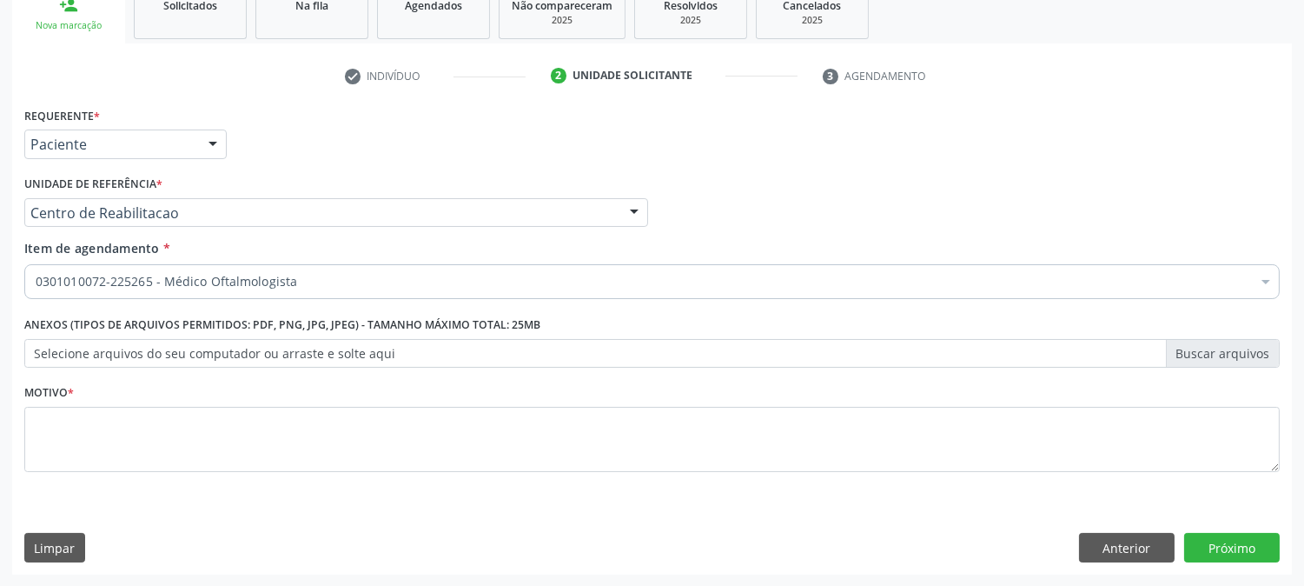
click at [193, 431] on li "Não selecionados" at bounding box center [712, 450] width 1374 height 46
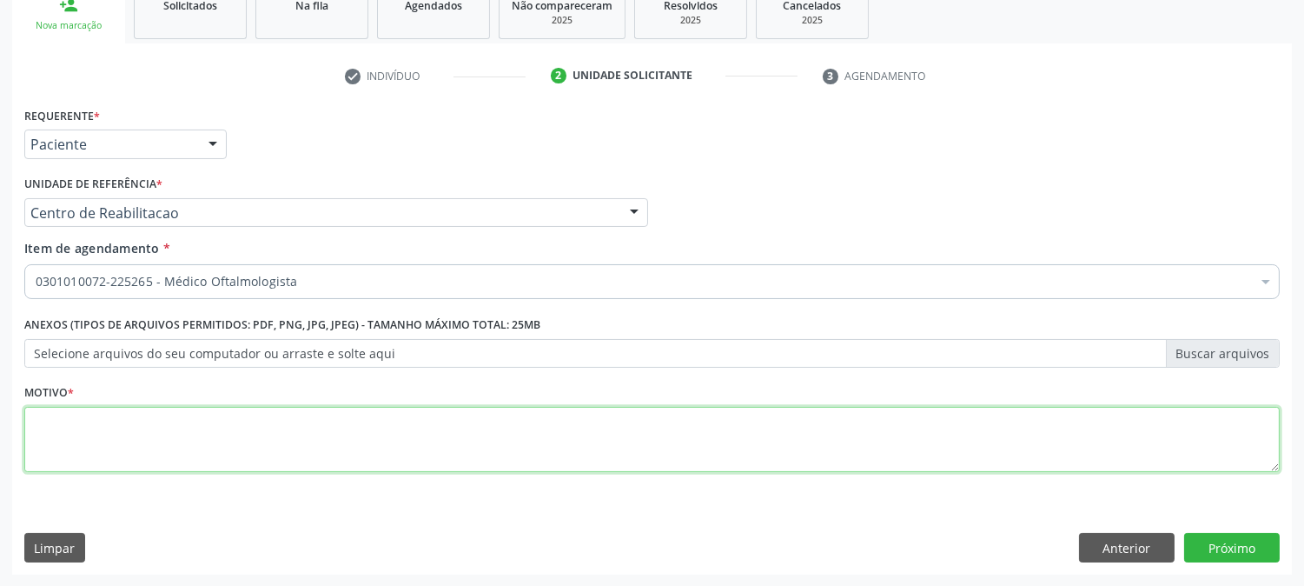
click at [193, 431] on textarea at bounding box center [652, 440] width 1256 height 66
type textarea "."
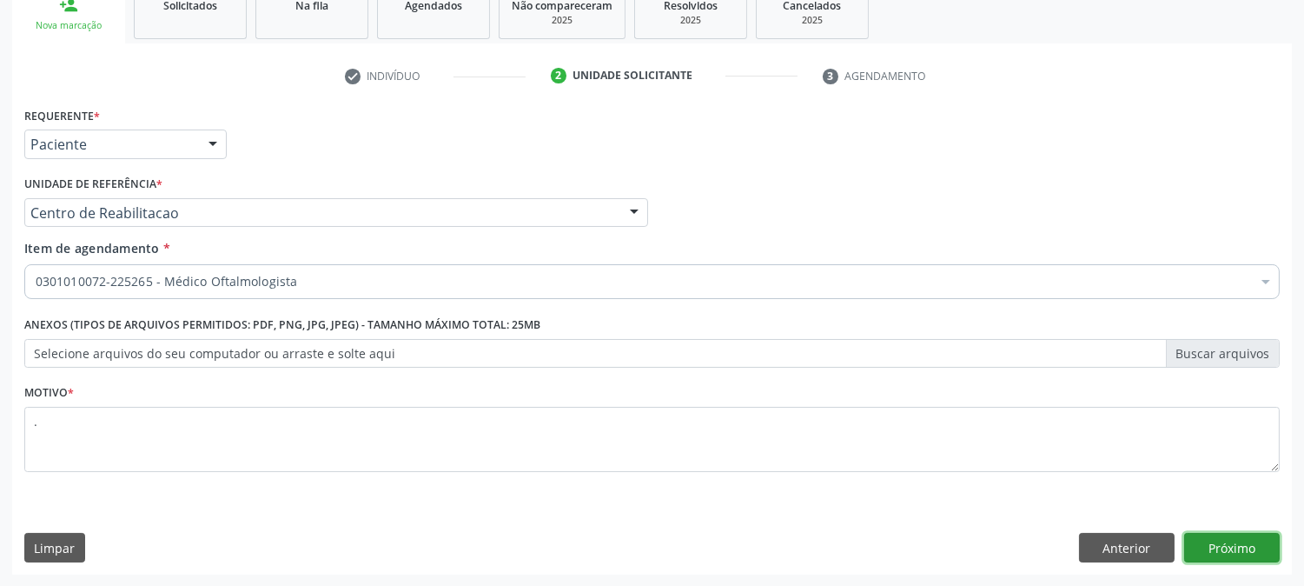
click at [1269, 540] on button "Próximo" at bounding box center [1232, 548] width 96 height 30
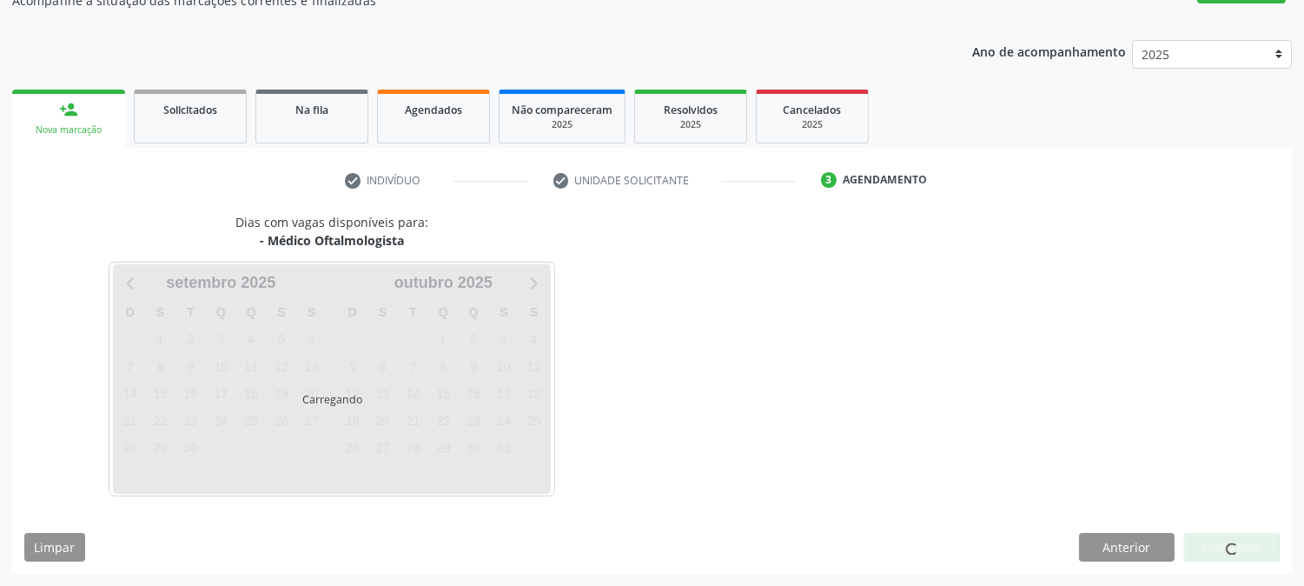
scroll to position [169, 0]
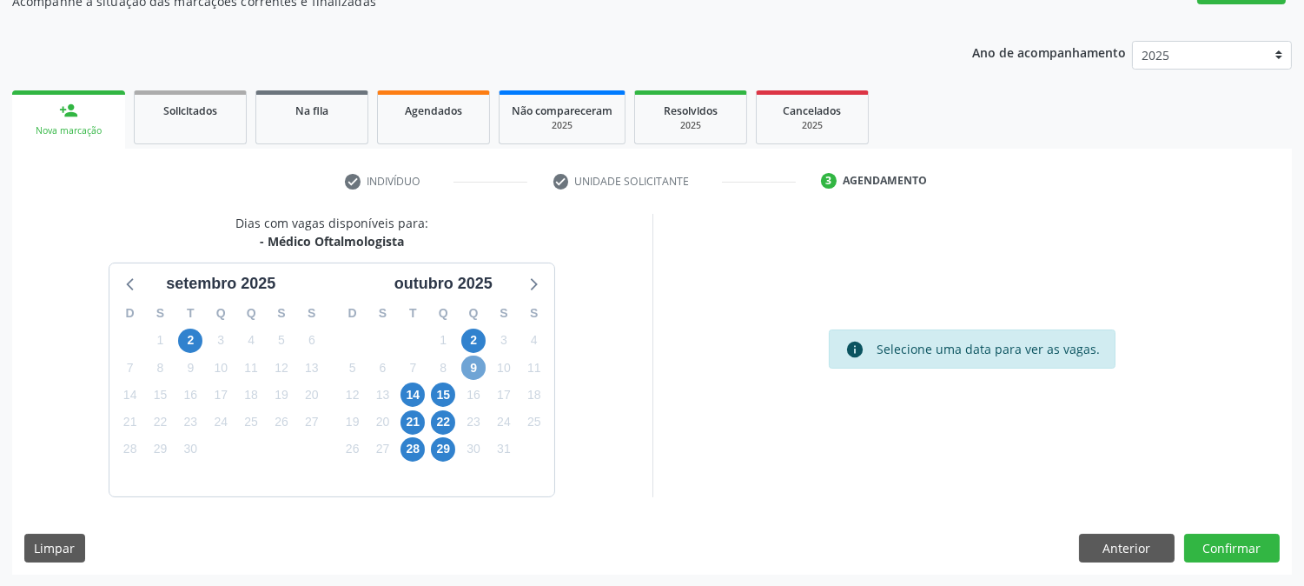
click at [475, 362] on span "9" at bounding box center [473, 367] width 24 height 24
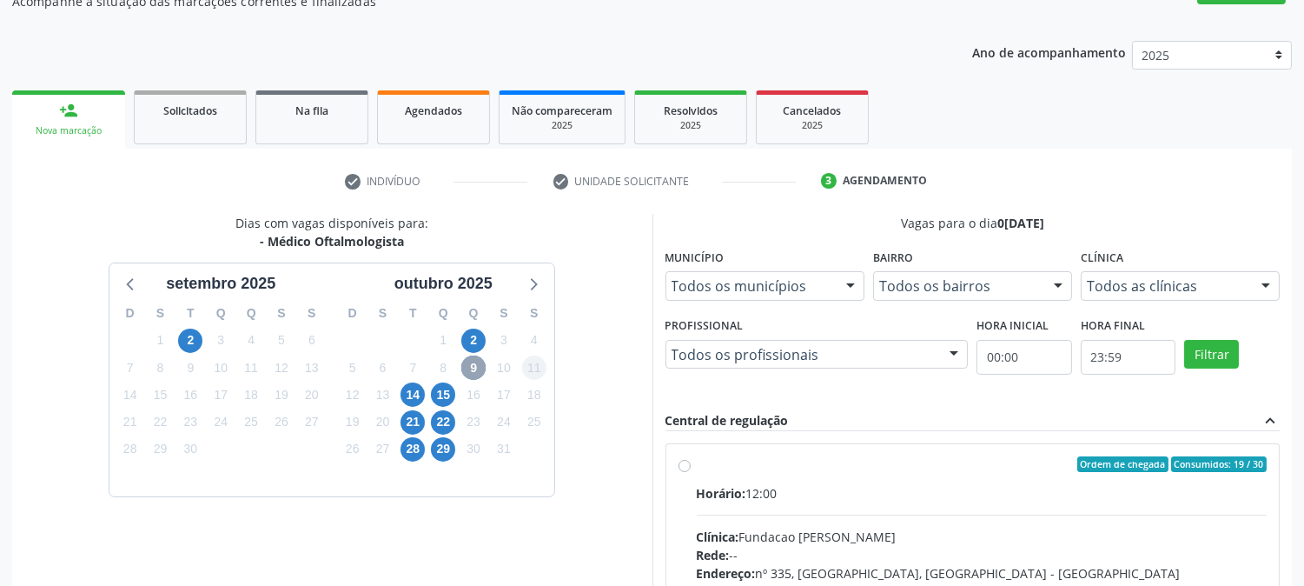
scroll to position [421, 0]
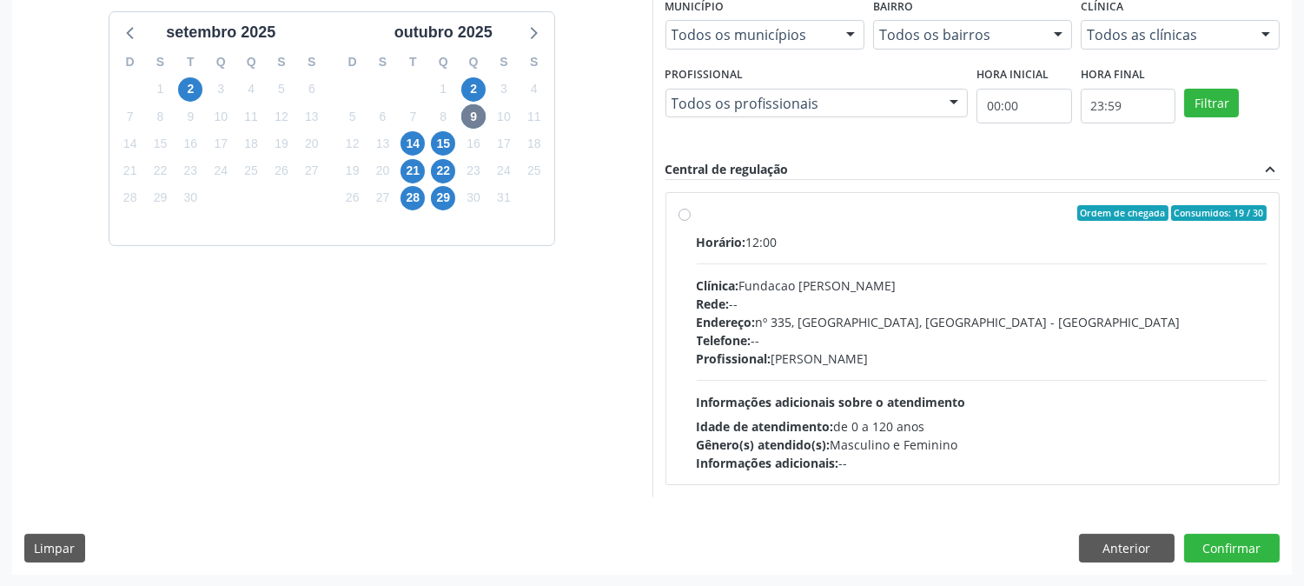
click at [1031, 441] on div "Gênero(s) atendido(s): Masculino e Feminino" at bounding box center [982, 444] width 571 height 18
click at [691, 221] on input "Ordem de chegada Consumidos: 19 / 30 Horário: 12:00 Clínica: Fundacao Altino Ve…" at bounding box center [685, 213] width 12 height 16
radio input "true"
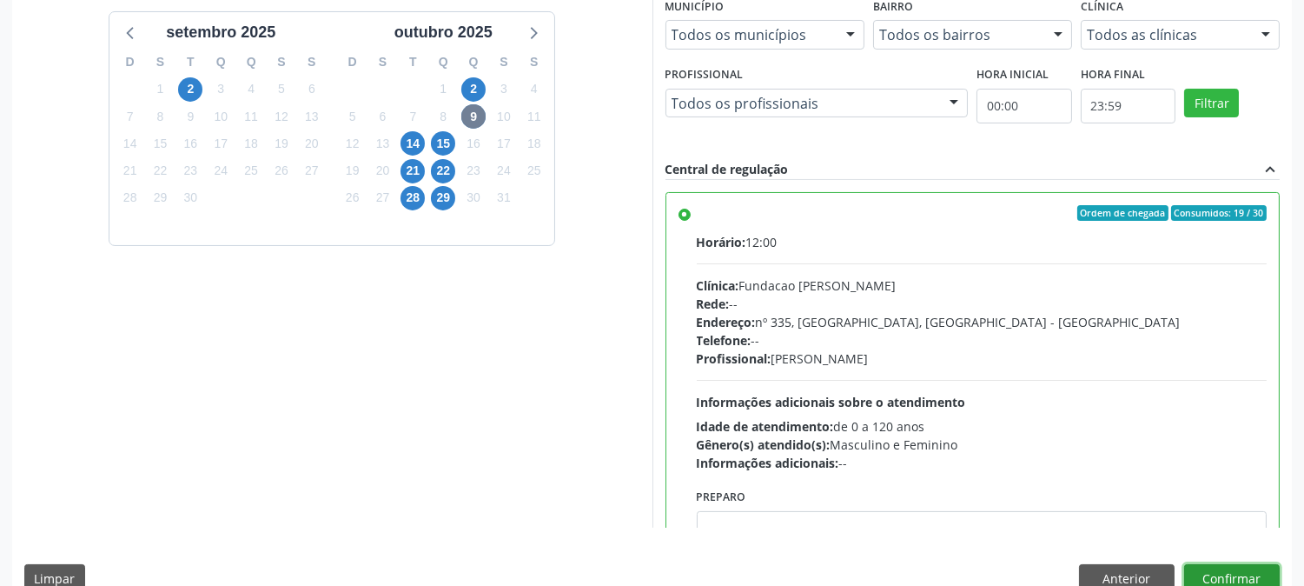
click at [1248, 572] on button "Confirmar" at bounding box center [1232, 579] width 96 height 30
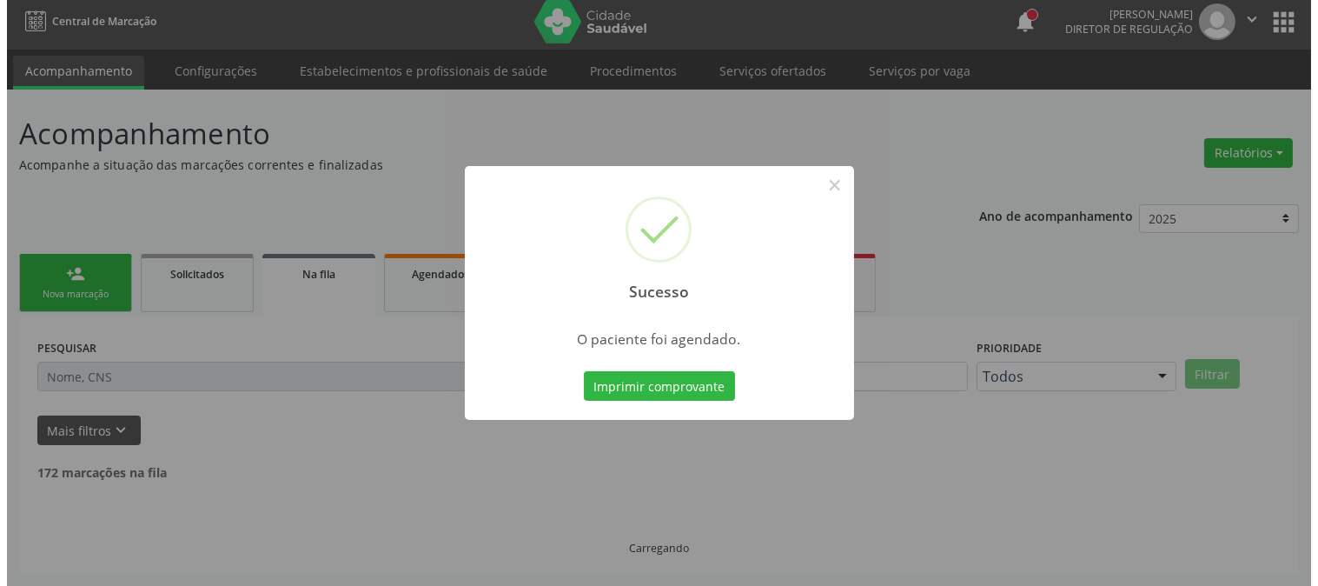
scroll to position [0, 0]
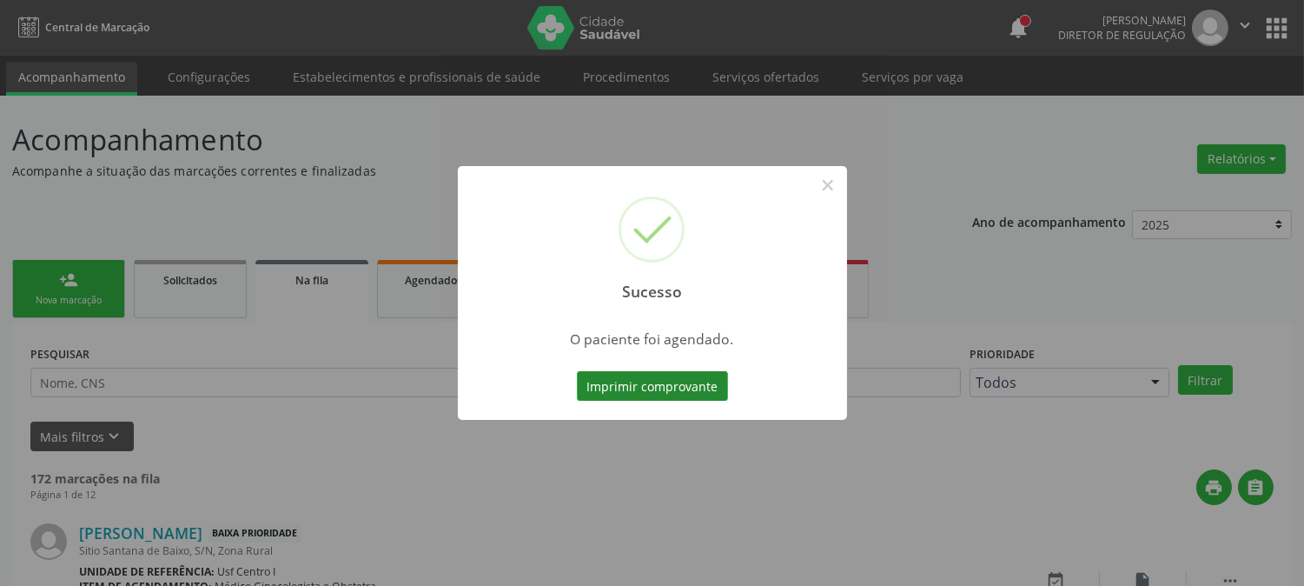
click at [671, 389] on button "Imprimir comprovante" at bounding box center [652, 386] width 151 height 30
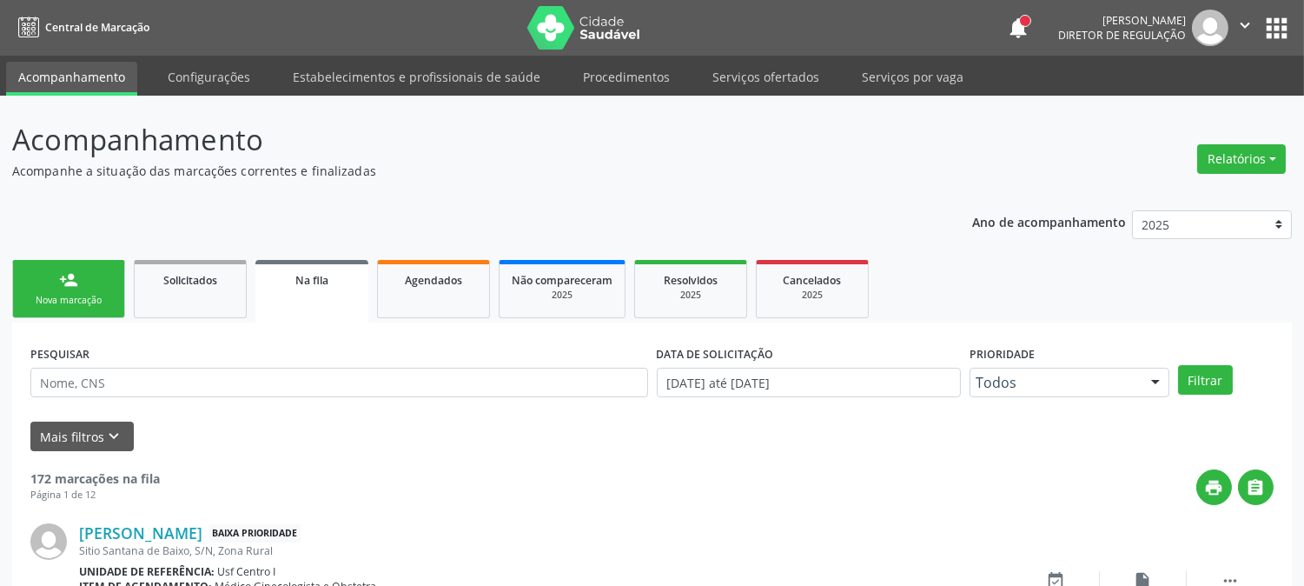
click at [70, 281] on div "person_add" at bounding box center [68, 279] width 19 height 19
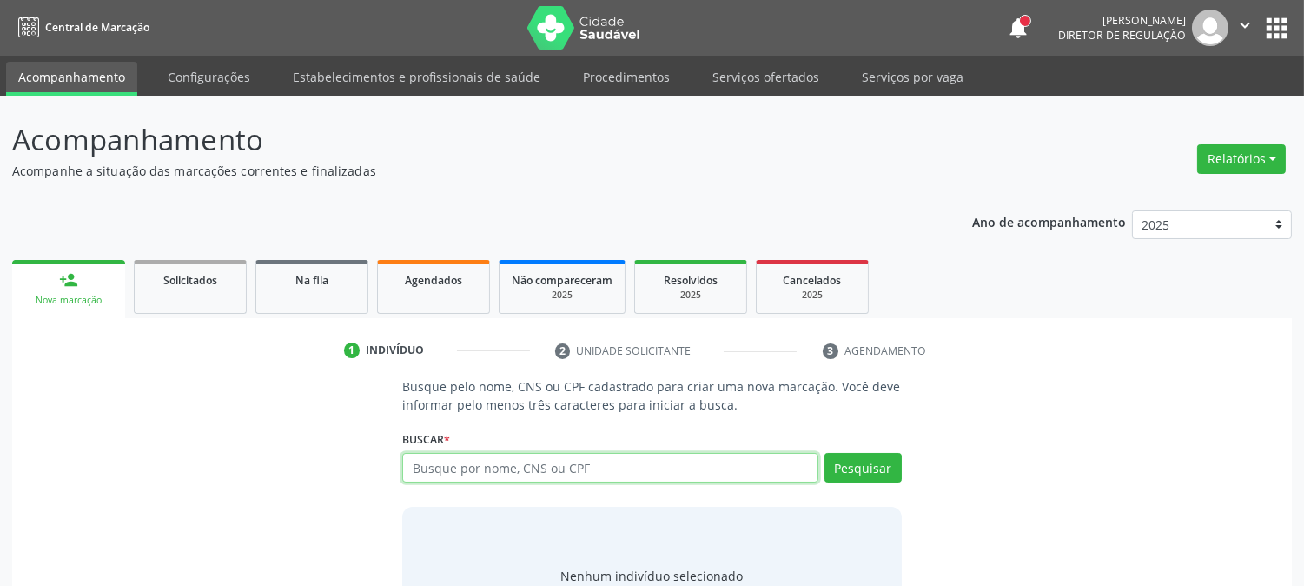
click at [507, 470] on input "text" at bounding box center [609, 468] width 415 height 30
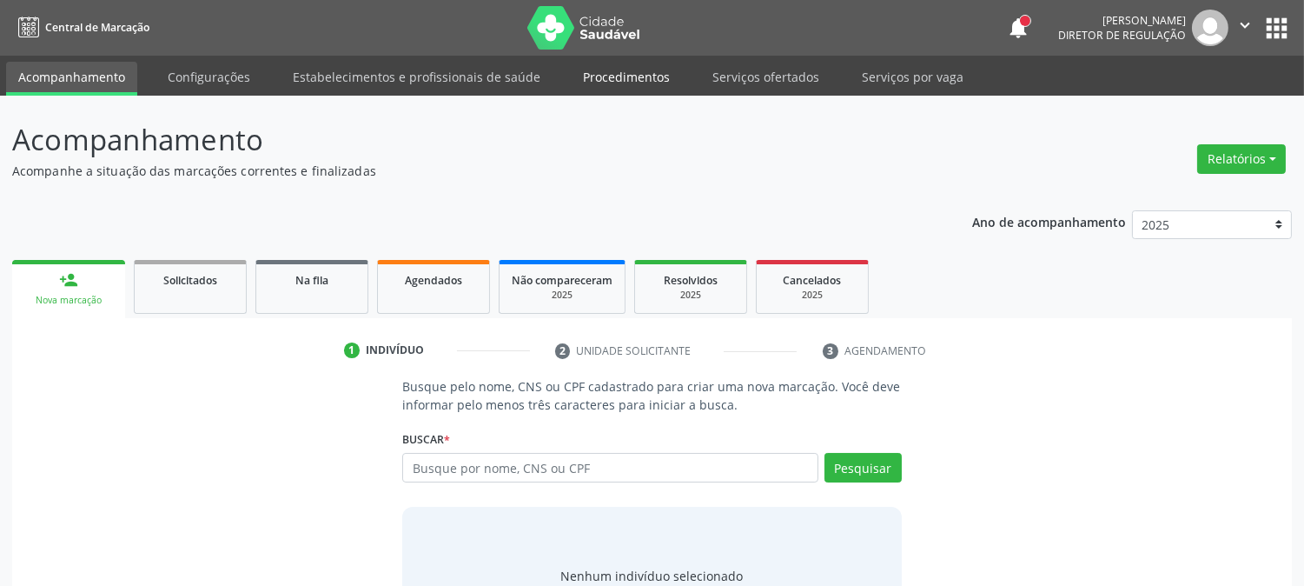
click at [636, 79] on link "Procedimentos" at bounding box center [626, 77] width 111 height 30
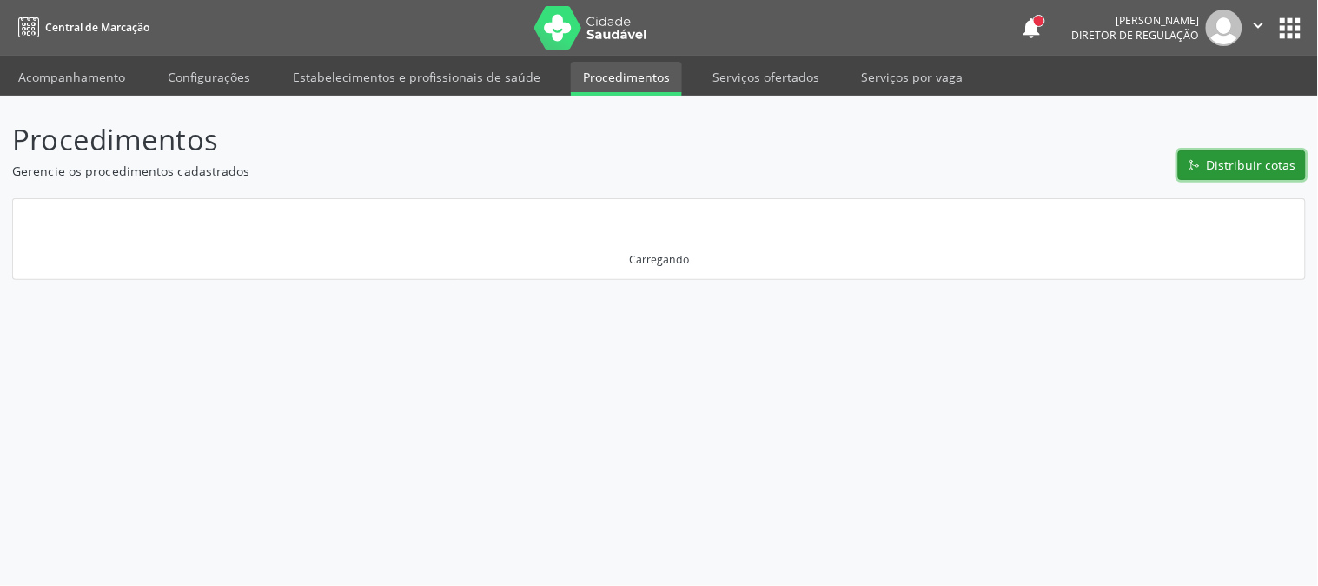
click at [1228, 168] on span "Distribuir cotas" at bounding box center [1252, 165] width 90 height 18
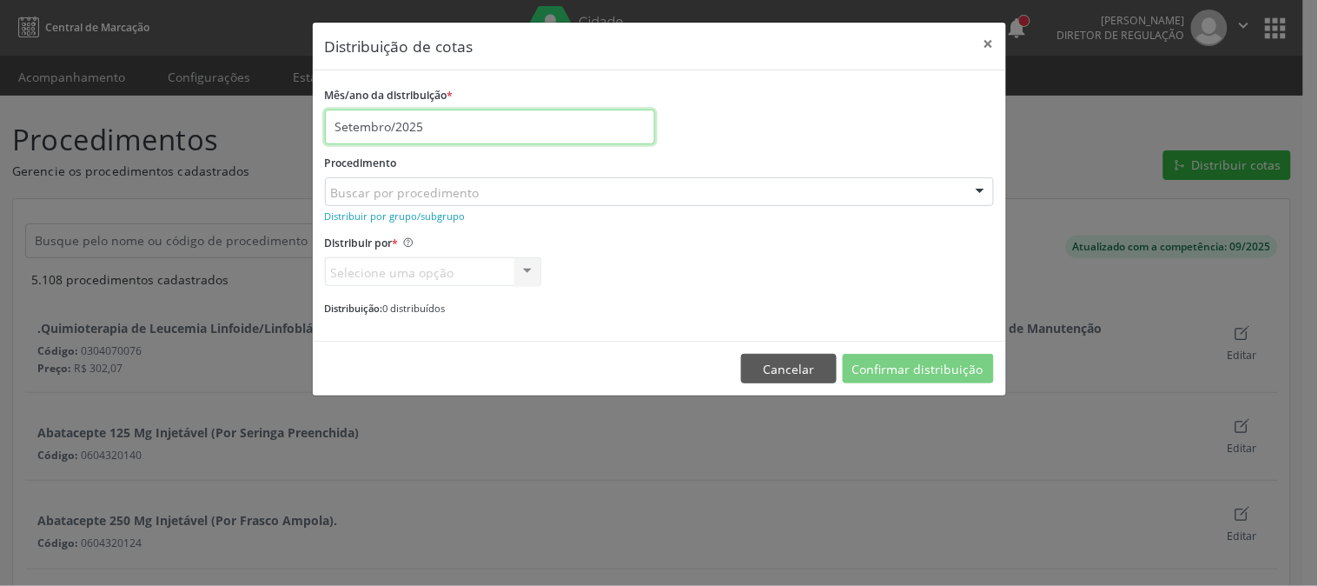
click at [570, 132] on input "Setembro/2025" at bounding box center [490, 126] width 330 height 35
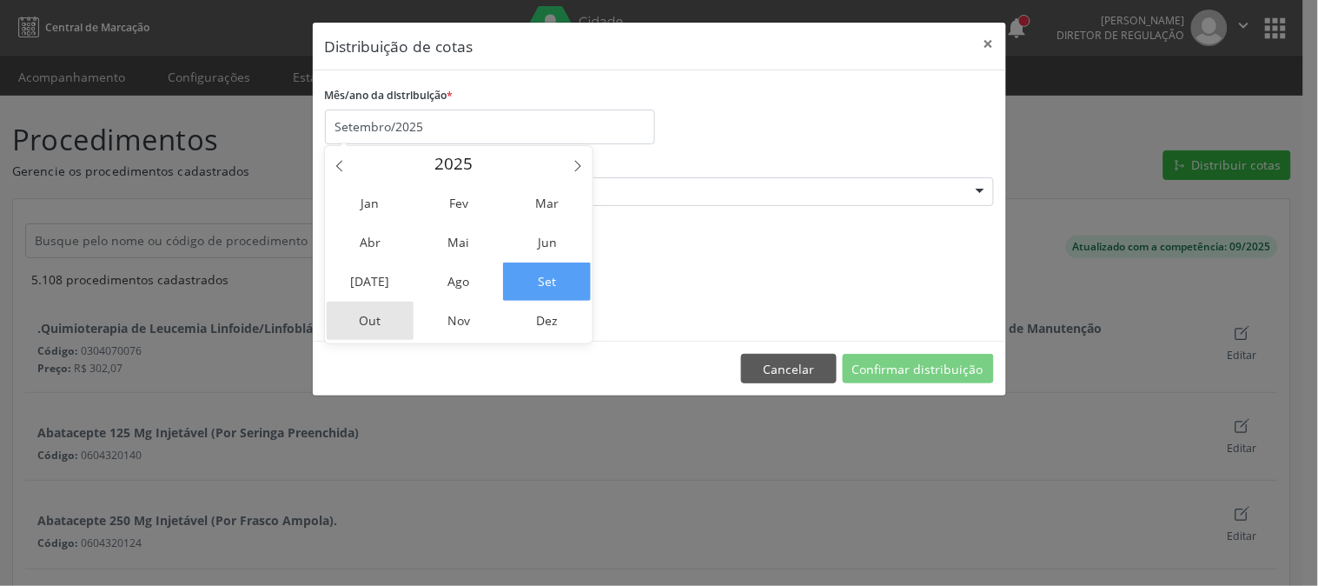
click at [368, 325] on span "Out" at bounding box center [371, 321] width 88 height 38
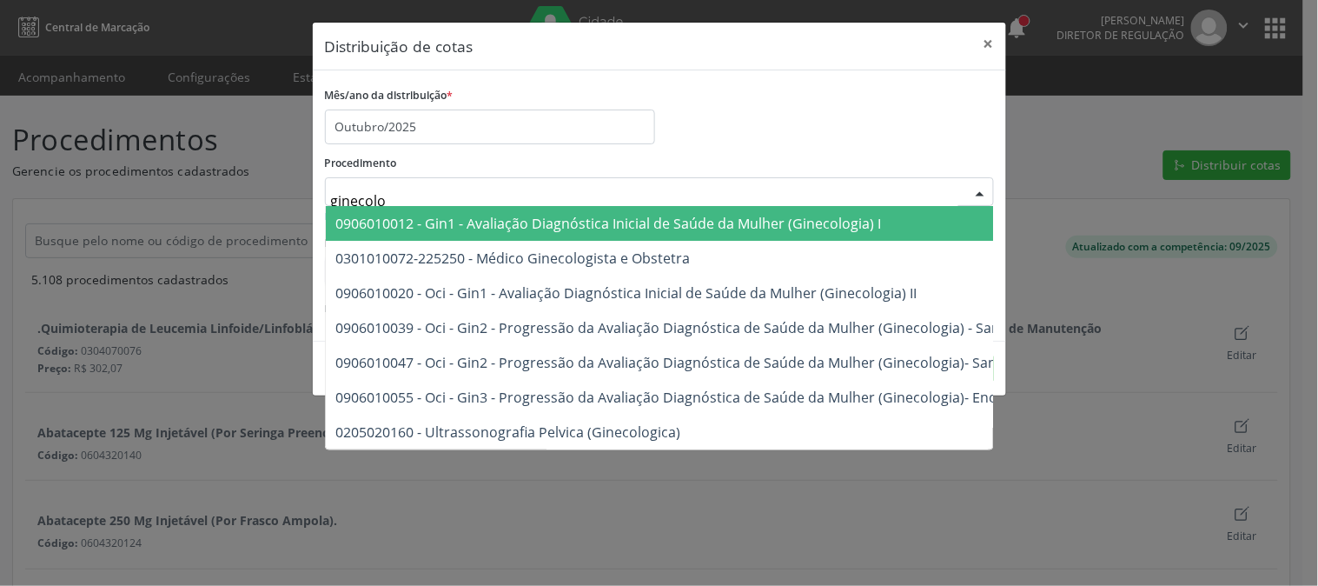
type input "ginecolog"
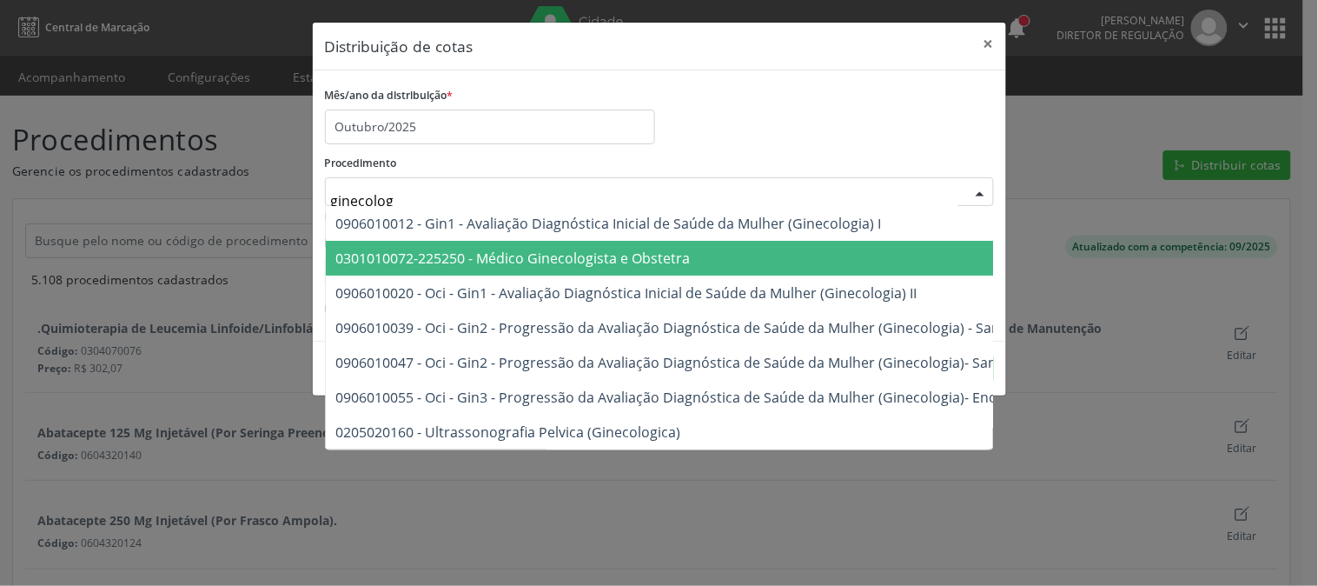
click at [596, 265] on span "0301010072-225250 - Médico Ginecologista e Obstetra" at bounding box center [513, 258] width 355 height 19
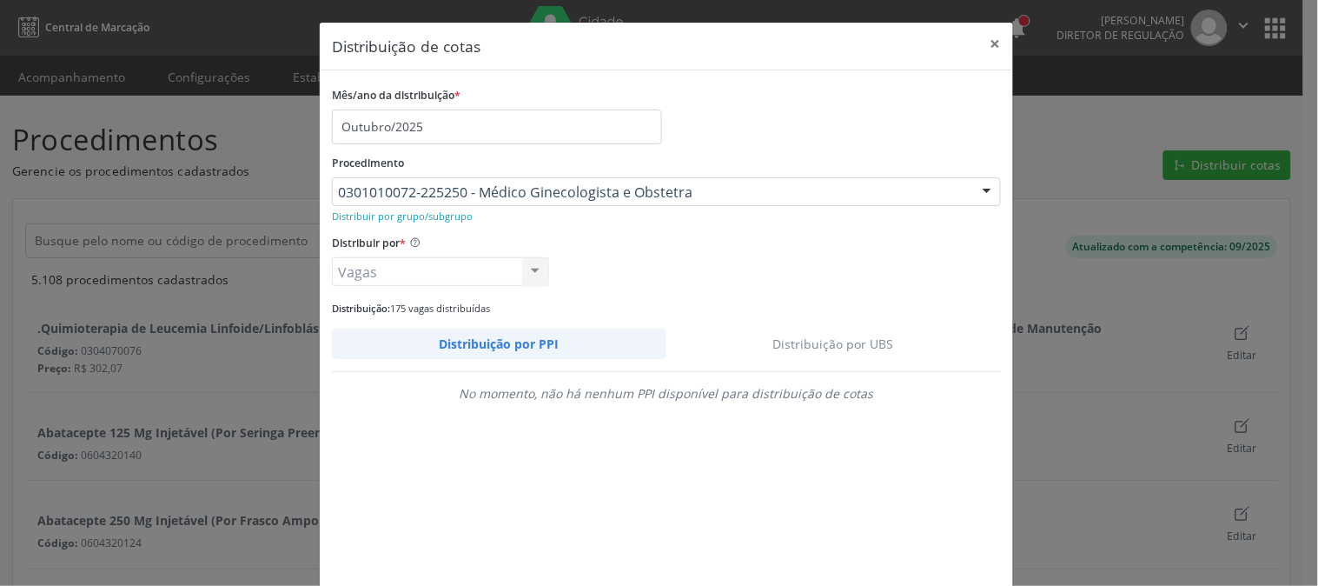
click at [806, 339] on link "Distribuição por UBS" at bounding box center [834, 343] width 335 height 30
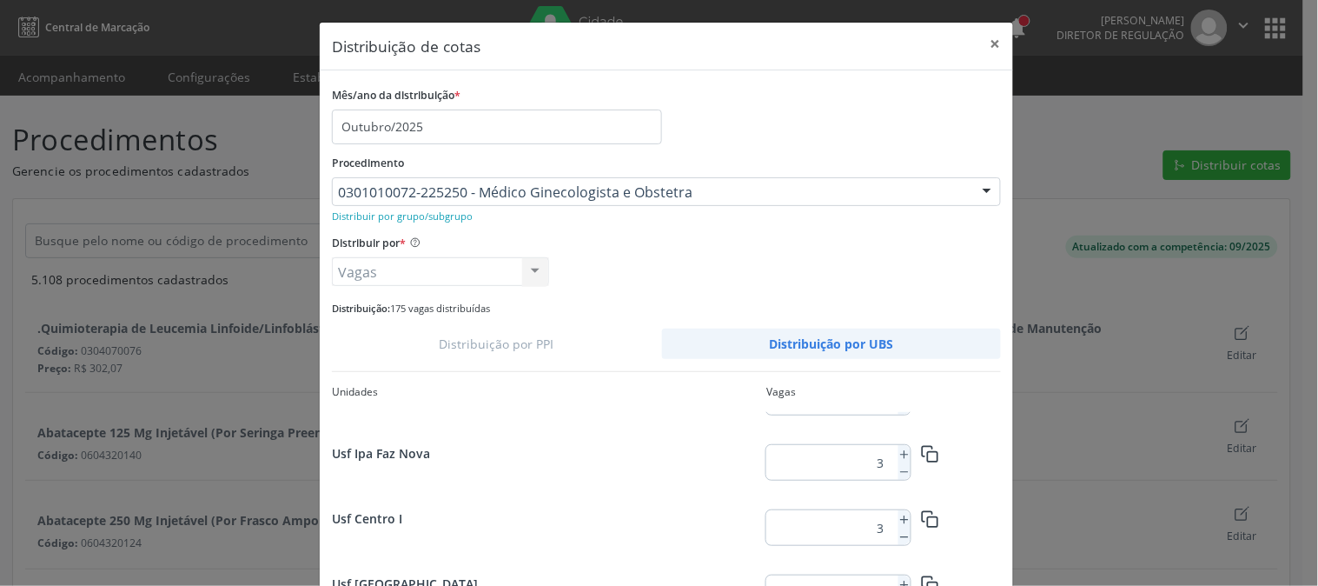
scroll to position [2265, 0]
click at [899, 526] on button at bounding box center [905, 519] width 12 height 17
type input "11"
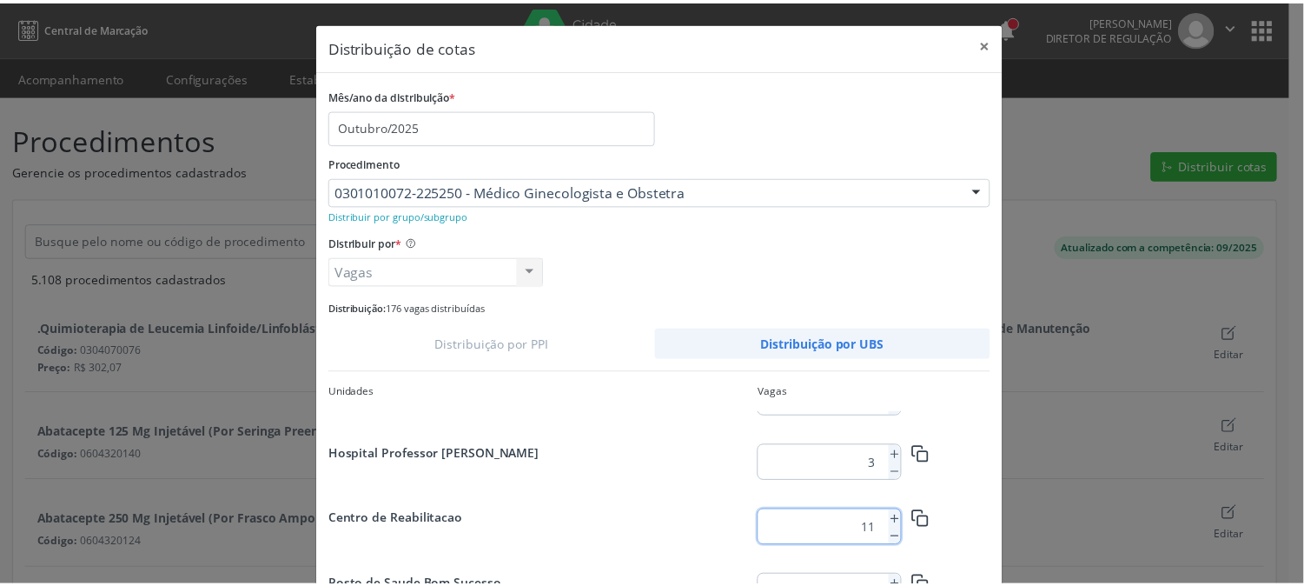
scroll to position [126, 0]
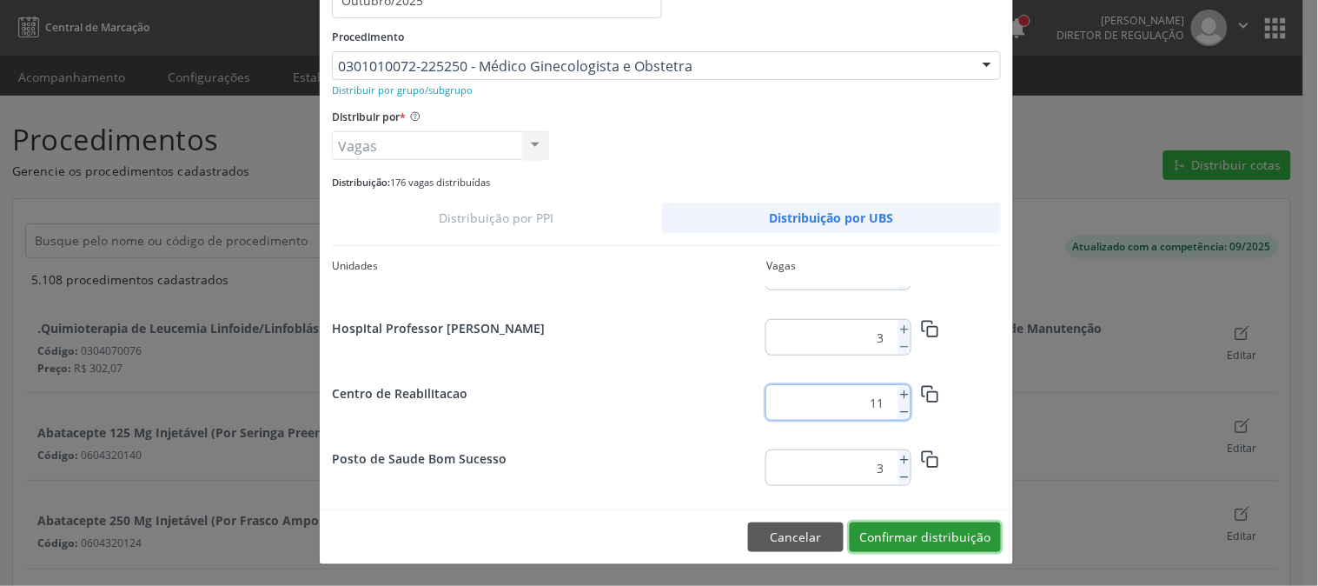
click at [941, 534] on button "Confirmar distribuição" at bounding box center [925, 537] width 151 height 30
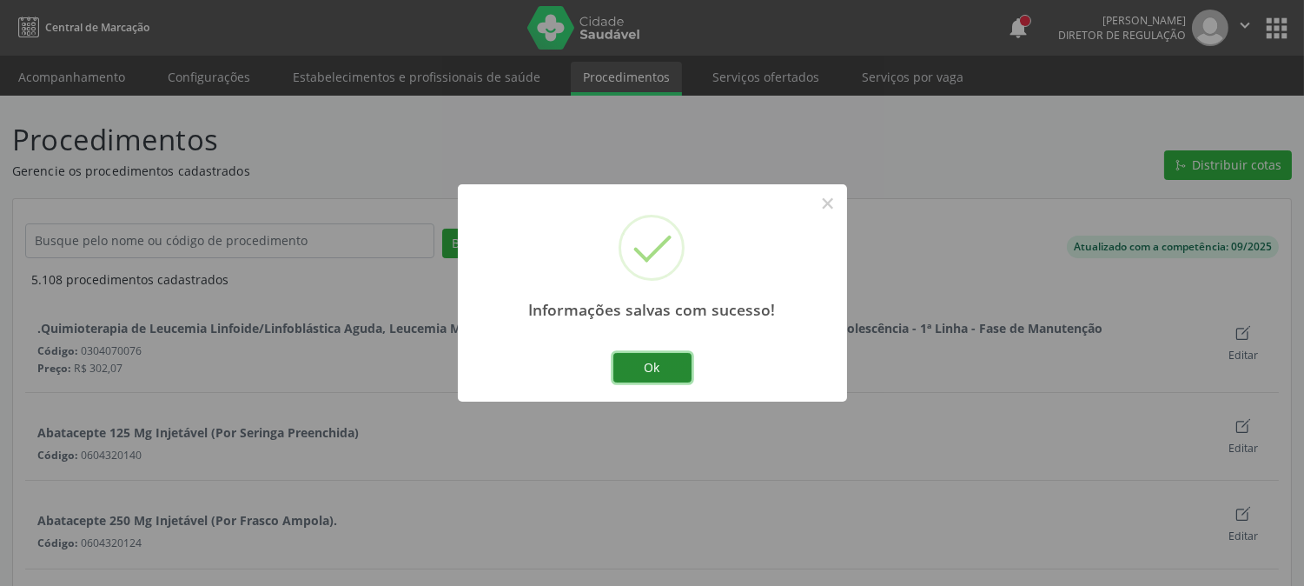
click at [673, 370] on button "Ok" at bounding box center [652, 368] width 78 height 30
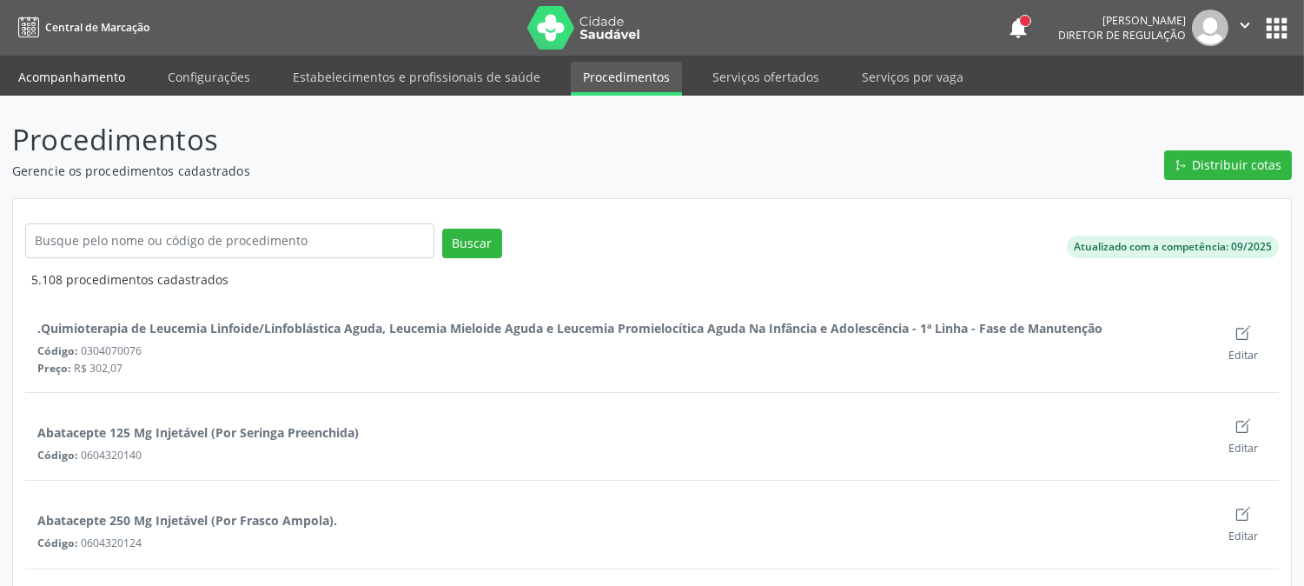
click at [63, 87] on link "Acompanhamento" at bounding box center [71, 77] width 131 height 30
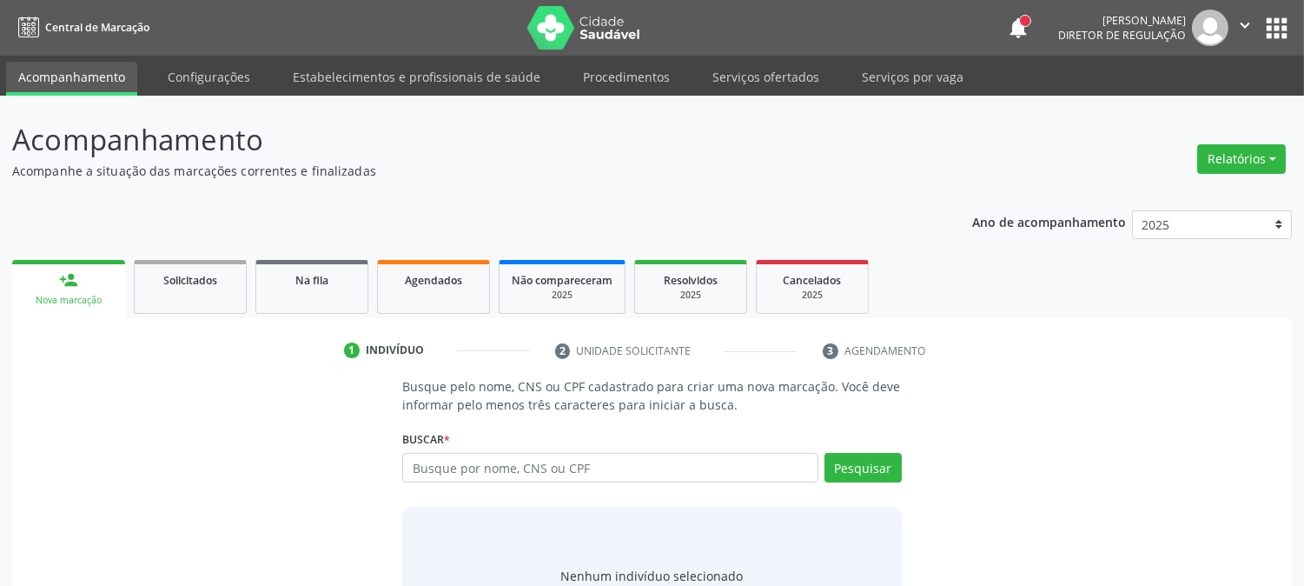
click at [626, 412] on p "Busque pelo nome, CNS ou CPF cadastrado para criar uma nova marcação. Você deve…" at bounding box center [651, 395] width 499 height 36
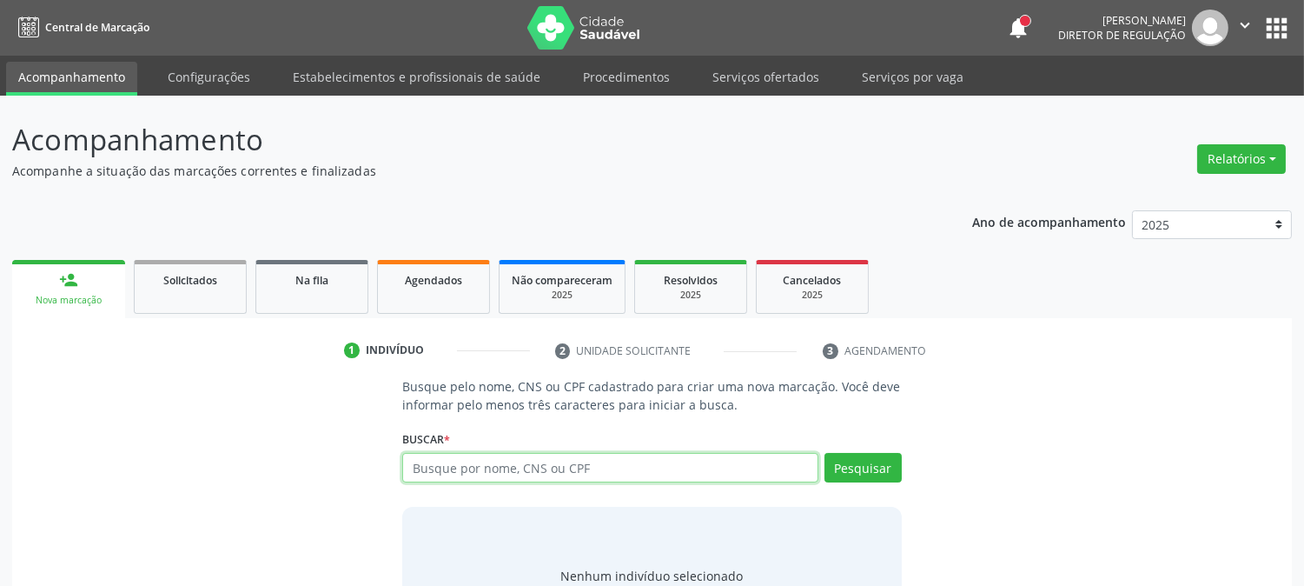
click at [594, 470] on input "text" at bounding box center [609, 468] width 415 height 30
type input "thayn"
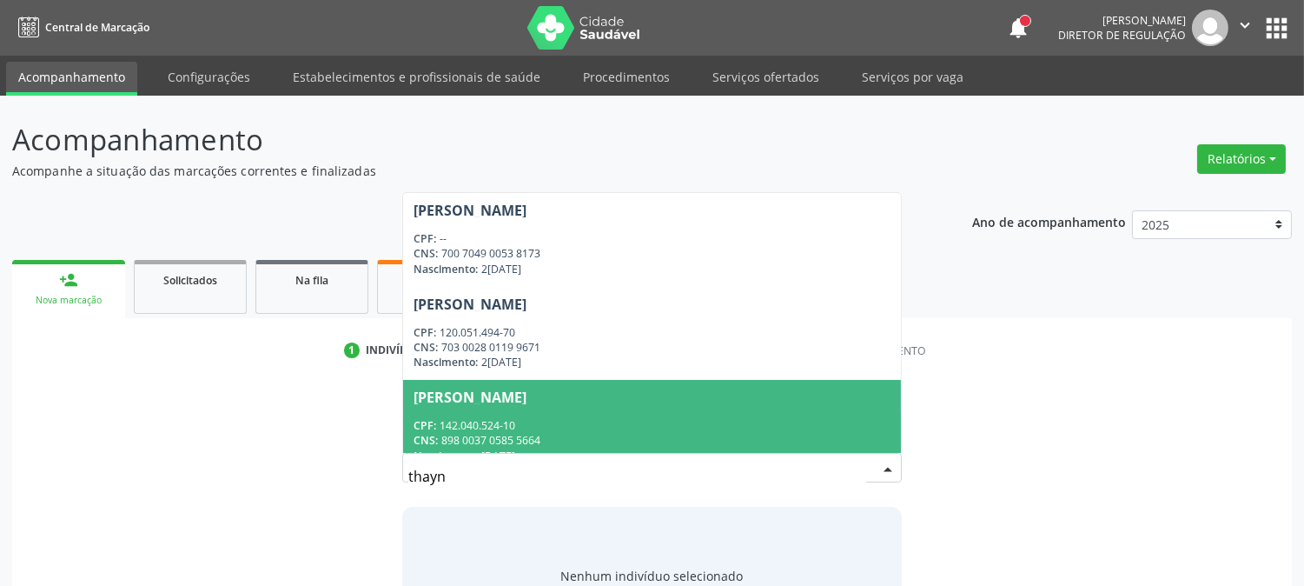
click at [457, 436] on div "CNS: 898 0037 0585 5664" at bounding box center [652, 440] width 476 height 15
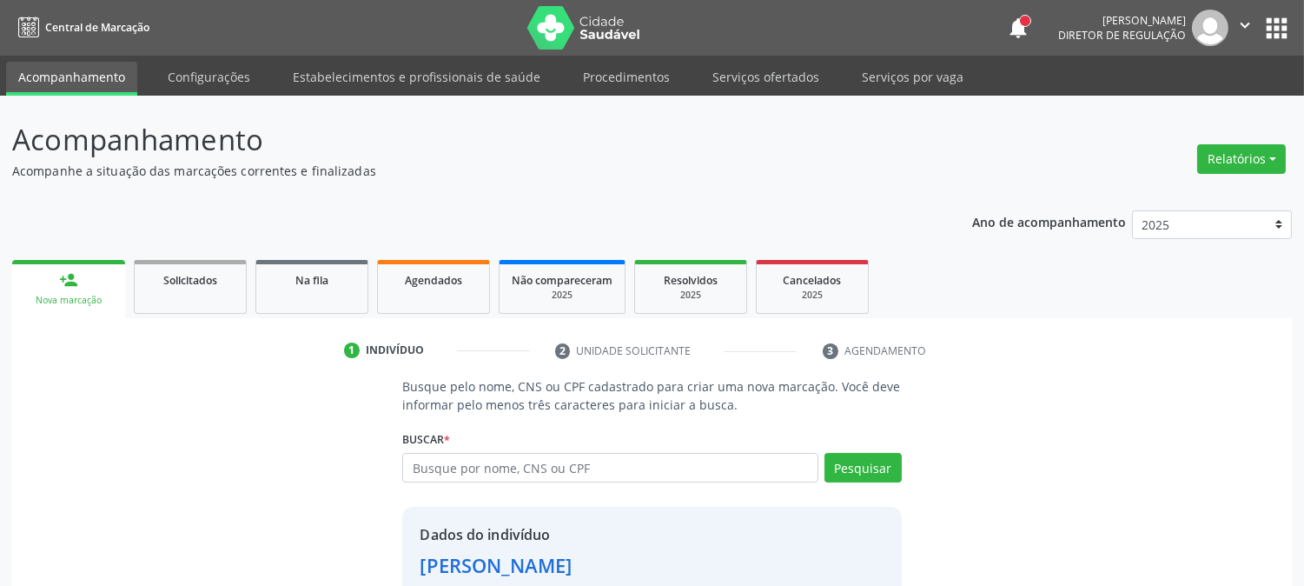
scroll to position [109, 0]
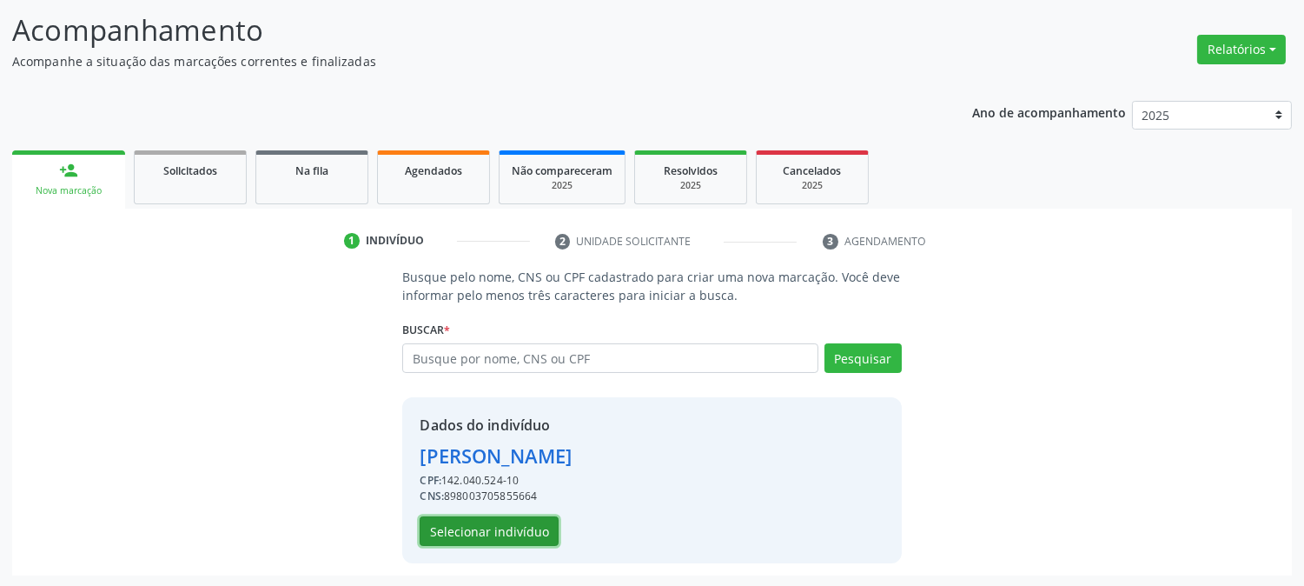
click at [448, 531] on button "Selecionar indivíduo" at bounding box center [489, 531] width 139 height 30
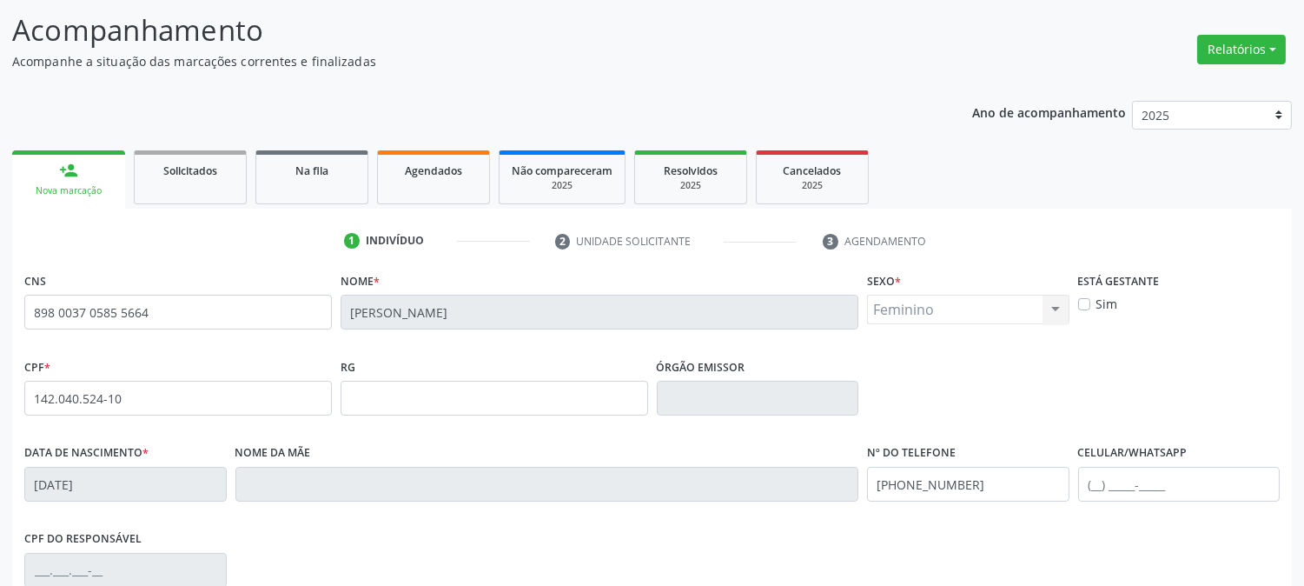
scroll to position [355, 0]
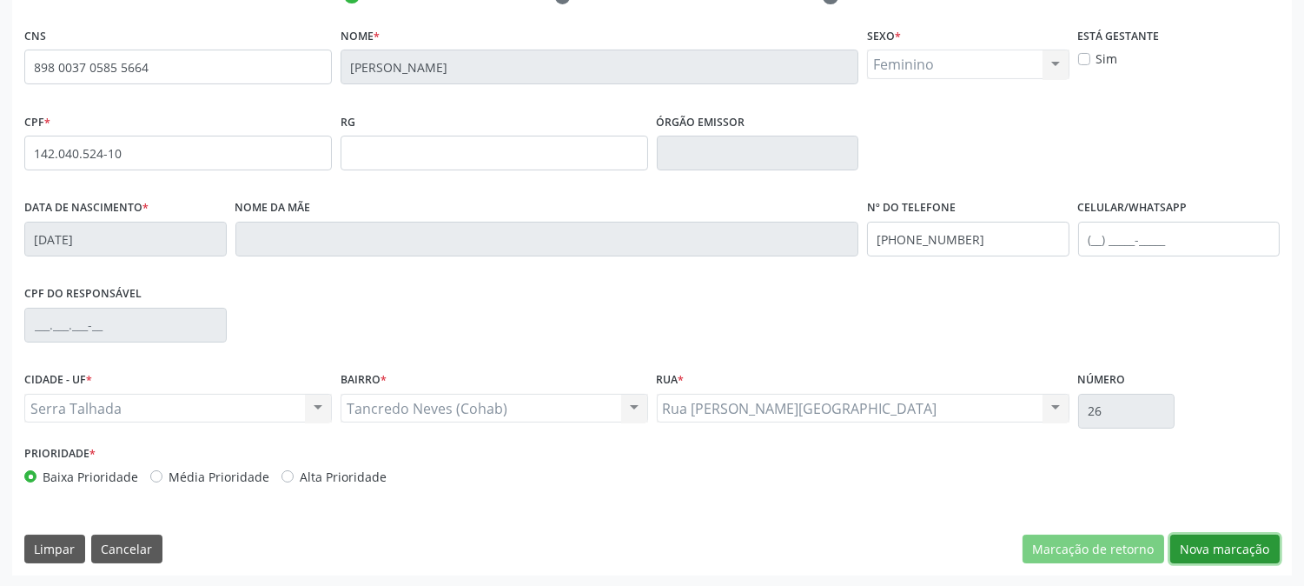
click at [1190, 543] on button "Nova marcação" at bounding box center [1225, 549] width 109 height 30
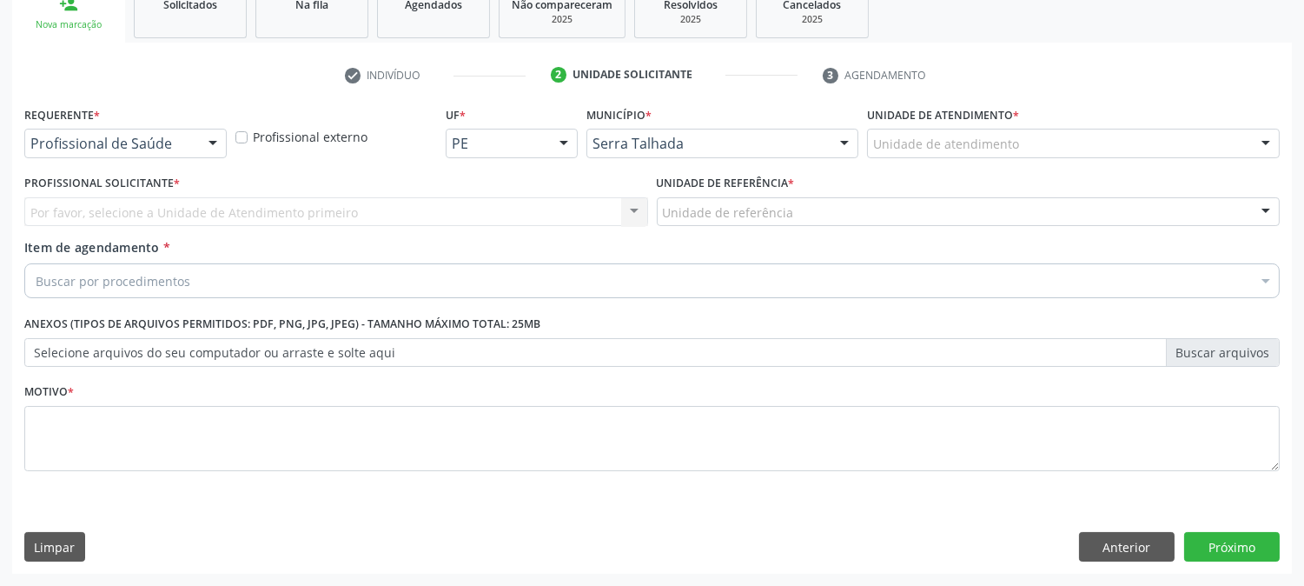
scroll to position [275, 0]
click at [168, 133] on div at bounding box center [125, 144] width 202 height 30
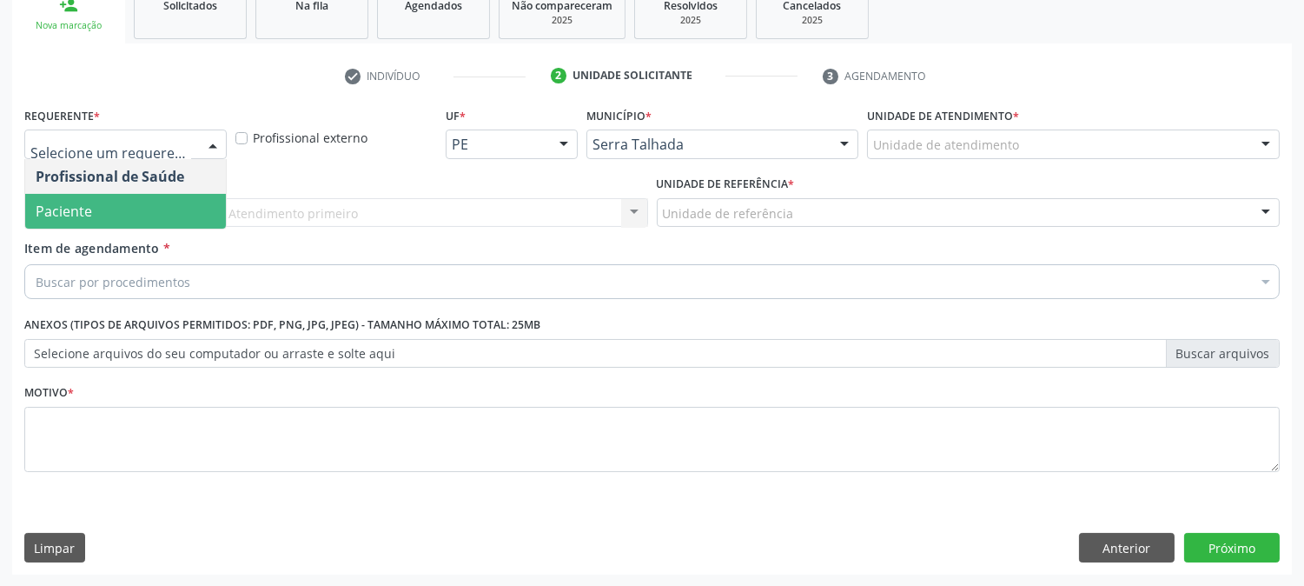
click at [149, 202] on span "Paciente" at bounding box center [125, 211] width 201 height 35
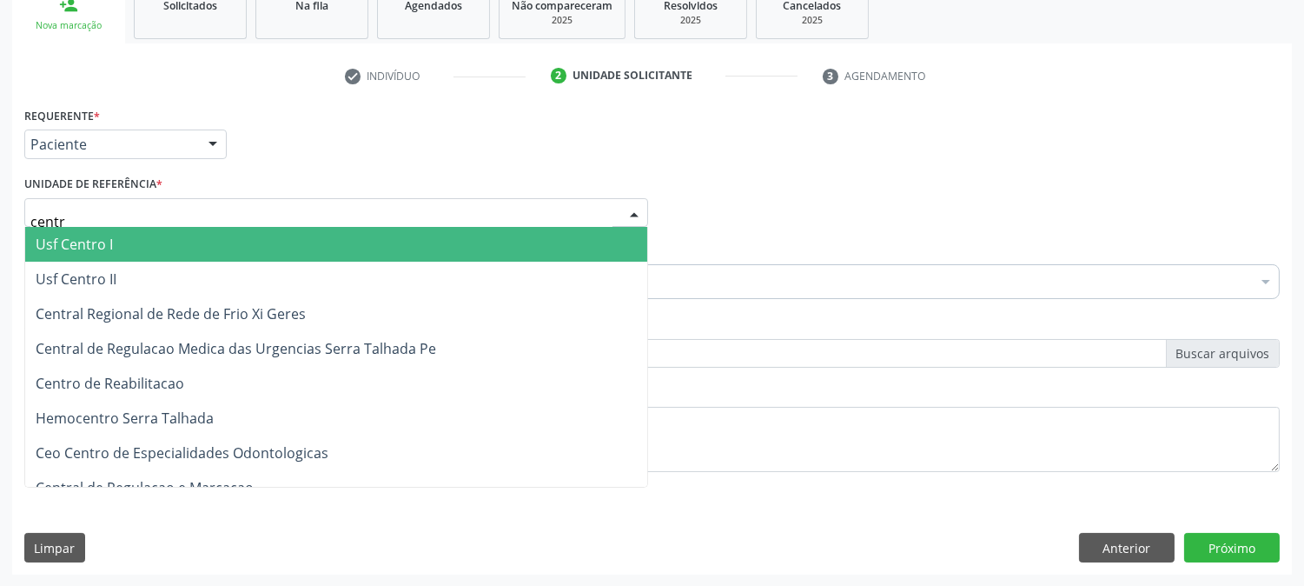
type input "centro"
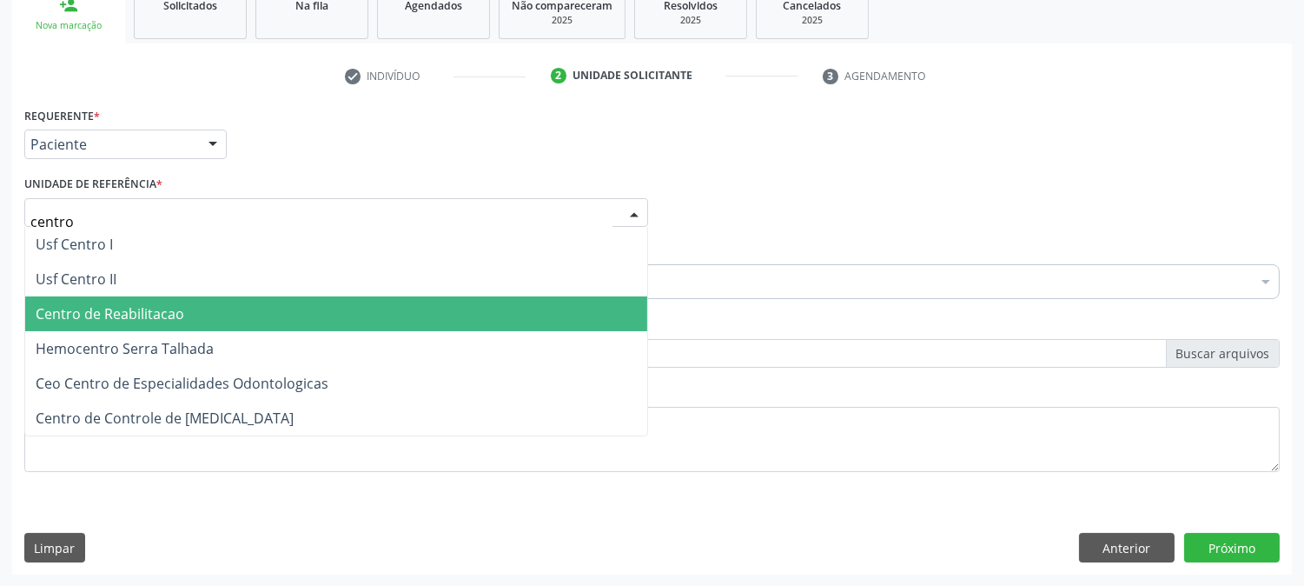
click at [157, 307] on span "Centro de Reabilitacao" at bounding box center [110, 313] width 149 height 19
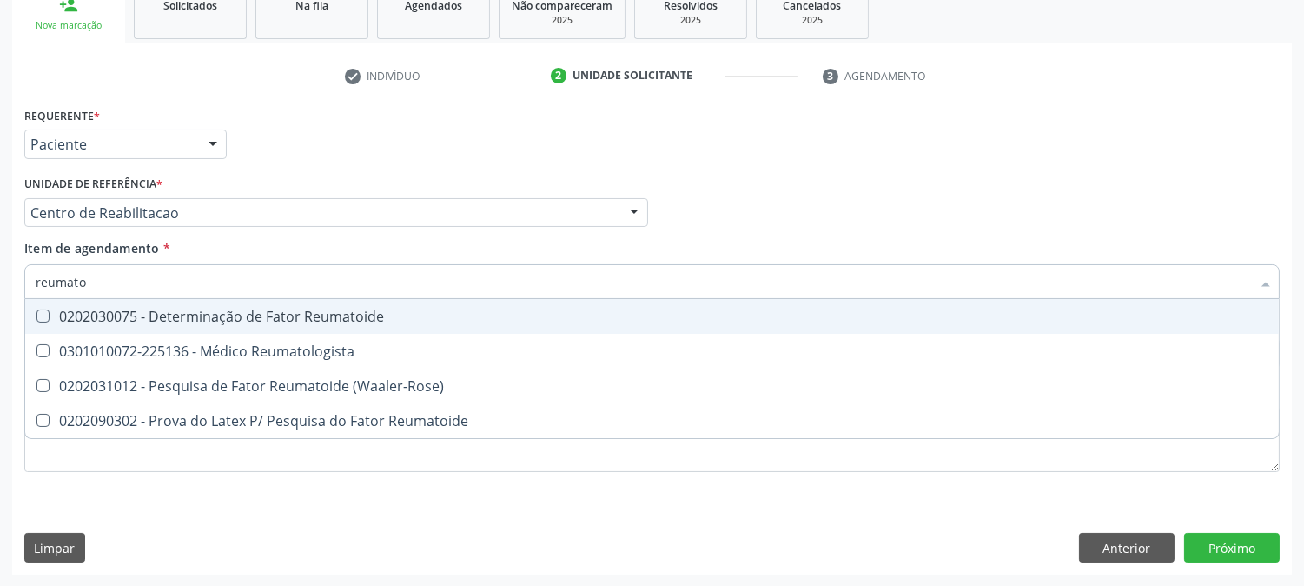
type input "reumatol"
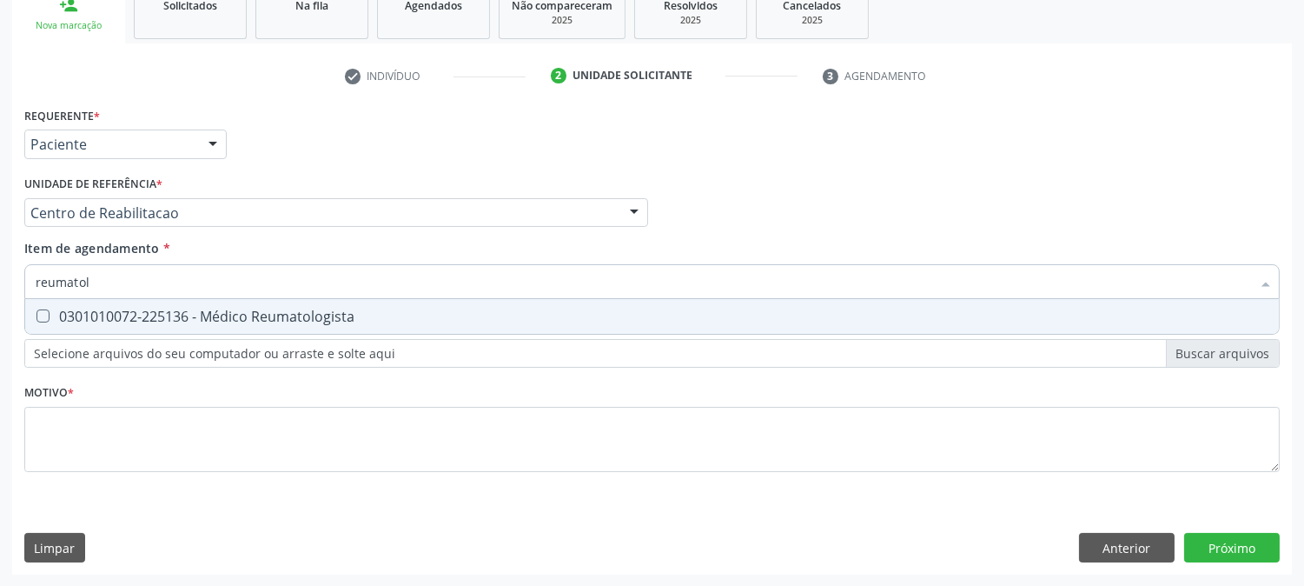
click at [160, 309] on div "0301010072-225136 - Médico Reumatologista" at bounding box center [652, 316] width 1233 height 14
checkbox Reumatologista "true"
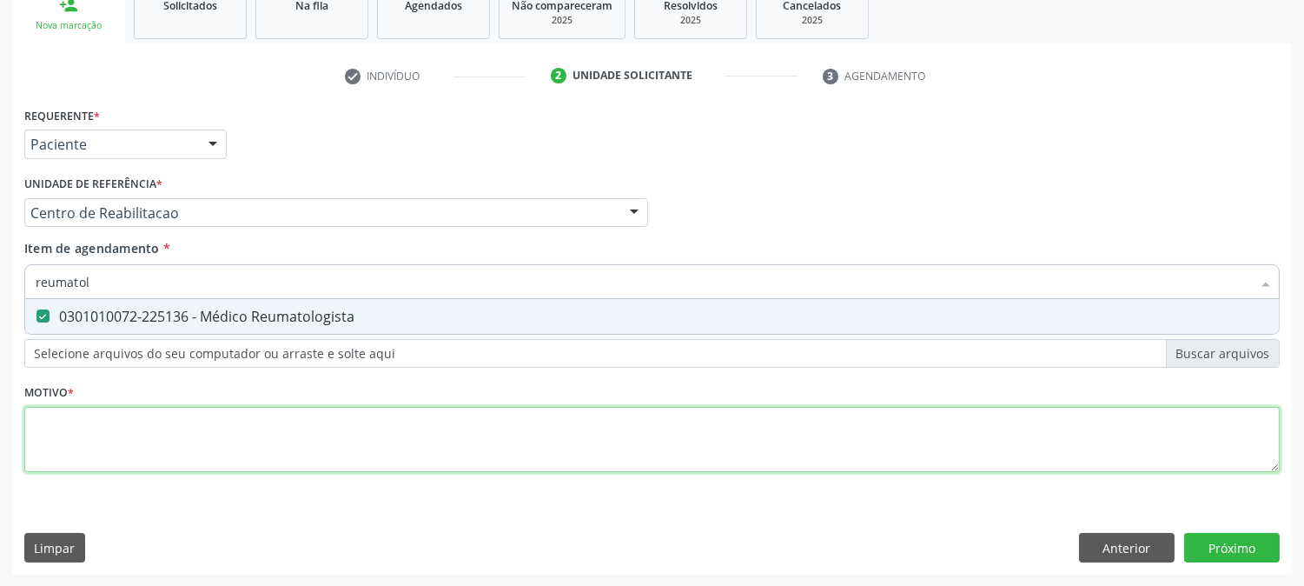
click at [163, 421] on div "Requerente * Paciente Profissional de Saúde Paciente Nenhum resultado encontrad…" at bounding box center [652, 300] width 1256 height 394
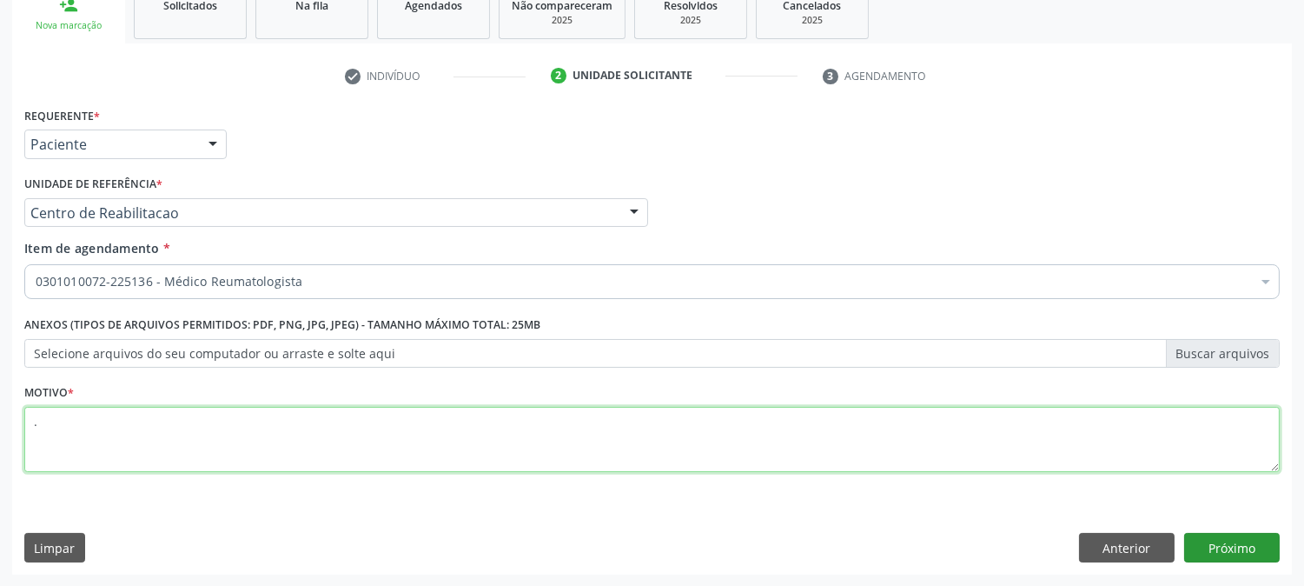
type textarea "."
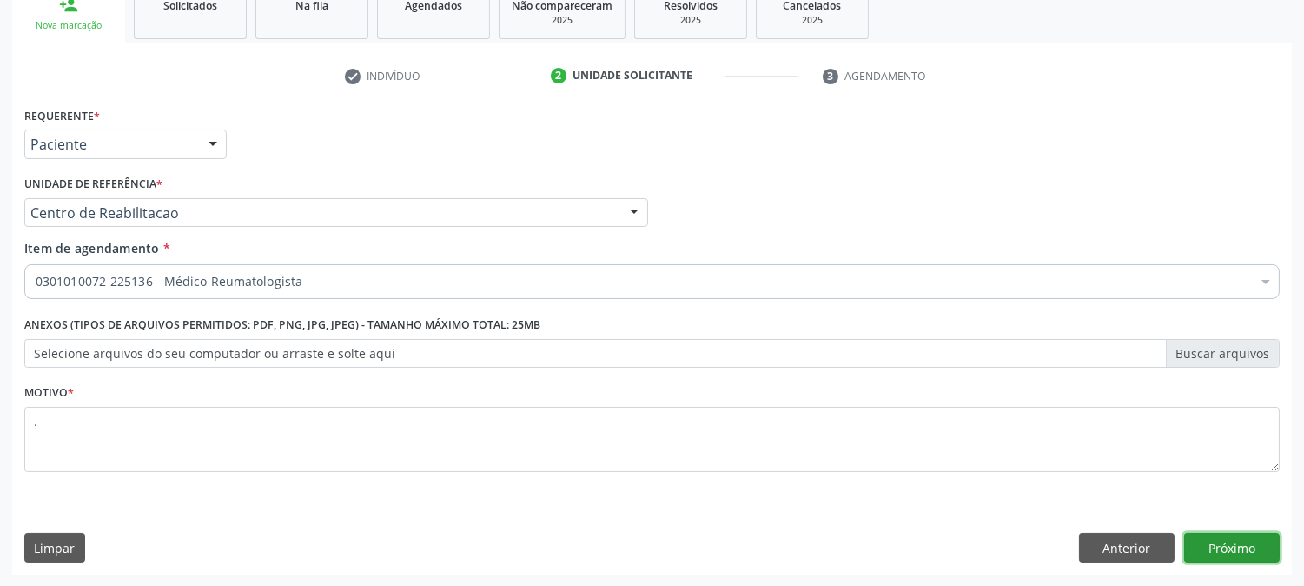
click at [1204, 546] on button "Próximo" at bounding box center [1232, 548] width 96 height 30
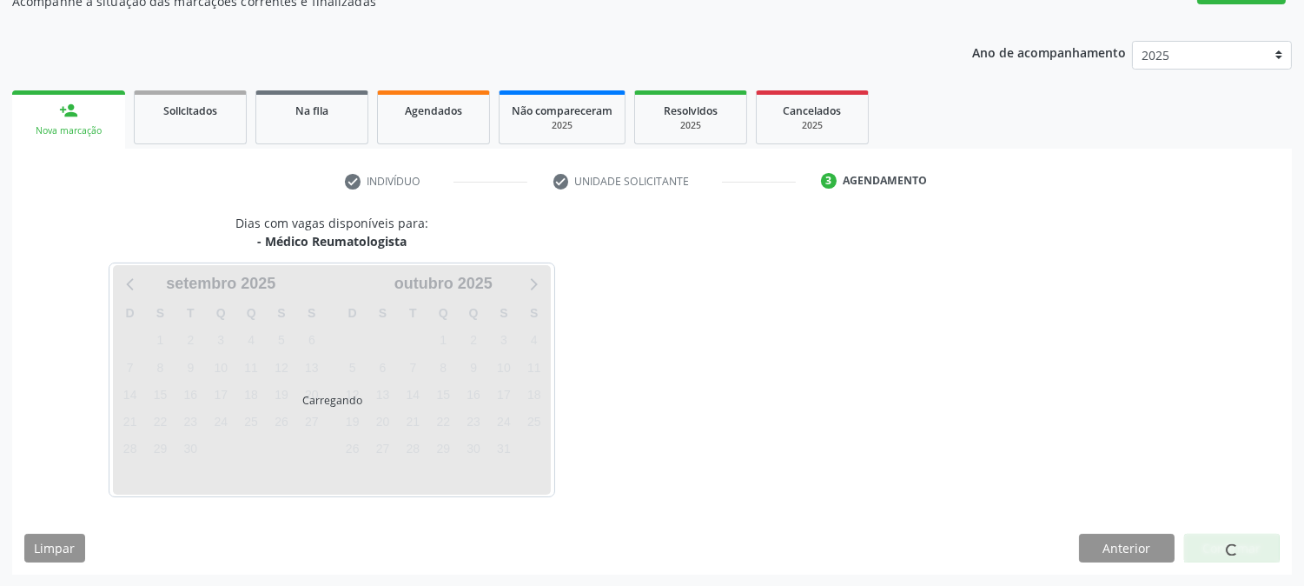
scroll to position [169, 0]
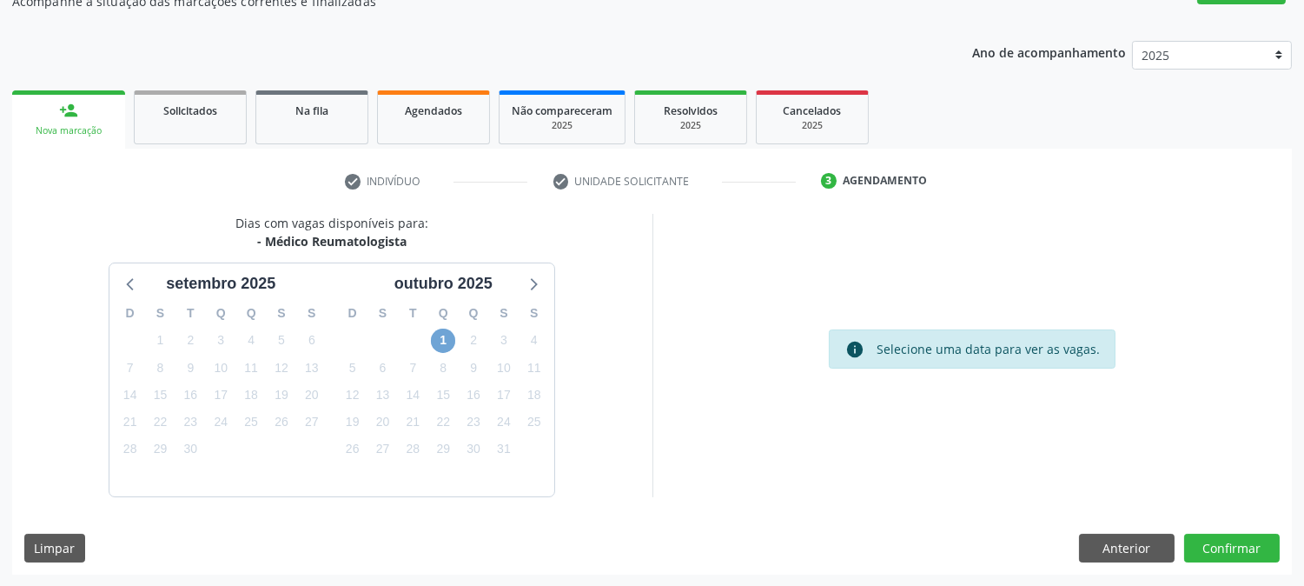
click at [446, 332] on span "1" at bounding box center [443, 340] width 24 height 24
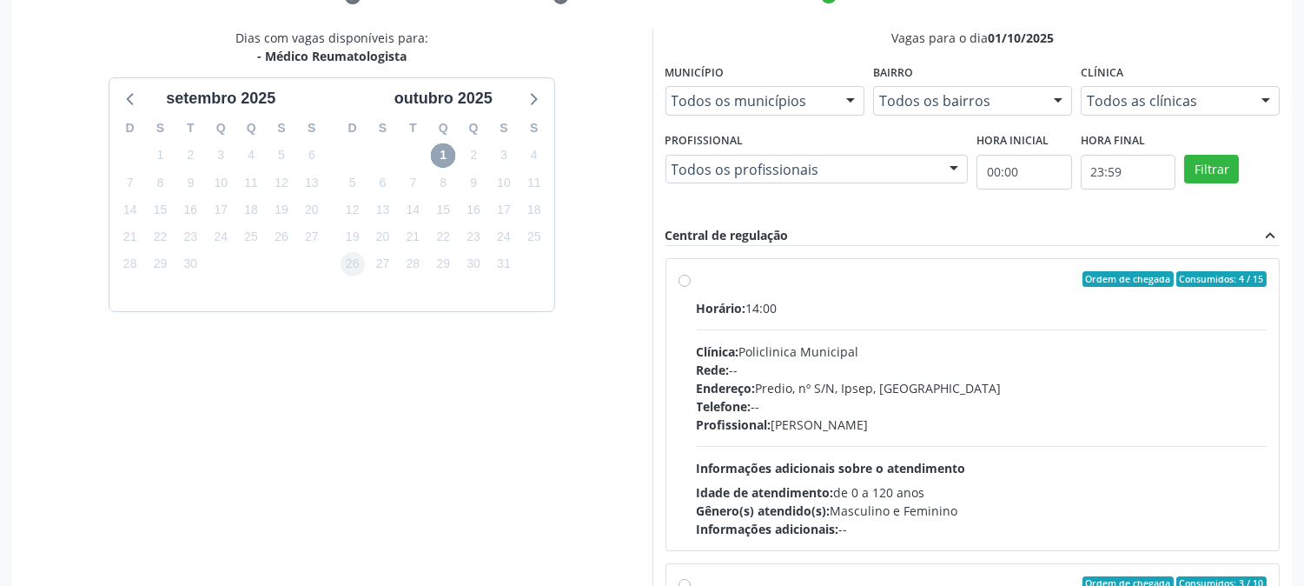
scroll to position [0, 0]
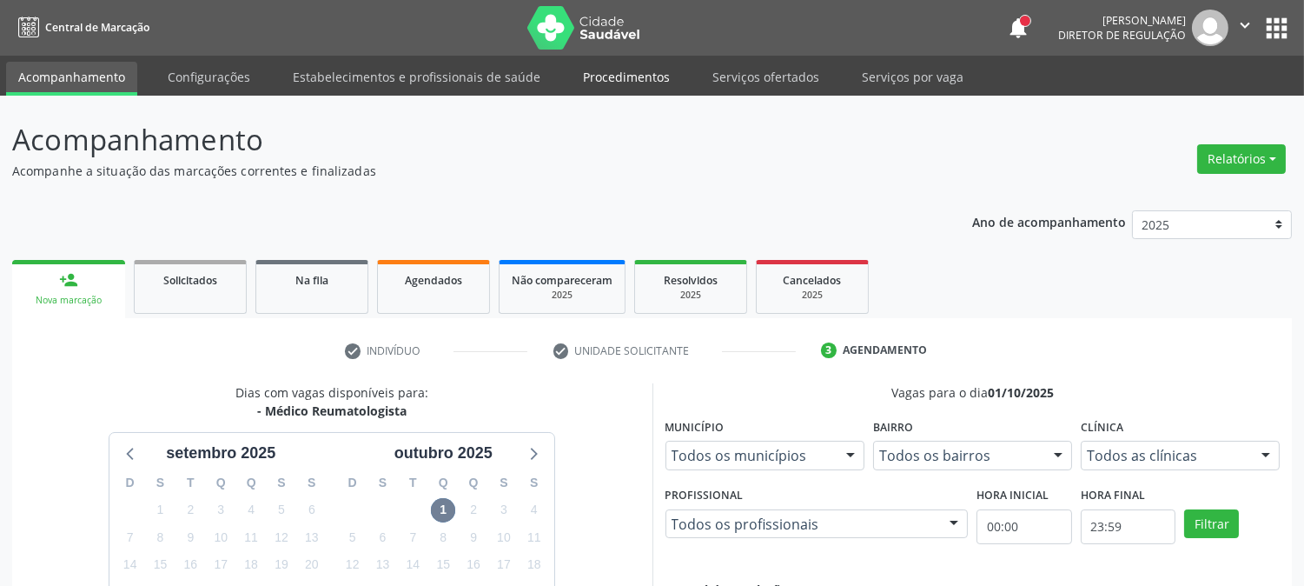
click at [621, 80] on link "Procedimentos" at bounding box center [626, 77] width 111 height 30
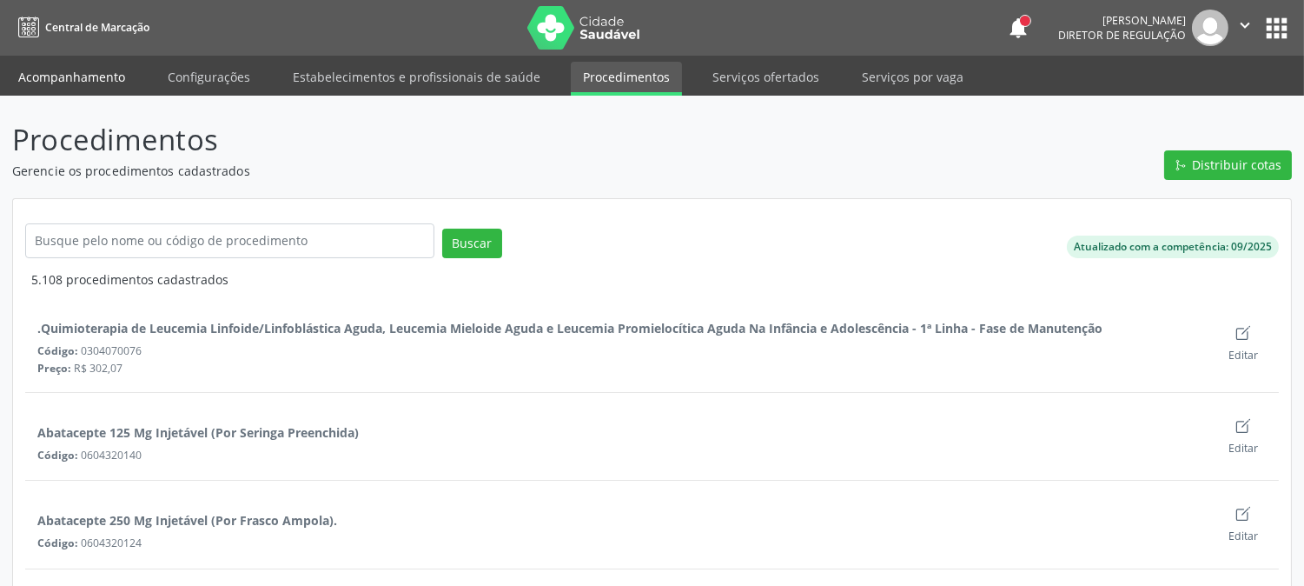
click at [115, 84] on link "Acompanhamento" at bounding box center [71, 77] width 131 height 30
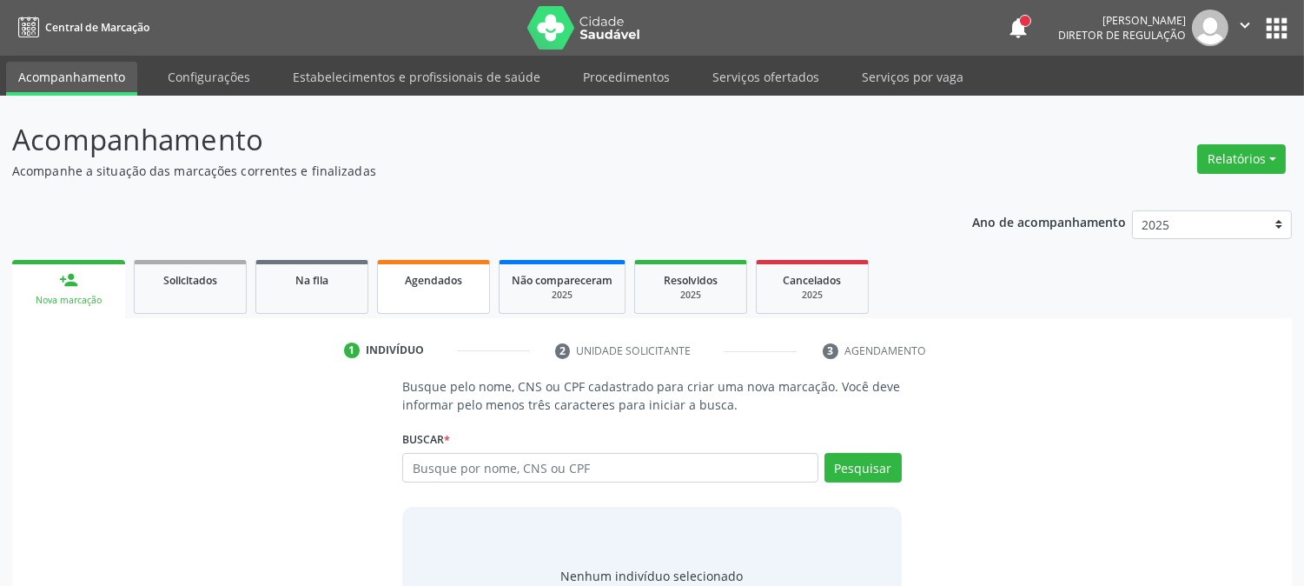
click at [446, 279] on span "Agendados" at bounding box center [433, 280] width 57 height 15
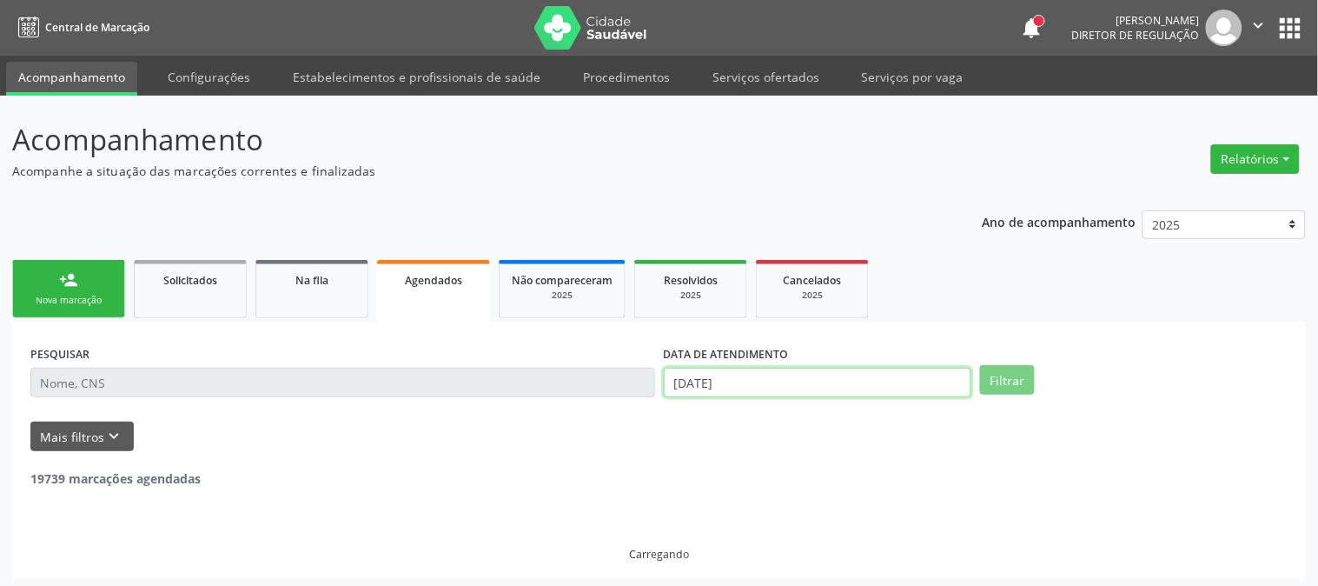
click at [701, 368] on input "30/09/2025" at bounding box center [818, 383] width 308 height 30
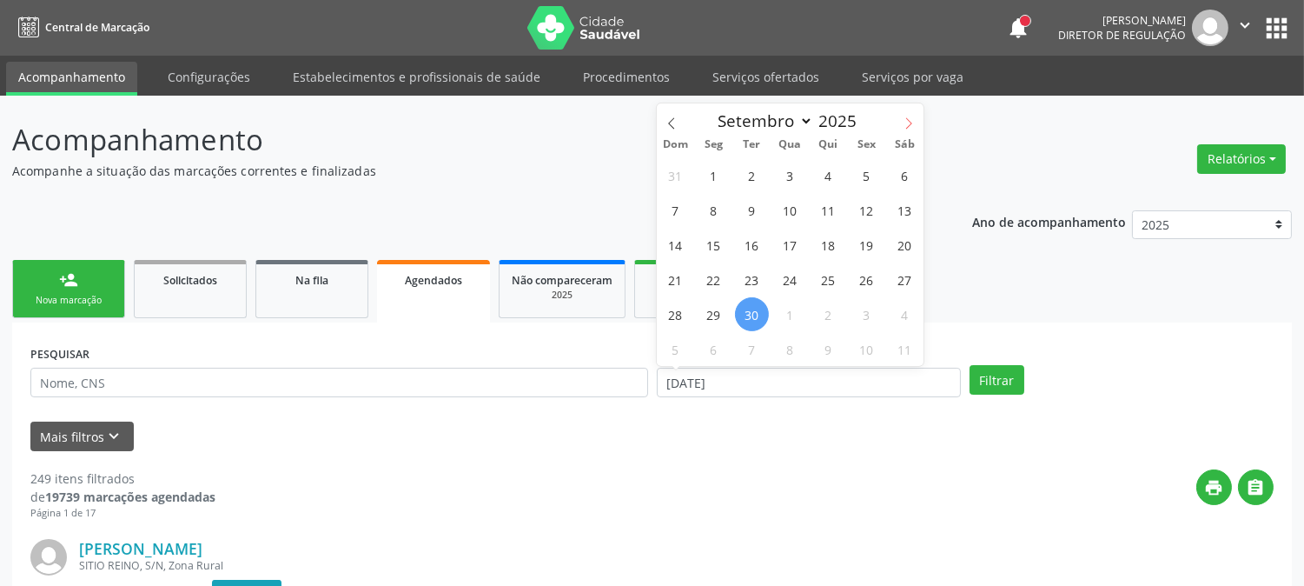
click at [911, 115] on span at bounding box center [909, 118] width 30 height 30
select select "9"
click at [780, 176] on span "1" at bounding box center [790, 175] width 34 height 34
type input "01/10/2025"
click at [788, 175] on span "1" at bounding box center [790, 175] width 34 height 34
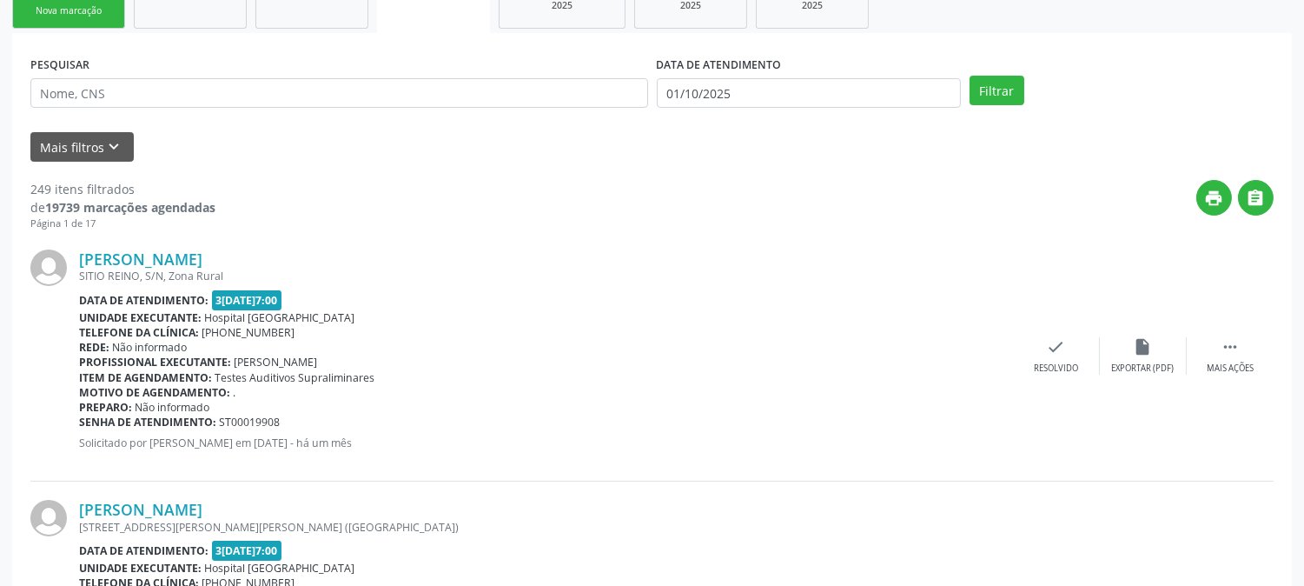
scroll to position [386, 0]
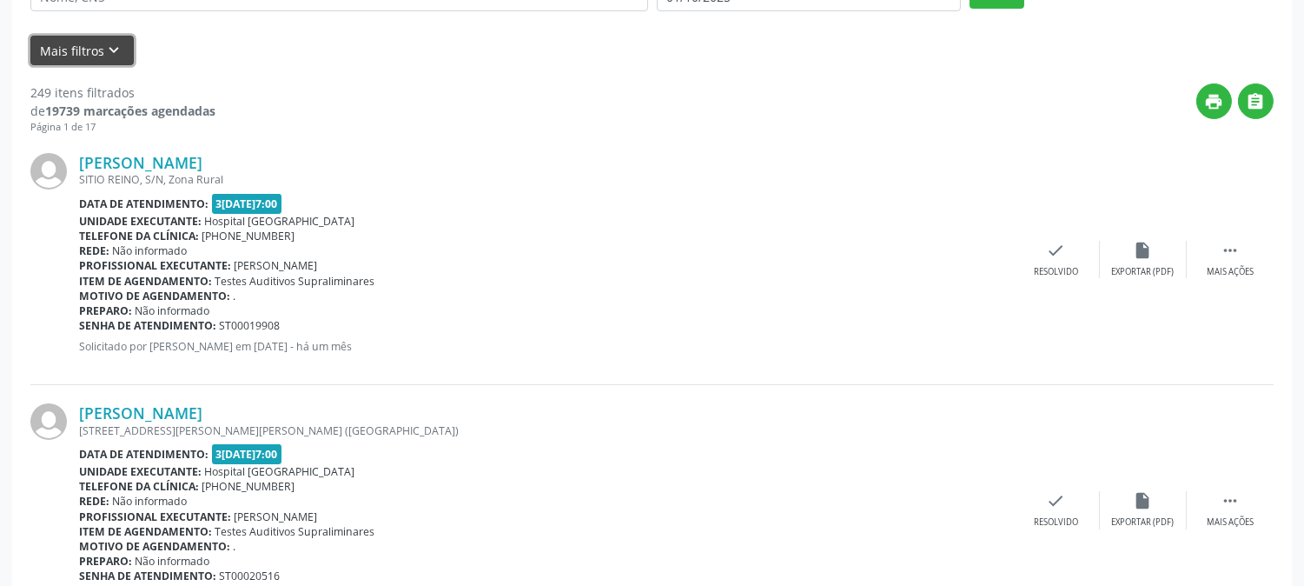
click at [80, 62] on button "Mais filtros keyboard_arrow_down" at bounding box center [81, 51] width 103 height 30
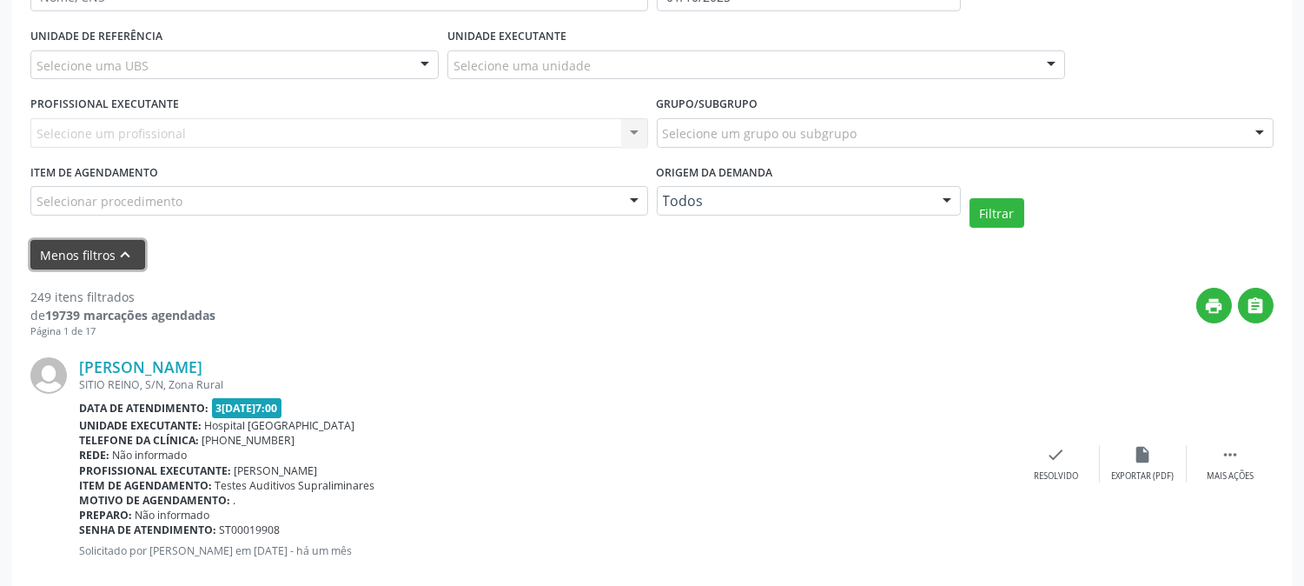
scroll to position [289, 0]
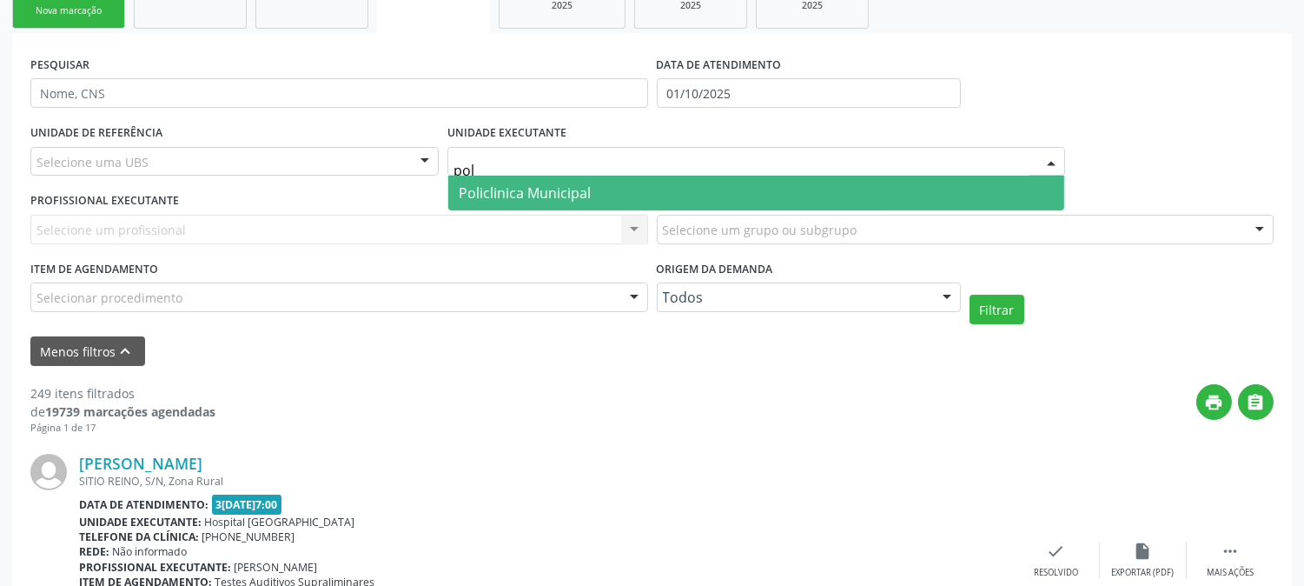
type input "poli"
click at [476, 178] on span "Policlinica Municipal" at bounding box center [756, 193] width 616 height 35
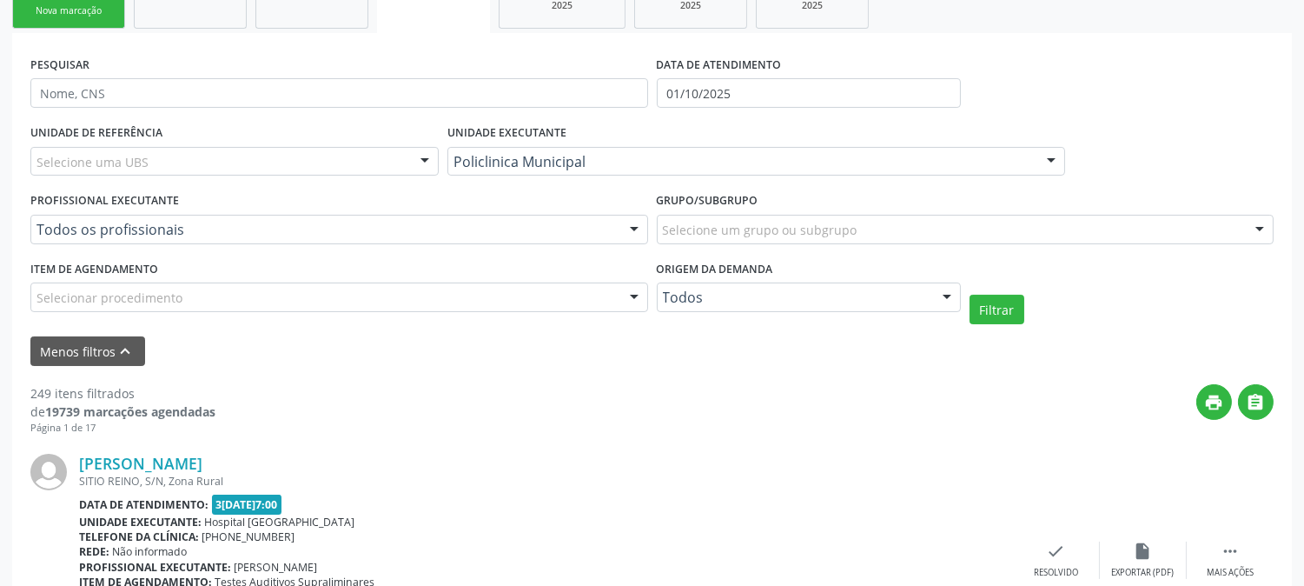
click at [240, 292] on div "Selecionar procedimento" at bounding box center [339, 297] width 618 height 30
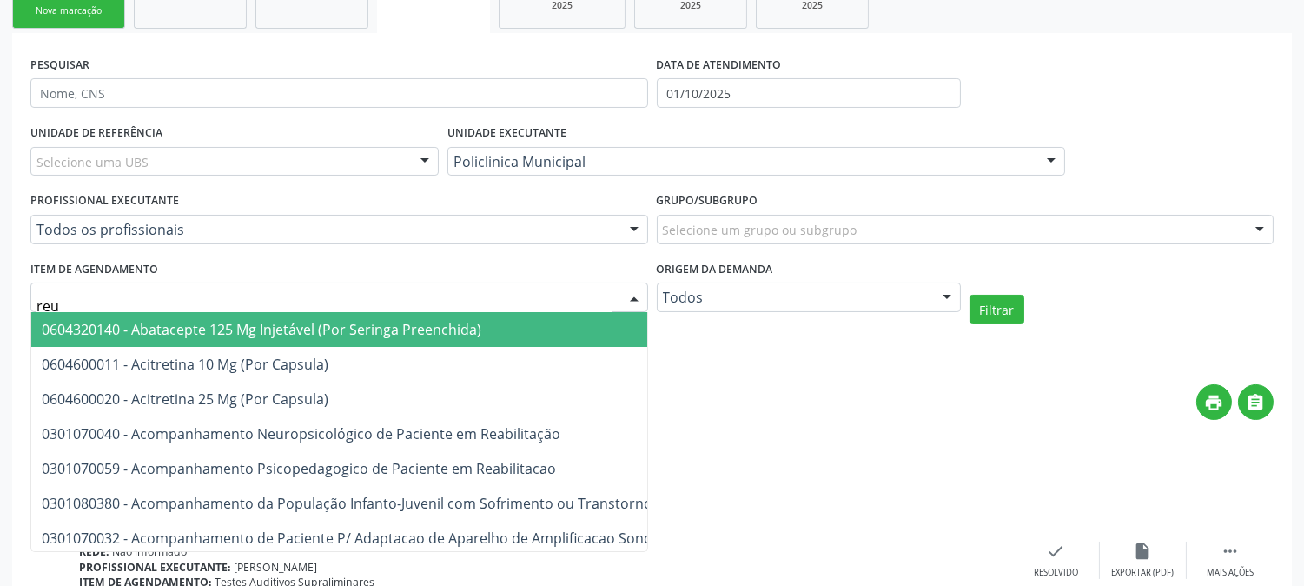
type input "reum"
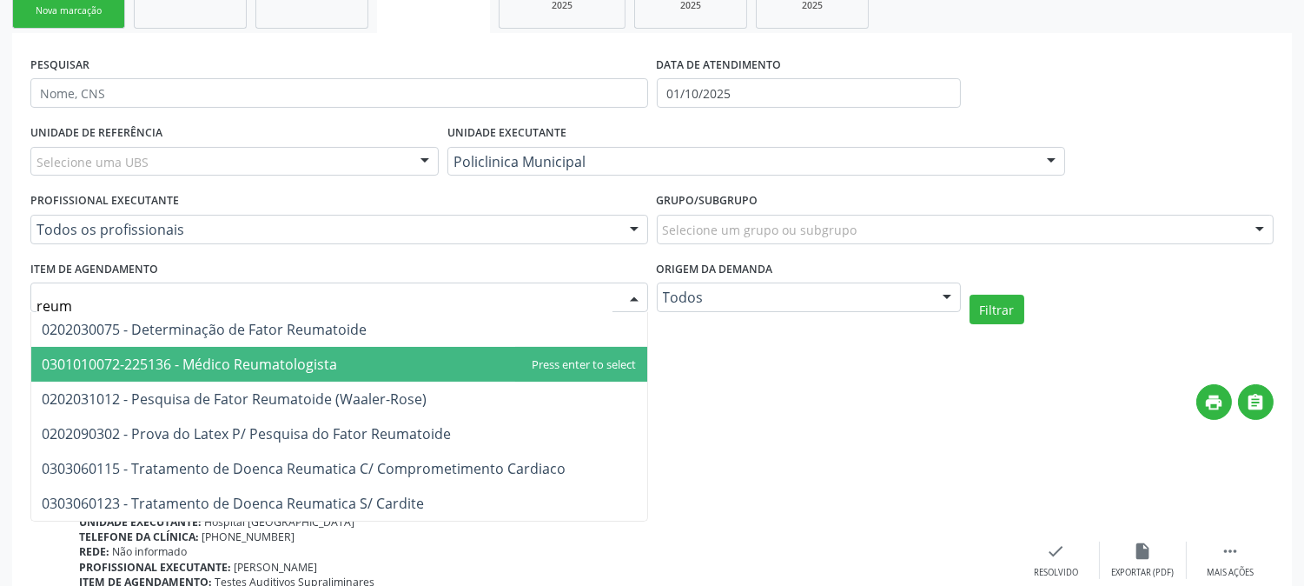
click at [249, 362] on span "0301010072-225136 - Médico Reumatologista" at bounding box center [189, 364] width 295 height 19
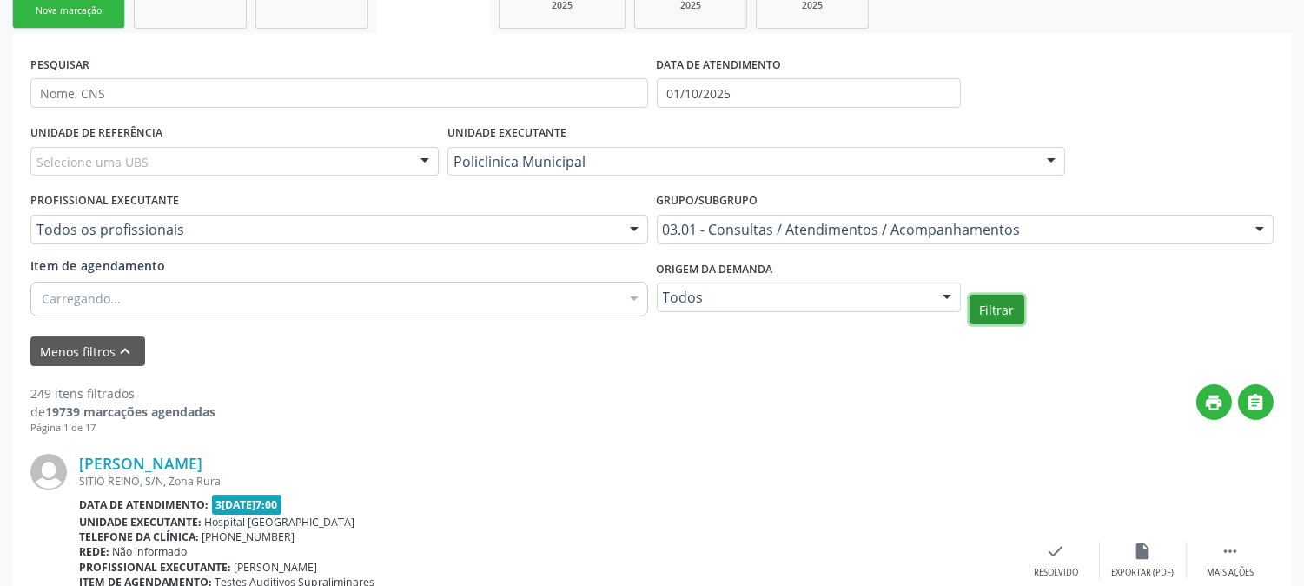
click at [977, 311] on button "Filtrar" at bounding box center [997, 310] width 55 height 30
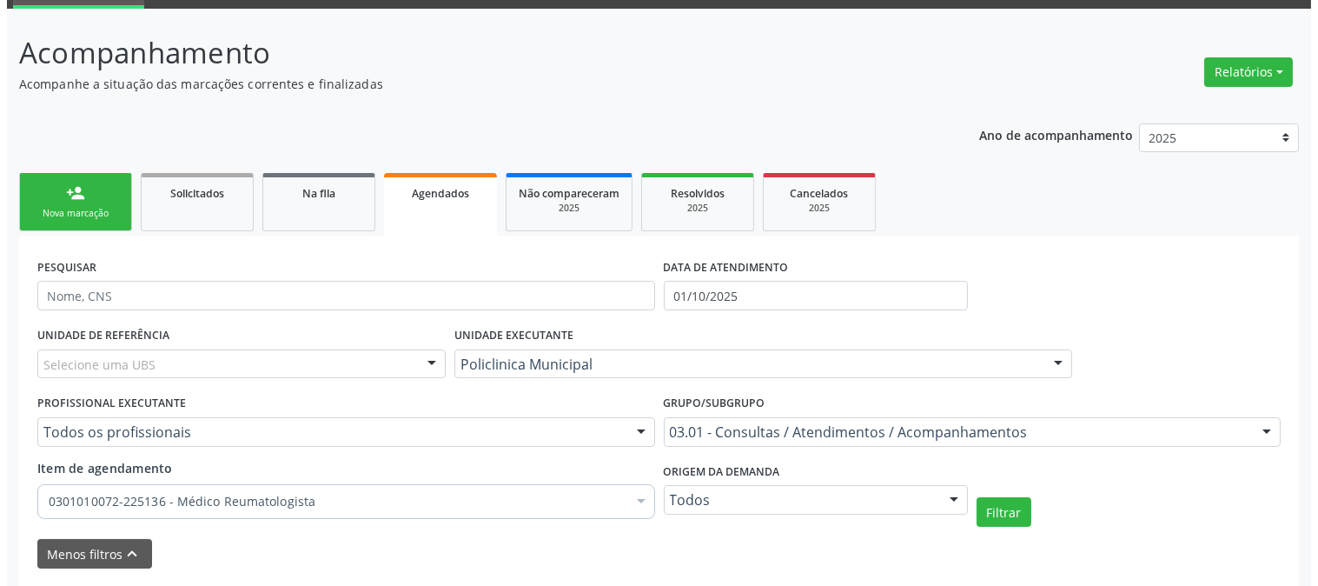
scroll to position [0, 0]
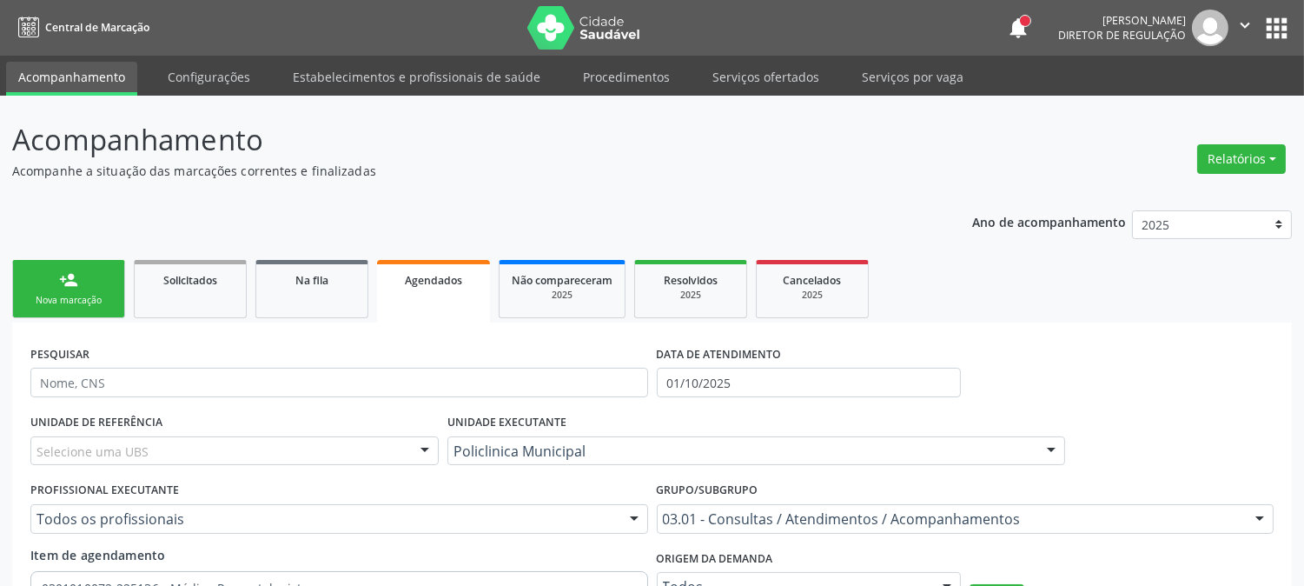
click at [105, 297] on div "Nova marcação" at bounding box center [68, 300] width 87 height 13
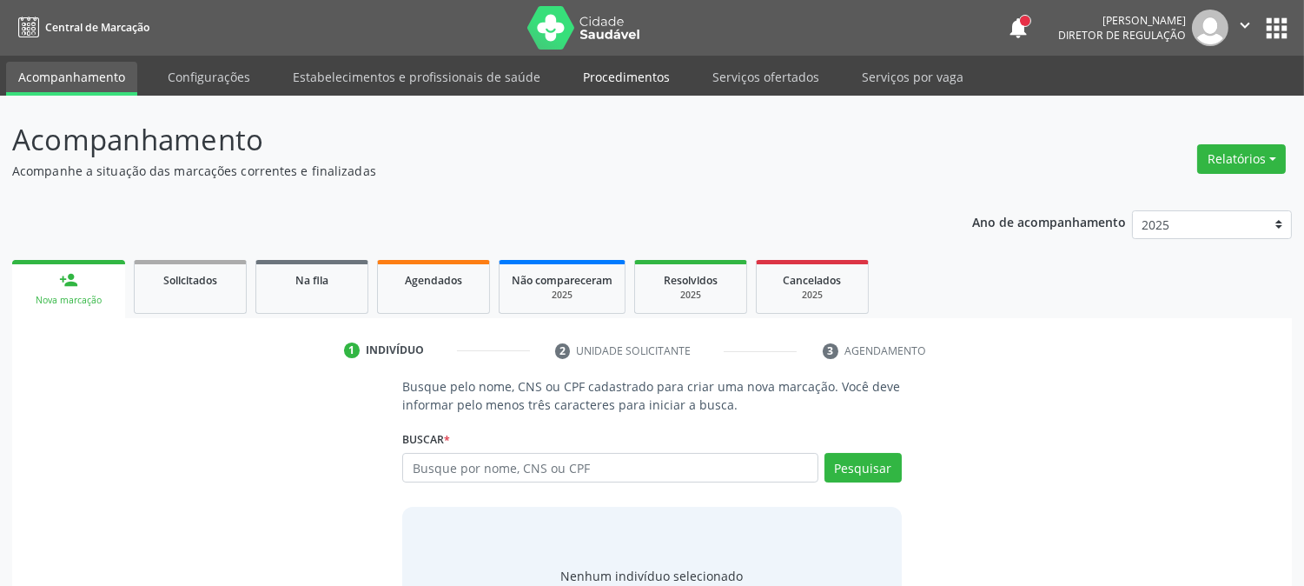
click at [627, 75] on link "Procedimentos" at bounding box center [626, 77] width 111 height 30
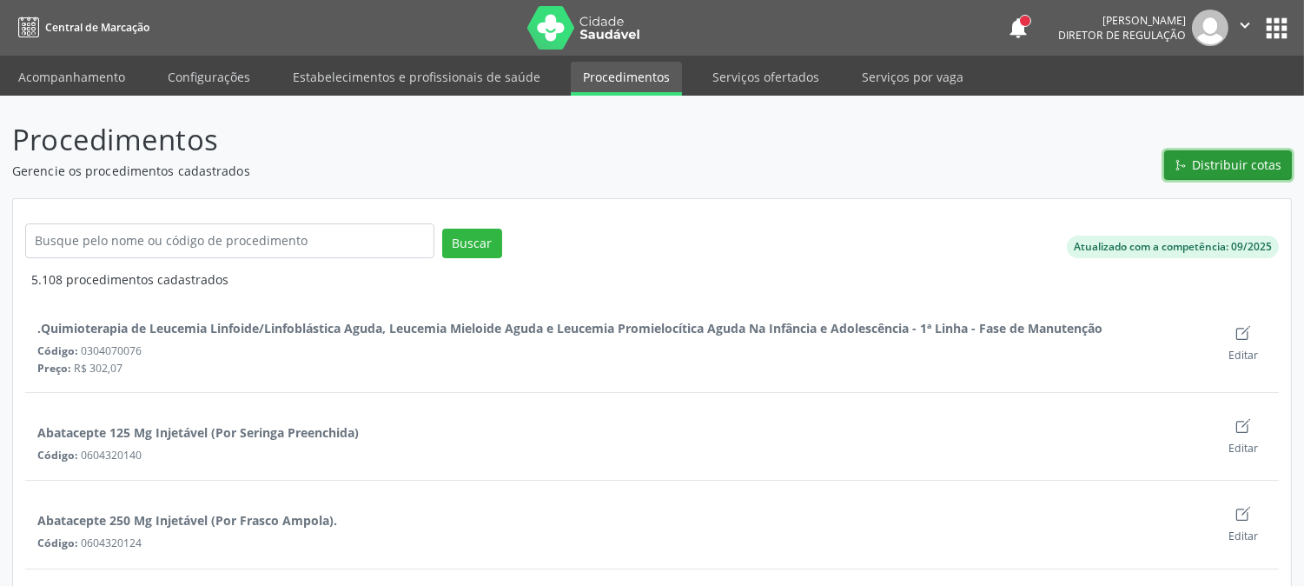
click at [1209, 162] on span "Distribuir cotas" at bounding box center [1238, 165] width 90 height 18
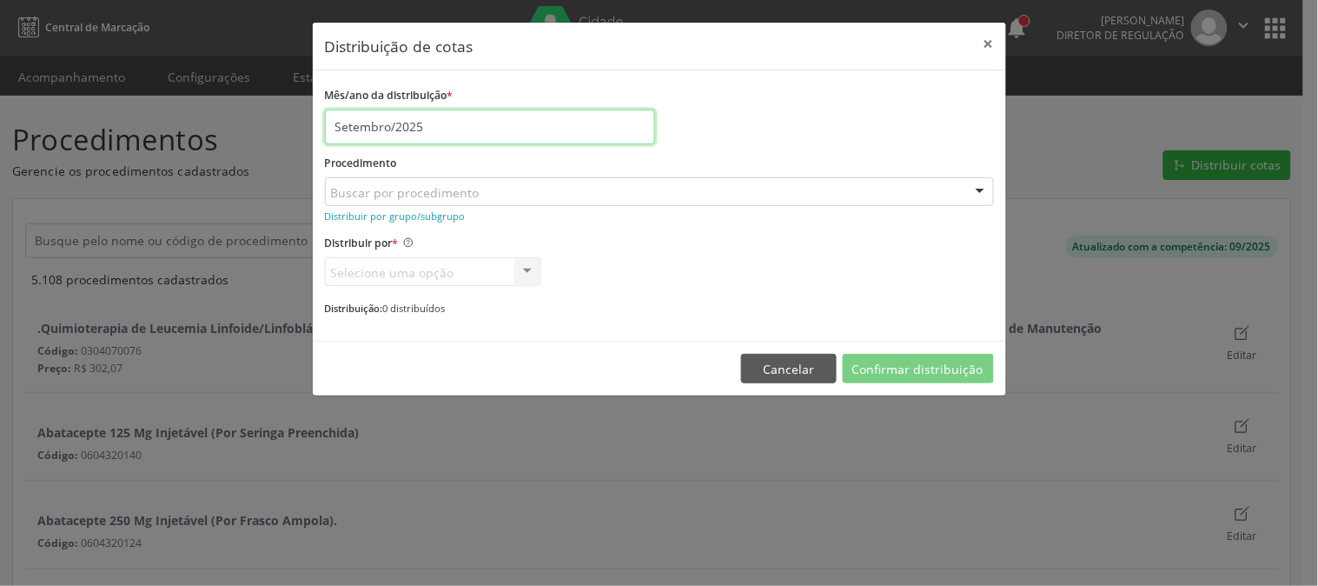
click at [455, 116] on input "Setembro/2025" at bounding box center [490, 126] width 330 height 35
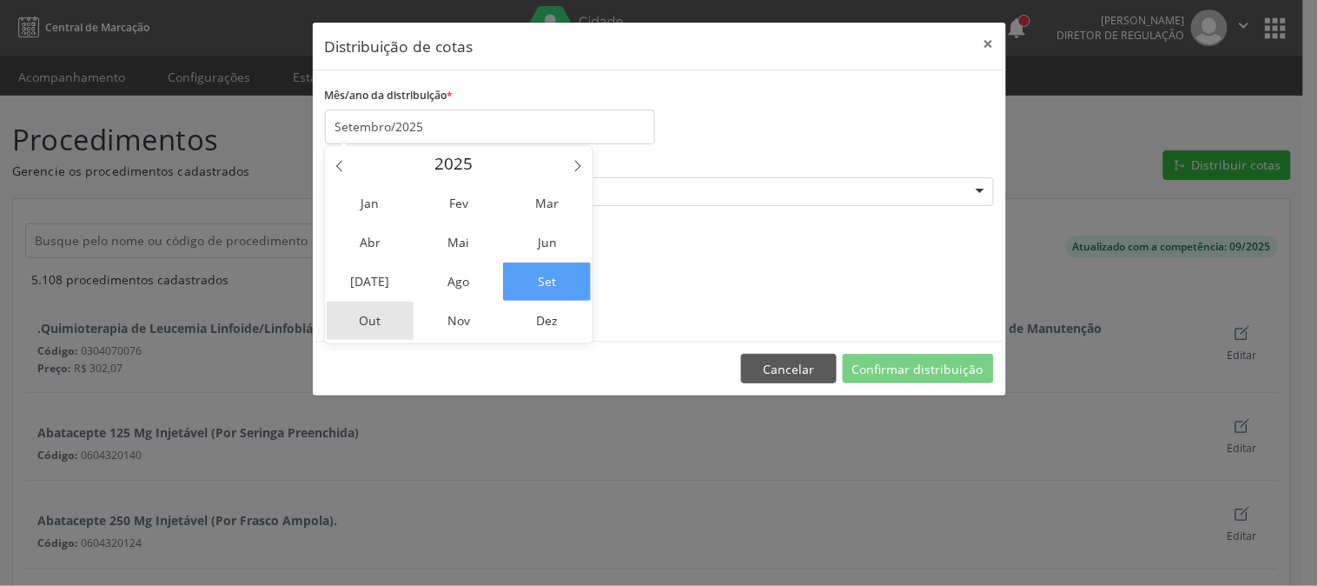
click at [382, 315] on span "Out" at bounding box center [371, 321] width 88 height 38
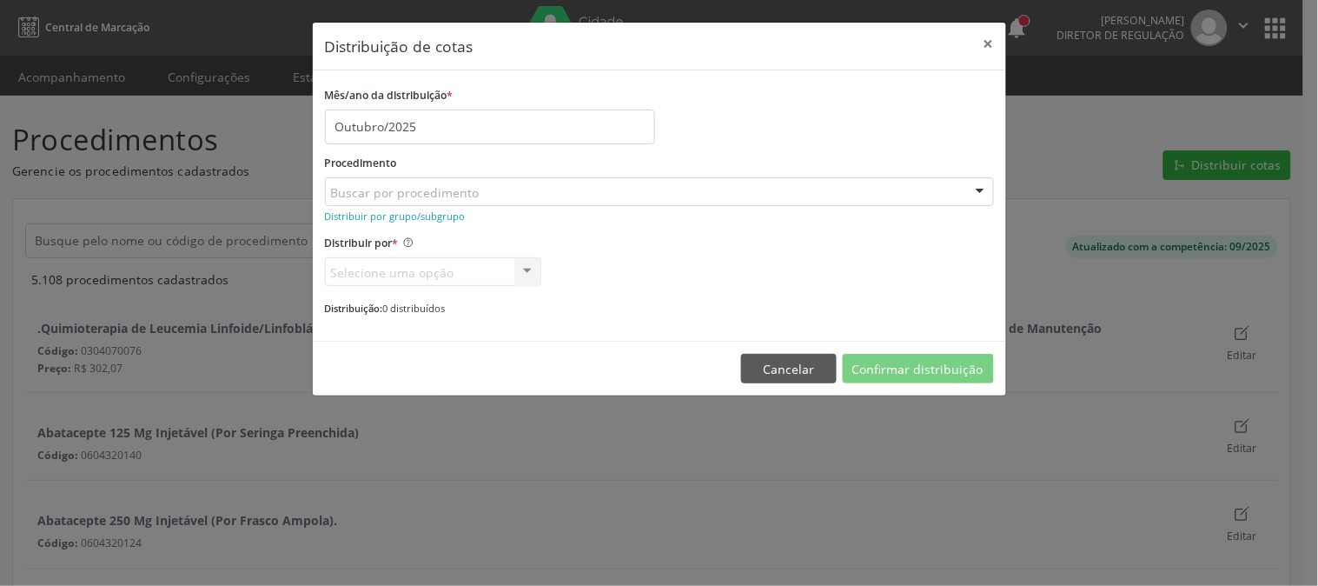
click at [507, 194] on div "Buscar por procedimento" at bounding box center [659, 192] width 669 height 30
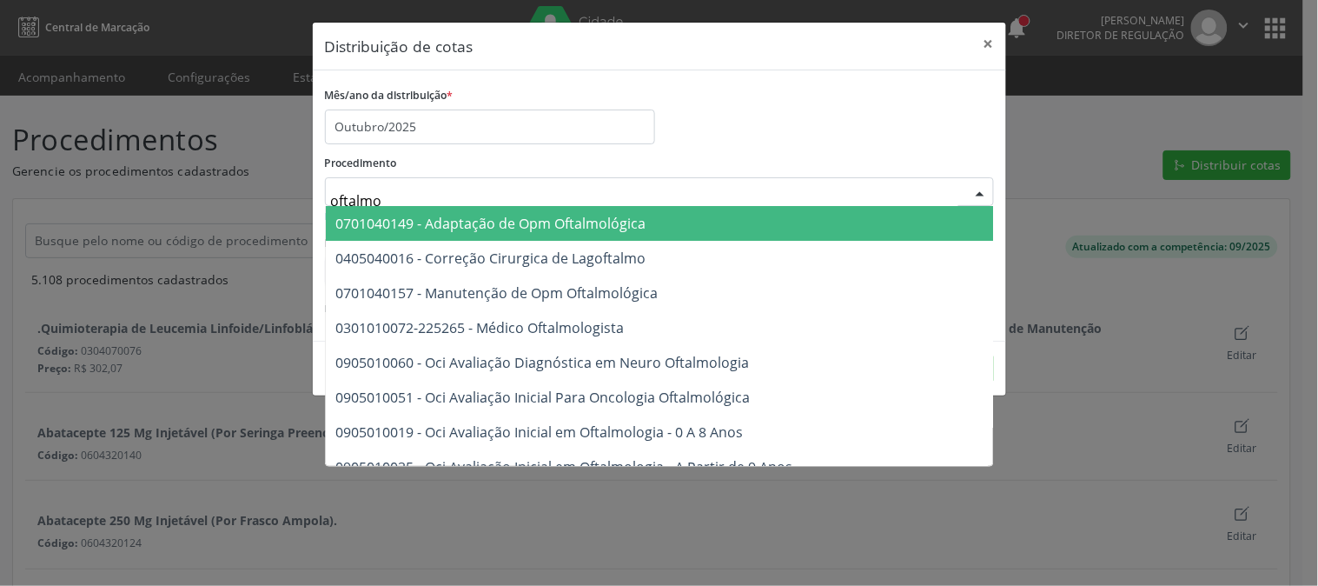
type input "oftalmol"
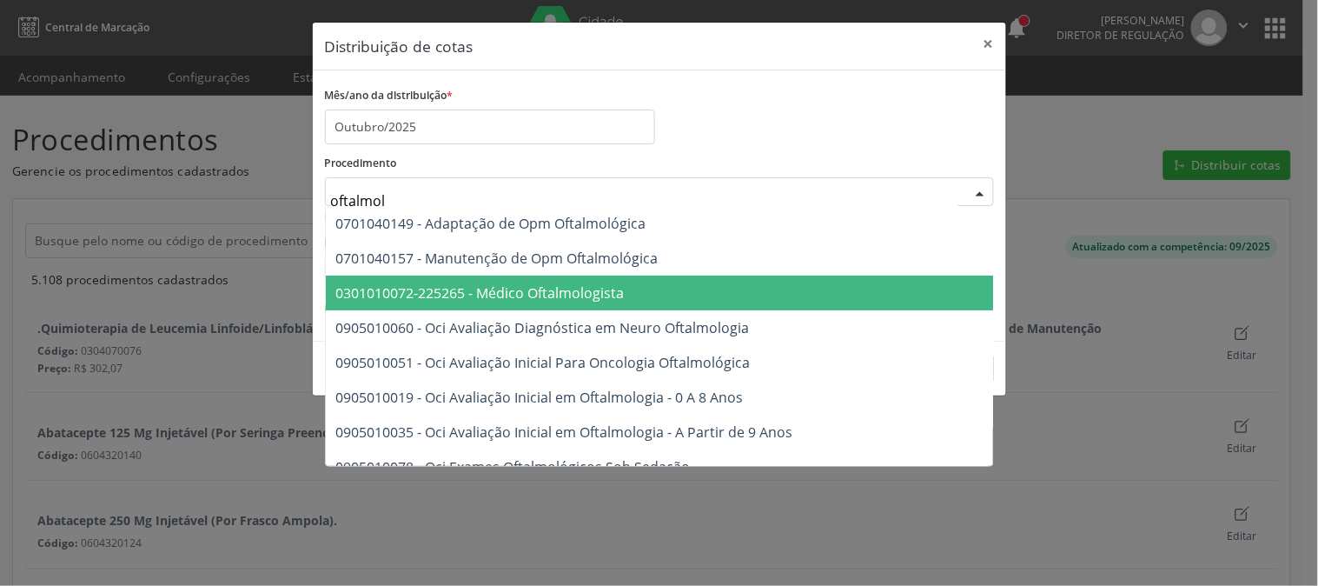
click at [587, 285] on span "0301010072-225265 - Médico Oftalmologista" at bounding box center [480, 292] width 288 height 19
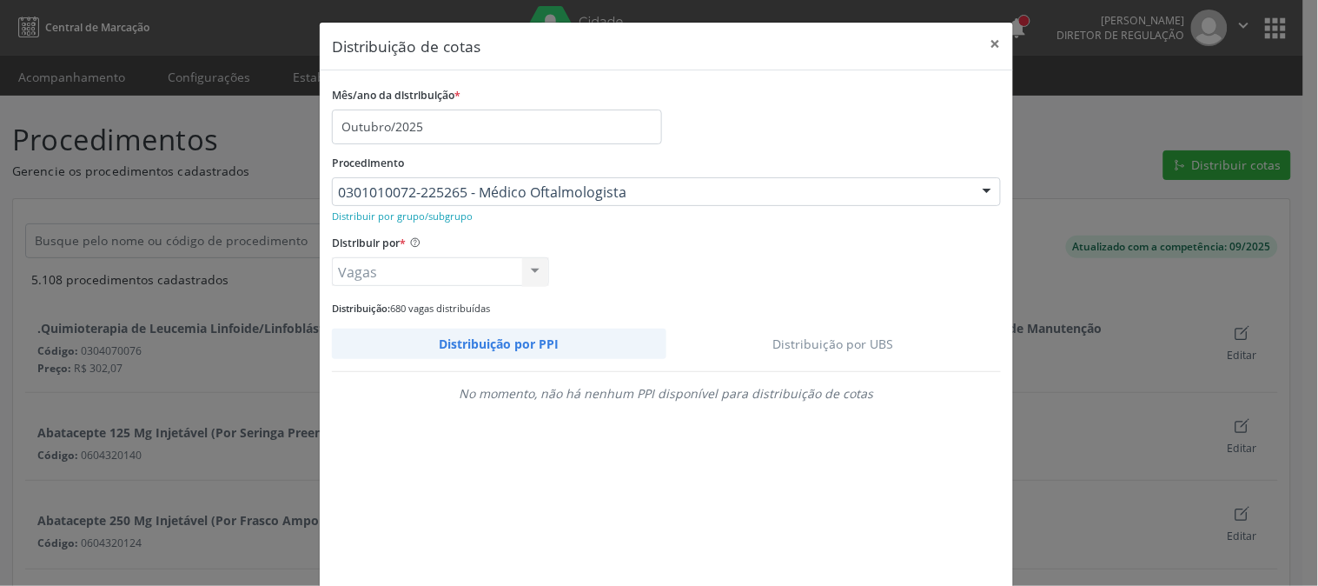
click at [831, 344] on link "Distribuição por UBS" at bounding box center [834, 343] width 335 height 30
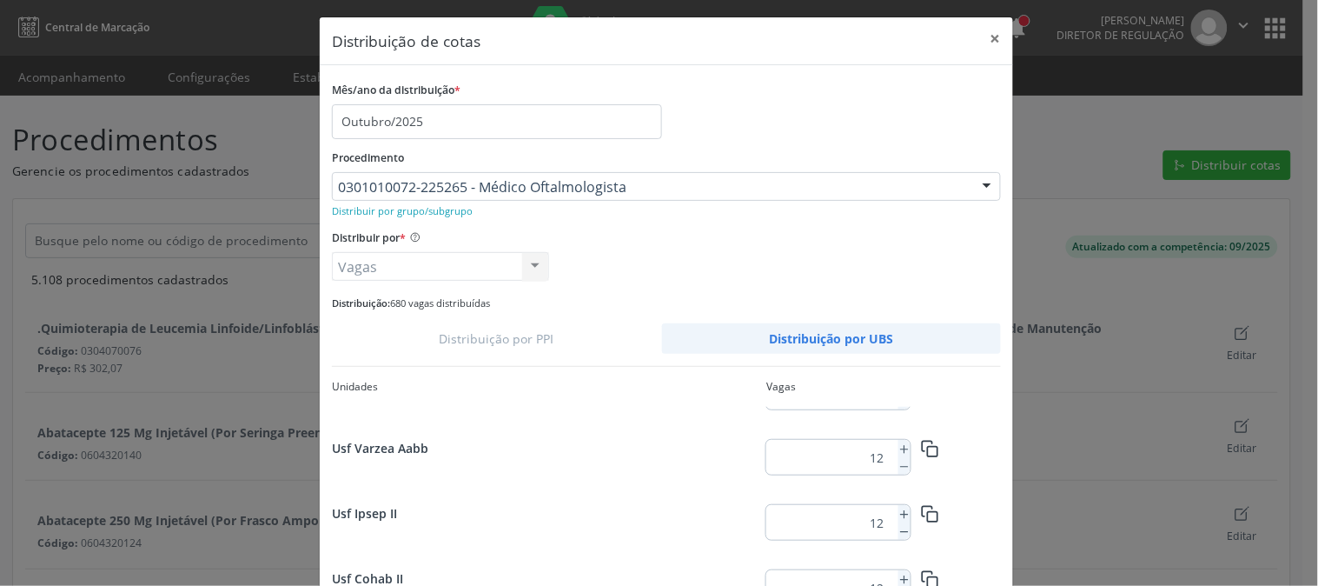
scroll to position [1419, 0]
click at [899, 509] on icon at bounding box center [905, 514] width 12 height 12
type input "13"
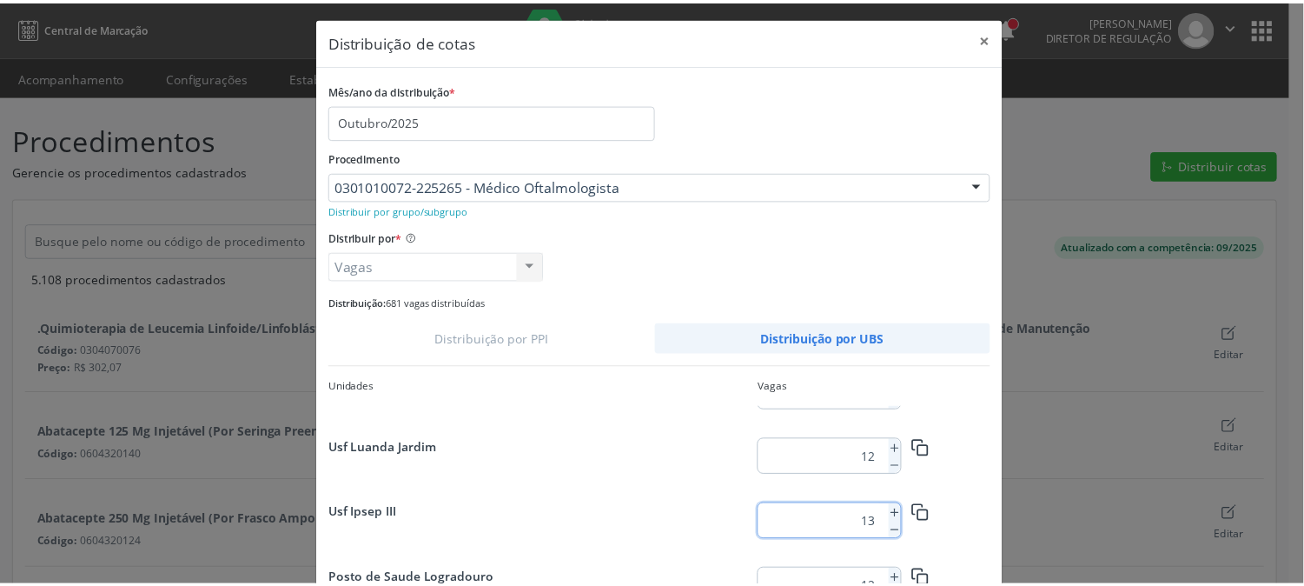
scroll to position [126, 0]
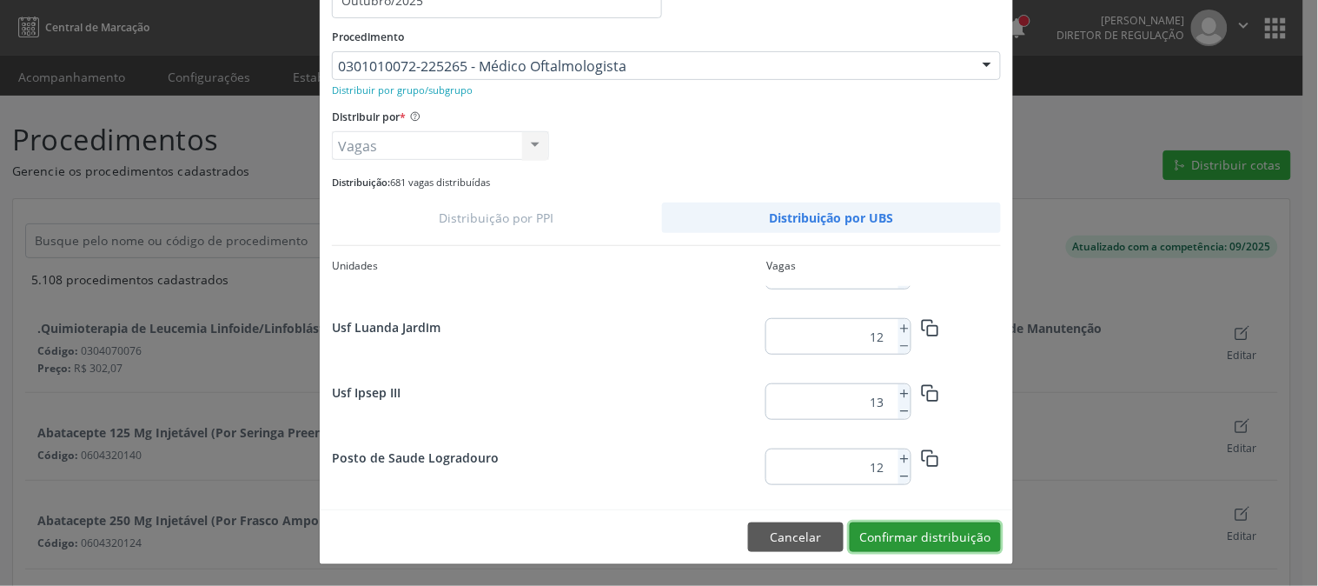
click at [970, 534] on button "Confirmar distribuição" at bounding box center [925, 537] width 151 height 30
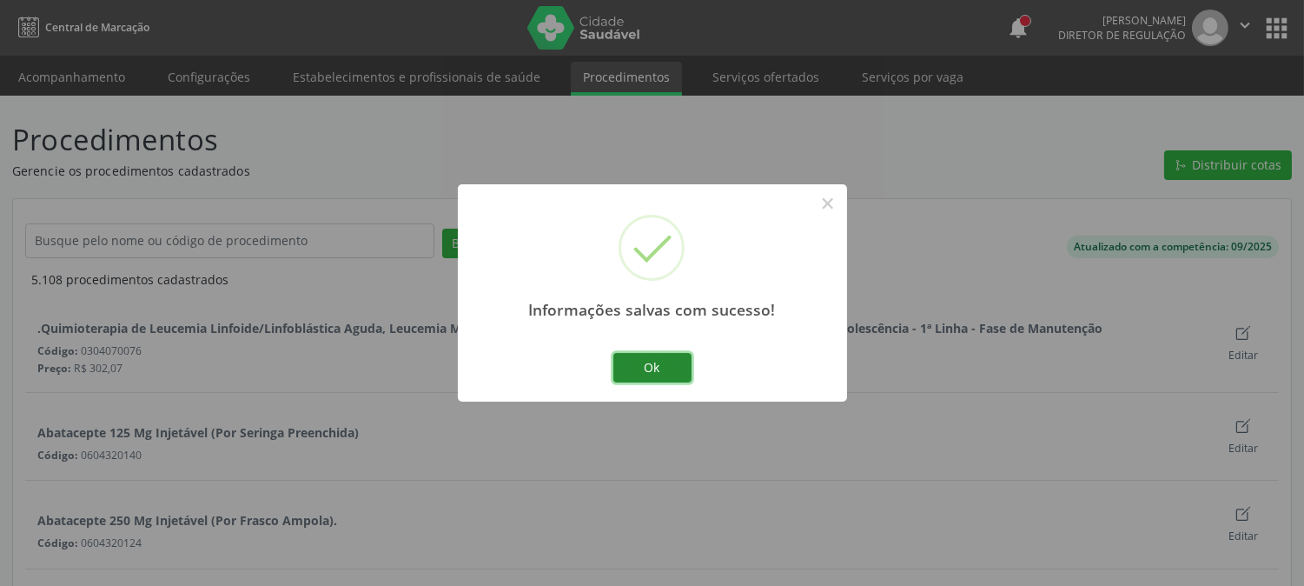
click at [636, 376] on button "Ok" at bounding box center [652, 368] width 78 height 30
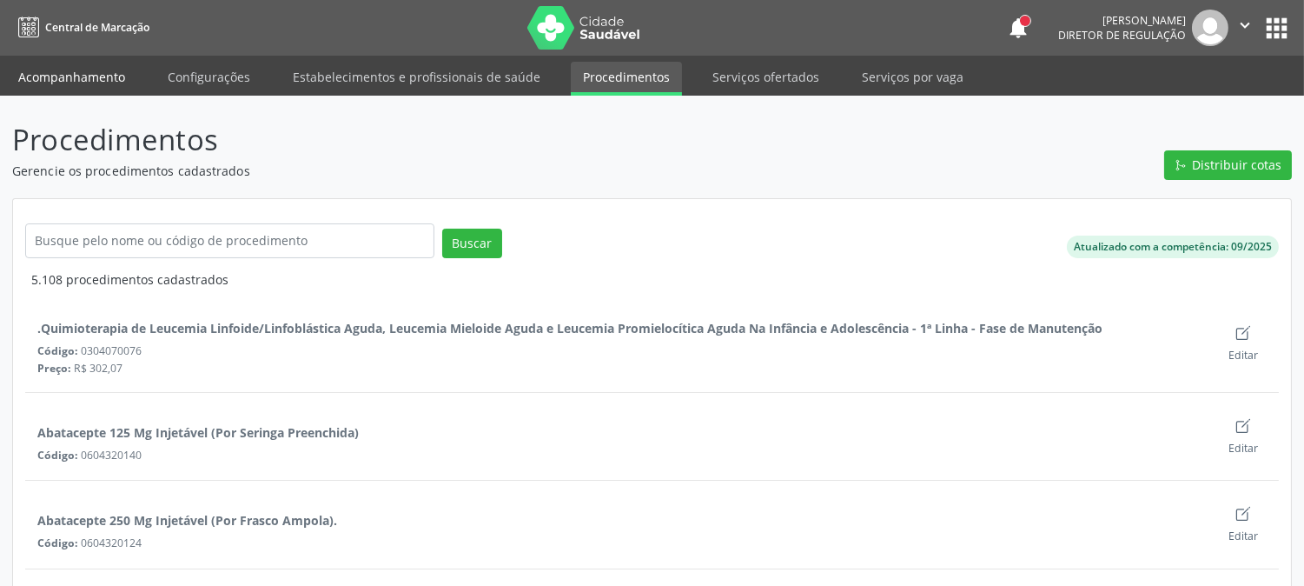
click at [84, 72] on link "Acompanhamento" at bounding box center [71, 77] width 131 height 30
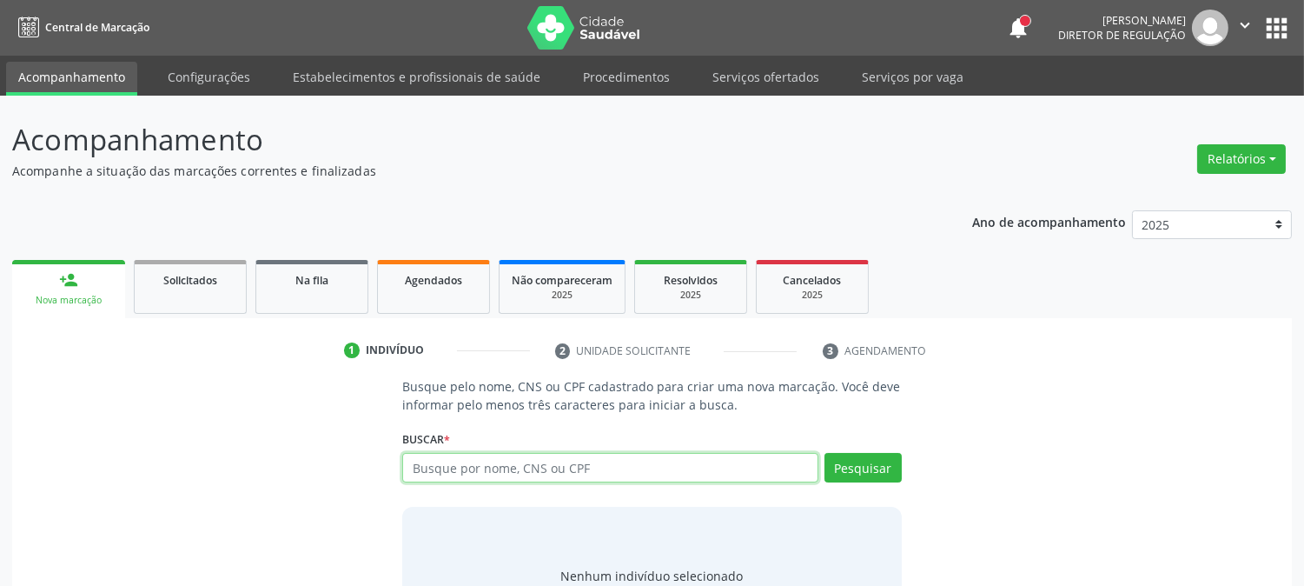
click at [506, 469] on input "text" at bounding box center [609, 468] width 415 height 30
type input "898004177918964"
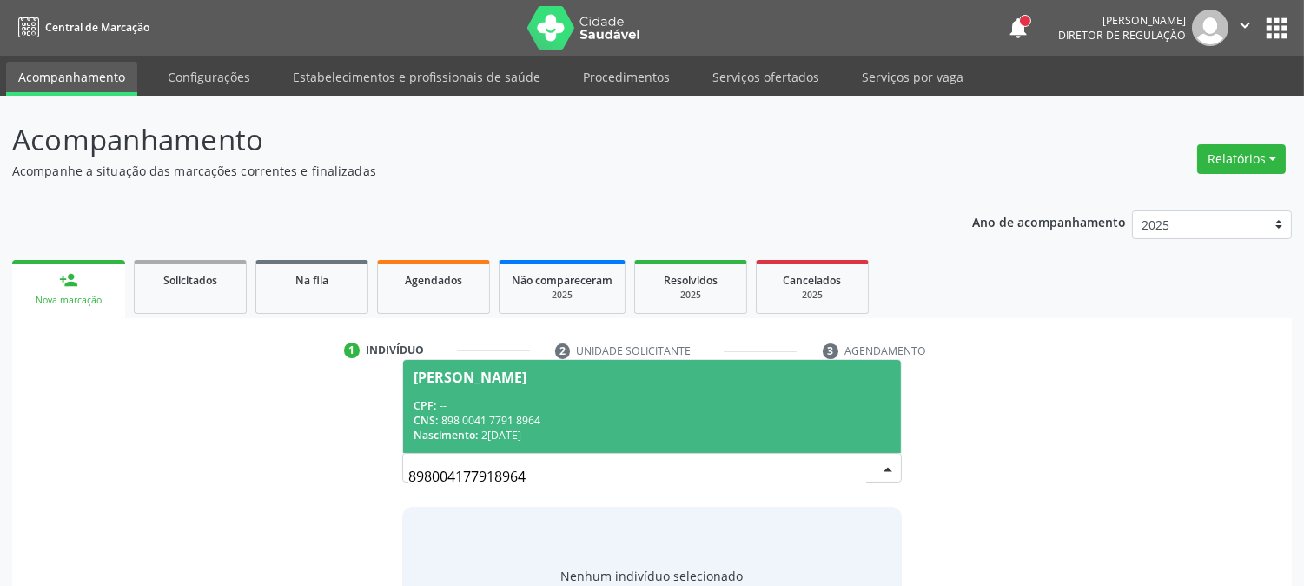
scroll to position [83, 0]
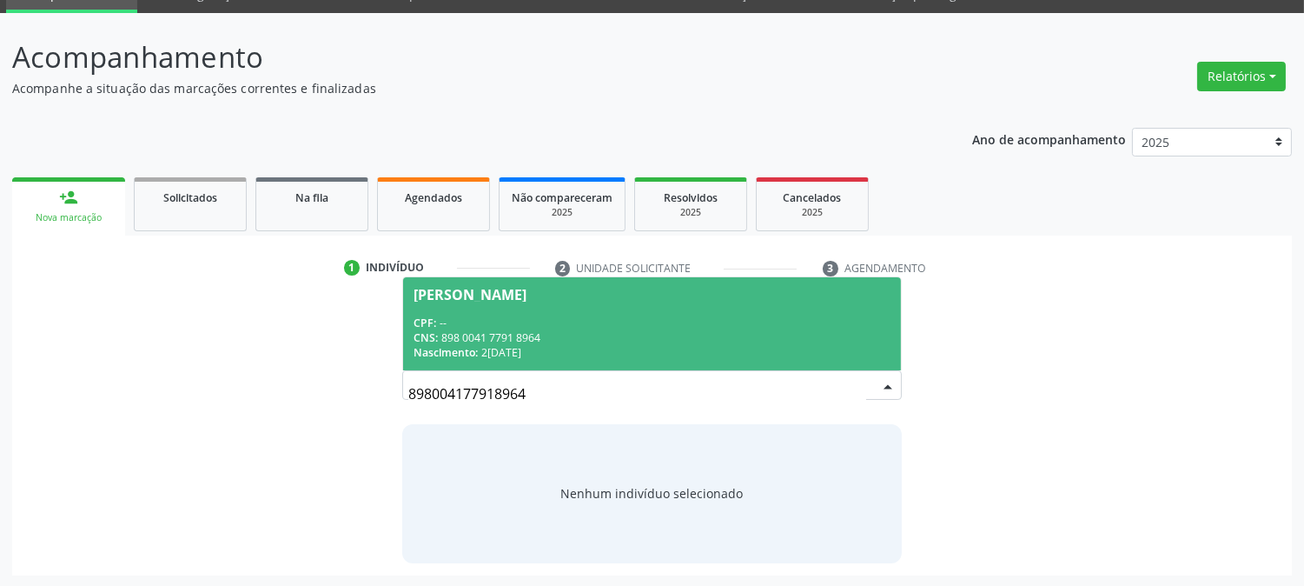
click at [520, 319] on div "CPF: --" at bounding box center [652, 322] width 476 height 15
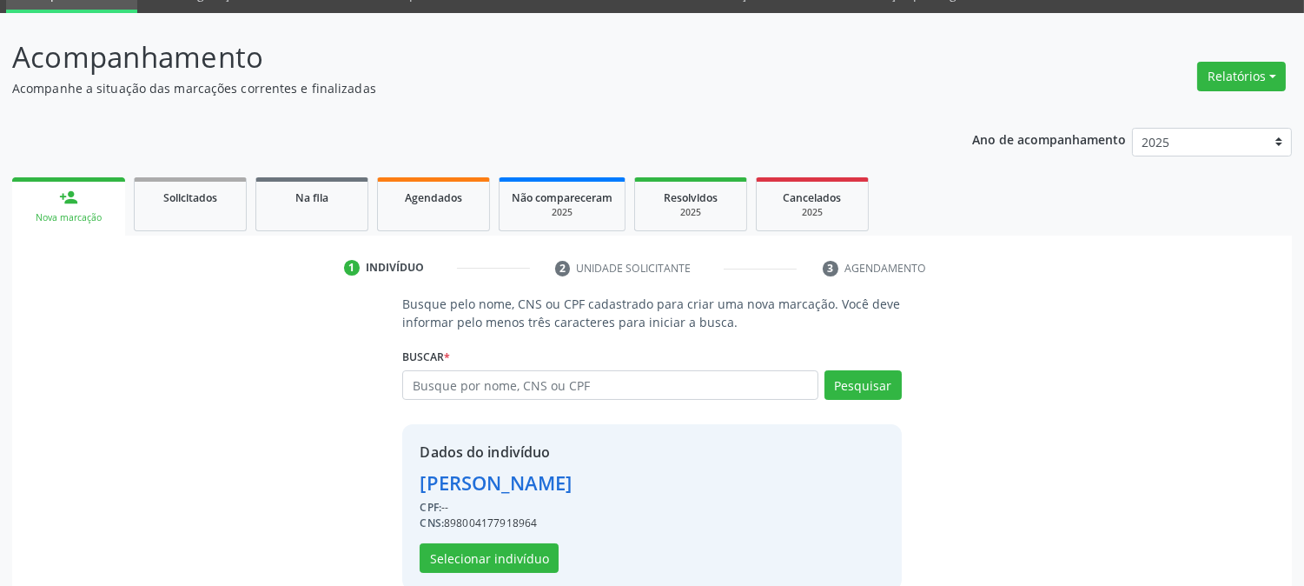
scroll to position [109, 0]
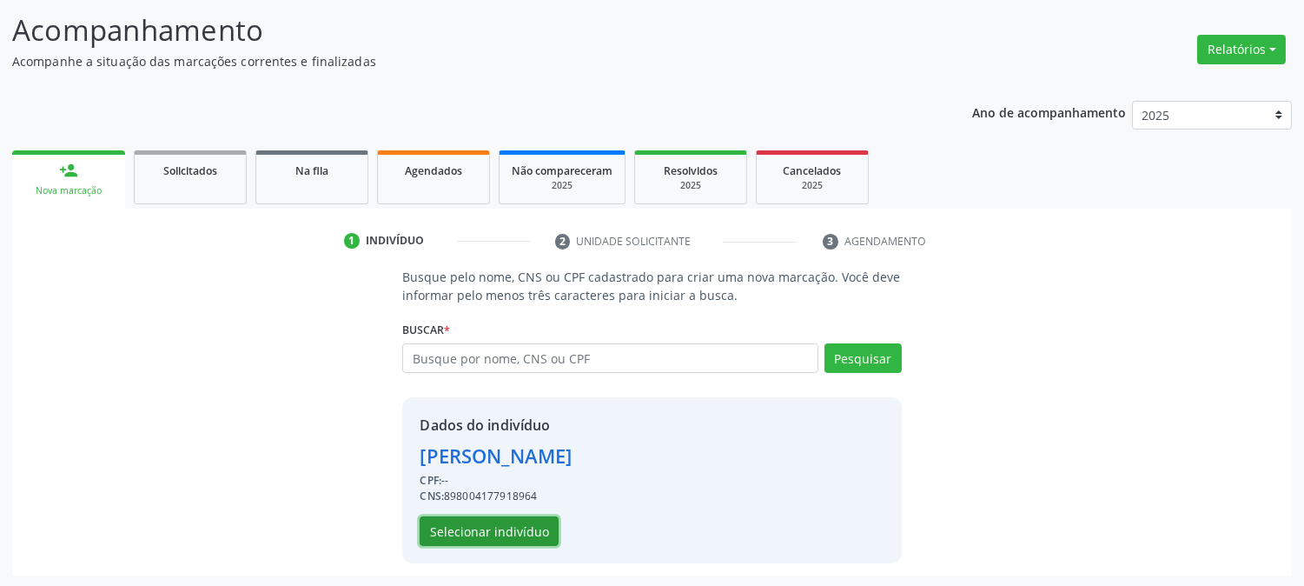
click at [504, 530] on button "Selecionar indivíduo" at bounding box center [489, 531] width 139 height 30
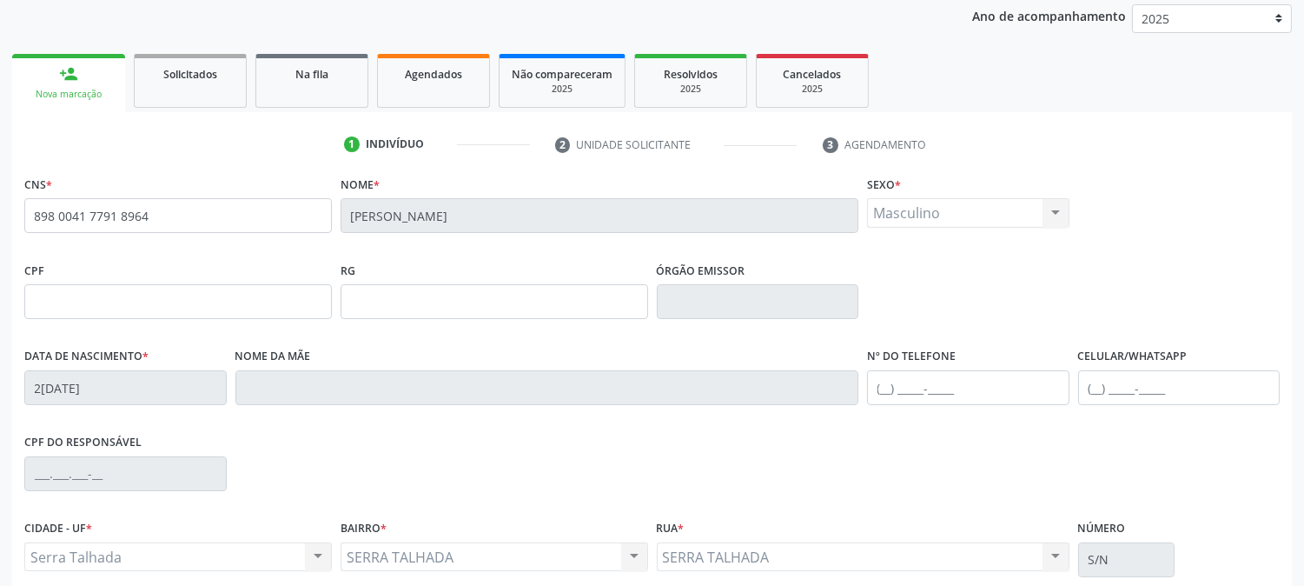
scroll to position [355, 0]
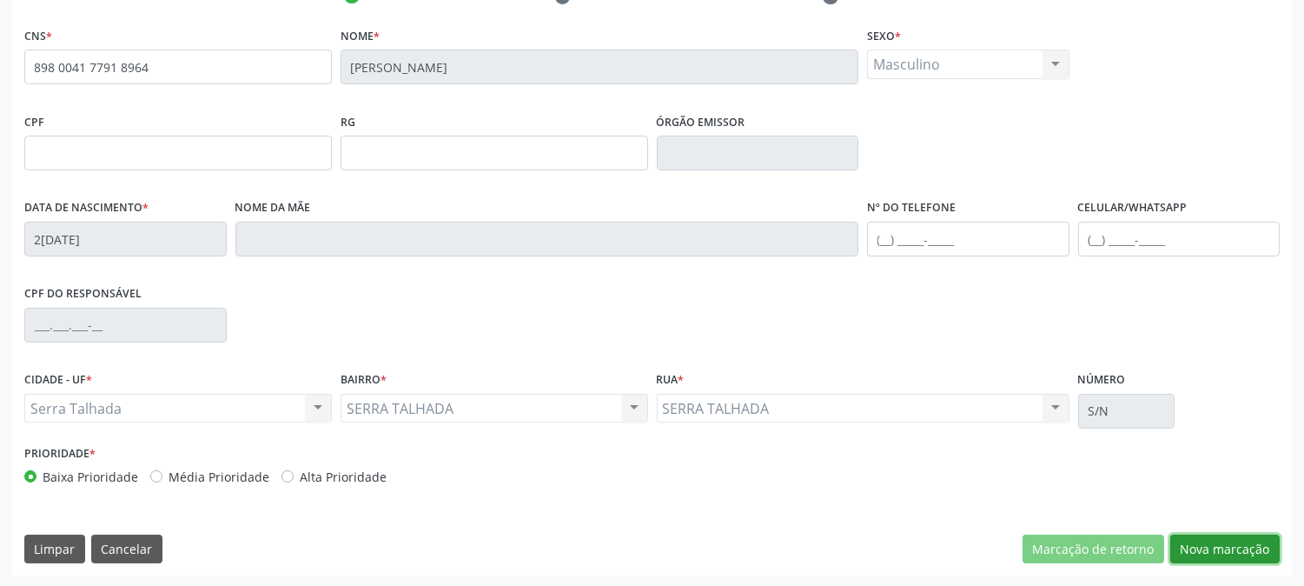
click at [1222, 536] on button "Nova marcação" at bounding box center [1225, 549] width 109 height 30
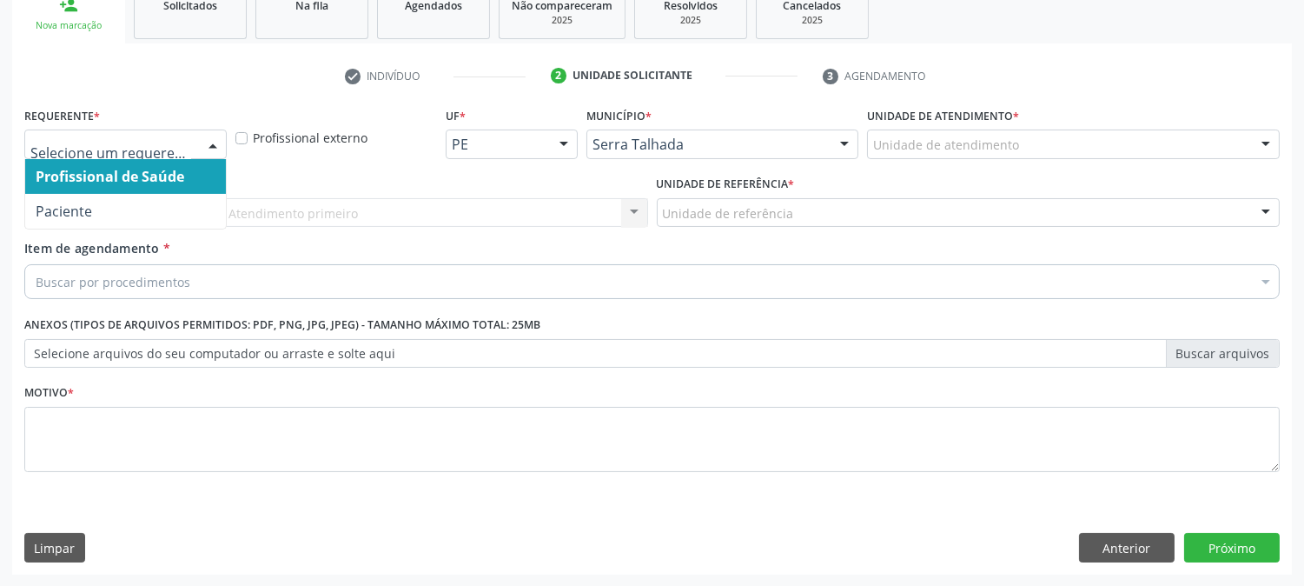
click at [210, 144] on div at bounding box center [213, 145] width 26 height 30
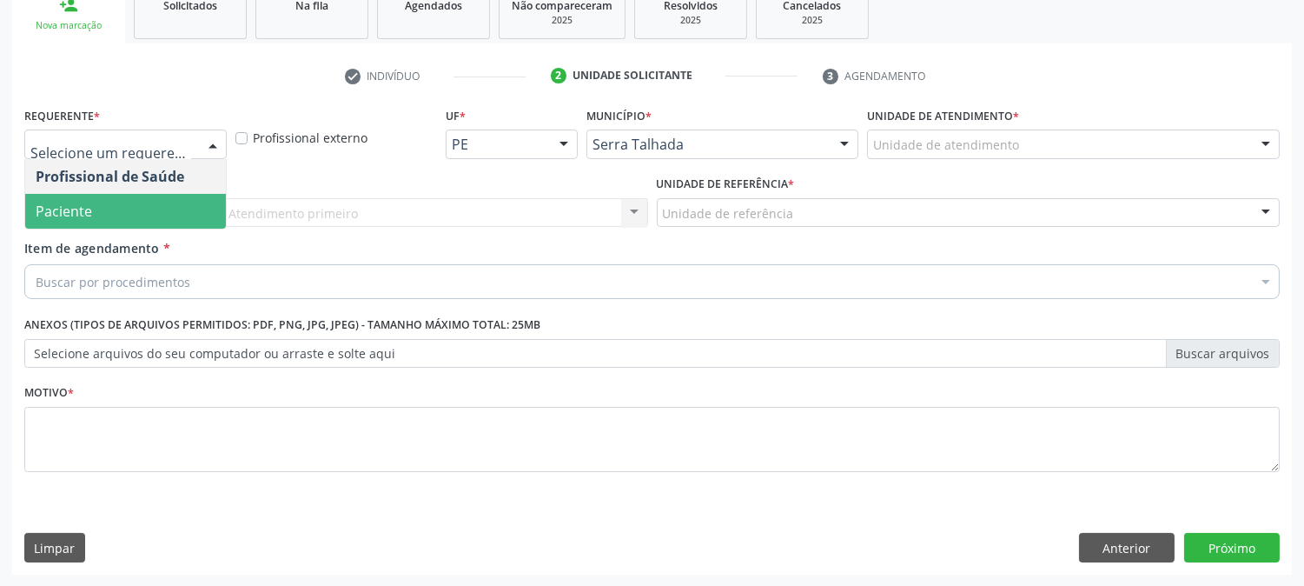
click at [174, 224] on span "Paciente" at bounding box center [125, 211] width 201 height 35
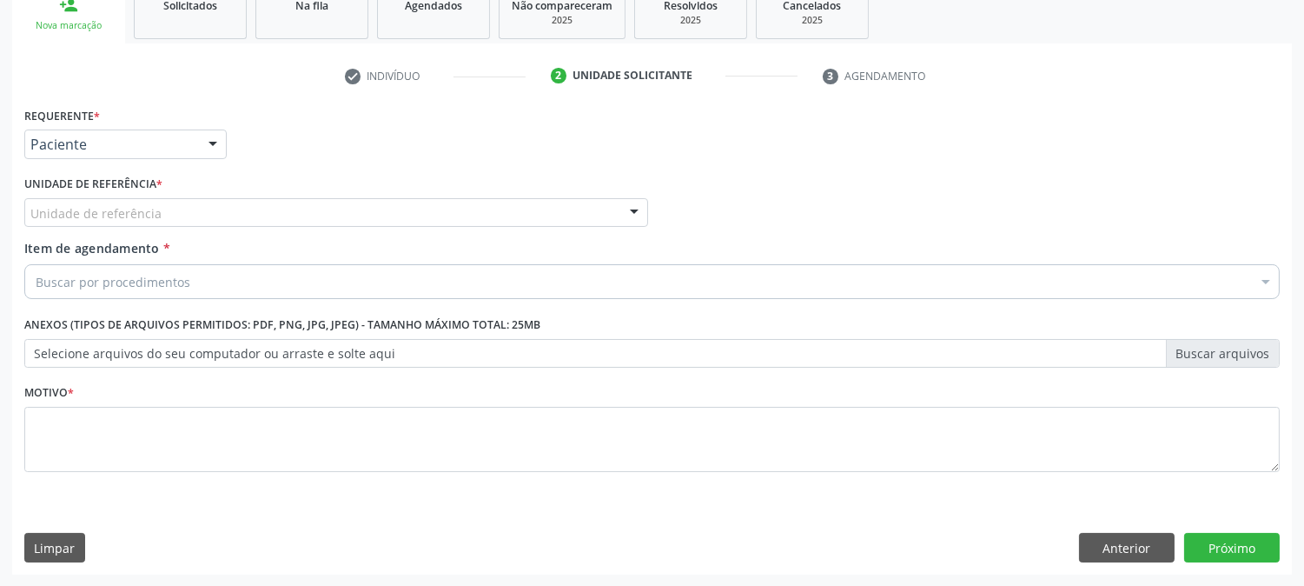
click at [174, 203] on div "Unidade de referência" at bounding box center [336, 213] width 624 height 30
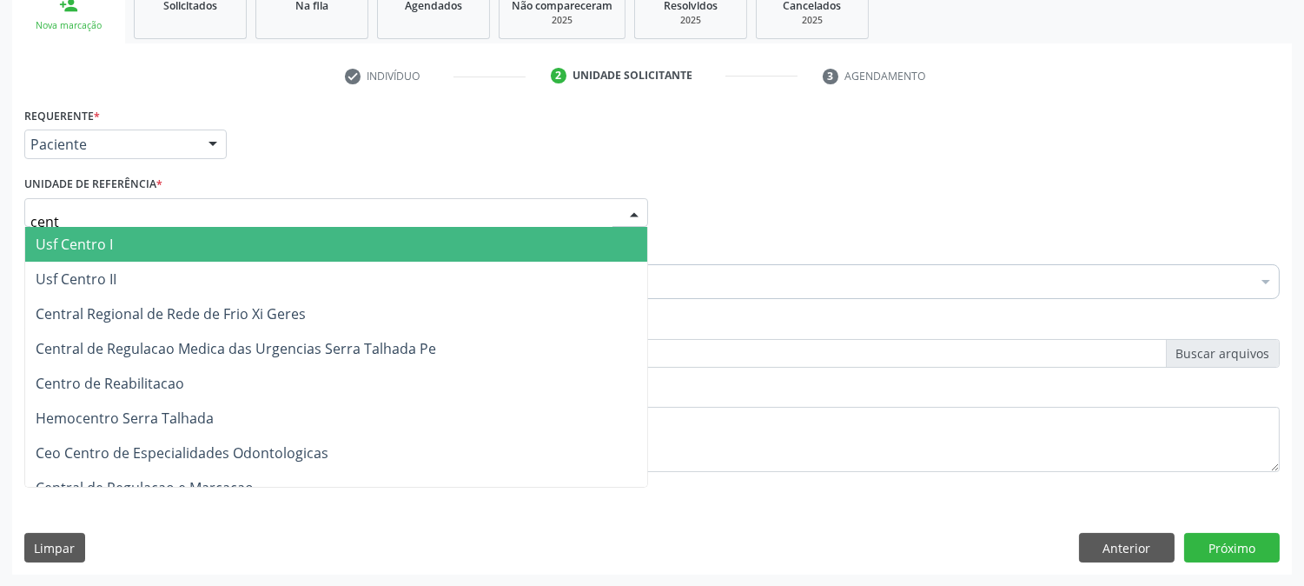
type input "centr"
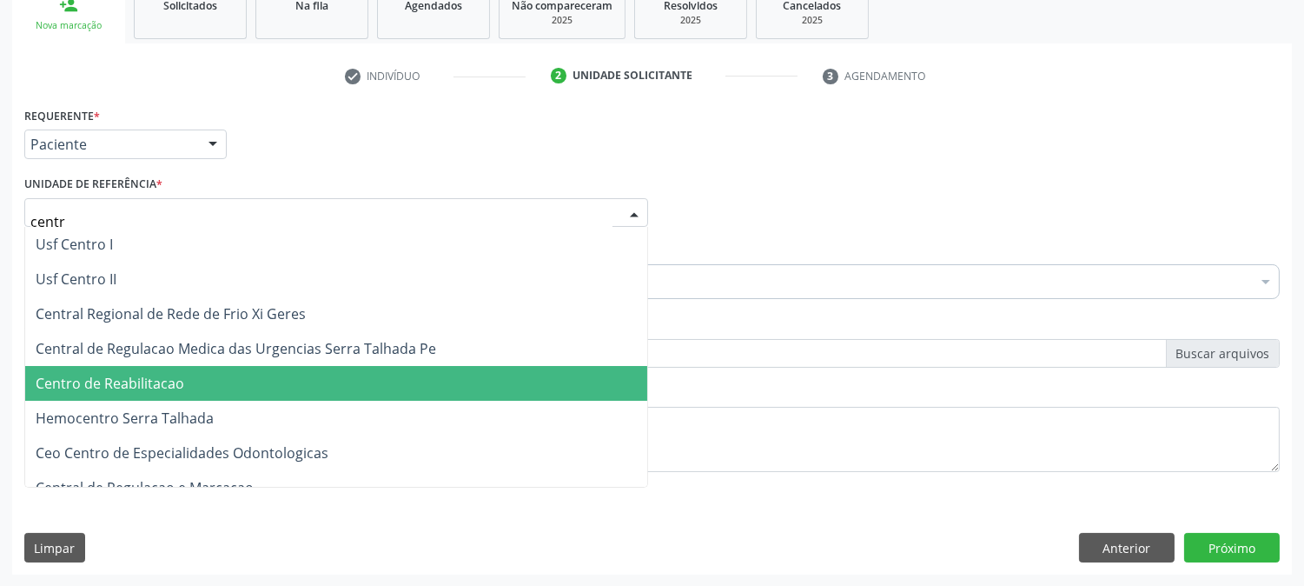
click at [205, 396] on span "Centro de Reabilitacao" at bounding box center [336, 383] width 622 height 35
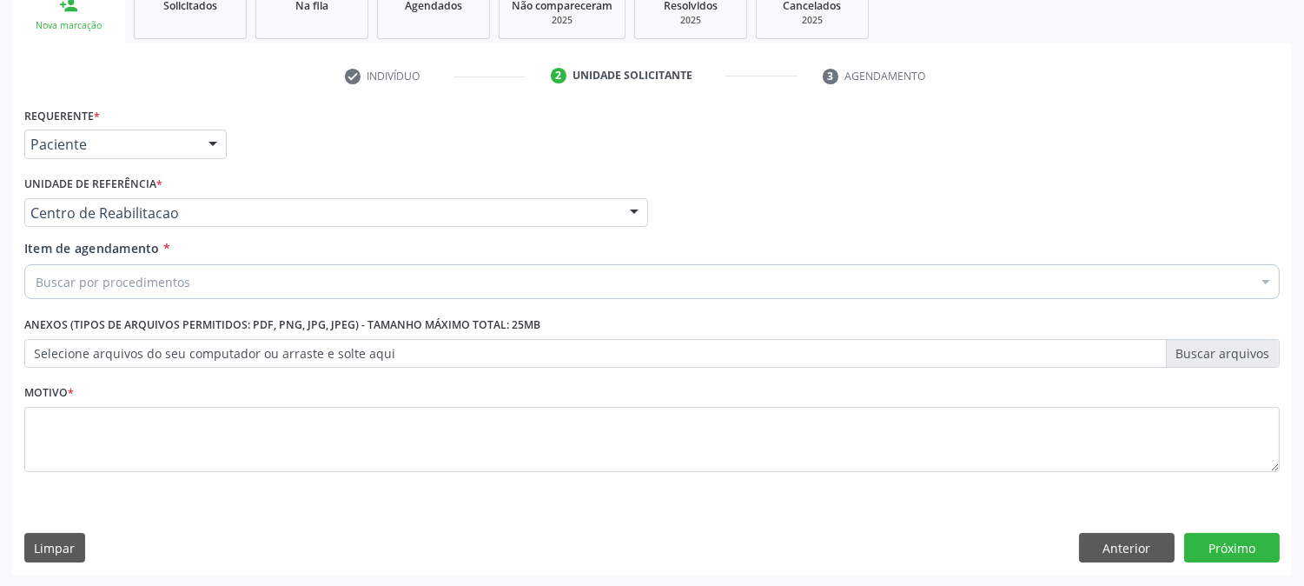
click at [209, 275] on div "Buscar por procedimentos" at bounding box center [652, 281] width 1256 height 35
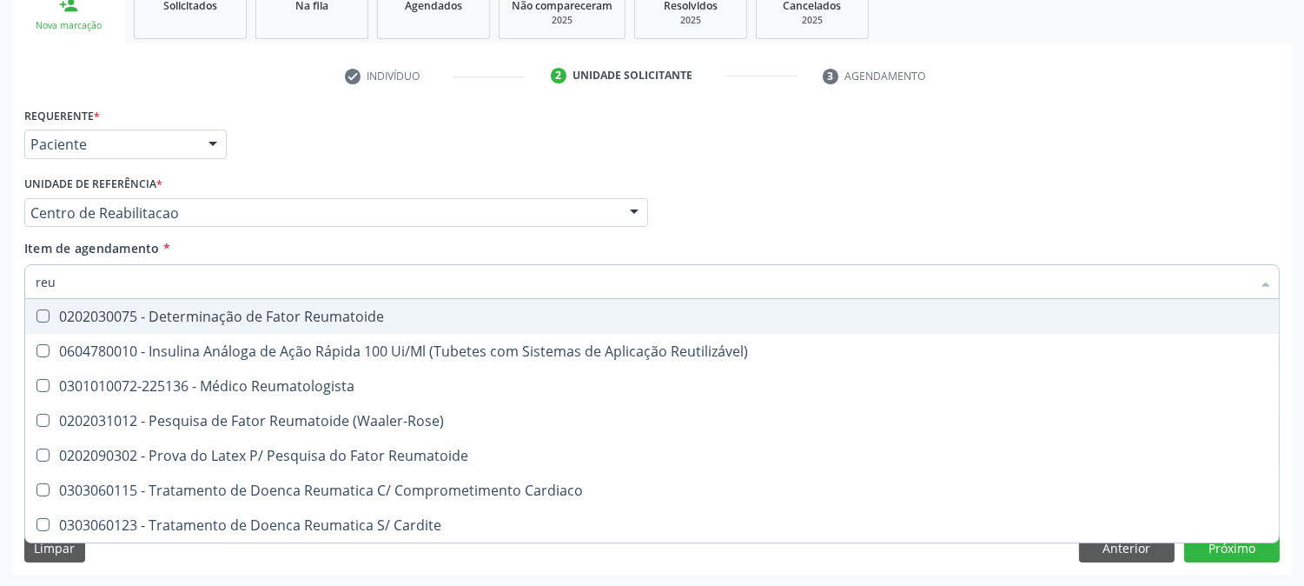
type input "reum"
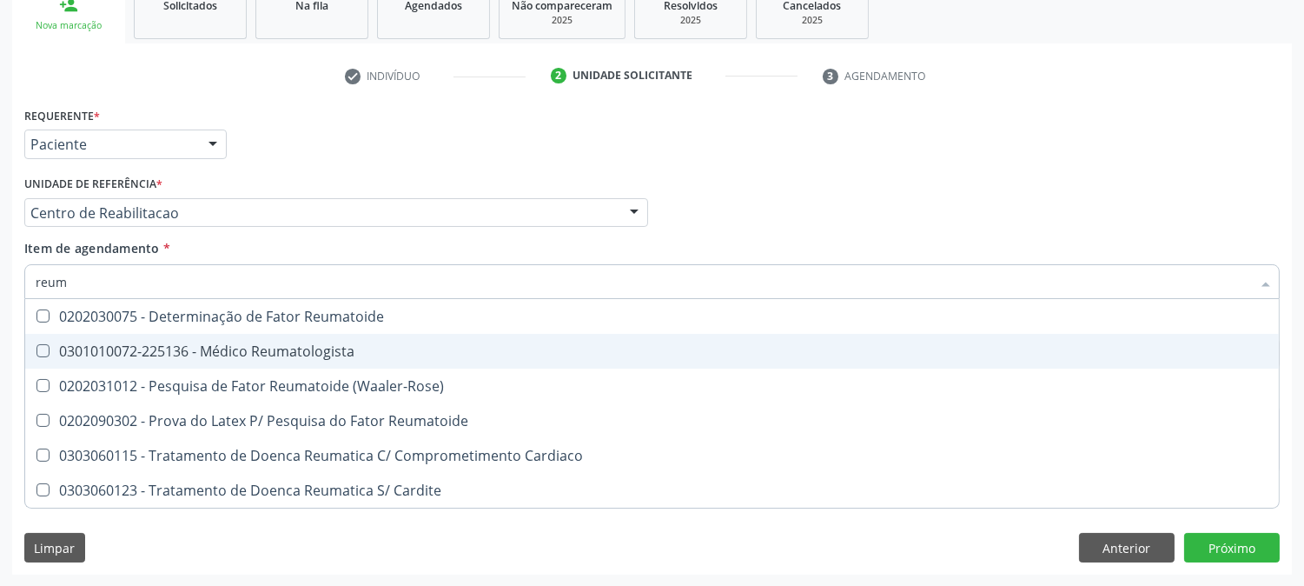
click at [258, 344] on div "0301010072-225136 - Médico Reumatologista" at bounding box center [652, 351] width 1233 height 14
checkbox Reumatologista "true"
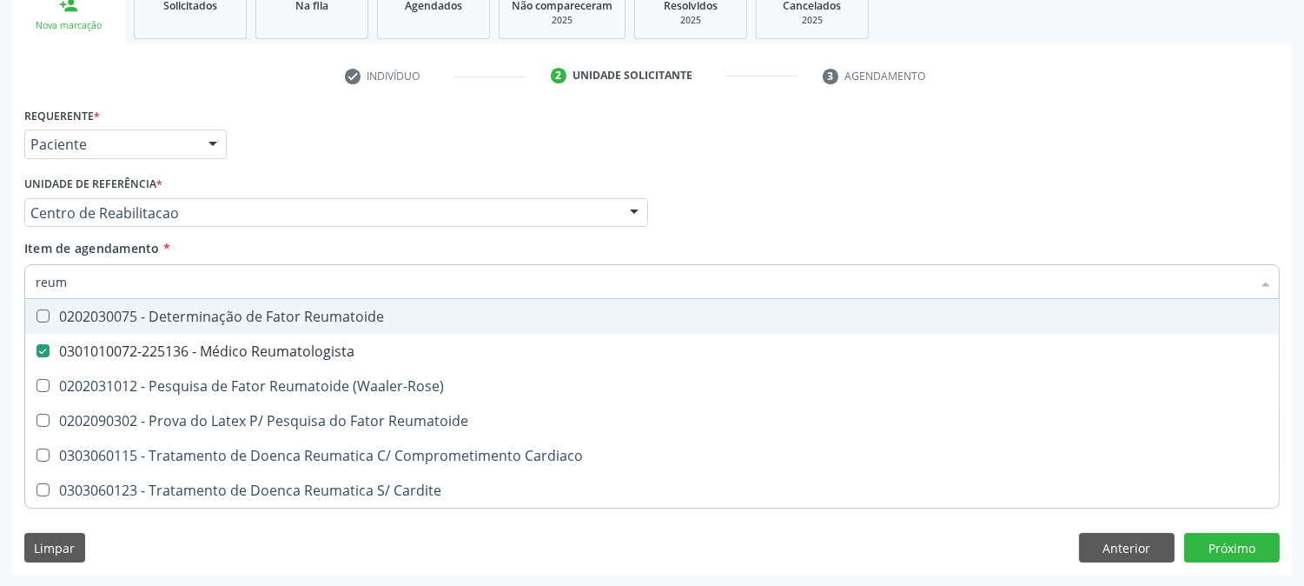
click at [0, 305] on div "Acompanhamento Acompanhe a situação das marcações correntes e finalizadas Relat…" at bounding box center [652, 204] width 1304 height 766
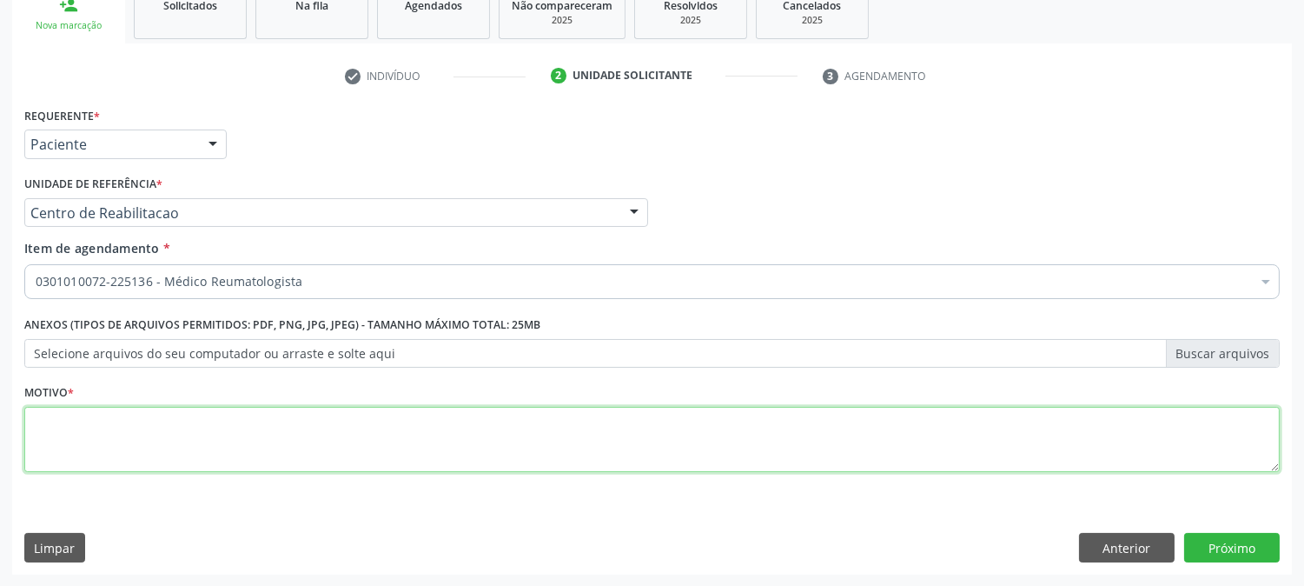
click at [202, 423] on textarea at bounding box center [652, 440] width 1256 height 66
type textarea "."
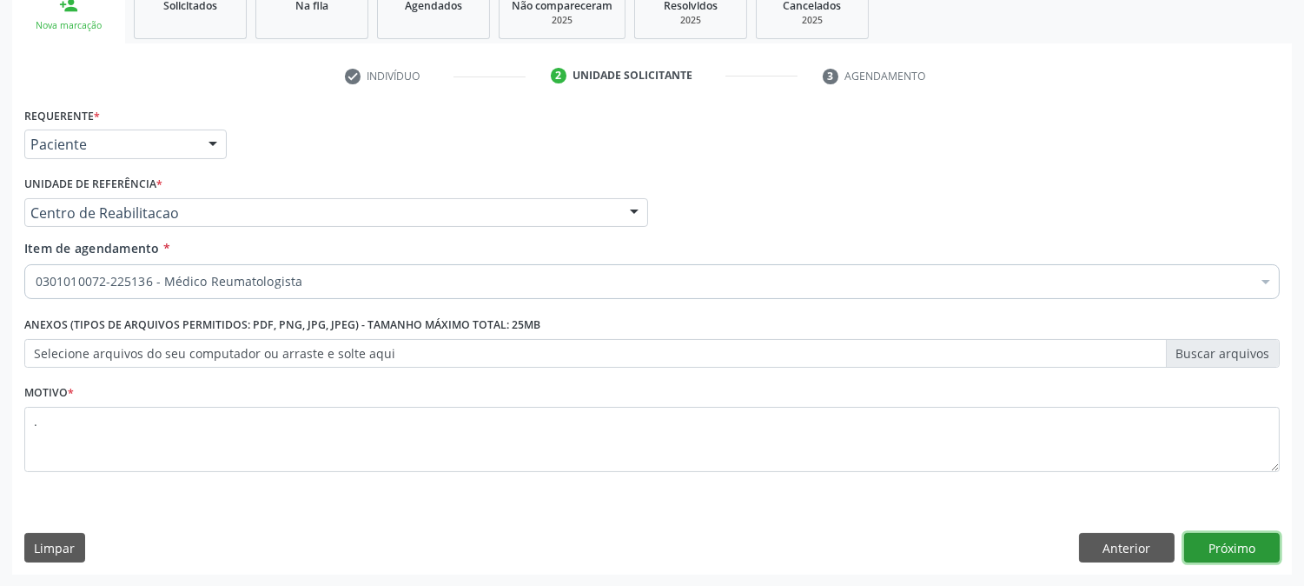
click at [1220, 550] on button "Próximo" at bounding box center [1232, 548] width 96 height 30
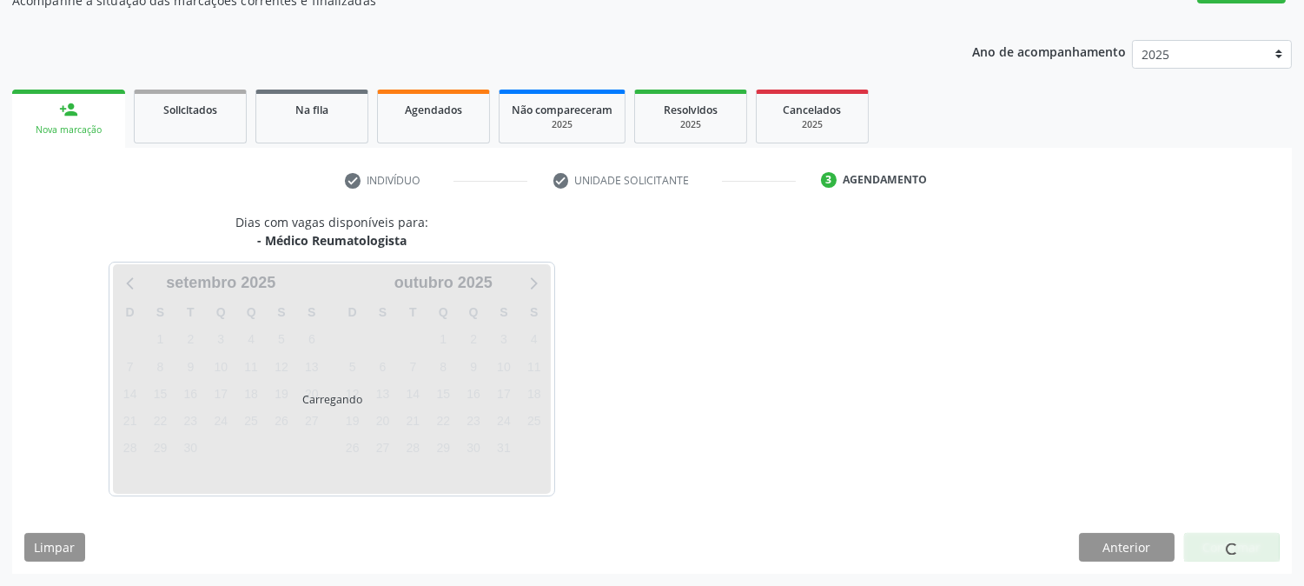
scroll to position [169, 0]
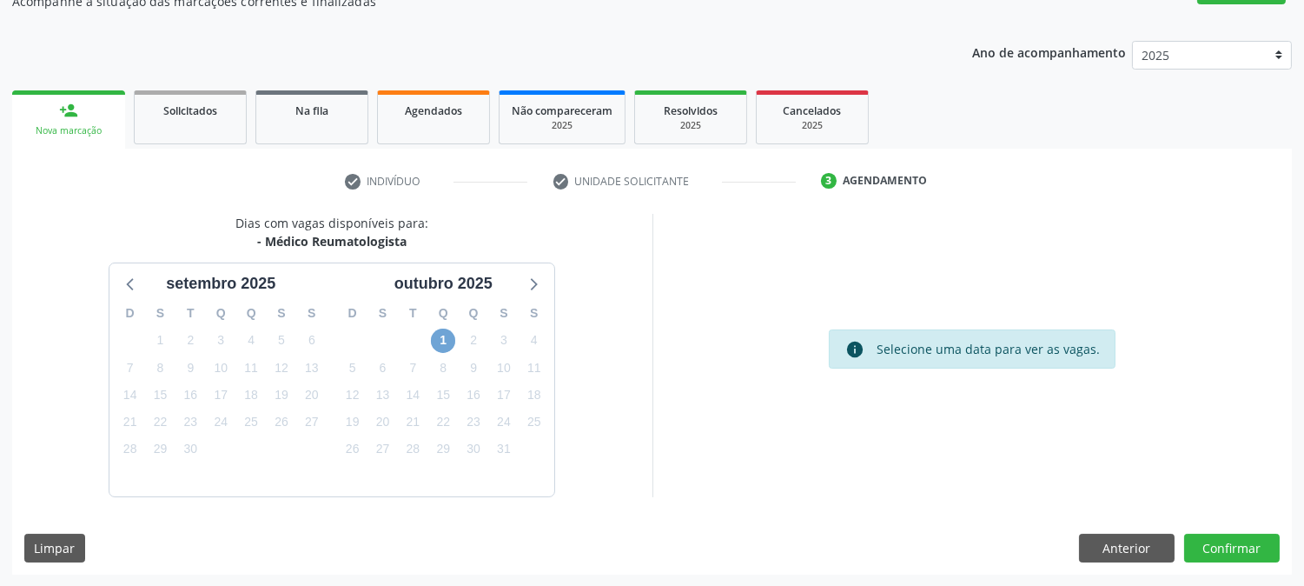
click at [446, 340] on span "1" at bounding box center [443, 340] width 24 height 24
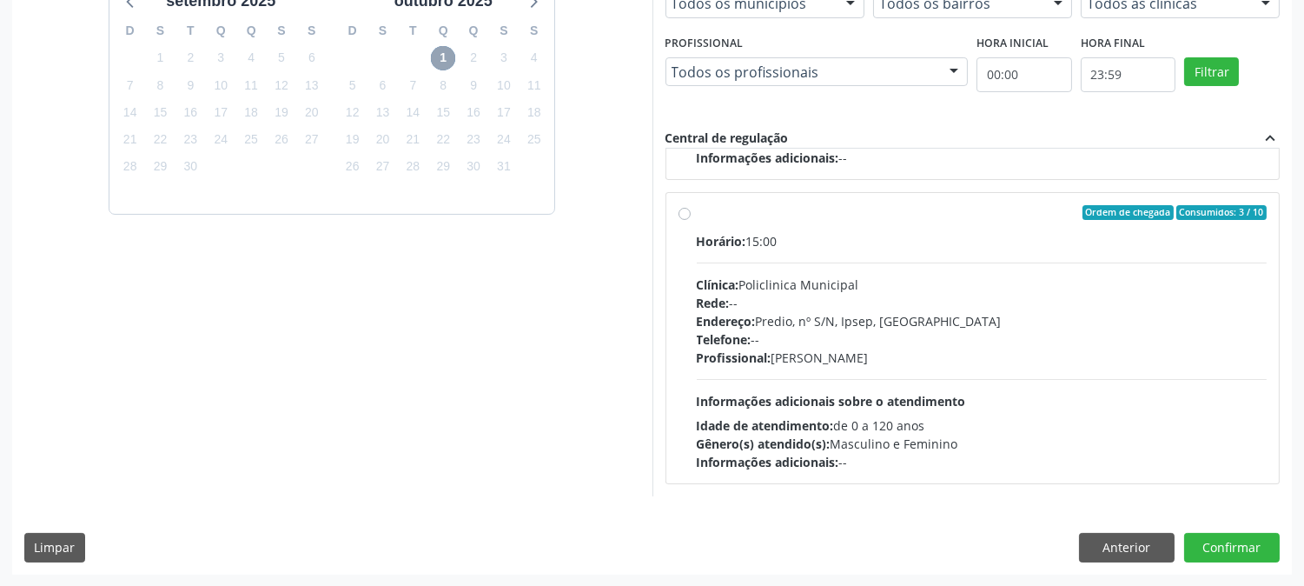
scroll to position [0, 0]
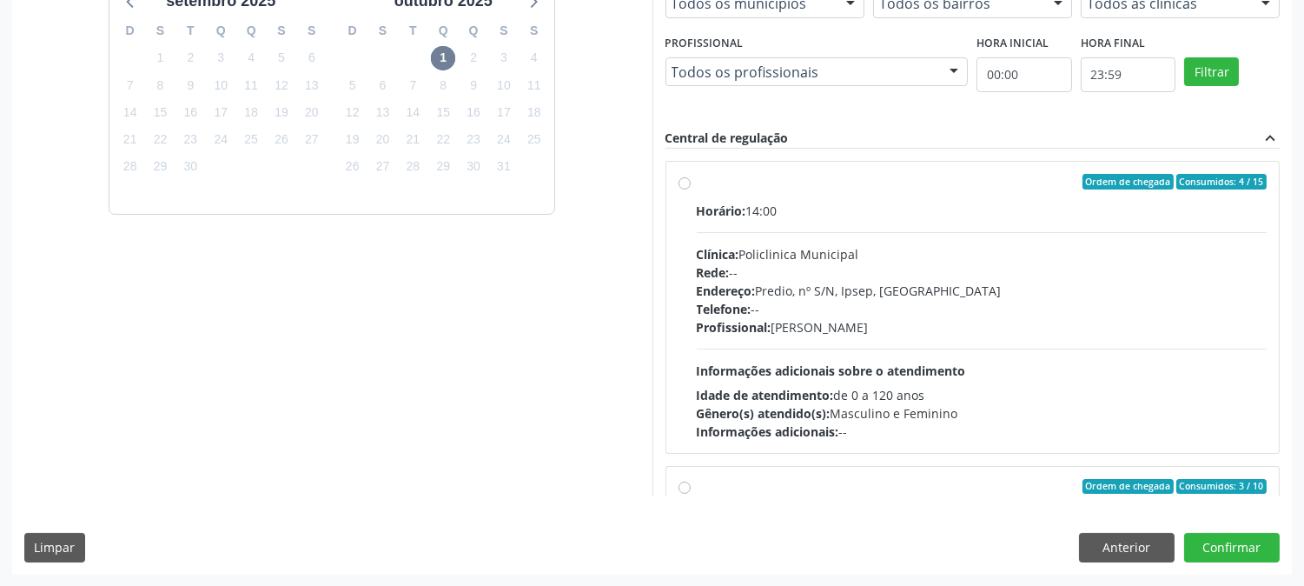
click at [865, 349] on div "Horário: 14:00 Clínica: Policlinica Municipal Rede: -- Endereço: Predio, nº S/N…" at bounding box center [982, 321] width 571 height 239
click at [691, 189] on input "Ordem de chegada Consumidos: 4 / 15 Horário: 14:00 Clínica: Policlinica Municip…" at bounding box center [685, 182] width 12 height 16
radio input "true"
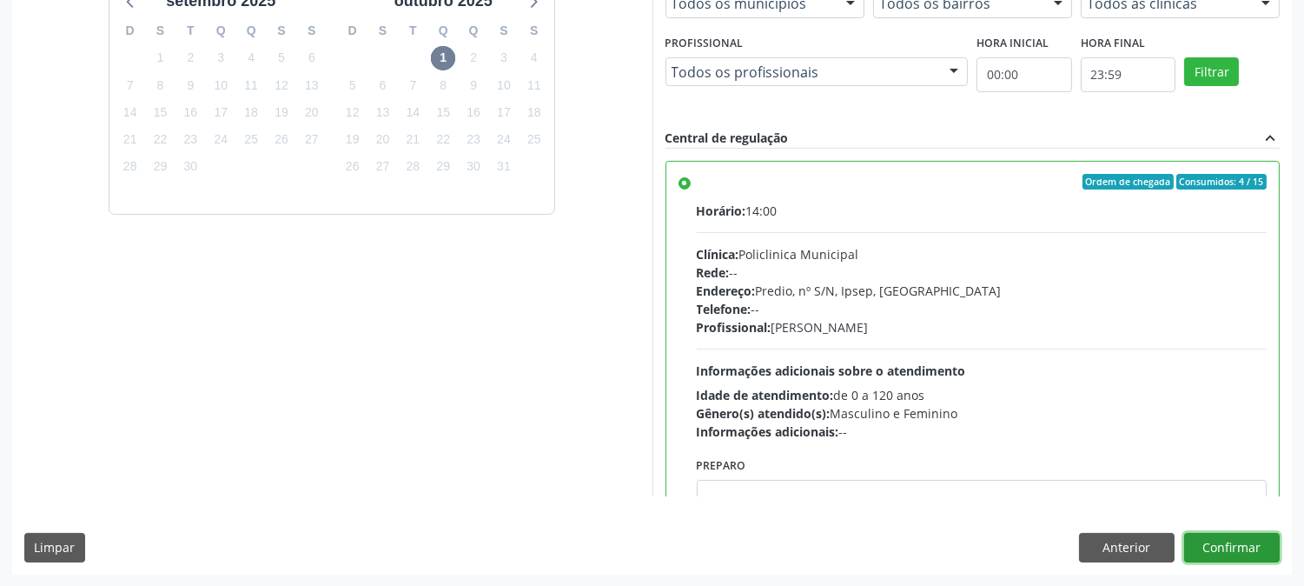
click at [1239, 558] on button "Confirmar" at bounding box center [1232, 548] width 96 height 30
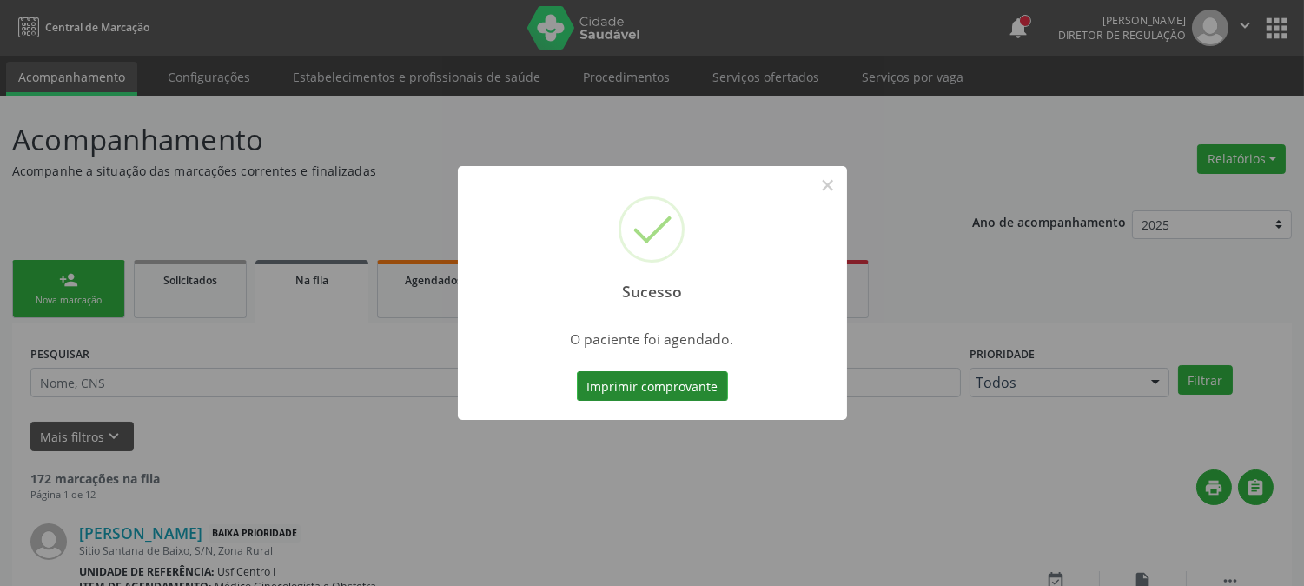
click at [669, 375] on button "Imprimir comprovante" at bounding box center [652, 386] width 151 height 30
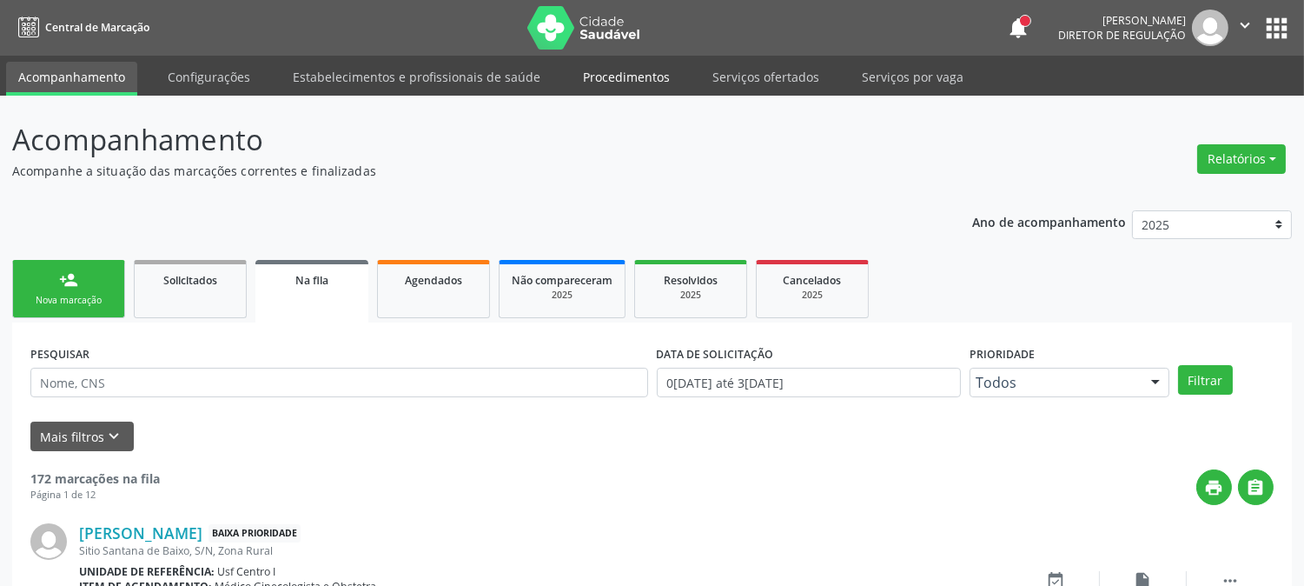
click at [620, 78] on link "Procedimentos" at bounding box center [626, 77] width 111 height 30
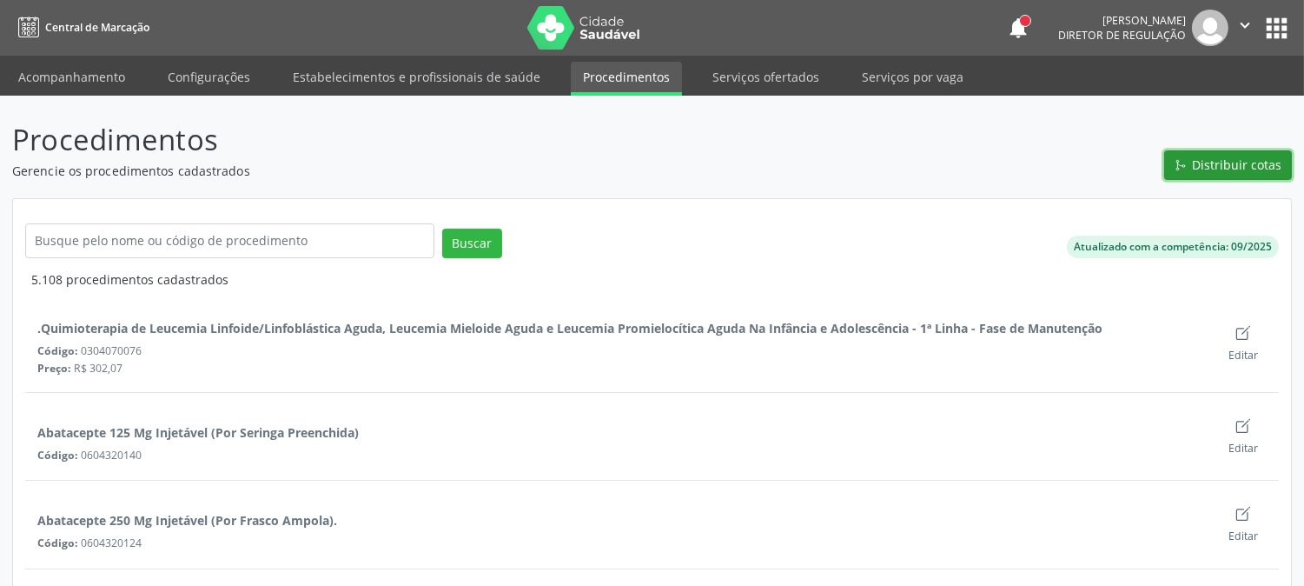
click at [1212, 174] on button "Distribuir cotas" at bounding box center [1228, 165] width 128 height 30
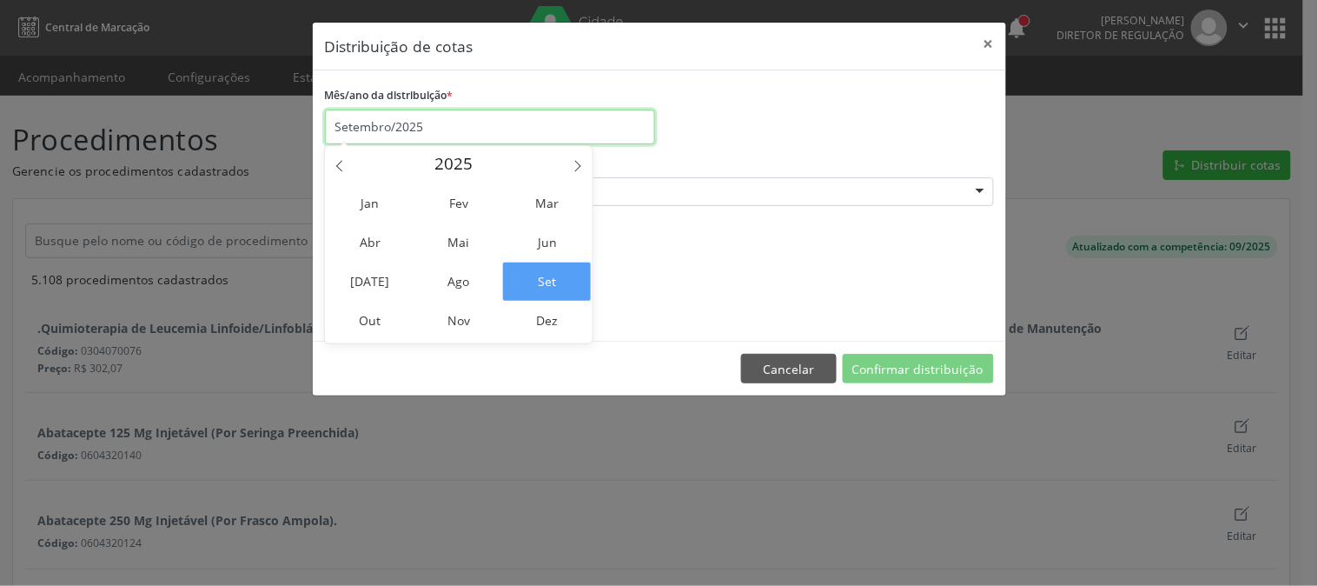
click at [489, 129] on input "Setembro/2025" at bounding box center [490, 126] width 330 height 35
click at [372, 327] on span "Out" at bounding box center [371, 321] width 88 height 38
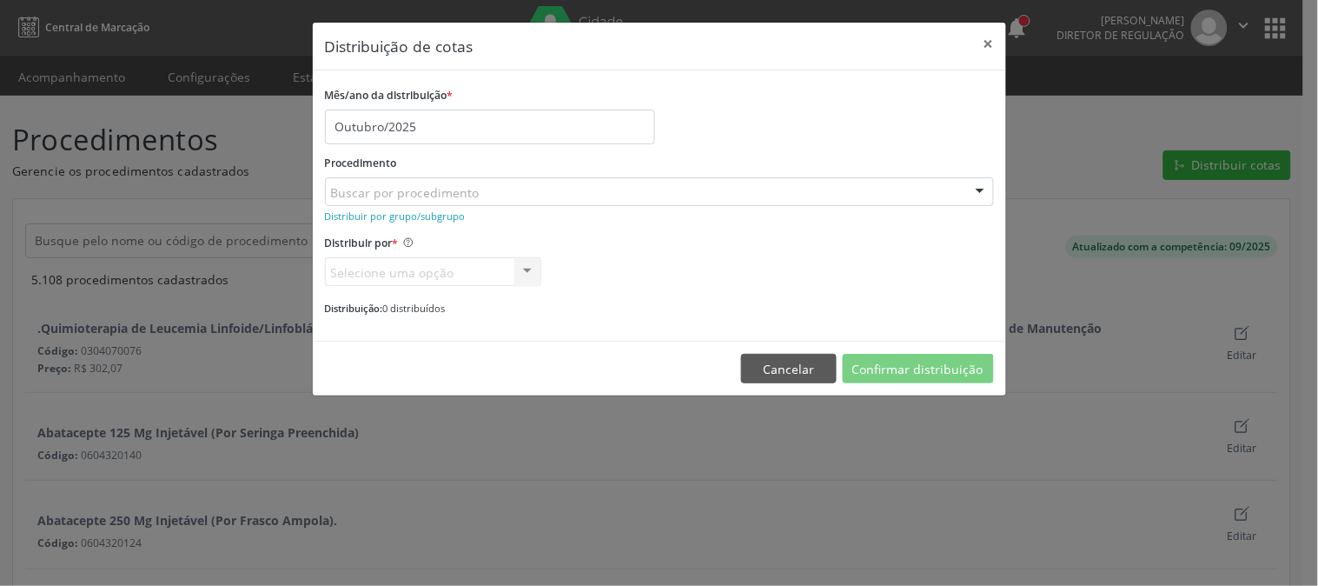
click at [506, 200] on div "Buscar por procedimento" at bounding box center [659, 192] width 669 height 30
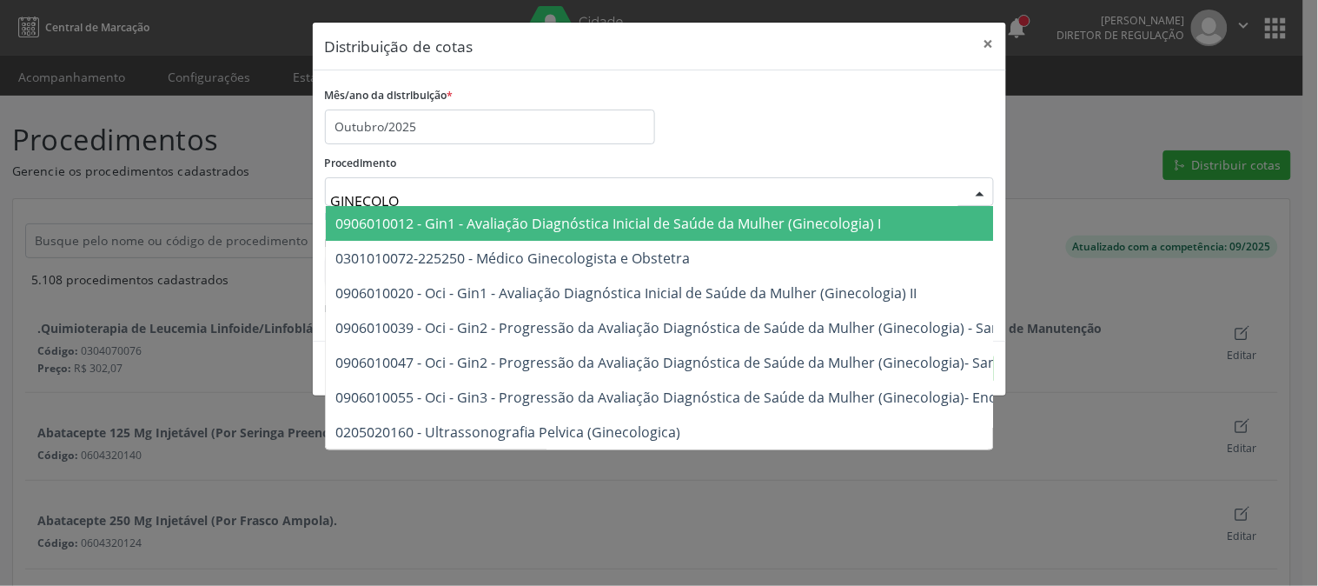
type input "GINECOLOG"
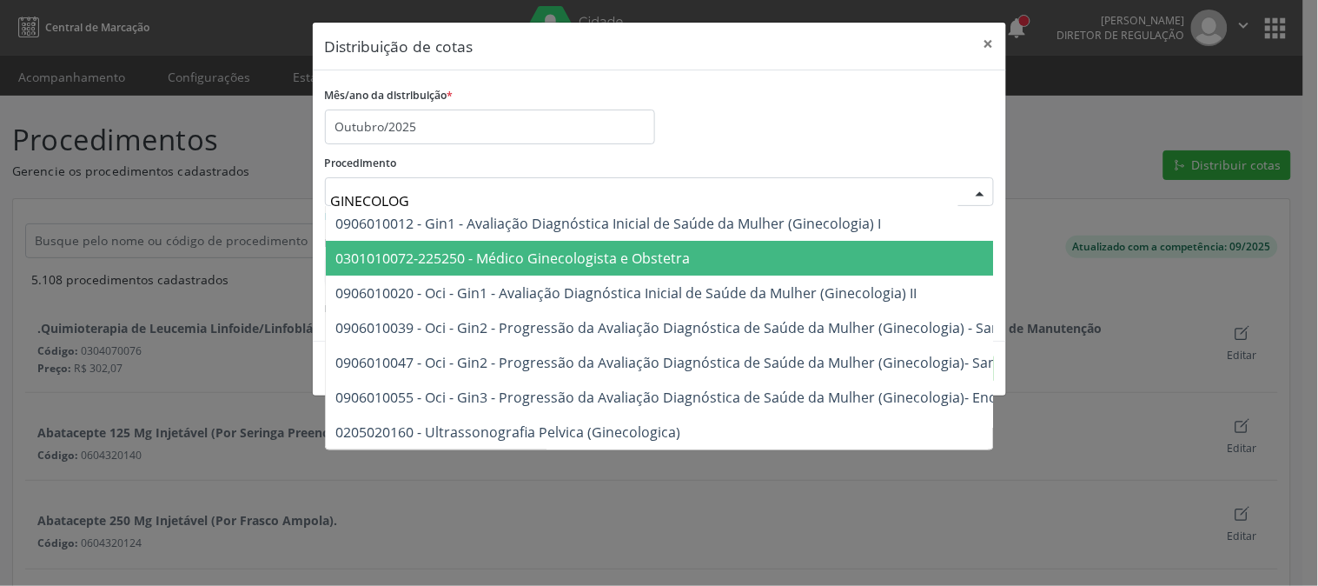
click at [552, 258] on span "0301010072-225250 - Médico Ginecologista e Obstetra" at bounding box center [513, 258] width 355 height 19
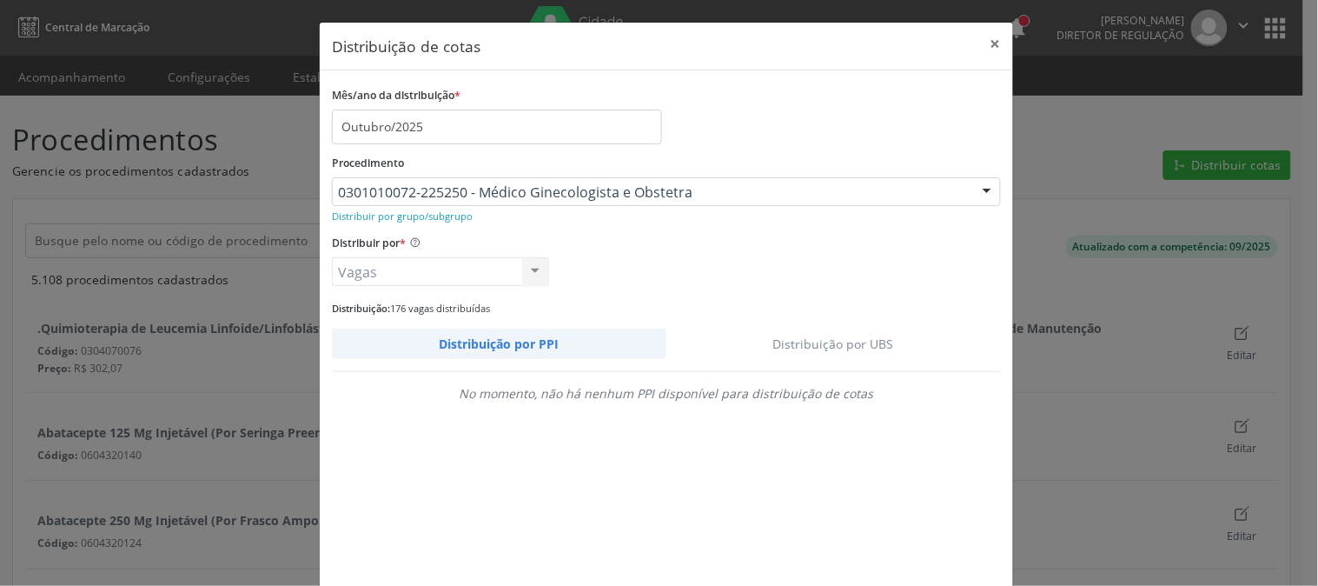
click at [827, 335] on link "Distribuição por UBS" at bounding box center [834, 343] width 335 height 30
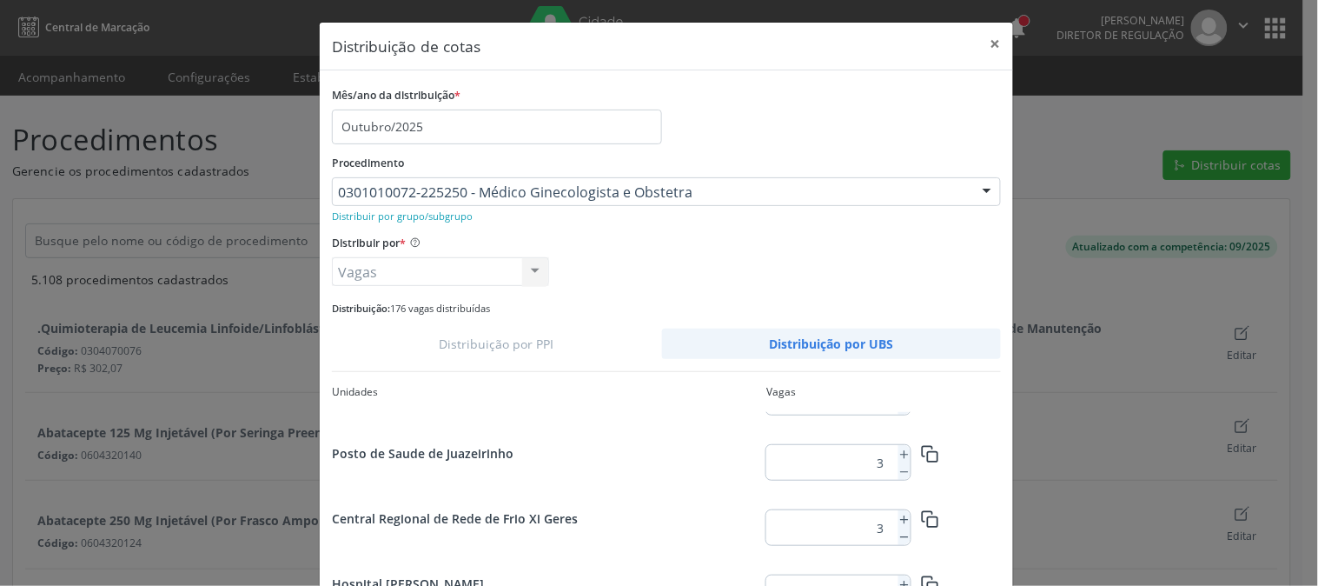
scroll to position [2265, 0]
click at [899, 520] on icon at bounding box center [905, 520] width 12 height 12
type input "12"
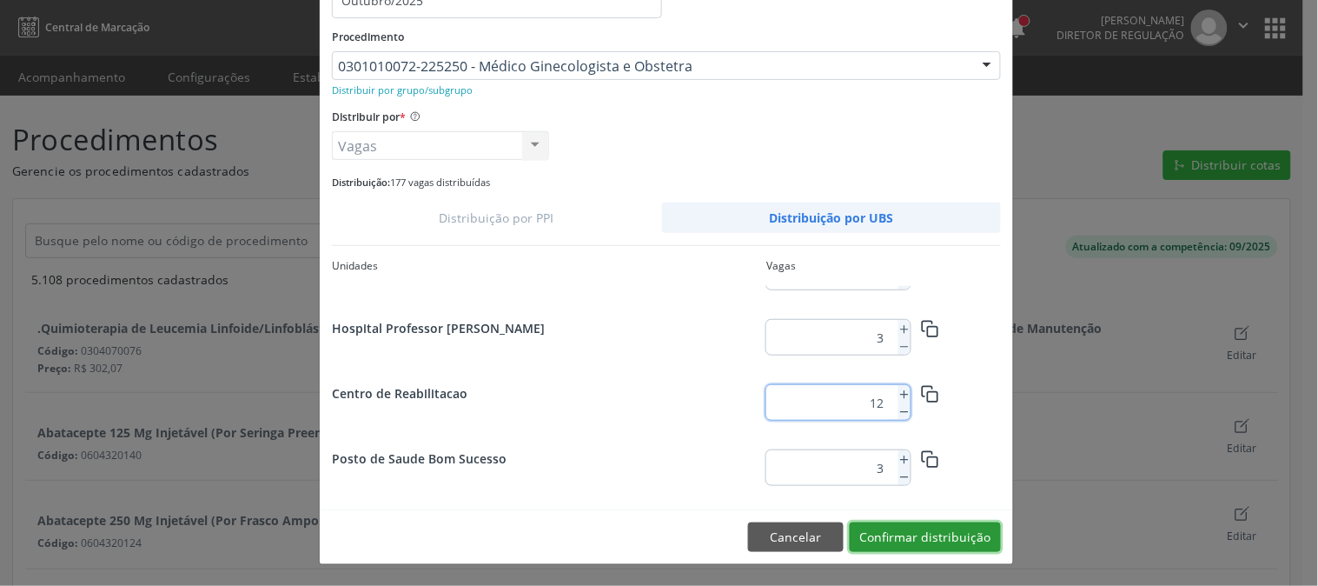
click at [932, 539] on button "Confirmar distribuição" at bounding box center [925, 537] width 151 height 30
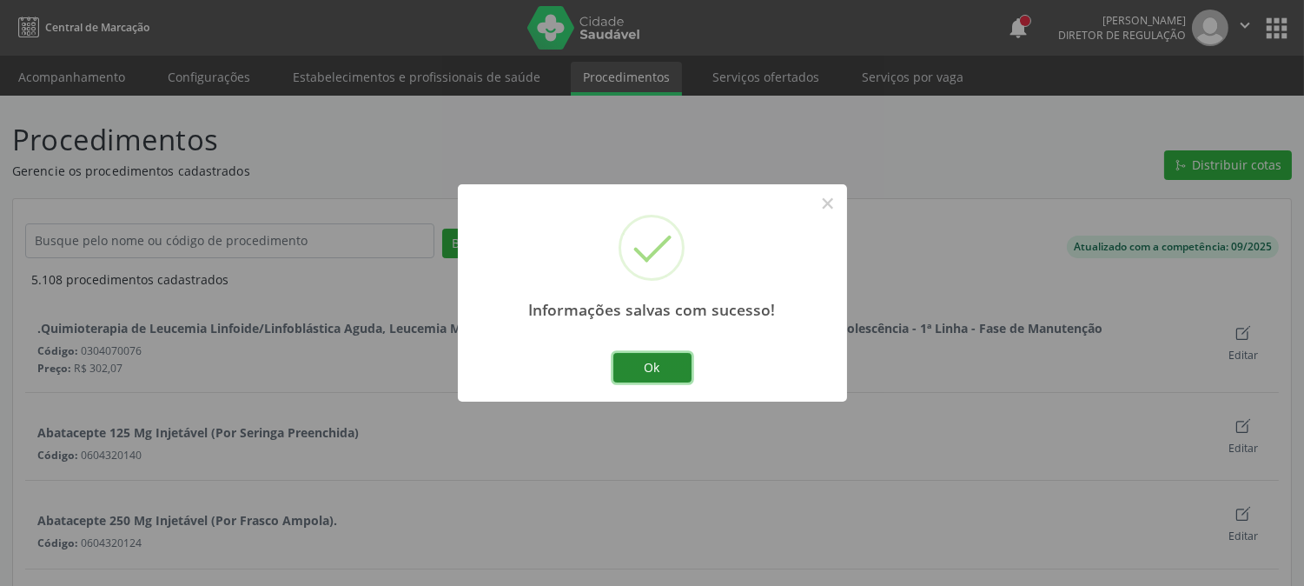
click at [673, 376] on button "Ok" at bounding box center [652, 368] width 78 height 30
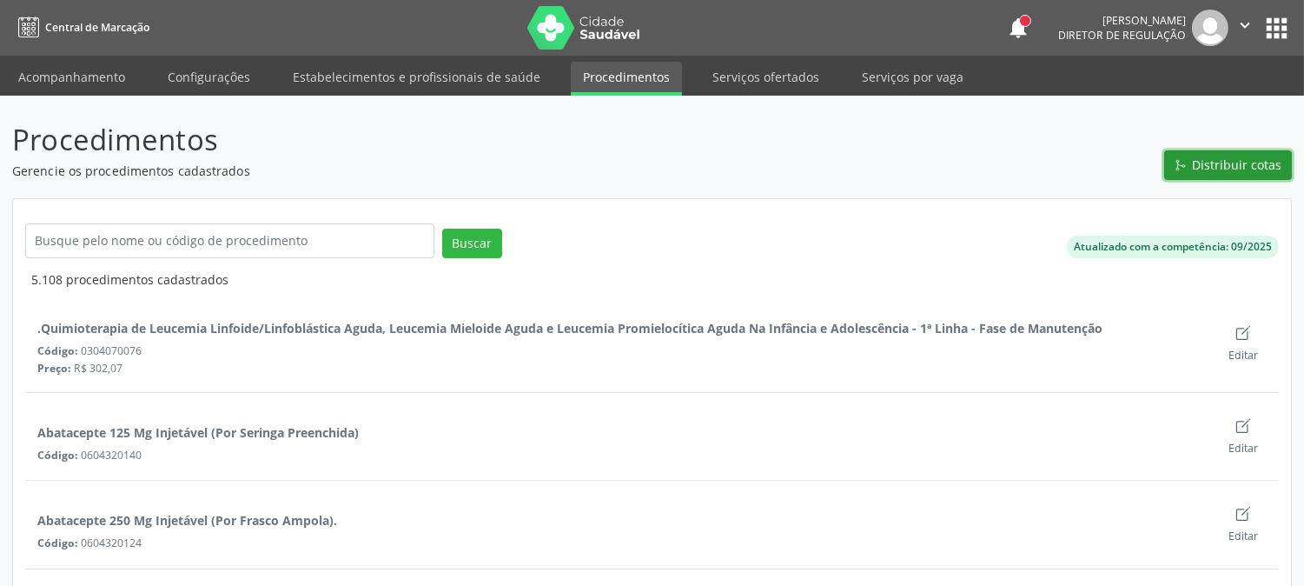
click at [1219, 169] on span "Distribuir cotas" at bounding box center [1238, 165] width 90 height 18
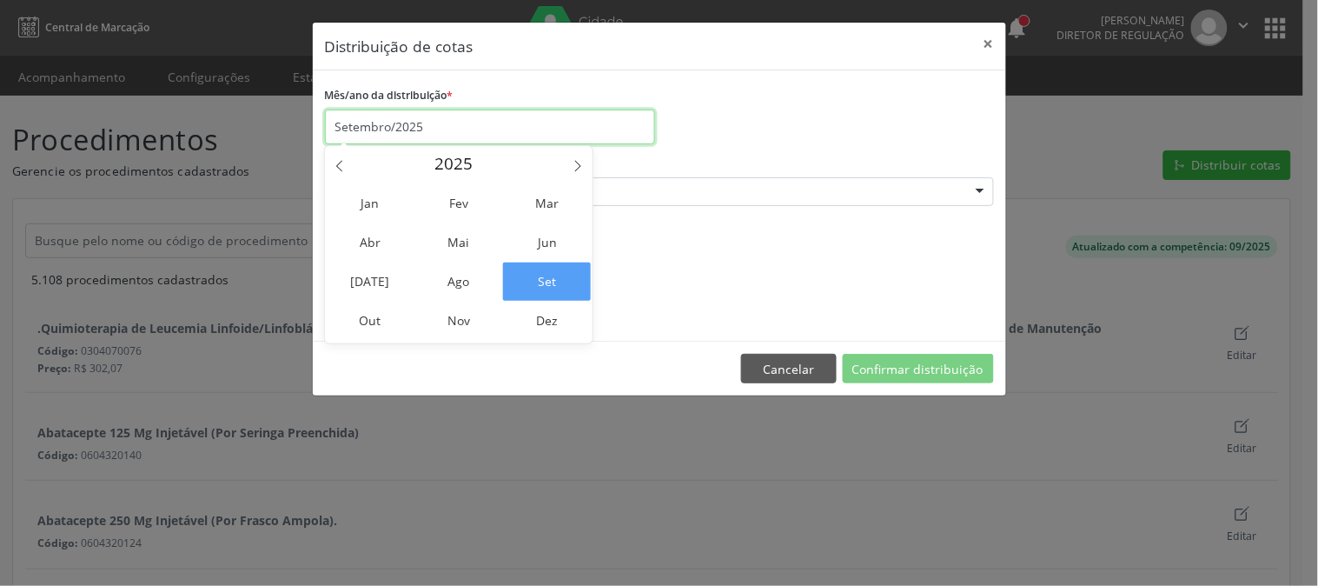
click at [402, 132] on input "Setembro/2025" at bounding box center [490, 126] width 330 height 35
click at [368, 317] on span "Out" at bounding box center [371, 321] width 88 height 38
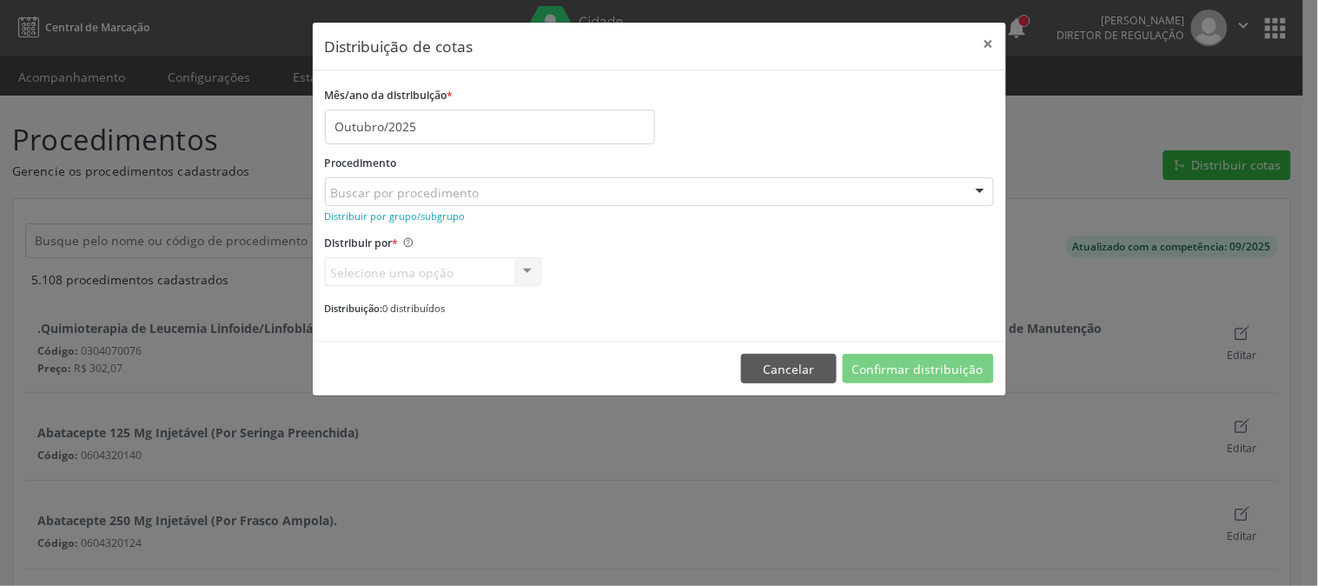
click at [492, 186] on div "Buscar por procedimento" at bounding box center [659, 192] width 669 height 30
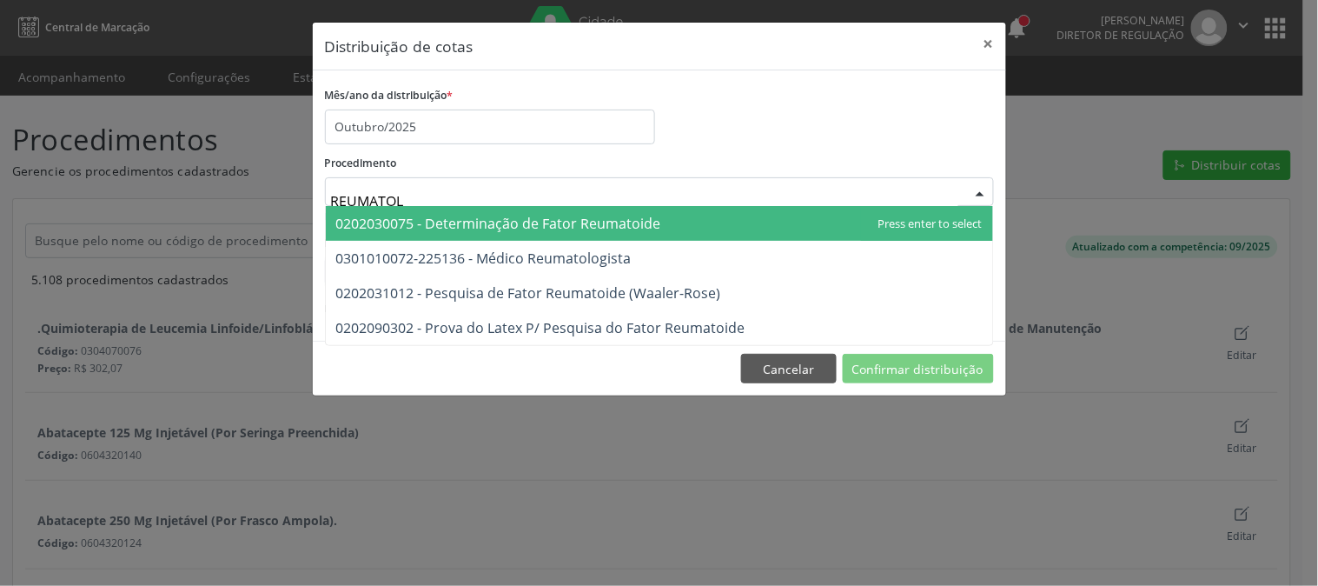
type input "REUMATOLO"
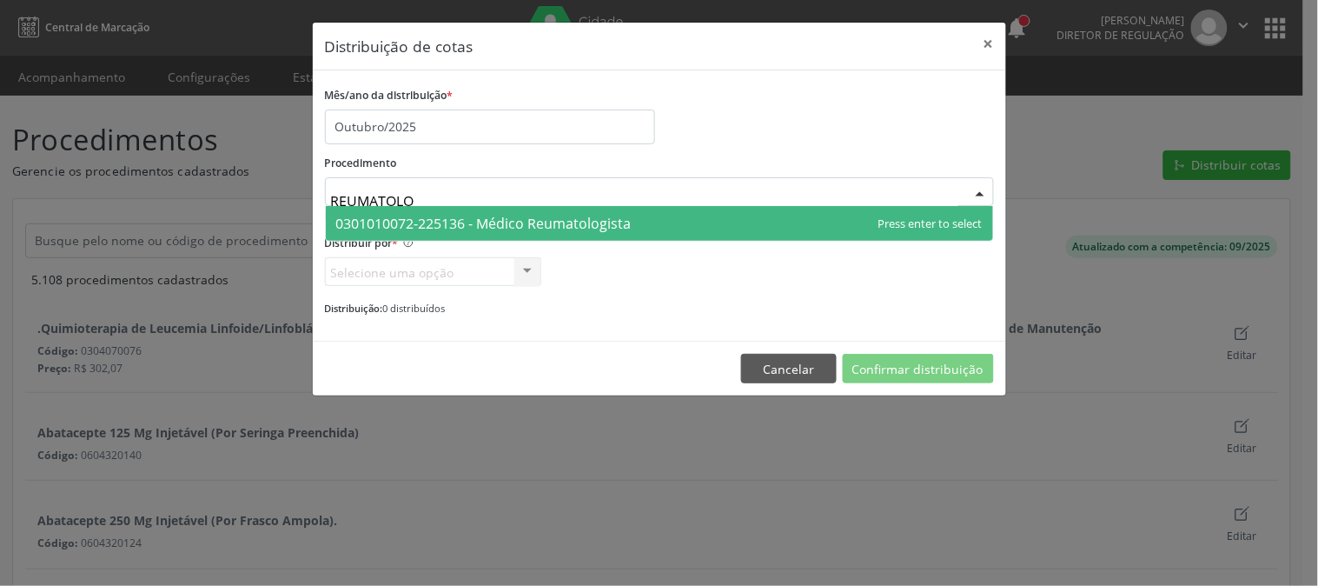
click at [500, 215] on span "0301010072-225136 - Médico Reumatologista" at bounding box center [483, 223] width 295 height 19
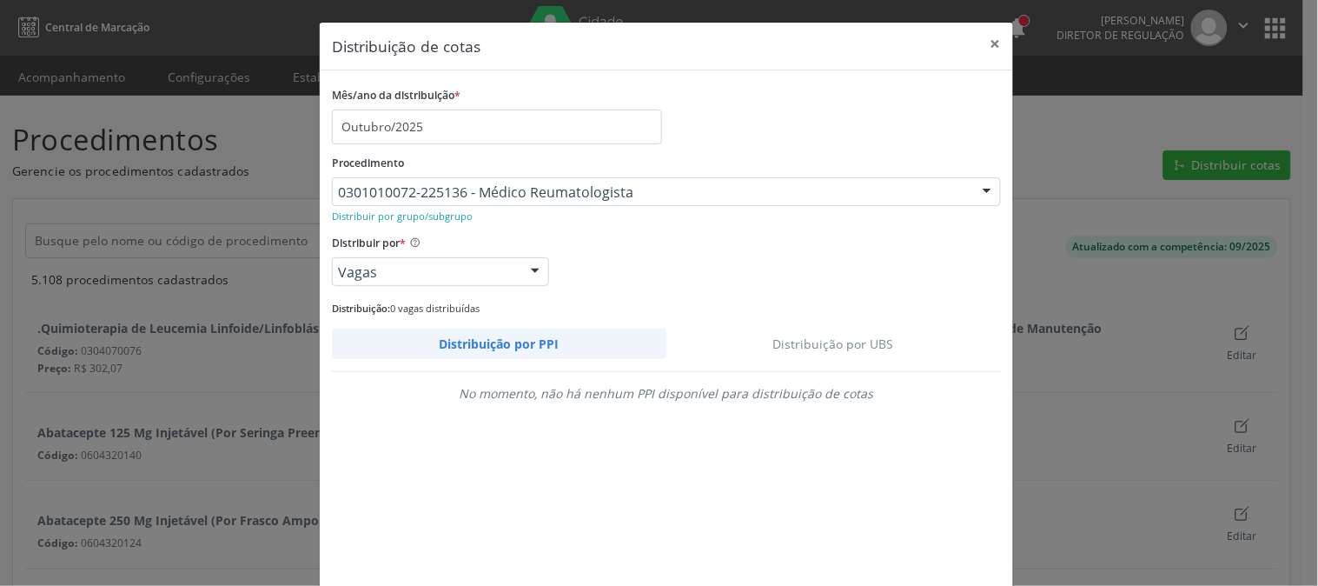
click at [819, 341] on link "Distribuição por UBS" at bounding box center [834, 343] width 335 height 30
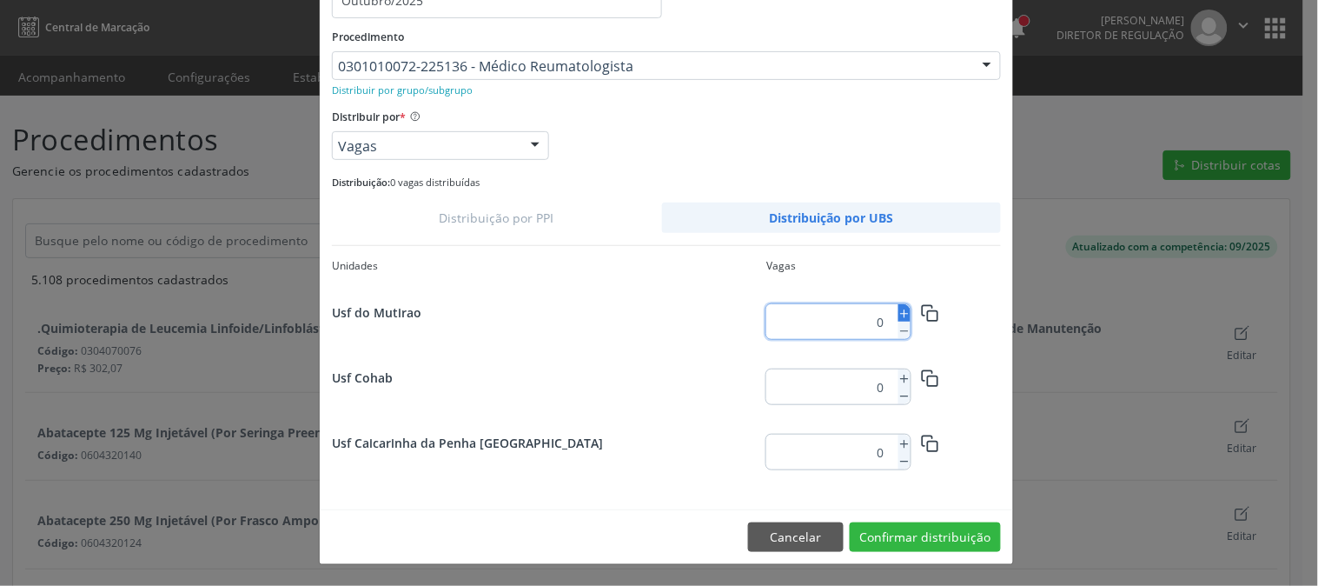
click at [905, 310] on line at bounding box center [905, 313] width 0 height 7
type input "1"
click at [927, 311] on rect "button" at bounding box center [932, 316] width 10 height 10
click at [966, 534] on button "Confirmar distribuição" at bounding box center [925, 537] width 151 height 30
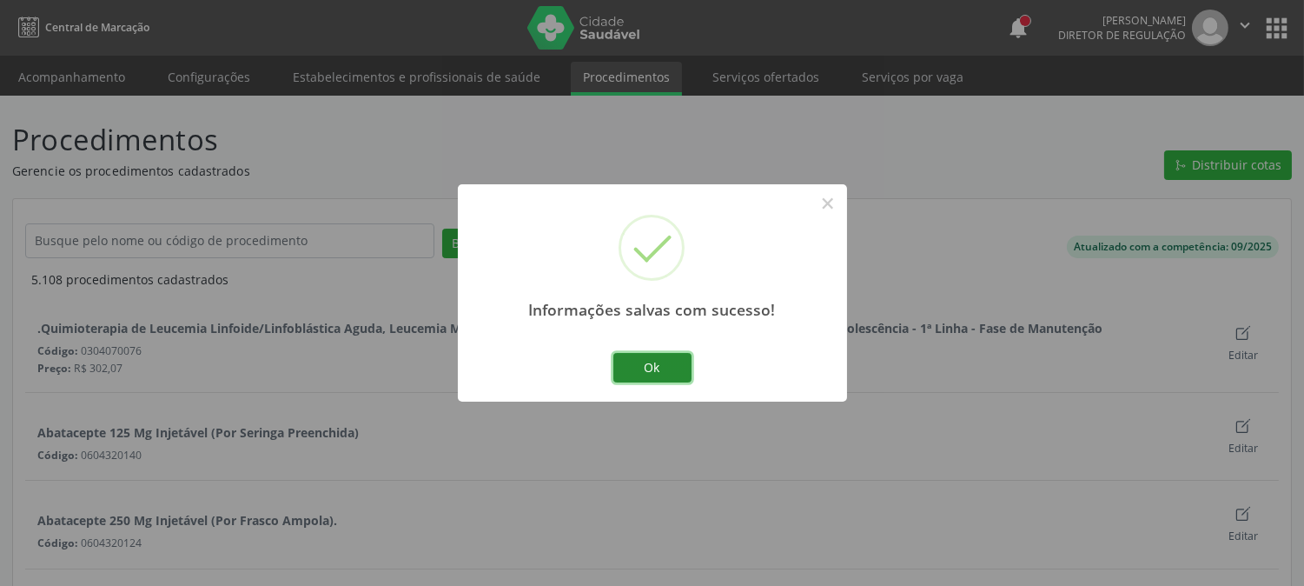
click at [654, 366] on button "Ok" at bounding box center [652, 368] width 78 height 30
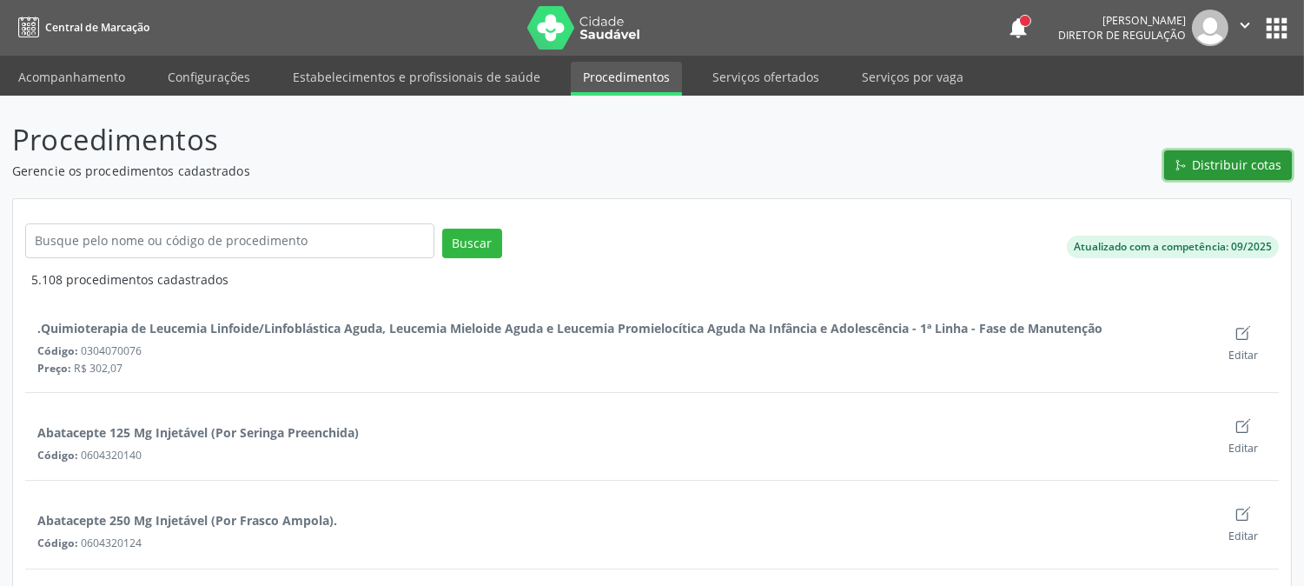
click at [1178, 176] on button "Distribuir cotas" at bounding box center [1228, 165] width 128 height 30
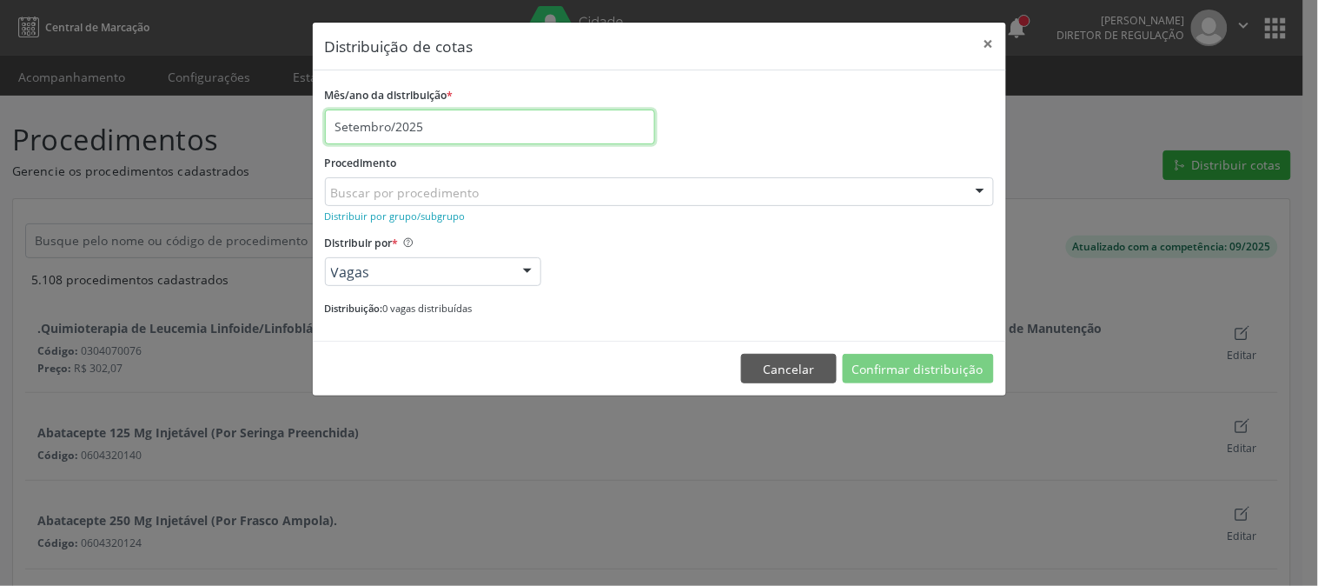
click at [534, 110] on input "Setembro/2025" at bounding box center [490, 126] width 330 height 35
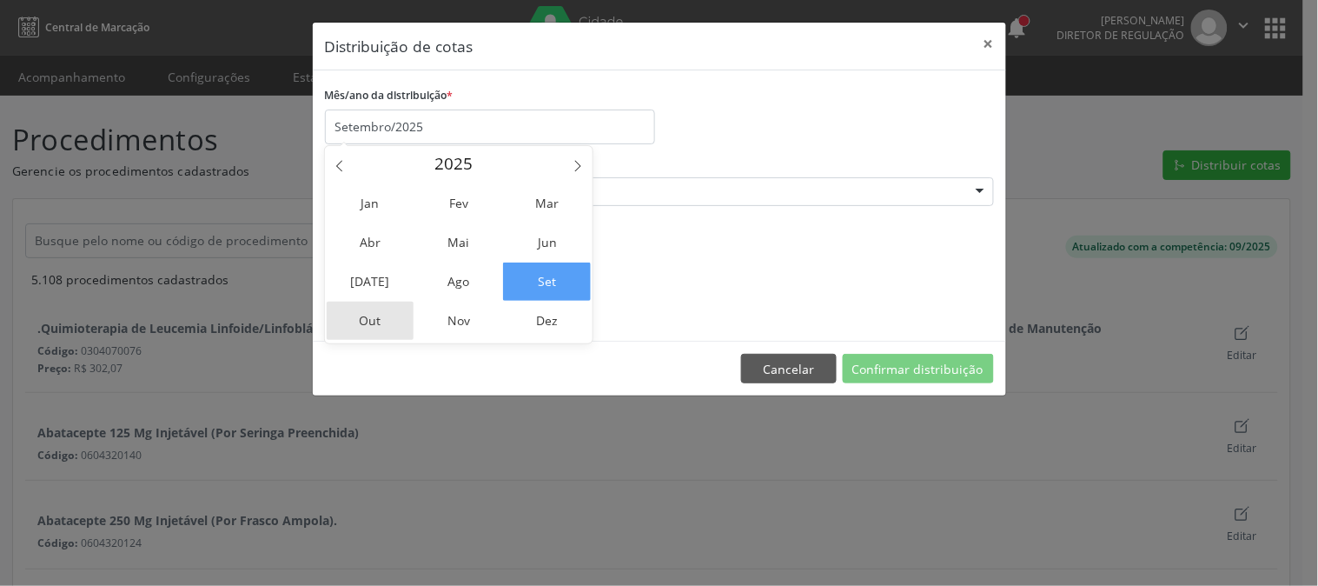
click at [369, 314] on span "Out" at bounding box center [371, 321] width 88 height 38
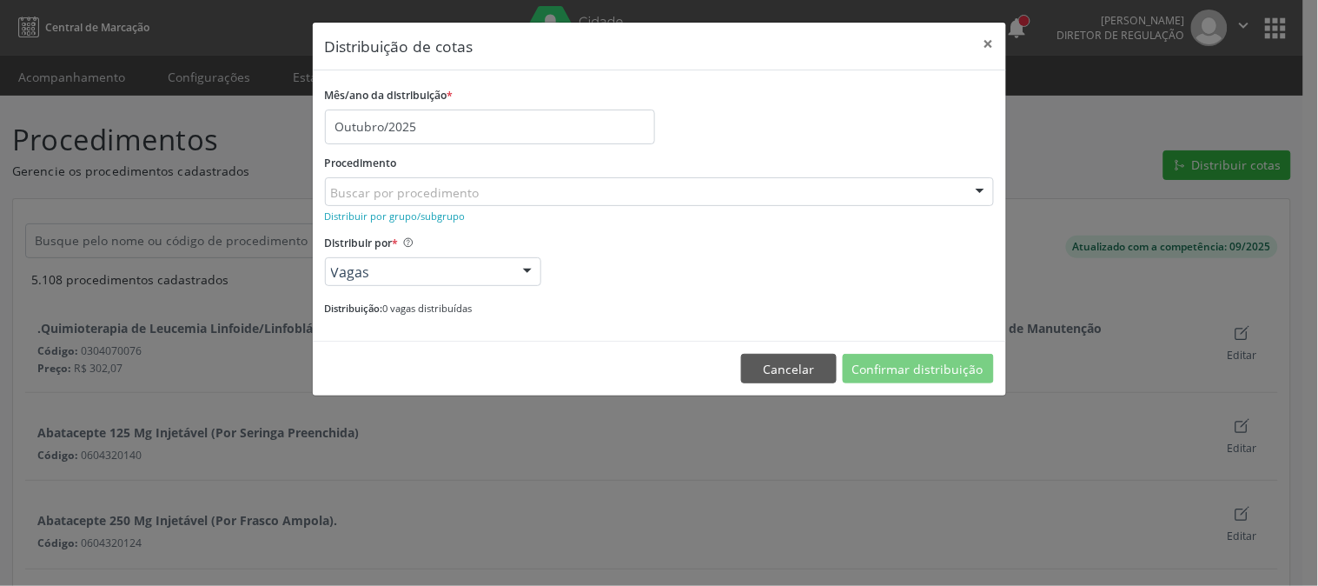
click at [840, 189] on div "Buscar por procedimento" at bounding box center [659, 192] width 669 height 30
click at [983, 44] on button "×" at bounding box center [989, 44] width 35 height 43
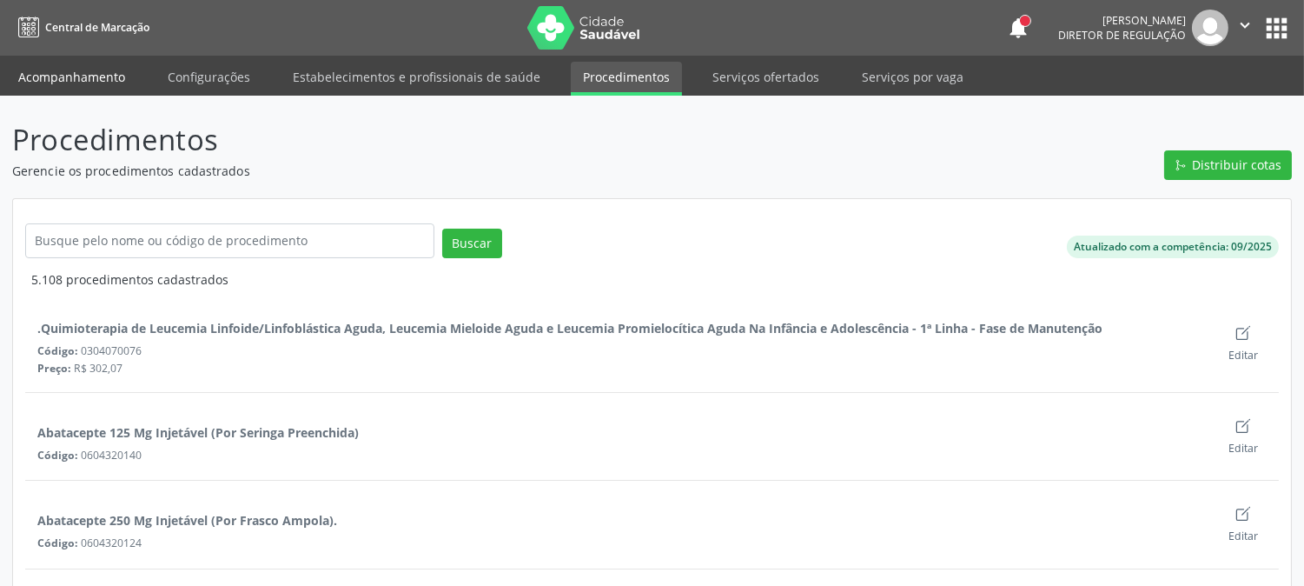
click at [96, 72] on link "Acompanhamento" at bounding box center [71, 77] width 131 height 30
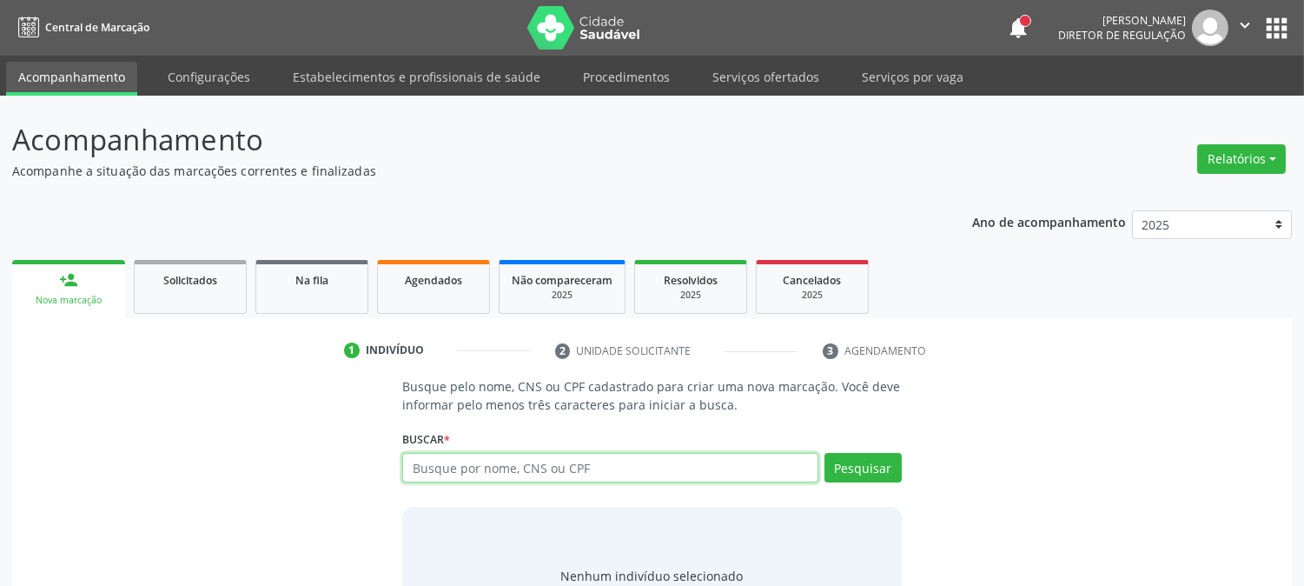
click at [527, 467] on input "text" at bounding box center [609, 468] width 415 height 30
type input "THAYN"
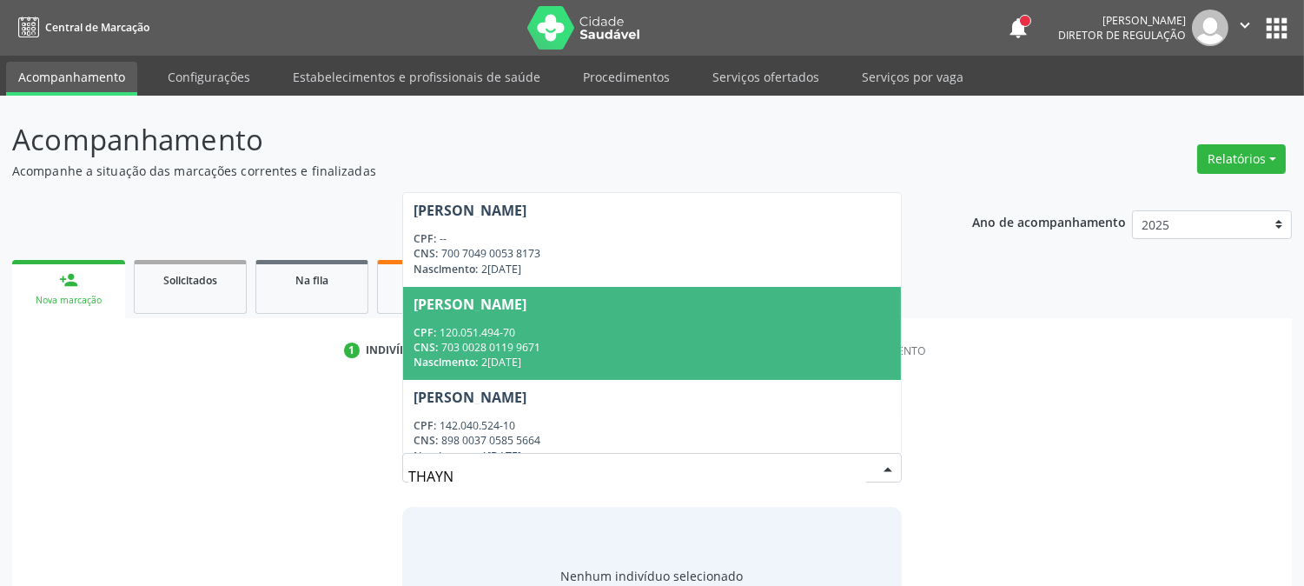
click at [465, 315] on span "[PERSON_NAME] CPF: 120.051.494-70 CNS: 703 0028 0119 9671 Nascimento: [DATE]" at bounding box center [651, 333] width 497 height 93
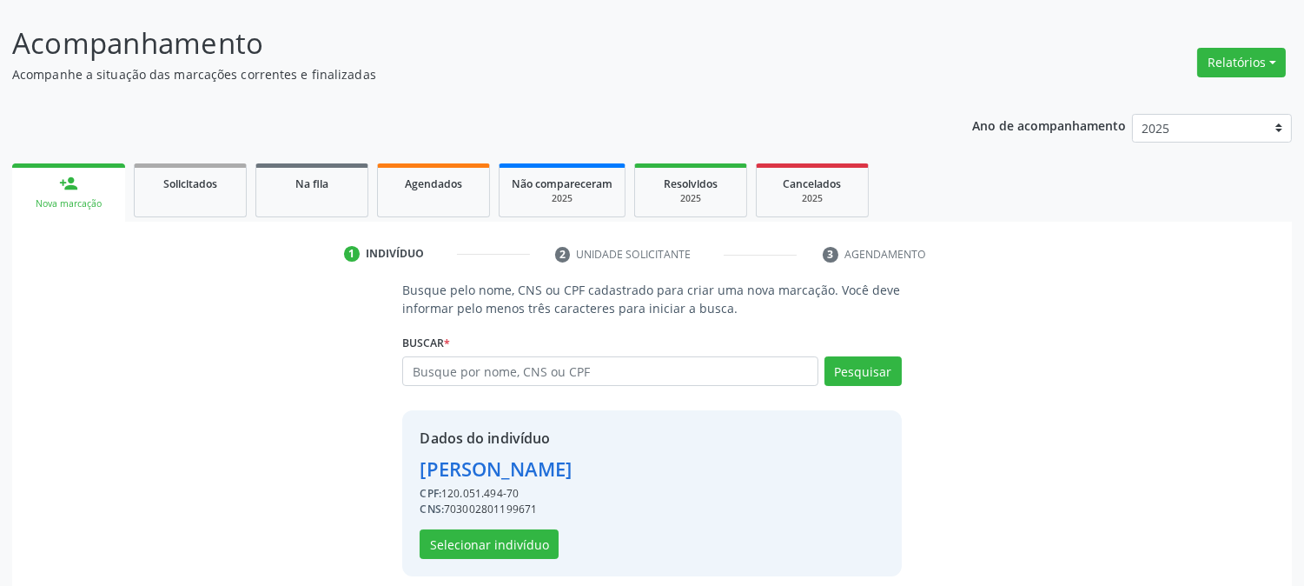
scroll to position [109, 0]
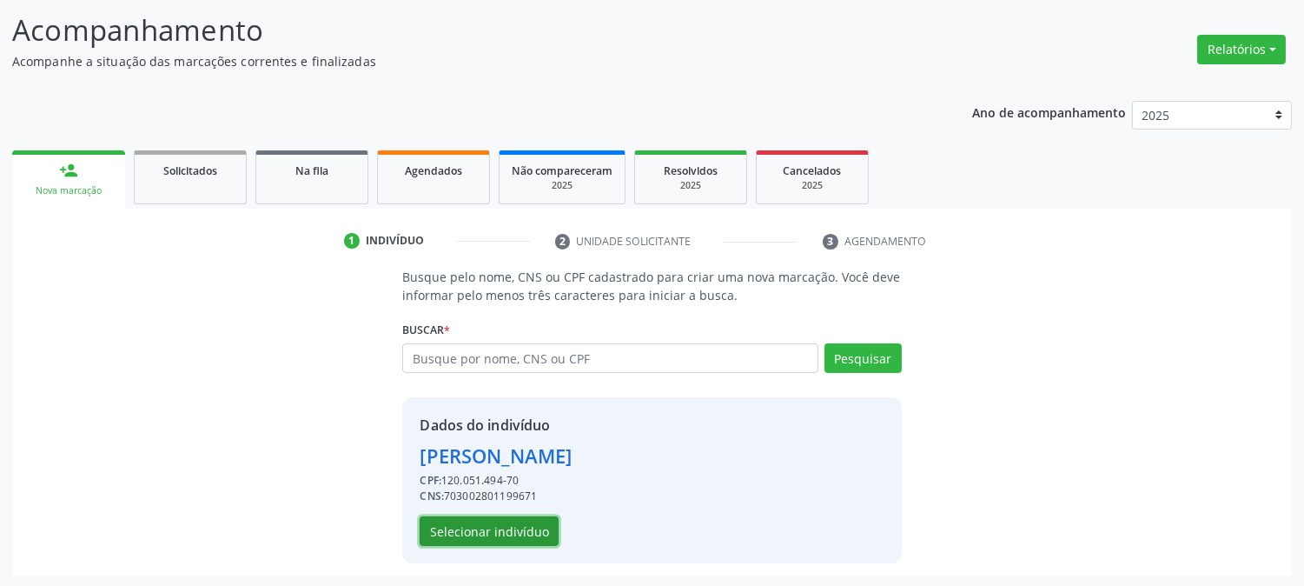
click at [501, 535] on button "Selecionar indivíduo" at bounding box center [489, 531] width 139 height 30
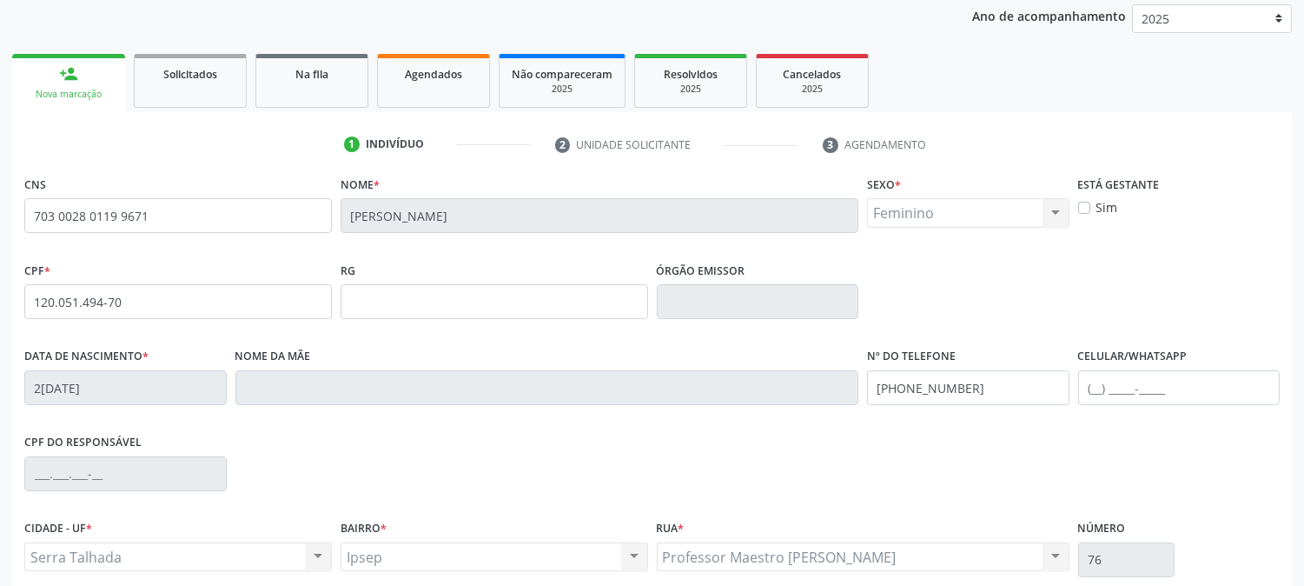
scroll to position [355, 0]
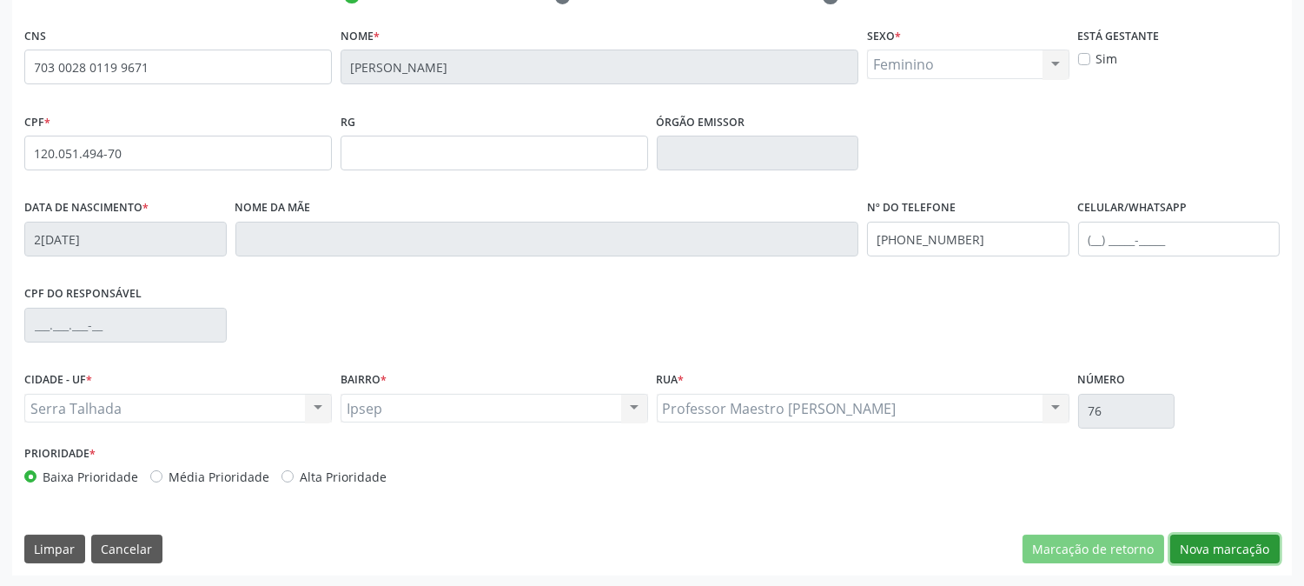
click at [1227, 550] on button "Nova marcação" at bounding box center [1225, 549] width 109 height 30
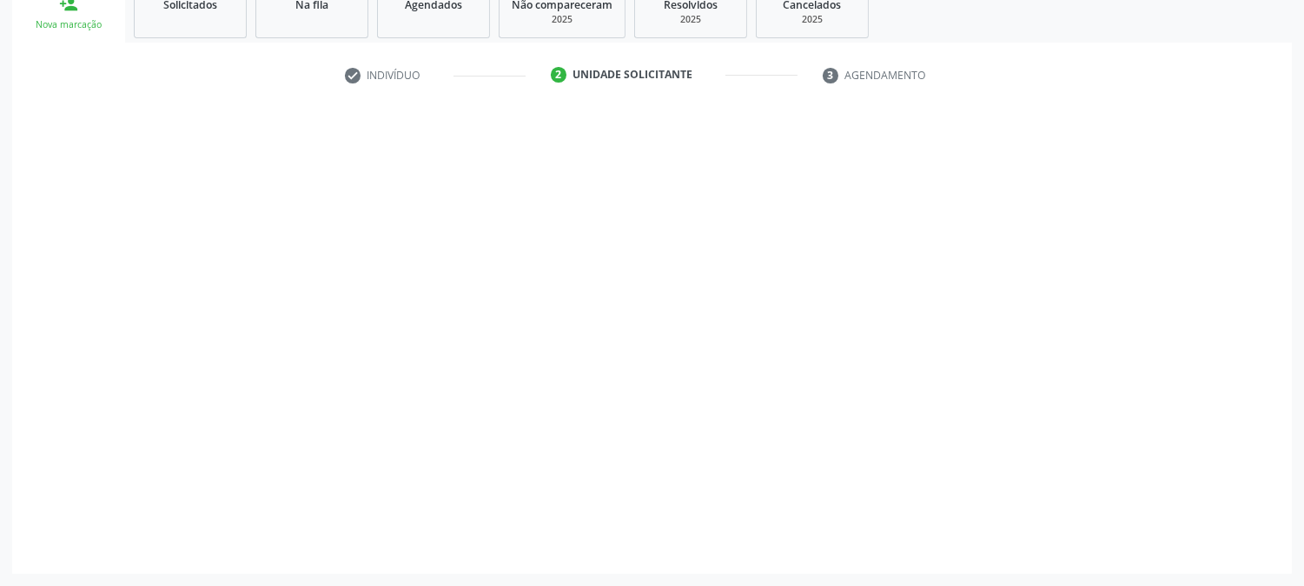
scroll to position [275, 0]
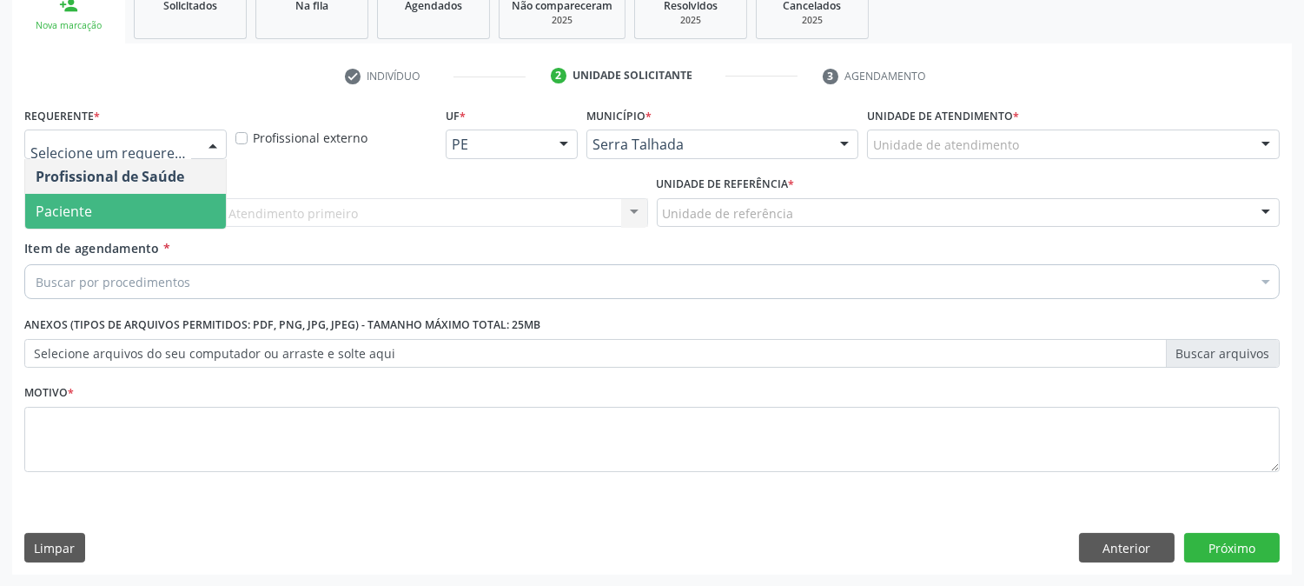
click at [136, 214] on span "Paciente" at bounding box center [125, 211] width 201 height 35
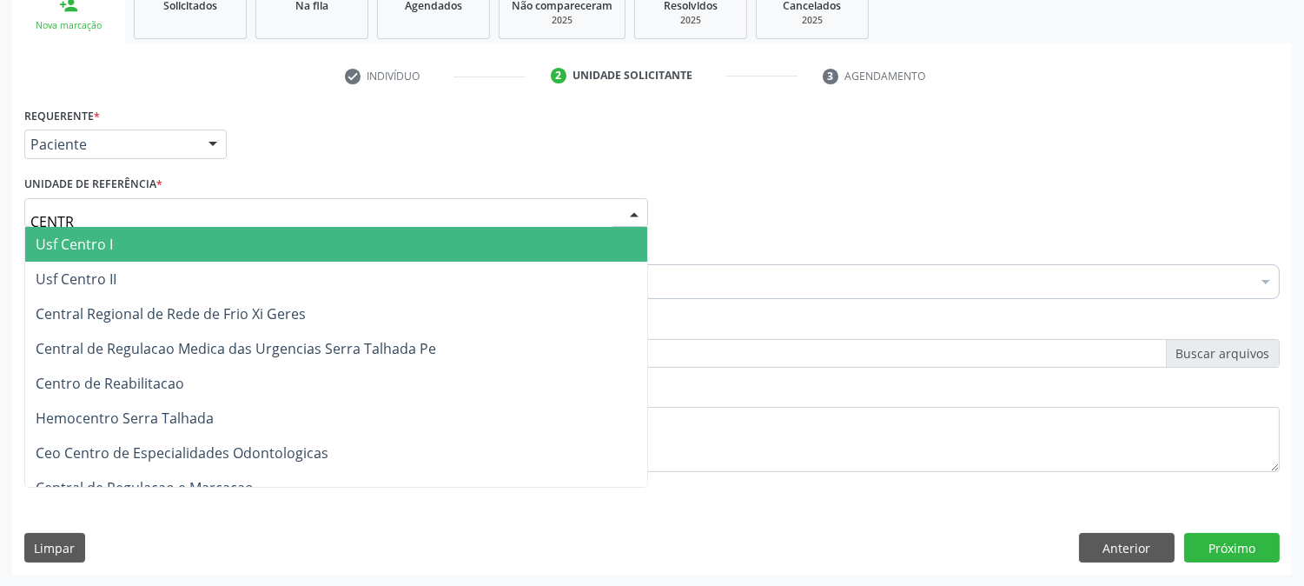
type input "CENTRO"
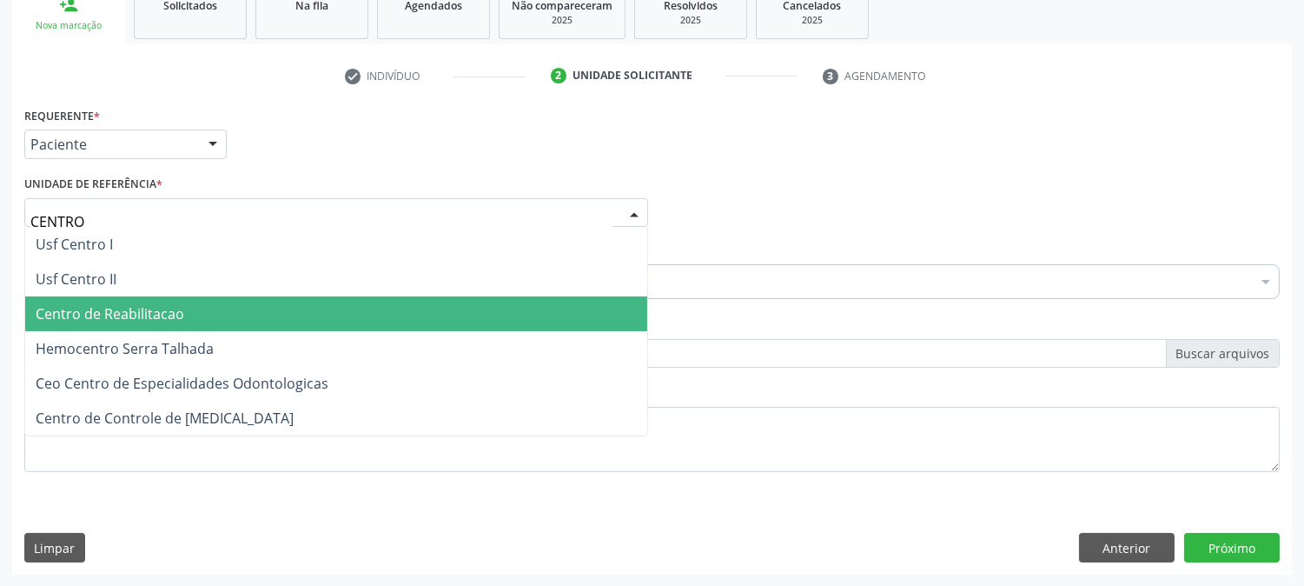
click at [136, 314] on span "Centro de Reabilitacao" at bounding box center [110, 313] width 149 height 19
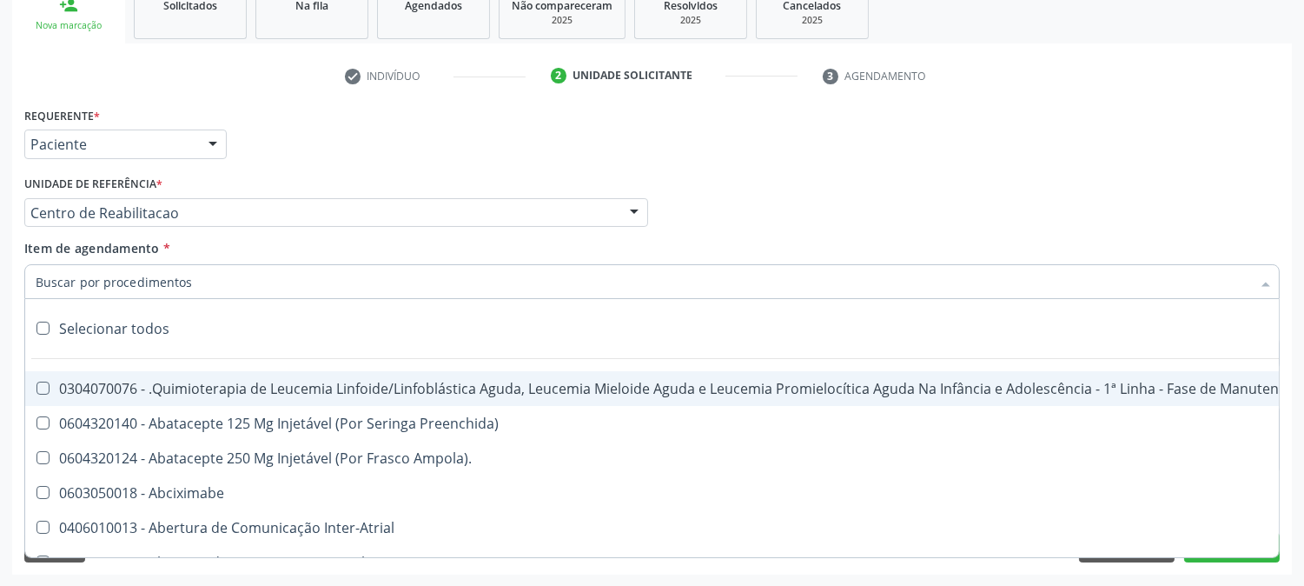
click at [128, 281] on input "Item de agendamento *" at bounding box center [644, 281] width 1216 height 35
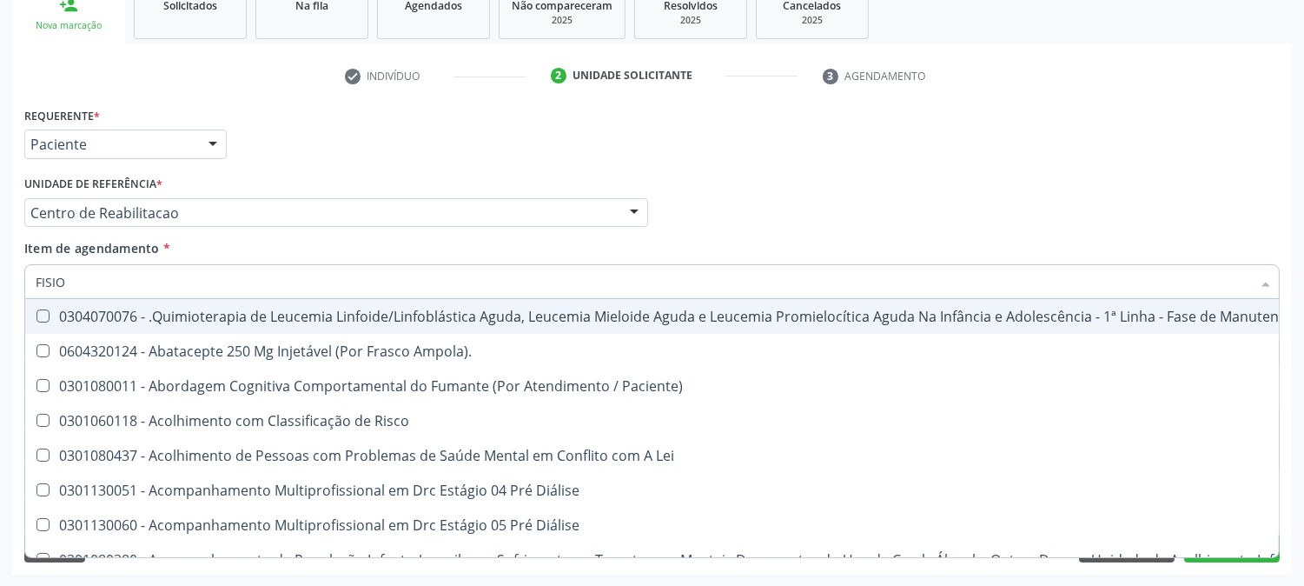
type input "FISIOT"
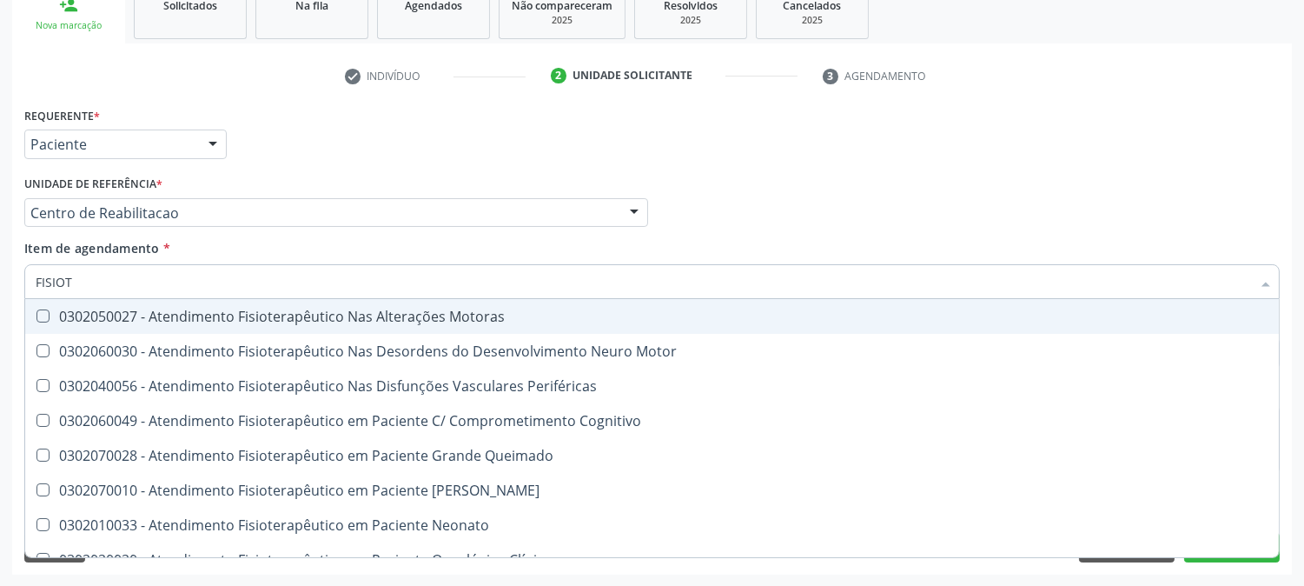
click at [175, 317] on div "0302050027 - Atendimento Fisioterapêutico Nas Alterações Motoras" at bounding box center [652, 316] width 1233 height 14
checkbox Motoras "true"
click at [0, 320] on div "Acompanhamento Acompanhe a situação das marcações correntes e finalizadas Relat…" at bounding box center [652, 204] width 1304 height 766
checkbox Motor "true"
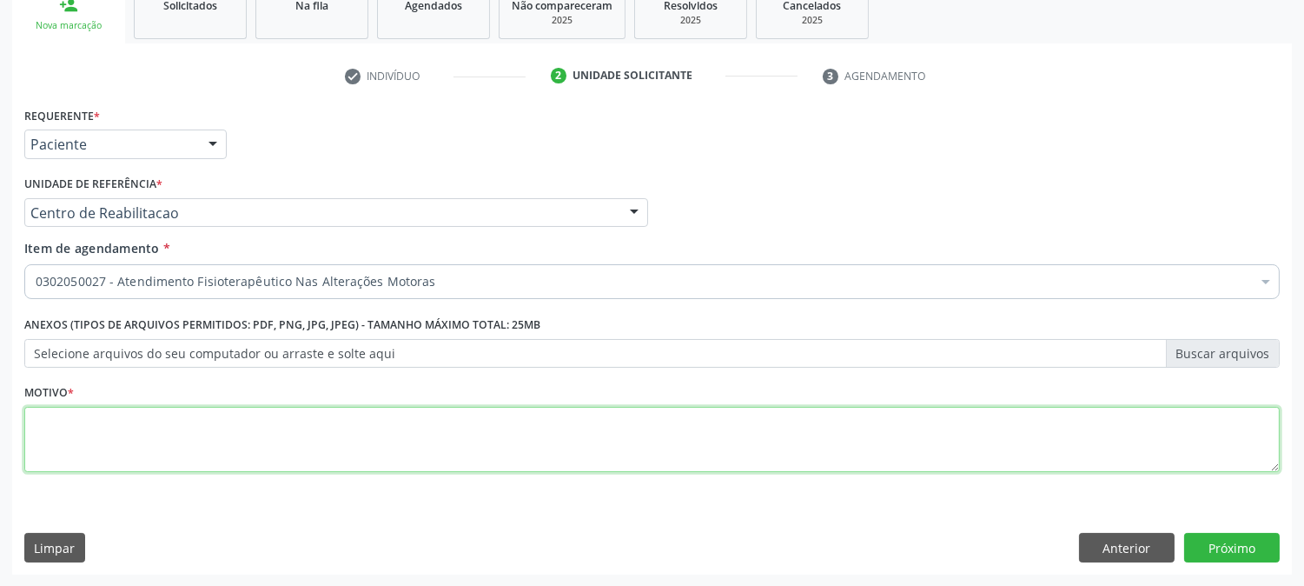
click at [418, 428] on textarea at bounding box center [652, 440] width 1256 height 66
type textarea "."
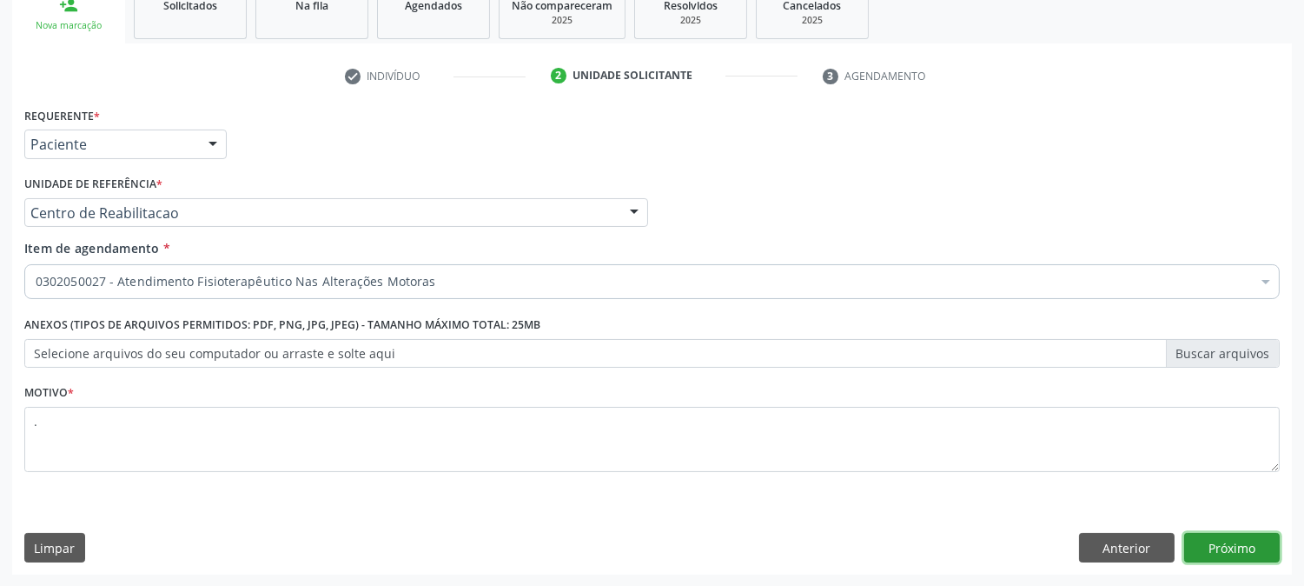
click at [1226, 547] on button "Próximo" at bounding box center [1232, 548] width 96 height 30
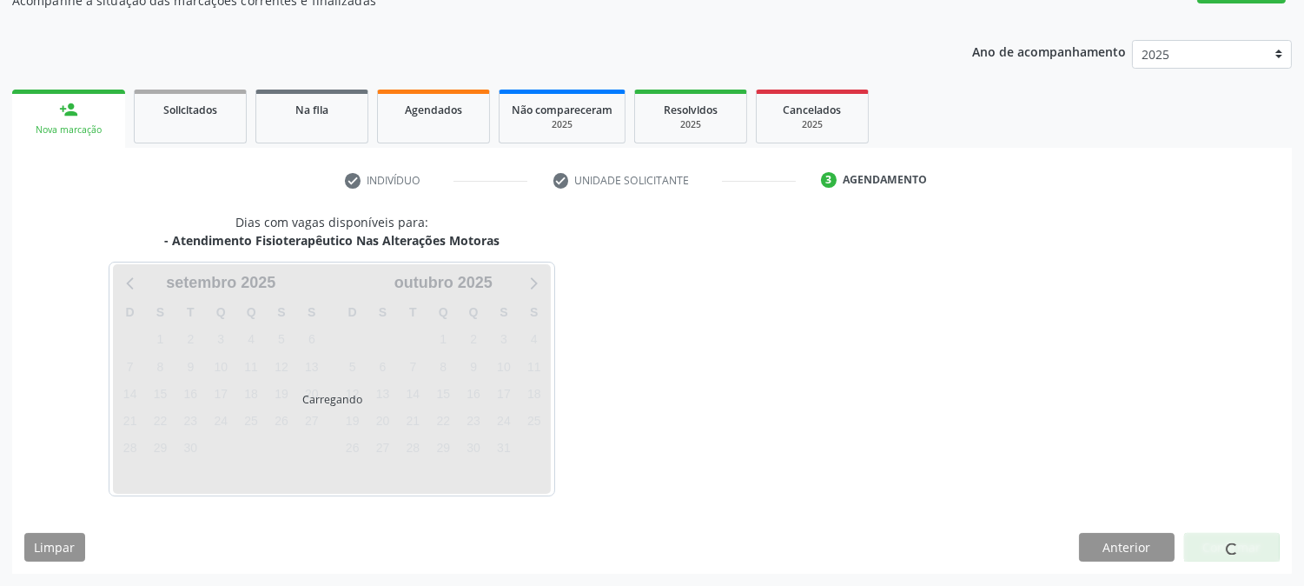
scroll to position [169, 0]
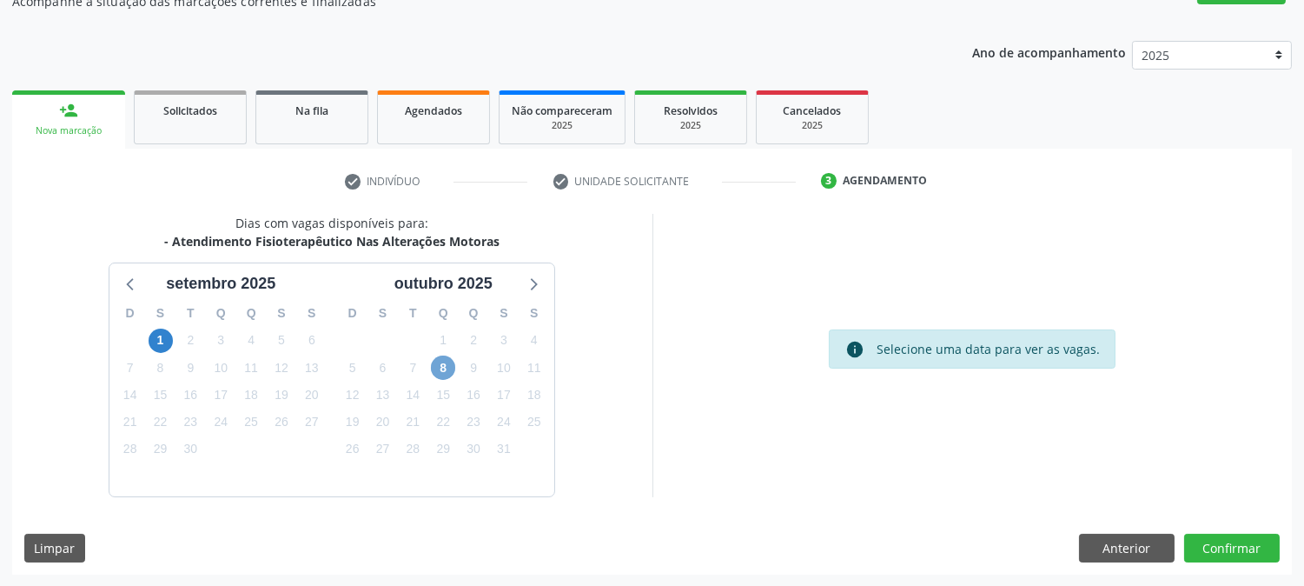
click at [438, 368] on span "8" at bounding box center [443, 367] width 24 height 24
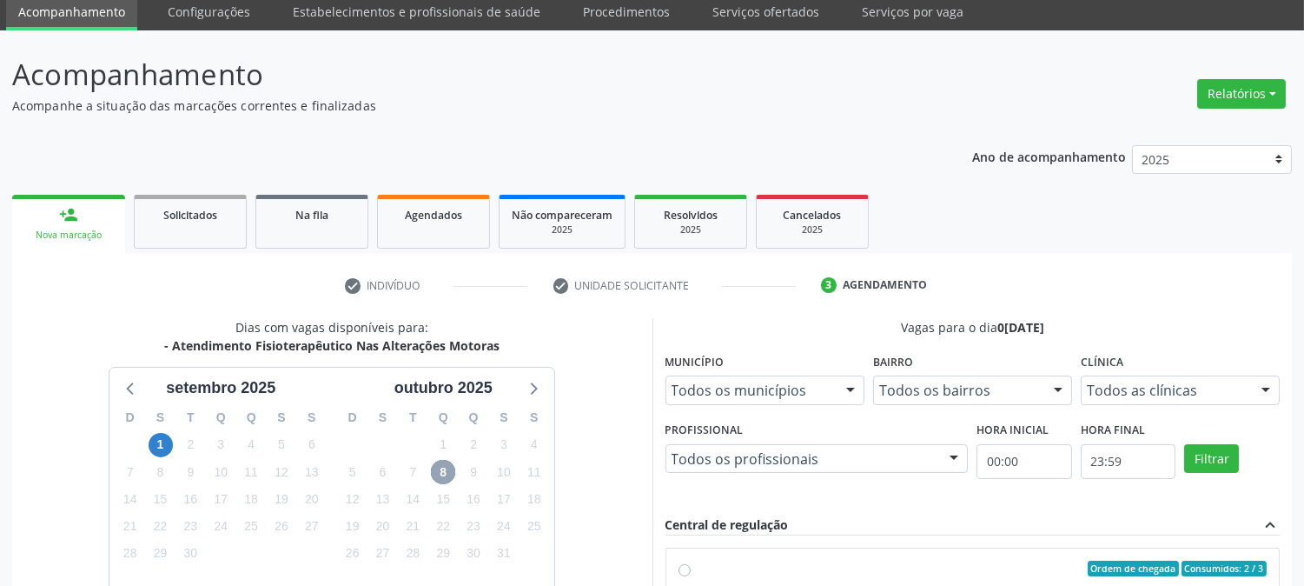
scroll to position [0, 0]
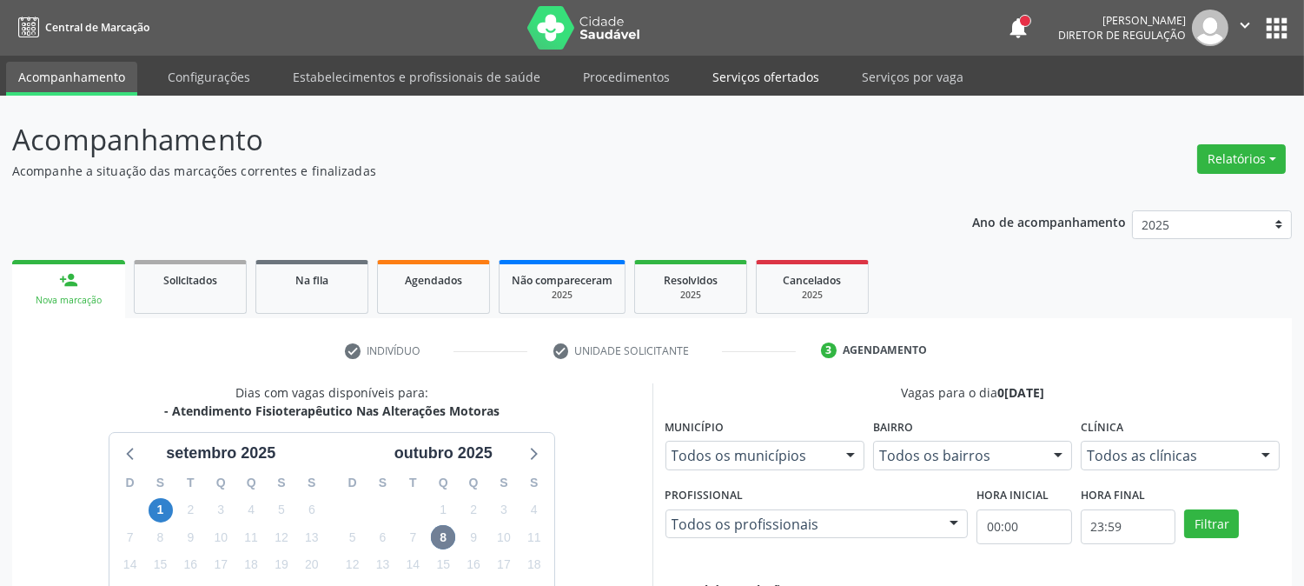
click at [706, 73] on link "Serviços ofertados" at bounding box center [765, 77] width 131 height 30
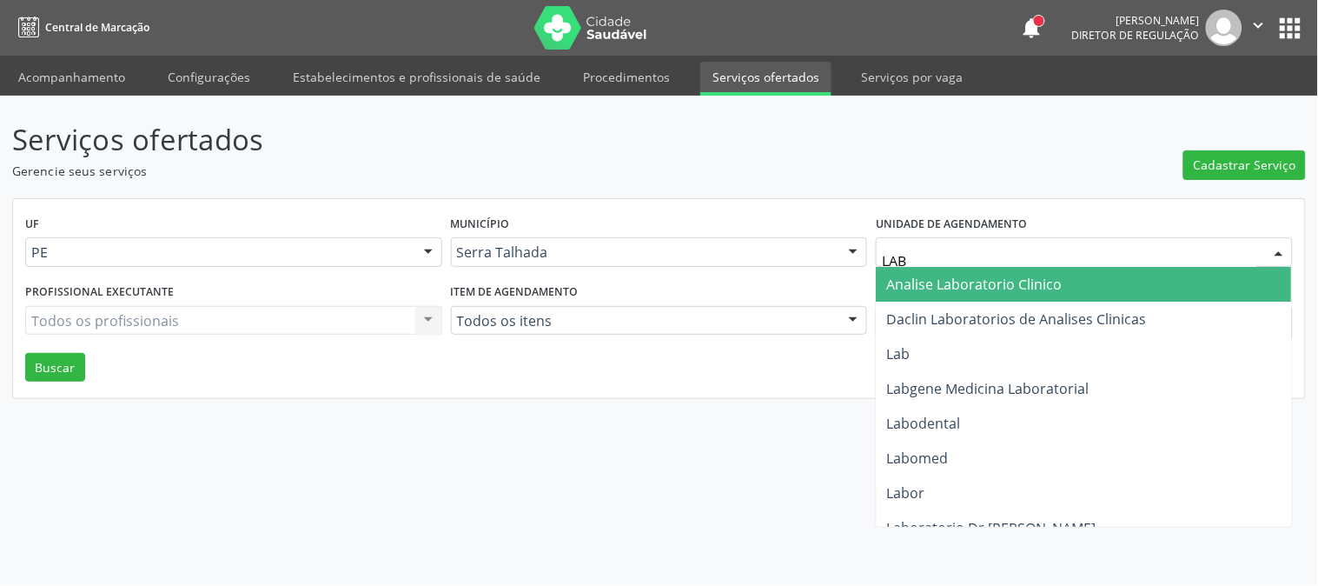
type input "LABG"
click at [931, 291] on span "Labgene Medicina Laboratorial" at bounding box center [988, 284] width 202 height 19
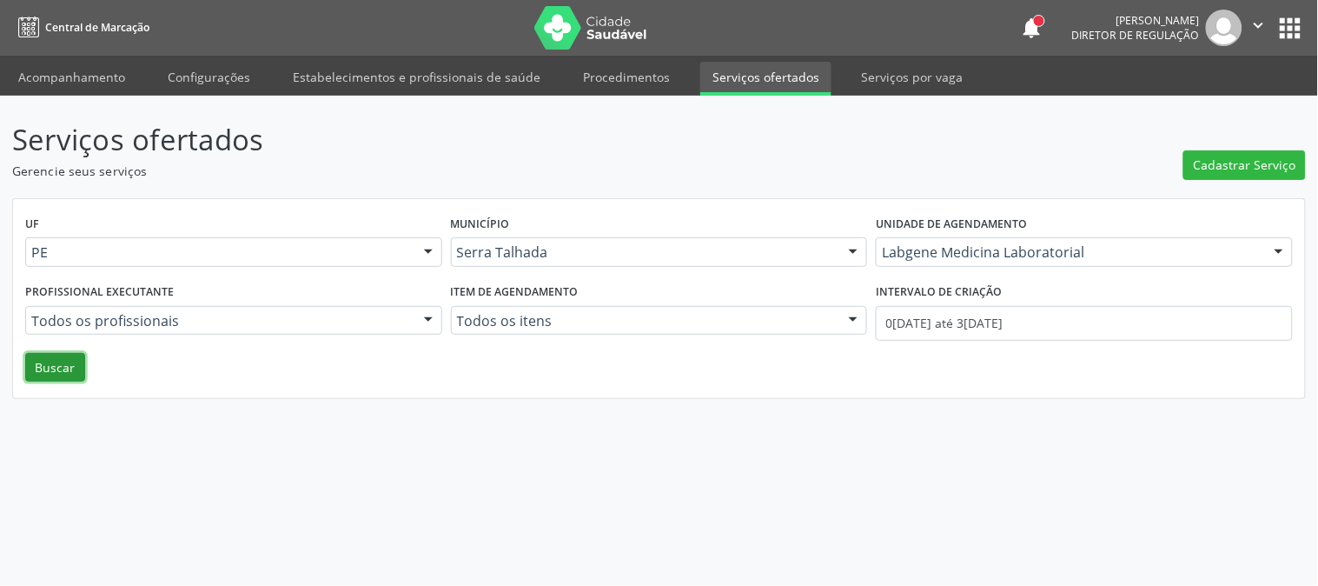
click at [63, 362] on button "Buscar" at bounding box center [55, 368] width 60 height 30
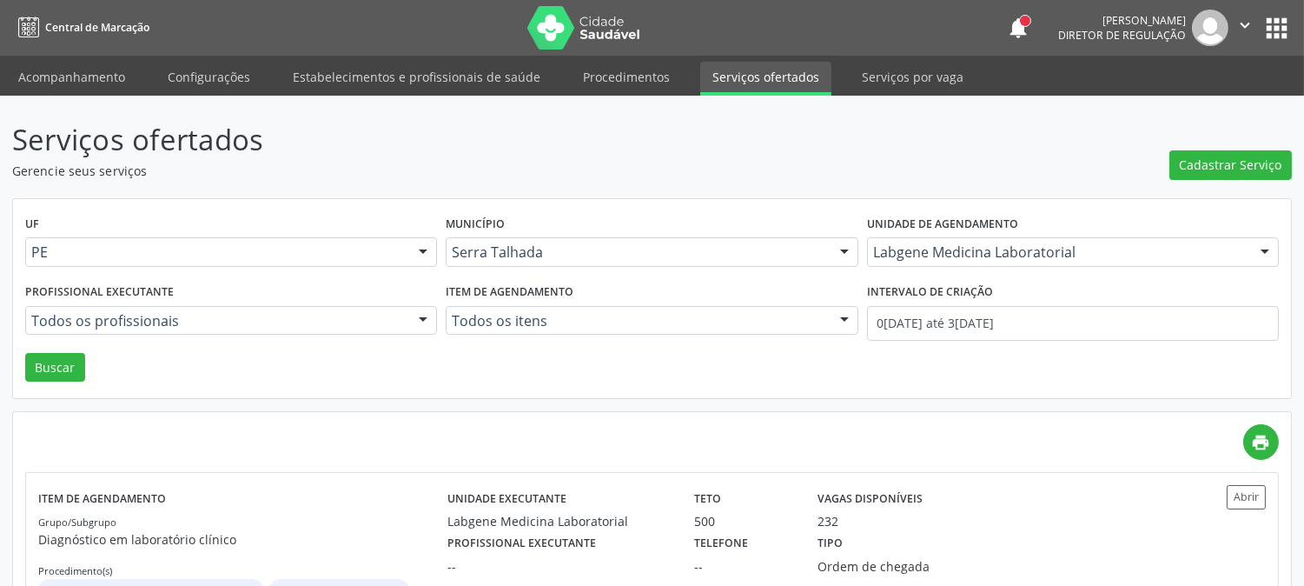
scroll to position [94, 0]
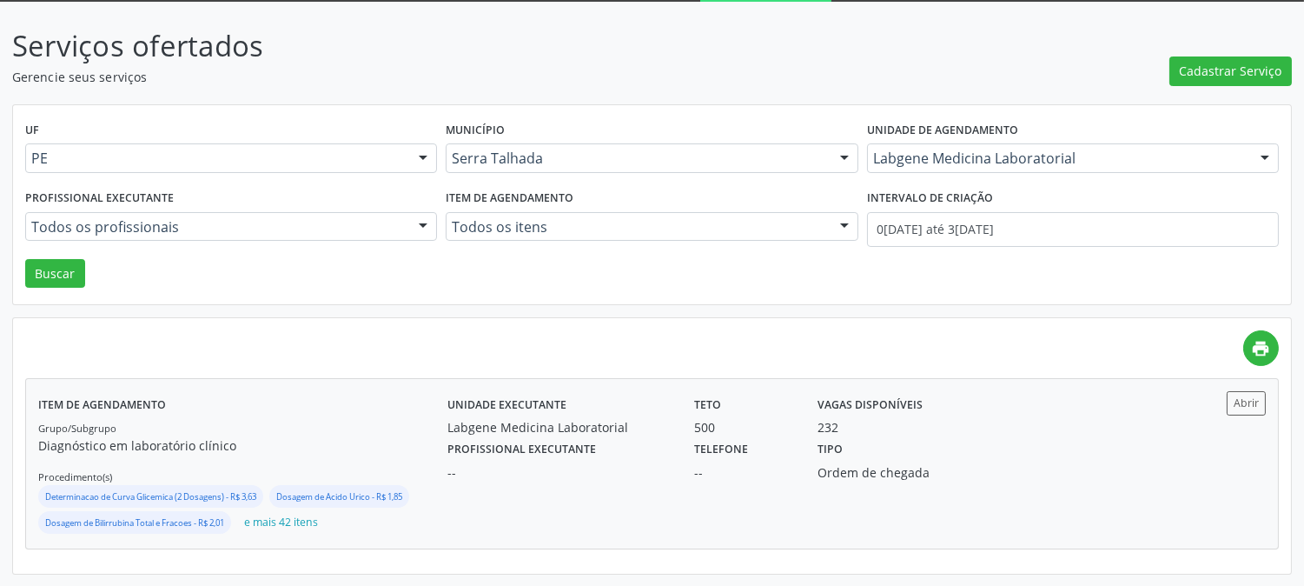
click at [598, 443] on div "Profissional executante --" at bounding box center [558, 458] width 247 height 45
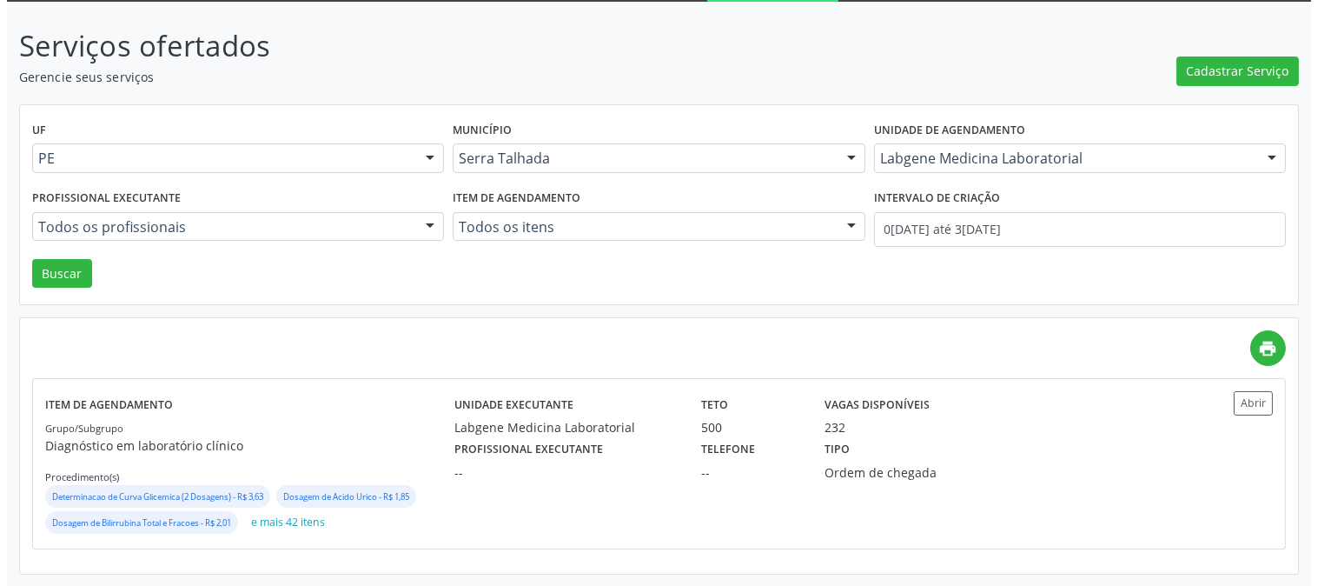
scroll to position [0, 0]
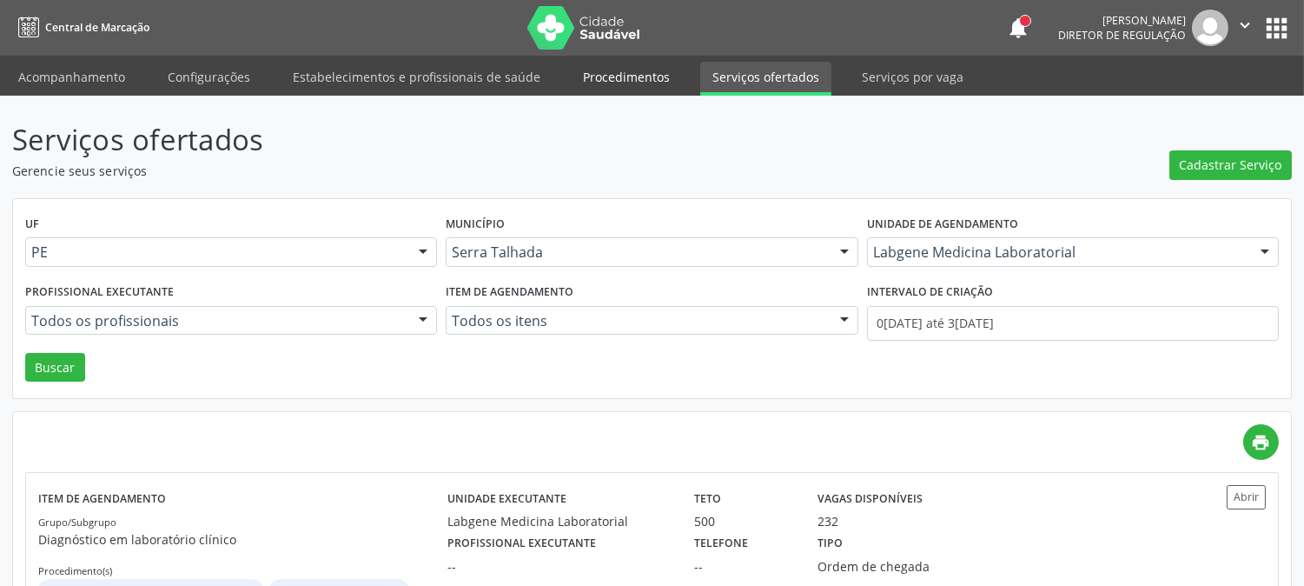
click at [627, 85] on link "Procedimentos" at bounding box center [626, 77] width 111 height 30
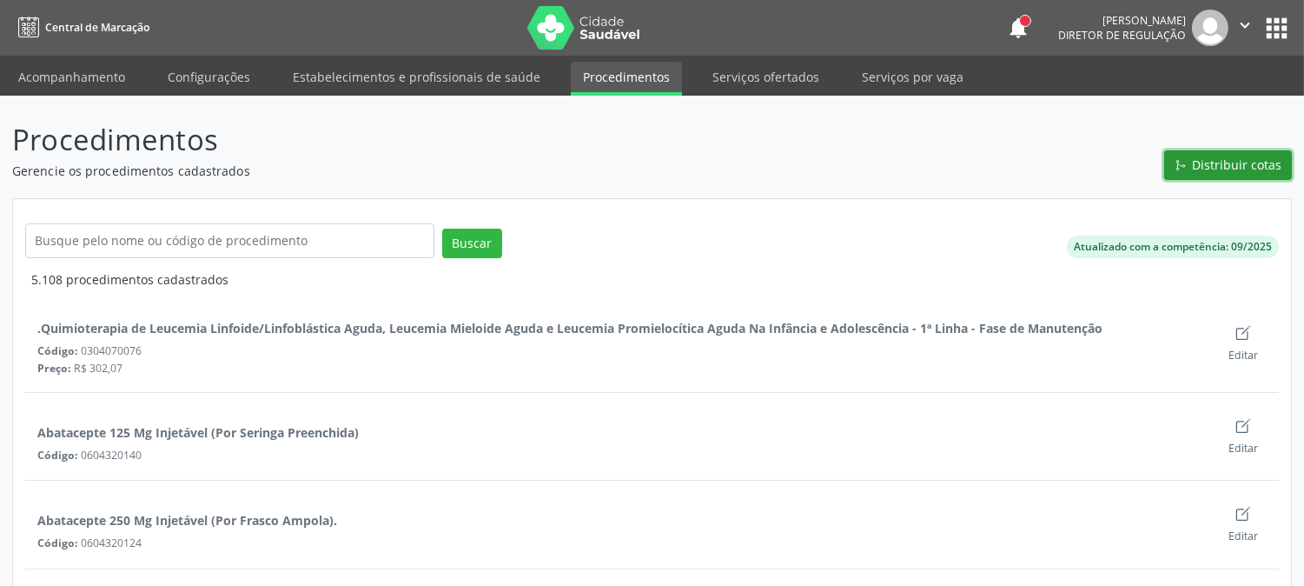
click at [1230, 161] on span "Distribuir cotas" at bounding box center [1238, 165] width 90 height 18
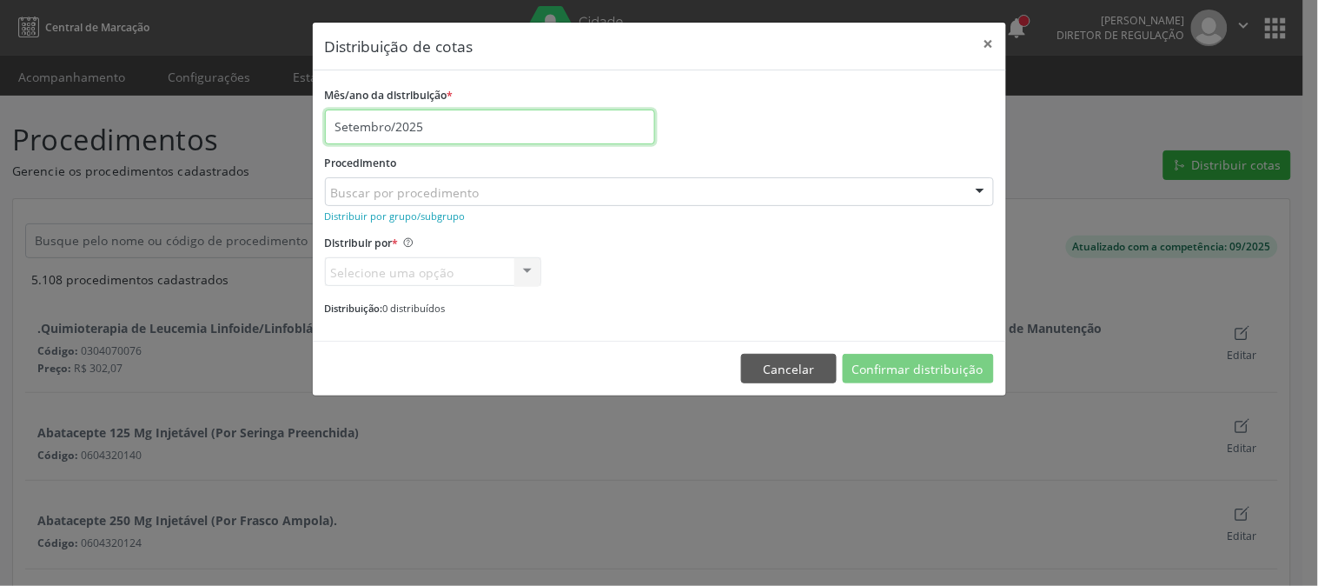
click at [441, 123] on input "Setembro/2025" at bounding box center [490, 126] width 330 height 35
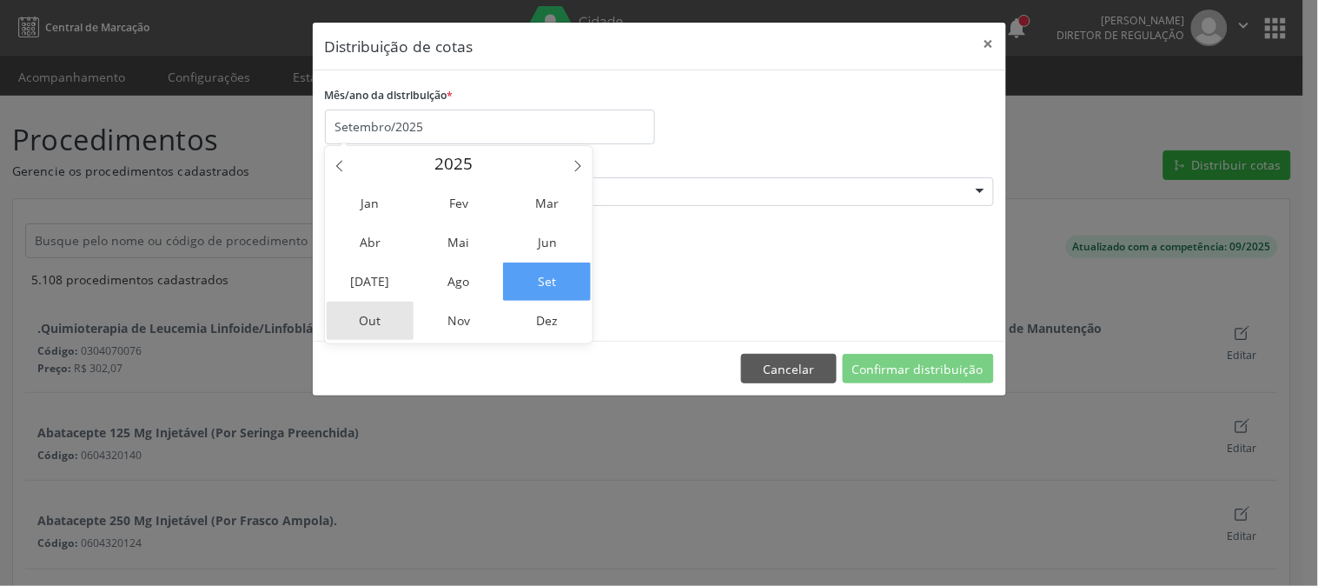
click at [369, 308] on span "Out" at bounding box center [371, 321] width 88 height 38
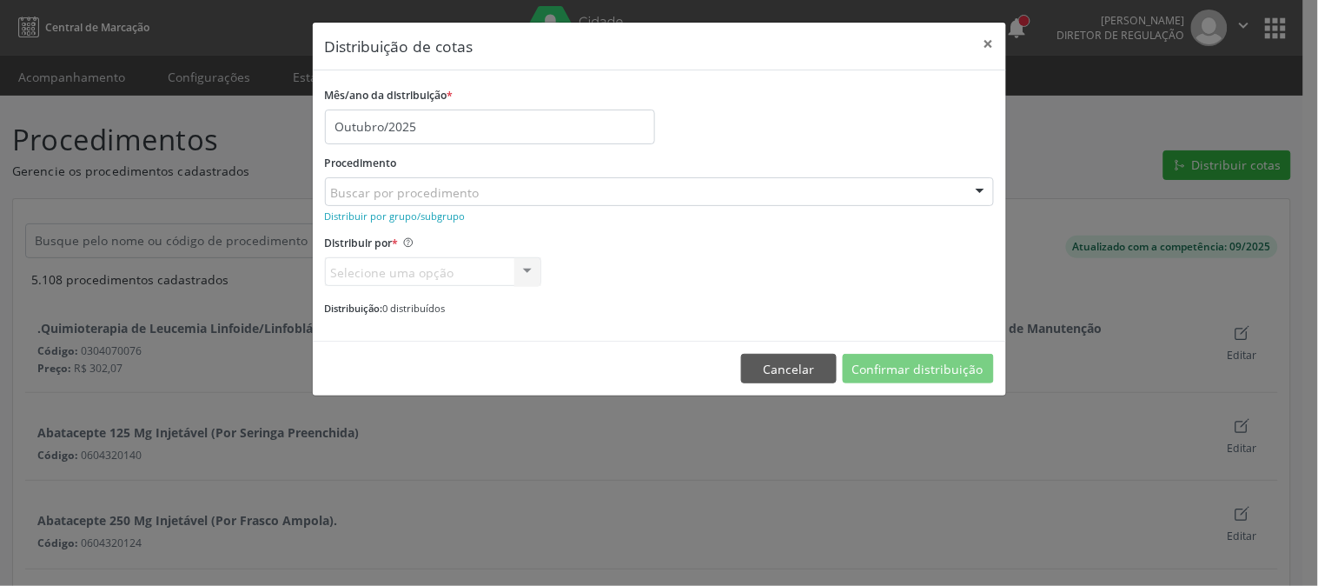
click at [639, 194] on div "Buscar por procedimento" at bounding box center [659, 192] width 669 height 30
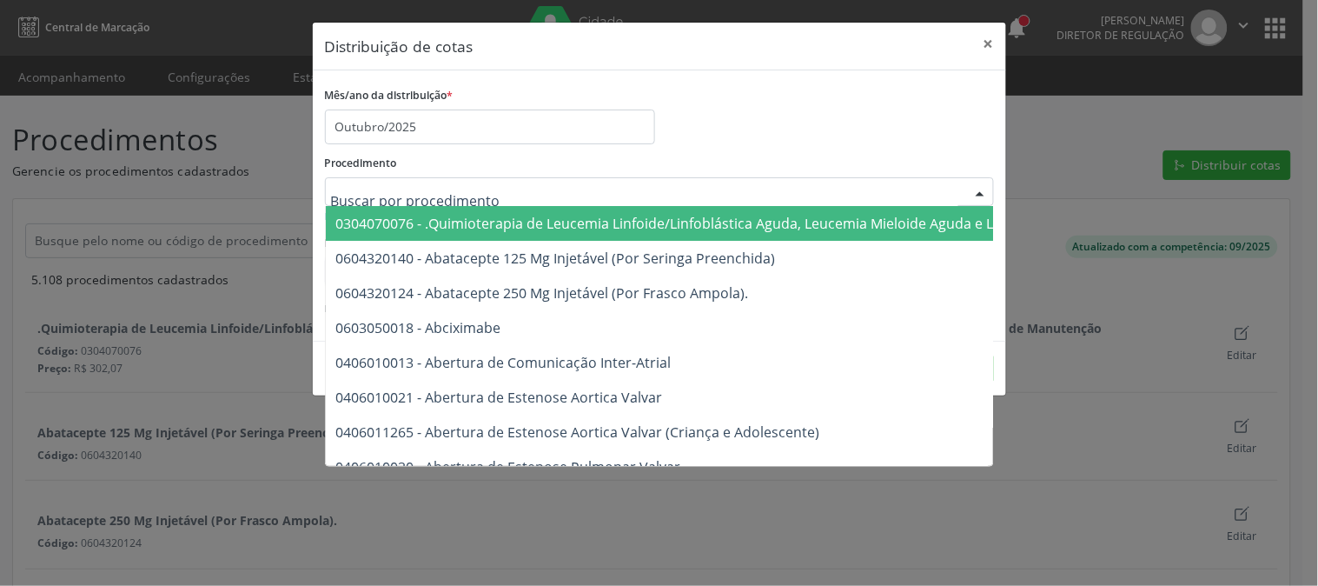
click at [783, 122] on div "Mês/ano da distribuição * Outubro/2025" at bounding box center [660, 114] width 678 height 62
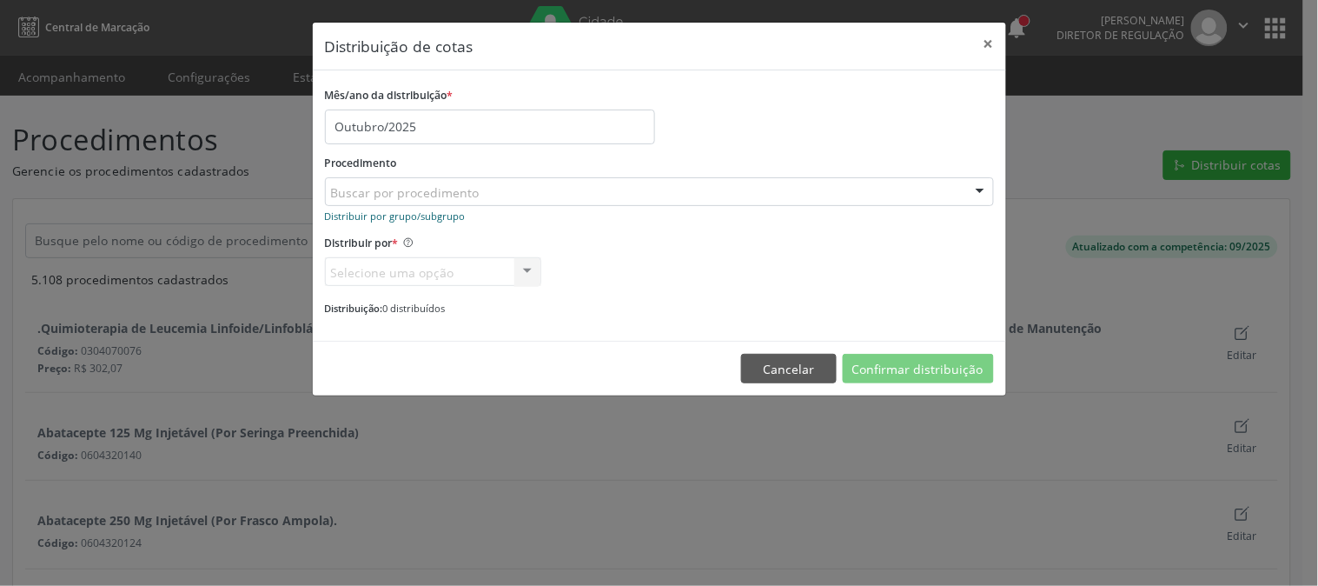
click at [421, 210] on small "Distribuir por grupo/subgrupo" at bounding box center [395, 215] width 141 height 13
click at [715, 185] on div "Selecione um grupo ou subgrupo" at bounding box center [659, 192] width 669 height 30
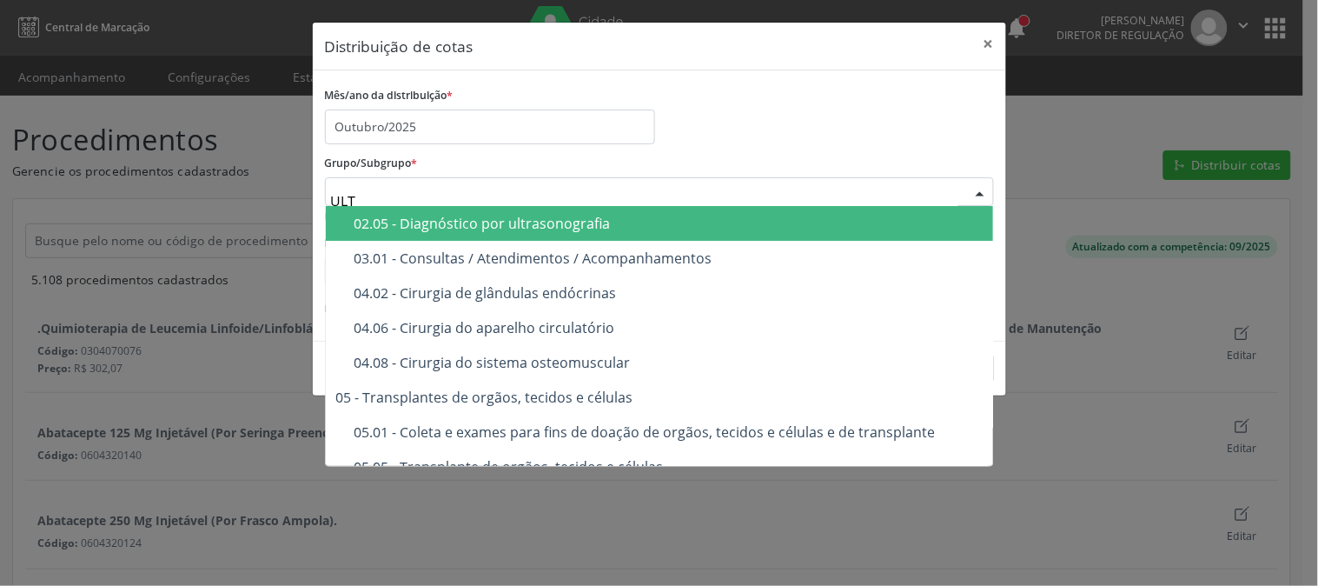
type input "ULTR"
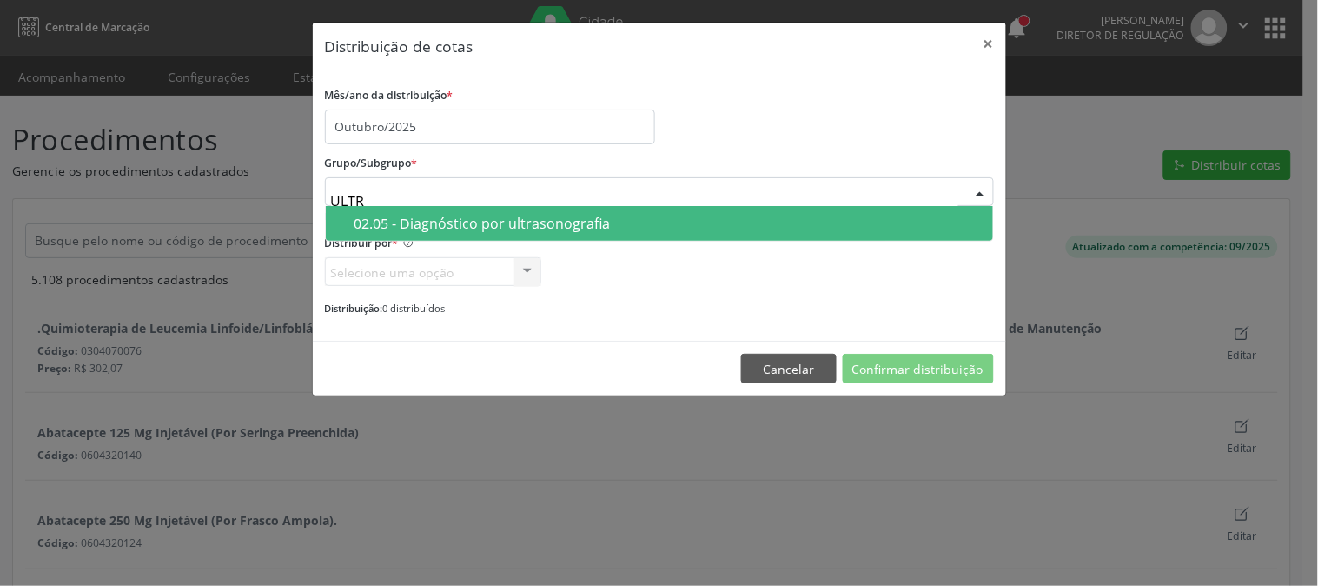
click at [618, 218] on div "02.05 - Diagnóstico por ultrasonografia" at bounding box center [669, 223] width 628 height 14
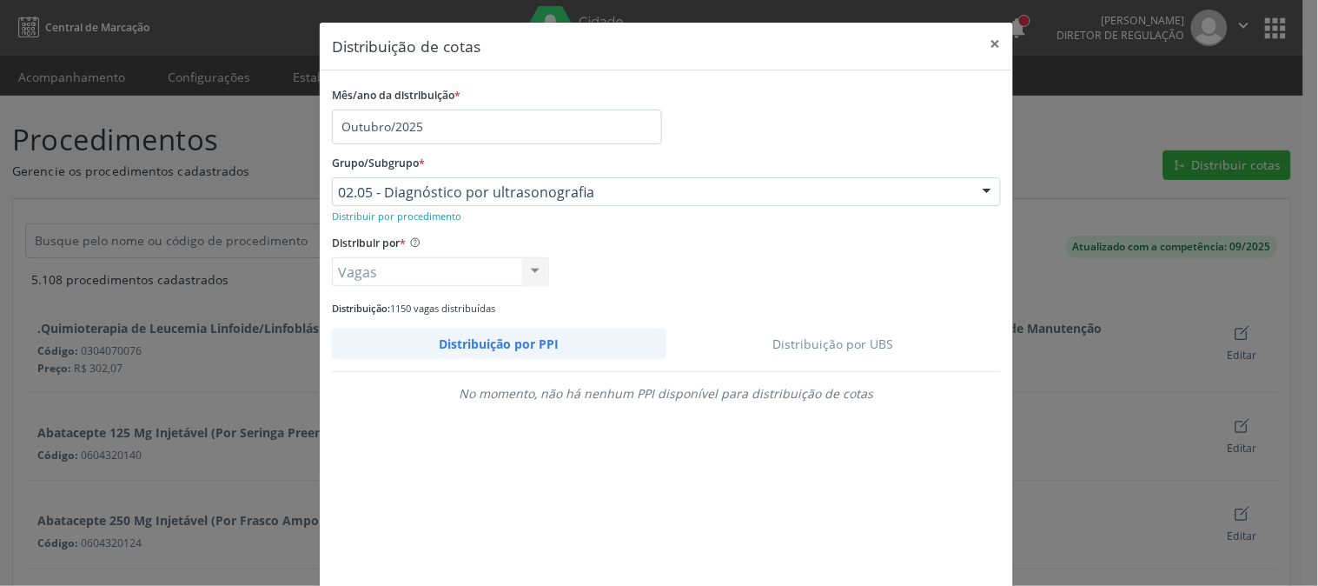
click at [802, 355] on link "Distribuição por UBS" at bounding box center [834, 343] width 335 height 30
